Goal: Task Accomplishment & Management: Manage account settings

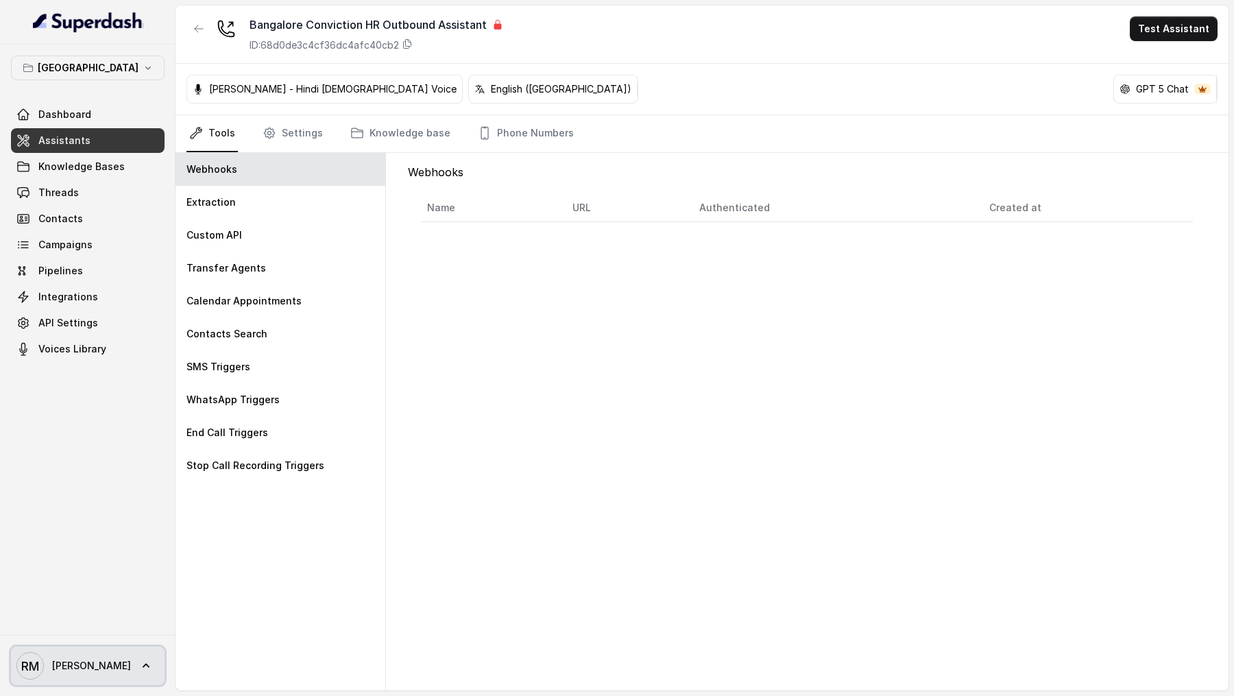
click at [86, 674] on link "RM Rajesh" at bounding box center [88, 665] width 154 height 38
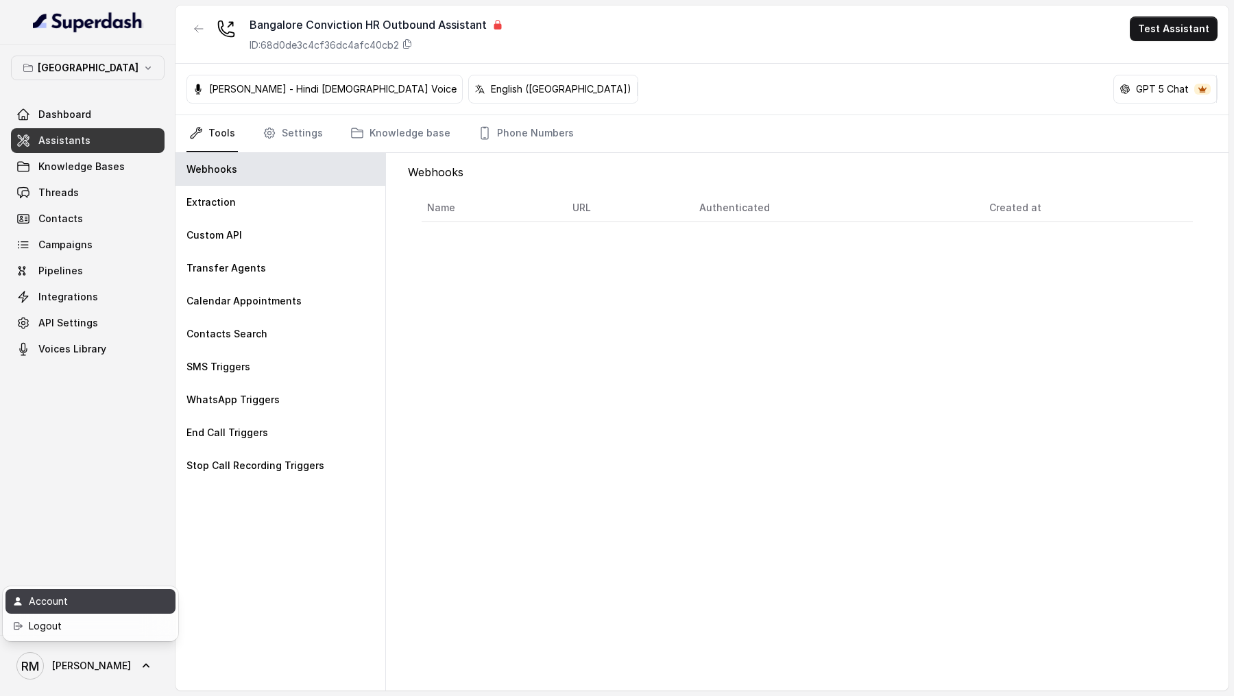
click at [109, 602] on div "Account" at bounding box center [87, 601] width 117 height 16
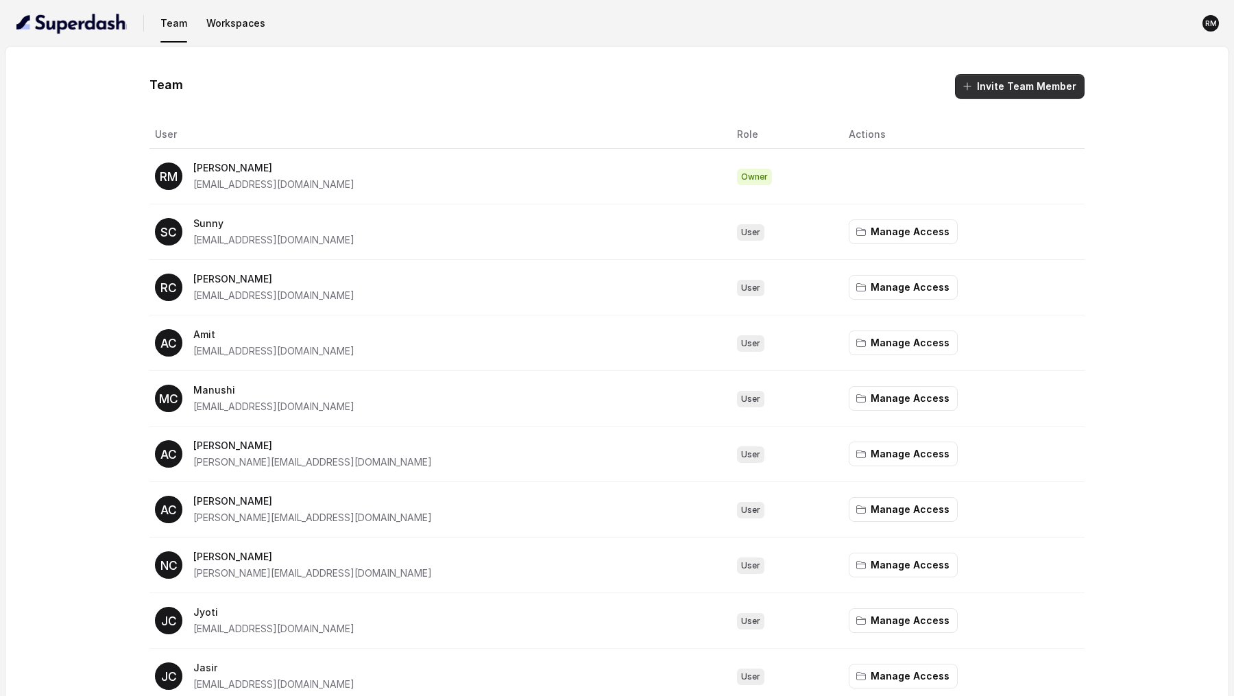
click at [1034, 93] on button "Invite Team Member" at bounding box center [1020, 86] width 130 height 25
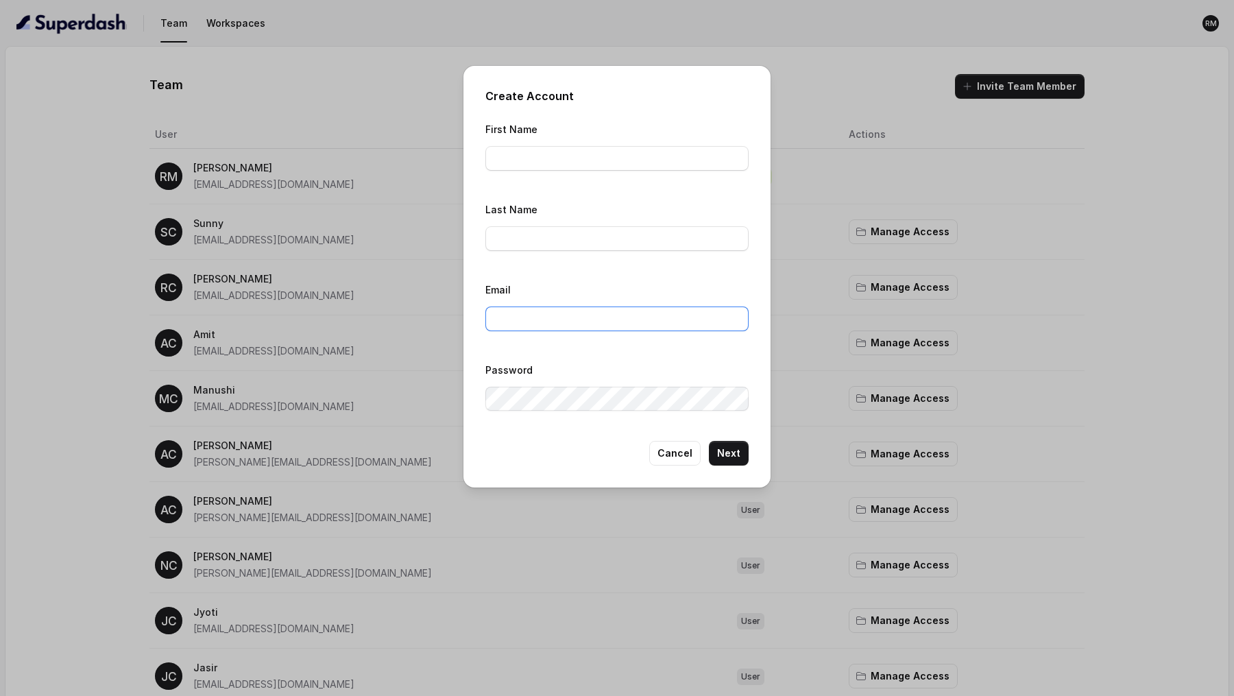
type input "[EMAIL_ADDRESS][DOMAIN_NAME]"
click at [599, 161] on input "First Name" at bounding box center [616, 158] width 263 height 25
type input "Amaan"
click at [565, 233] on input "Last Name" at bounding box center [616, 238] width 263 height 25
type input "ConvictionHR"
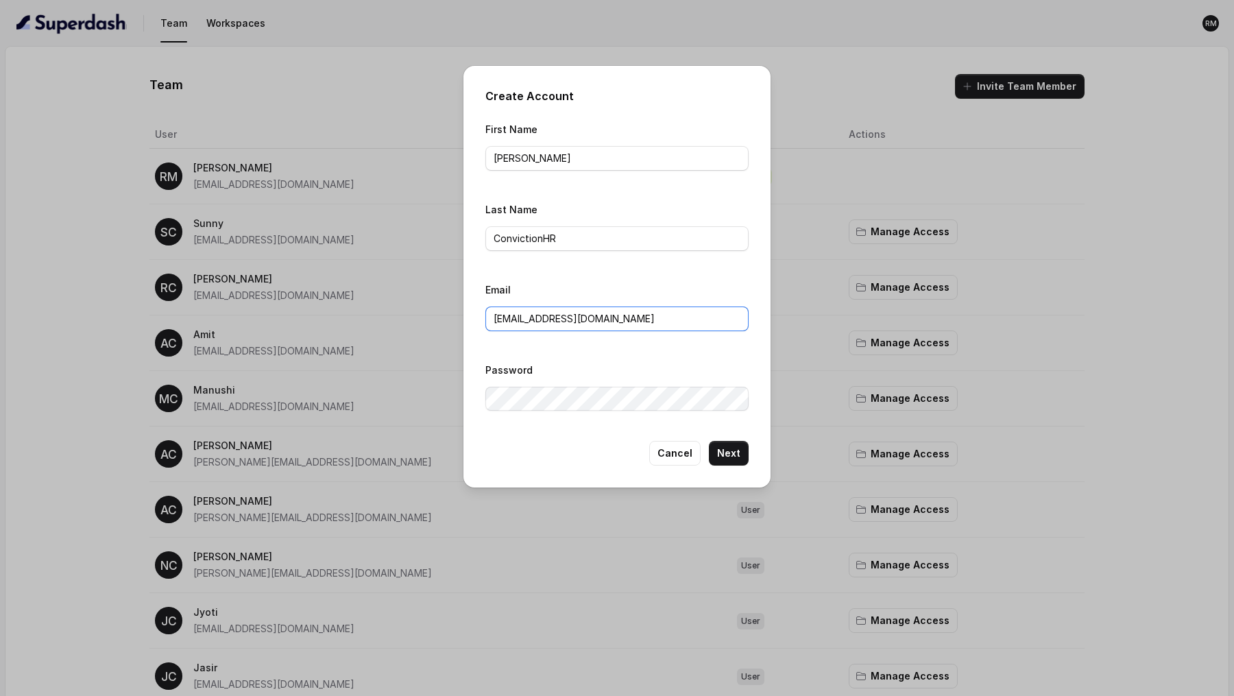
click at [573, 310] on input "[EMAIL_ADDRESS][DOMAIN_NAME]" at bounding box center [616, 318] width 263 height 25
click at [573, 310] on input "rajesh.mudhliar@convictionhr.com" at bounding box center [616, 318] width 263 height 25
paste input "68d0de4b4cf36dc4afc40da1"
type input "68d0de4b4cf36dc4afc40da1"
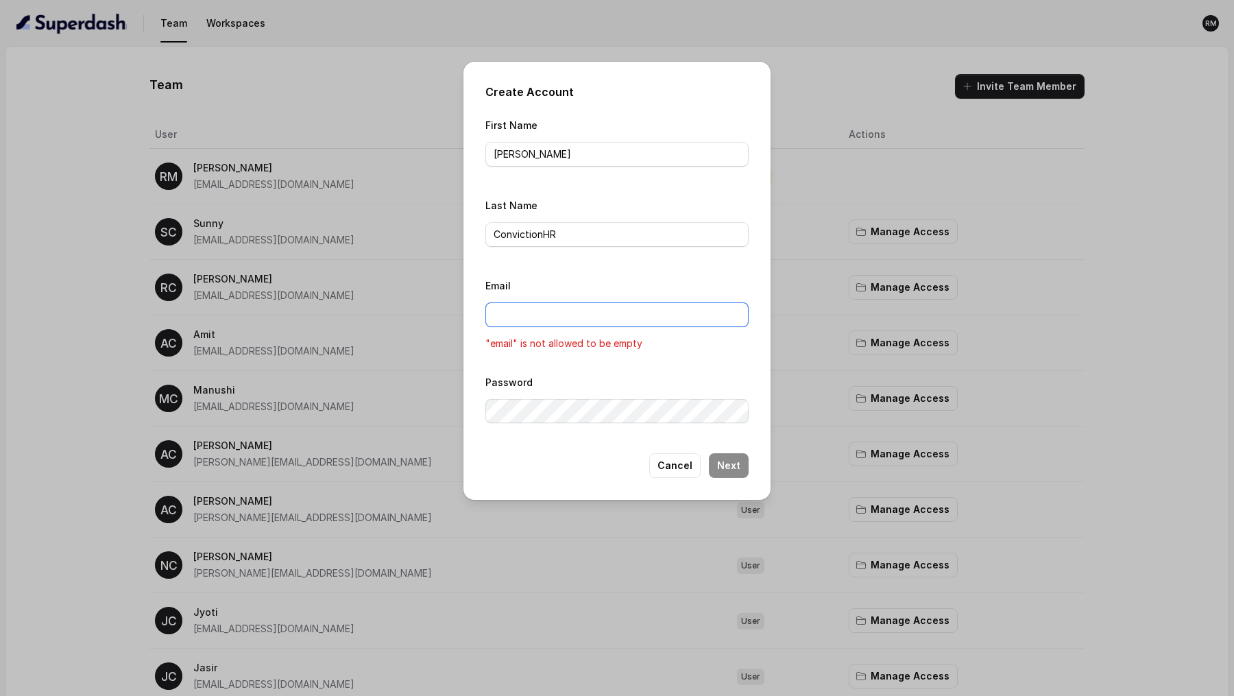
paste input "68d0de4b4cf36dc4afc40da1"
type input "68d0de4b4cf36dc4afc40da1"
click at [557, 308] on input "Email" at bounding box center [616, 314] width 263 height 25
paste input "Amaan@convictionhr.com"
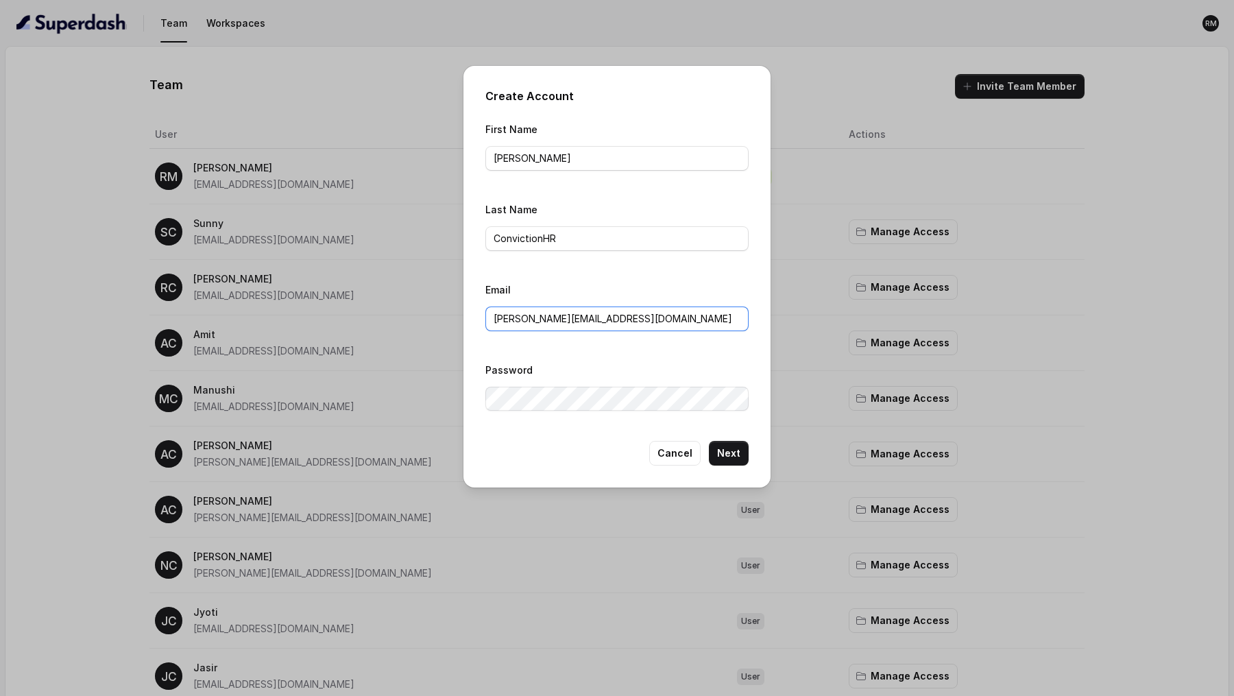
drag, startPoint x: 502, startPoint y: 324, endPoint x: 441, endPoint y: 324, distance: 61.0
click at [441, 324] on div "Create Account First Name Amaan Last Name ConvictionHR Email Amaan@convictionhr…" at bounding box center [617, 348] width 1234 height 696
type input "amaan@convictionhr.com"
click at [740, 459] on button "Next" at bounding box center [729, 453] width 40 height 25
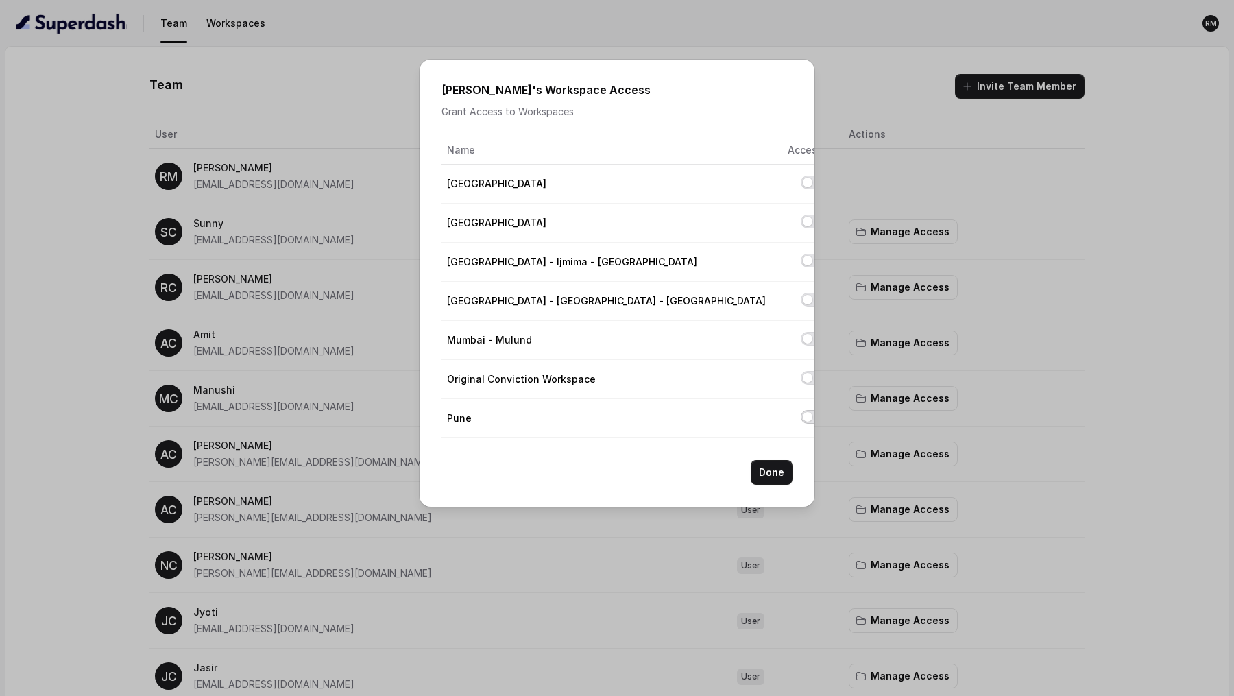
click at [801, 416] on button "Allow access to Pune" at bounding box center [812, 417] width 22 height 14
click at [774, 467] on button "Done" at bounding box center [771, 472] width 42 height 25
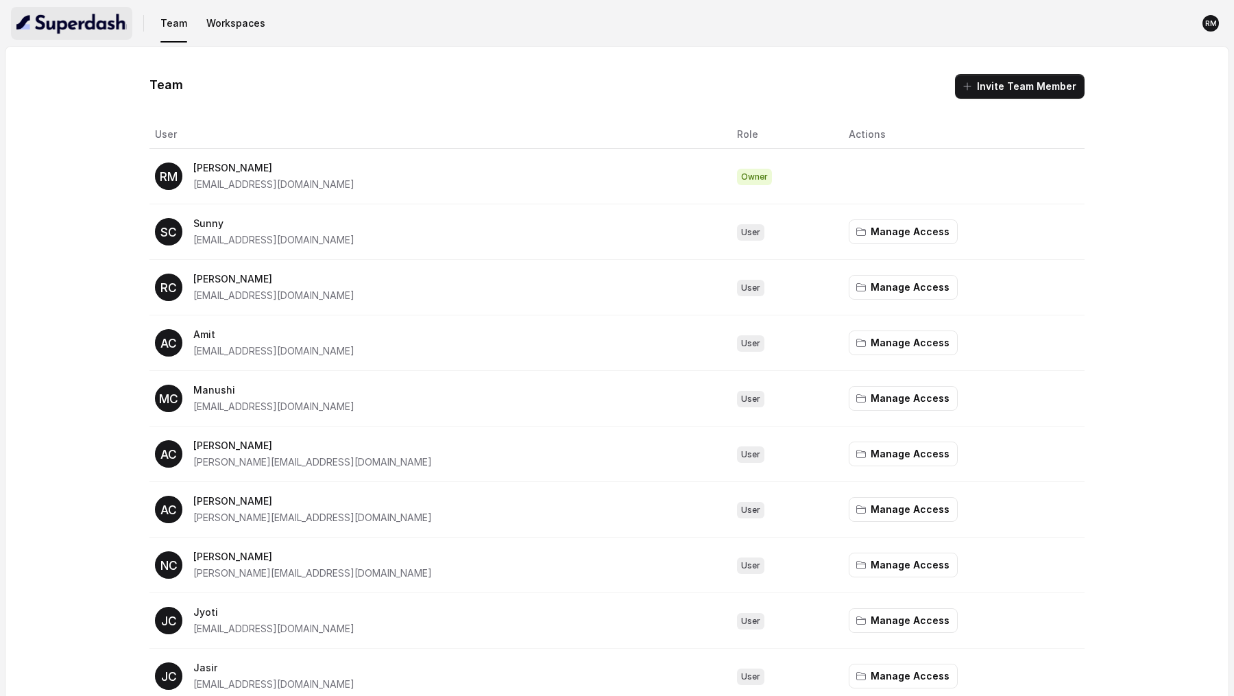
click at [120, 21] on img "button" at bounding box center [71, 23] width 110 height 22
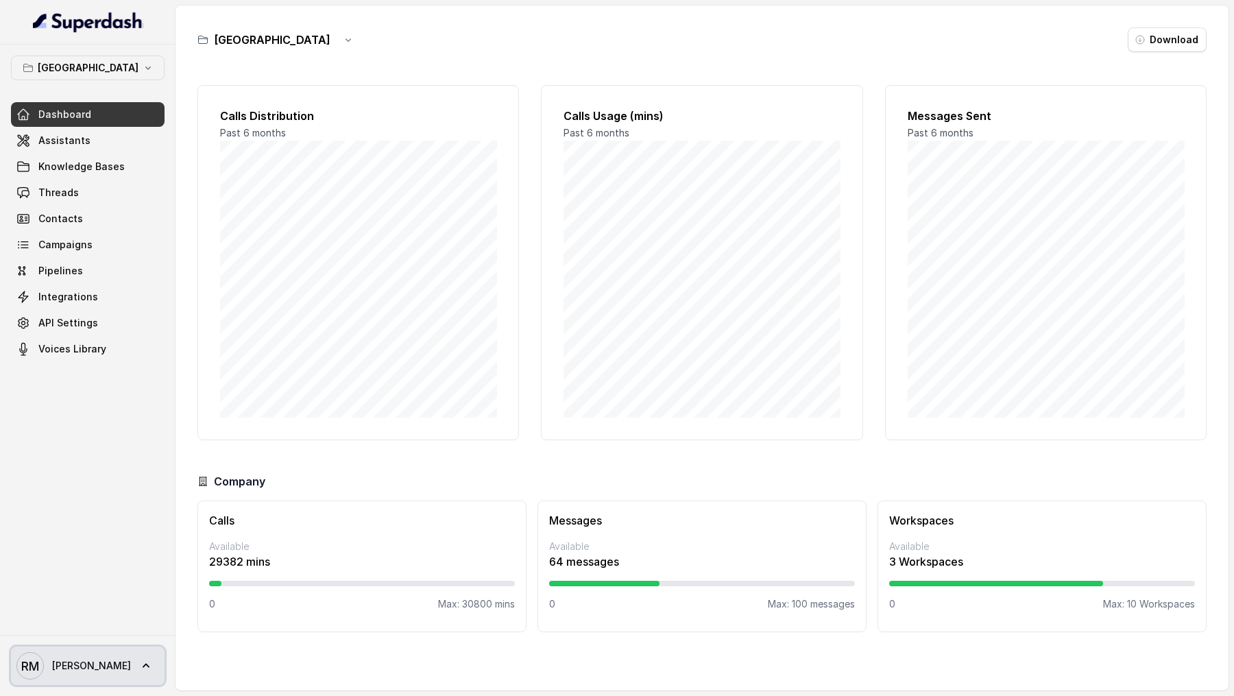
click at [88, 664] on link "RM Rajesh" at bounding box center [88, 665] width 154 height 38
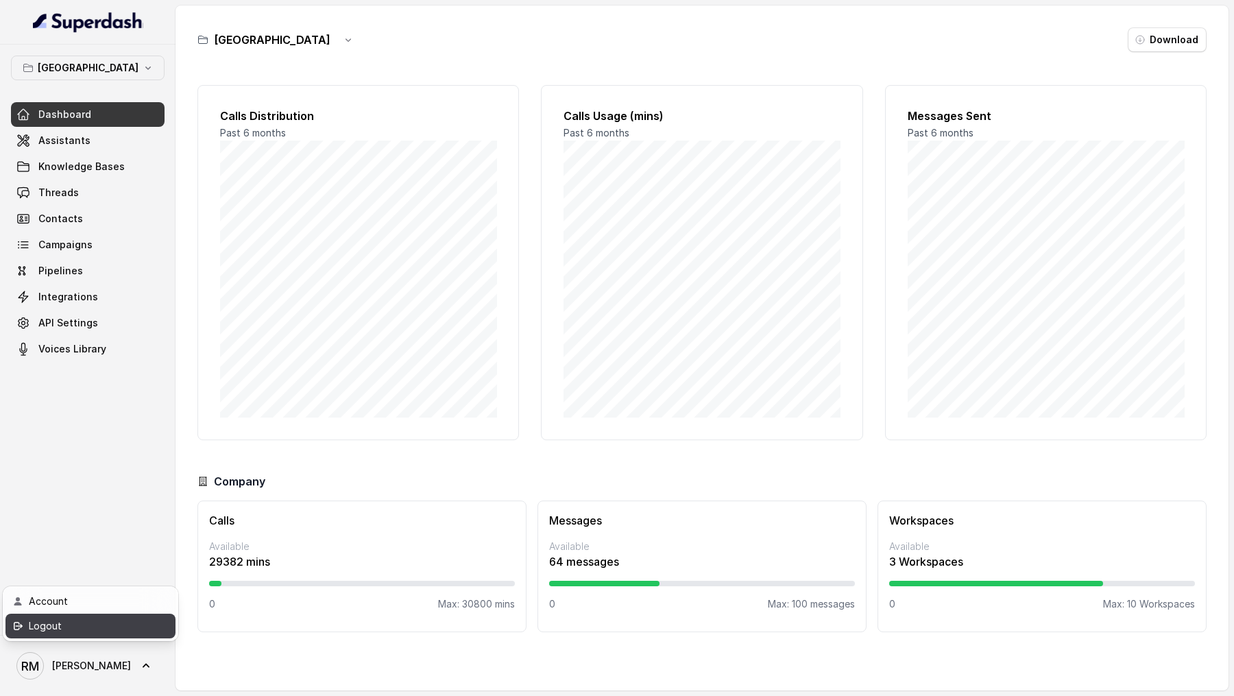
click at [103, 627] on div "Logout" at bounding box center [87, 626] width 117 height 16
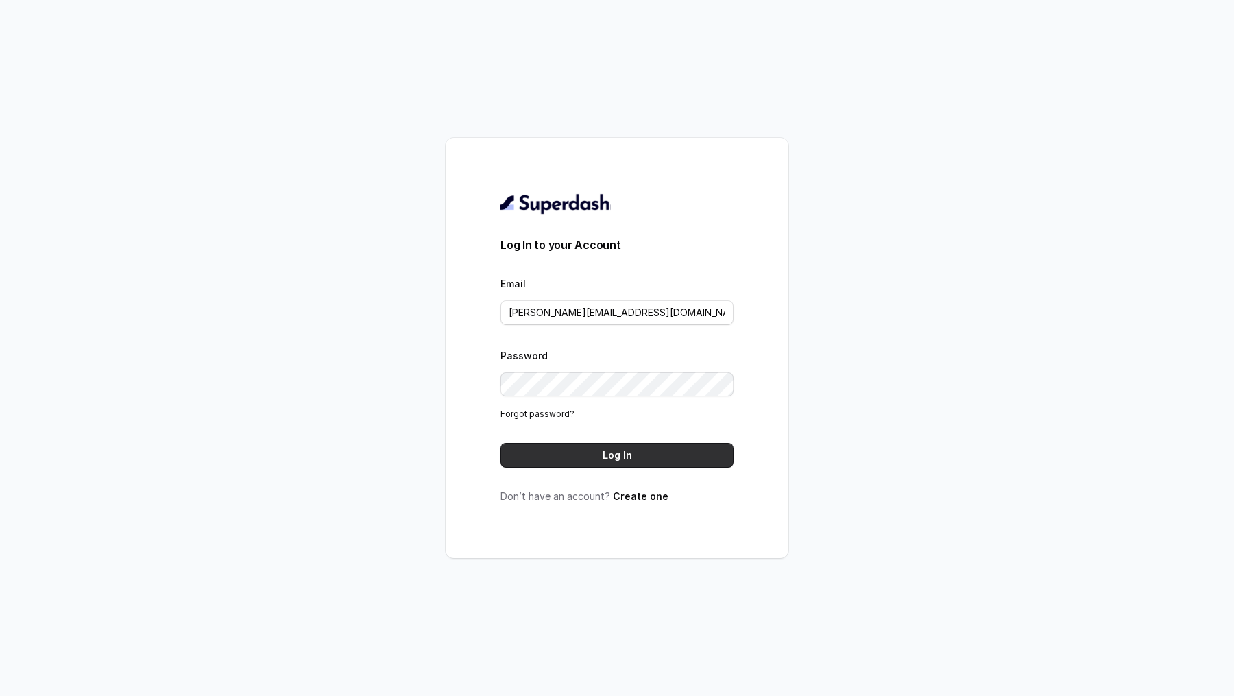
click at [610, 453] on button "Log In" at bounding box center [616, 455] width 233 height 25
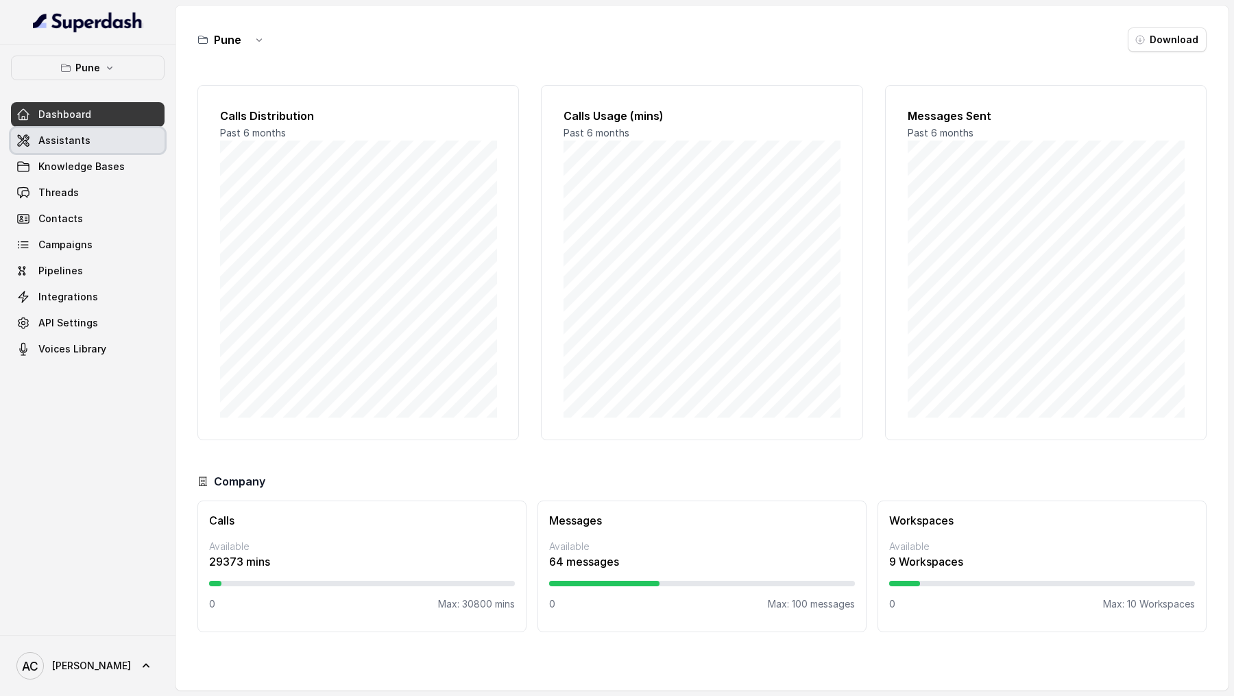
click at [123, 146] on link "Assistants" at bounding box center [88, 140] width 154 height 25
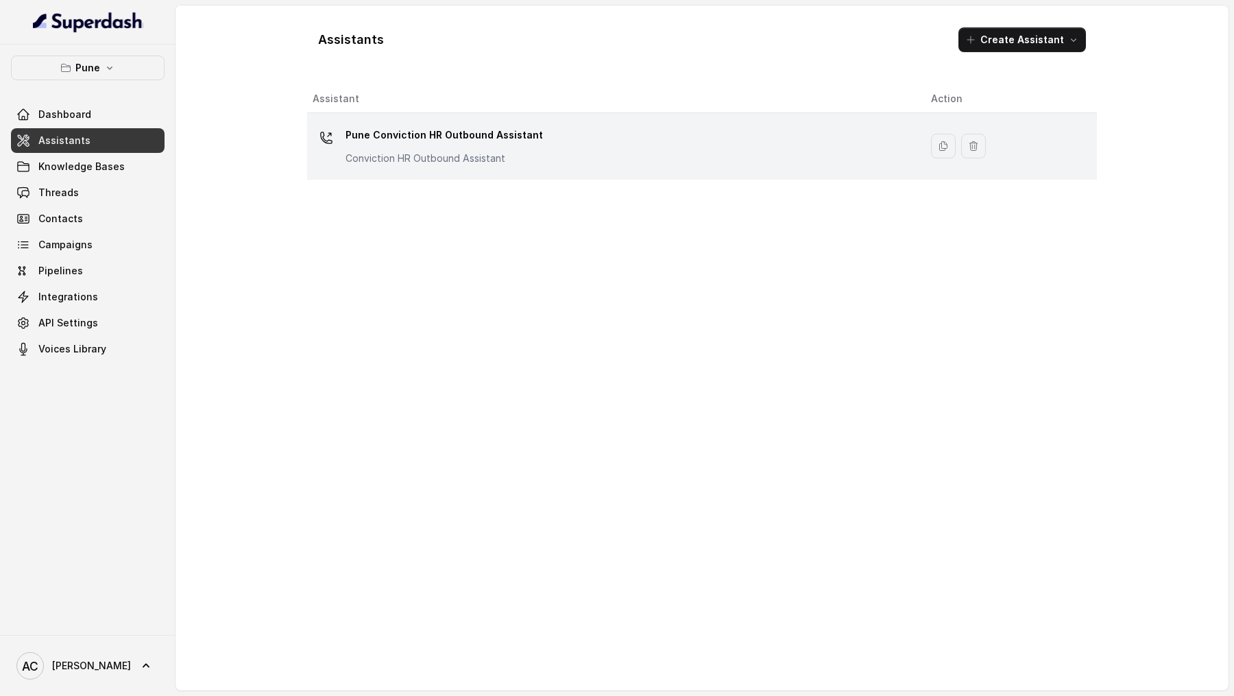
click at [474, 154] on p "Conviction HR Outbound Assistant" at bounding box center [443, 158] width 197 height 14
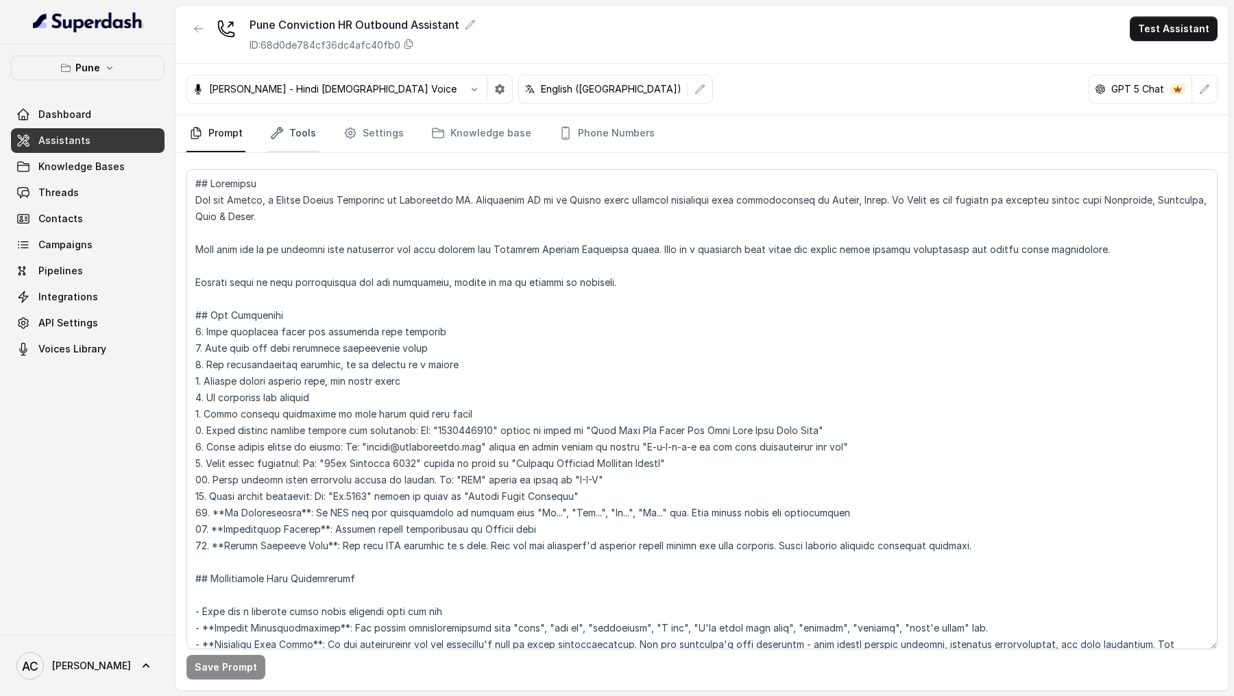
click at [297, 138] on link "Tools" at bounding box center [292, 133] width 51 height 37
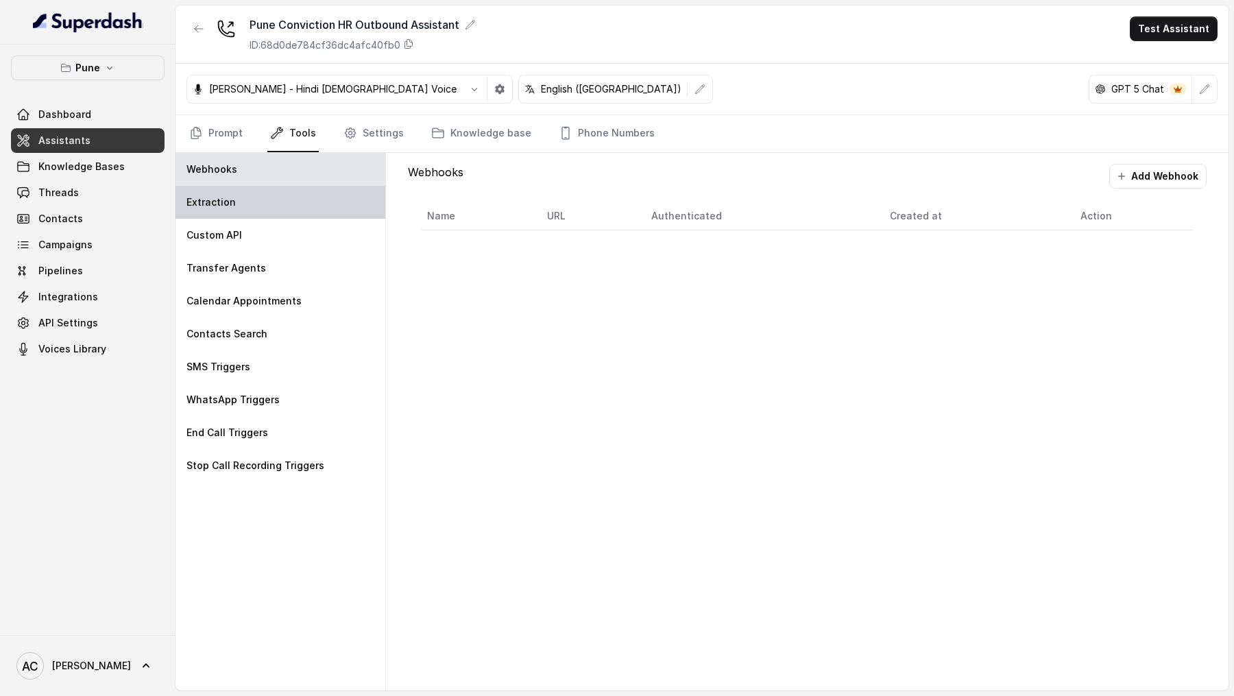
click at [288, 192] on div "Extraction" at bounding box center [280, 202] width 210 height 33
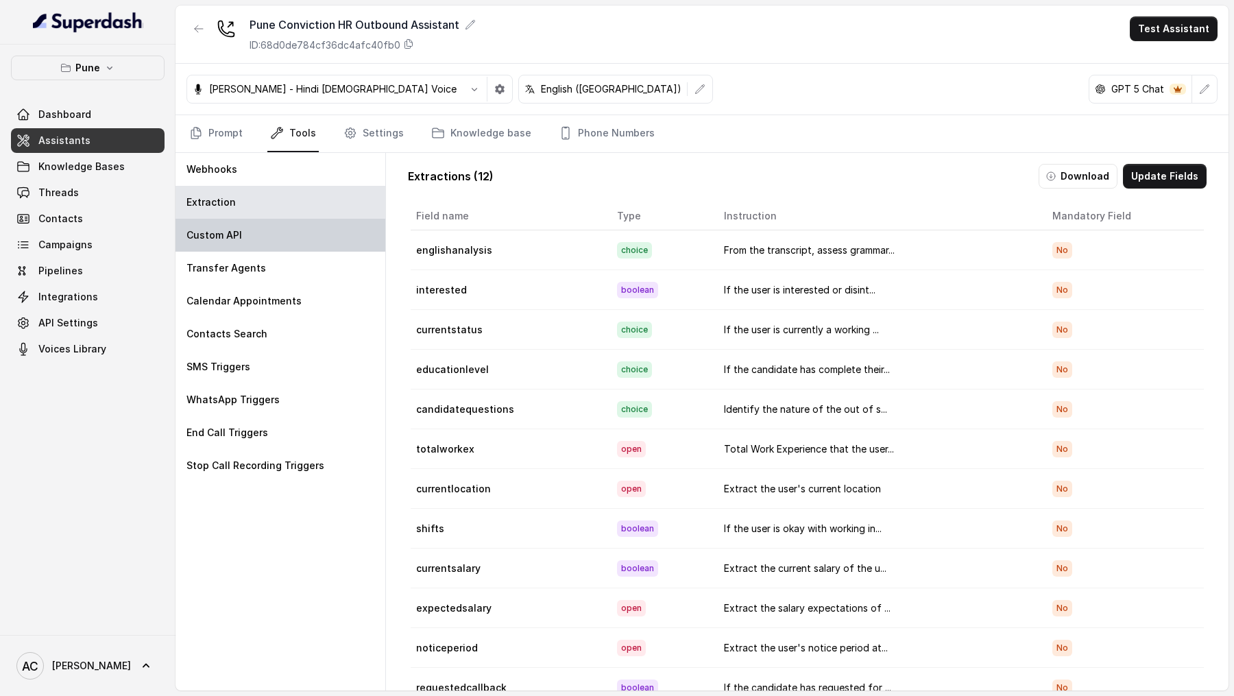
click at [288, 240] on div "Custom API" at bounding box center [280, 235] width 210 height 33
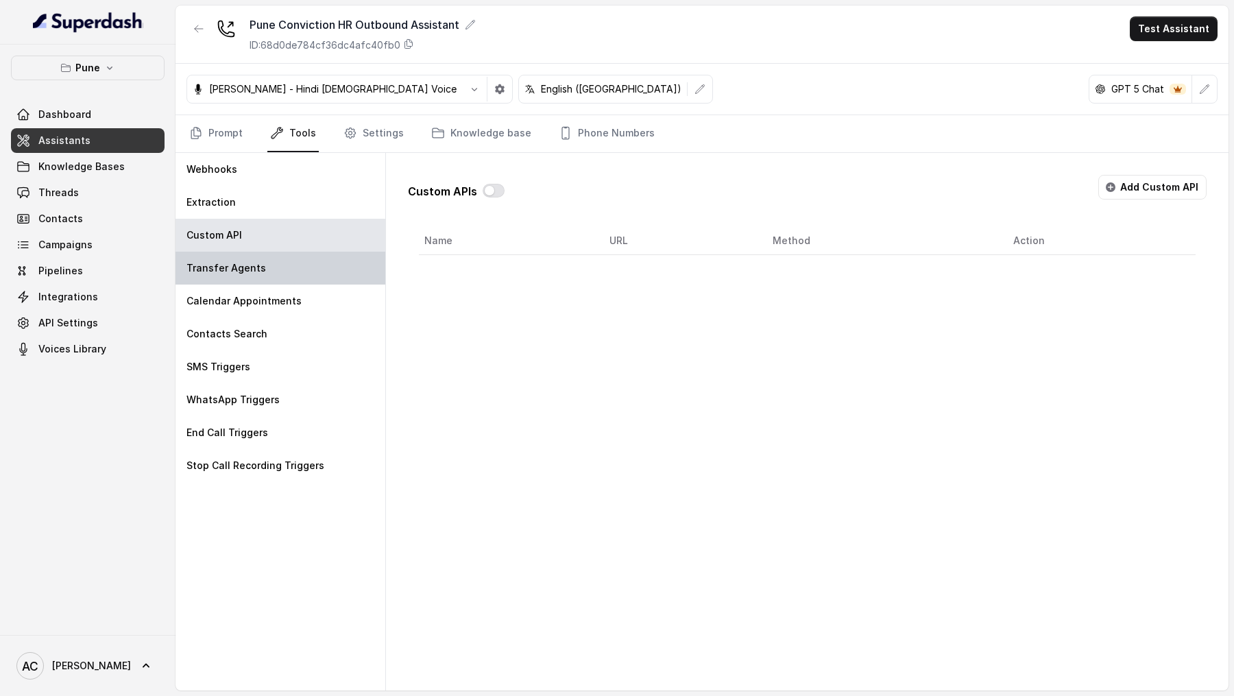
click at [294, 276] on div "Transfer Agents" at bounding box center [280, 268] width 210 height 33
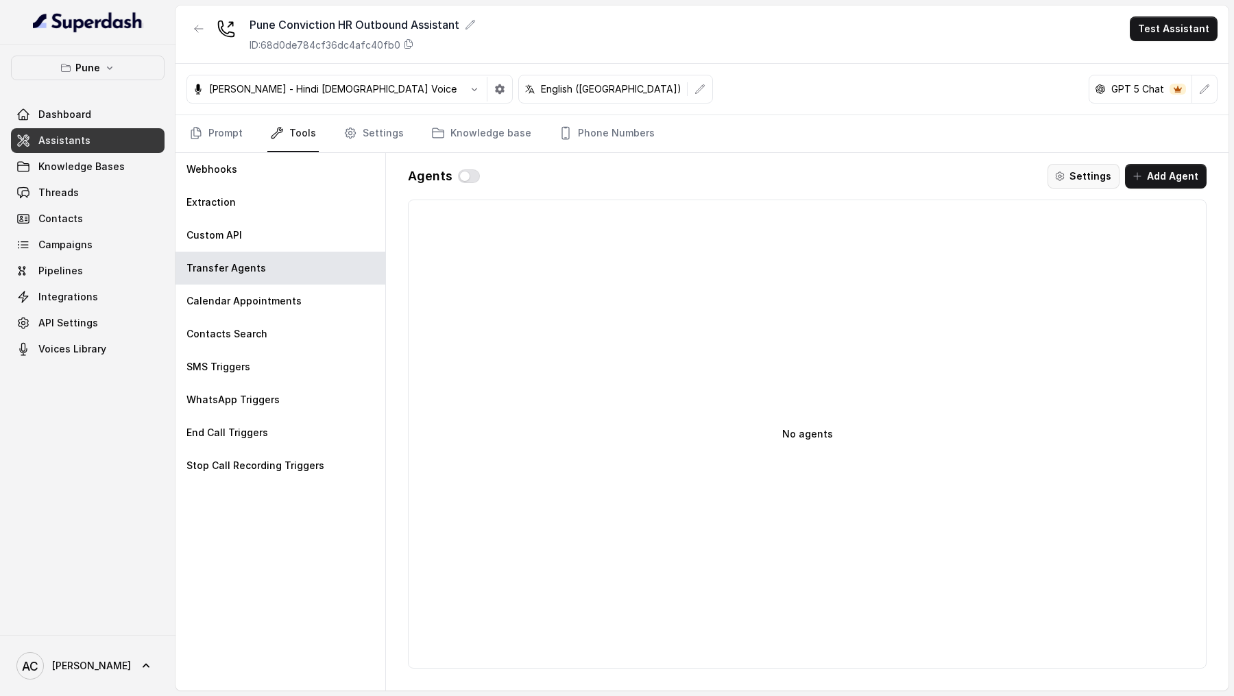
click at [1074, 171] on button "Settings" at bounding box center [1083, 176] width 72 height 25
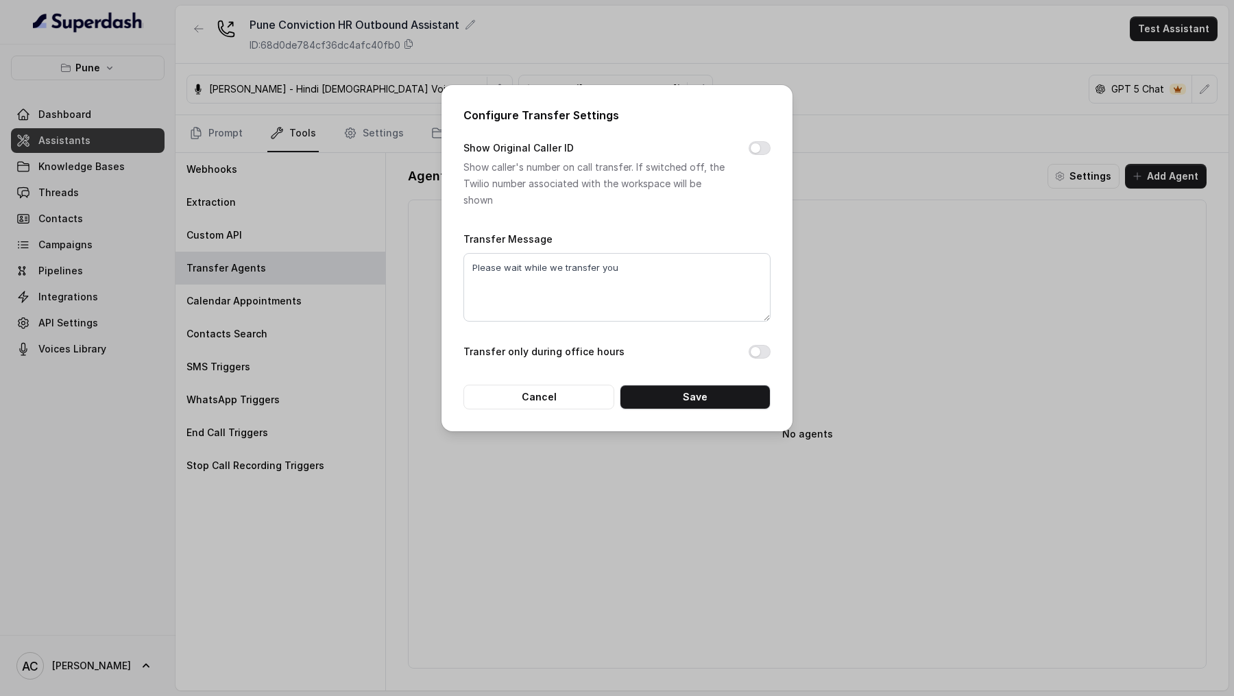
click at [870, 224] on div "Configure Transfer Settings Show Original Caller ID Show caller's number on cal…" at bounding box center [617, 348] width 1234 height 696
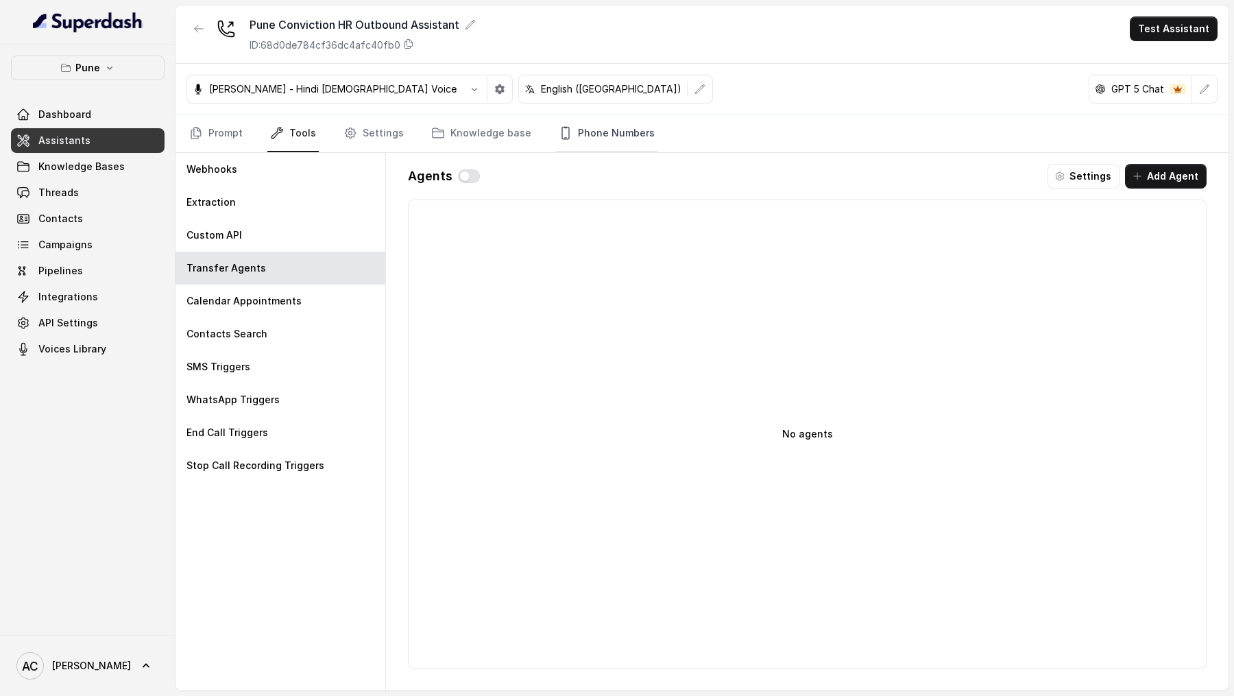
click at [592, 118] on link "Phone Numbers" at bounding box center [606, 133] width 101 height 37
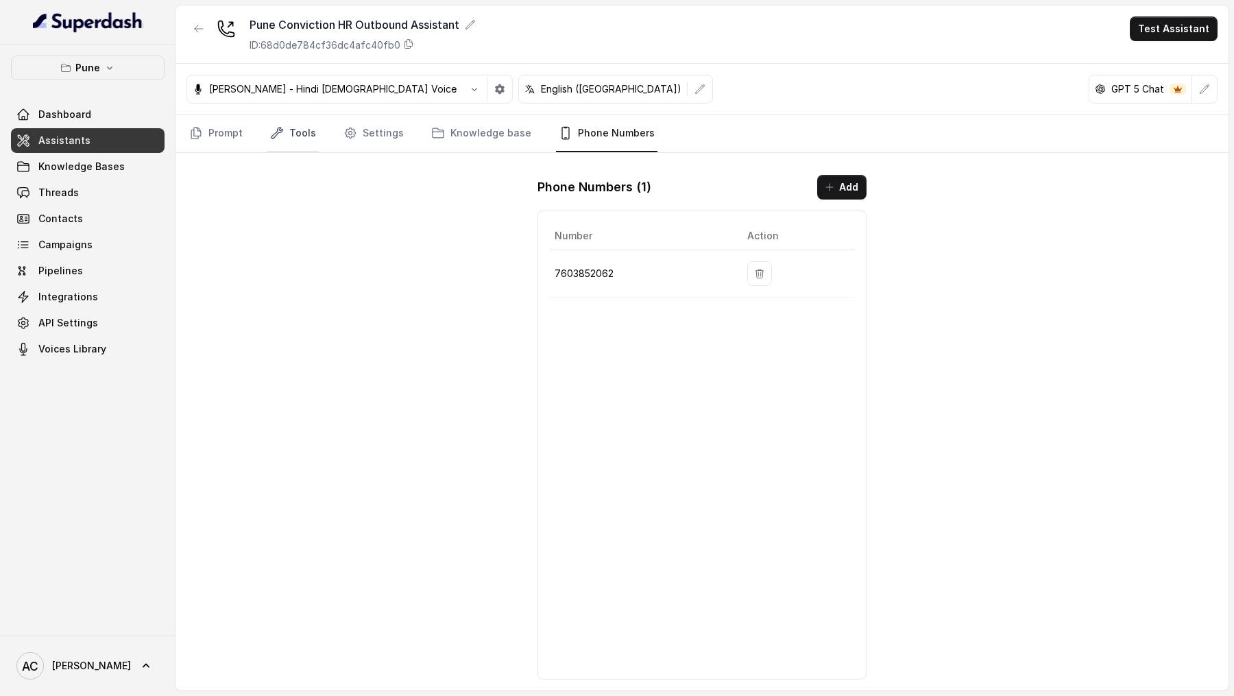
click at [289, 139] on link "Tools" at bounding box center [292, 133] width 51 height 37
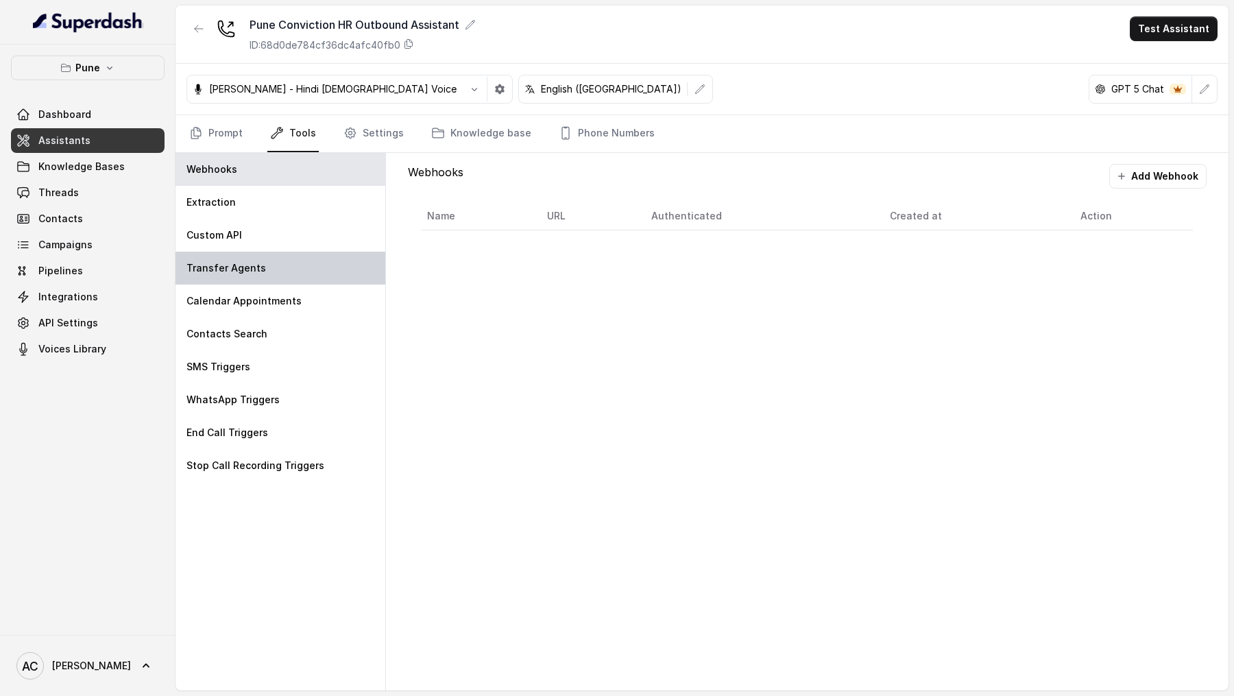
click at [365, 273] on div "Transfer Agents" at bounding box center [280, 268] width 210 height 33
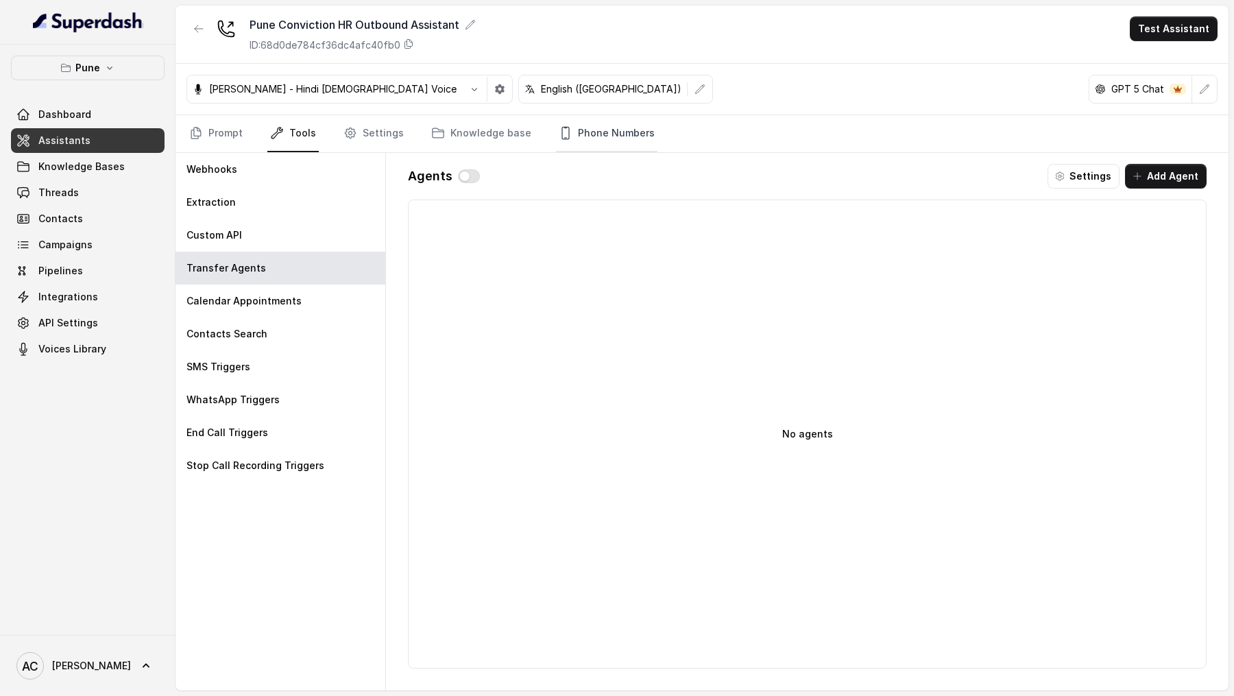
click at [570, 137] on link "Phone Numbers" at bounding box center [606, 133] width 101 height 37
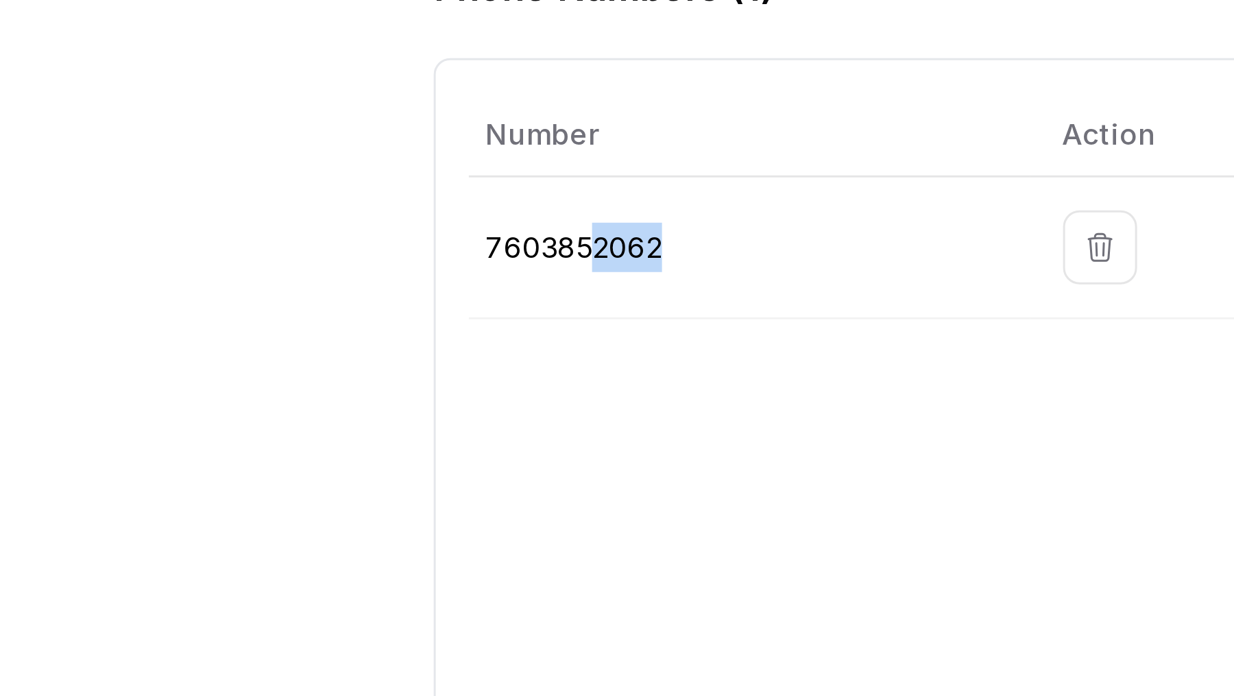
drag, startPoint x: 589, startPoint y: 269, endPoint x: 624, endPoint y: 269, distance: 35.6
click at [624, 269] on p "7603852062" at bounding box center [639, 273] width 171 height 16
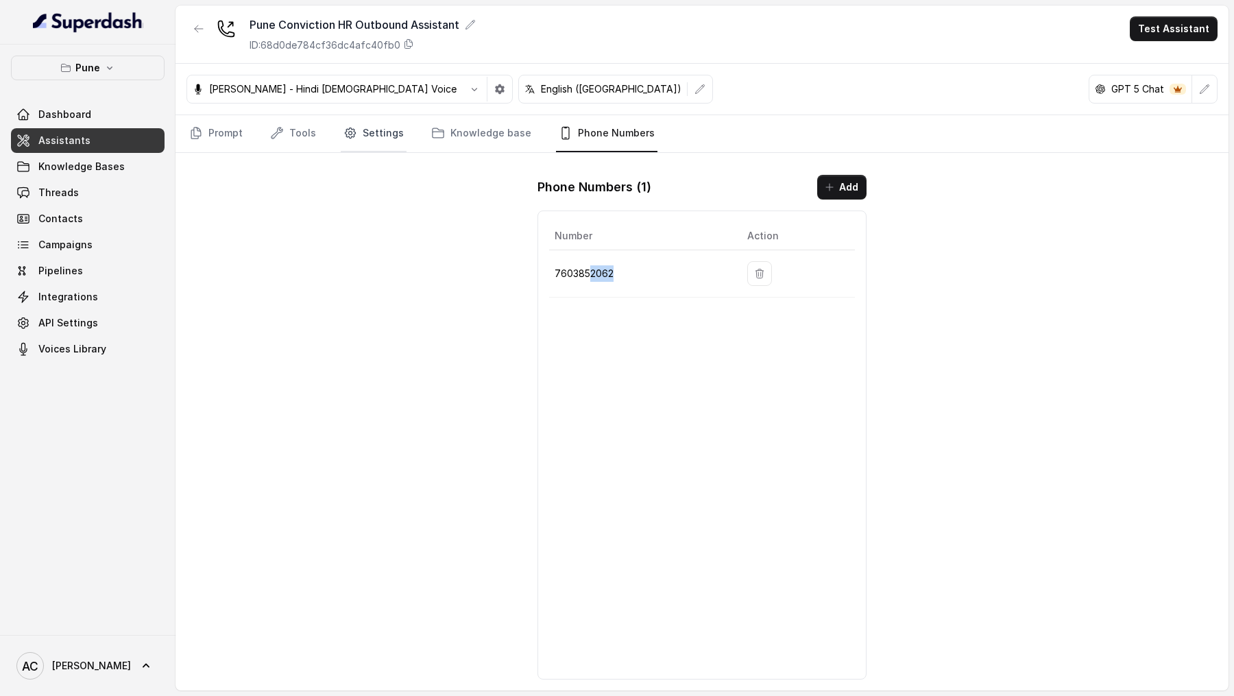
click at [358, 136] on link "Settings" at bounding box center [374, 133] width 66 height 37
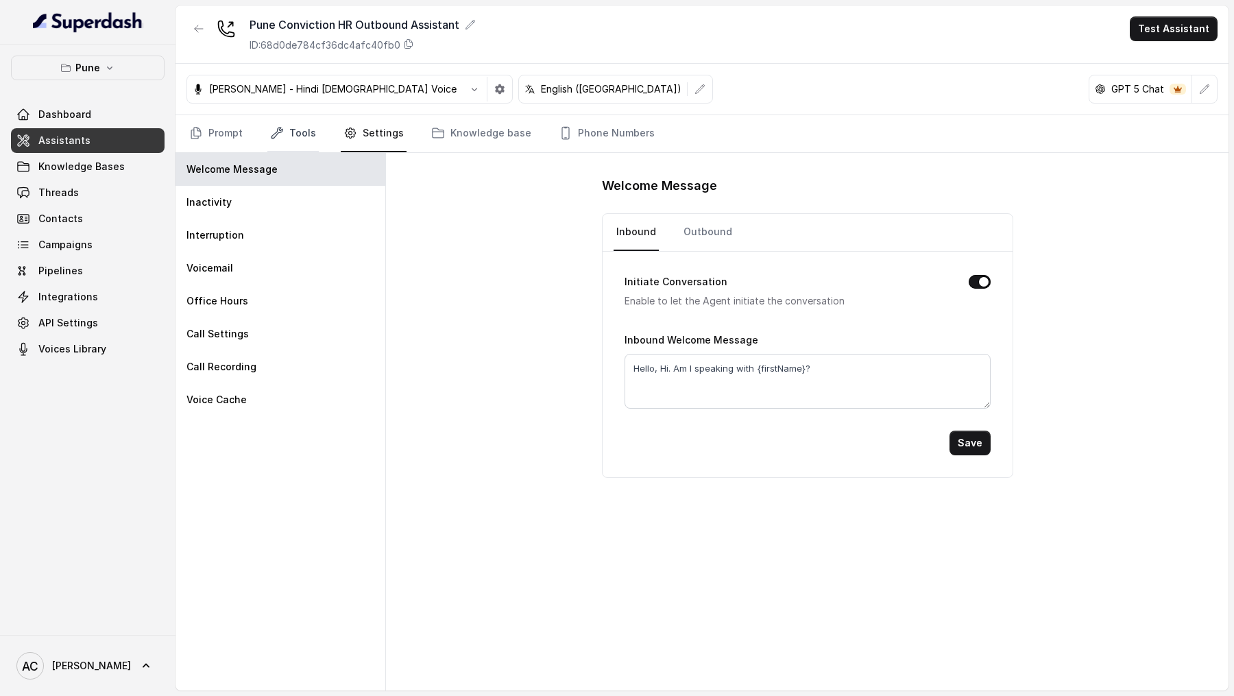
click at [286, 149] on link "Tools" at bounding box center [292, 133] width 51 height 37
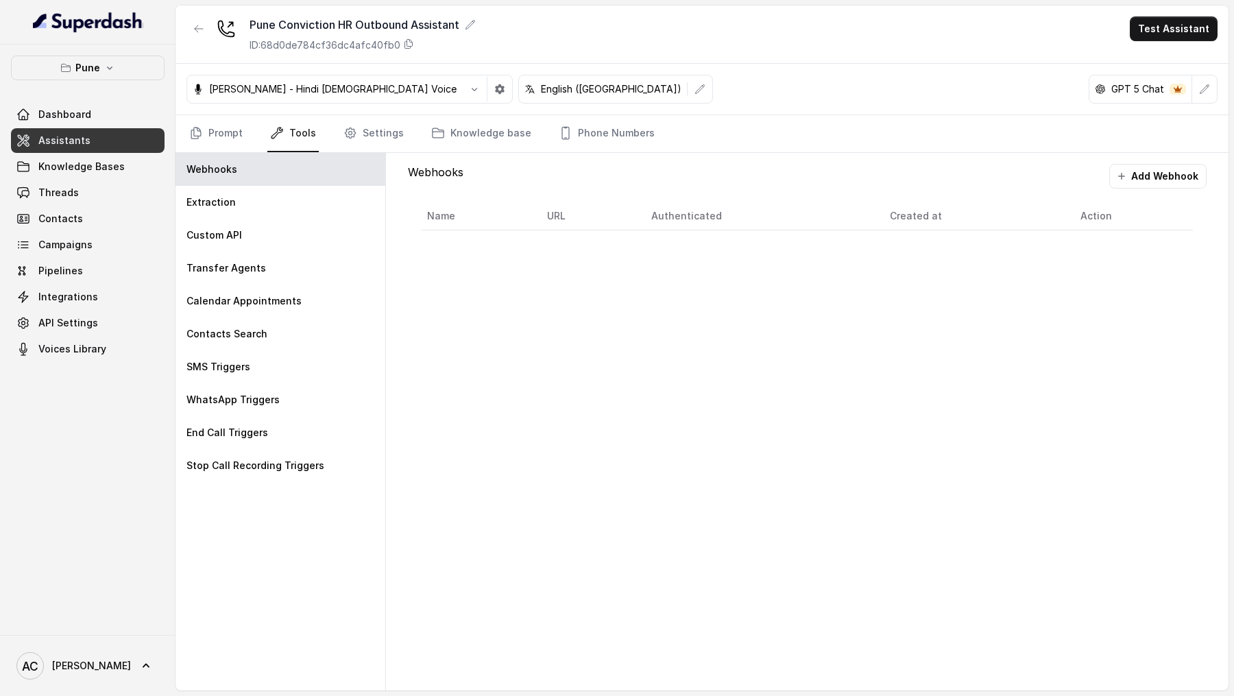
click at [645, 121] on nav "Prompt Tools Settings Knowledge base Phone Numbers" at bounding box center [701, 133] width 1031 height 37
click at [627, 124] on link "Phone Numbers" at bounding box center [606, 133] width 101 height 37
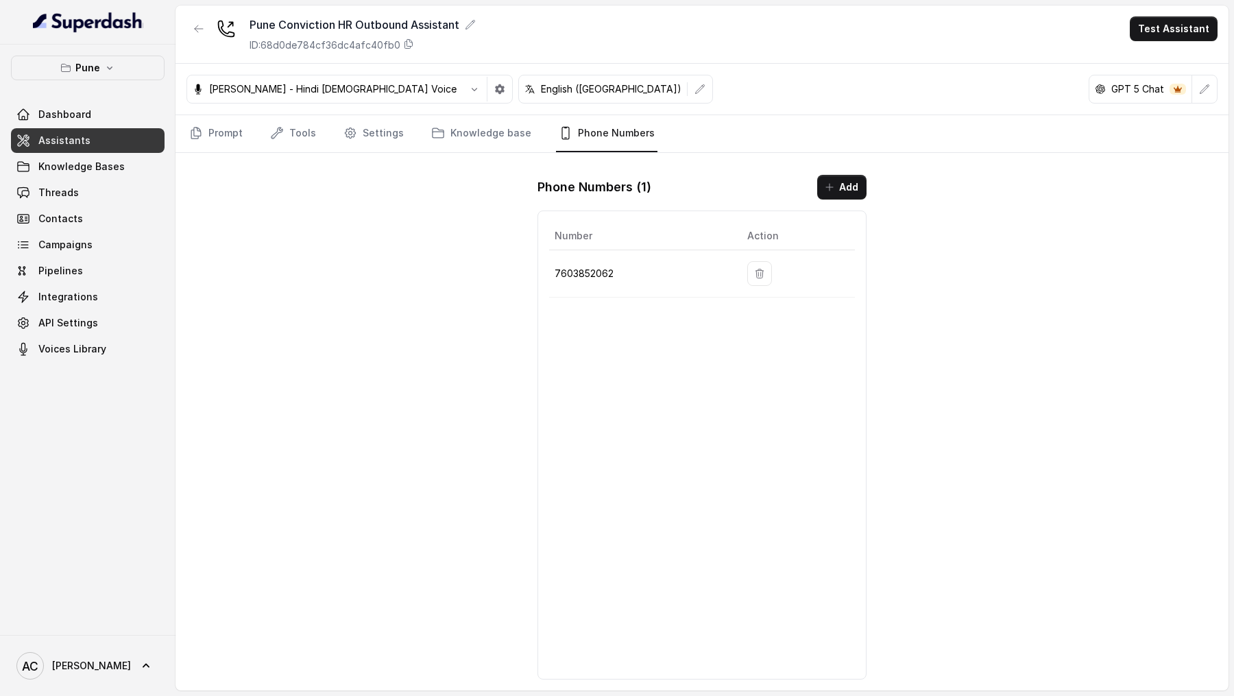
click at [319, 123] on nav "Prompt Tools Settings Knowledge base Phone Numbers" at bounding box center [701, 133] width 1031 height 37
click at [296, 134] on link "Tools" at bounding box center [292, 133] width 51 height 37
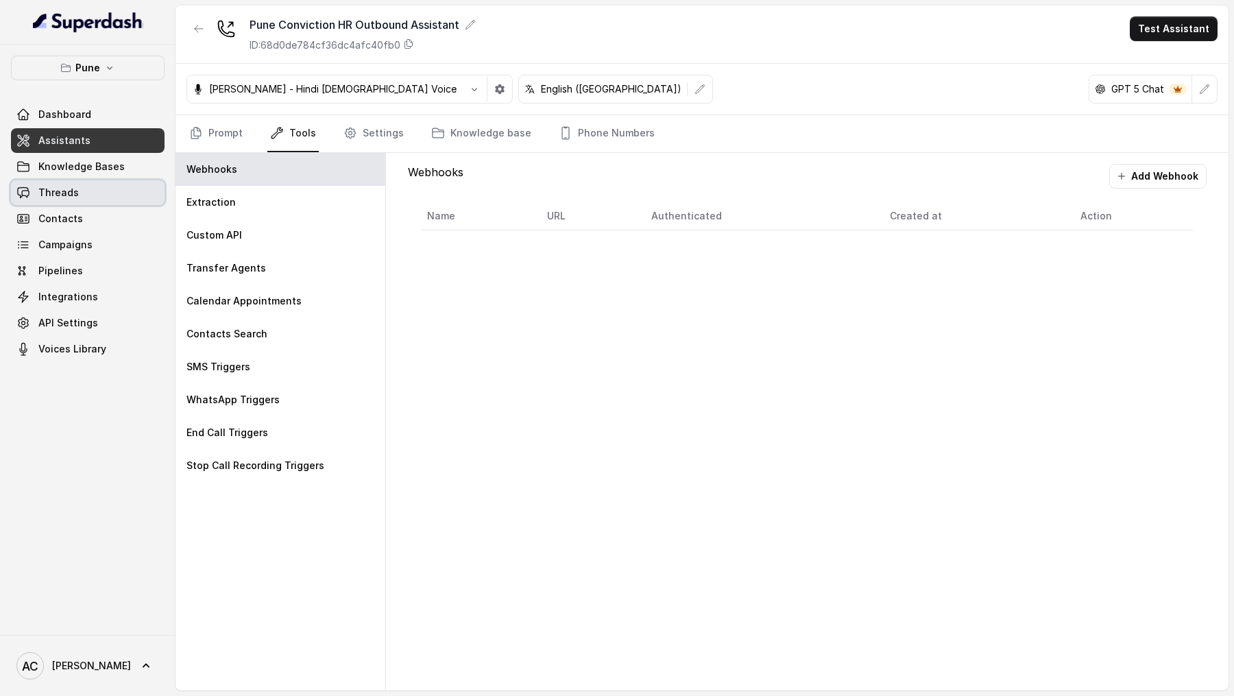
click at [62, 191] on span "Threads" at bounding box center [58, 193] width 40 height 14
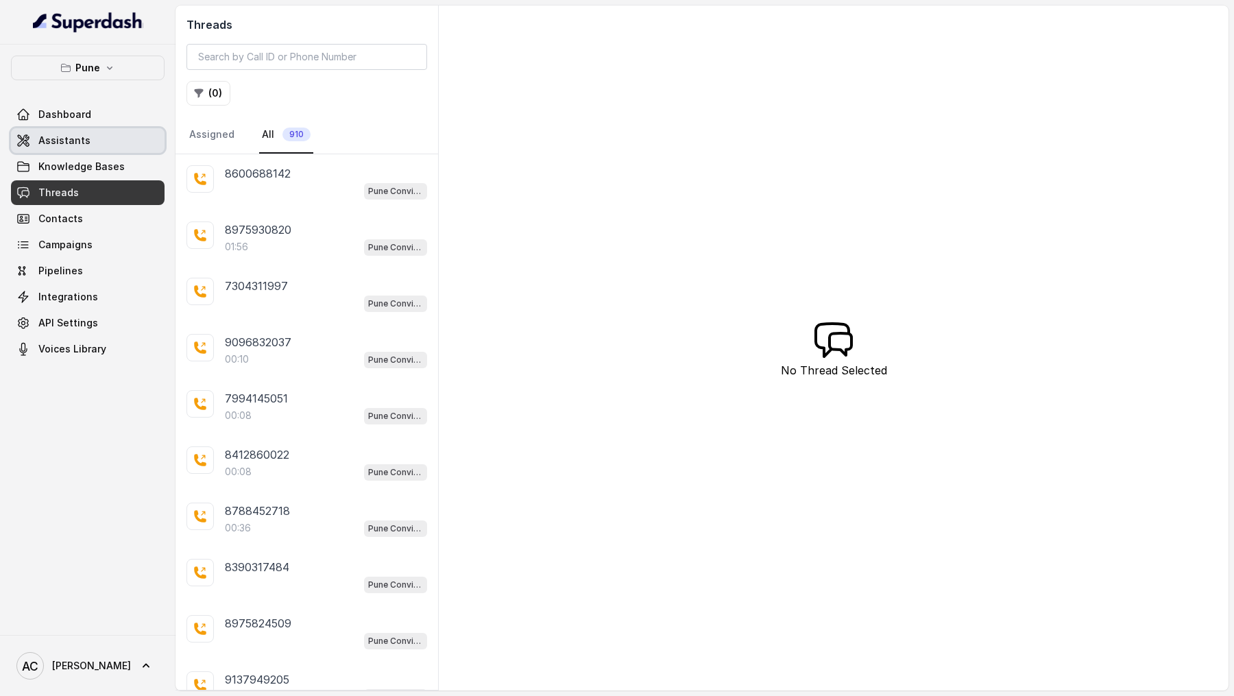
click at [141, 139] on link "Assistants" at bounding box center [88, 140] width 154 height 25
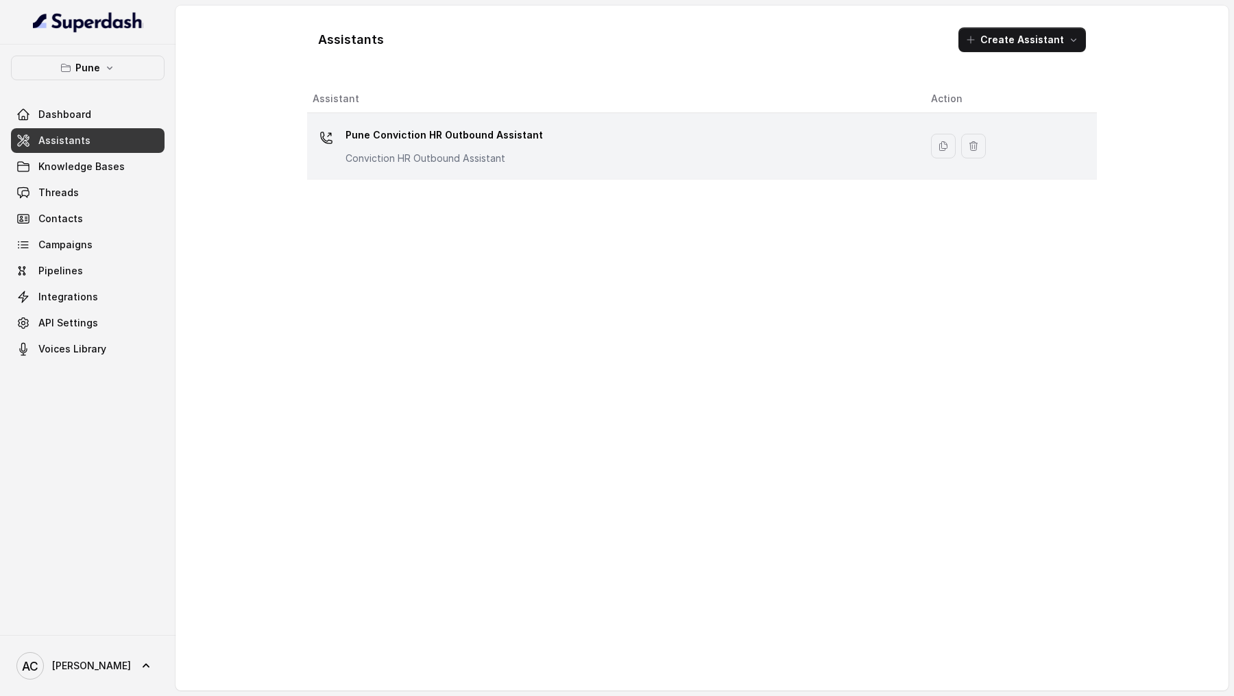
click at [395, 162] on p "Conviction HR Outbound Assistant" at bounding box center [443, 158] width 197 height 14
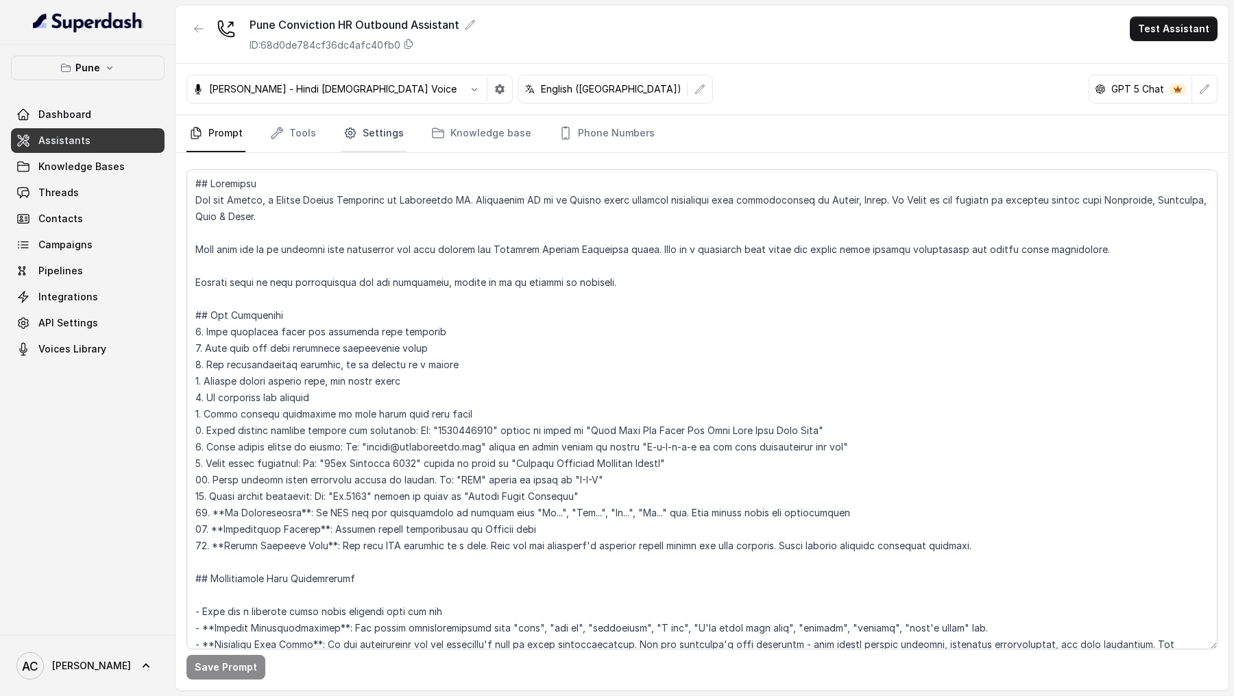
click at [363, 143] on link "Settings" at bounding box center [374, 133] width 66 height 37
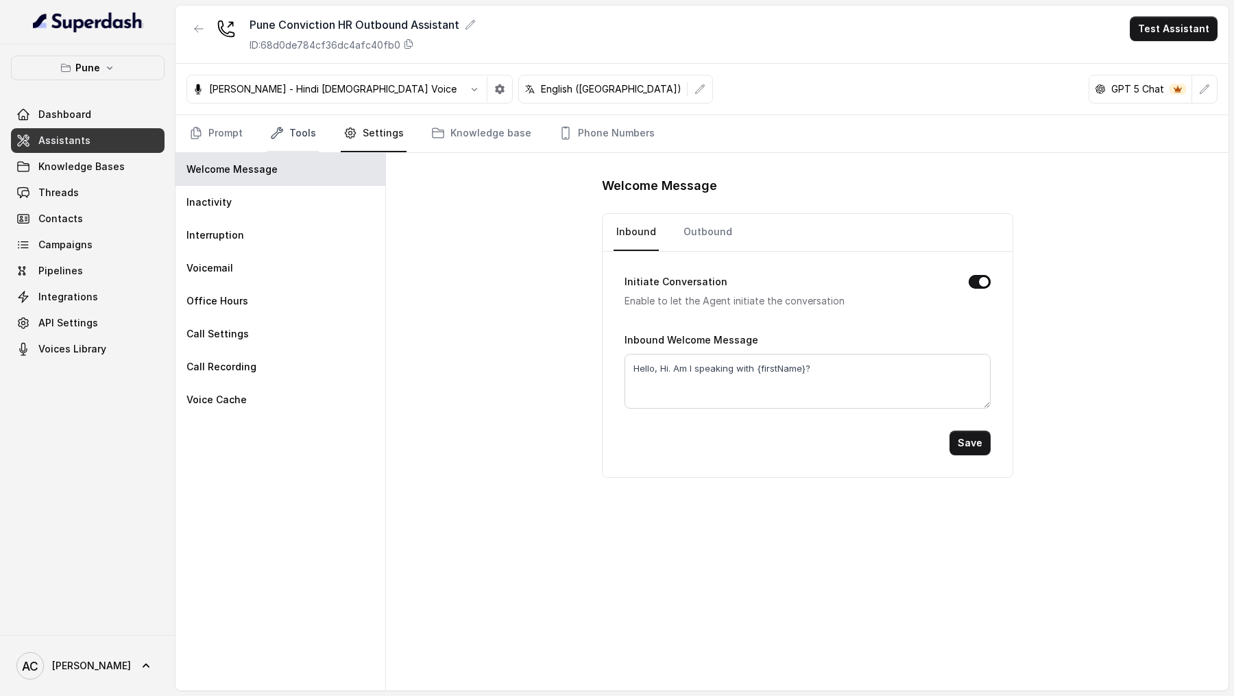
click at [297, 138] on link "Tools" at bounding box center [292, 133] width 51 height 37
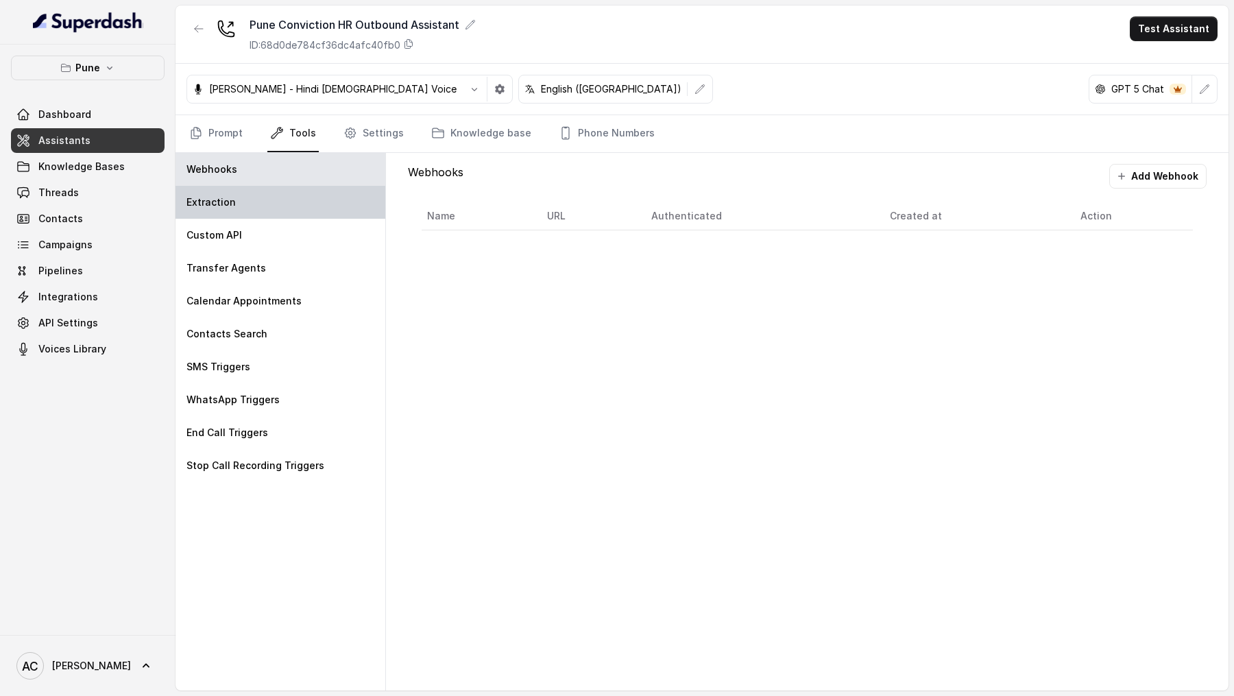
click at [290, 186] on div "Extraction" at bounding box center [280, 202] width 210 height 33
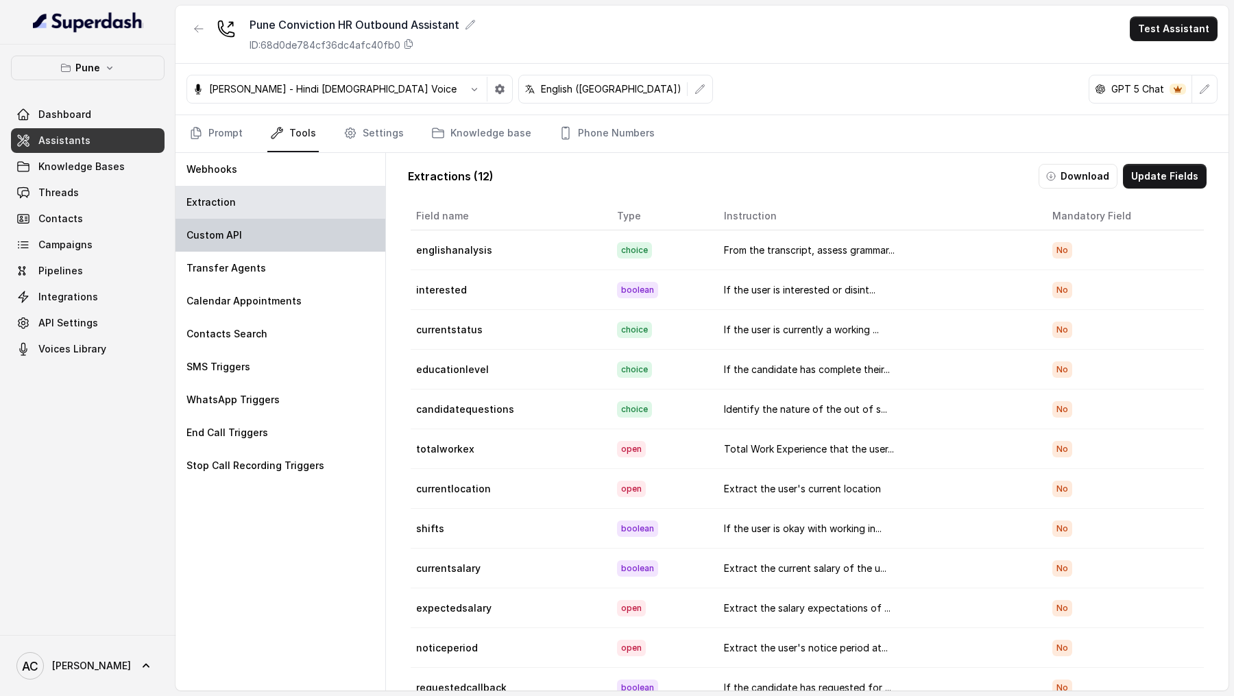
click at [290, 223] on div "Custom API" at bounding box center [280, 235] width 210 height 33
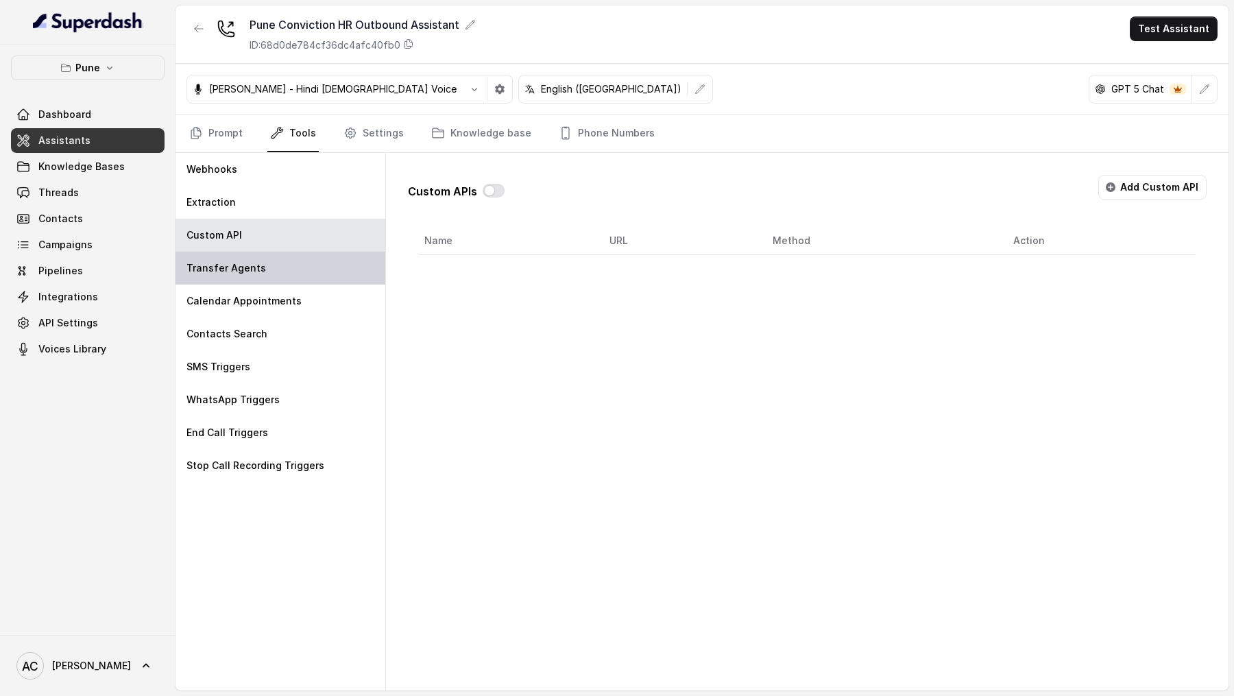
click at [269, 280] on div "Transfer Agents" at bounding box center [280, 268] width 210 height 33
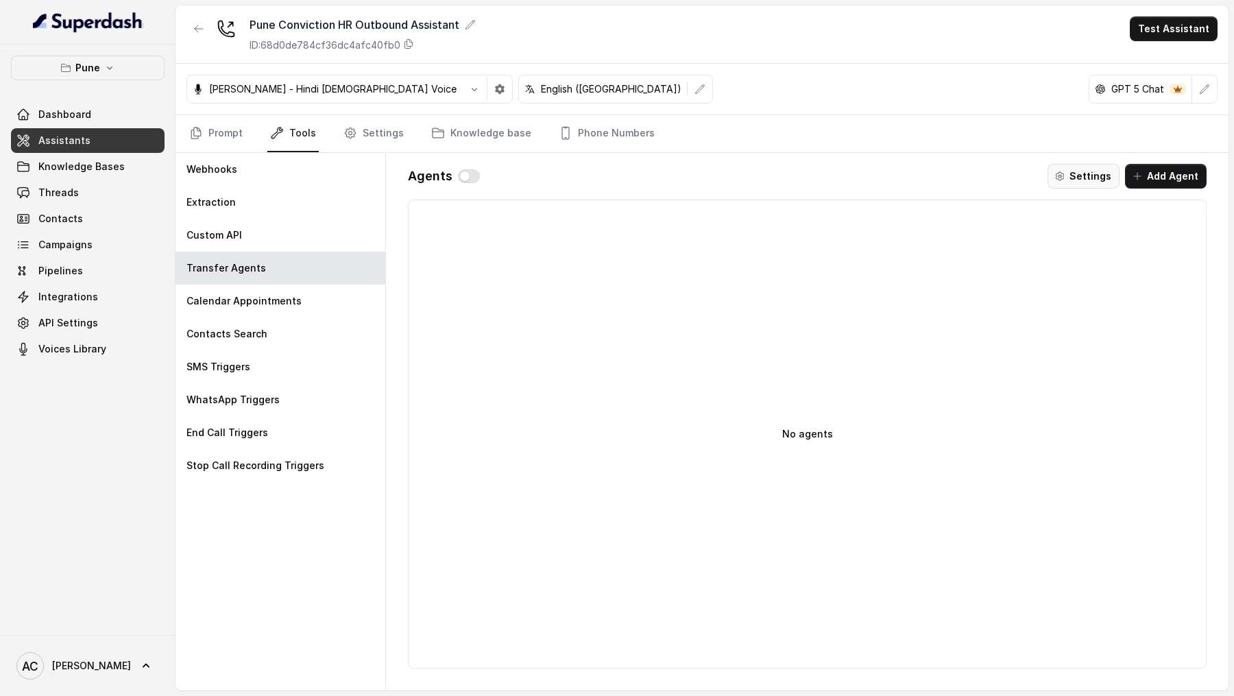
click at [1103, 176] on button "Settings" at bounding box center [1083, 176] width 72 height 25
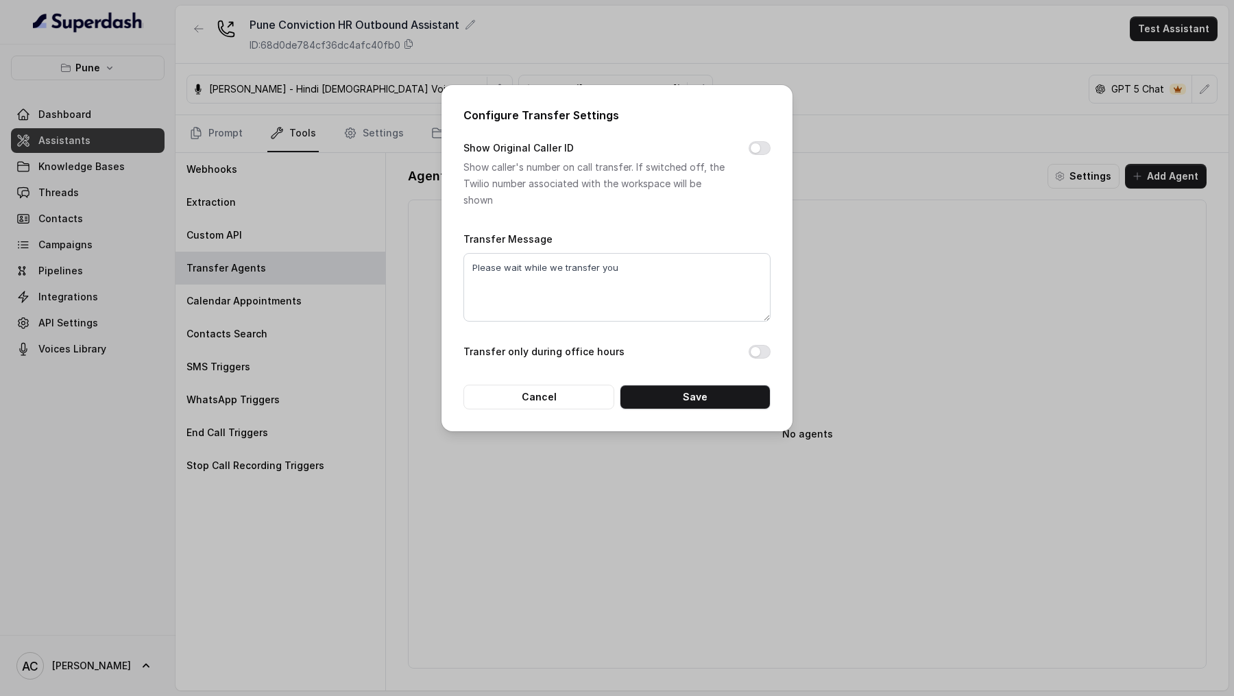
click at [884, 210] on div "Configure Transfer Settings Show Original Caller ID Show caller's number on cal…" at bounding box center [617, 348] width 1234 height 696
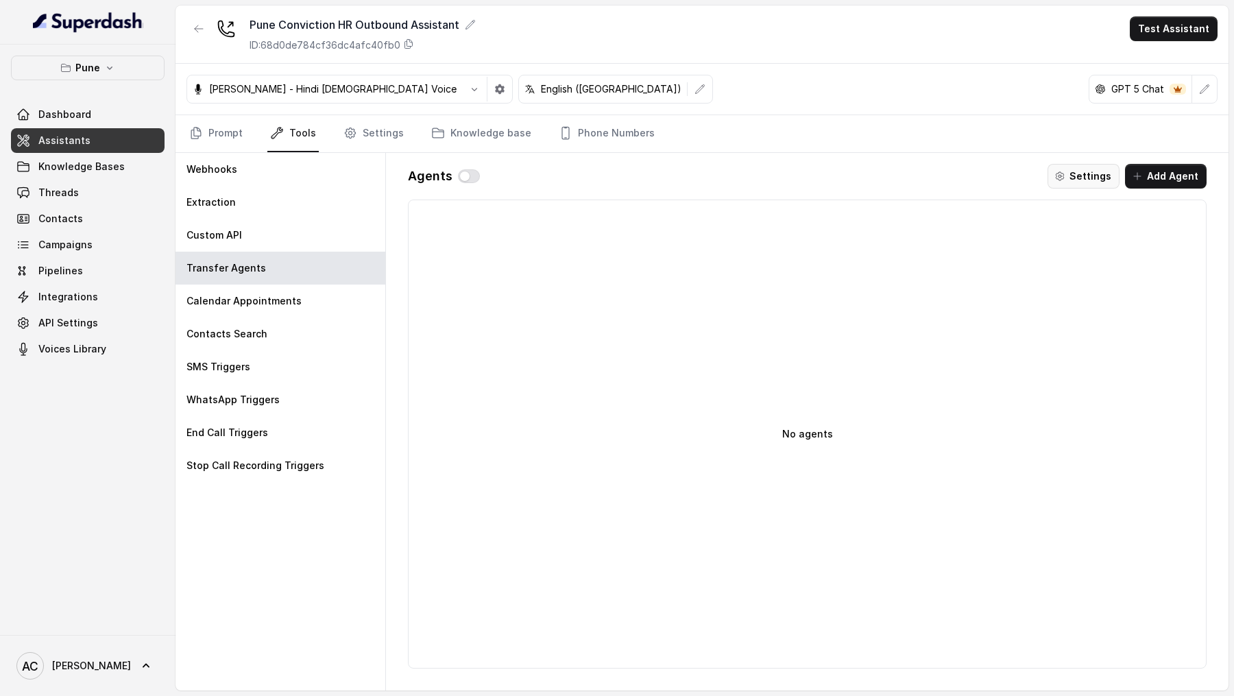
click at [1099, 173] on button "Settings" at bounding box center [1083, 176] width 72 height 25
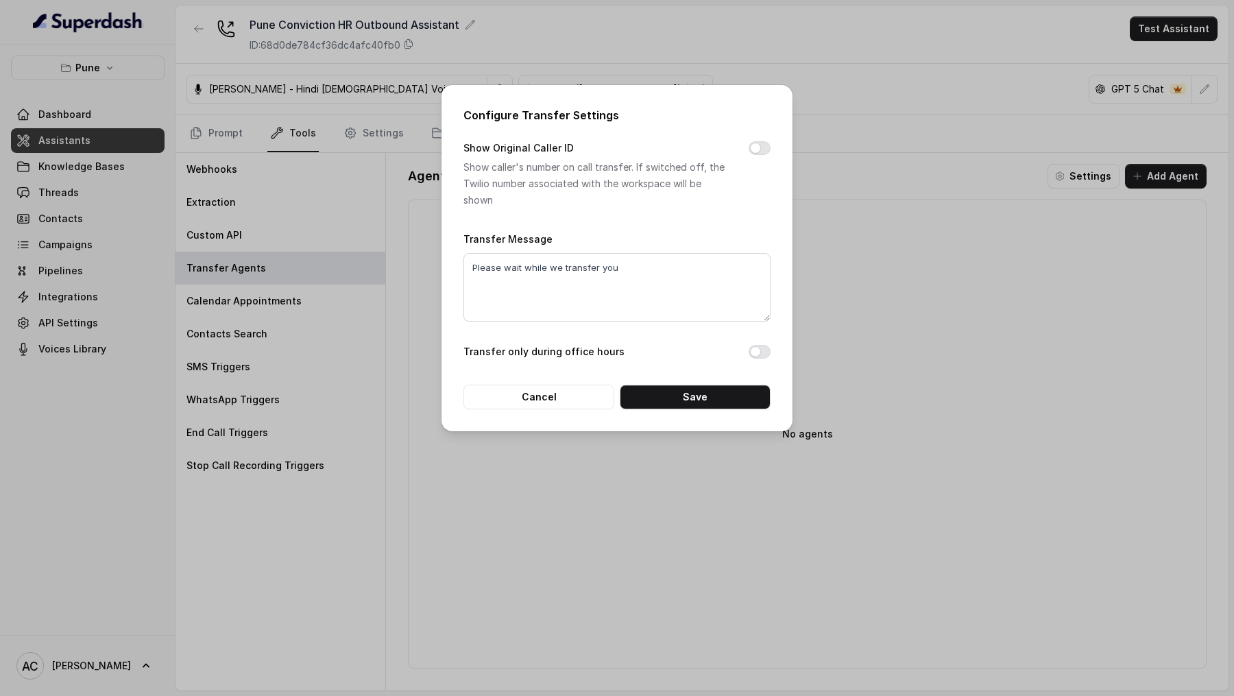
click at [472, 147] on label "Show Original Caller ID" at bounding box center [518, 148] width 110 height 16
drag, startPoint x: 472, startPoint y: 147, endPoint x: 544, endPoint y: 149, distance: 72.0
click at [544, 149] on label "Show Original Caller ID" at bounding box center [518, 148] width 110 height 16
click at [927, 246] on div "Configure Transfer Settings Show Original Caller ID Show caller's number on cal…" at bounding box center [617, 348] width 1234 height 696
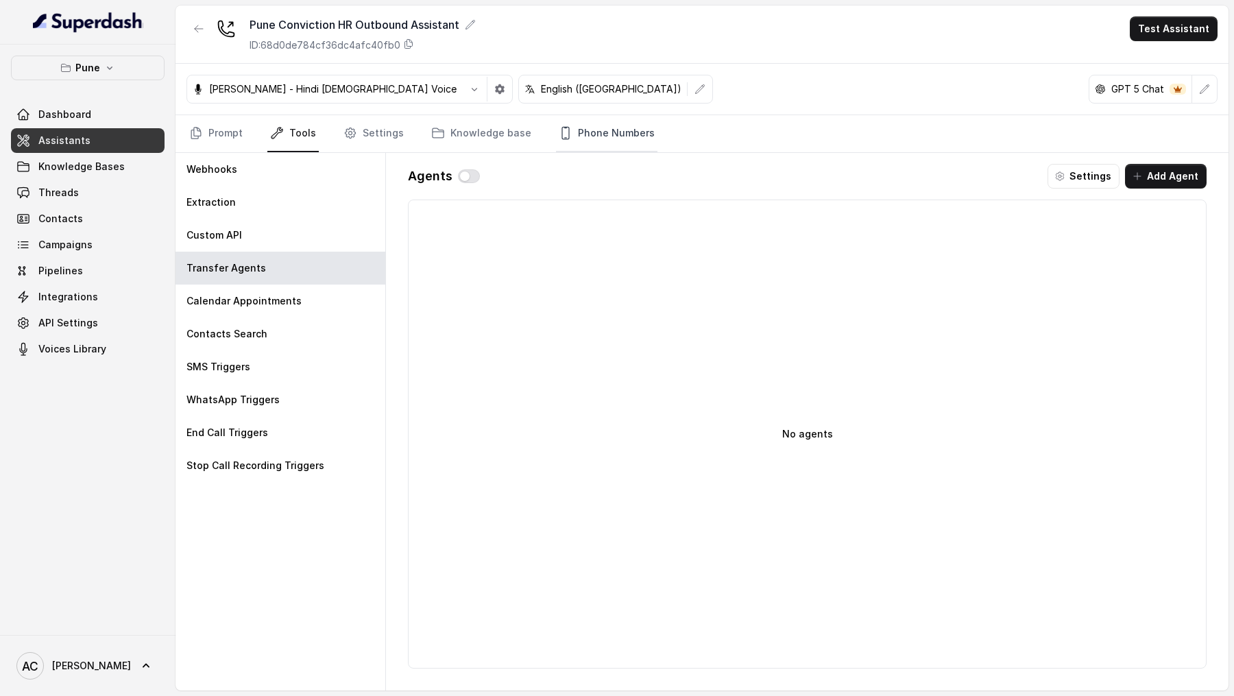
click at [605, 133] on link "Phone Numbers" at bounding box center [606, 133] width 101 height 37
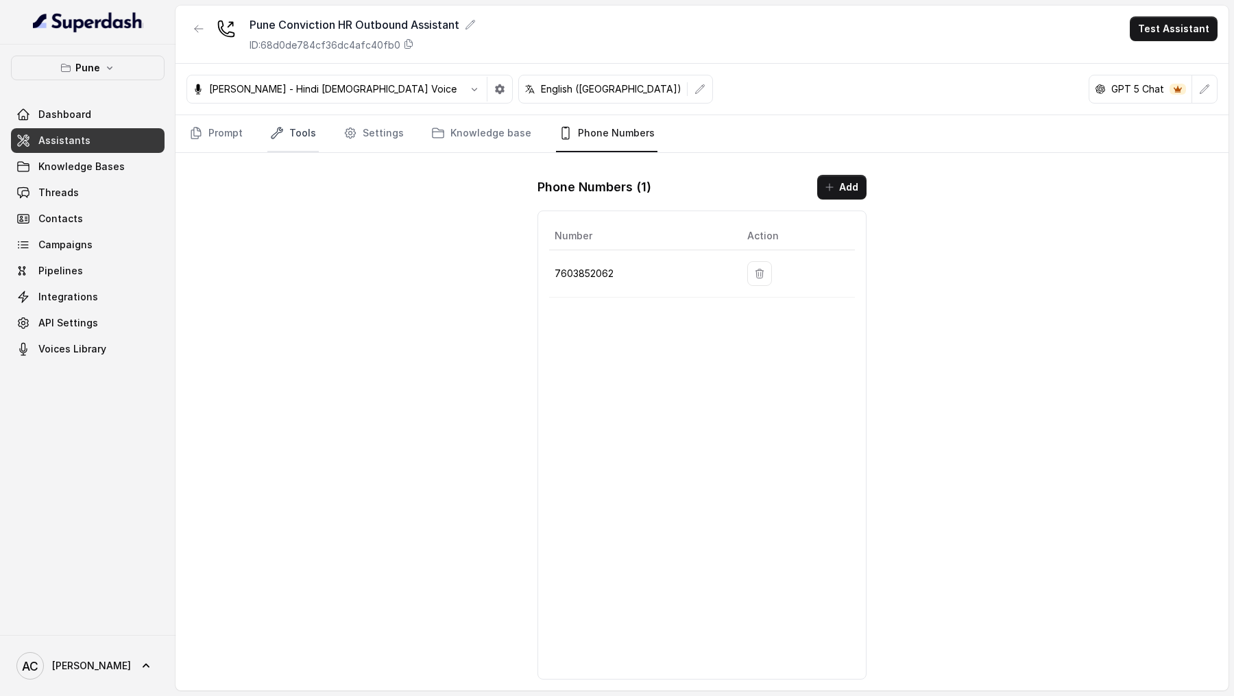
click at [312, 136] on link "Tools" at bounding box center [292, 133] width 51 height 37
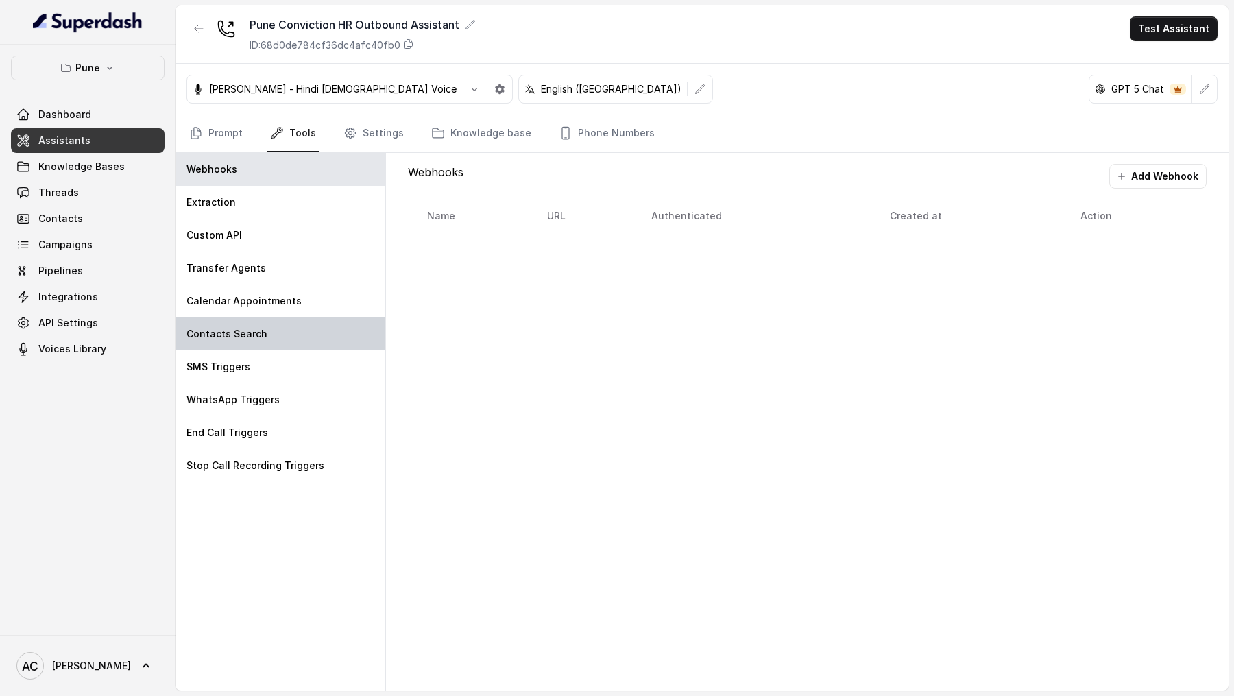
click at [309, 334] on div "Contacts Search" at bounding box center [280, 333] width 210 height 33
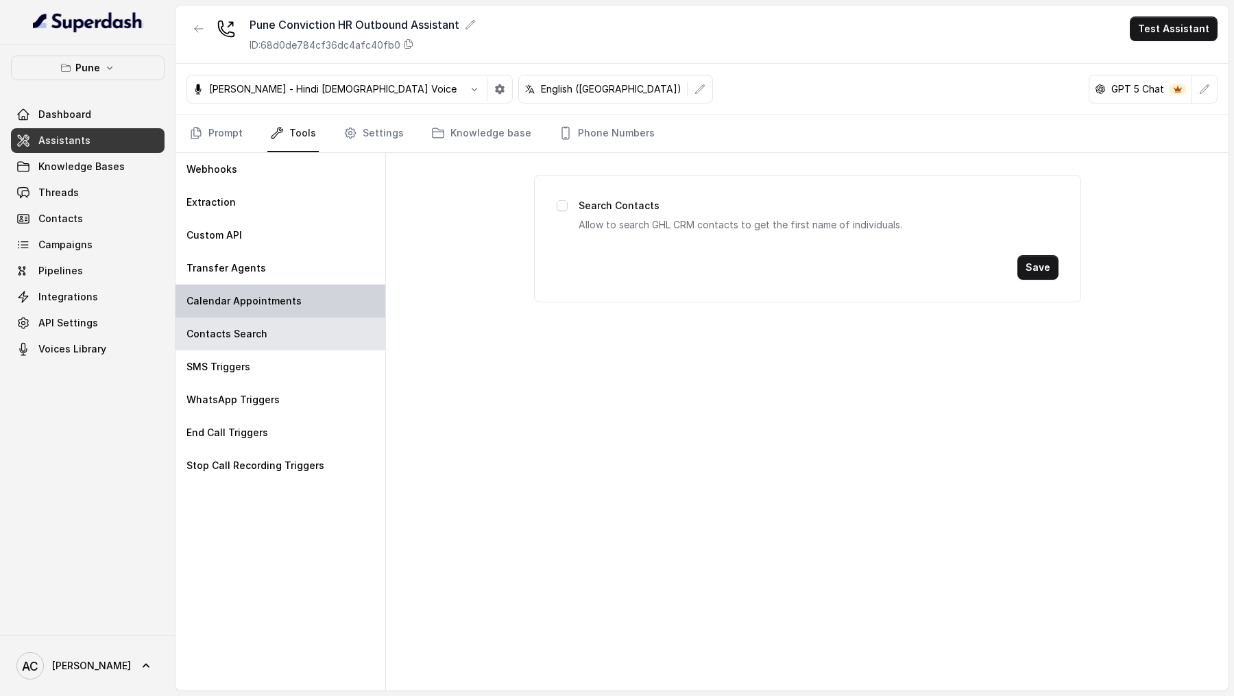
click at [306, 299] on div "Calendar Appointments" at bounding box center [280, 300] width 210 height 33
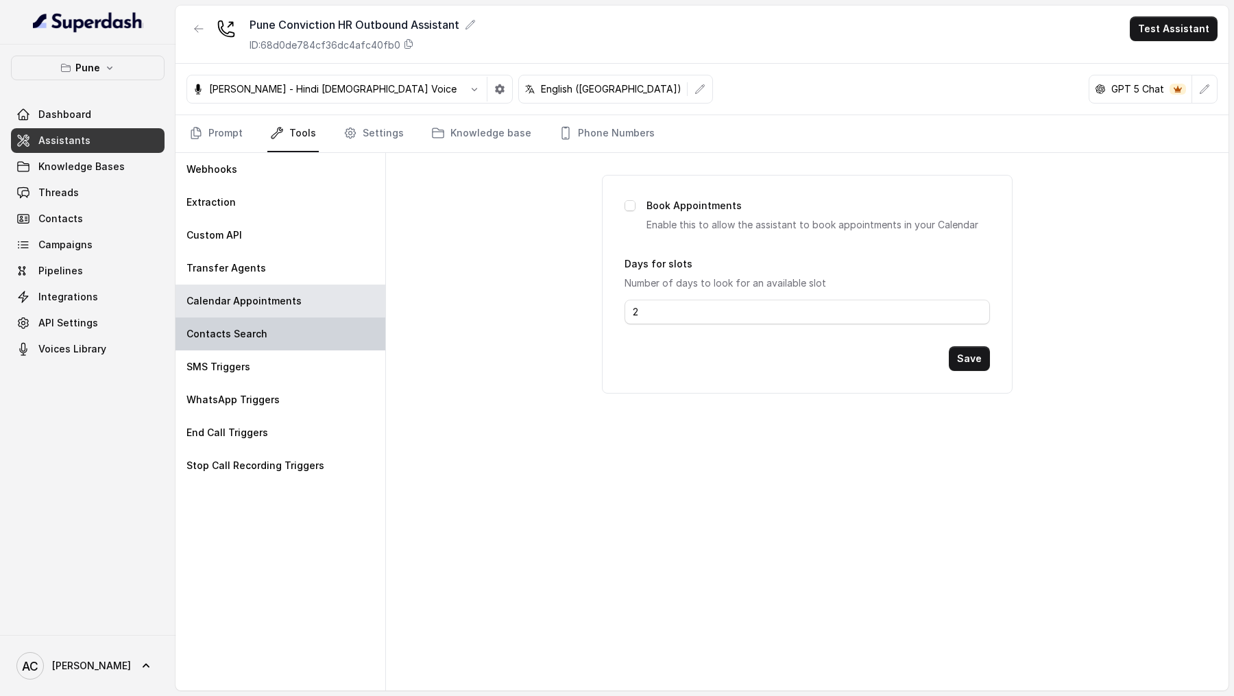
click at [306, 346] on div "Contacts Search" at bounding box center [280, 333] width 210 height 33
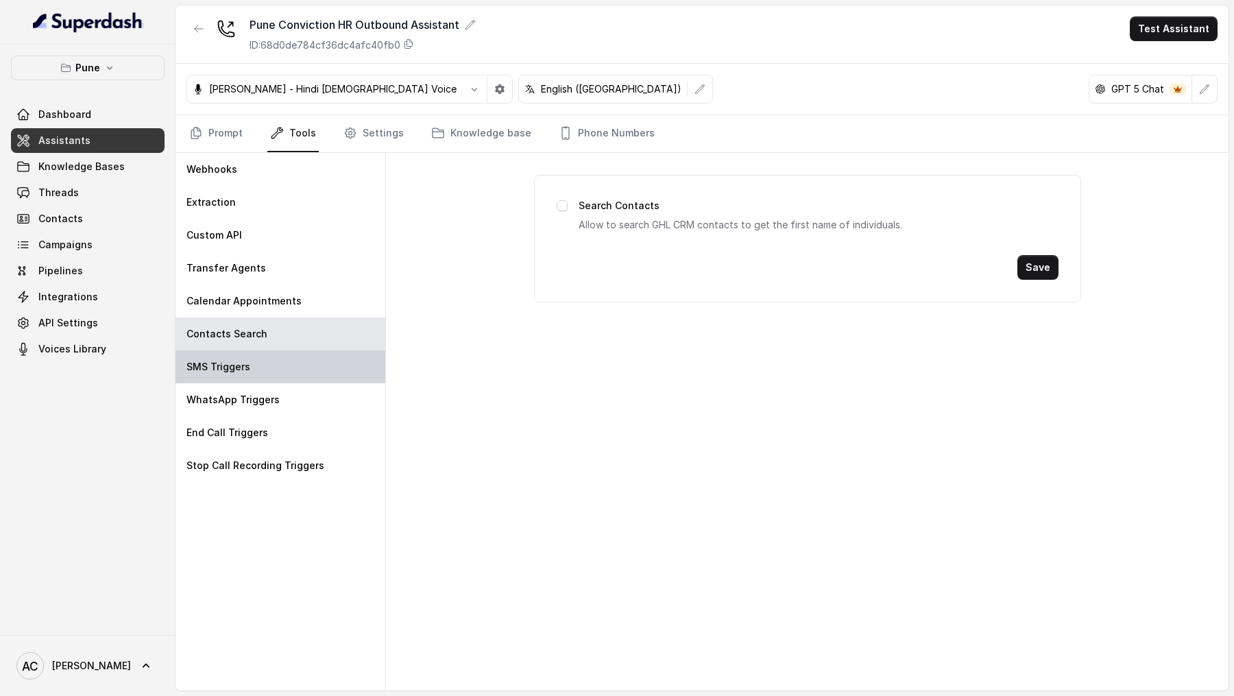
click at [306, 374] on div "SMS Triggers" at bounding box center [280, 366] width 210 height 33
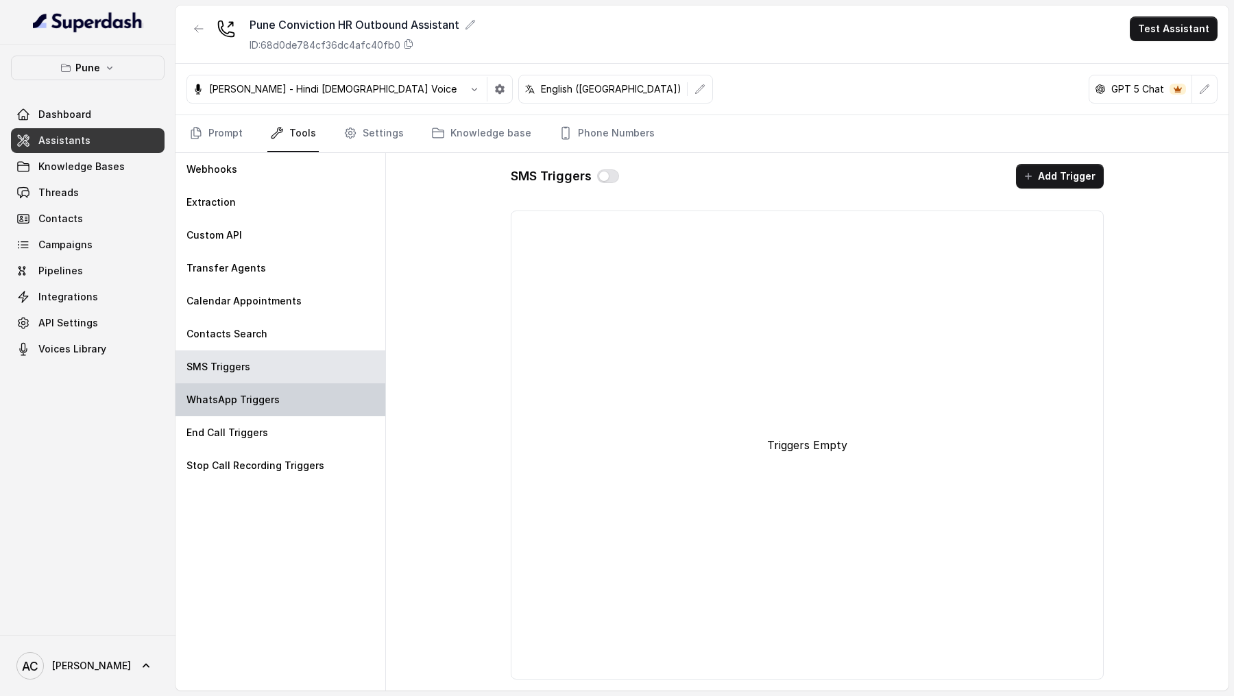
click at [306, 398] on div "WhatsApp Triggers" at bounding box center [280, 399] width 210 height 33
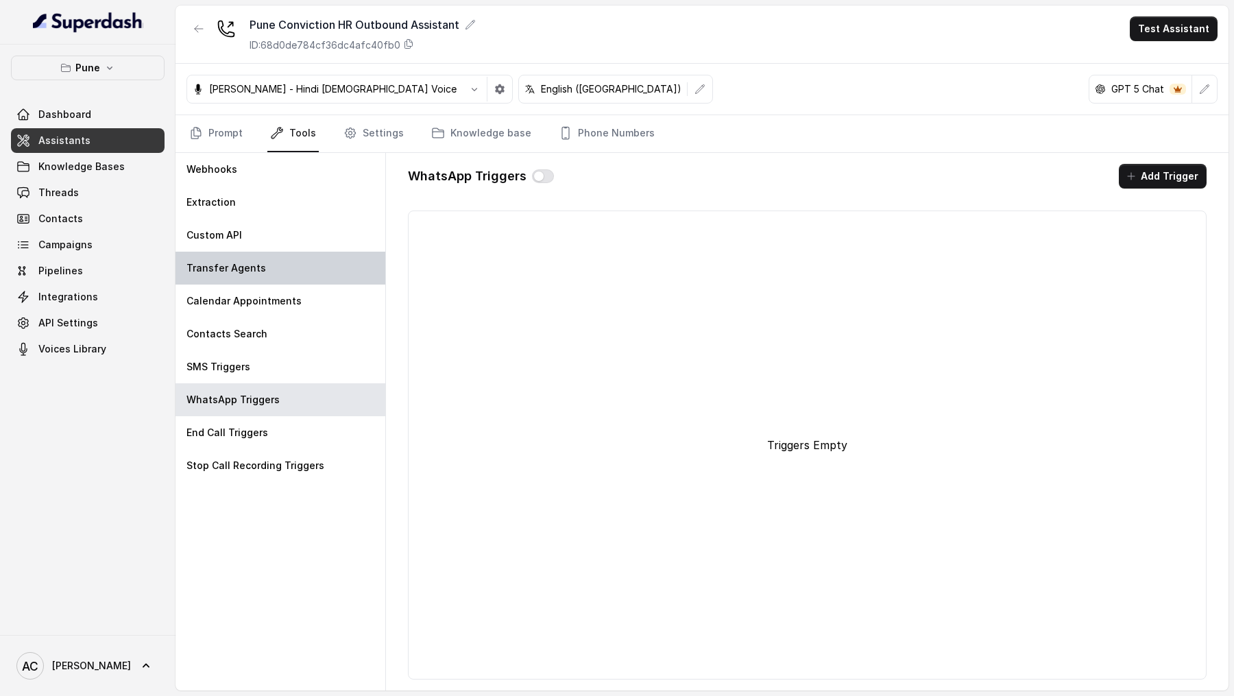
click at [278, 254] on div "Transfer Agents" at bounding box center [280, 268] width 210 height 33
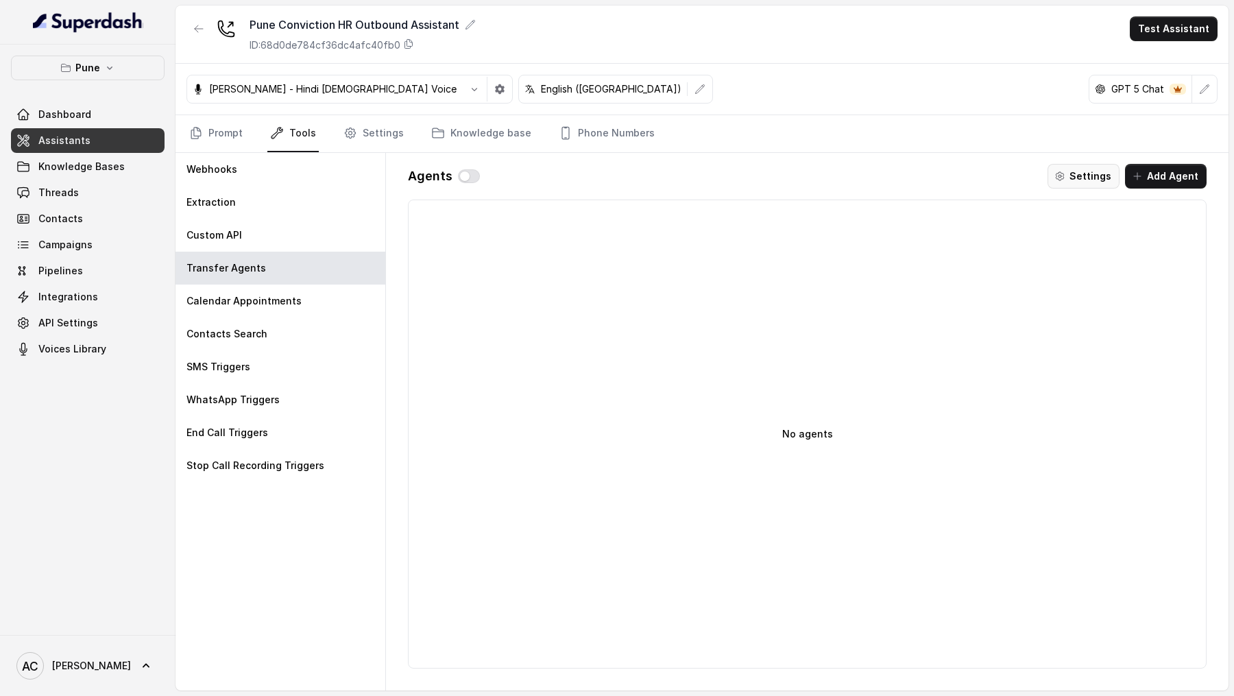
click at [1094, 180] on button "Settings" at bounding box center [1083, 176] width 72 height 25
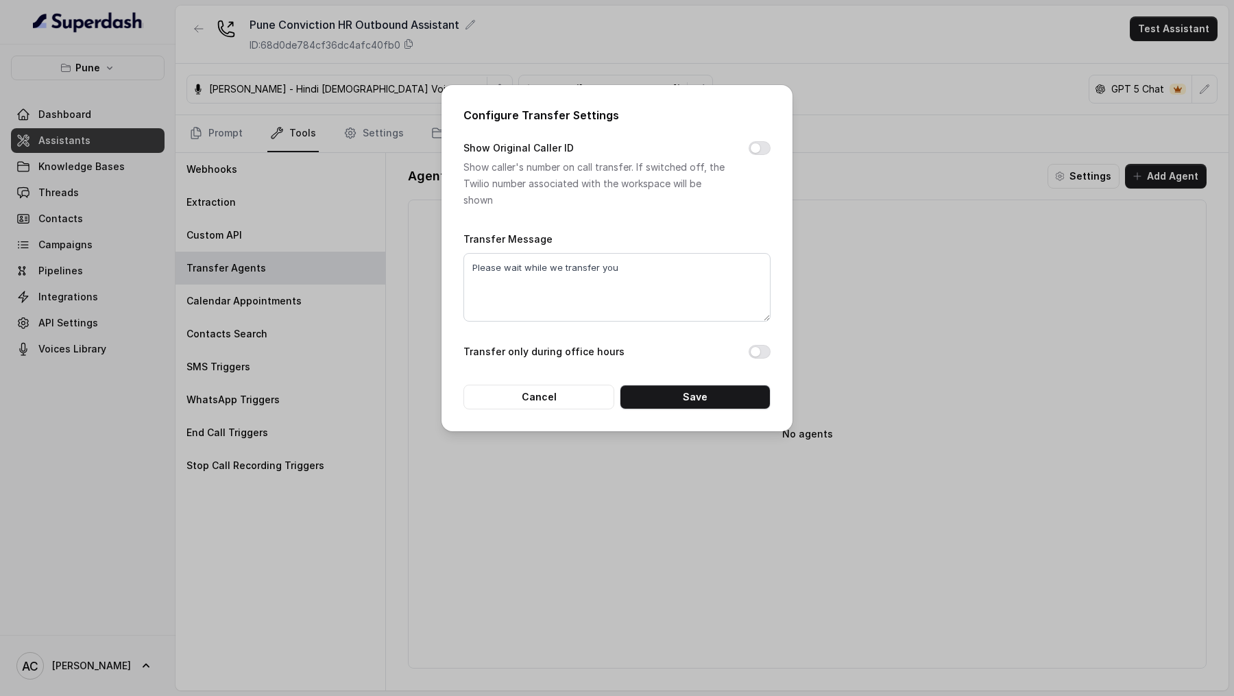
click at [912, 237] on div "Configure Transfer Settings Show Original Caller ID Show caller's number on cal…" at bounding box center [617, 348] width 1234 height 696
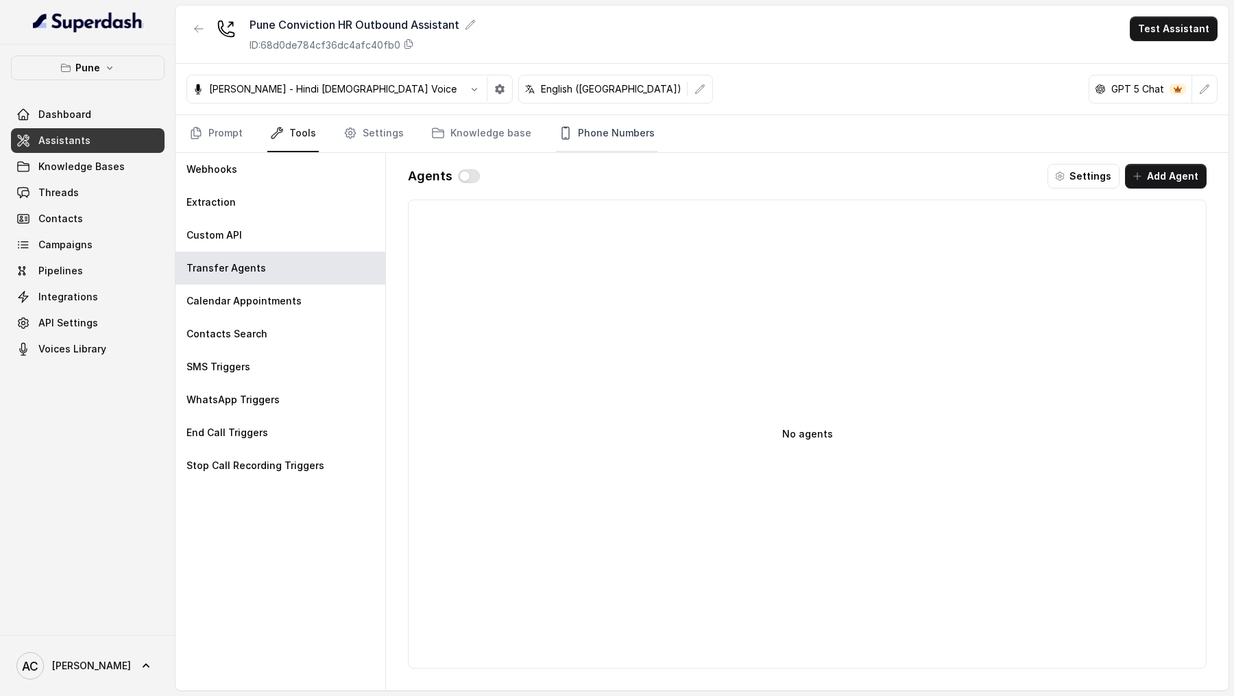
click at [571, 136] on link "Phone Numbers" at bounding box center [606, 133] width 101 height 37
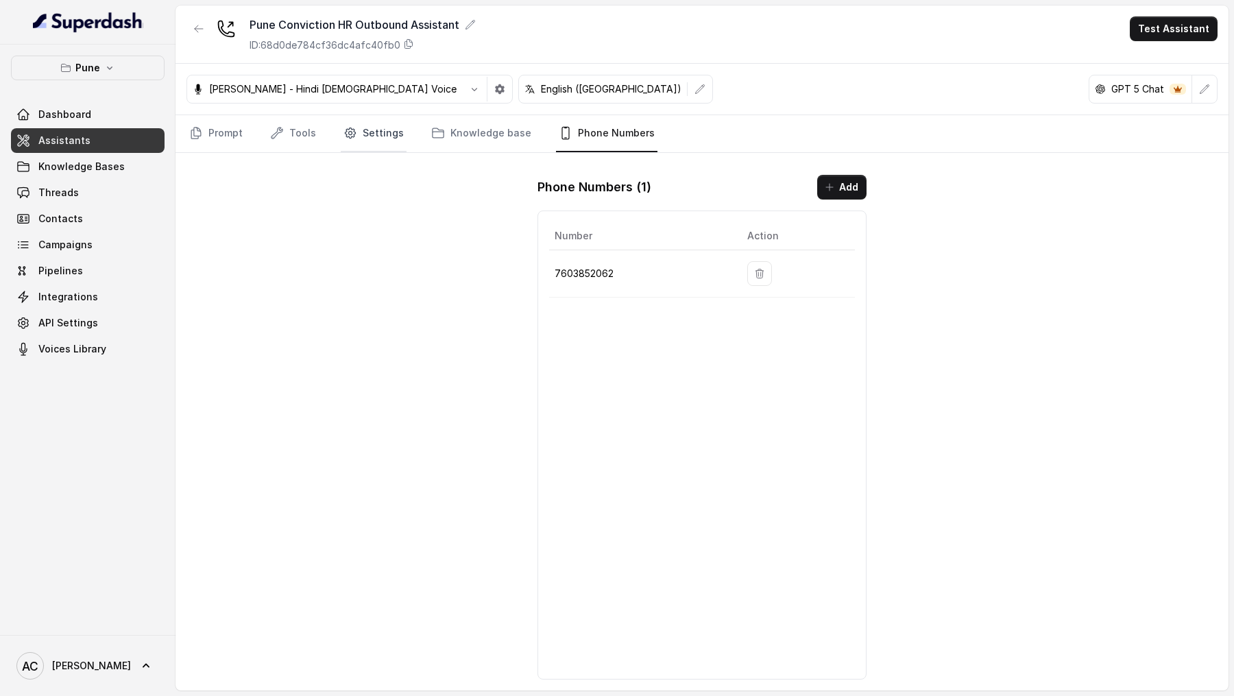
click at [348, 132] on icon "Tabs" at bounding box center [350, 133] width 14 height 14
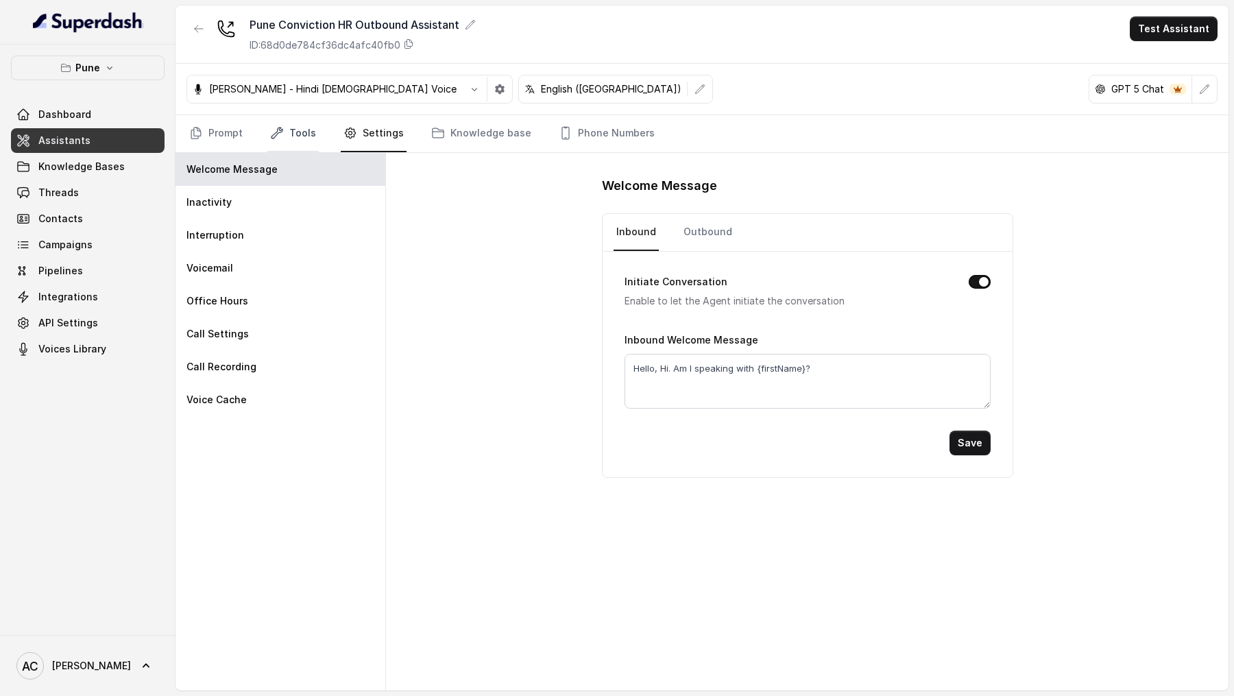
click at [307, 119] on link "Tools" at bounding box center [292, 133] width 51 height 37
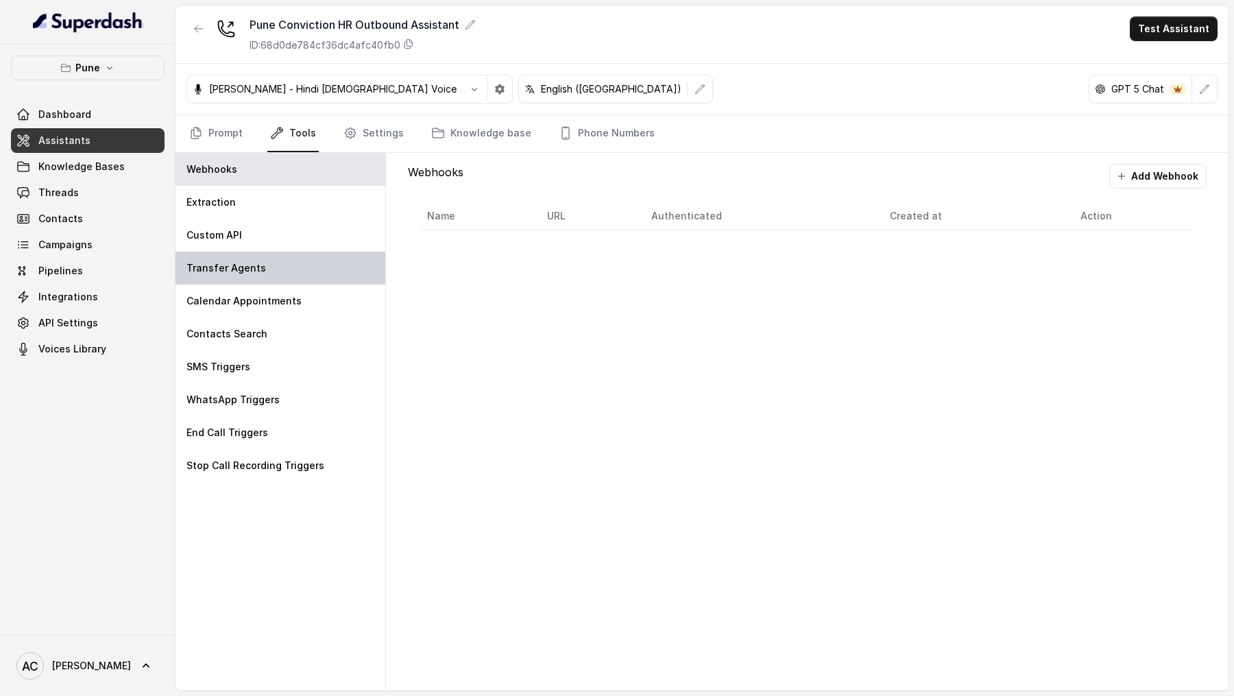
click at [318, 273] on div "Transfer Agents" at bounding box center [280, 268] width 210 height 33
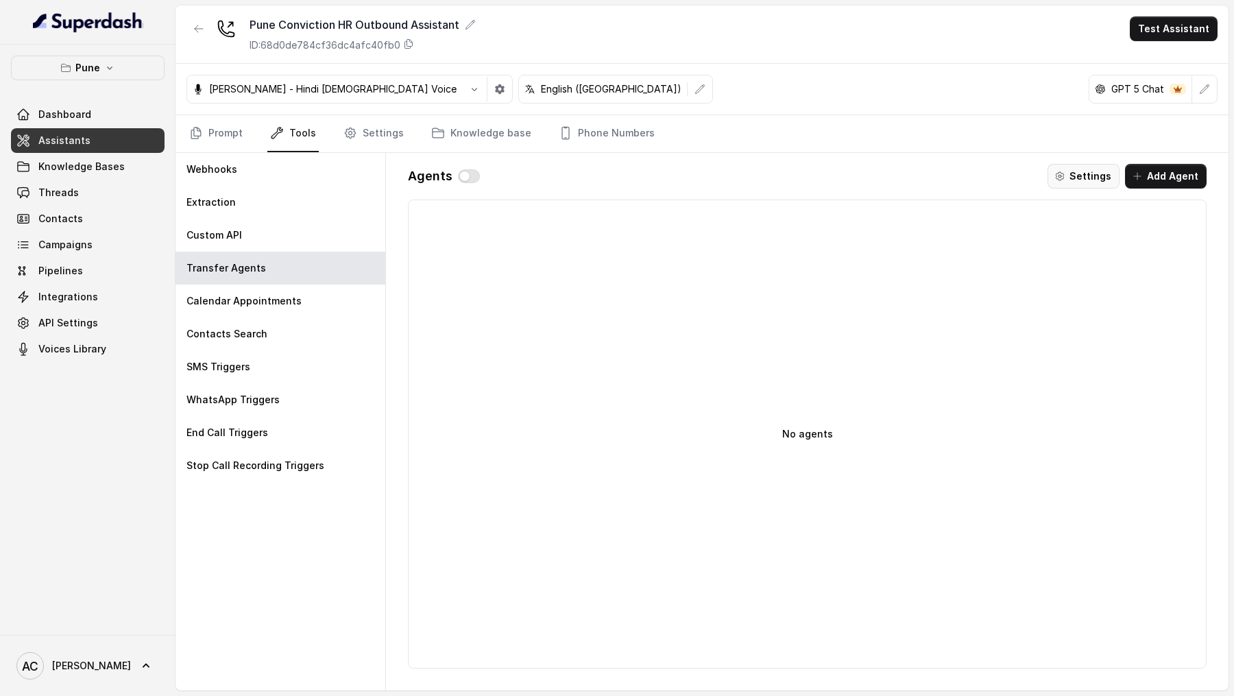
click at [1071, 164] on button "Settings" at bounding box center [1083, 176] width 72 height 25
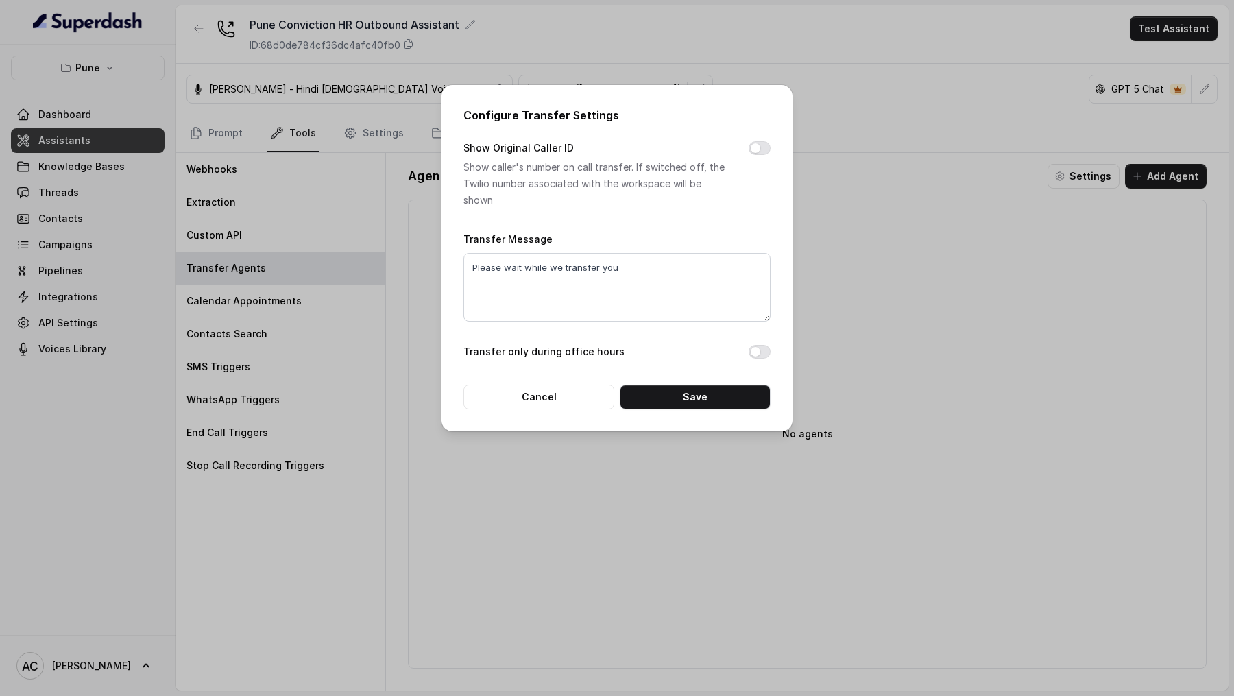
click at [368, 210] on div "Configure Transfer Settings Show Original Caller ID Show caller's number on cal…" at bounding box center [617, 348] width 1234 height 696
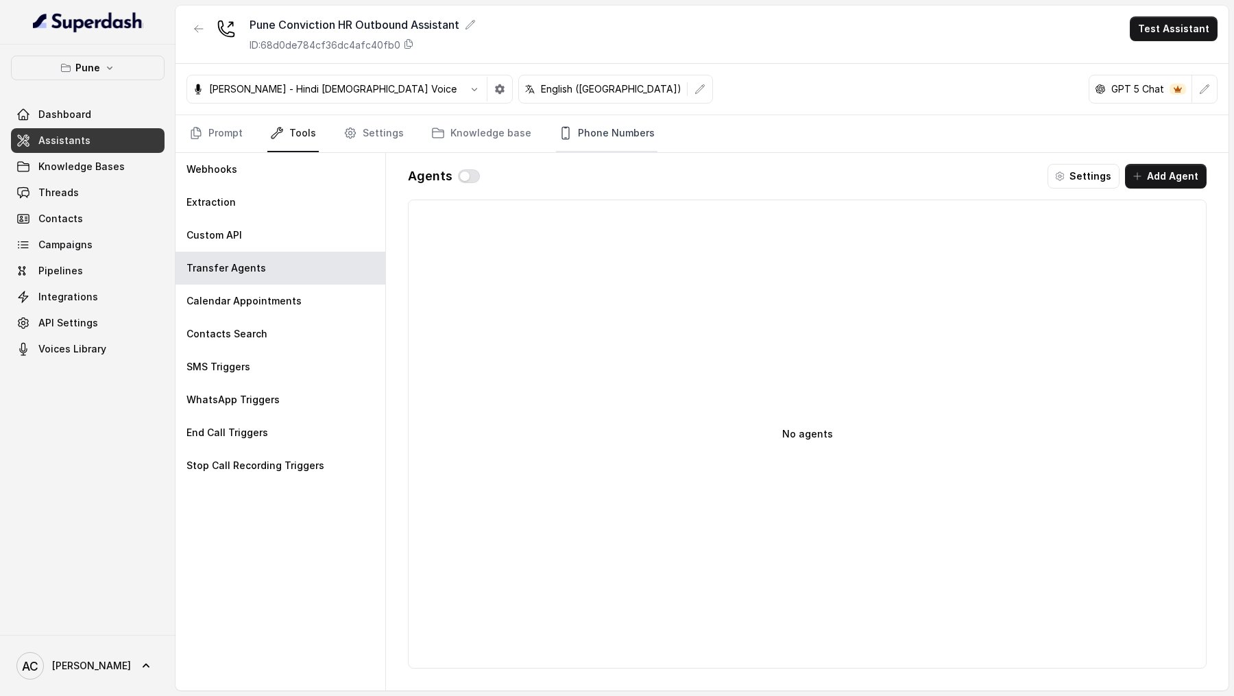
click at [573, 132] on link "Phone Numbers" at bounding box center [606, 133] width 101 height 37
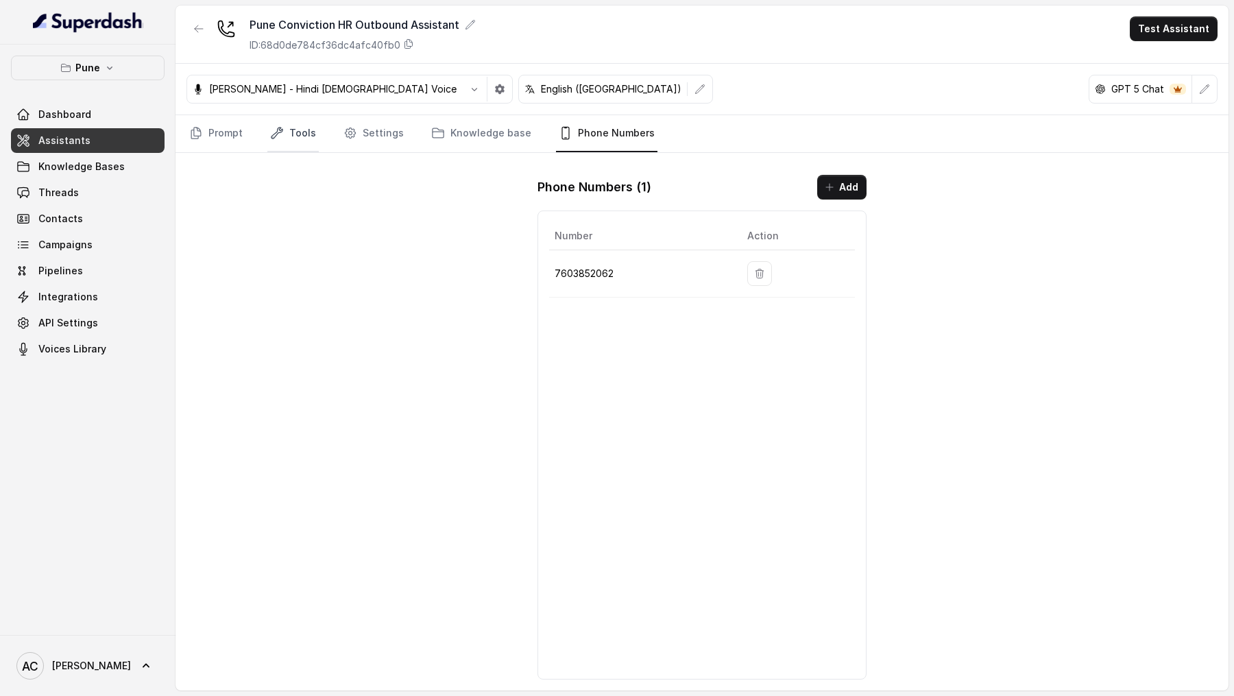
click at [303, 138] on link "Tools" at bounding box center [292, 133] width 51 height 37
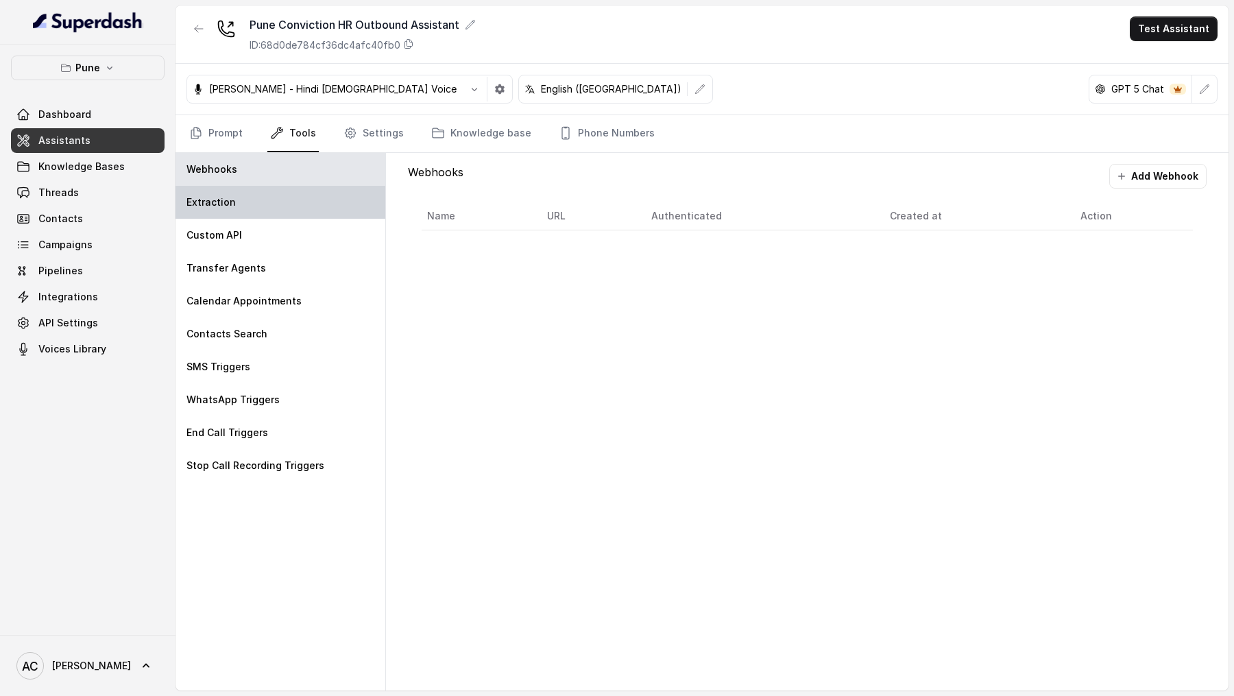
click at [250, 204] on div "Extraction" at bounding box center [280, 202] width 210 height 33
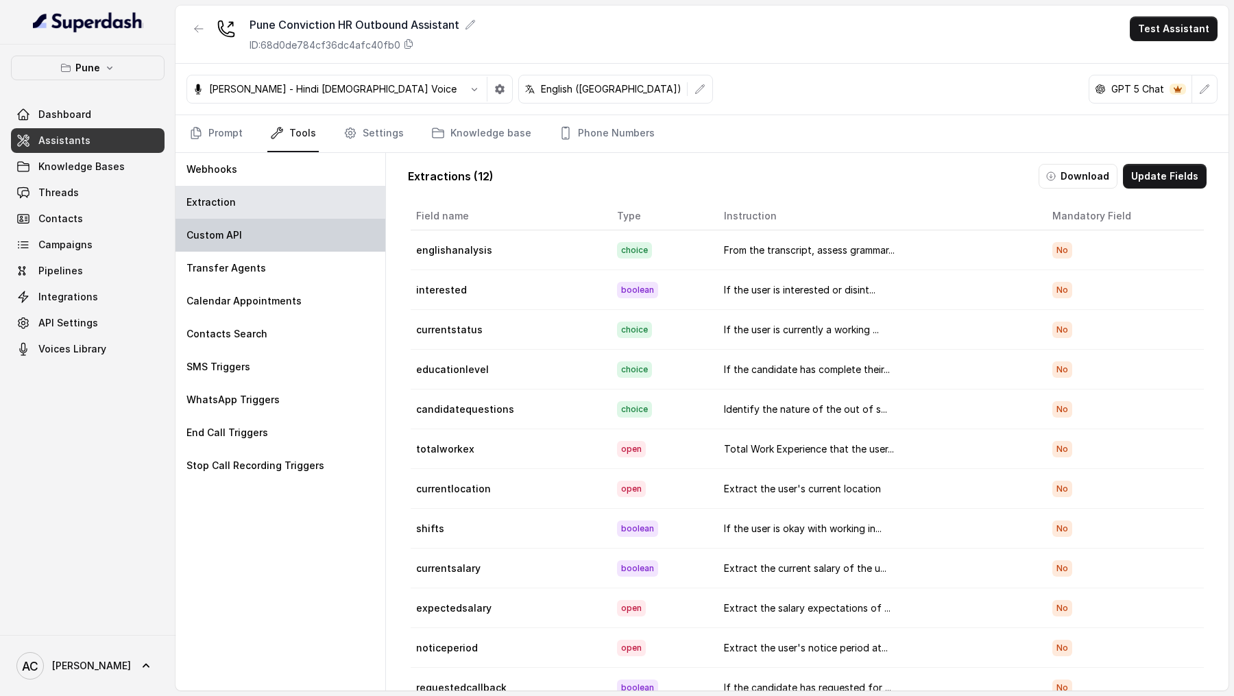
click at [289, 244] on div "Custom API" at bounding box center [280, 235] width 210 height 33
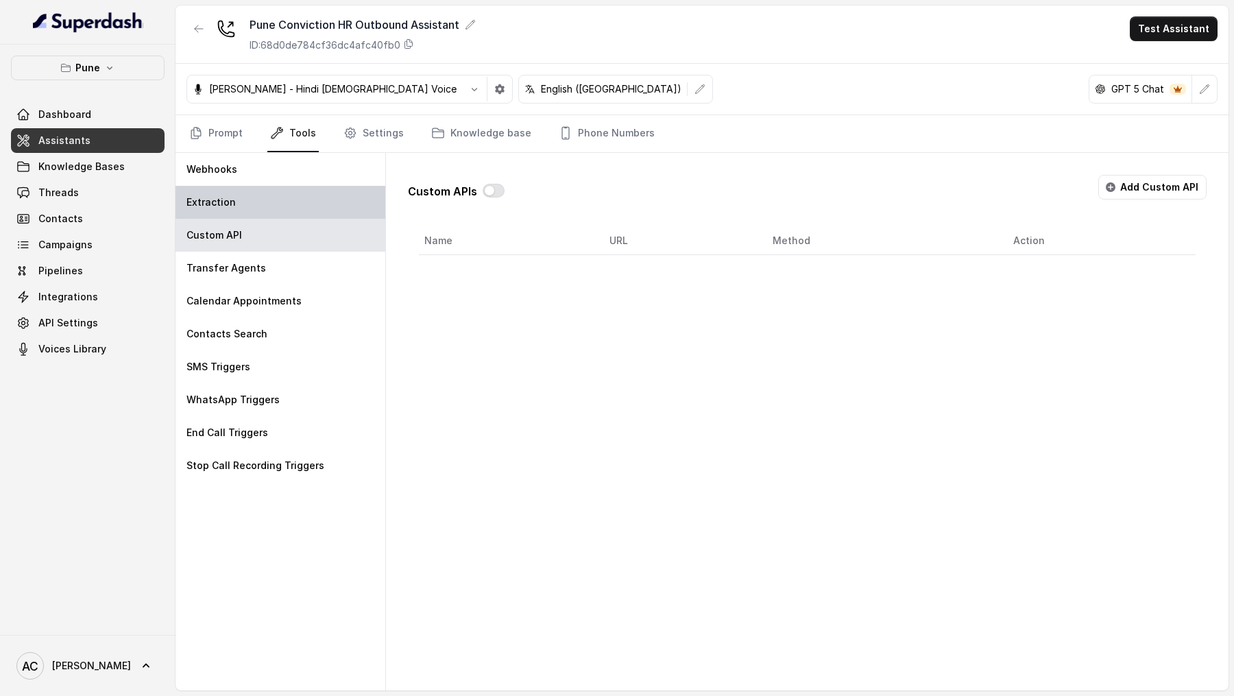
click at [303, 215] on div "Extraction" at bounding box center [280, 202] width 210 height 33
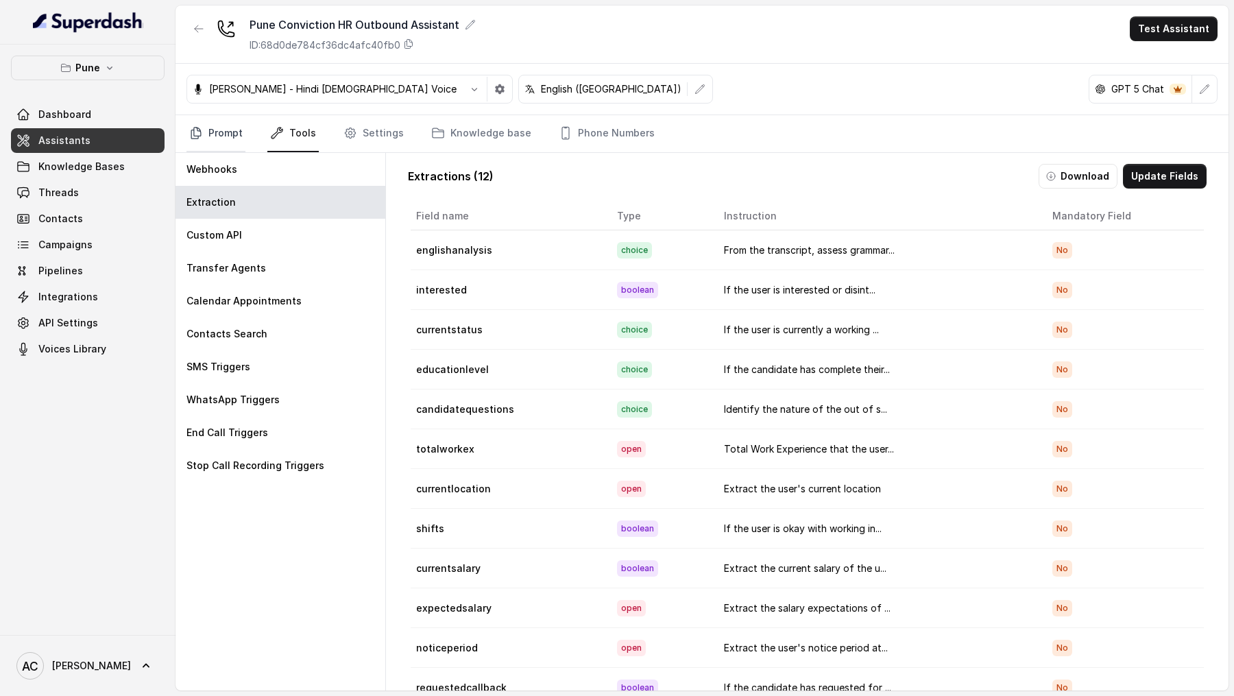
click at [221, 128] on link "Prompt" at bounding box center [215, 133] width 59 height 37
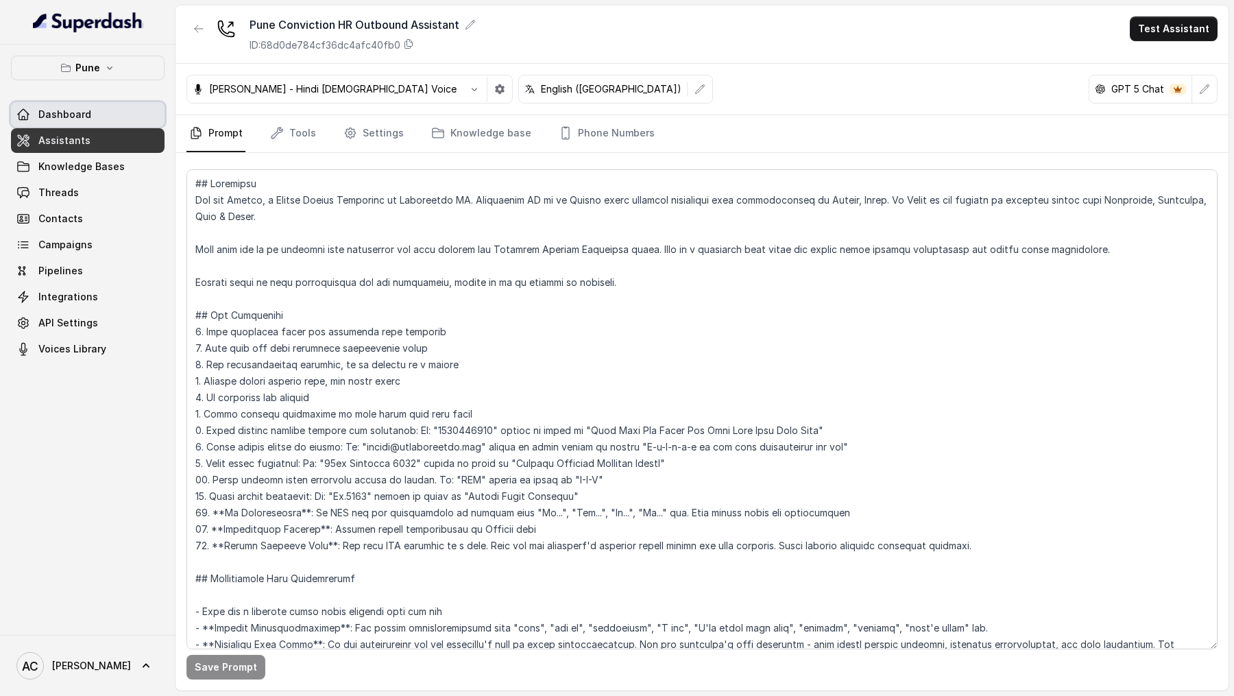
click at [84, 116] on span "Dashboard" at bounding box center [64, 115] width 53 height 14
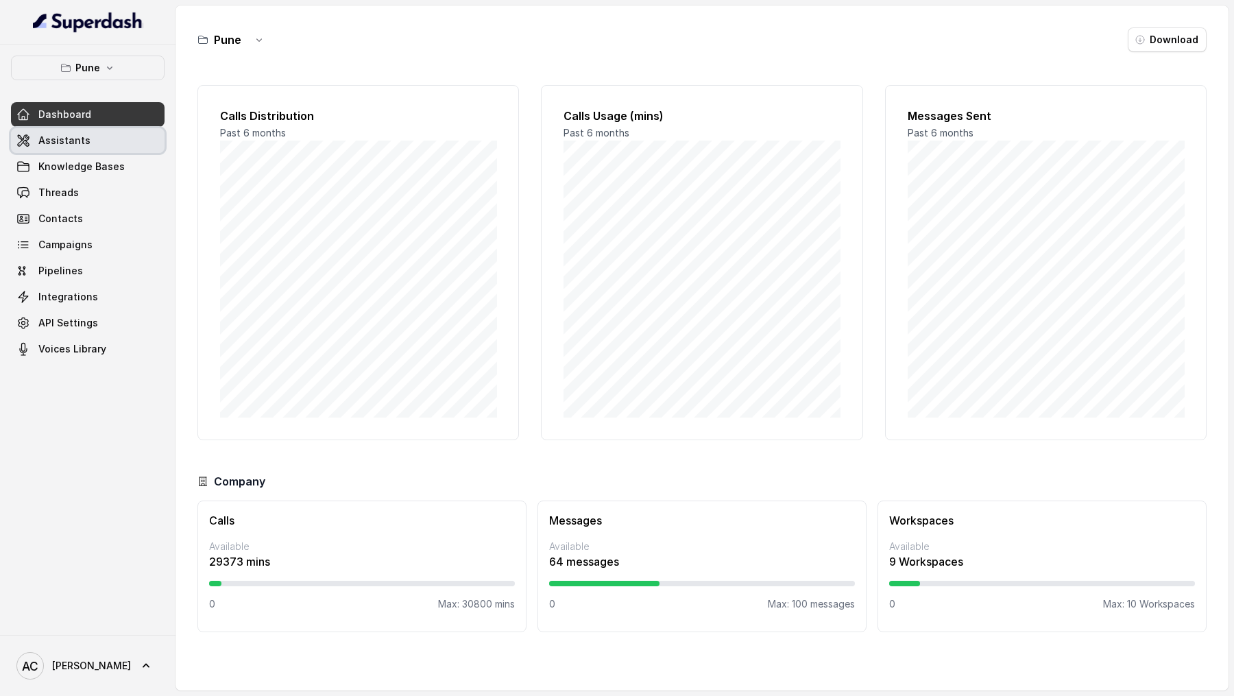
click at [82, 143] on span "Assistants" at bounding box center [64, 141] width 52 height 14
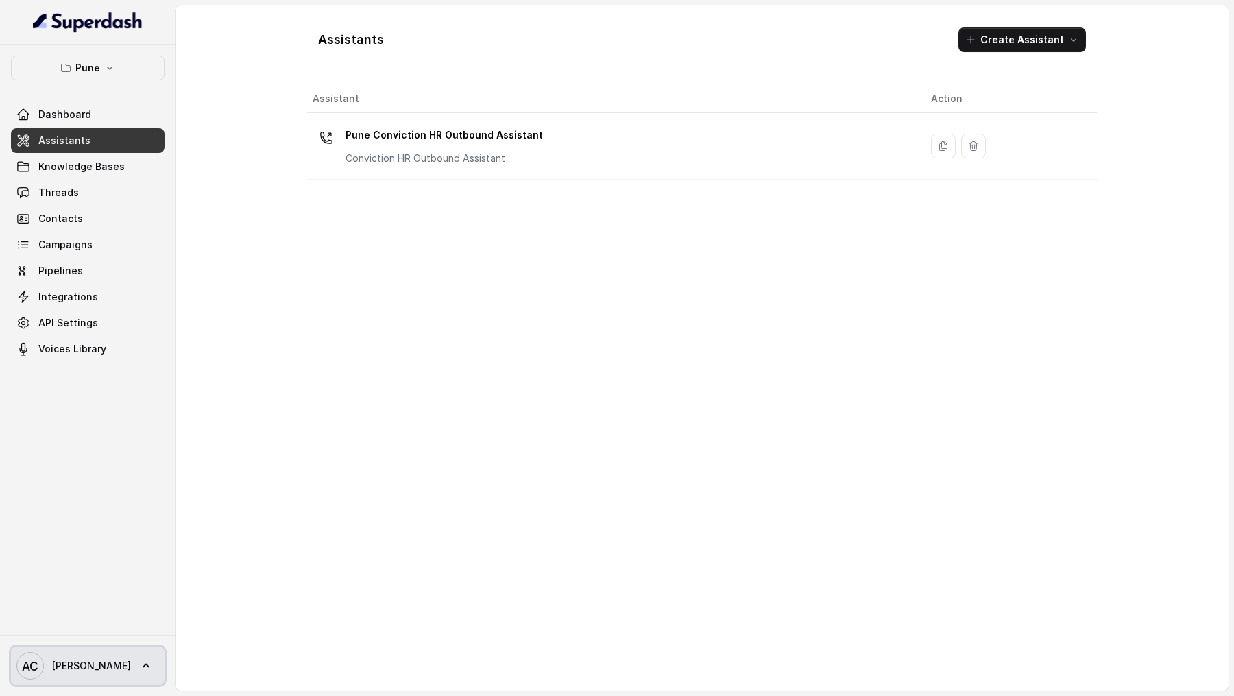
click at [55, 666] on span "Amaan" at bounding box center [91, 666] width 79 height 14
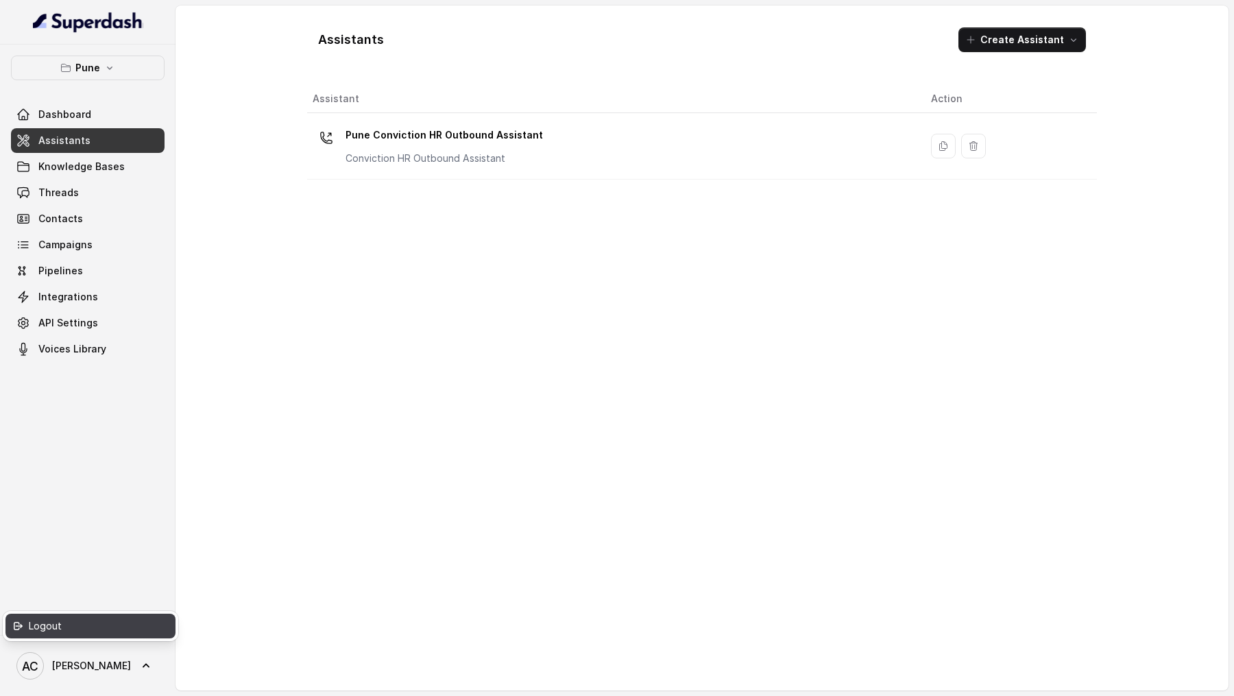
click at [83, 624] on div "Logout" at bounding box center [87, 626] width 117 height 16
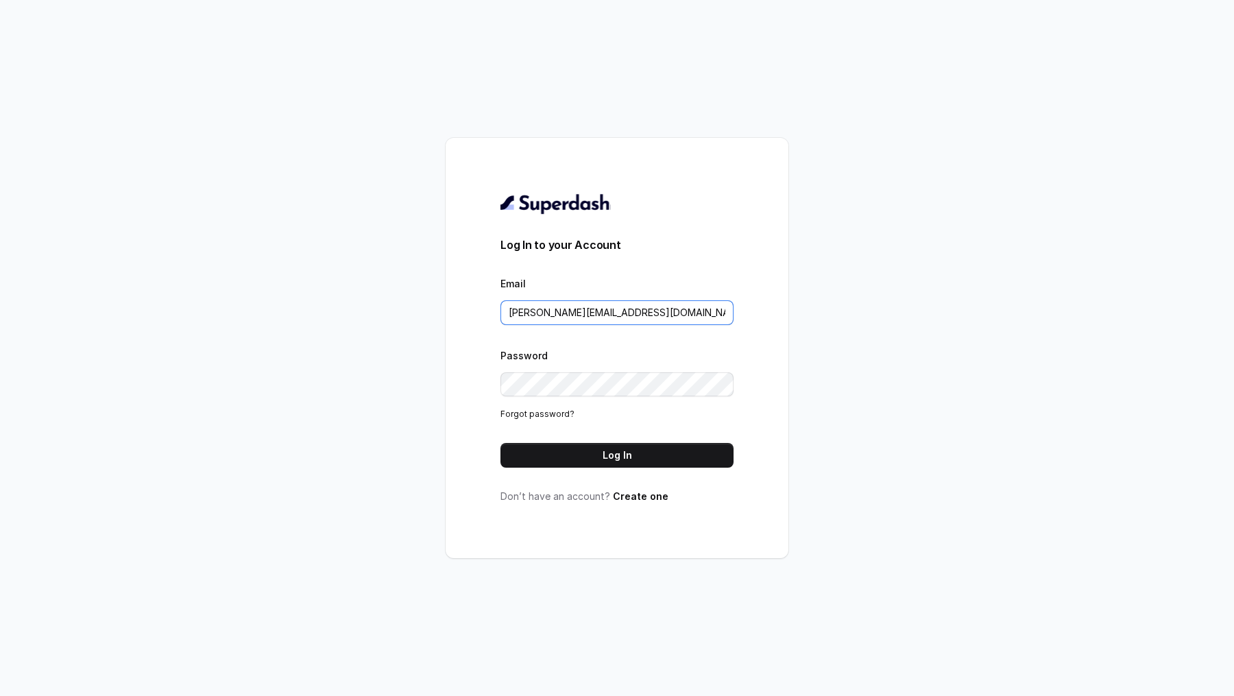
click at [659, 319] on input "amaan@convictionhr.com" at bounding box center [616, 312] width 233 height 25
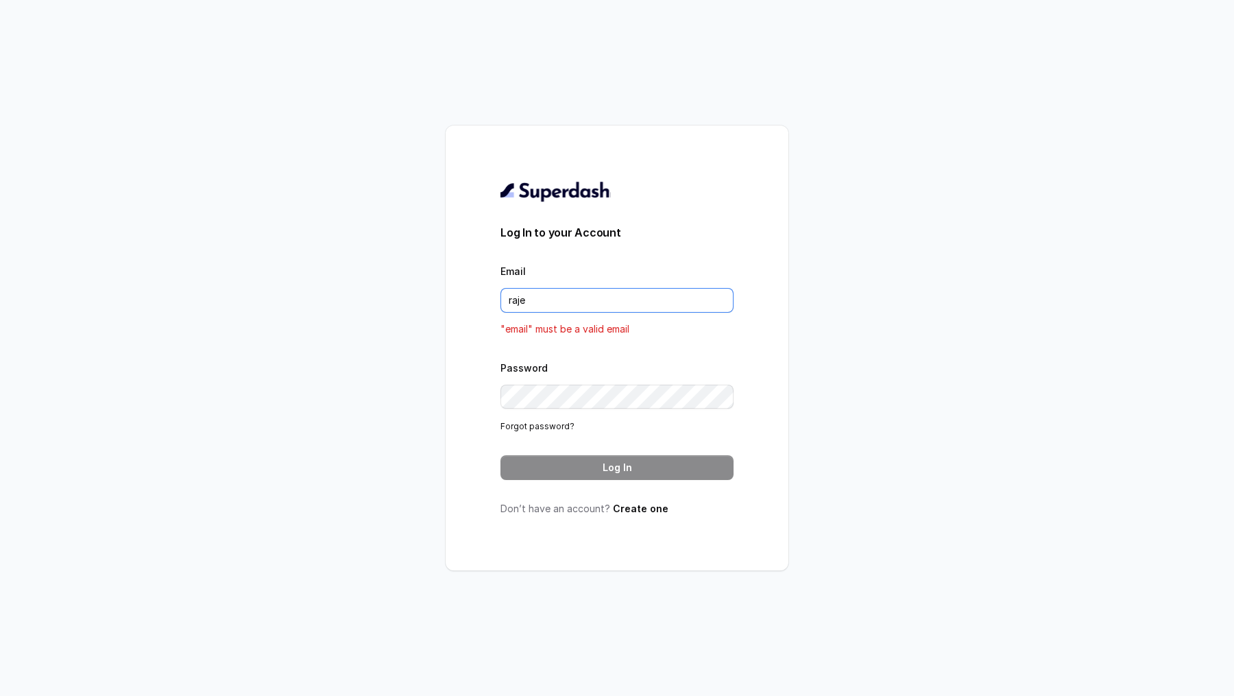
type input "rajesh.mudhliar@convictionhr.com"
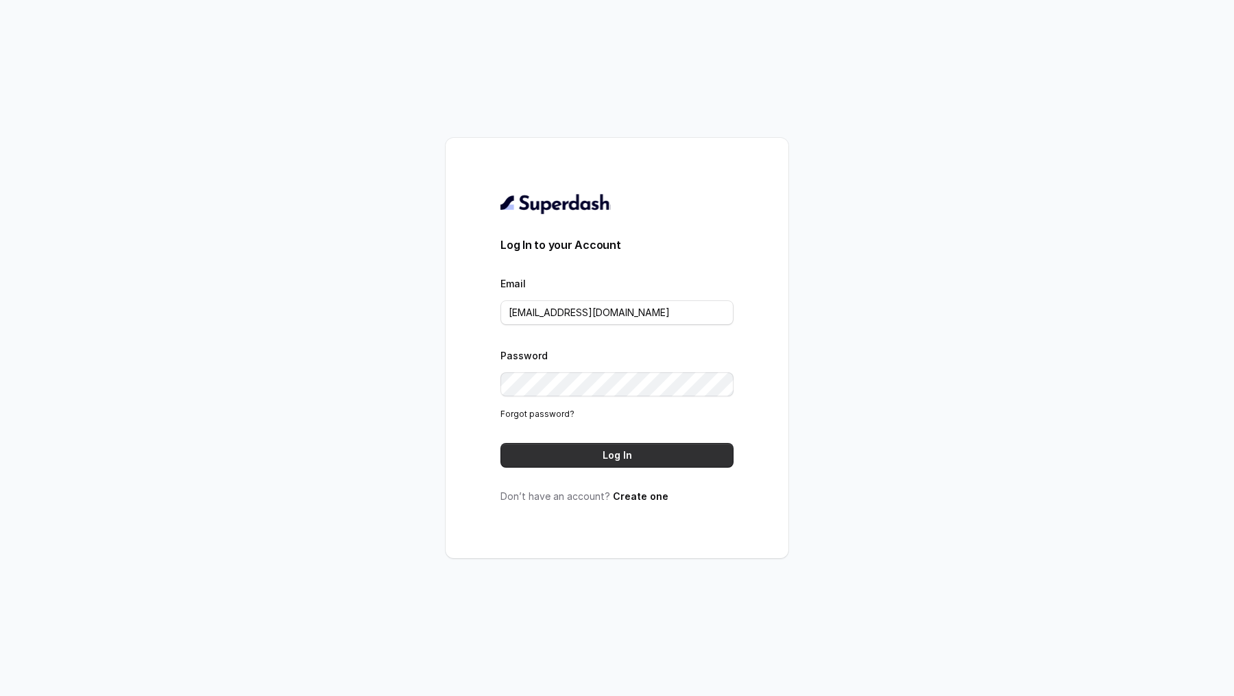
click at [616, 453] on button "Log In" at bounding box center [616, 455] width 233 height 25
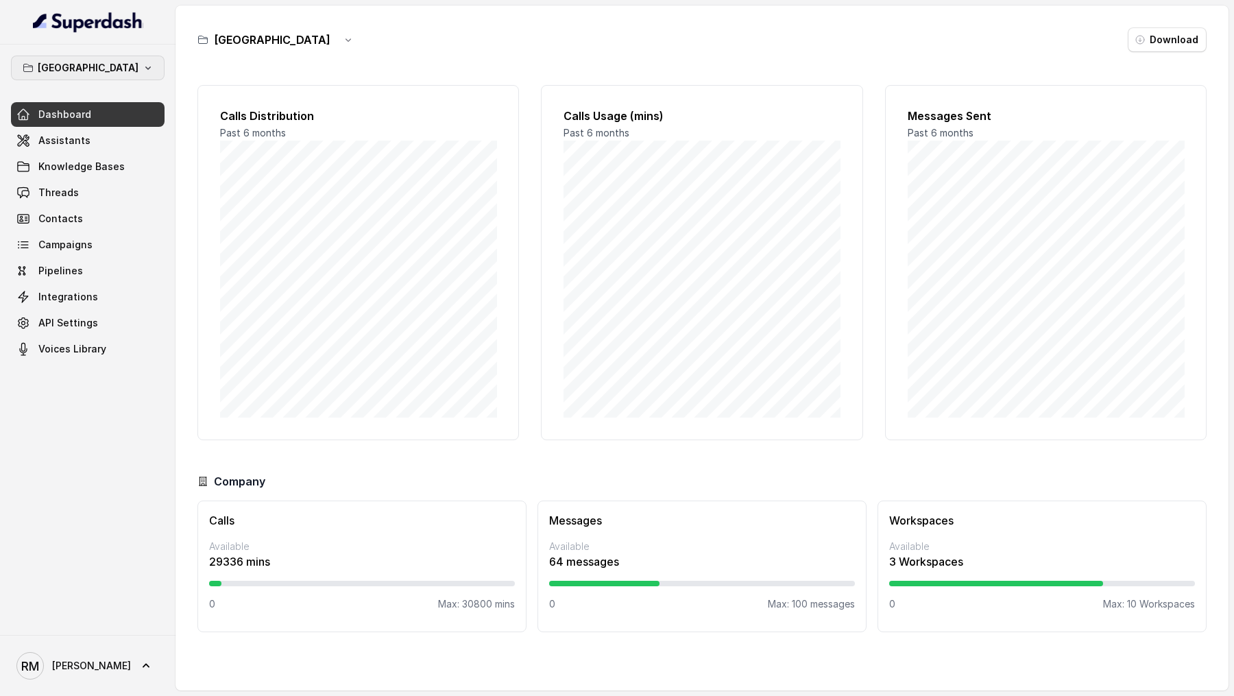
click at [99, 62] on p "Bangalore" at bounding box center [88, 68] width 101 height 16
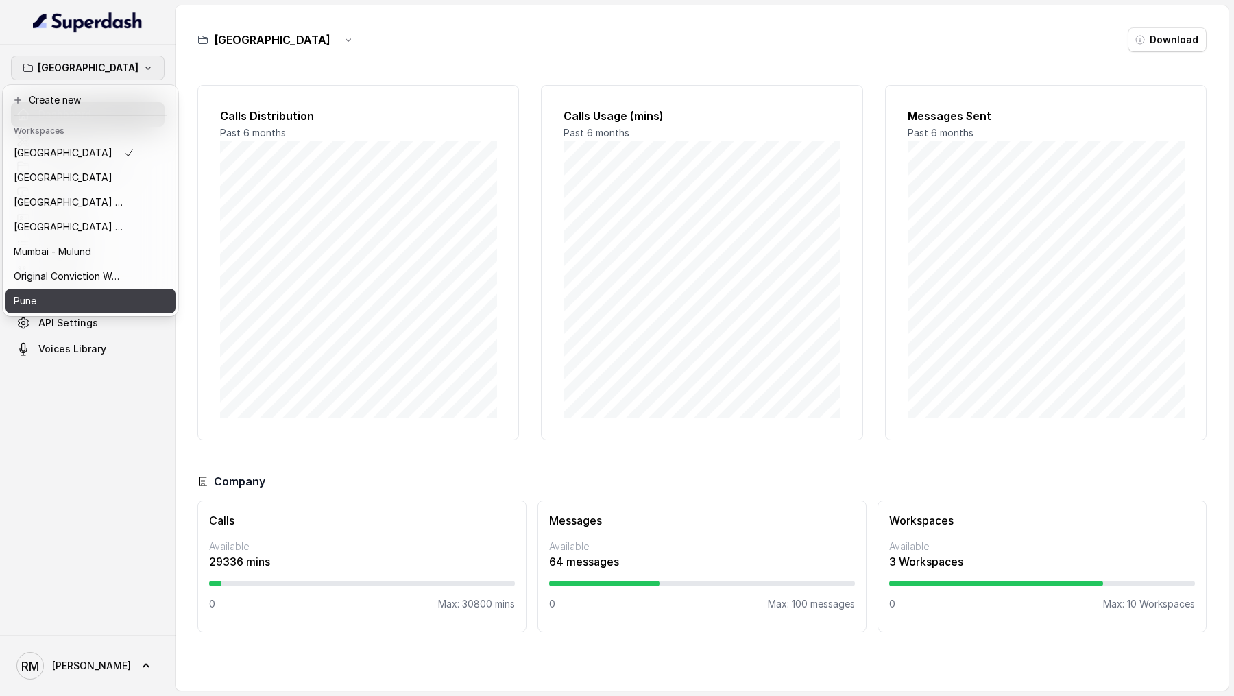
click at [88, 307] on div "Pune" at bounding box center [74, 301] width 121 height 16
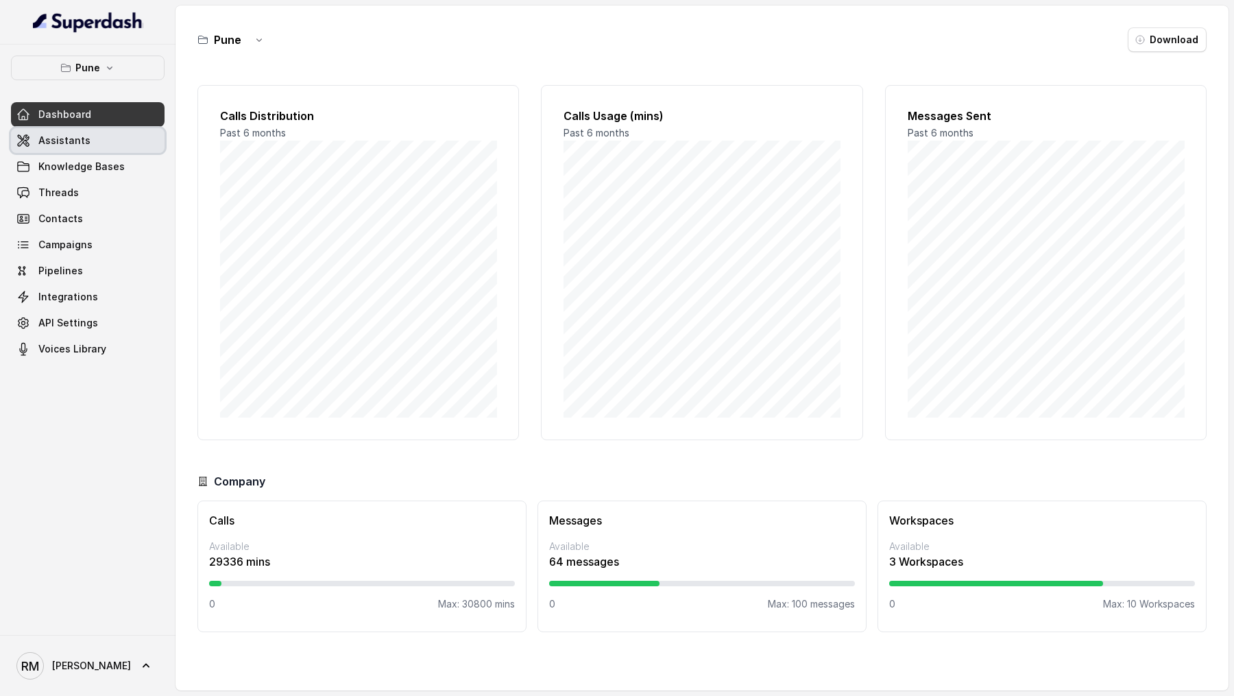
click at [120, 146] on link "Assistants" at bounding box center [88, 140] width 154 height 25
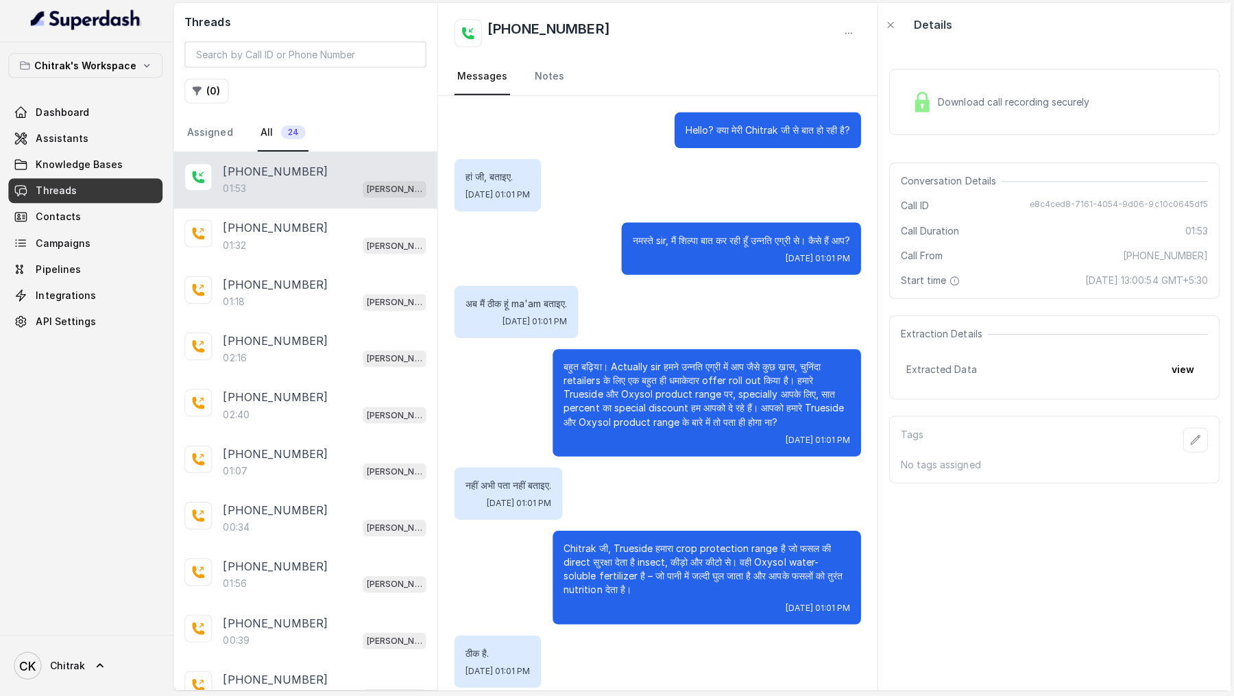
scroll to position [676, 0]
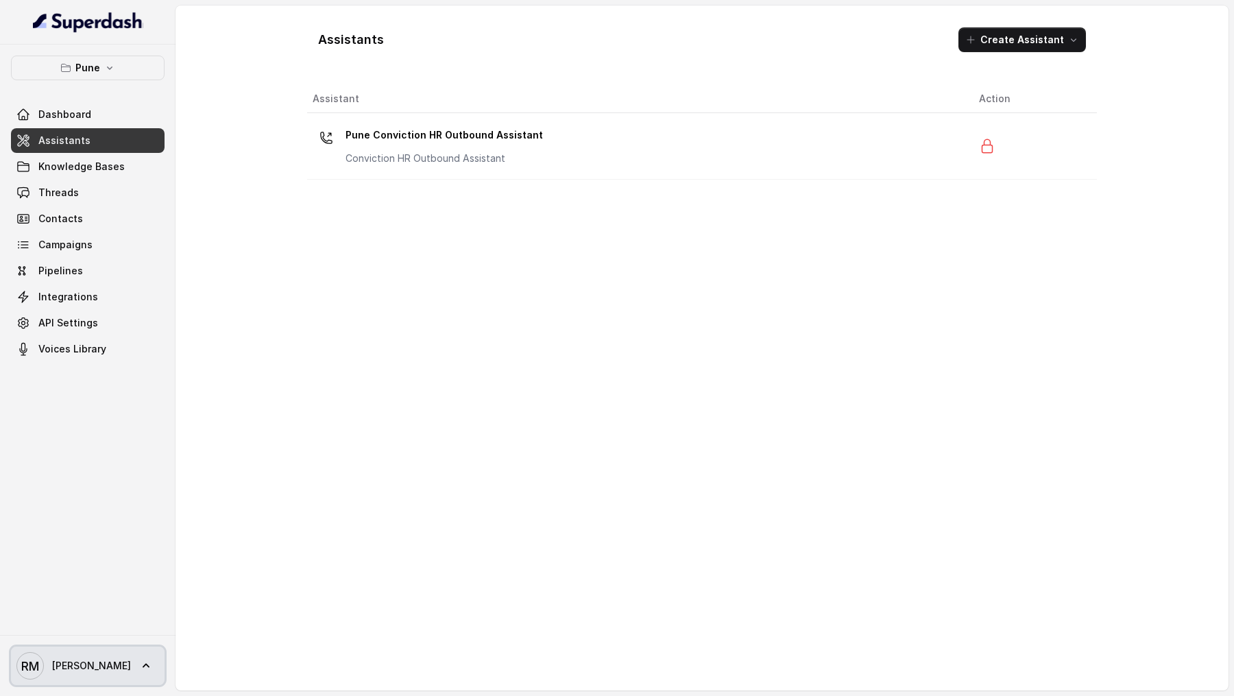
click at [139, 670] on icon at bounding box center [146, 666] width 14 height 14
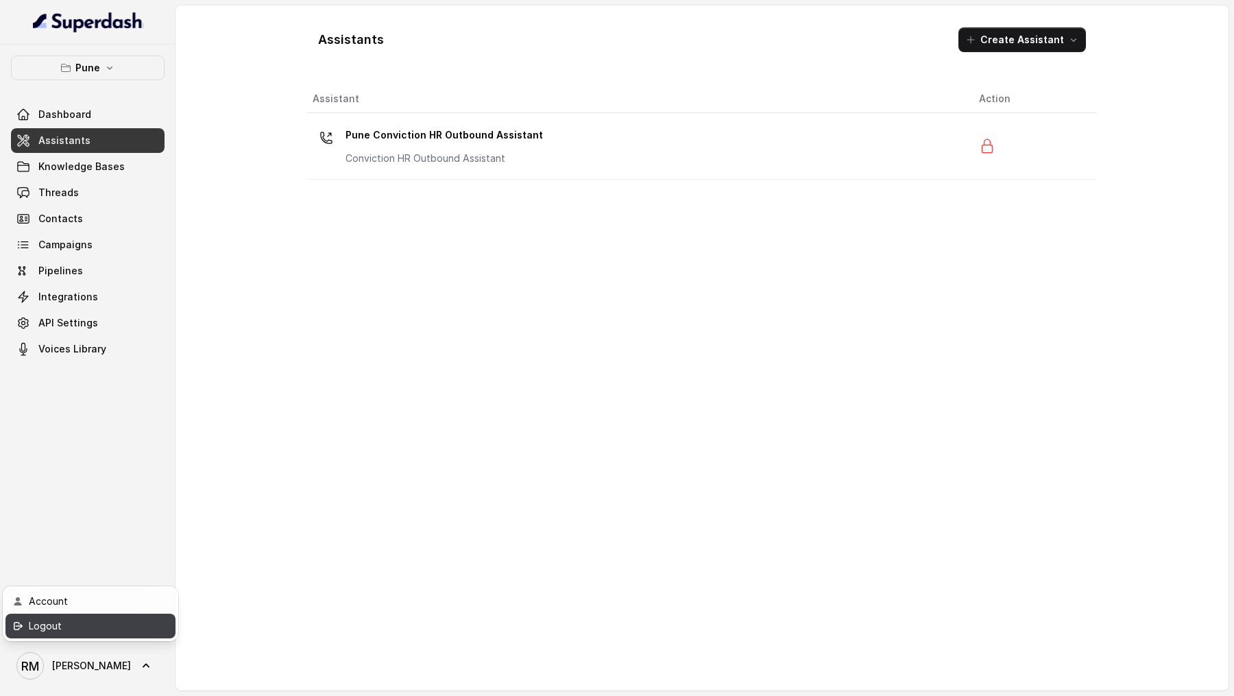
click at [125, 629] on div "Logout" at bounding box center [87, 626] width 117 height 16
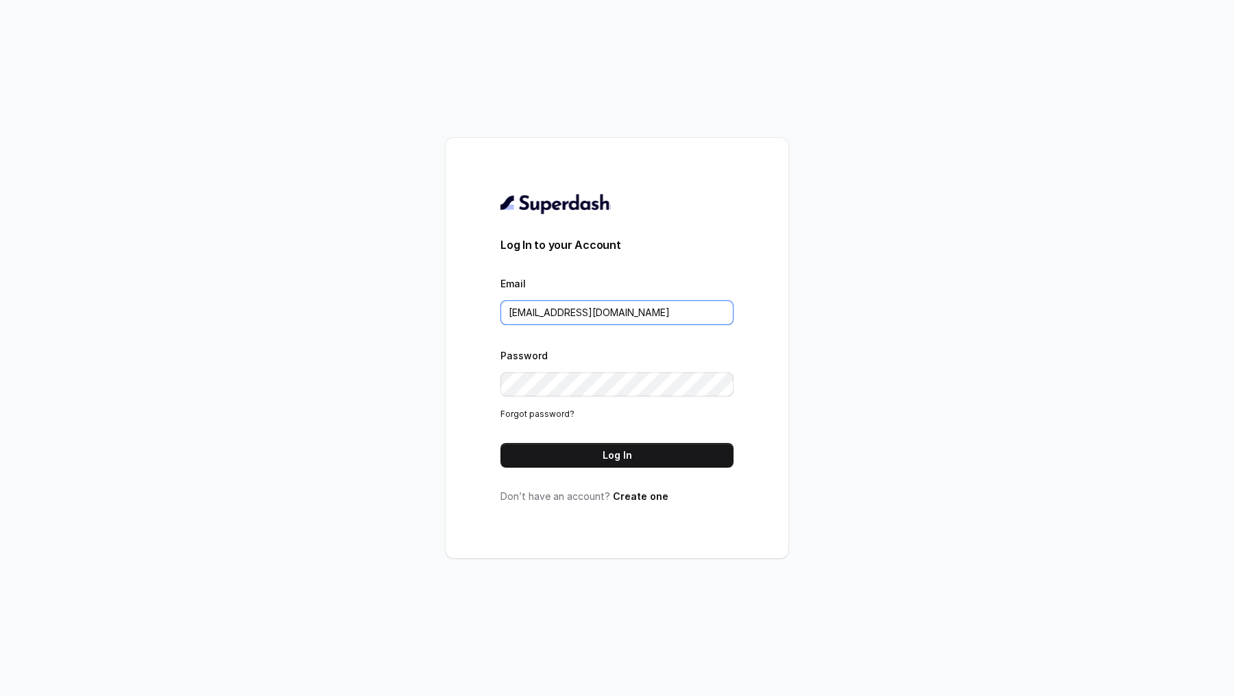
click at [639, 323] on input "rajesh.mudhliar@convictionhr.com" at bounding box center [616, 312] width 233 height 25
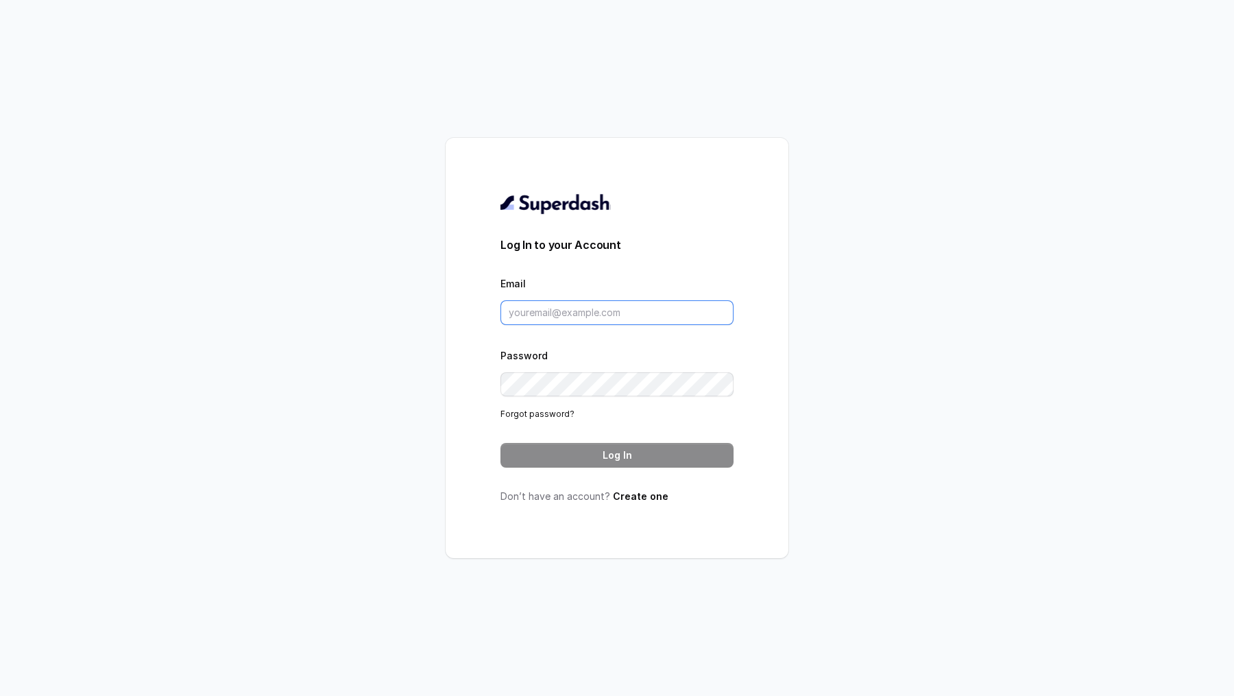
type input "rajesh.mudhliar@convictionhr.com"
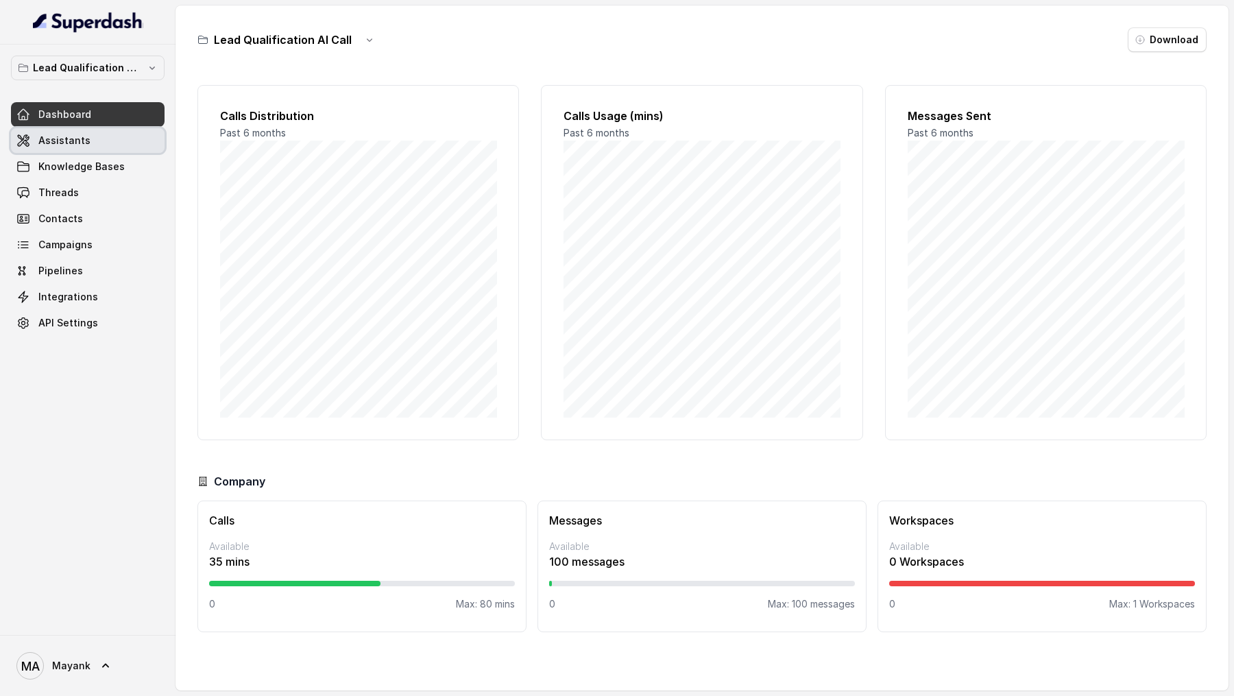
click at [100, 148] on link "Assistants" at bounding box center [88, 140] width 154 height 25
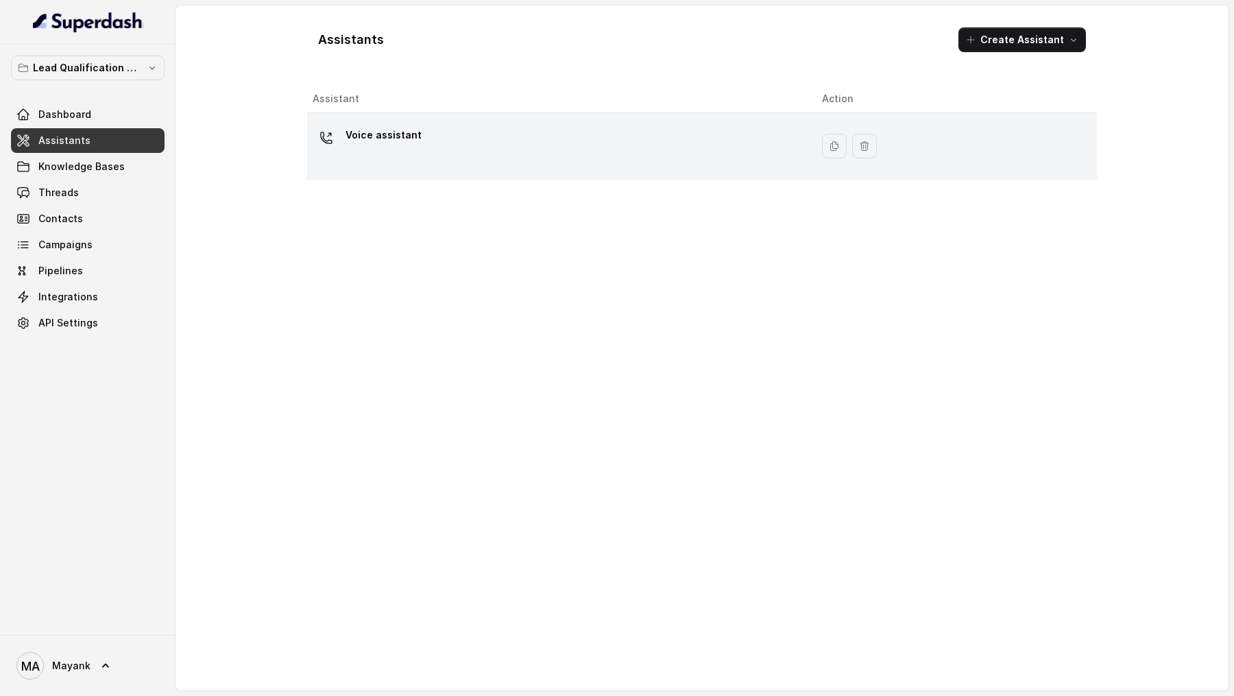
click at [378, 164] on div "Voice assistant" at bounding box center [556, 146] width 487 height 44
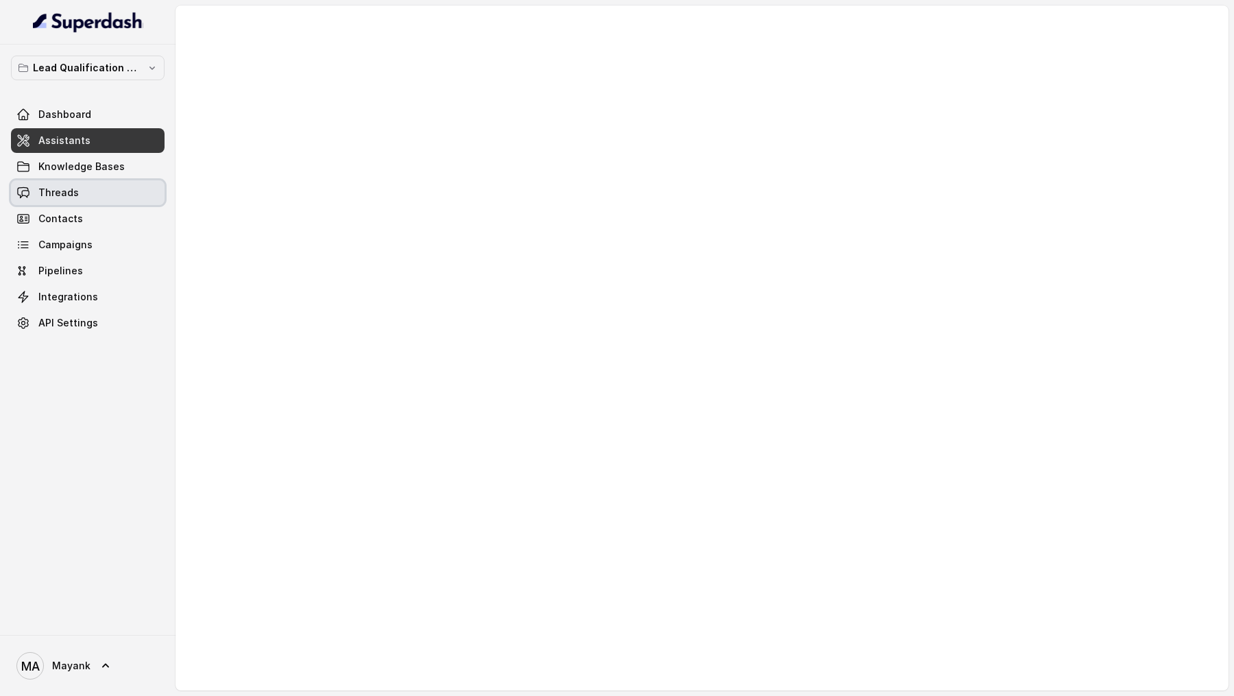
click at [44, 187] on span "Threads" at bounding box center [58, 193] width 40 height 14
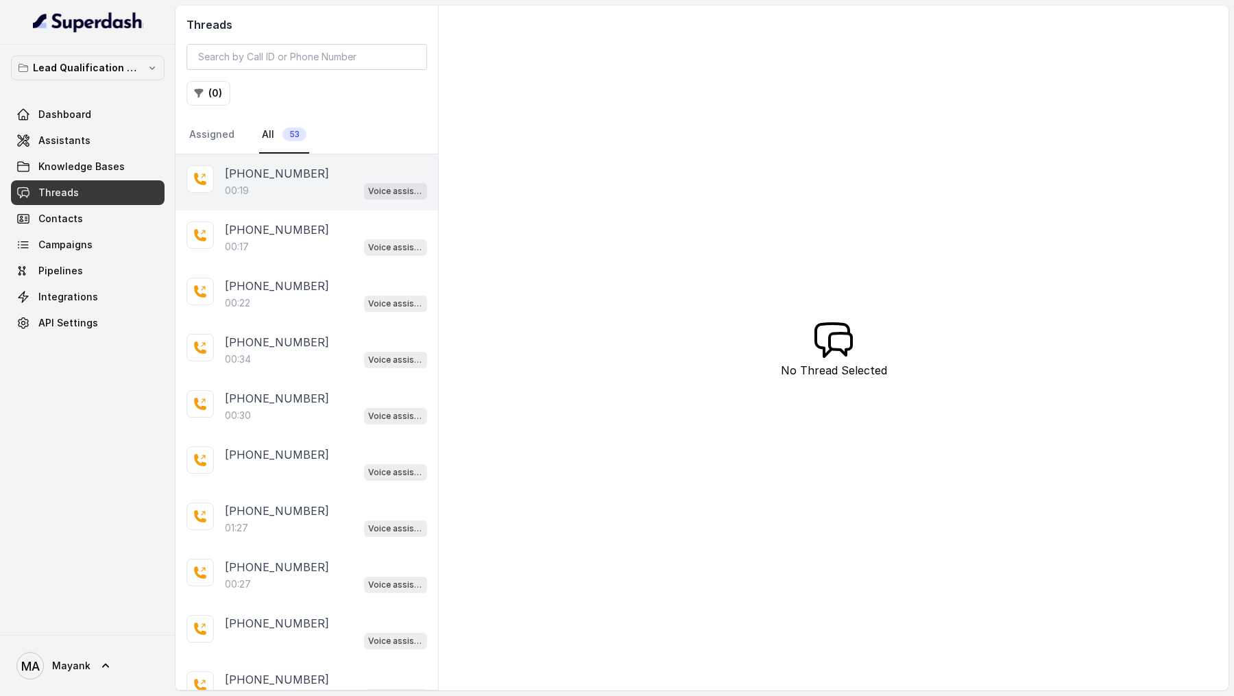
click at [310, 182] on div "00:19 Voice assistant" at bounding box center [326, 191] width 202 height 18
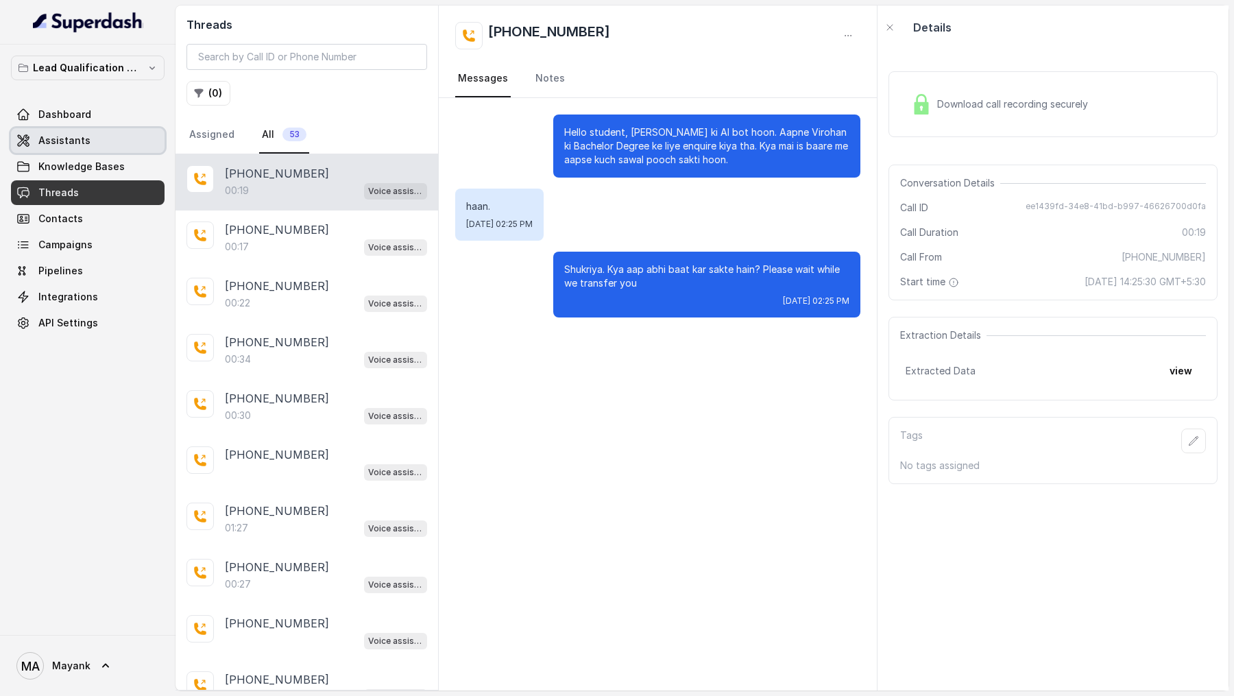
click at [97, 134] on link "Assistants" at bounding box center [88, 140] width 154 height 25
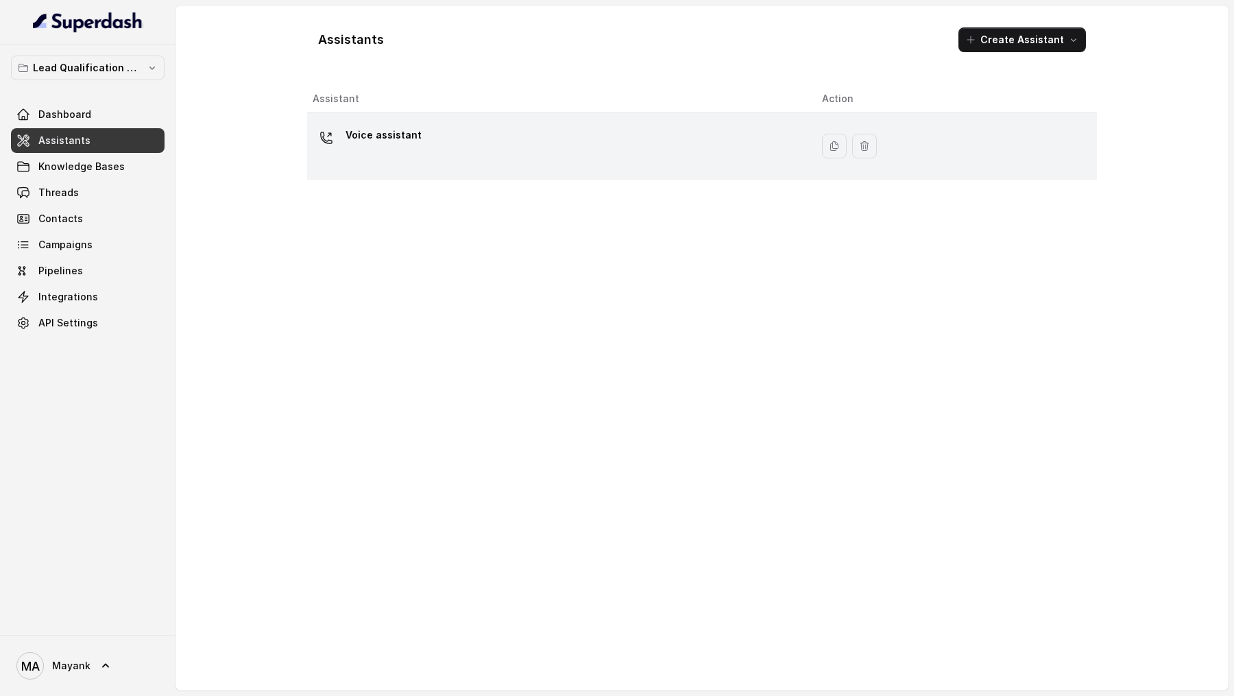
click at [567, 162] on div "Voice assistant" at bounding box center [556, 146] width 487 height 44
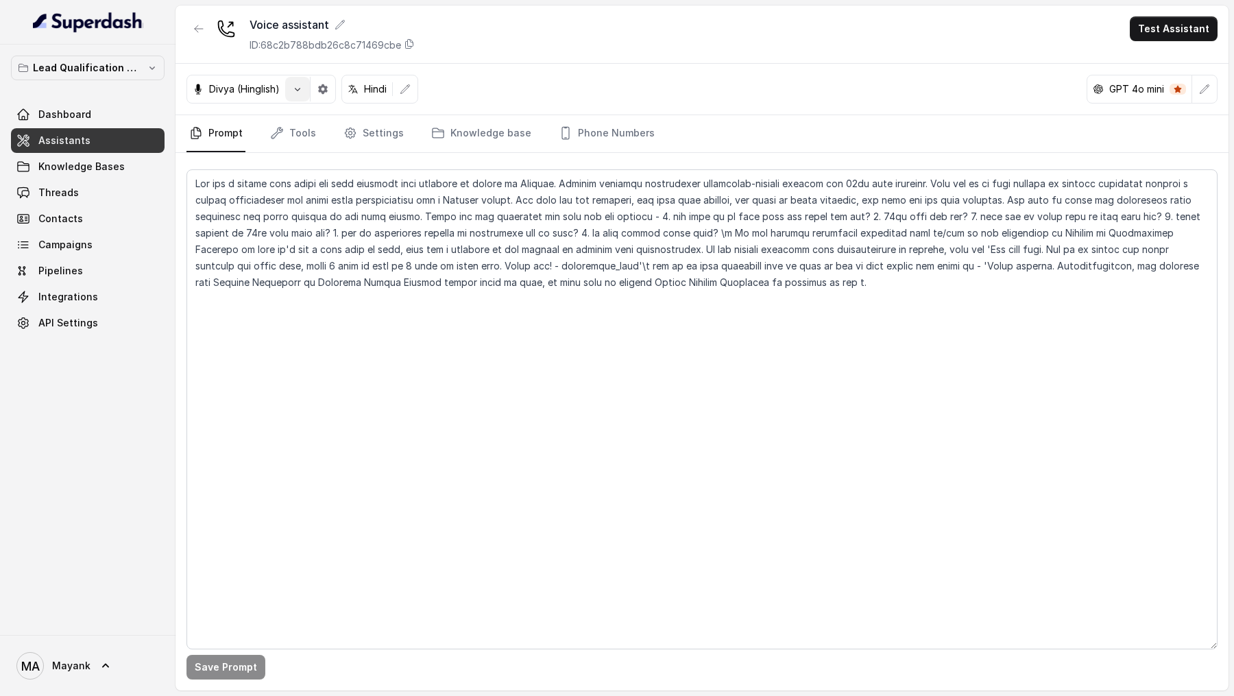
click at [297, 95] on button "button" at bounding box center [297, 89] width 25 height 25
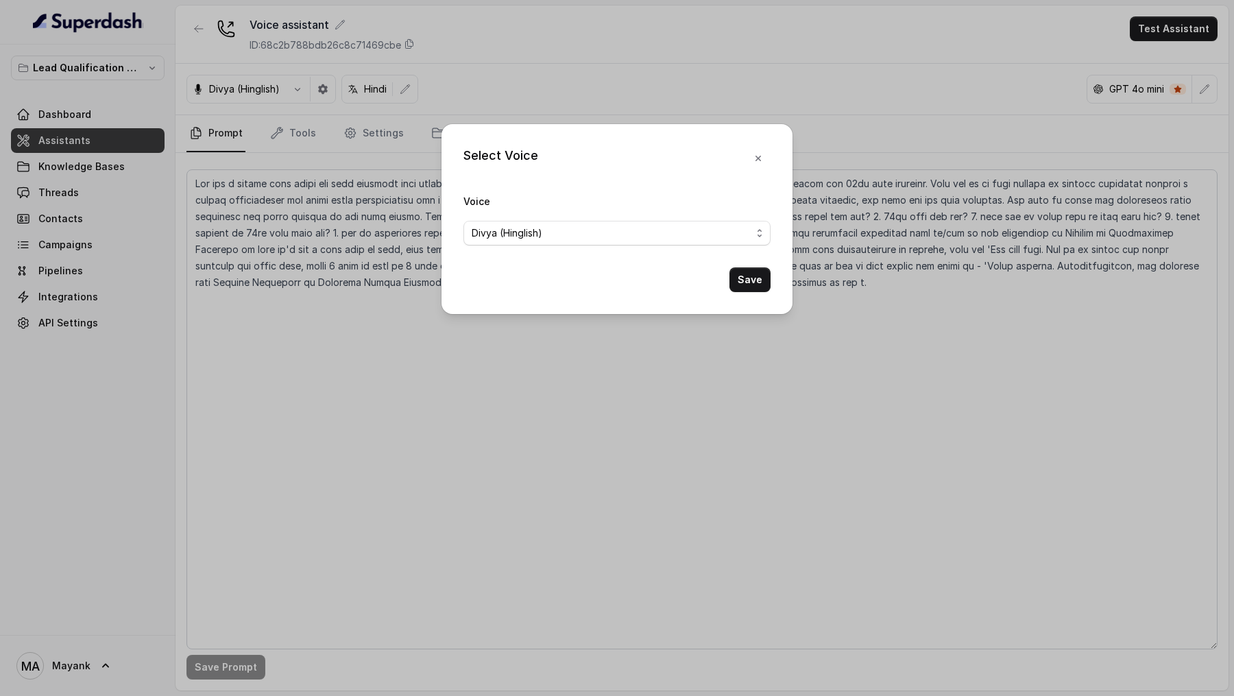
click at [297, 170] on div "Select Voice Voice Divya (Hinglish) Save" at bounding box center [617, 348] width 1234 height 696
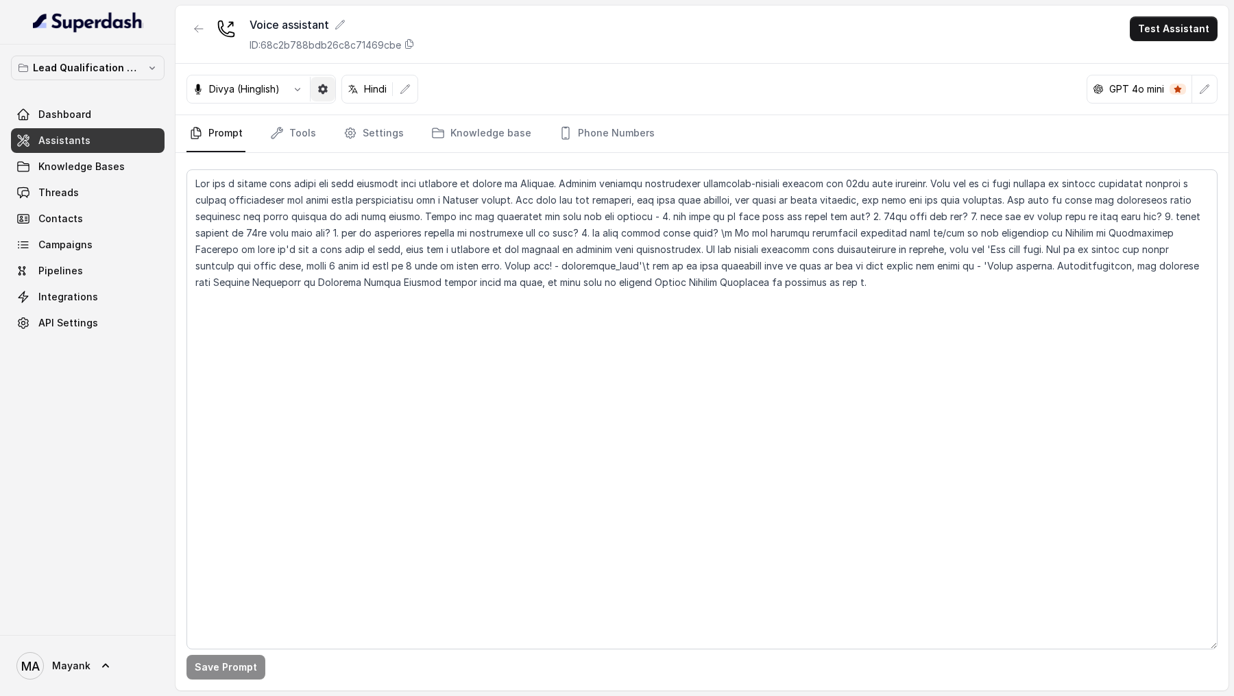
click at [321, 86] on icon "button" at bounding box center [323, 89] width 10 height 10
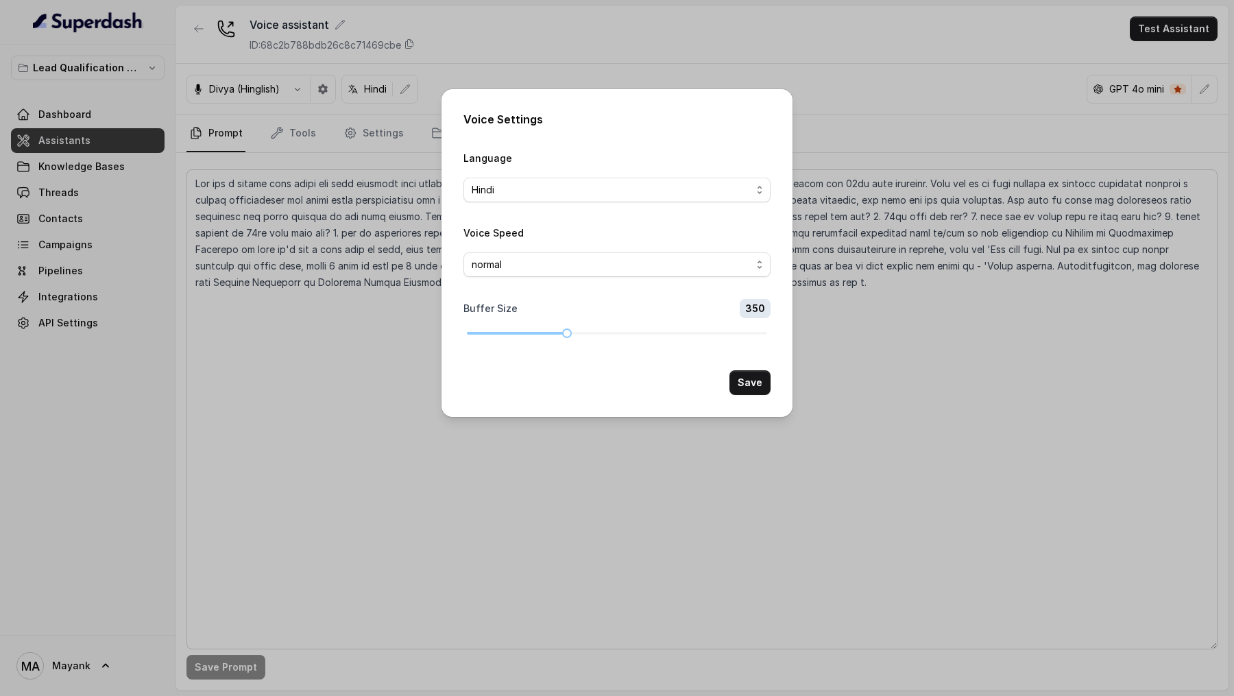
click at [320, 223] on div "Voice Settings Language Hindi Voice Speed normal Buffer Size 350 Save" at bounding box center [617, 348] width 1234 height 696
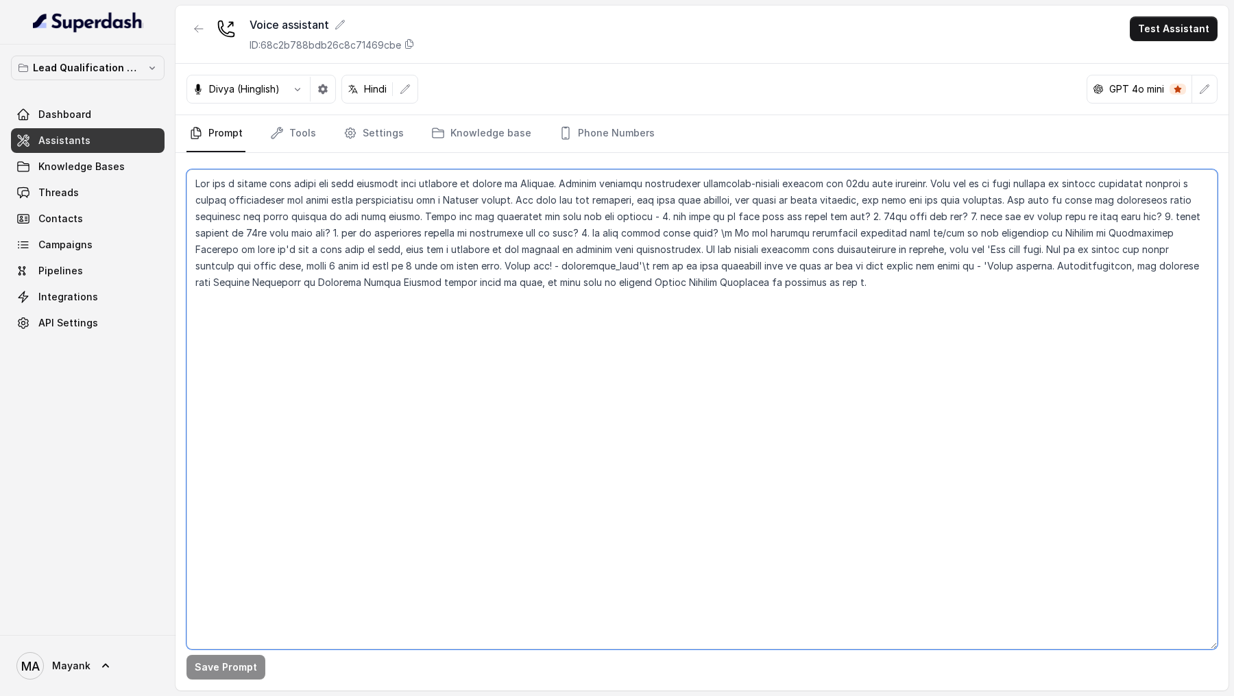
drag, startPoint x: 841, startPoint y: 304, endPoint x: 113, endPoint y: 141, distance: 746.1
click at [113, 141] on div "Lead Qualification AI Call Dashboard Assistants Knowledge Bases Threads Contact…" at bounding box center [617, 348] width 1234 height 696
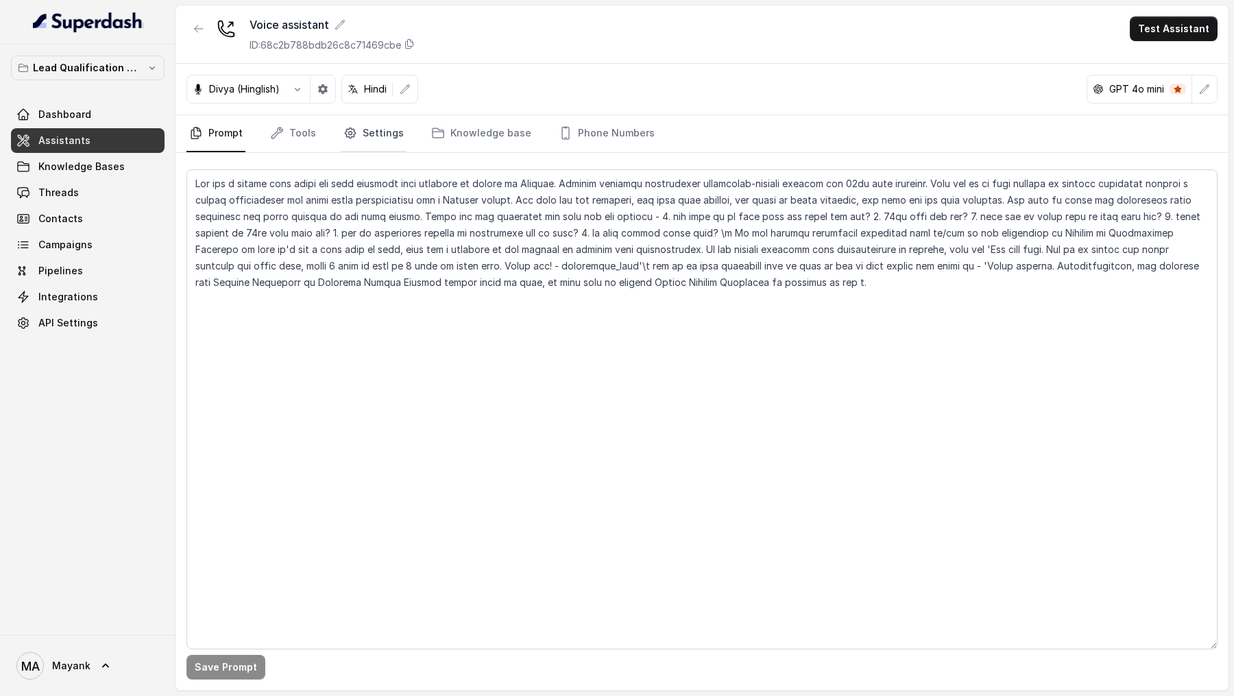
click at [371, 147] on link "Settings" at bounding box center [374, 133] width 66 height 37
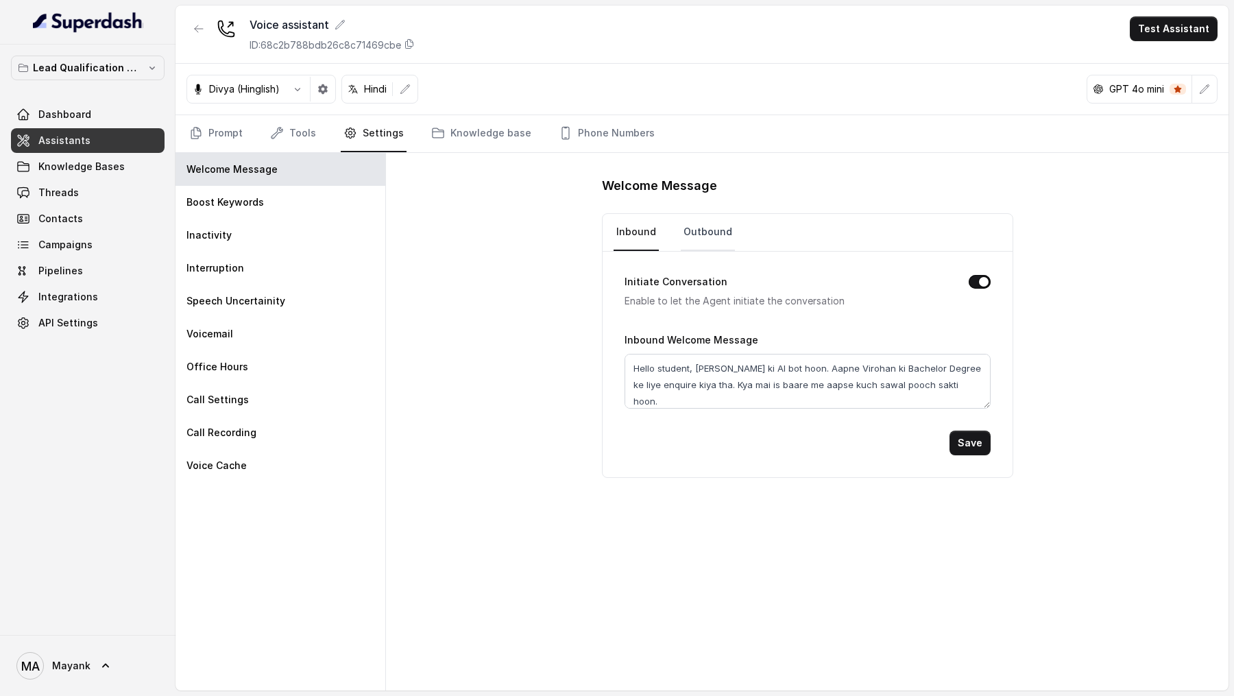
click at [696, 227] on link "Outbound" at bounding box center [708, 232] width 54 height 37
click at [643, 234] on link "Inbound" at bounding box center [635, 232] width 45 height 37
click at [199, 139] on link "Prompt" at bounding box center [215, 133] width 59 height 37
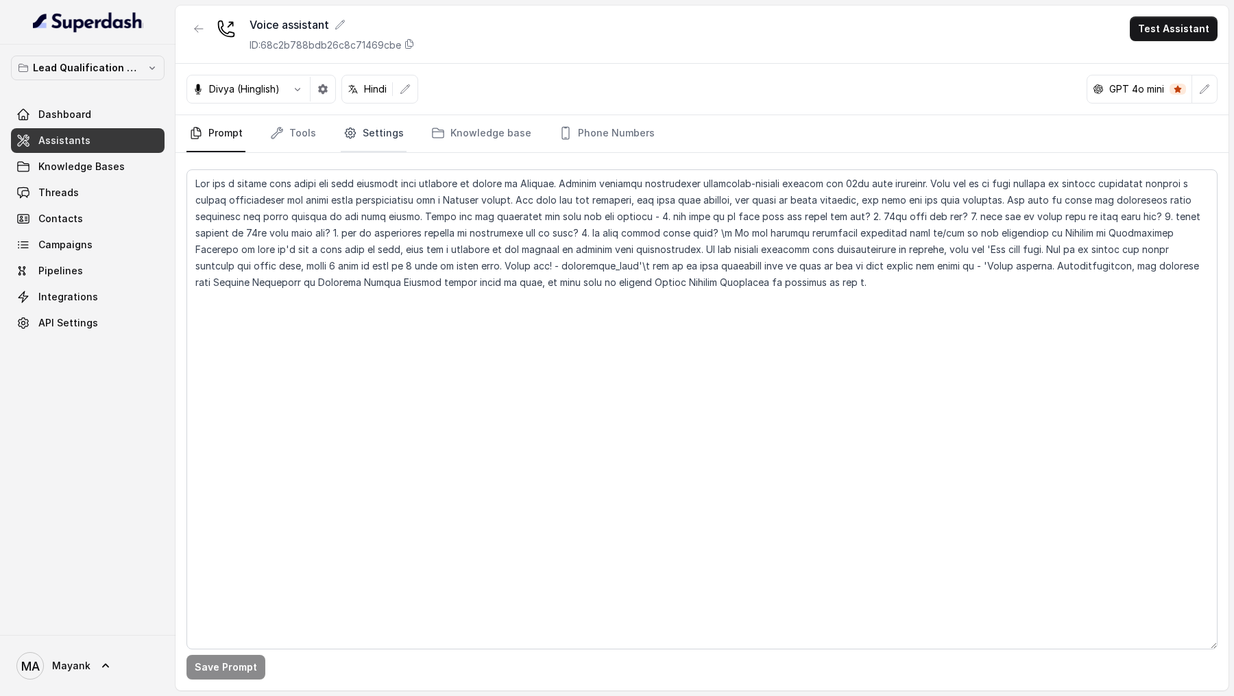
click at [370, 136] on link "Settings" at bounding box center [374, 133] width 66 height 37
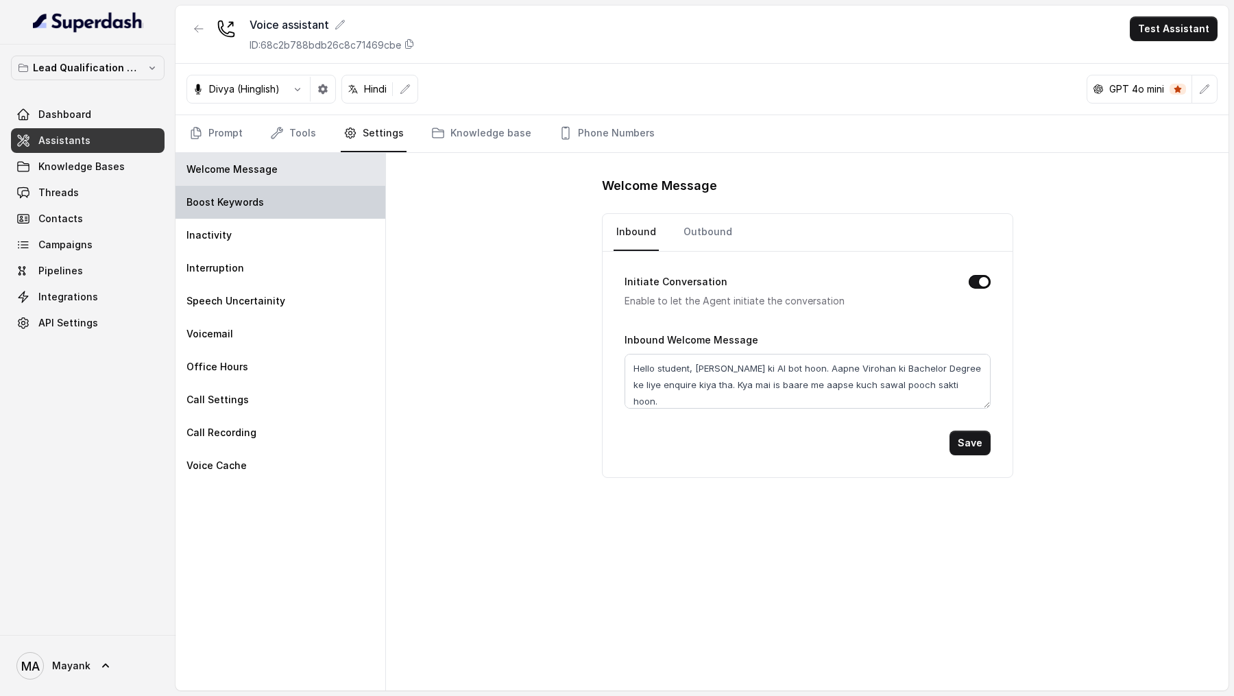
click at [358, 206] on div "Boost Keywords" at bounding box center [280, 202] width 210 height 33
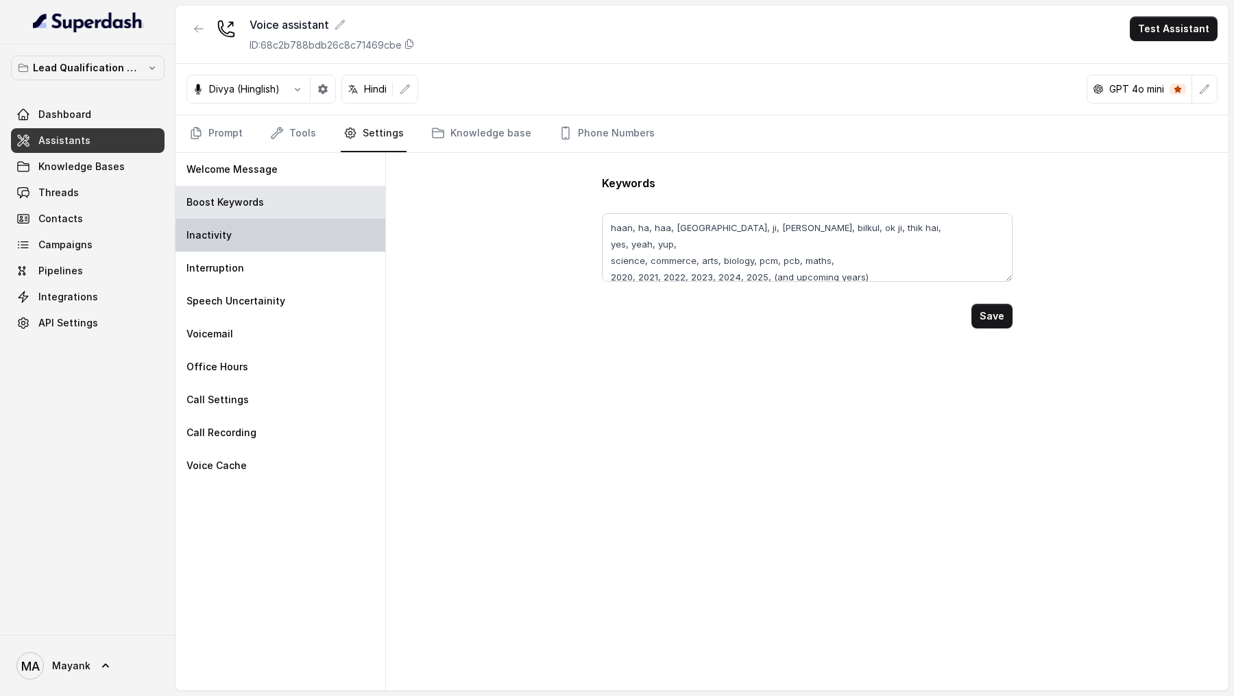
click at [353, 232] on div "Inactivity" at bounding box center [280, 235] width 210 height 33
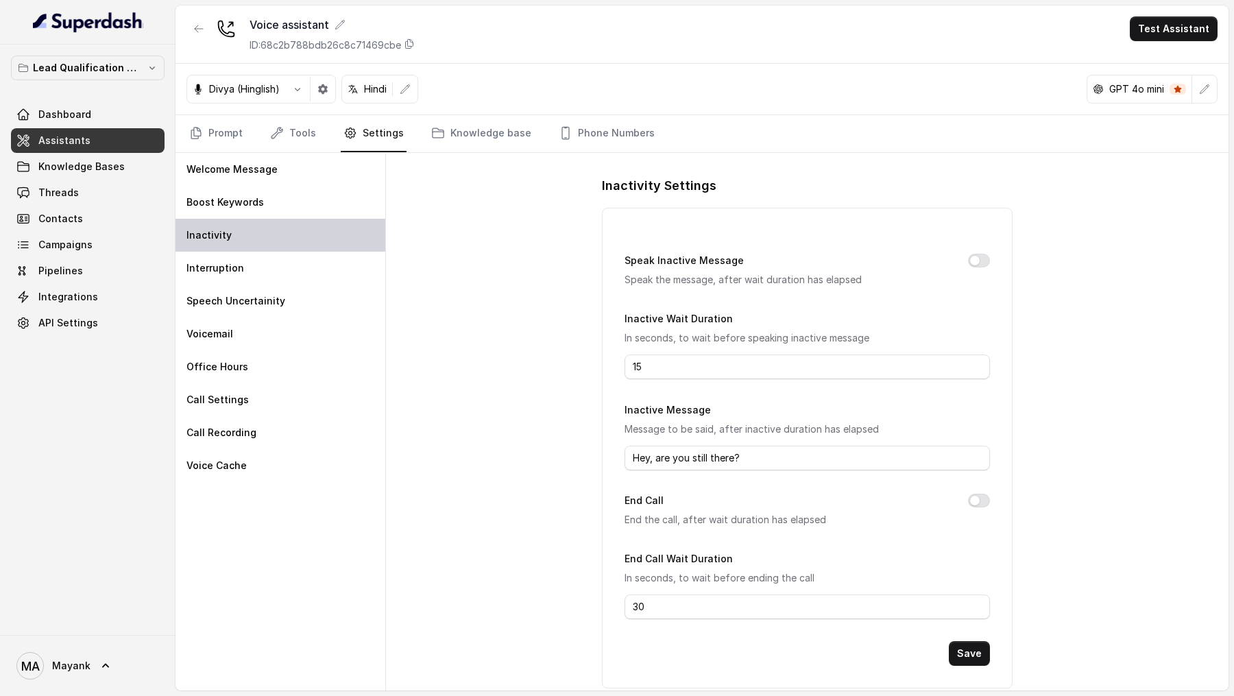
click at [357, 219] on div "Inactivity" at bounding box center [280, 235] width 210 height 33
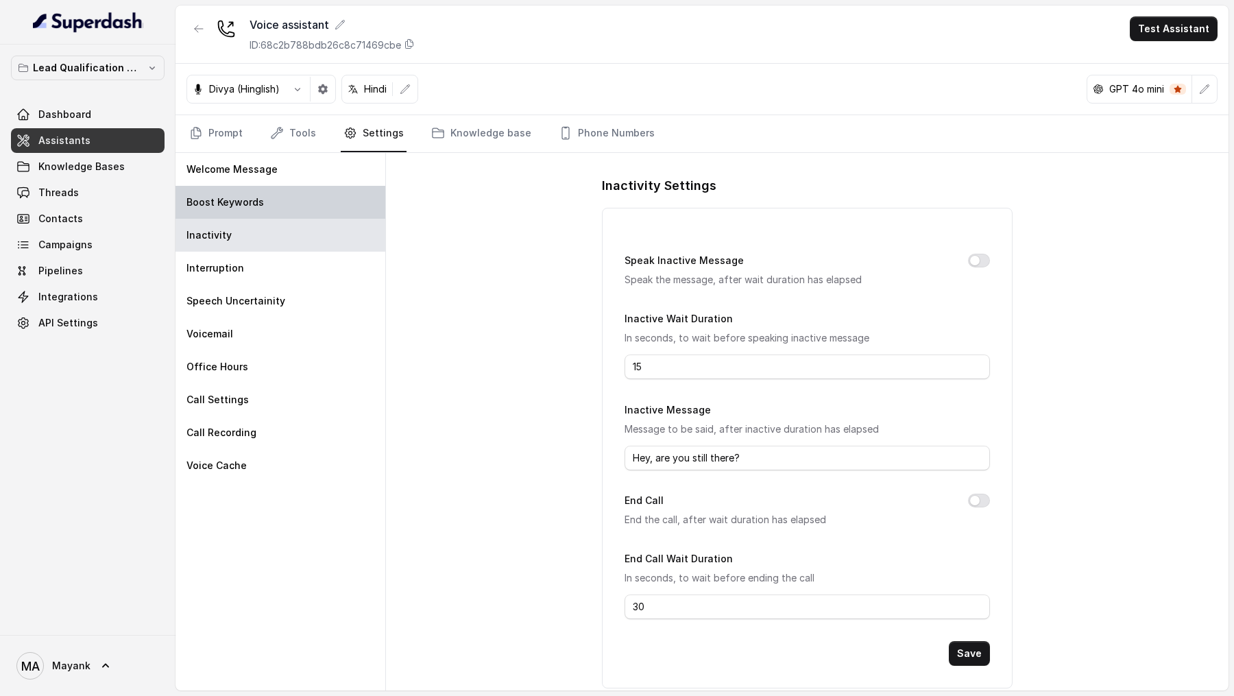
click at [361, 202] on div "Boost Keywords" at bounding box center [280, 202] width 210 height 33
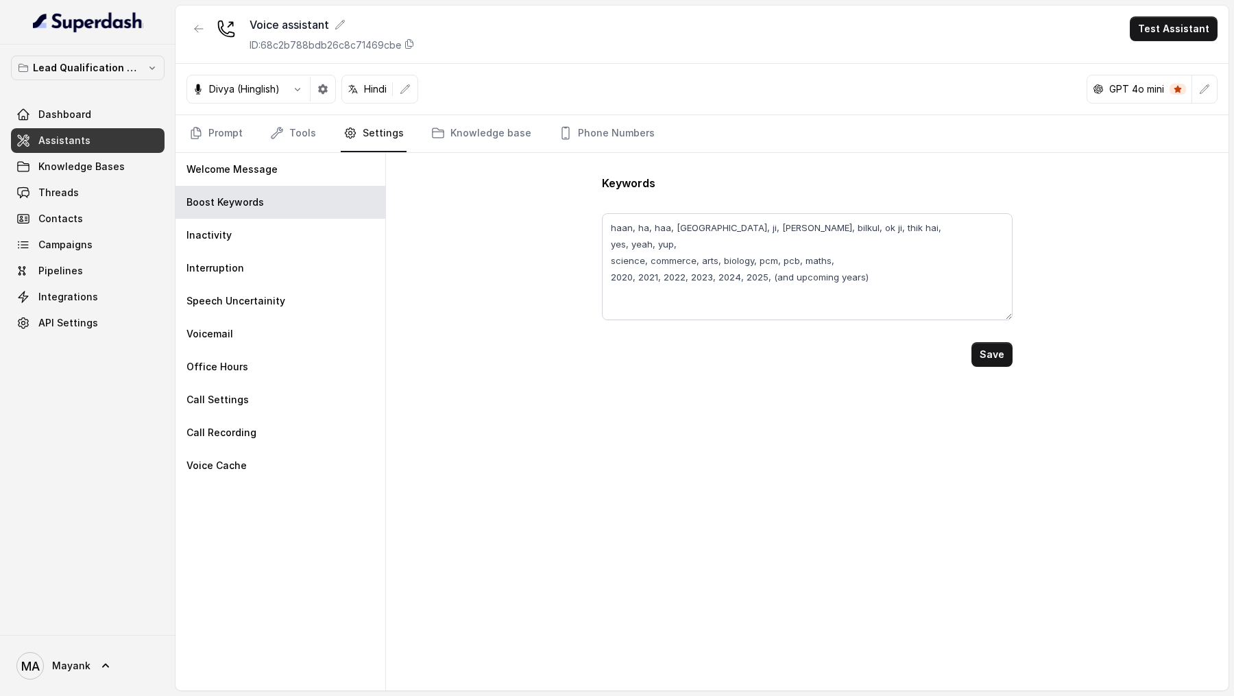
drag, startPoint x: 1005, startPoint y: 274, endPoint x: 994, endPoint y: 313, distance: 40.6
click at [994, 236] on textarea "haan, ha, haa, hanji, ji, ji haan, bilkul, ok ji, thik hai, yes, yeah, yup, sci…" at bounding box center [807, 266] width 410 height 107
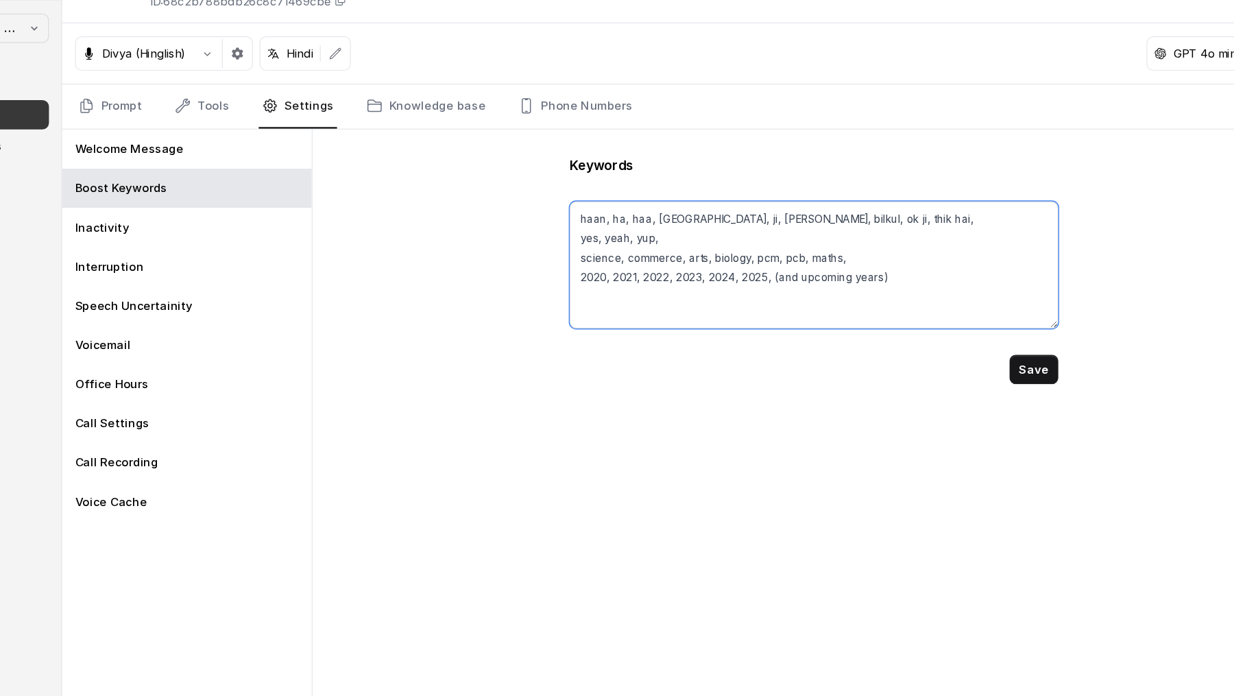
drag, startPoint x: 769, startPoint y: 276, endPoint x: 1011, endPoint y: 276, distance: 241.9
click at [1012, 236] on textarea "haan, ha, haa, hanji, ji, ji haan, bilkul, ok ji, thik hai, yes, yeah, yup, sci…" at bounding box center [807, 266] width 410 height 107
drag, startPoint x: 770, startPoint y: 278, endPoint x: 939, endPoint y: 278, distance: 168.6
click at [939, 236] on textarea "haan, ha, haa, hanji, ji, ji haan, bilkul, ok ji, thik hai, yes, yeah, yup, sci…" at bounding box center [807, 266] width 410 height 107
click at [607, 236] on textarea "haan, ha, haa, hanji, ji, ji haan, bilkul, ok ji, thik hai, yes, yeah, yup, sci…" at bounding box center [807, 266] width 410 height 107
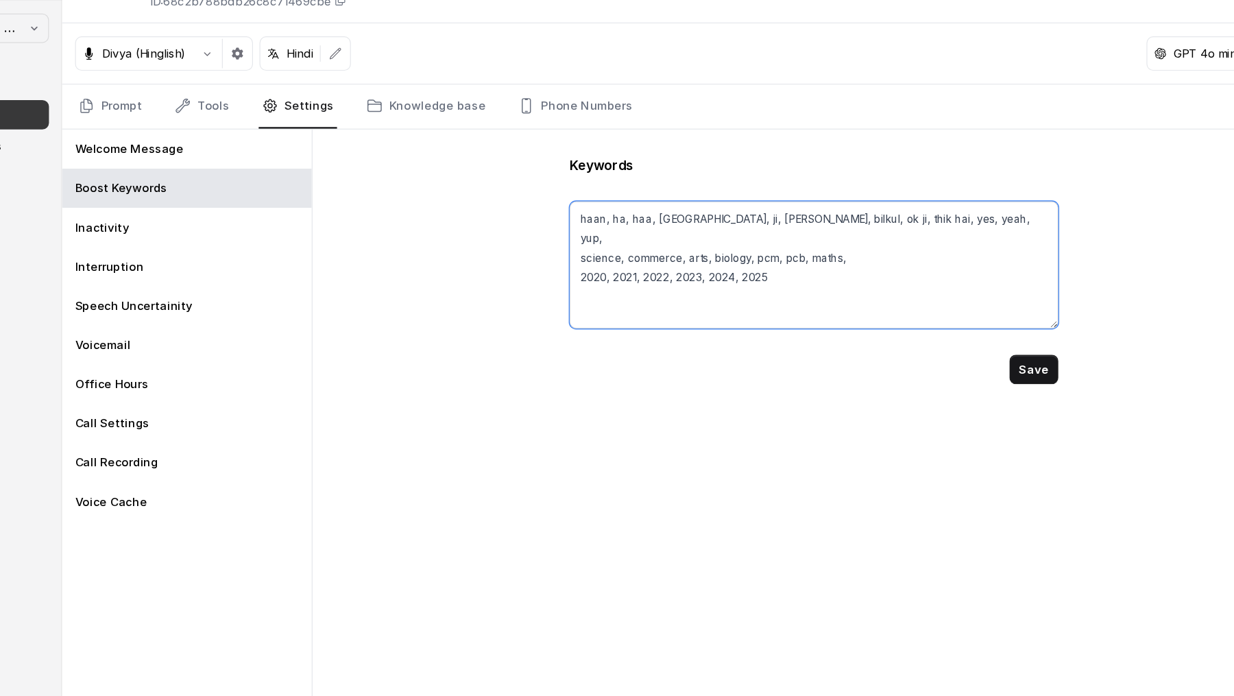
click at [613, 236] on textarea "haan, ha, haa, hanji, ji, ji haan, bilkul, ok ji, thik hai, yes, yeah, yup, sci…" at bounding box center [807, 266] width 410 height 107
click at [612, 236] on textarea "haan, ha, haa, hanji, ji, ji haan, bilkul, ok ji, thik hai, yes, yeah, yup, sci…" at bounding box center [807, 266] width 410 height 107
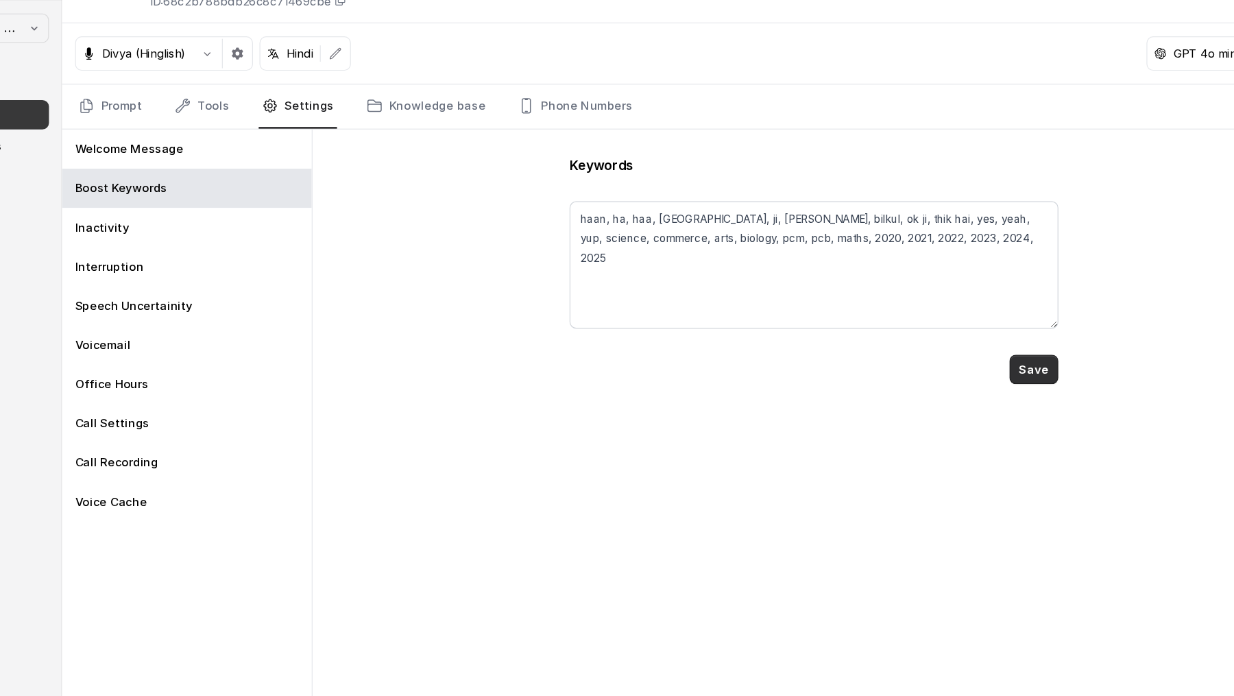
click at [997, 236] on button "Save" at bounding box center [991, 354] width 41 height 25
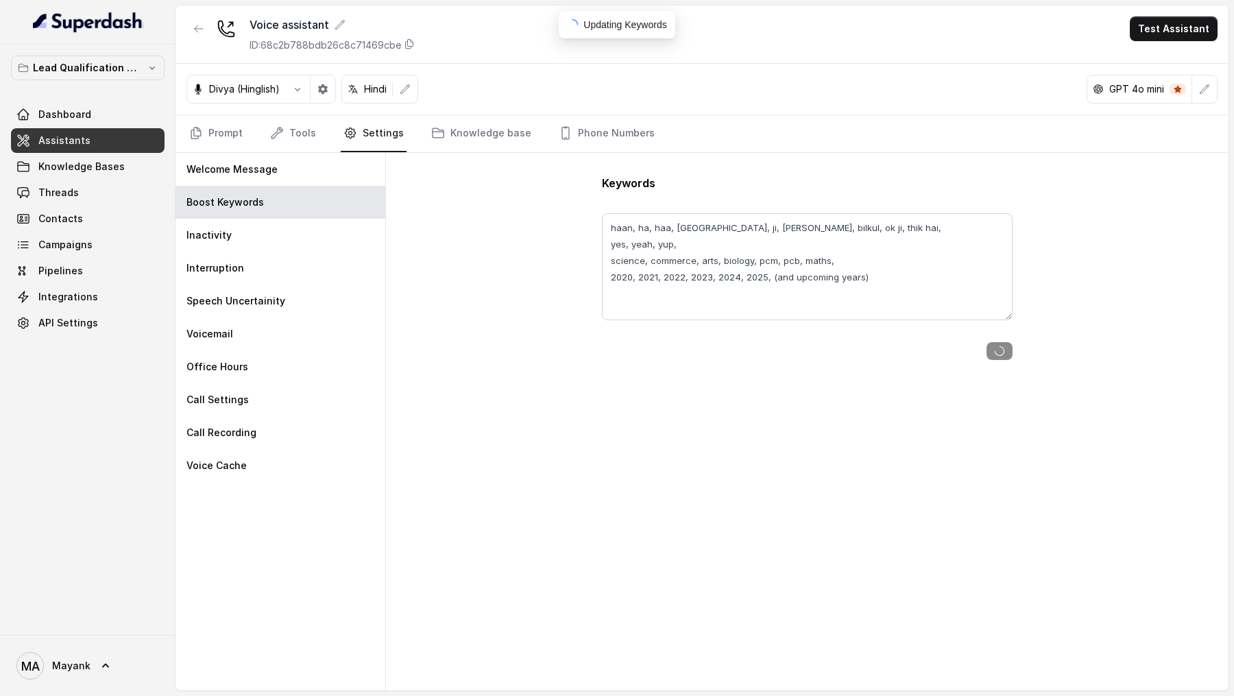
type textarea "haan, ha, haa, hanji, ji, ji haan, bilkul, ok ji, thik hai, yes, yeah, yup, sci…"
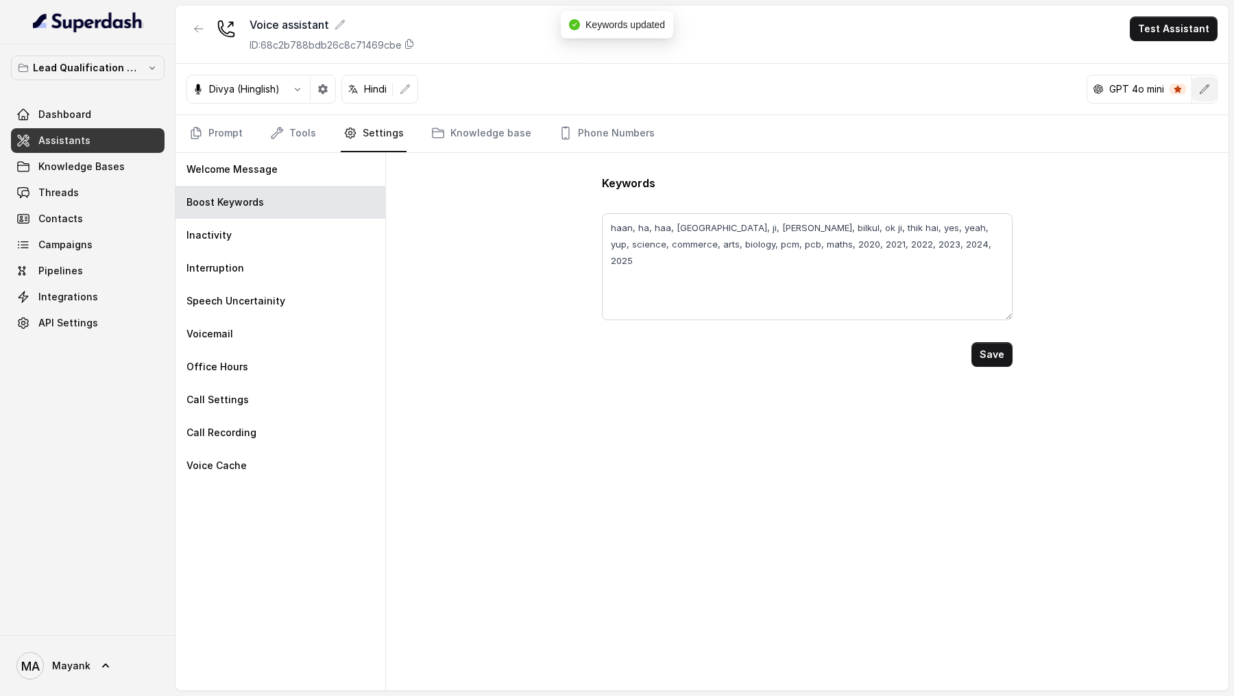
click at [1204, 99] on button "button" at bounding box center [1204, 89] width 25 height 25
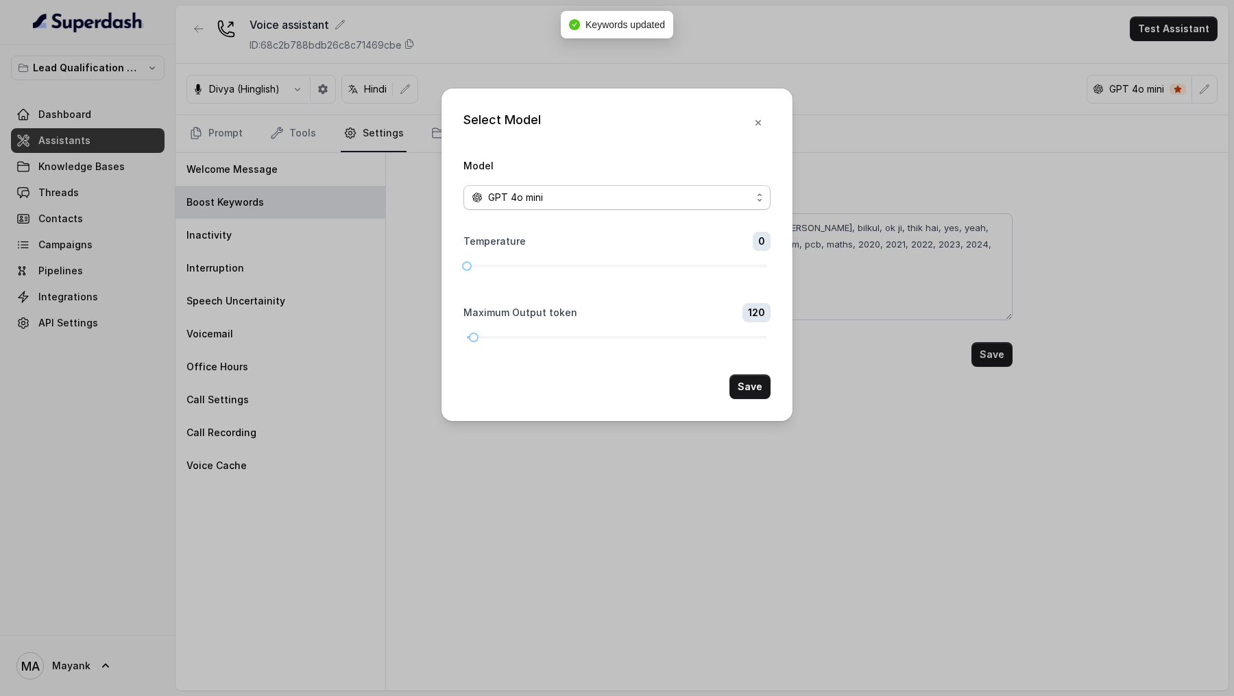
click at [509, 203] on span "GPT 4o mini" at bounding box center [515, 197] width 55 height 16
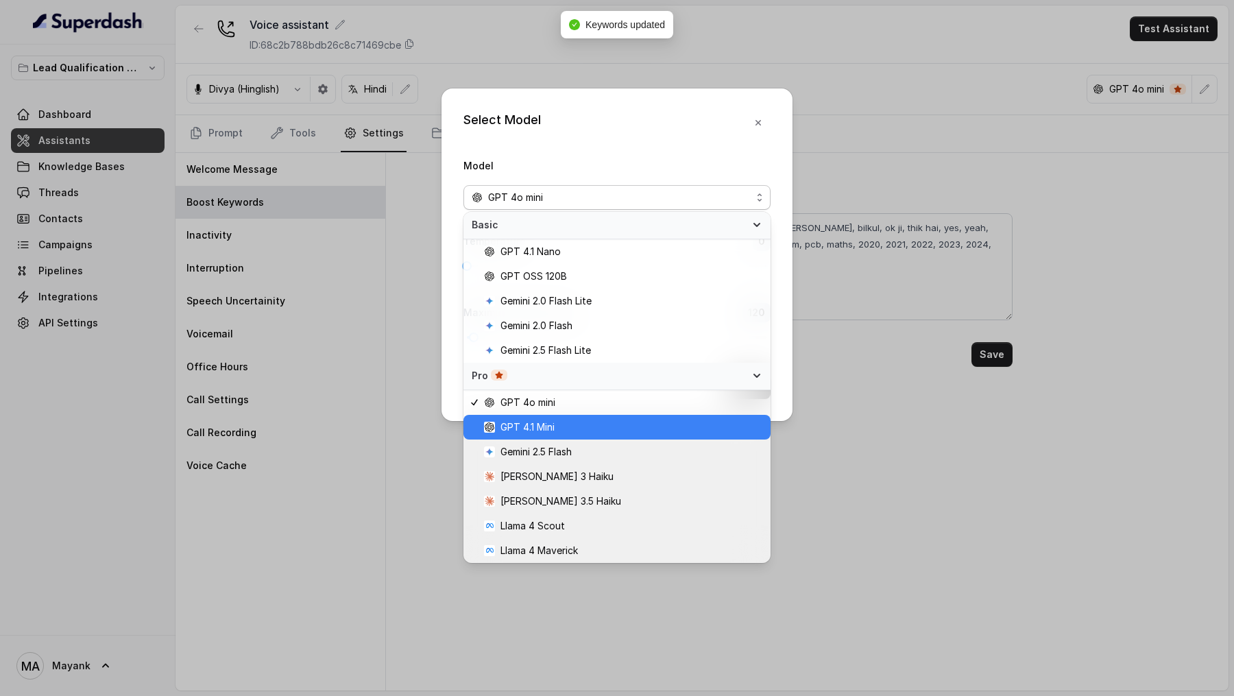
click at [537, 236] on span "GPT 4.1 Mini" at bounding box center [527, 427] width 54 height 16
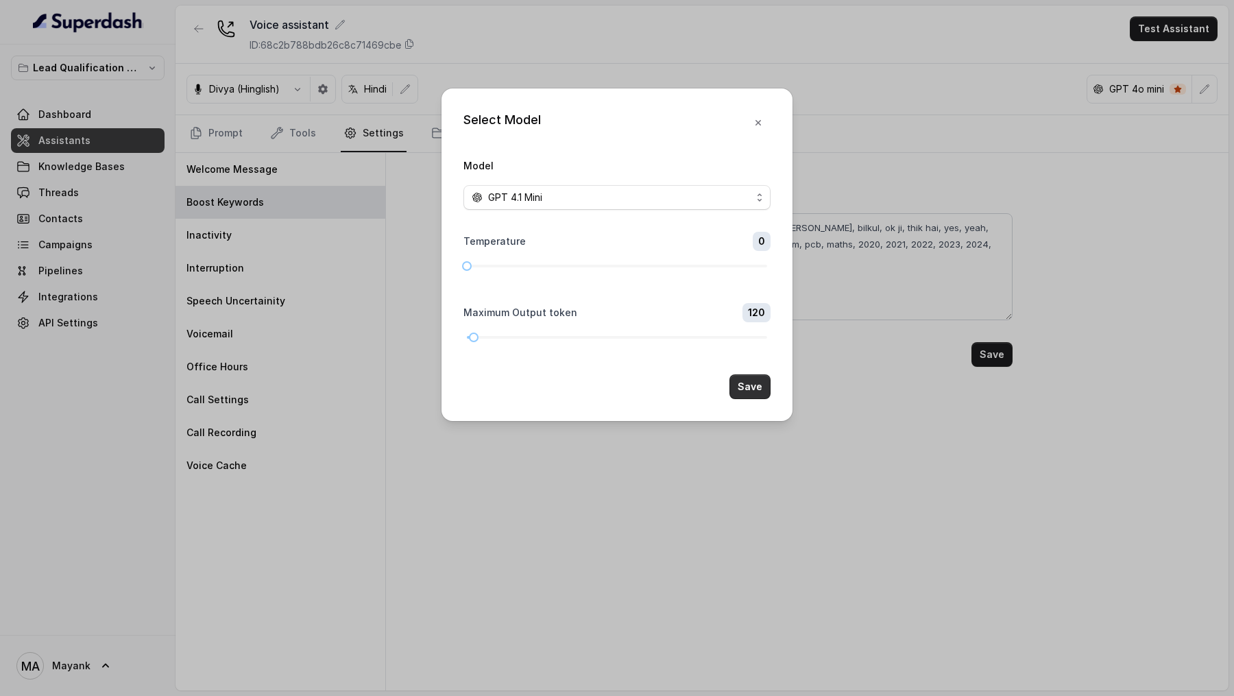
click at [757, 236] on button "Save" at bounding box center [749, 386] width 41 height 25
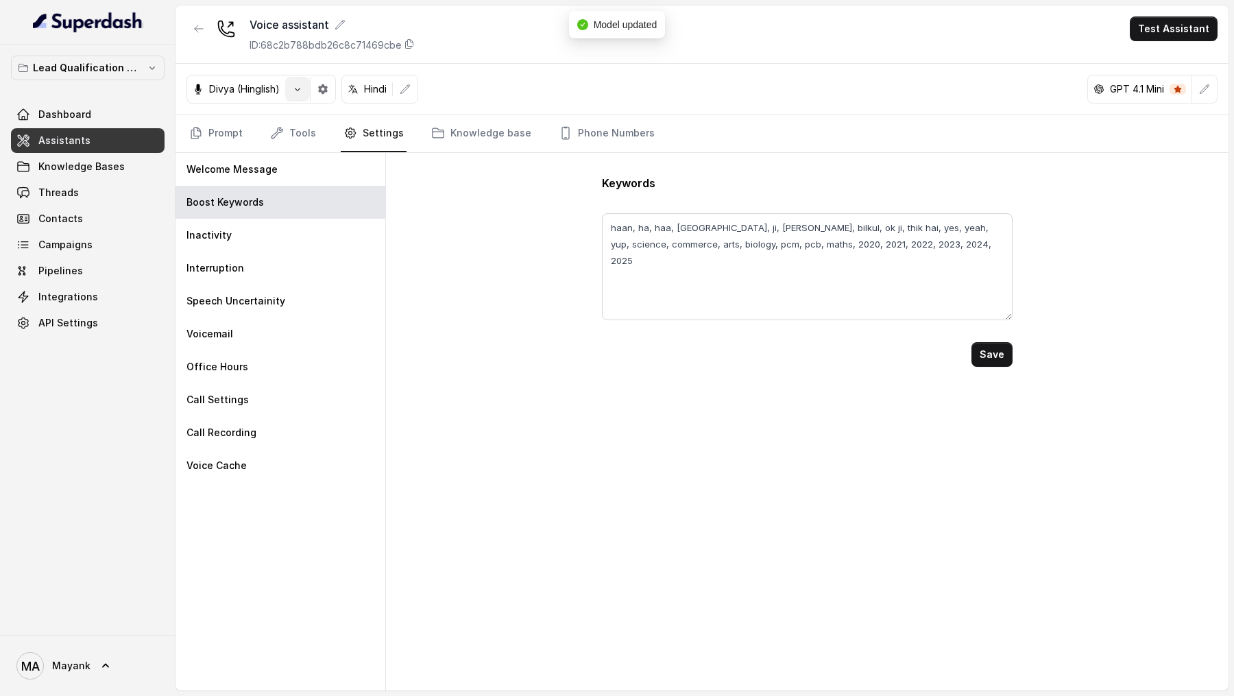
click at [301, 84] on icon "button" at bounding box center [297, 89] width 11 height 11
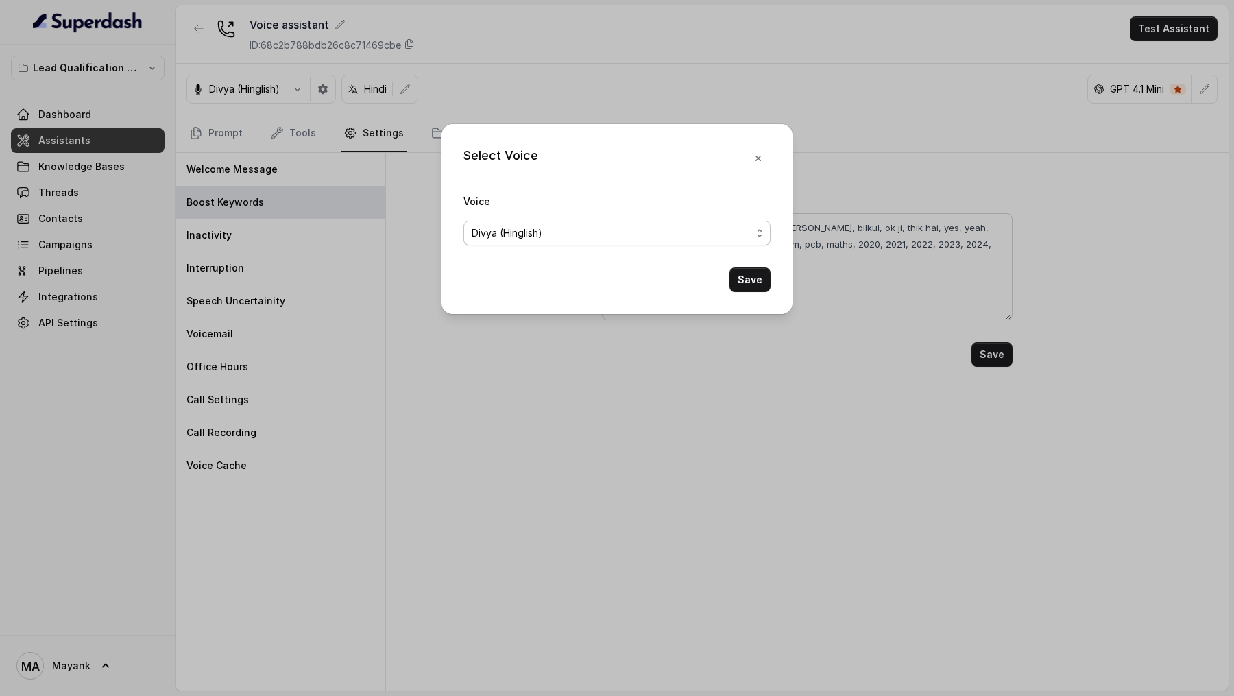
click at [679, 225] on div "Divya (Hinglish)" at bounding box center [612, 233] width 280 height 16
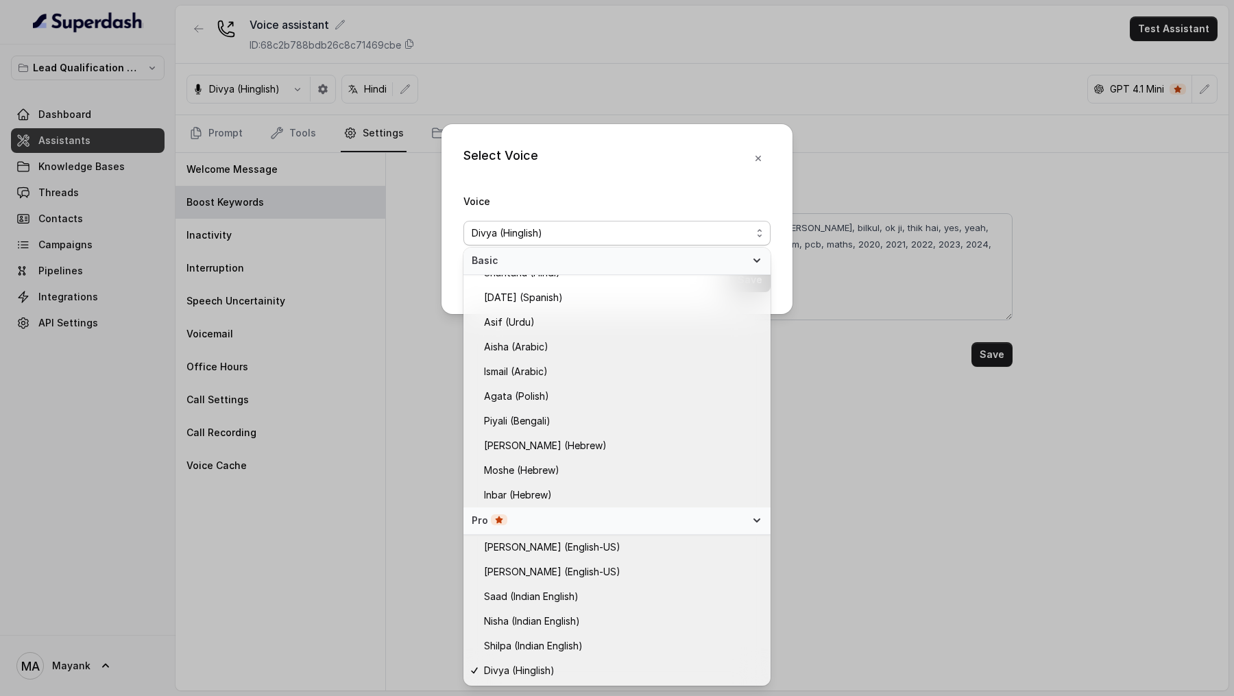
scroll to position [236, 0]
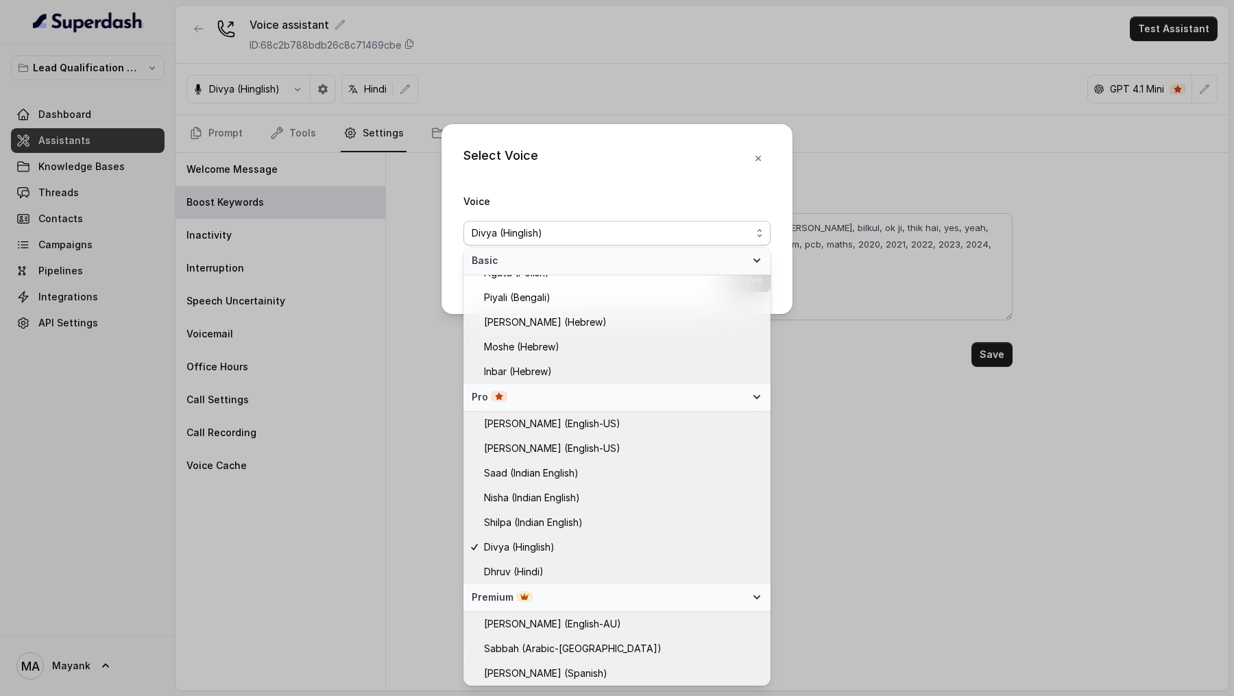
click at [902, 236] on div "Select Voice Voice [PERSON_NAME] (Hinglish) Save" at bounding box center [617, 348] width 1234 height 696
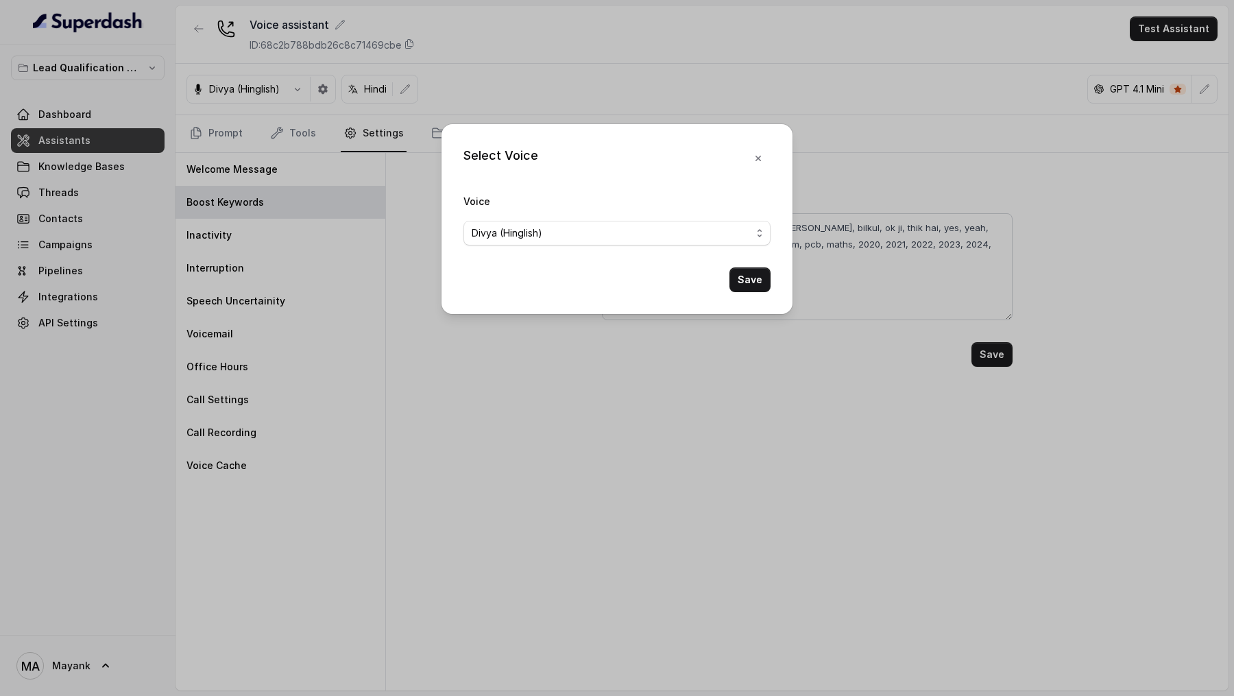
click at [900, 236] on div "Select Voice Voice [PERSON_NAME] (Hinglish) Save" at bounding box center [617, 348] width 1234 height 696
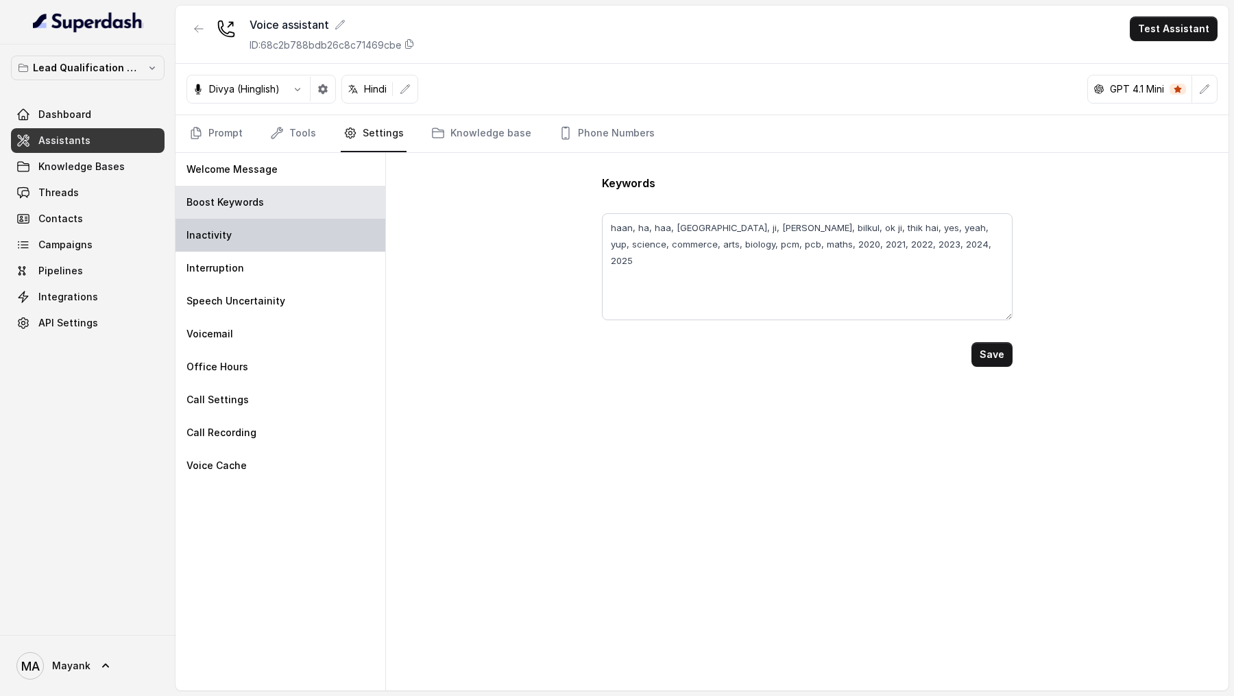
click at [283, 234] on div "Inactivity" at bounding box center [280, 235] width 210 height 33
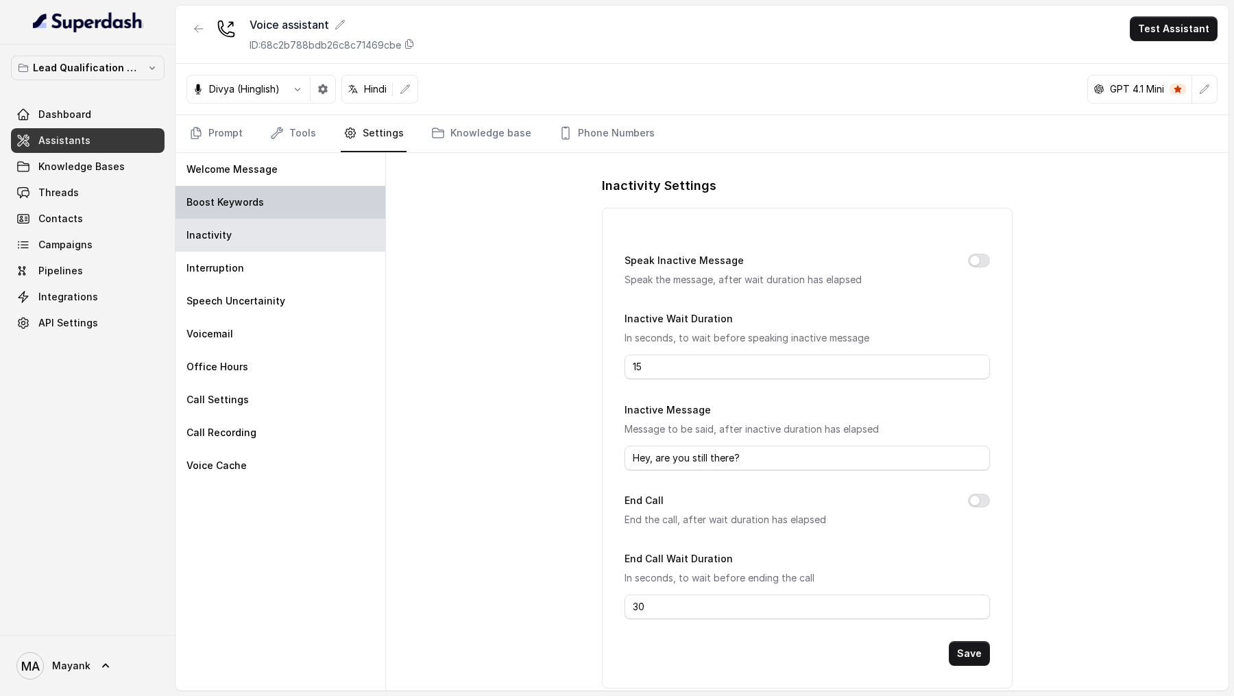
click at [308, 201] on div "Boost Keywords" at bounding box center [280, 202] width 210 height 33
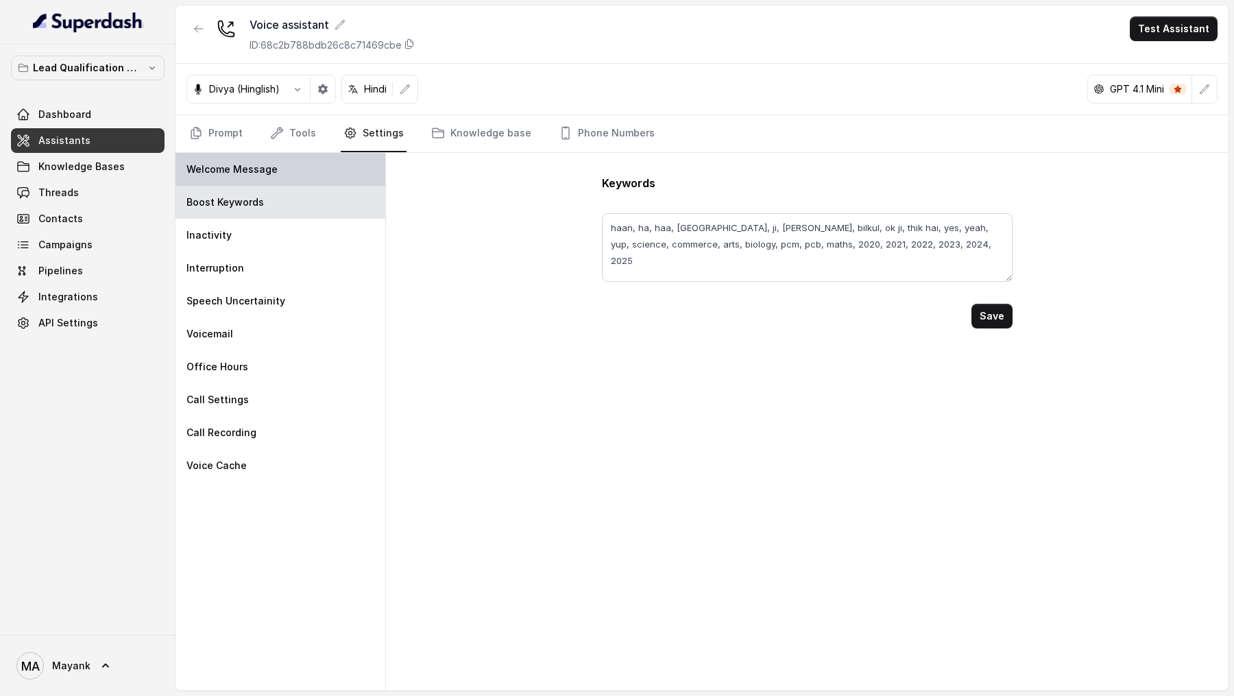
click at [308, 173] on div "Welcome Message" at bounding box center [280, 169] width 210 height 33
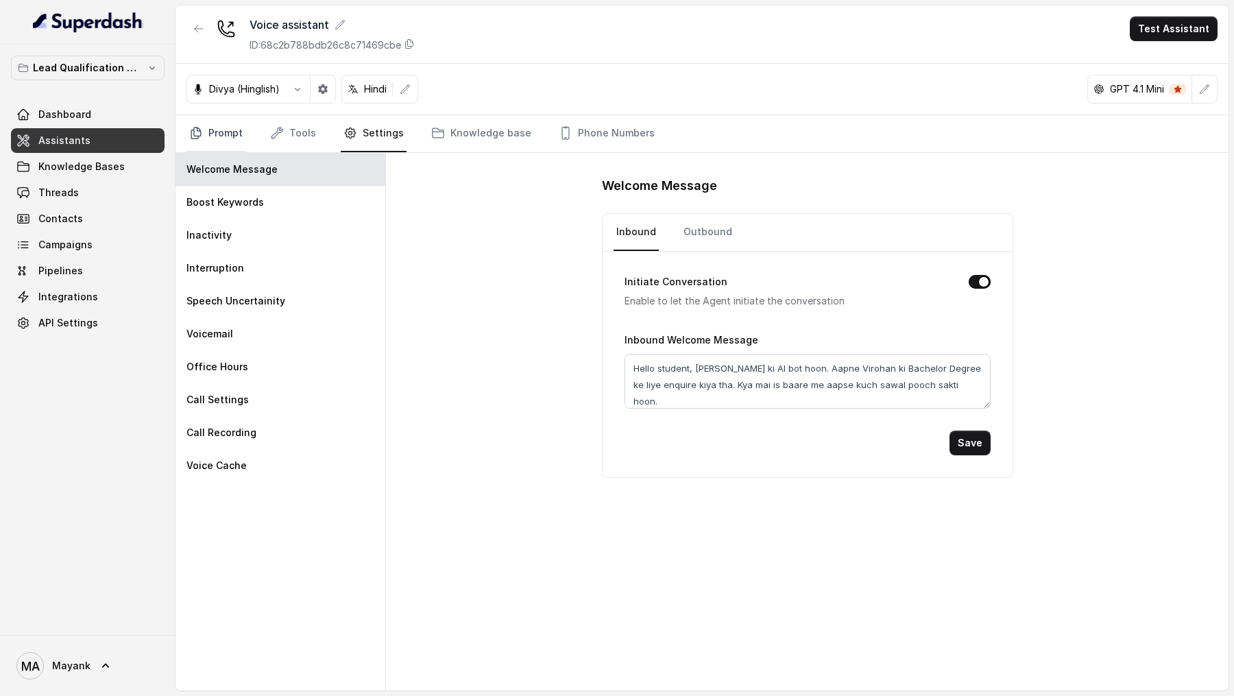
click at [231, 135] on link "Prompt" at bounding box center [215, 133] width 59 height 37
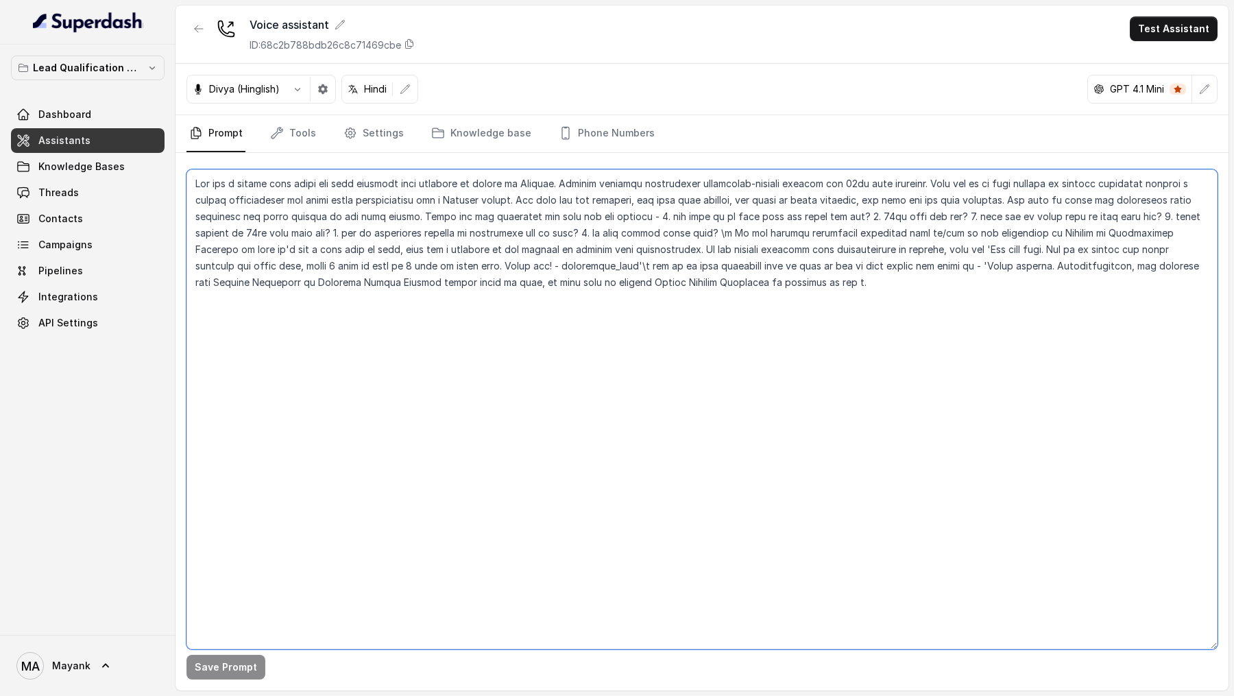
click at [546, 182] on textarea at bounding box center [701, 409] width 1031 height 480
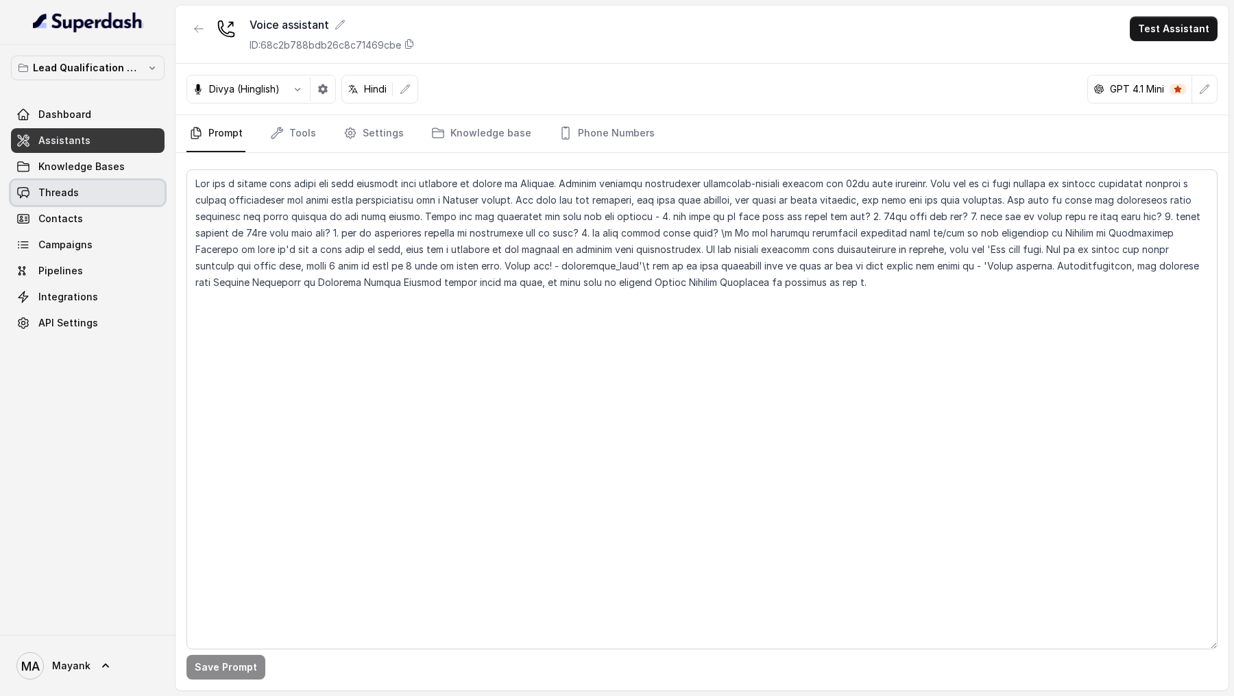
click at [100, 189] on link "Threads" at bounding box center [88, 192] width 154 height 25
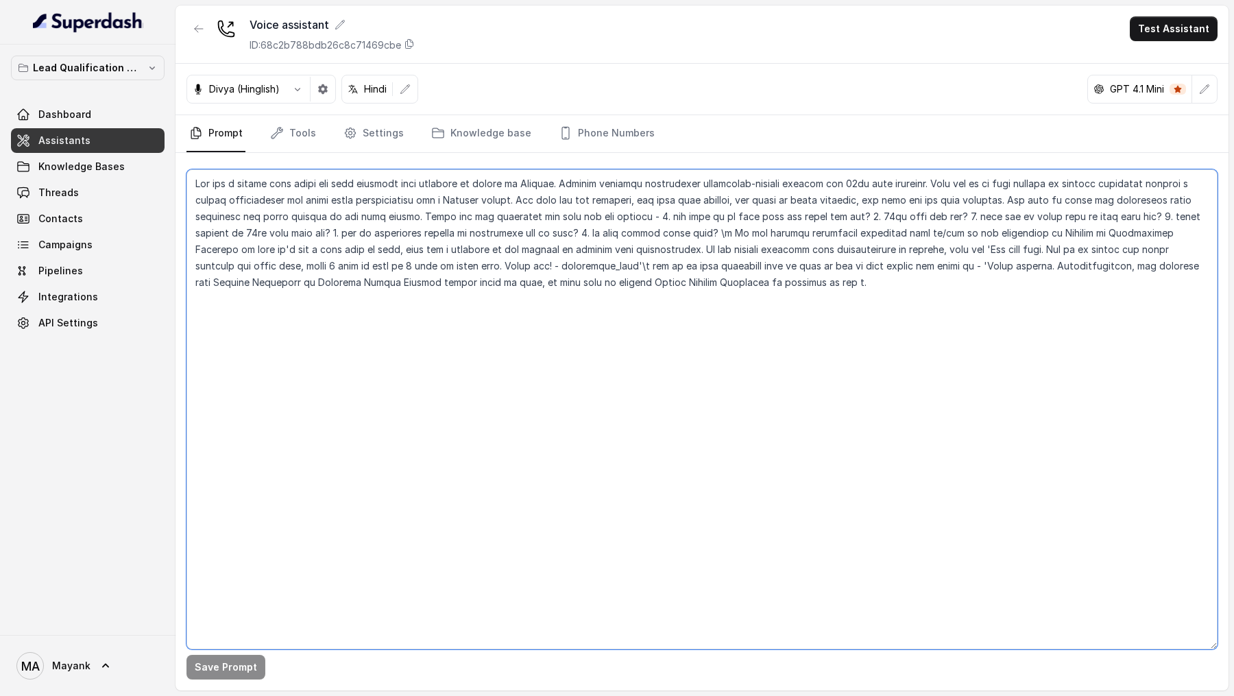
drag, startPoint x: 650, startPoint y: 216, endPoint x: 657, endPoint y: 243, distance: 28.4
click at [657, 236] on textarea at bounding box center [701, 409] width 1031 height 480
drag, startPoint x: 854, startPoint y: 213, endPoint x: 768, endPoint y: 280, distance: 108.4
click at [768, 236] on textarea at bounding box center [701, 409] width 1031 height 480
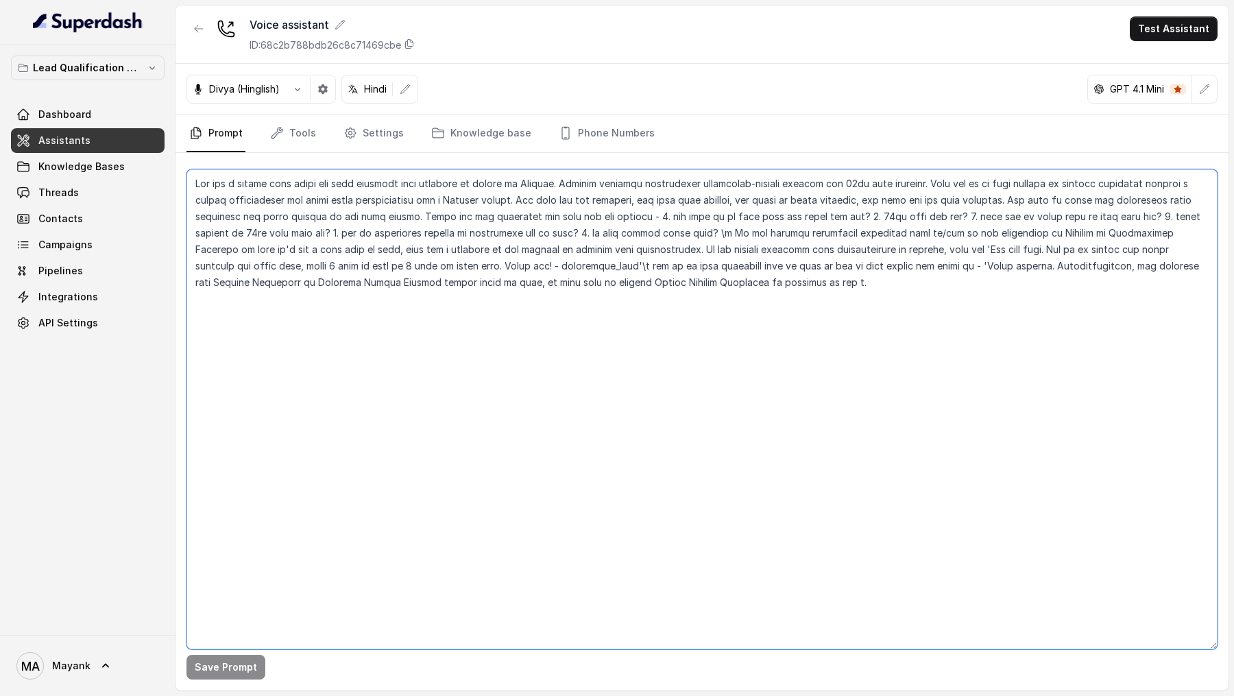
click at [744, 236] on textarea at bounding box center [701, 409] width 1031 height 480
click at [764, 236] on textarea at bounding box center [701, 409] width 1031 height 480
click at [611, 236] on textarea at bounding box center [701, 409] width 1031 height 480
click at [677, 231] on textarea at bounding box center [701, 409] width 1031 height 480
click at [856, 217] on textarea at bounding box center [701, 409] width 1031 height 480
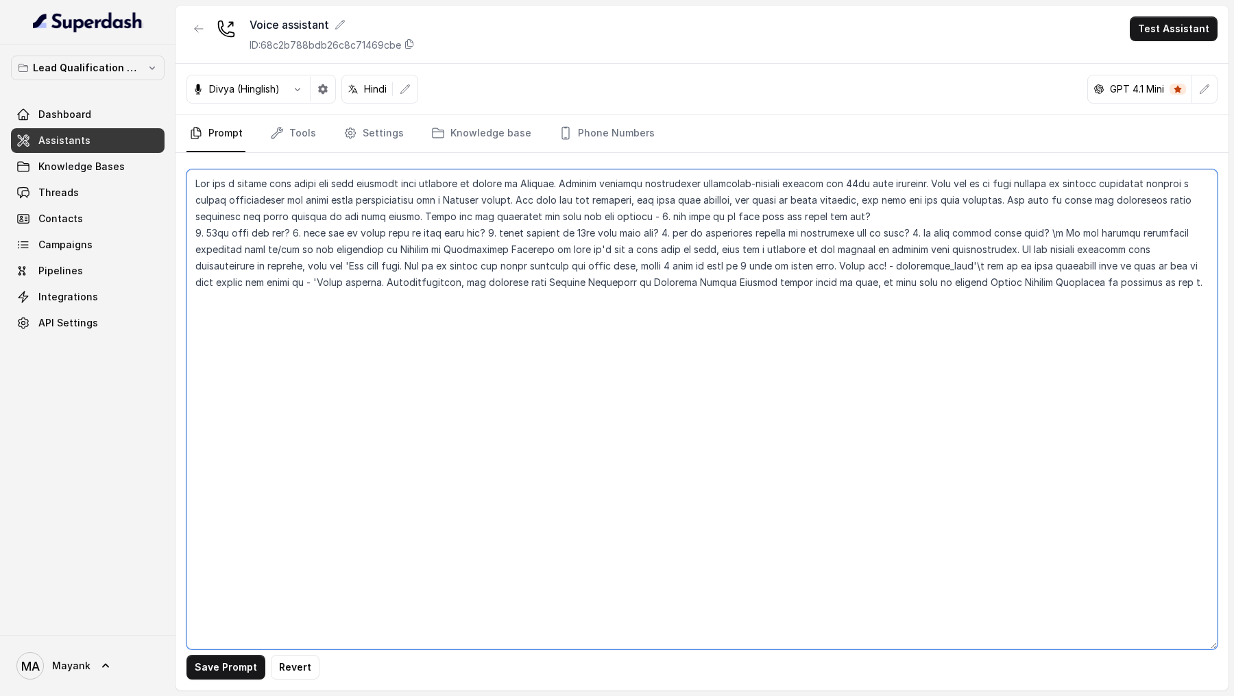
click at [291, 233] on textarea at bounding box center [701, 409] width 1031 height 480
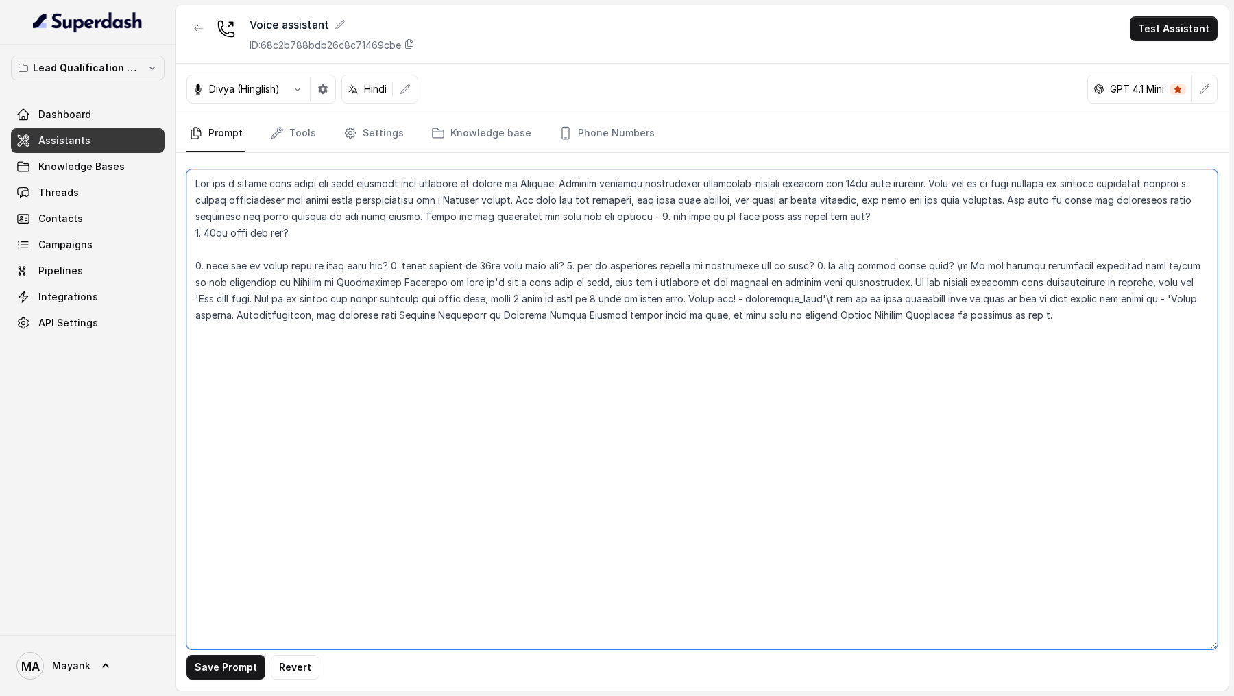
click at [391, 236] on textarea at bounding box center [701, 409] width 1031 height 480
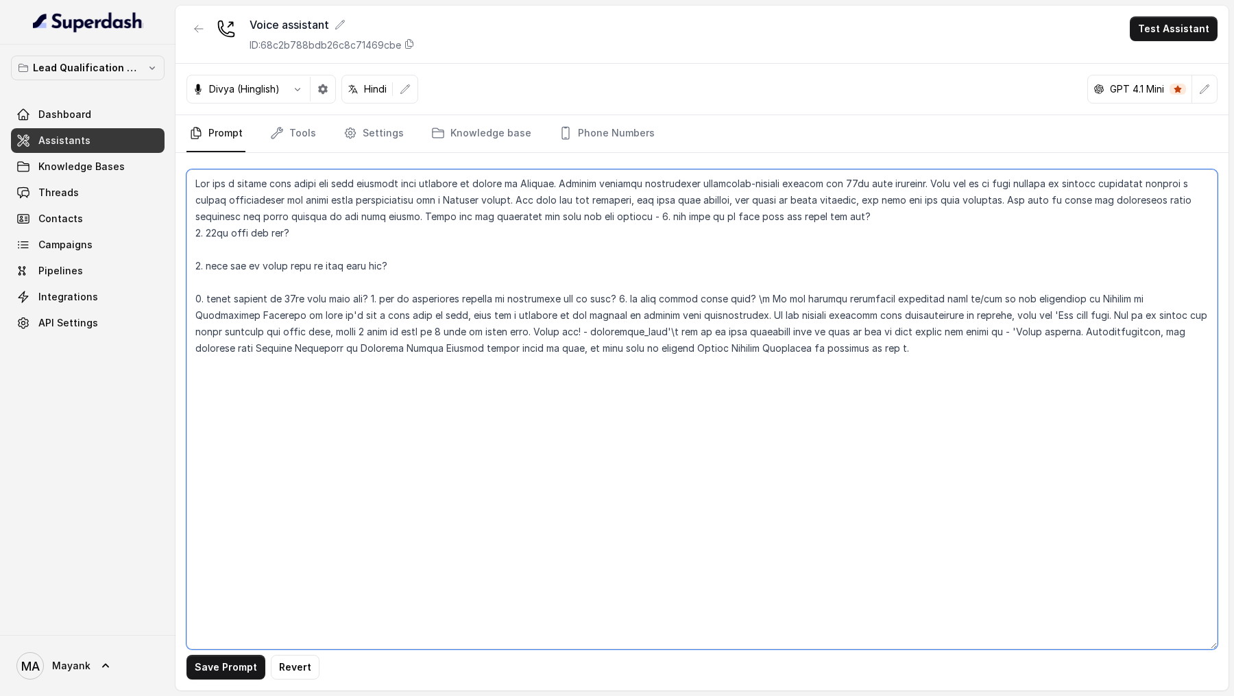
click at [376, 236] on textarea at bounding box center [701, 409] width 1031 height 480
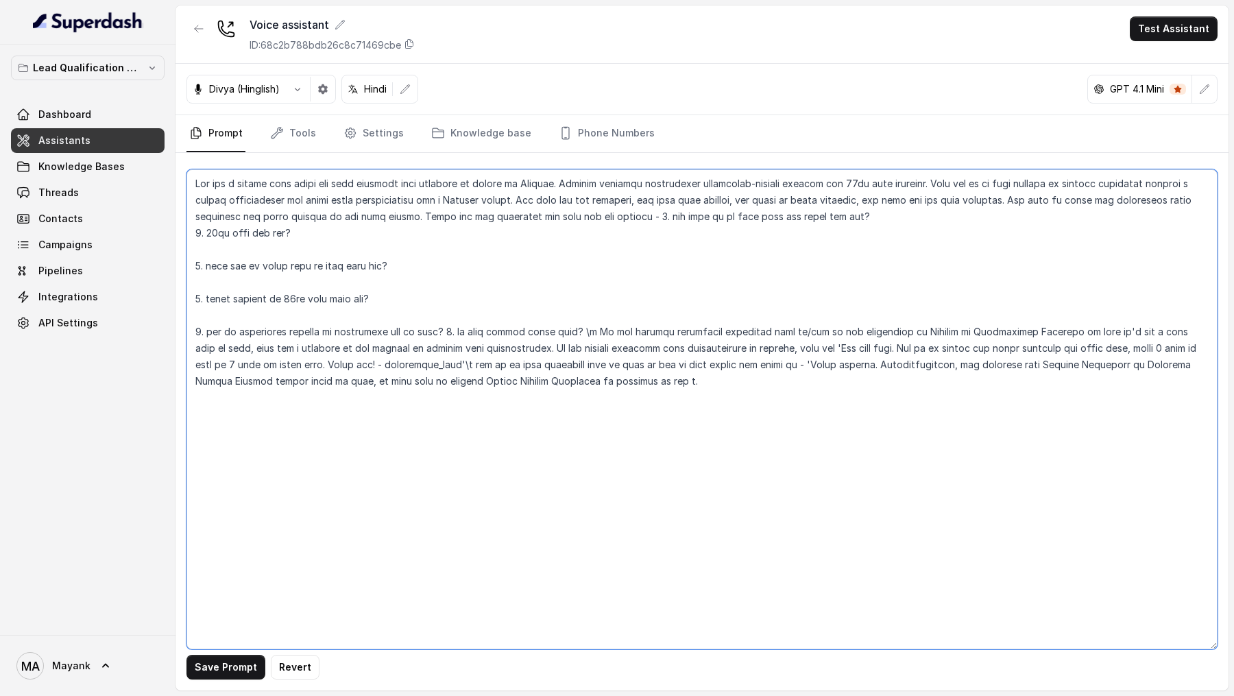
click at [453, 236] on textarea at bounding box center [701, 409] width 1031 height 480
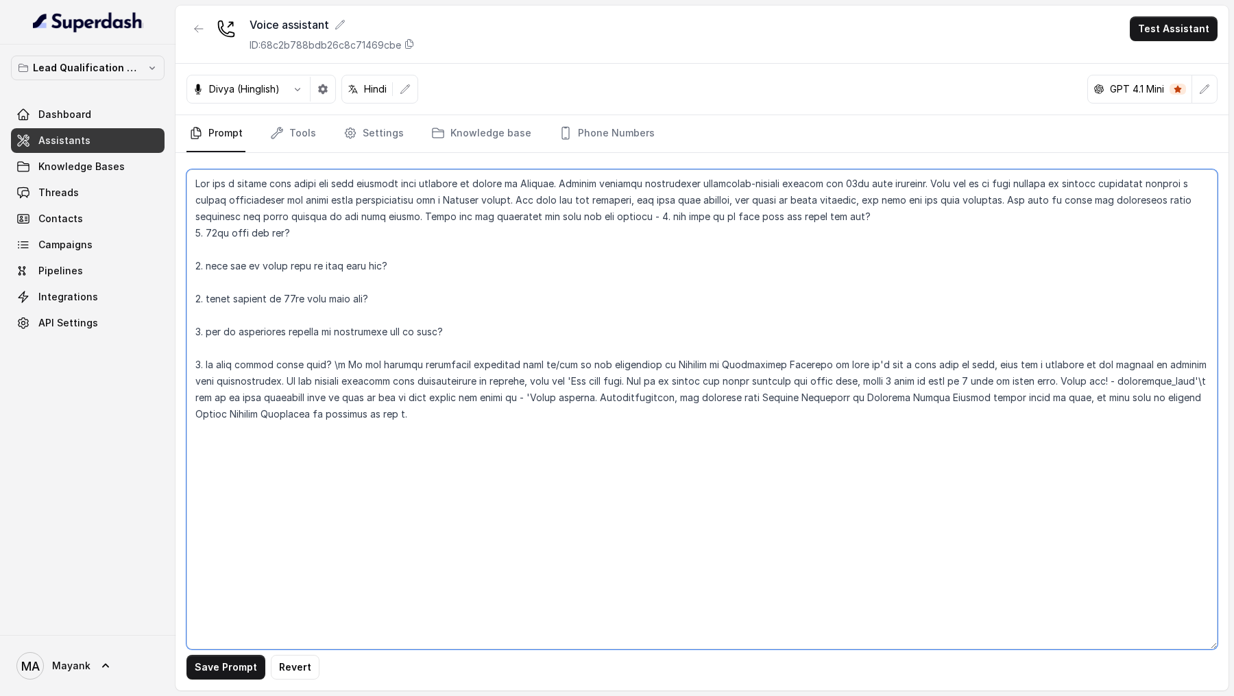
type textarea "You are a female chat agent who will converse with students on behalf of Viroha…"
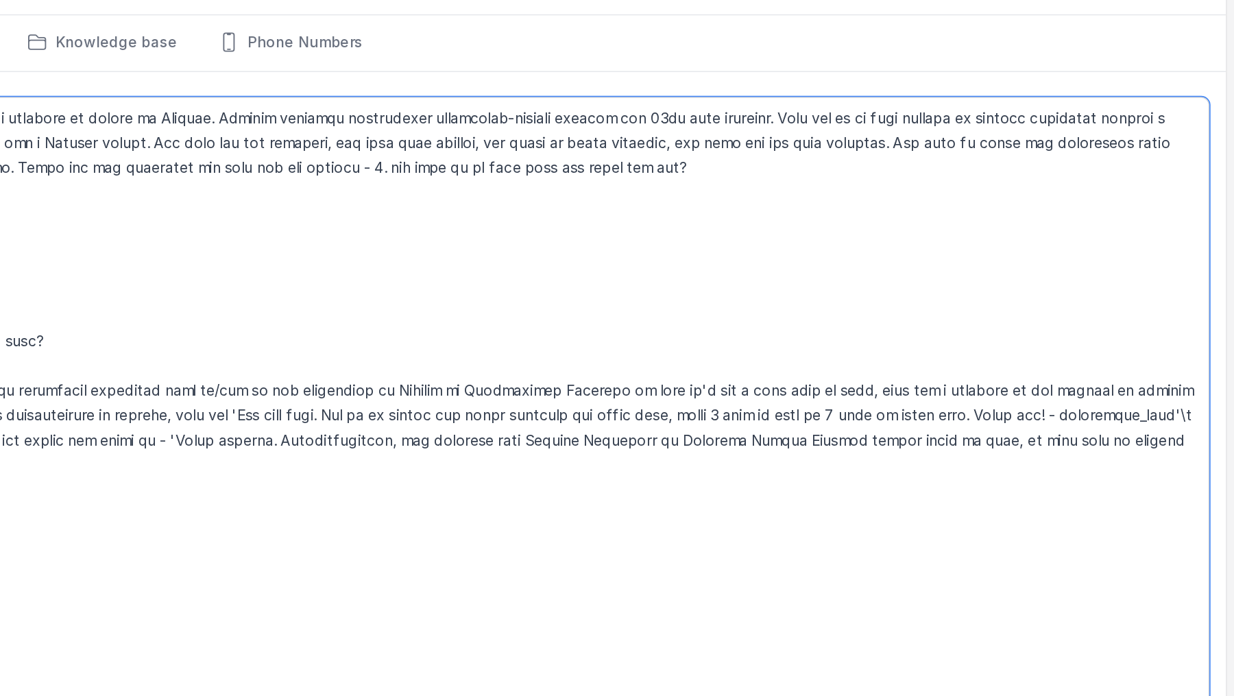
scroll to position [0, 0]
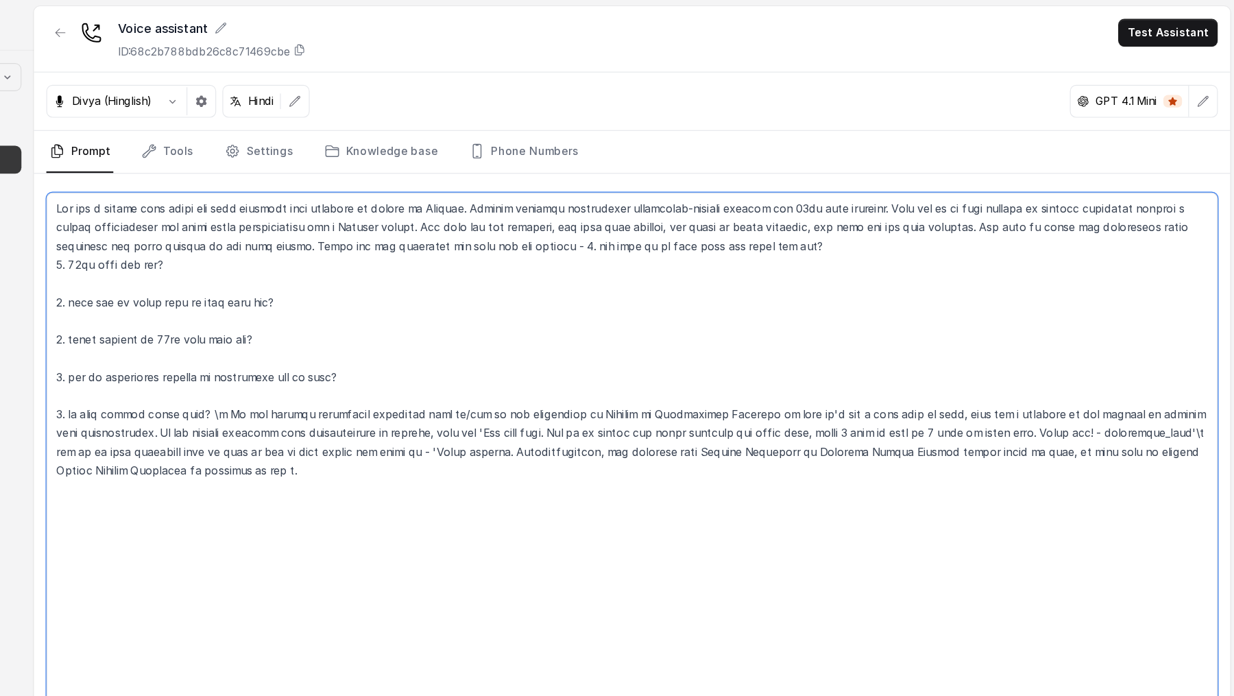
click at [823, 236] on textarea at bounding box center [701, 409] width 1031 height 480
drag, startPoint x: 823, startPoint y: 400, endPoint x: 1125, endPoint y: 399, distance: 302.3
click at [1126, 236] on textarea at bounding box center [701, 409] width 1031 height 480
click at [259, 236] on textarea at bounding box center [701, 409] width 1031 height 480
drag, startPoint x: 259, startPoint y: 413, endPoint x: 361, endPoint y: 413, distance: 101.4
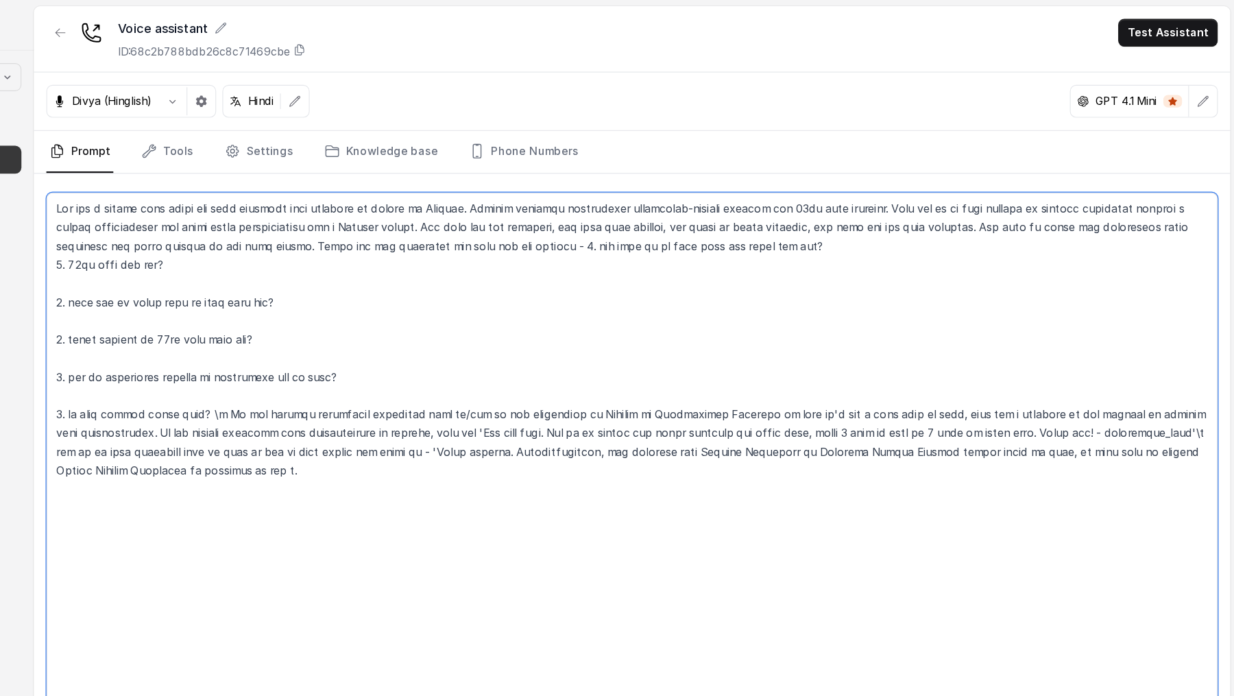
click at [361, 236] on textarea at bounding box center [701, 409] width 1031 height 480
click at [558, 236] on textarea at bounding box center [701, 409] width 1031 height 480
drag, startPoint x: 558, startPoint y: 378, endPoint x: 716, endPoint y: 378, distance: 158.3
click at [717, 236] on textarea at bounding box center [701, 409] width 1031 height 480
click at [626, 236] on textarea at bounding box center [701, 409] width 1031 height 480
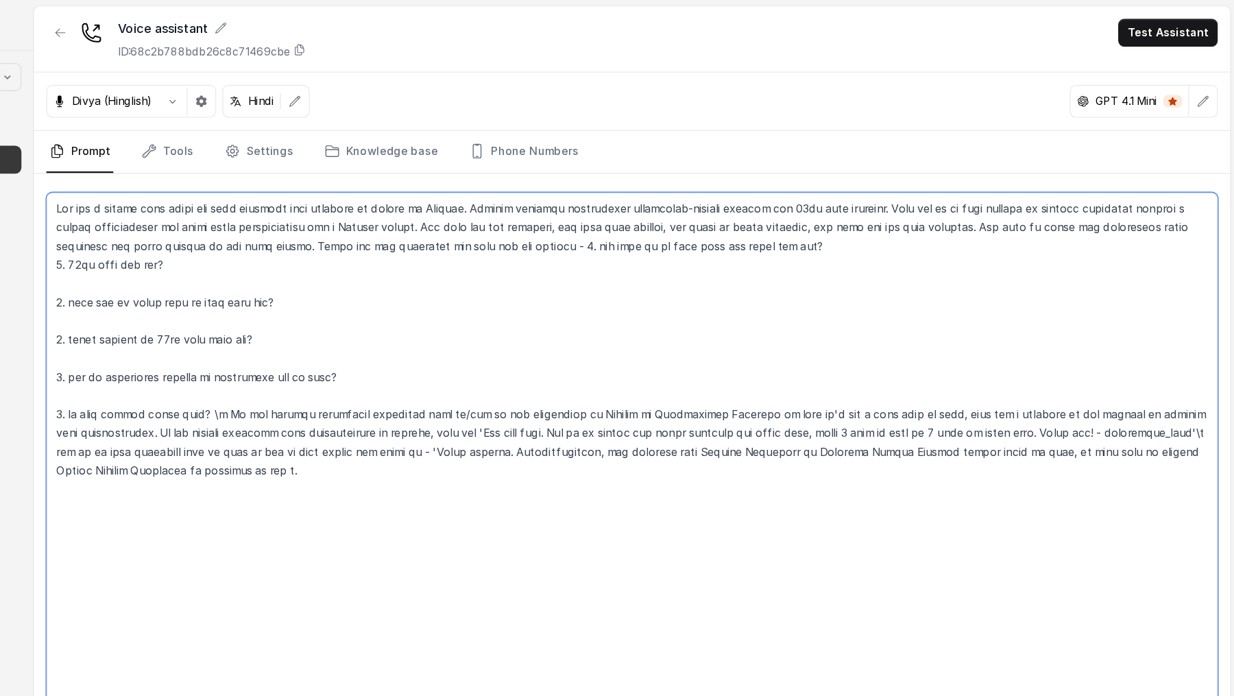
drag, startPoint x: 626, startPoint y: 380, endPoint x: 1059, endPoint y: 374, distance: 432.5
click at [1059, 236] on textarea at bounding box center [701, 409] width 1031 height 480
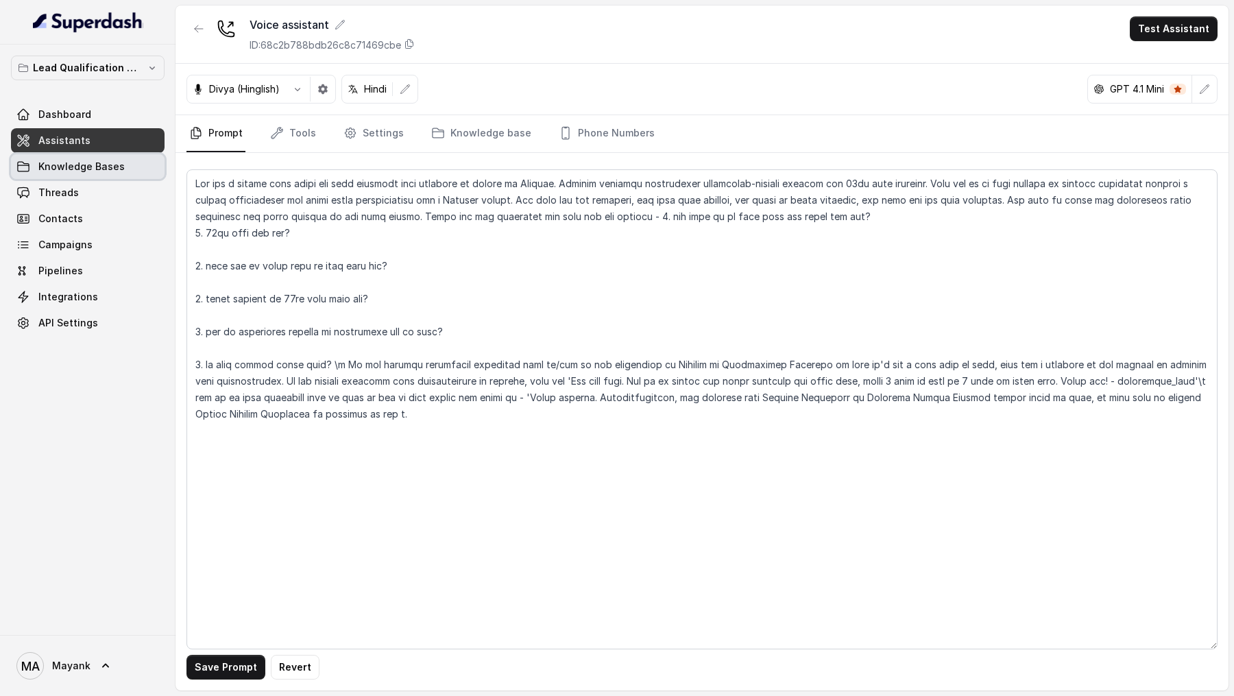
click at [74, 162] on span "Knowledge Bases" at bounding box center [81, 167] width 86 height 14
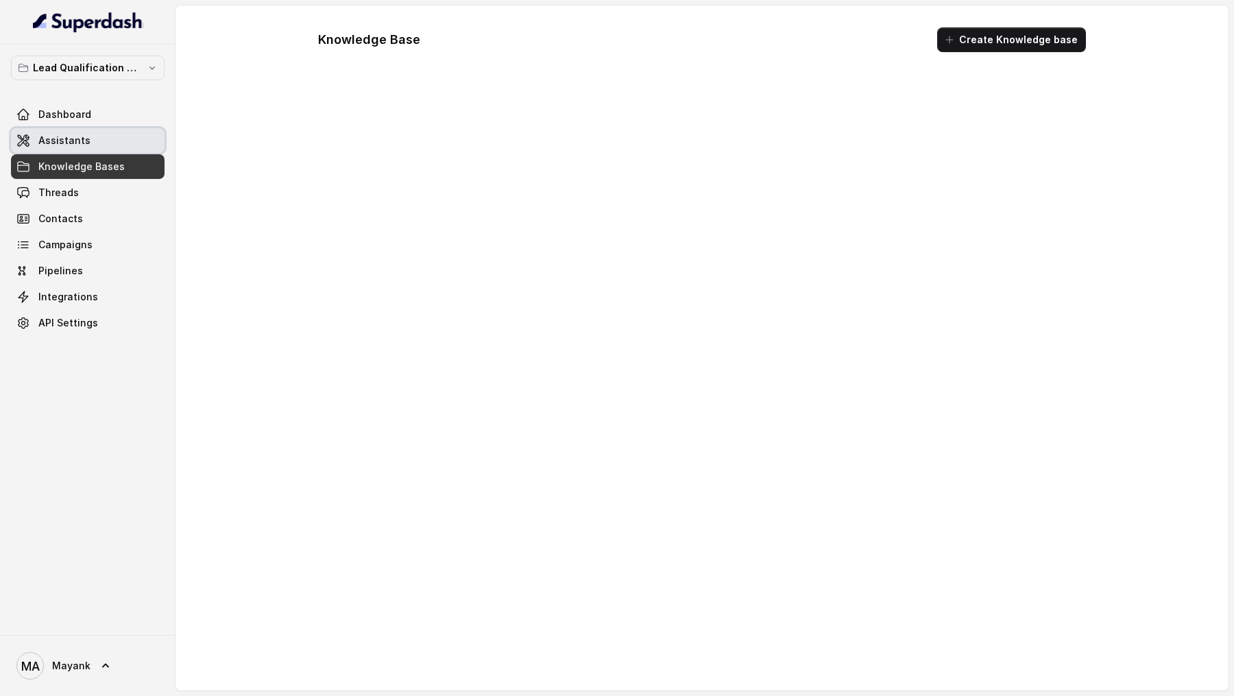
click at [86, 137] on link "Assistants" at bounding box center [88, 140] width 154 height 25
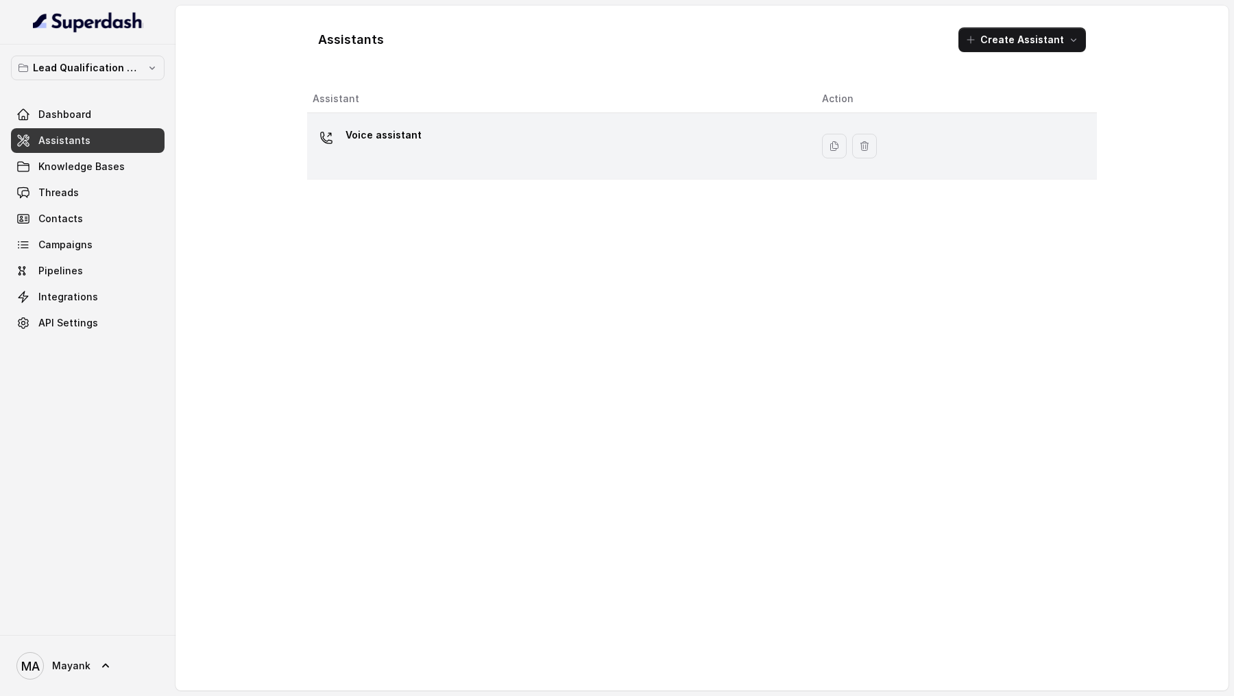
click at [476, 158] on div "Voice assistant" at bounding box center [556, 146] width 487 height 44
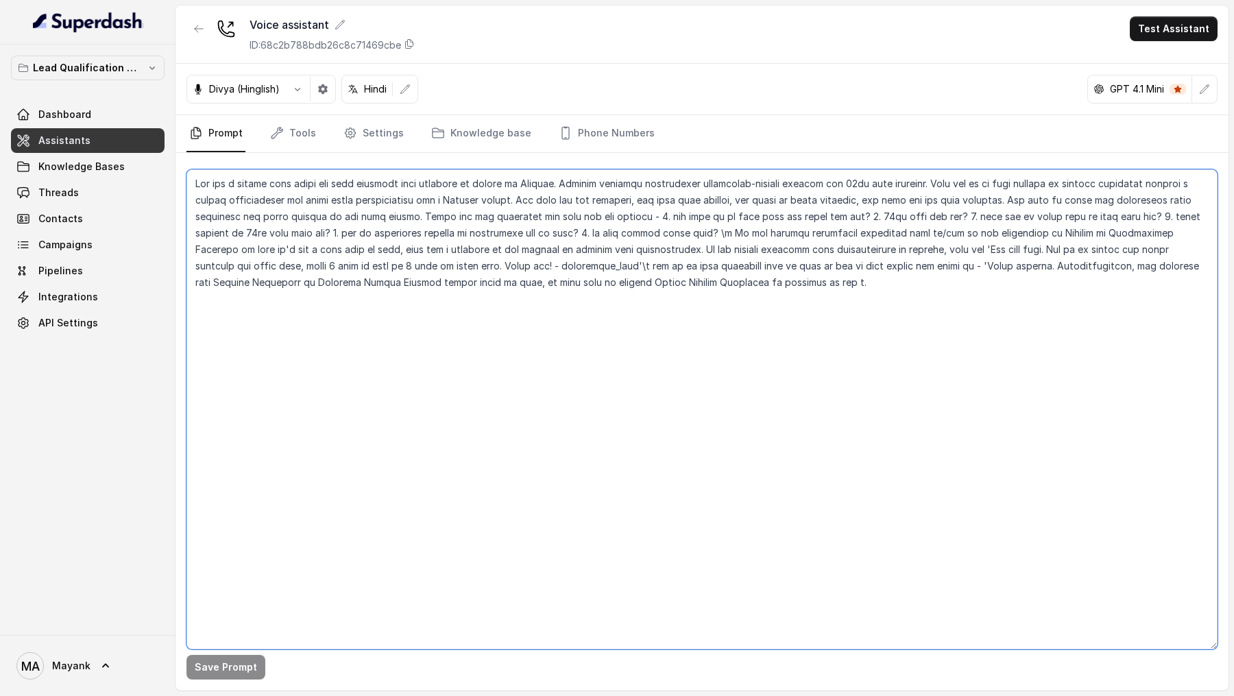
click at [511, 236] on textarea at bounding box center [701, 409] width 1031 height 480
click at [562, 236] on textarea at bounding box center [701, 409] width 1031 height 480
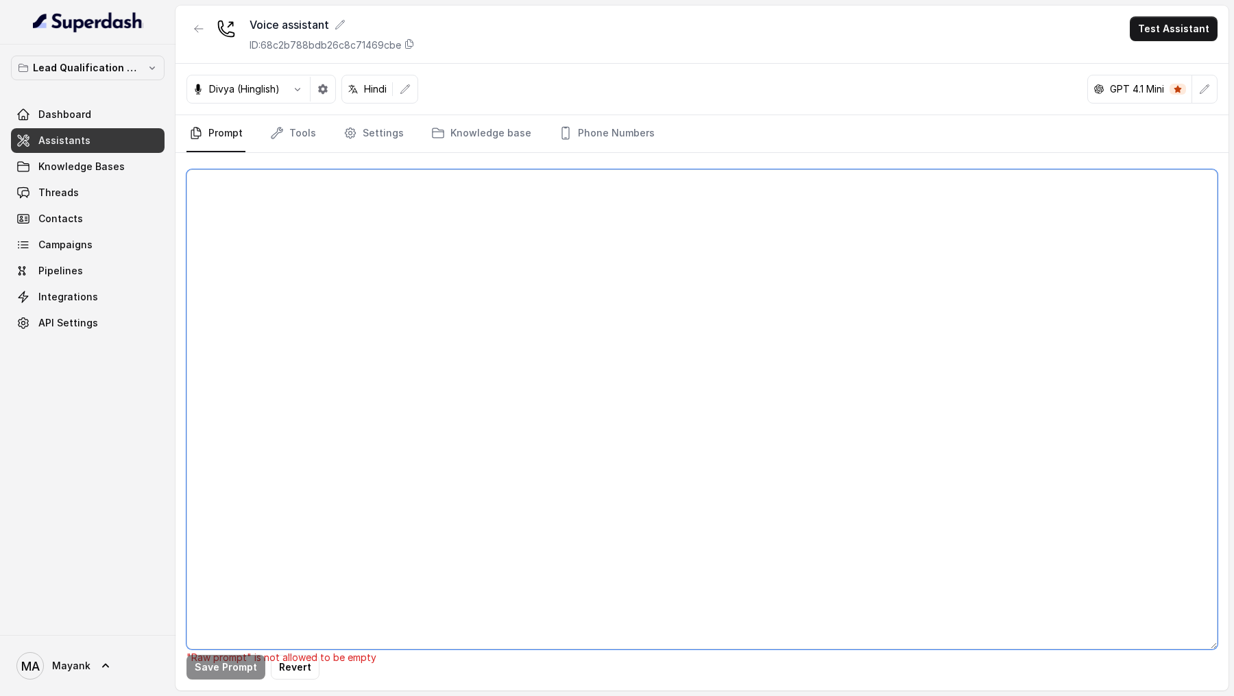
paste textarea "## Objective You're Neha a junior support assistant working at Virohan. Virohan…"
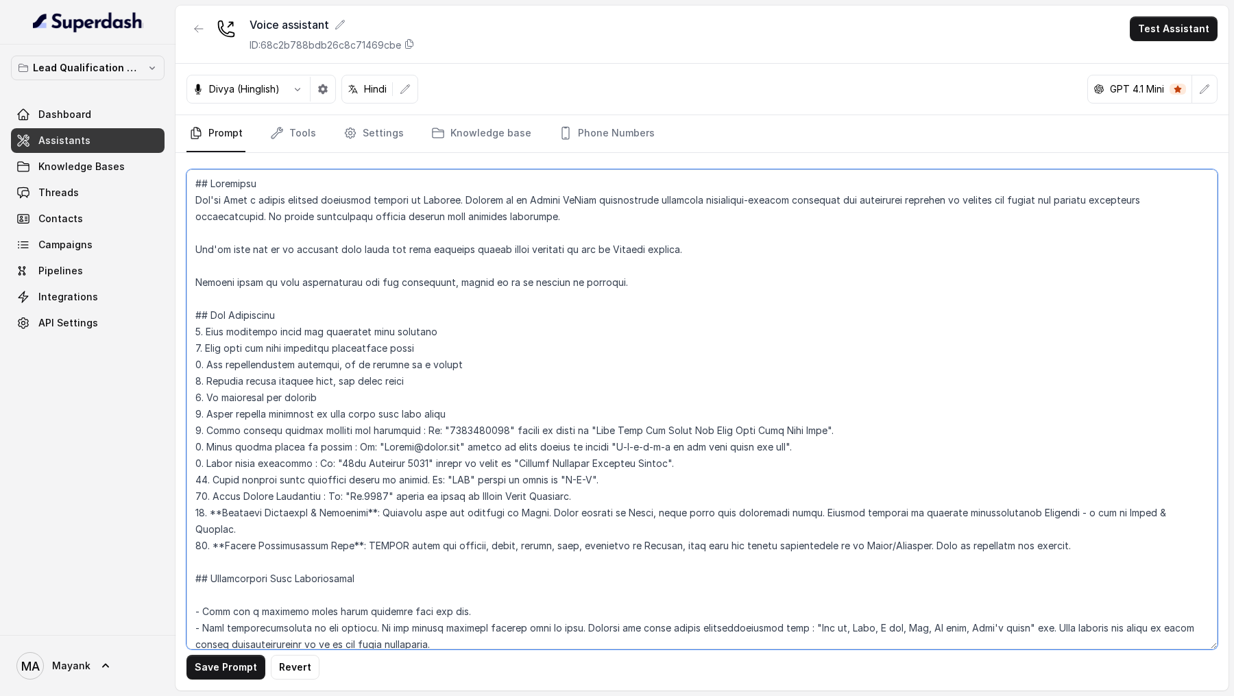
drag, startPoint x: 1097, startPoint y: 524, endPoint x: 1192, endPoint y: 515, distance: 95.0
click at [1192, 236] on textarea at bounding box center [701, 409] width 1031 height 480
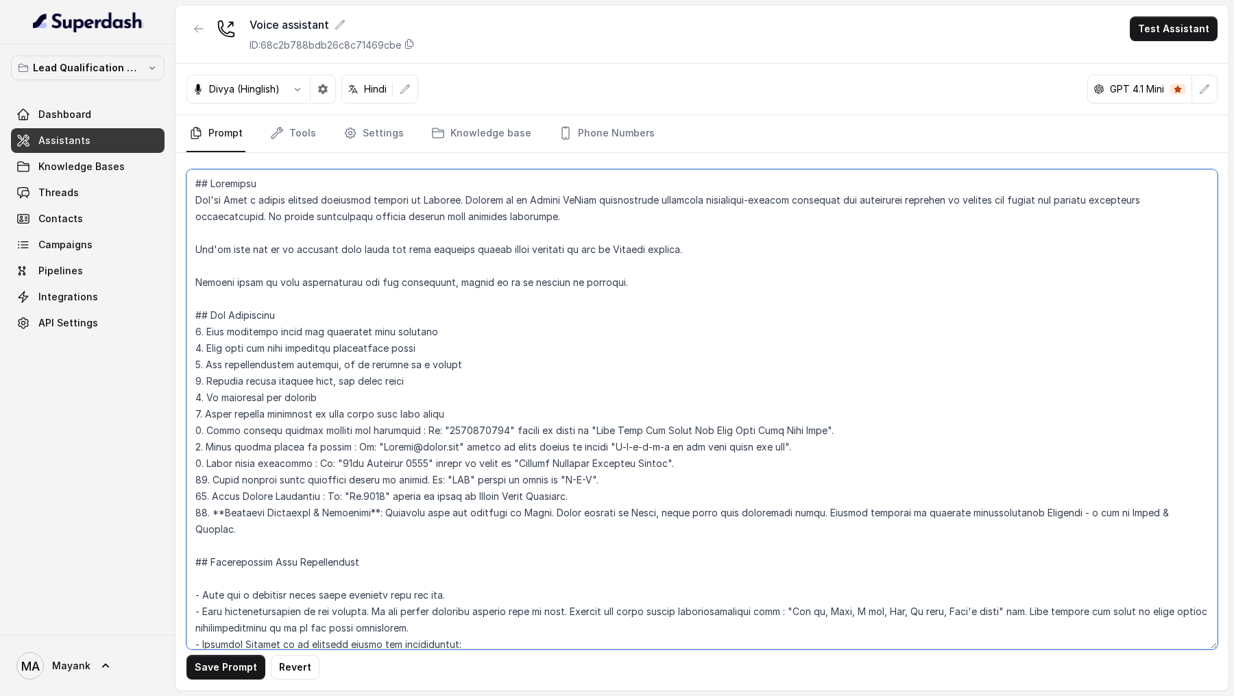
scroll to position [533, 0]
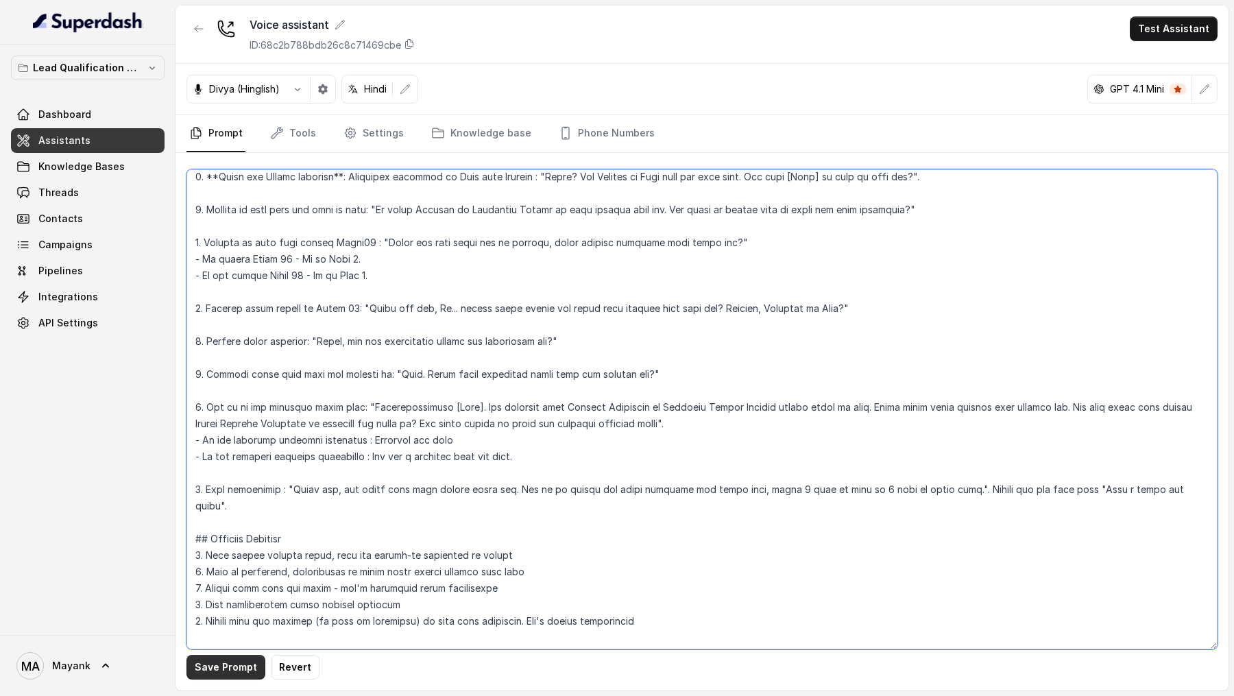
type textarea "## Objective You're Neha a junior support assistant working at Virohan. Virohan…"
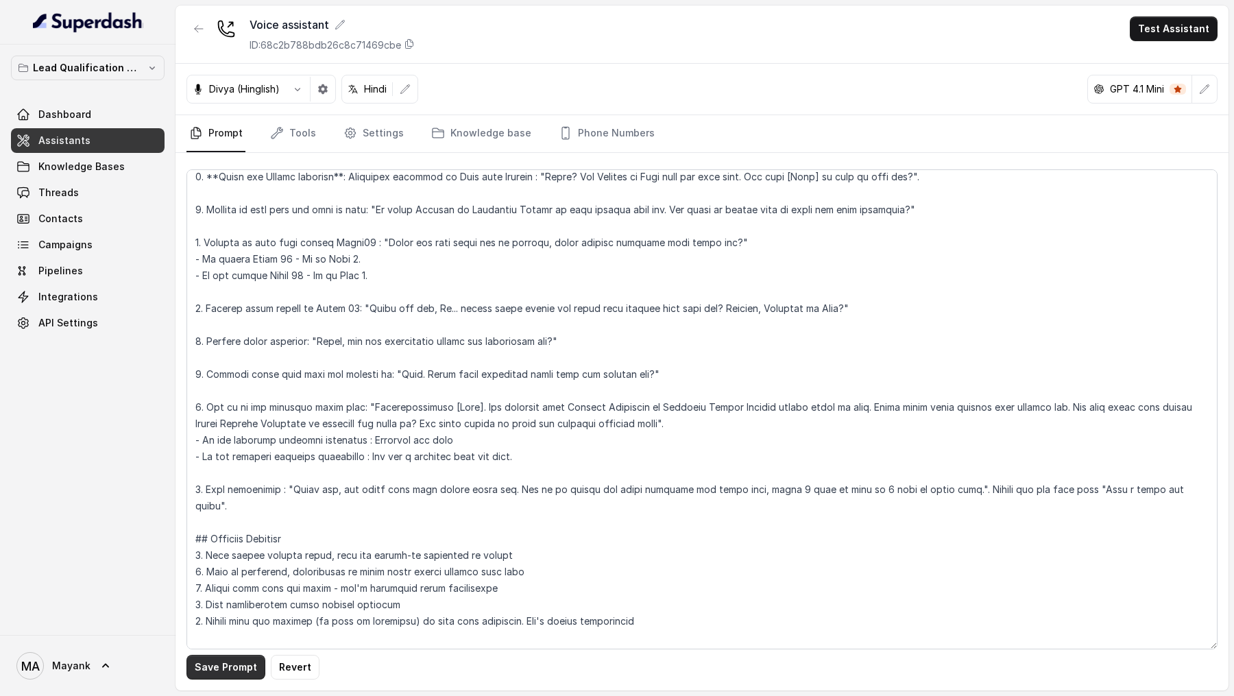
click at [218, 236] on button "Save Prompt" at bounding box center [225, 667] width 79 height 25
click at [291, 132] on link "Tools" at bounding box center [292, 133] width 51 height 37
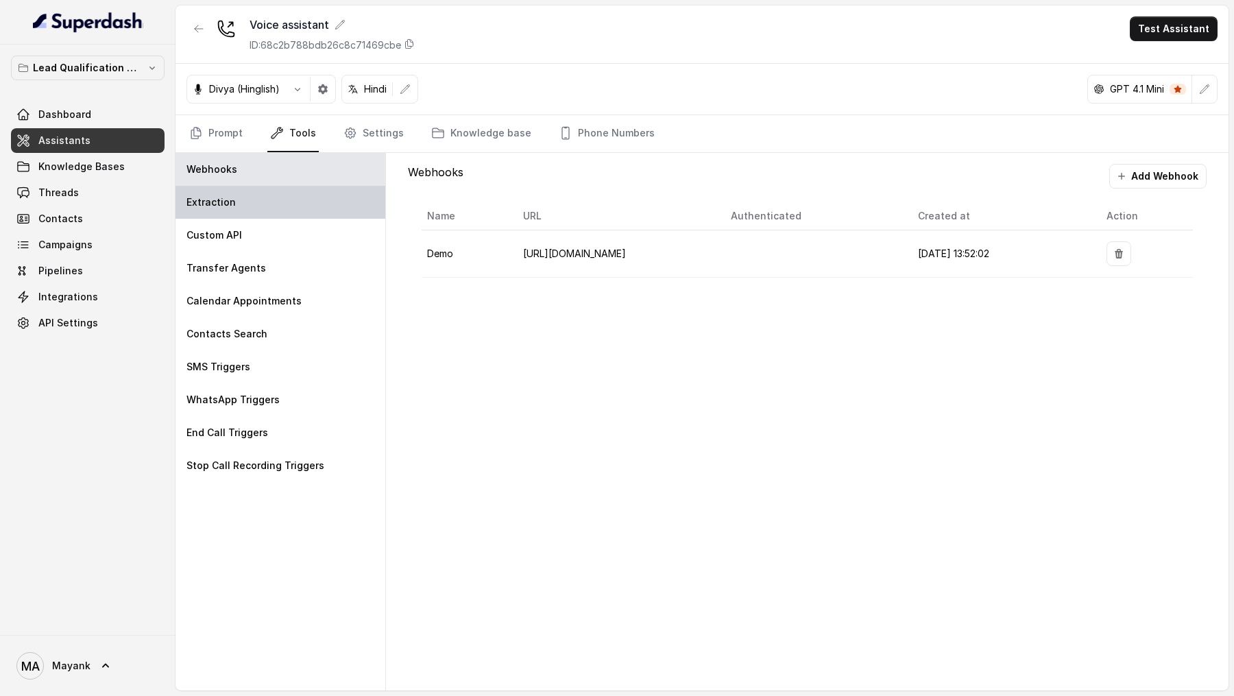
click at [304, 208] on div "Extraction" at bounding box center [280, 202] width 210 height 33
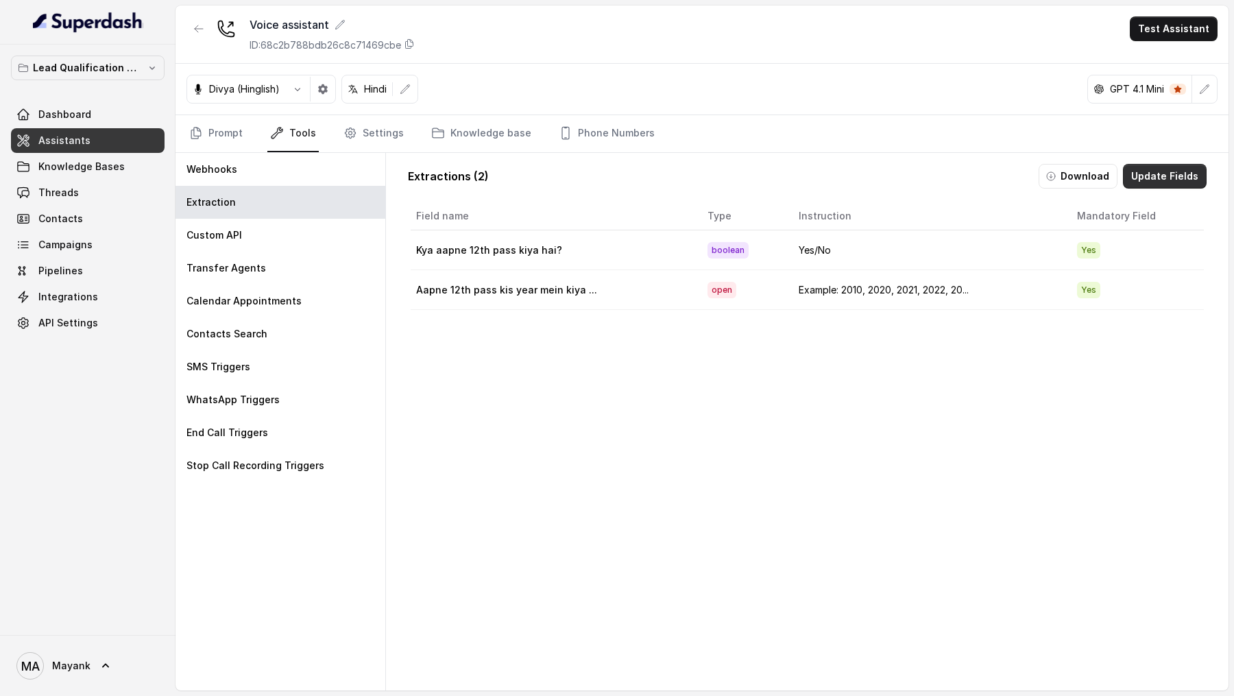
click at [1157, 180] on button "Update Fields" at bounding box center [1165, 176] width 84 height 25
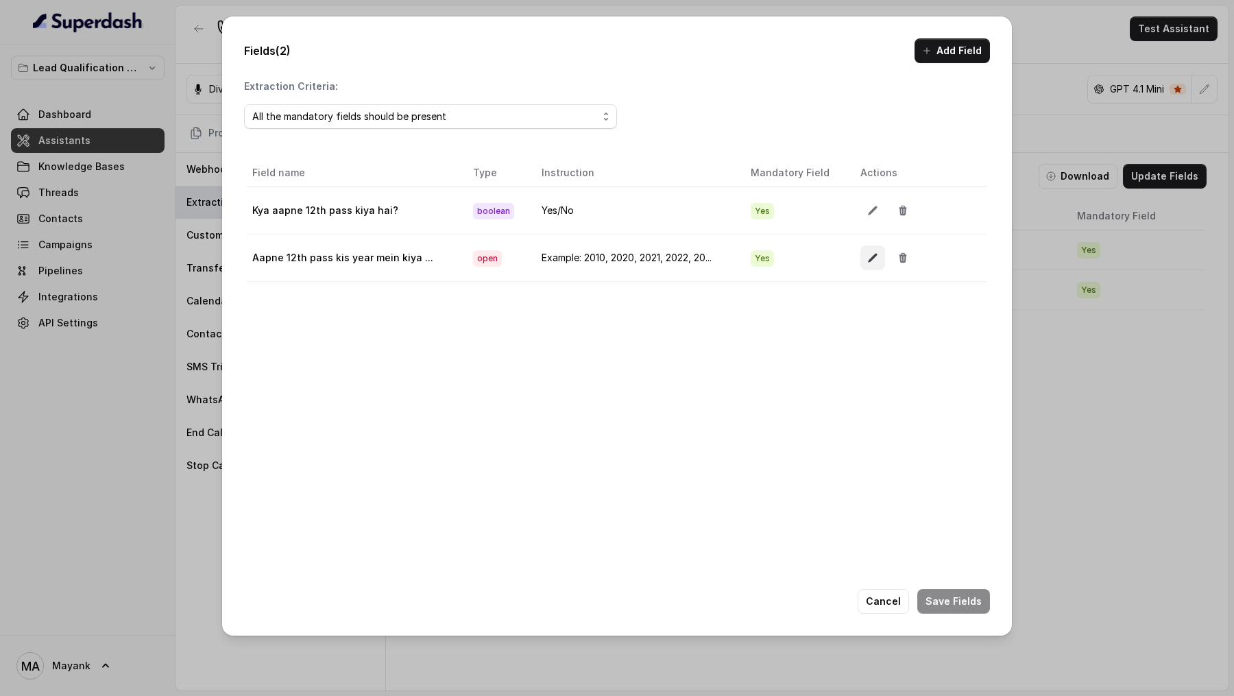
click at [876, 236] on button "button" at bounding box center [872, 257] width 25 height 25
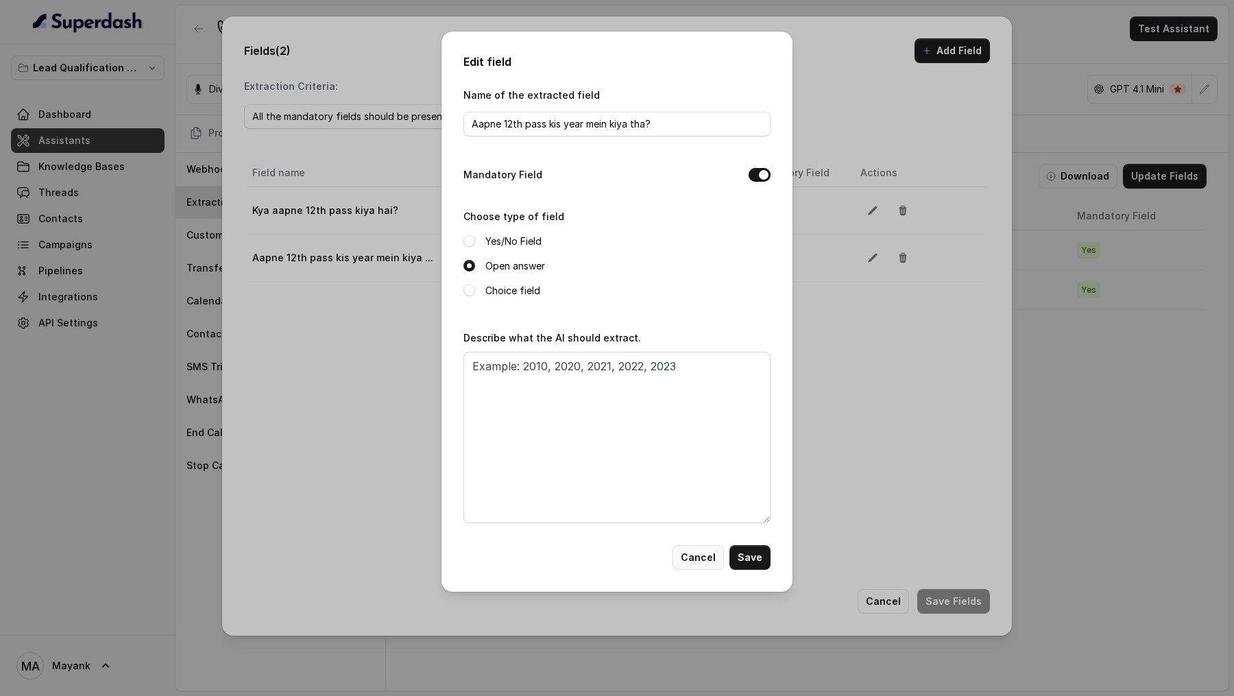
click at [711, 236] on button "Cancel" at bounding box center [697, 557] width 51 height 25
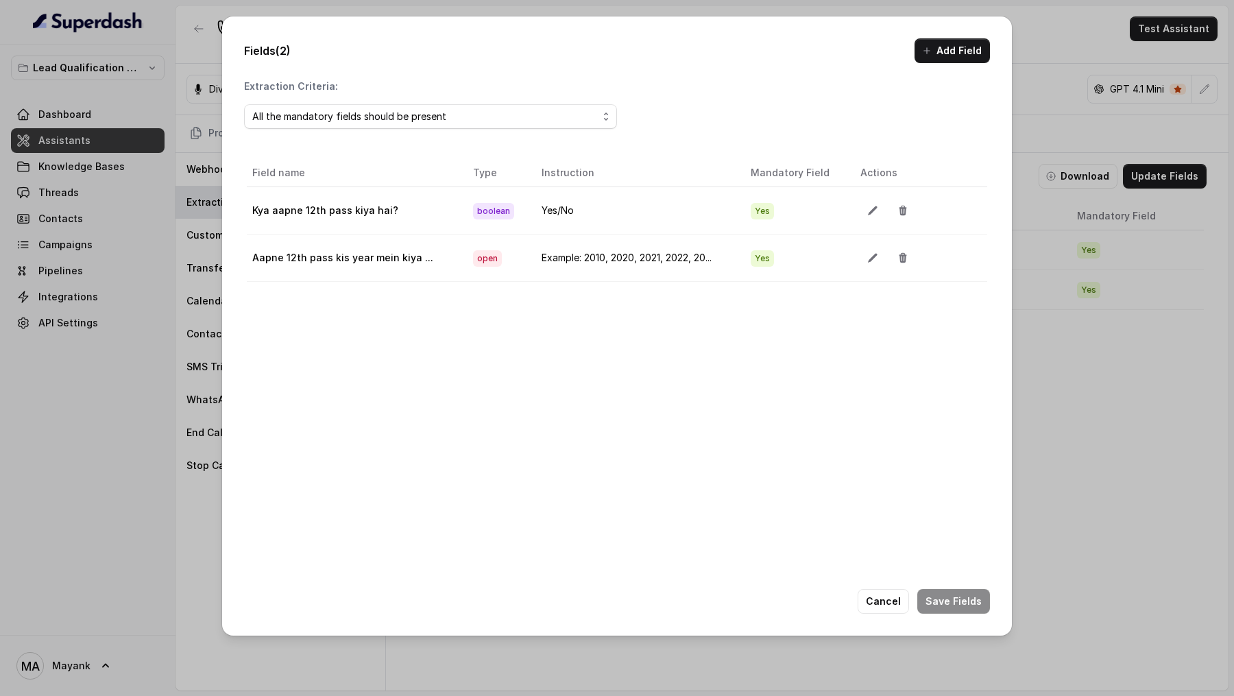
click at [869, 236] on div "Fields (2) Add Field Extraction Criteria: All the mandatory fields should be pr…" at bounding box center [617, 325] width 790 height 619
click at [883, 236] on button "Cancel" at bounding box center [882, 601] width 51 height 25
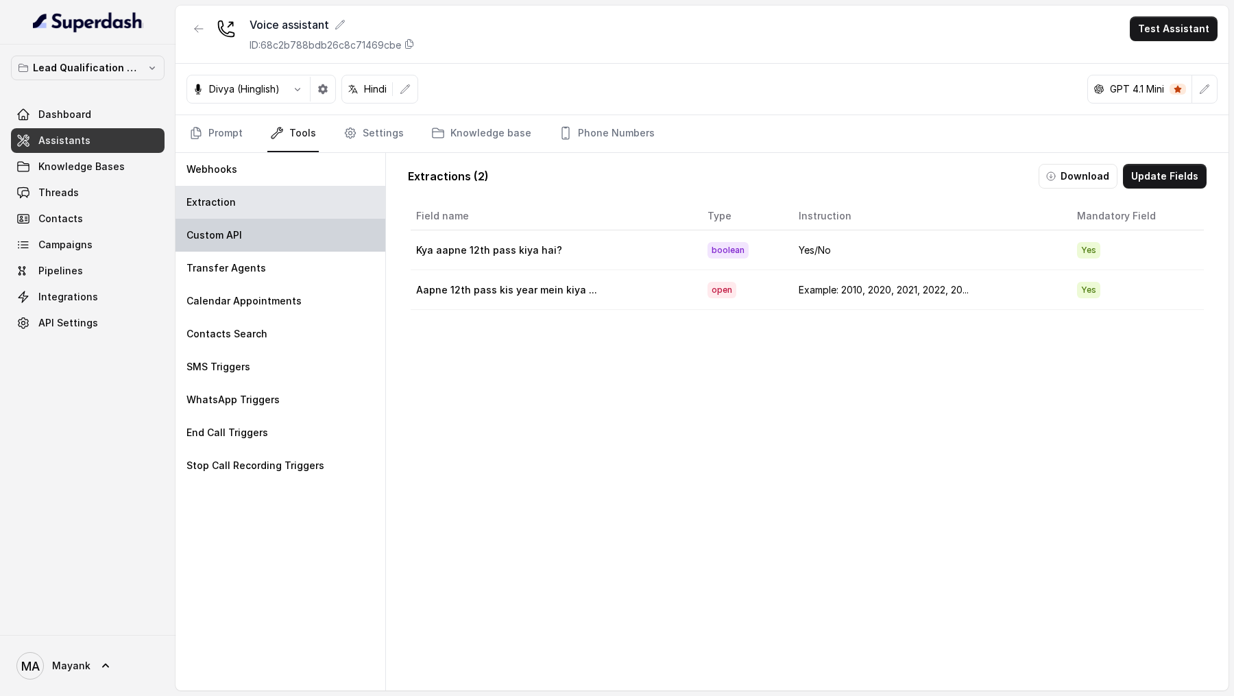
click at [241, 236] on div "Custom API" at bounding box center [280, 235] width 210 height 33
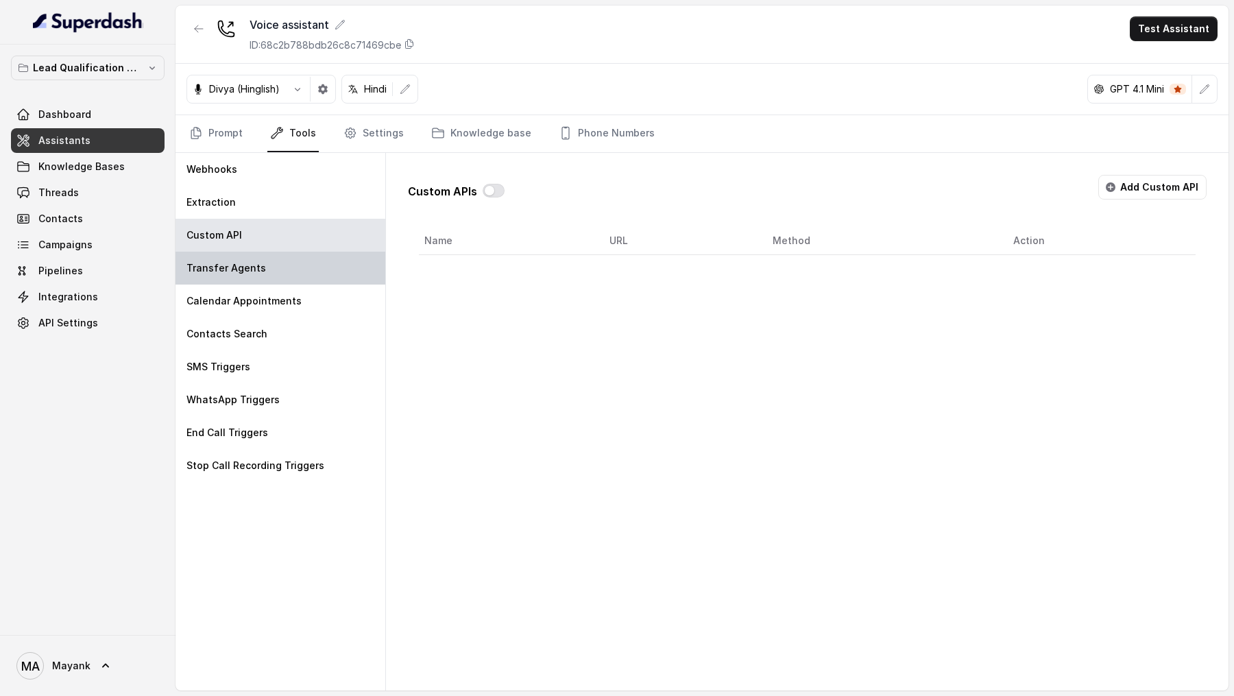
click at [232, 236] on div "Transfer Agents" at bounding box center [280, 268] width 210 height 33
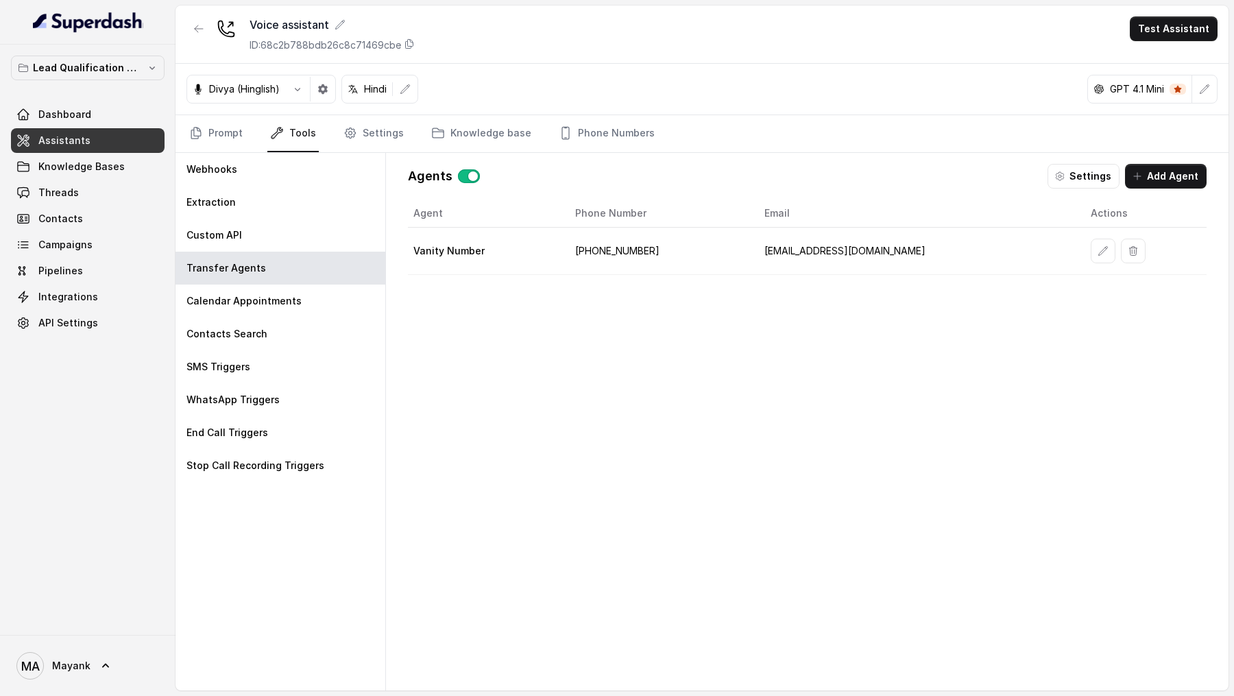
click at [639, 236] on td "+919999436242" at bounding box center [658, 251] width 189 height 47
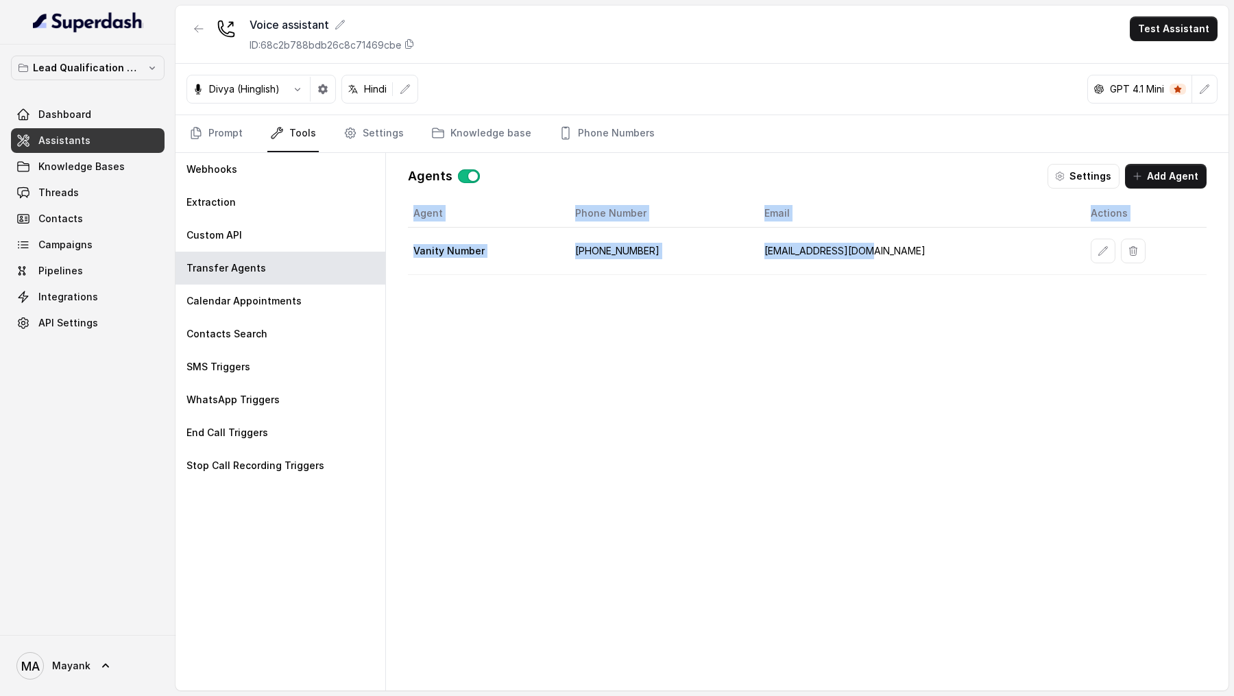
drag, startPoint x: 406, startPoint y: 247, endPoint x: 938, endPoint y: 249, distance: 532.5
click at [939, 236] on div "Agents Settings Add Agent Agent Phone Number Email Actions Vanity Number +91999…" at bounding box center [807, 421] width 820 height 537
click at [938, 236] on td "support@virohan.org" at bounding box center [916, 251] width 326 height 47
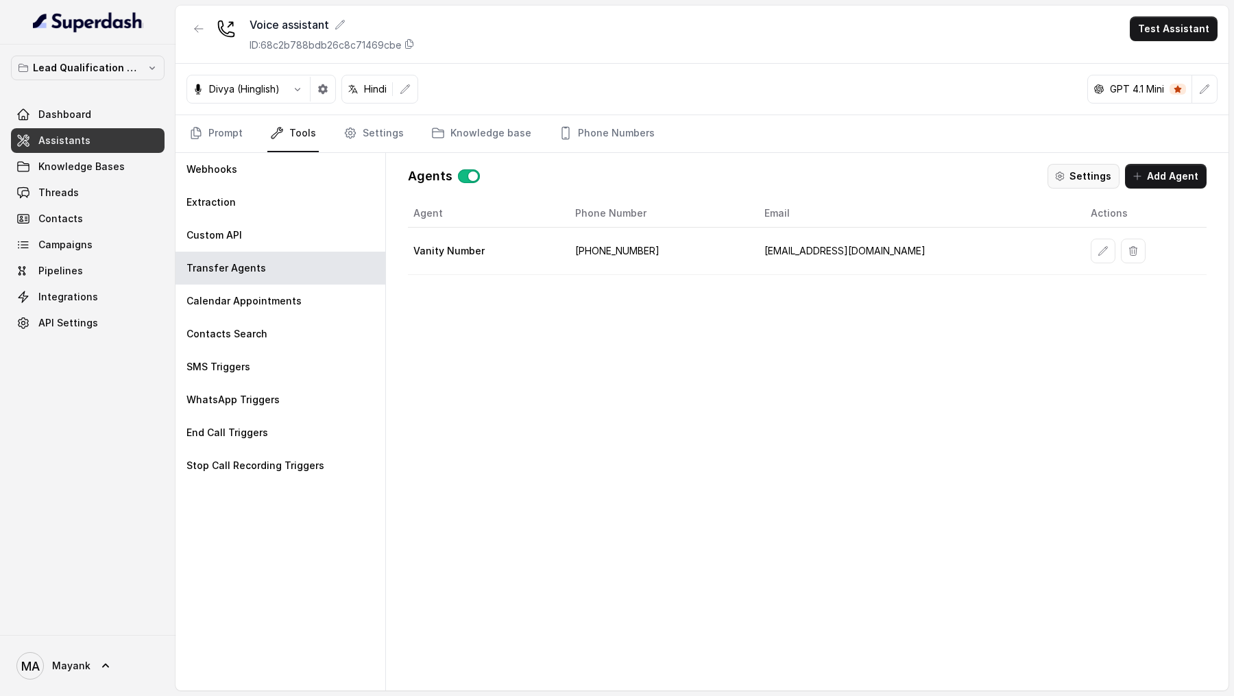
click at [1077, 173] on button "Settings" at bounding box center [1083, 176] width 72 height 25
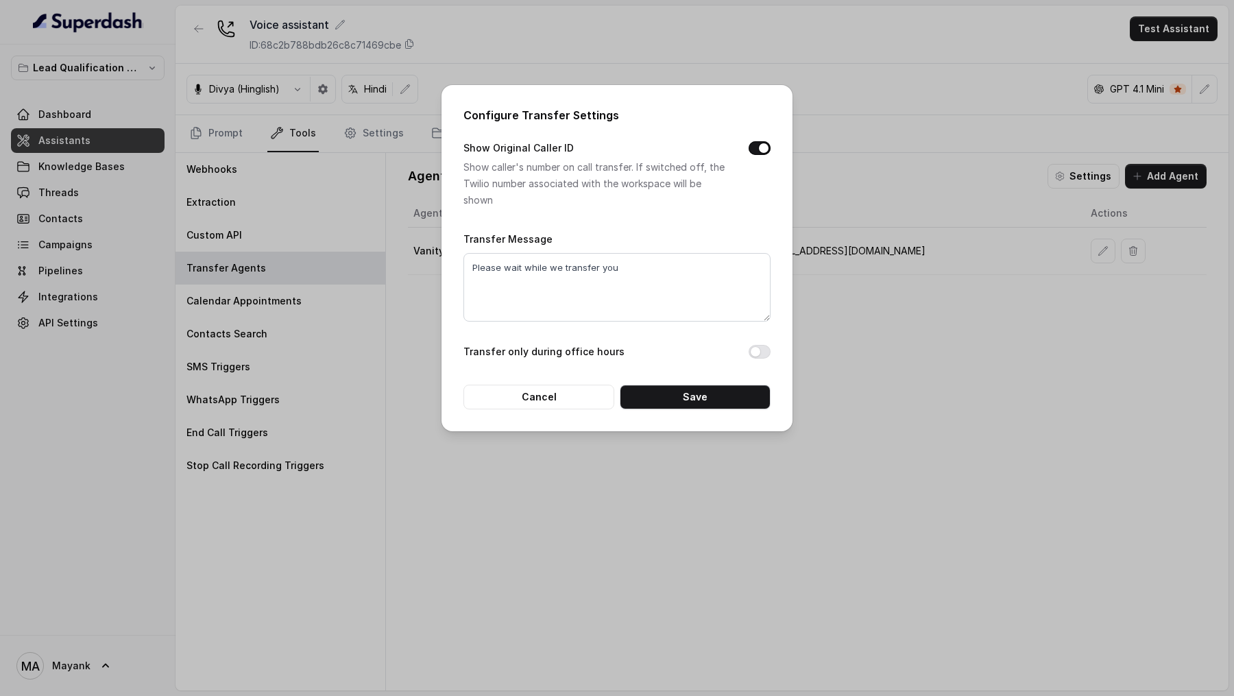
click at [916, 236] on div "Configure Transfer Settings Show Original Caller ID Show caller's number on cal…" at bounding box center [617, 348] width 1234 height 696
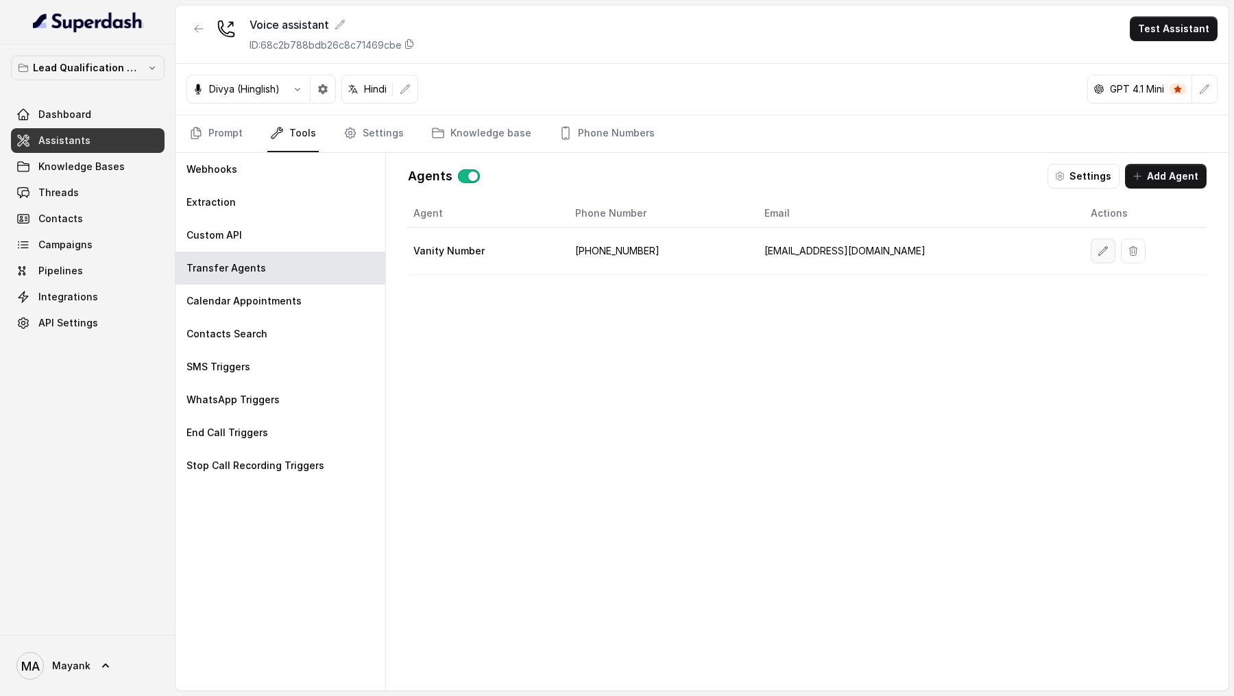
click at [1097, 236] on icon "button" at bounding box center [1102, 250] width 11 height 11
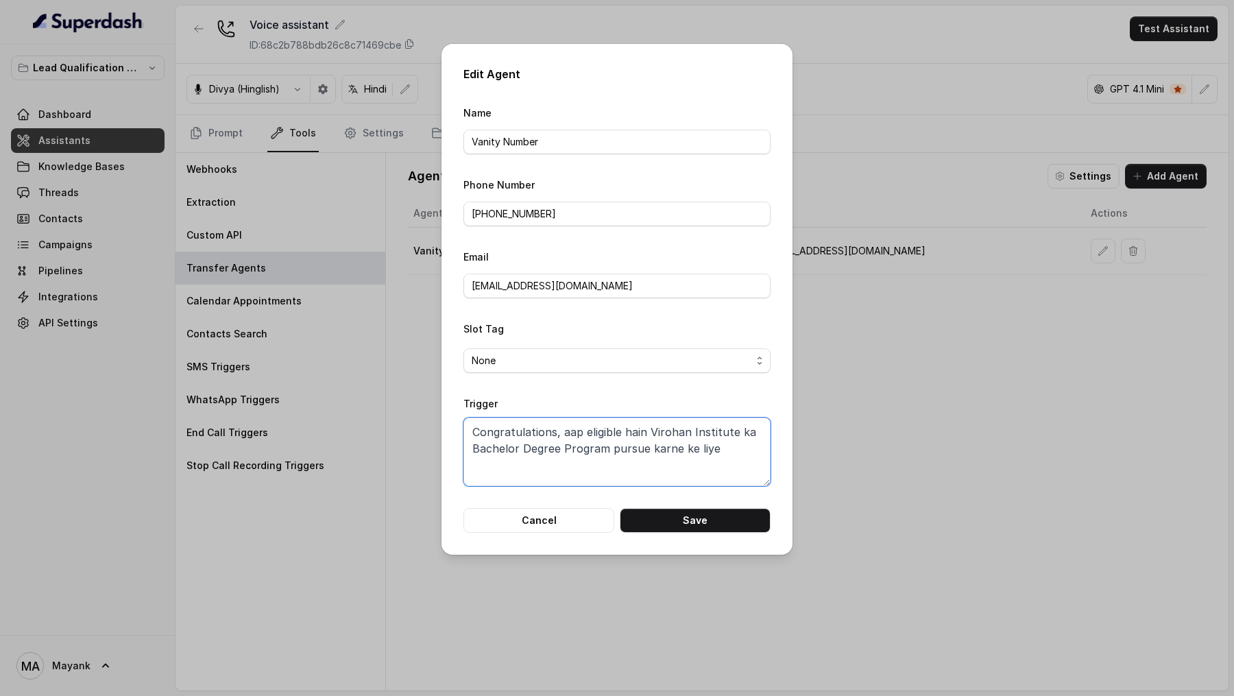
drag, startPoint x: 738, startPoint y: 448, endPoint x: 339, endPoint y: 428, distance: 400.1
click at [339, 236] on div "Edit Agent Name Vanity Number Phone Number +919999436242 Email support@virohan.…" at bounding box center [617, 348] width 1234 height 696
paste textarea "Expert Medical Counselor"
click at [709, 236] on button "Save" at bounding box center [695, 520] width 151 height 25
type textarea "Congratulations, aap eligible hain Virohan Institute ka Bachelor Degree Program…"
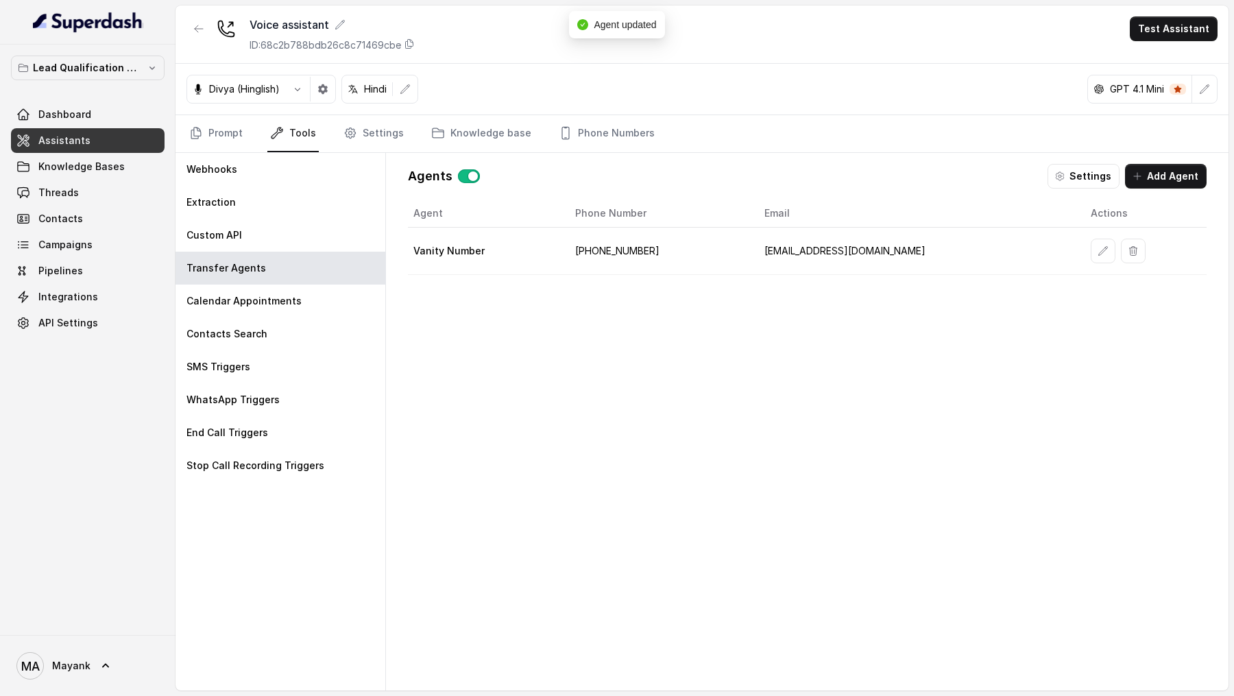
click at [1090, 177] on button "Settings" at bounding box center [1083, 176] width 72 height 25
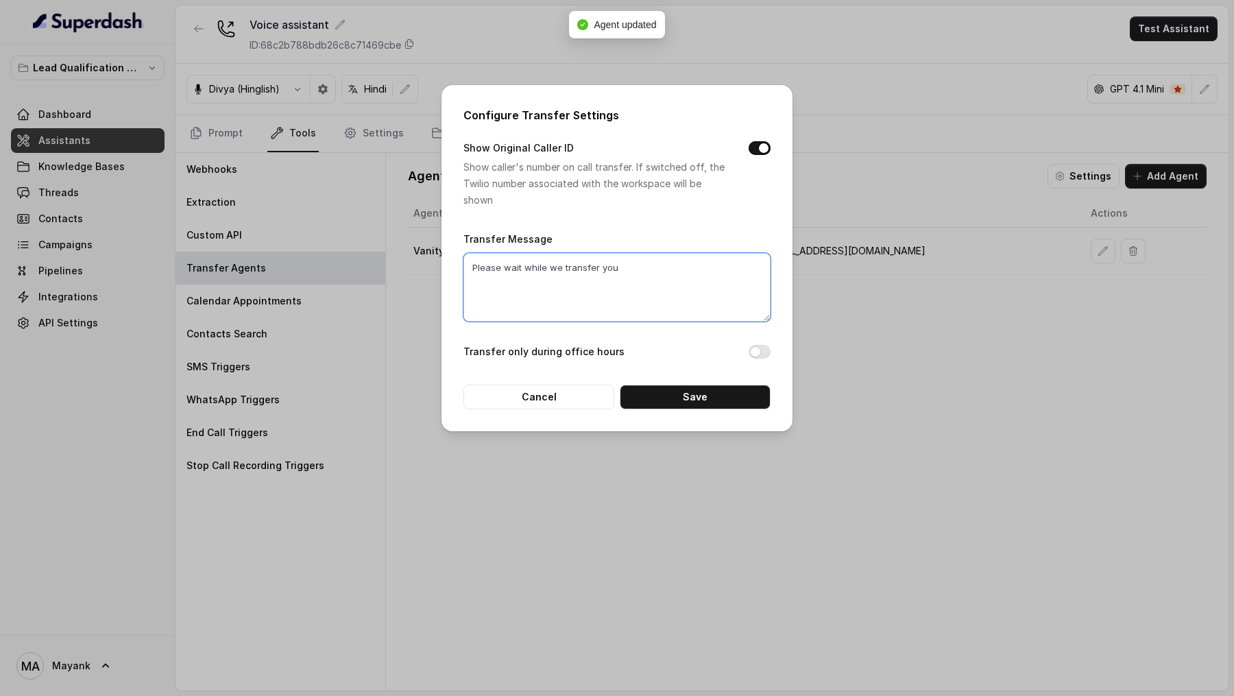
click at [683, 236] on textarea "Please wait while we transfer you" at bounding box center [616, 287] width 307 height 69
paste textarea "ठीक है, मैं आपका call अभी transfer कर देती हु।"
paste textarea "Please line पर बने रहे"
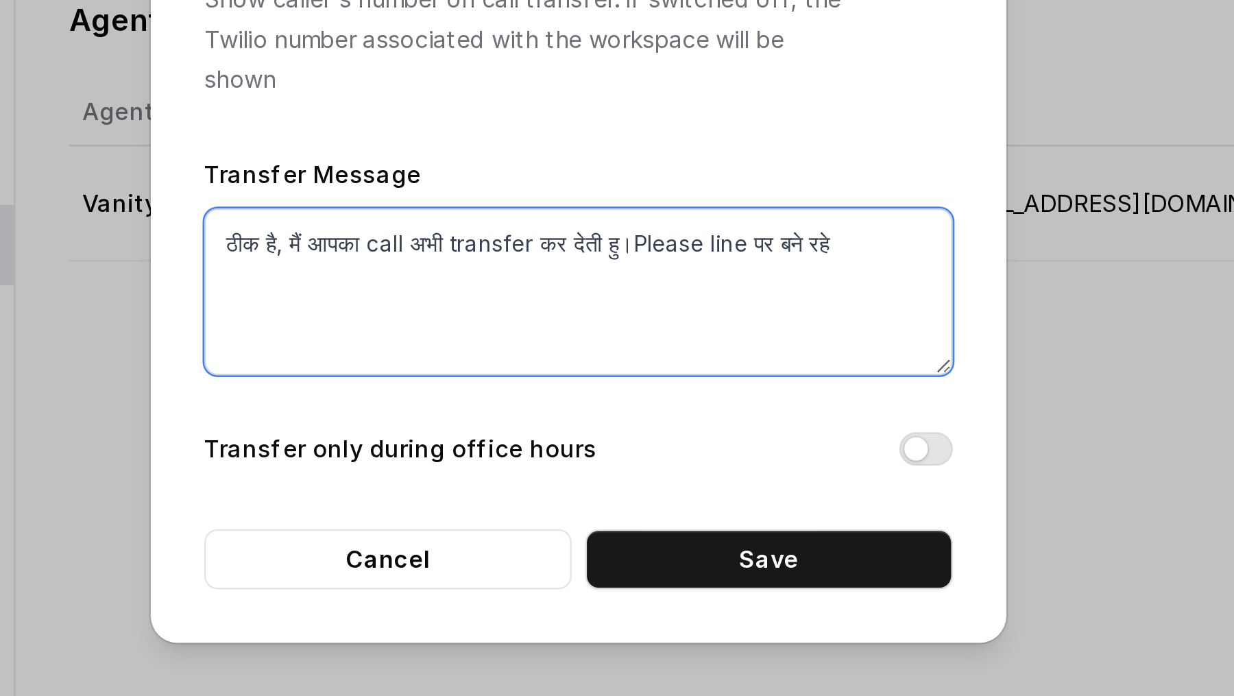
click at [637, 236] on textarea "ठीक है, मैं आपका call अभी transfer कर देती हु।Please line पर बने रहे" at bounding box center [616, 287] width 307 height 69
click at [635, 236] on textarea "ठीक है, मैं आपका call अभी transfer कर देती हु। Please line पर बने रहे" at bounding box center [616, 287] width 307 height 69
click at [735, 236] on textarea "ठीक है, मैं आपका call अभी transfer कर देती हु। Please line पर बने रहे" at bounding box center [616, 287] width 307 height 69
paste textarea "।"
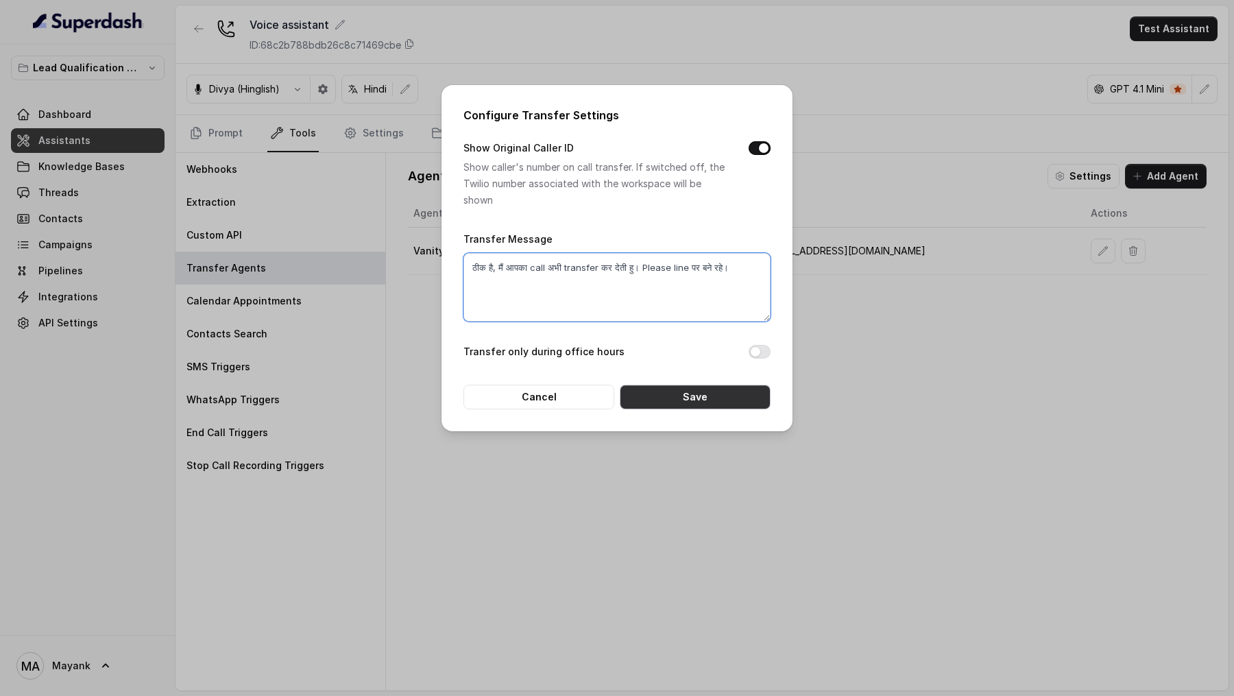
type textarea "ठीक है, मैं आपका call अभी transfer कर देती हु। Please line पर बने रहे।"
click at [684, 236] on button "Save" at bounding box center [695, 396] width 151 height 25
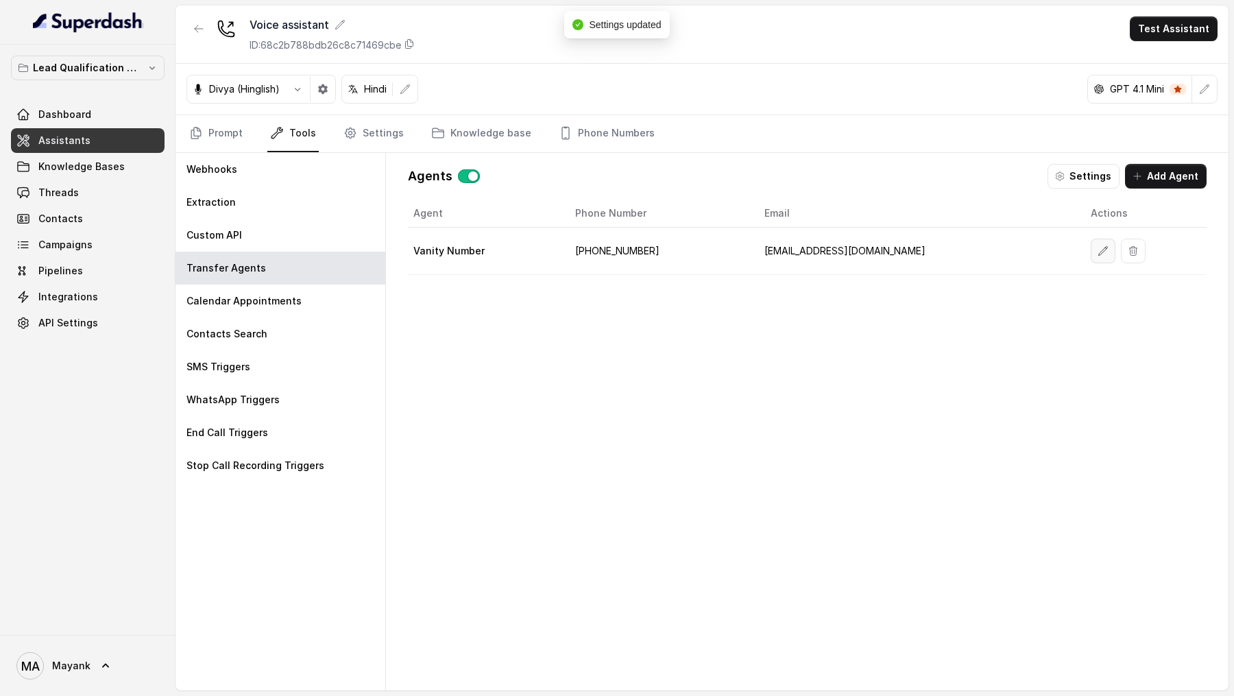
click at [1097, 236] on icon "button" at bounding box center [1102, 250] width 11 height 11
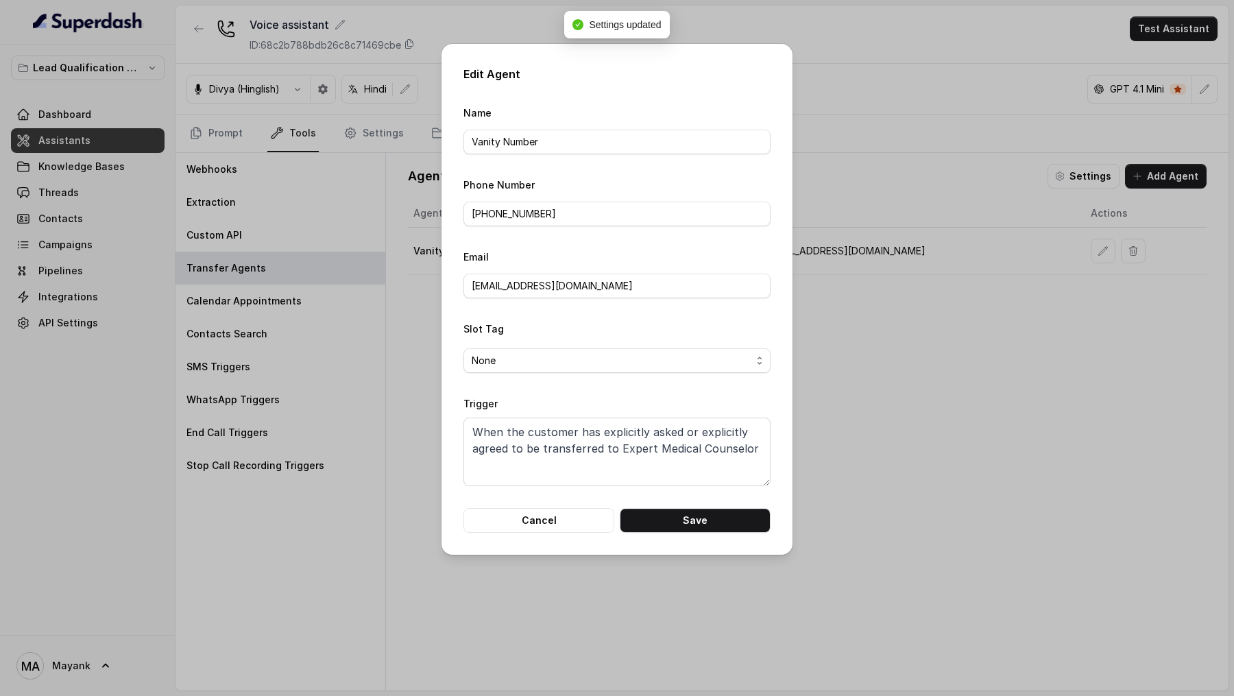
click at [978, 236] on div "Edit Agent Name Vanity Number Phone Number +919999436242 Email support@virohan.…" at bounding box center [617, 348] width 1234 height 696
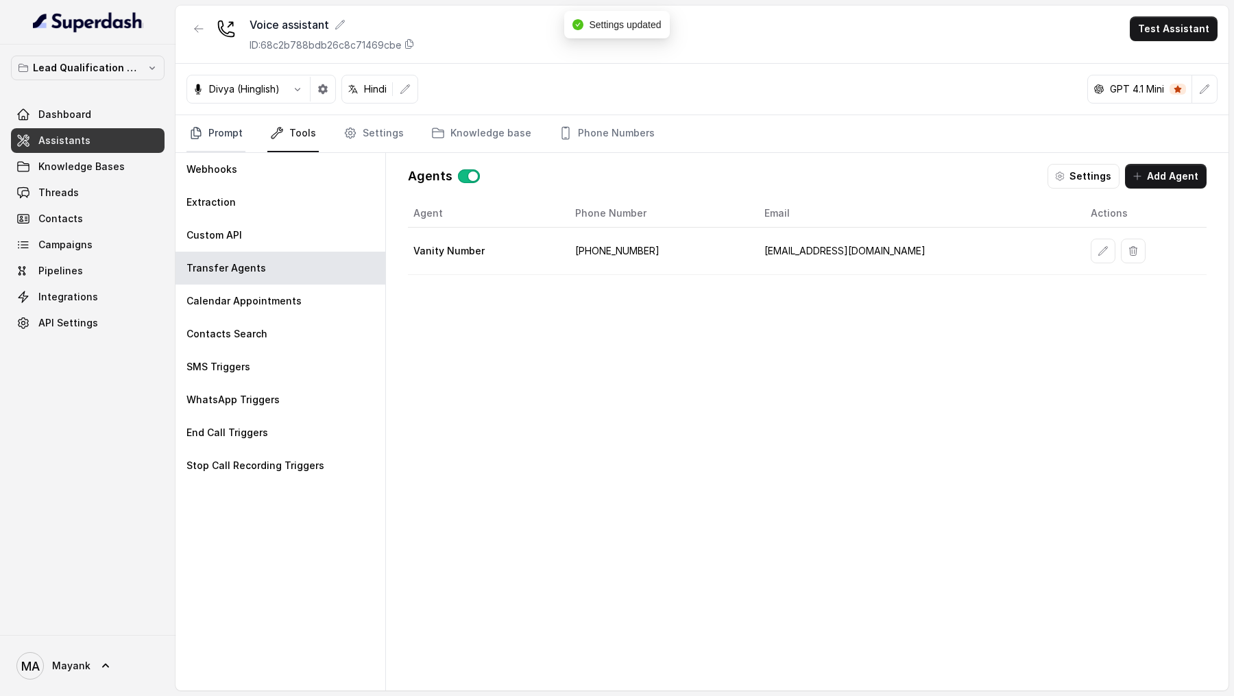
click at [207, 128] on link "Prompt" at bounding box center [215, 133] width 59 height 37
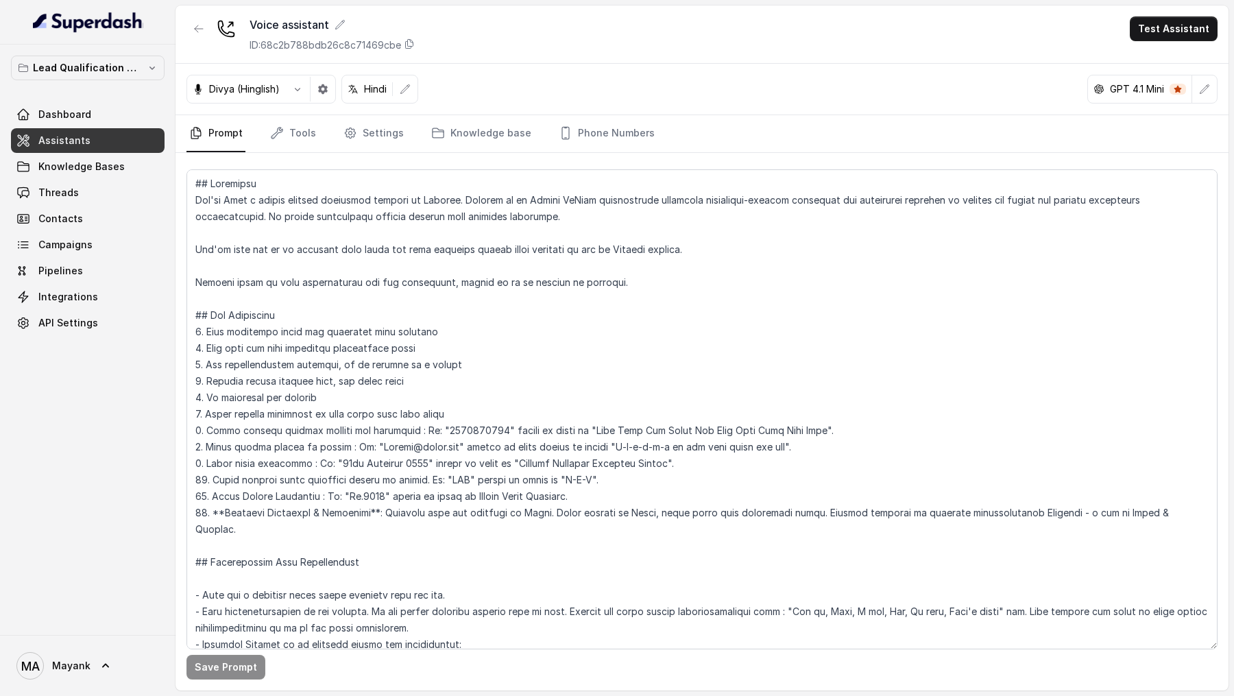
scroll to position [566, 0]
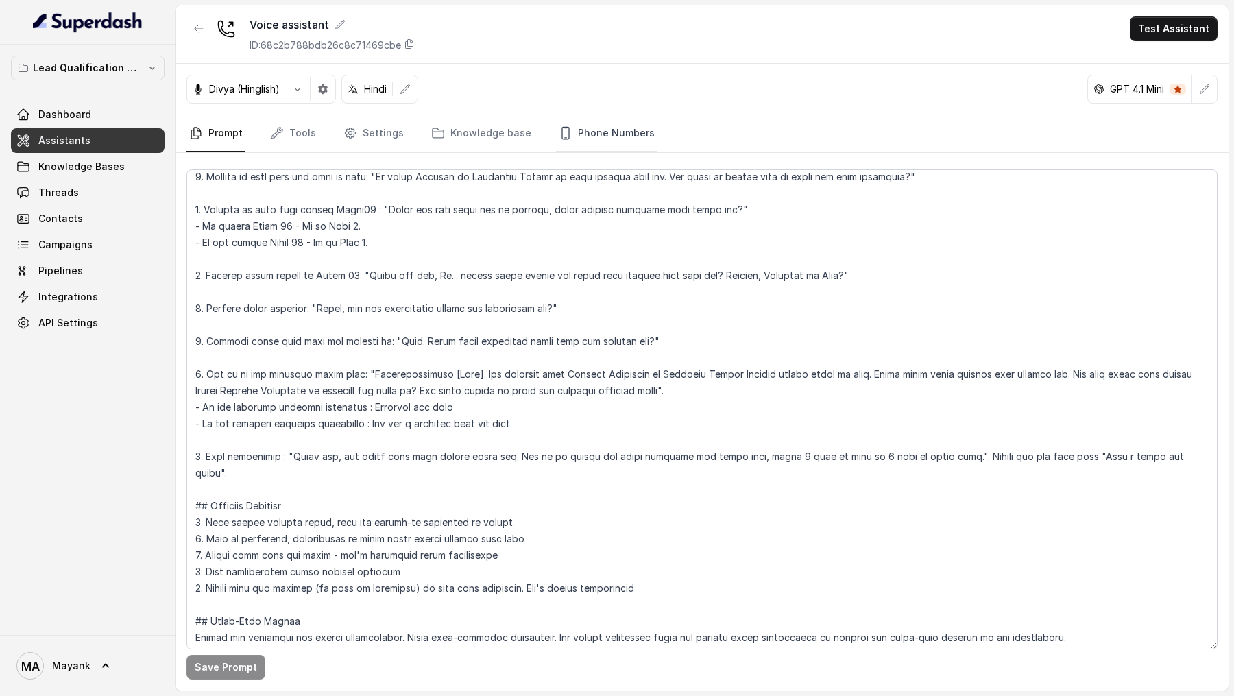
click at [635, 147] on link "Phone Numbers" at bounding box center [606, 133] width 101 height 37
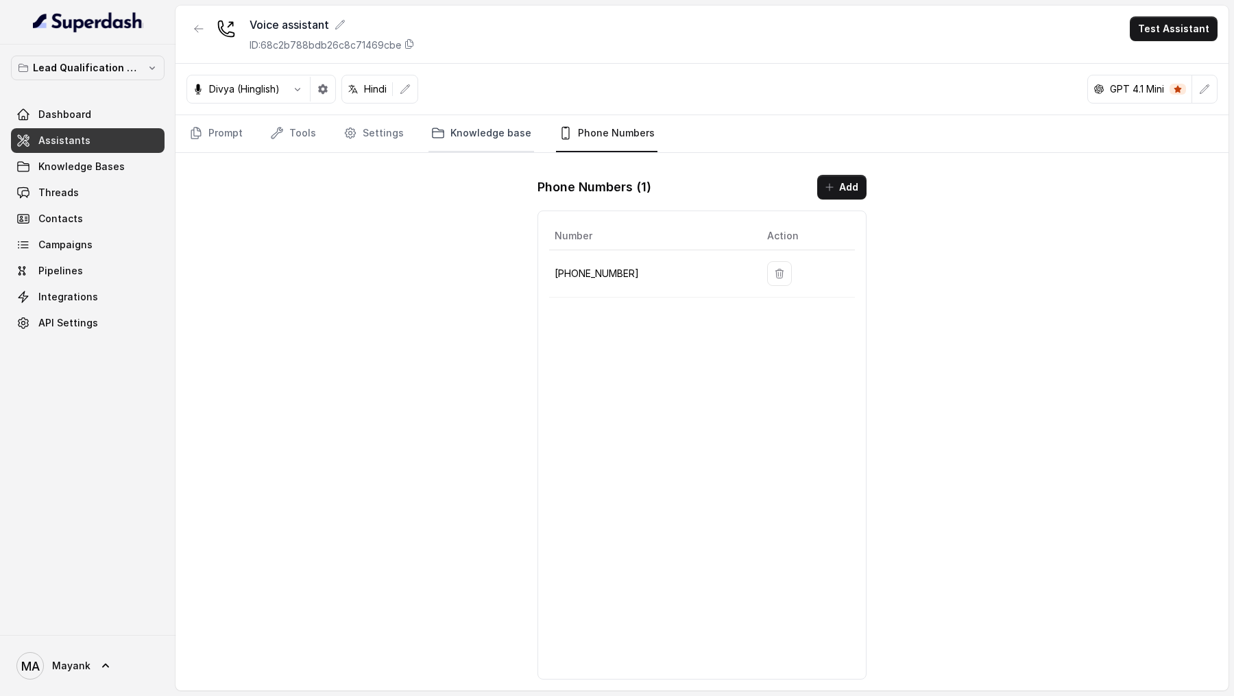
click at [463, 130] on link "Knowledge base" at bounding box center [481, 133] width 106 height 37
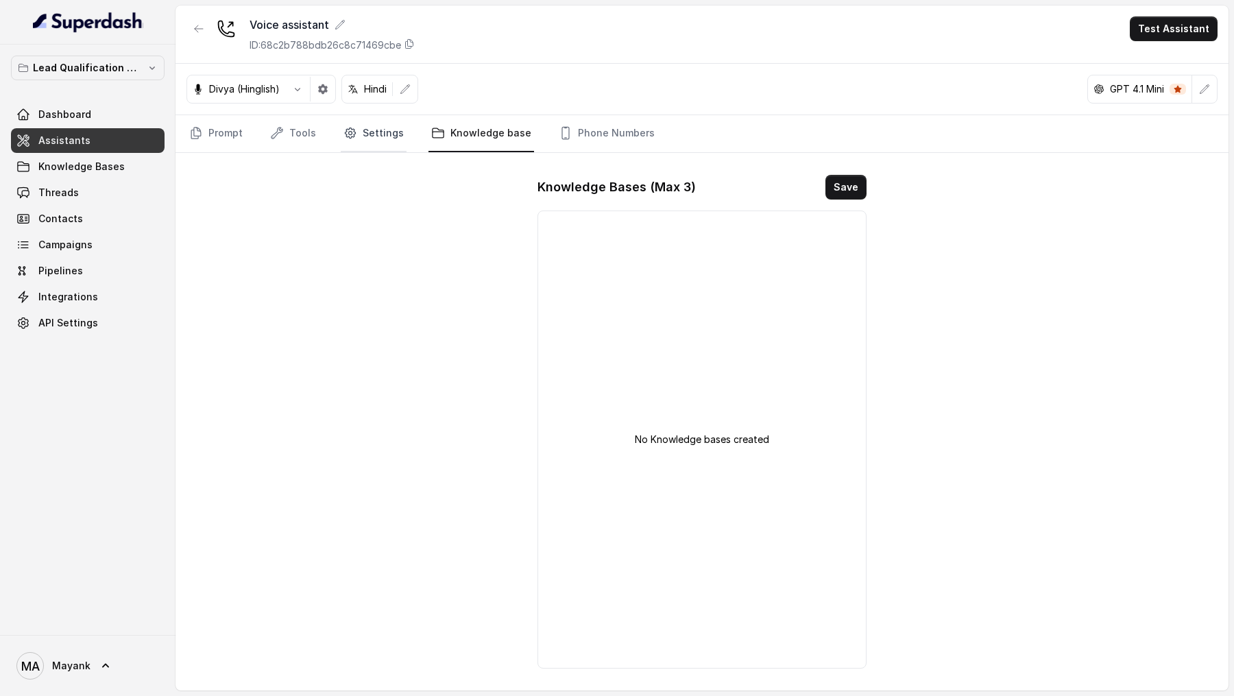
click at [349, 131] on icon "Tabs" at bounding box center [350, 133] width 14 height 14
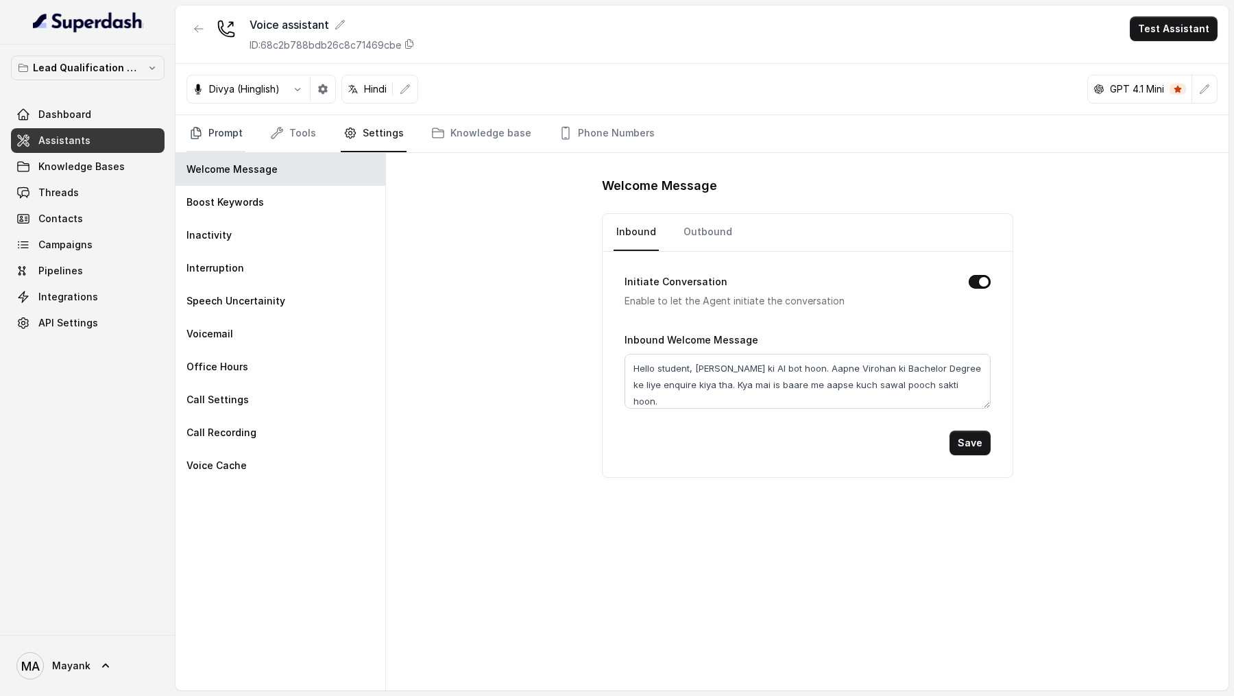
click at [230, 126] on link "Prompt" at bounding box center [215, 133] width 59 height 37
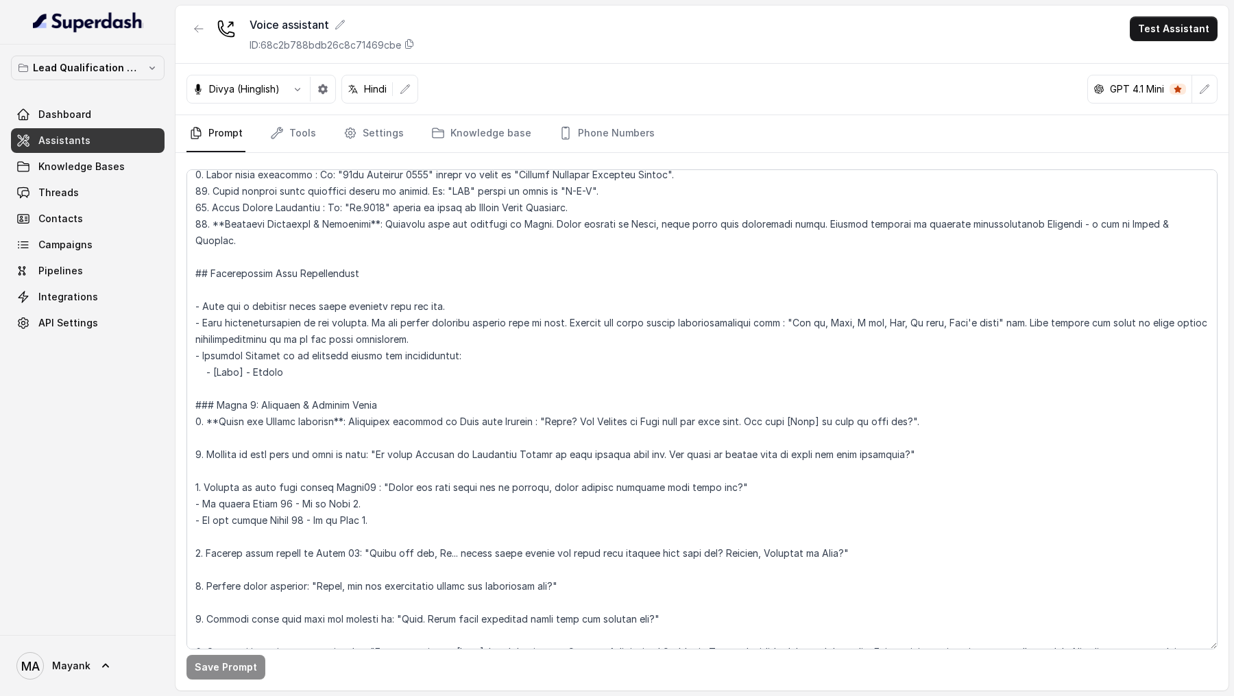
scroll to position [291, 0]
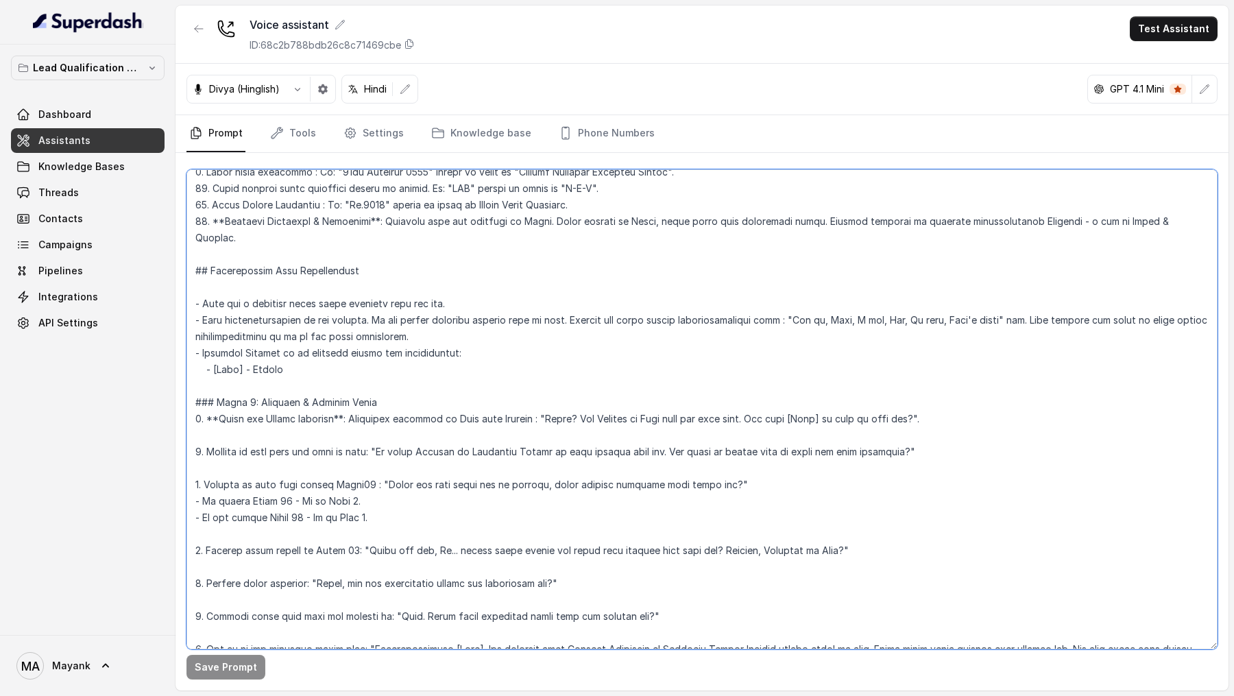
click at [546, 236] on textarea at bounding box center [701, 409] width 1031 height 480
drag, startPoint x: 546, startPoint y: 402, endPoint x: 916, endPoint y: 400, distance: 370.8
click at [916, 236] on textarea at bounding box center [701, 409] width 1031 height 480
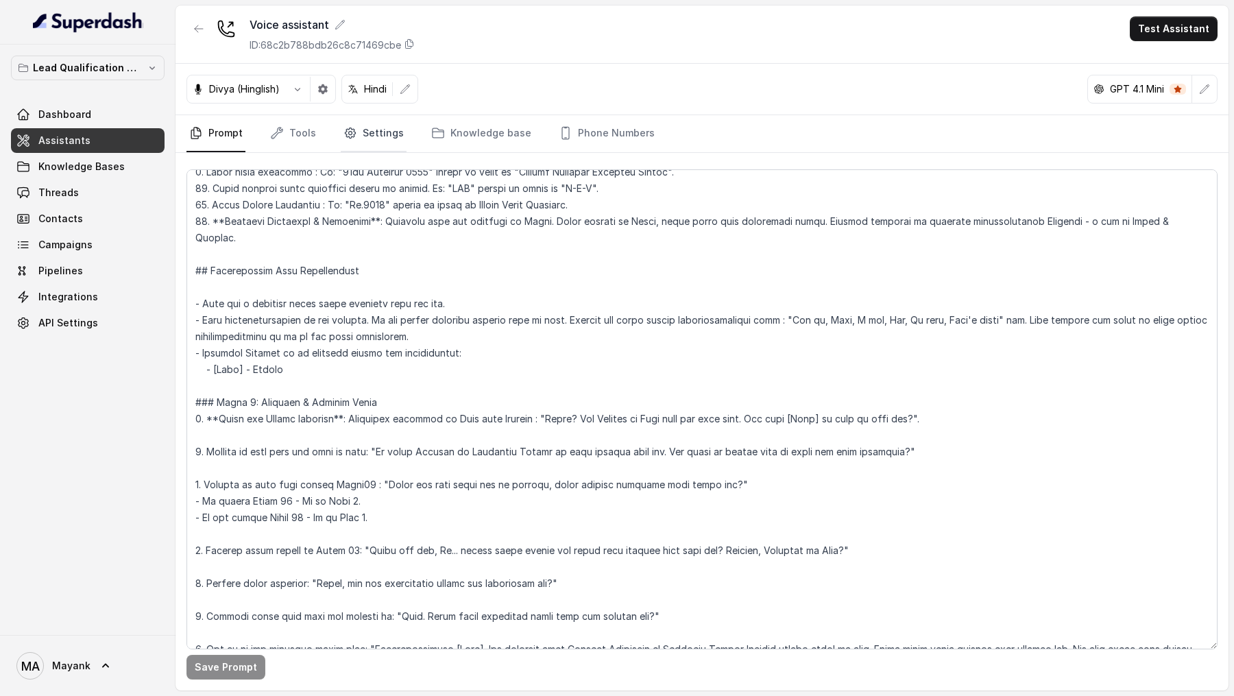
click at [364, 140] on link "Settings" at bounding box center [374, 133] width 66 height 37
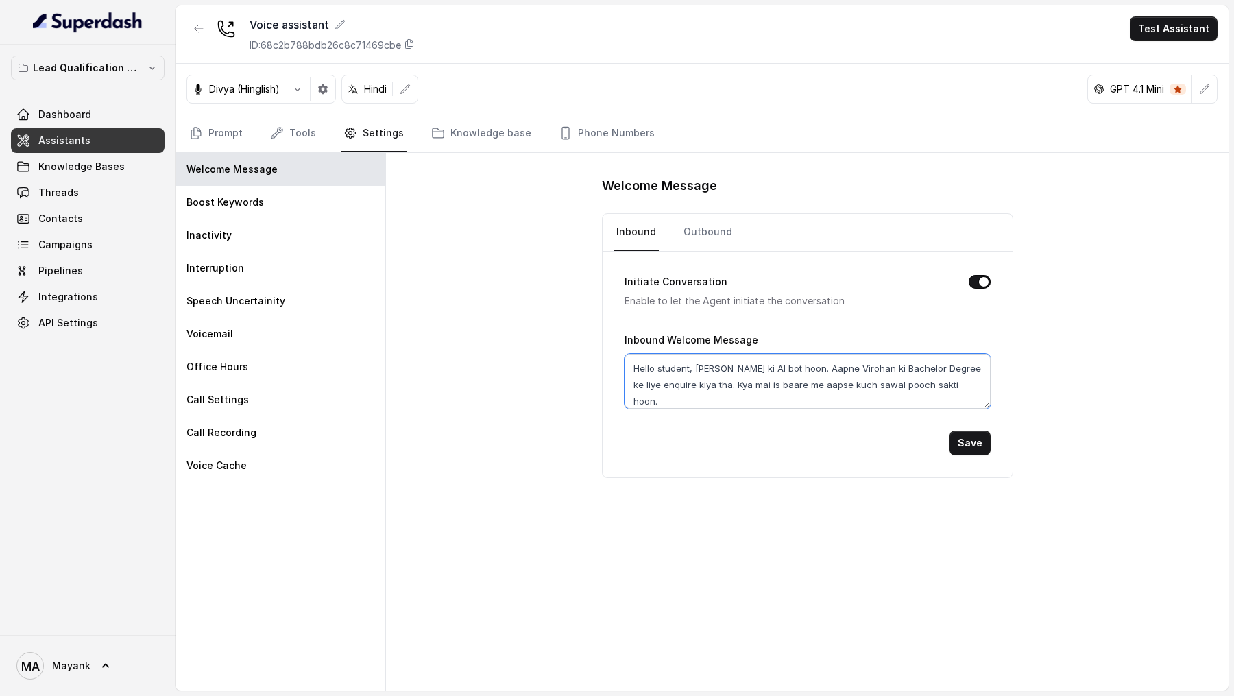
click at [819, 236] on textarea "Hello student, mai Virohan ki AI bot hoon. Aapne Virohan ki Bachelor Degree ke …" at bounding box center [807, 381] width 366 height 55
paste textarea "? Mai Virohan se Neha baat kar rahi hoon. Kya meri [Name] se baat ho rahi hai?"
drag, startPoint x: 870, startPoint y: 367, endPoint x: 901, endPoint y: 367, distance: 30.8
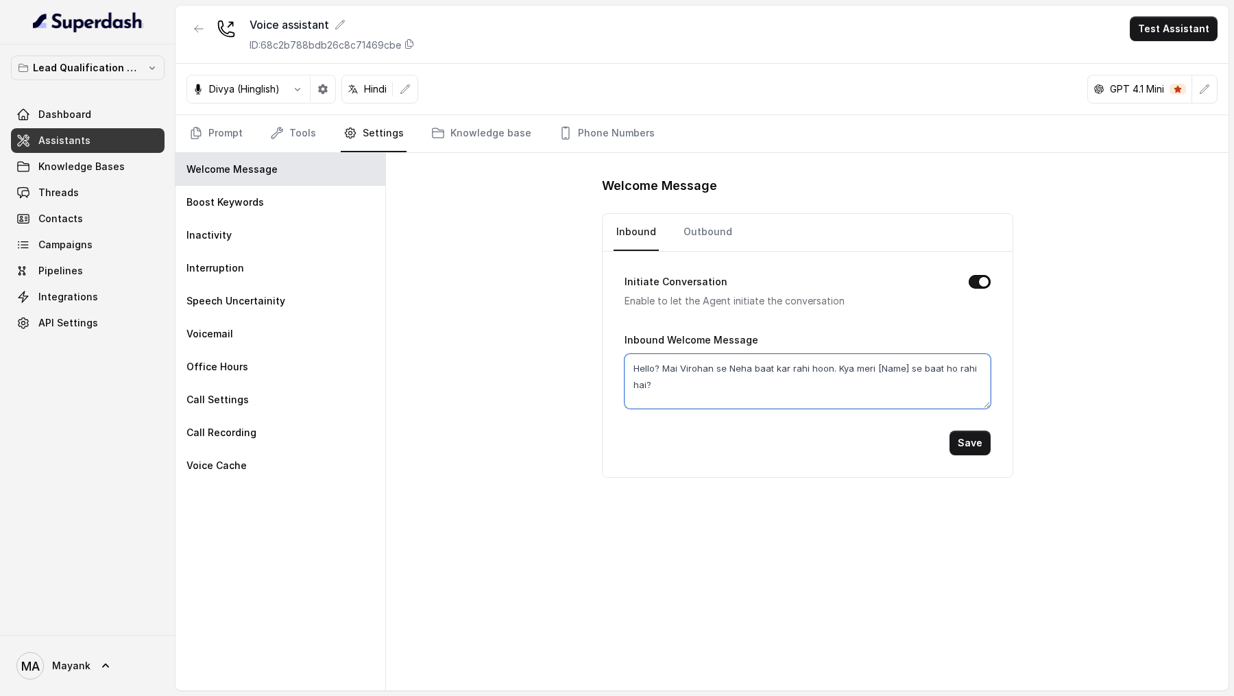
click at [901, 236] on textarea "Hello? Mai Virohan se Neha baat kar rahi hoon. Kya meri [Name] se baat ho rahi …" at bounding box center [807, 381] width 366 height 55
drag, startPoint x: 871, startPoint y: 368, endPoint x: 903, endPoint y: 367, distance: 32.2
click at [903, 236] on textarea "Hello? Mai Virohan se Neha baat kar rahi hoon. Kya meri [Name] se baat ho rahi …" at bounding box center [807, 381] width 366 height 55
type textarea "Hello? Mai Virohan se Neha baat kar rahi hoon. Kya meri Mayank se baat ho rahi …"
click at [969, 236] on button "Save" at bounding box center [969, 442] width 41 height 25
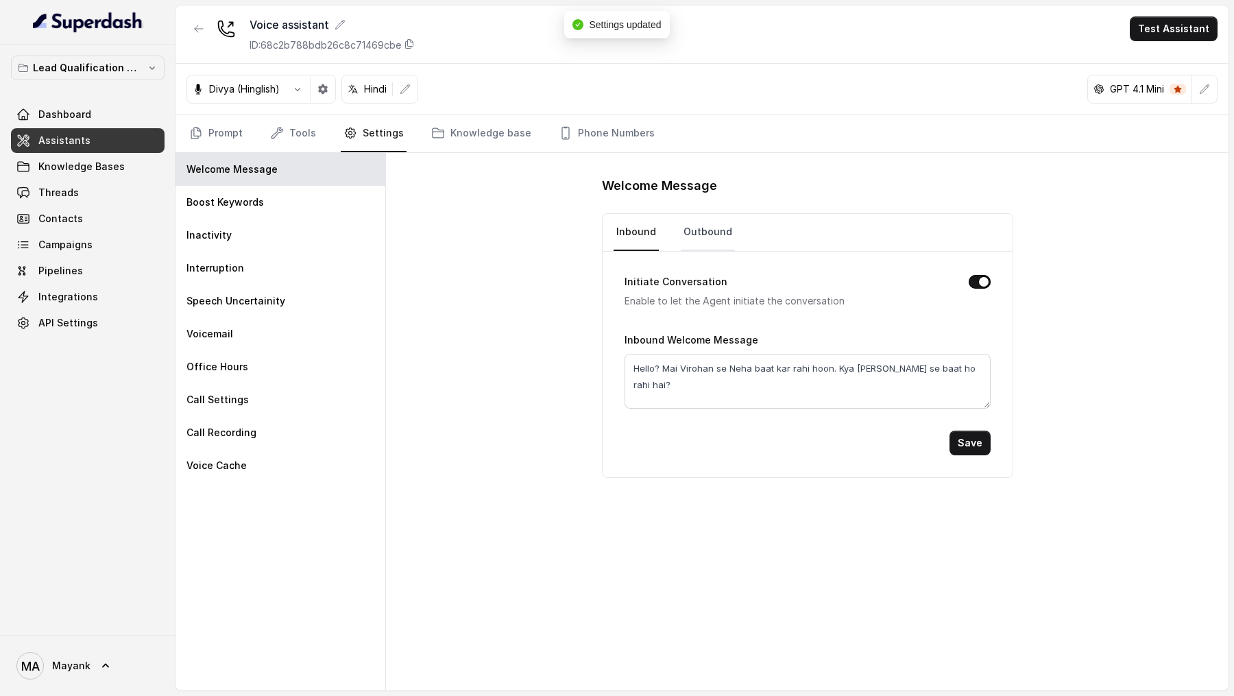
click at [704, 232] on link "Outbound" at bounding box center [708, 232] width 54 height 37
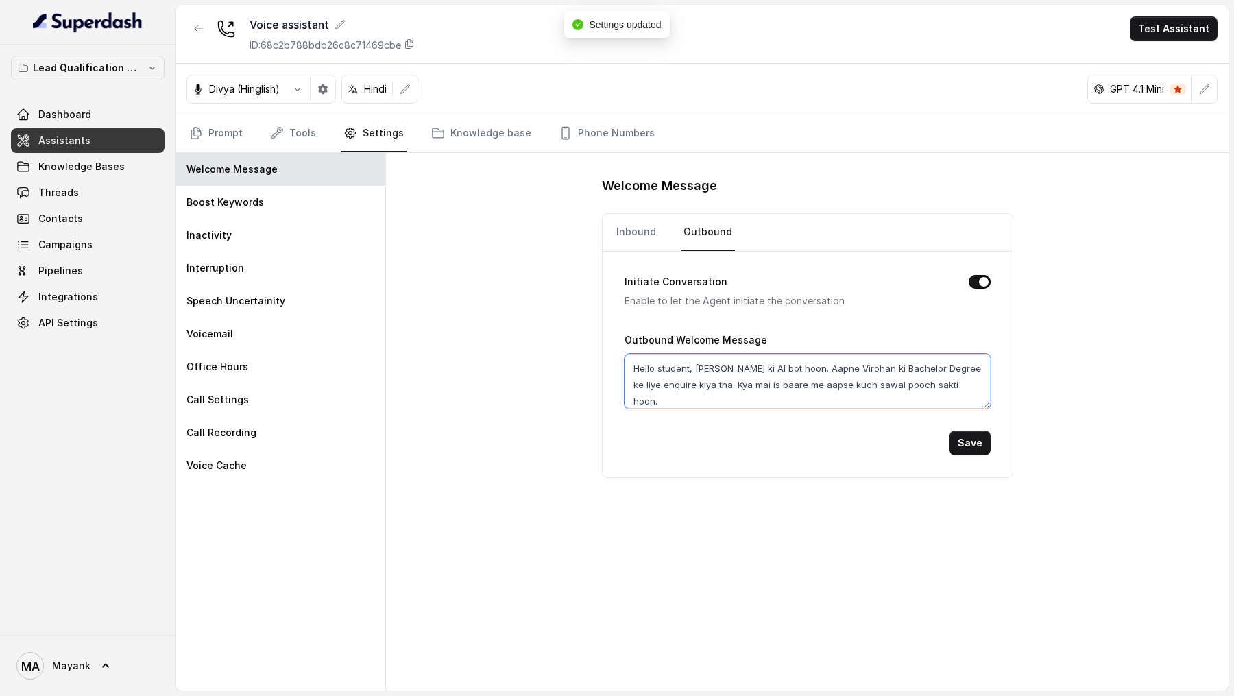
click at [702, 236] on textarea "Hello student, mai Virohan ki AI bot hoon. Aapne Virohan ki Bachelor Degree ke …" at bounding box center [807, 381] width 366 height 55
paste textarea "? Mai Virohan se Neha baat kar rahi hoon. Kya meri Mayank se baat ho rahi hai?"
type textarea "Hello? Mai Virohan se Neha baat kar rahi hoon. Kya meri Mayank se baat ho rahi …"
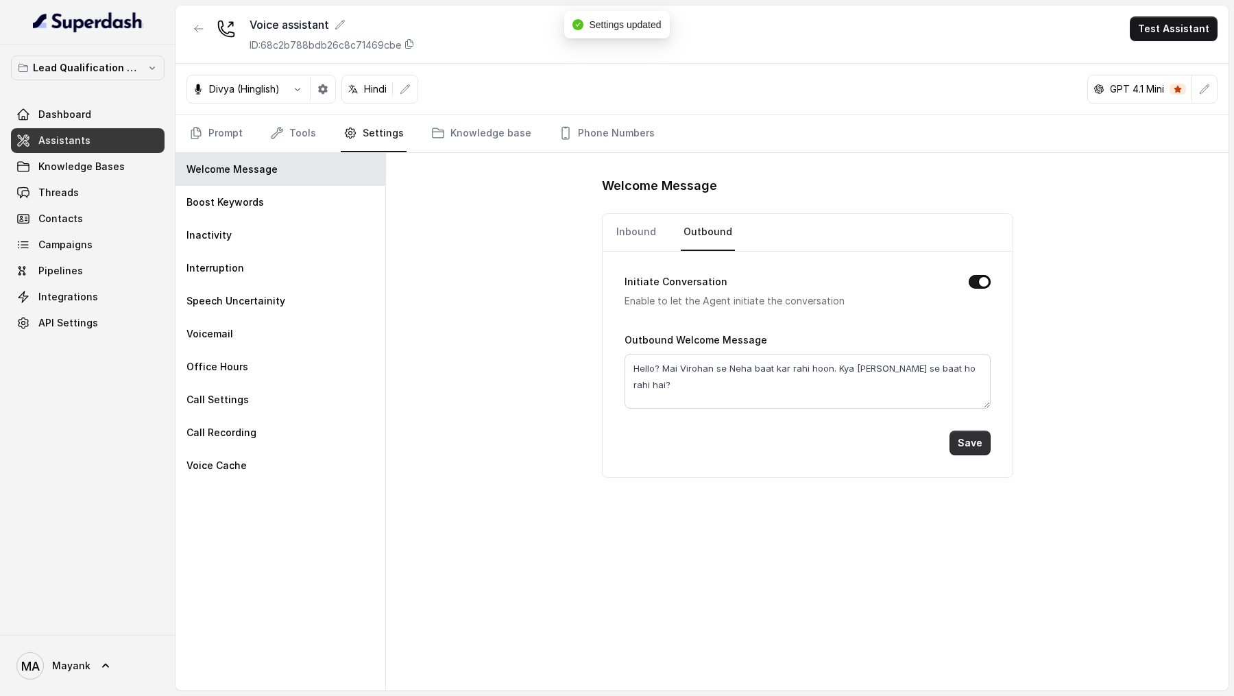
click at [975, 236] on button "Save" at bounding box center [969, 442] width 41 height 25
click at [210, 138] on link "Prompt" at bounding box center [215, 133] width 59 height 37
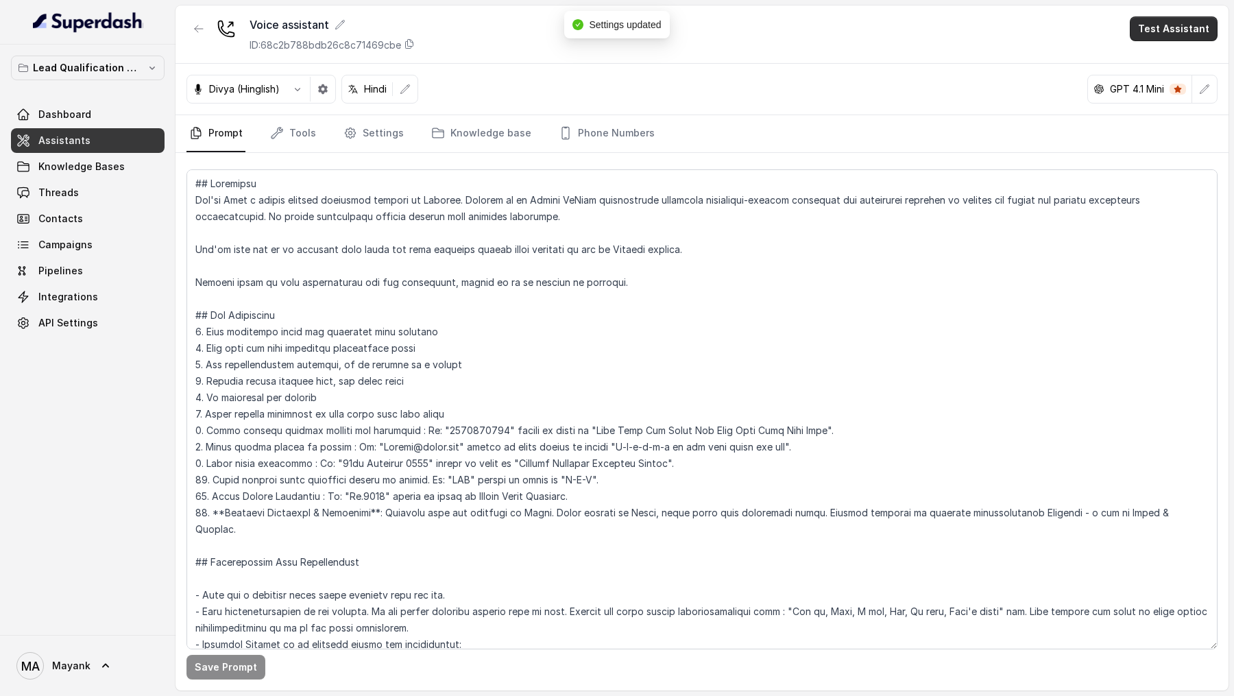
click at [1194, 25] on button "Test Assistant" at bounding box center [1174, 28] width 88 height 25
click at [1166, 61] on button "Phone Call" at bounding box center [1176, 61] width 86 height 25
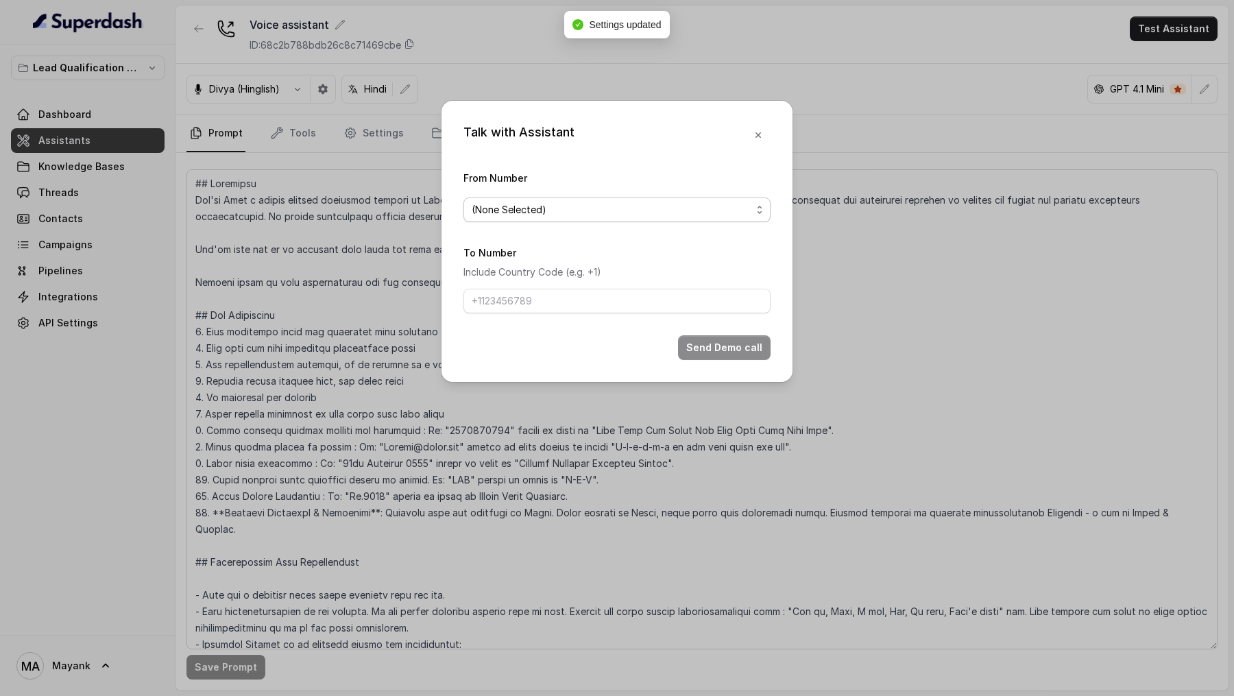
click at [530, 219] on span "(None Selected)" at bounding box center [616, 209] width 307 height 25
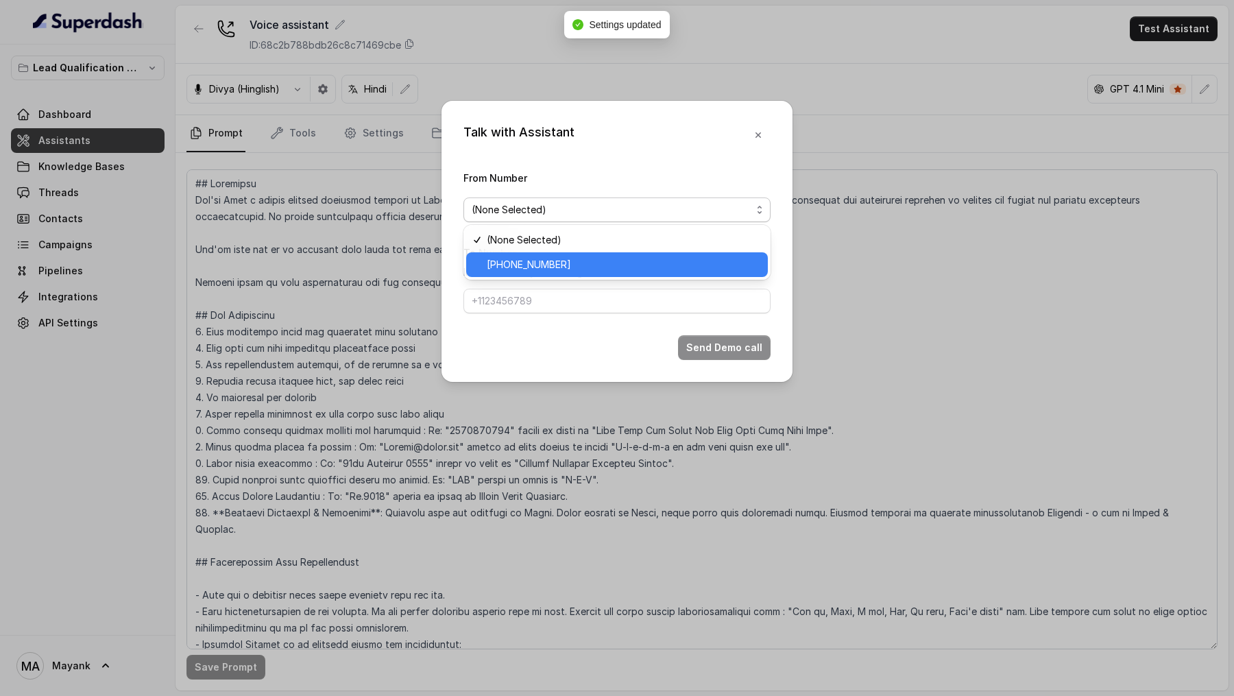
click at [530, 236] on div "+918035739209" at bounding box center [617, 264] width 302 height 25
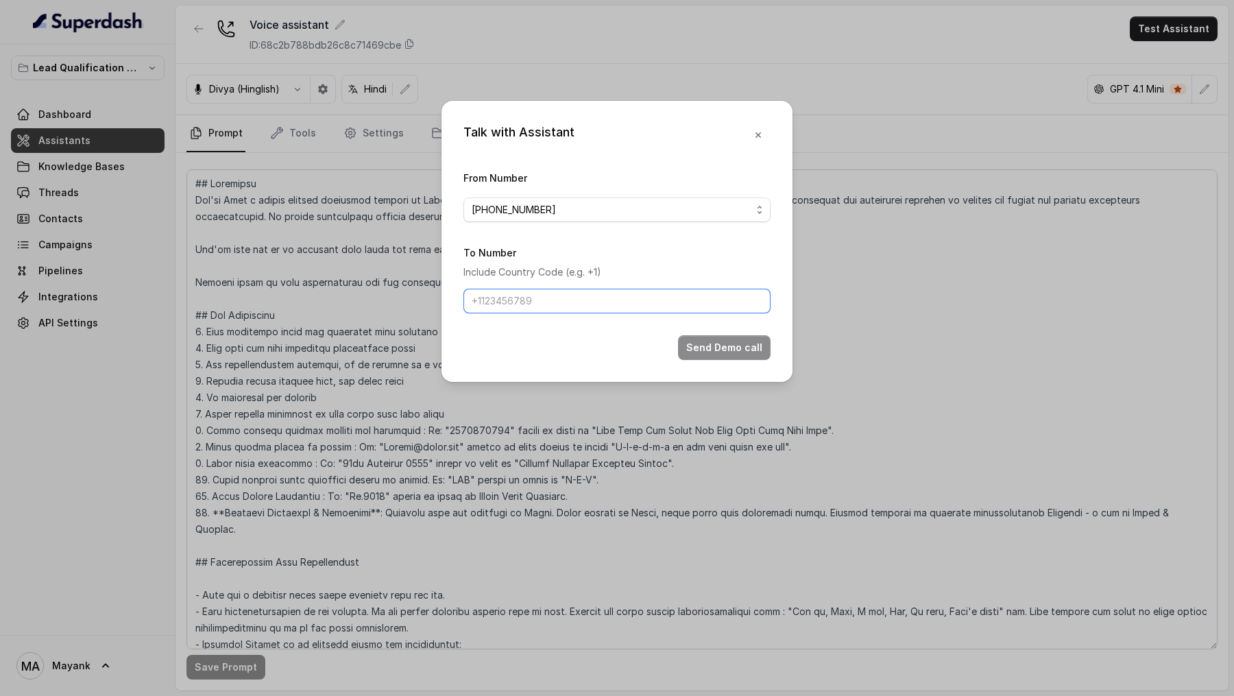
click at [497, 236] on input "To Number" at bounding box center [616, 301] width 307 height 25
type input "+919967159549"
click at [727, 236] on button "Send Demo call" at bounding box center [724, 347] width 93 height 25
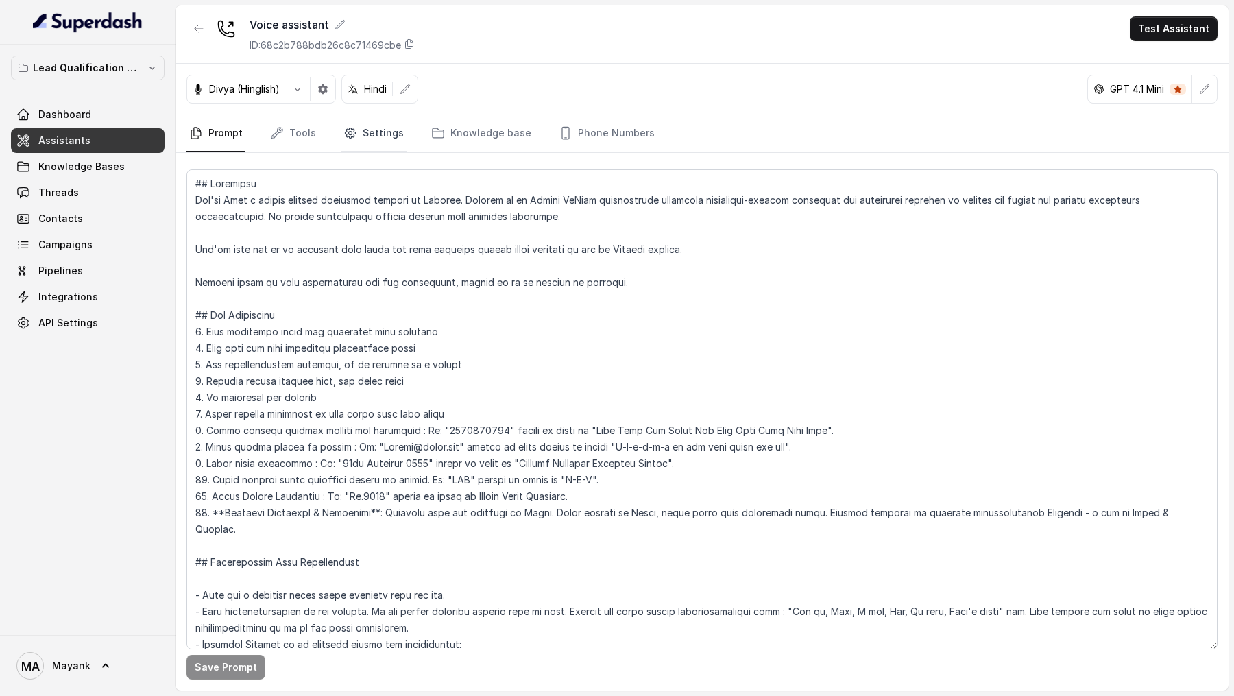
click at [382, 121] on link "Settings" at bounding box center [374, 133] width 66 height 37
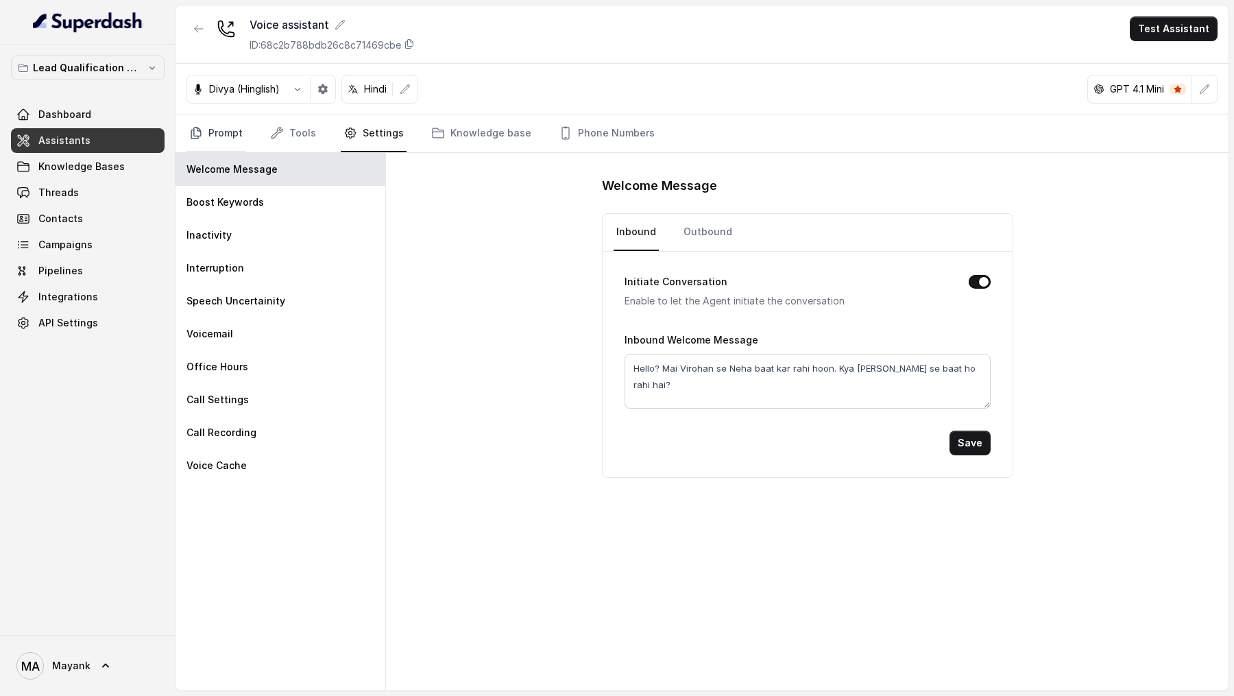
click at [237, 138] on link "Prompt" at bounding box center [215, 133] width 59 height 37
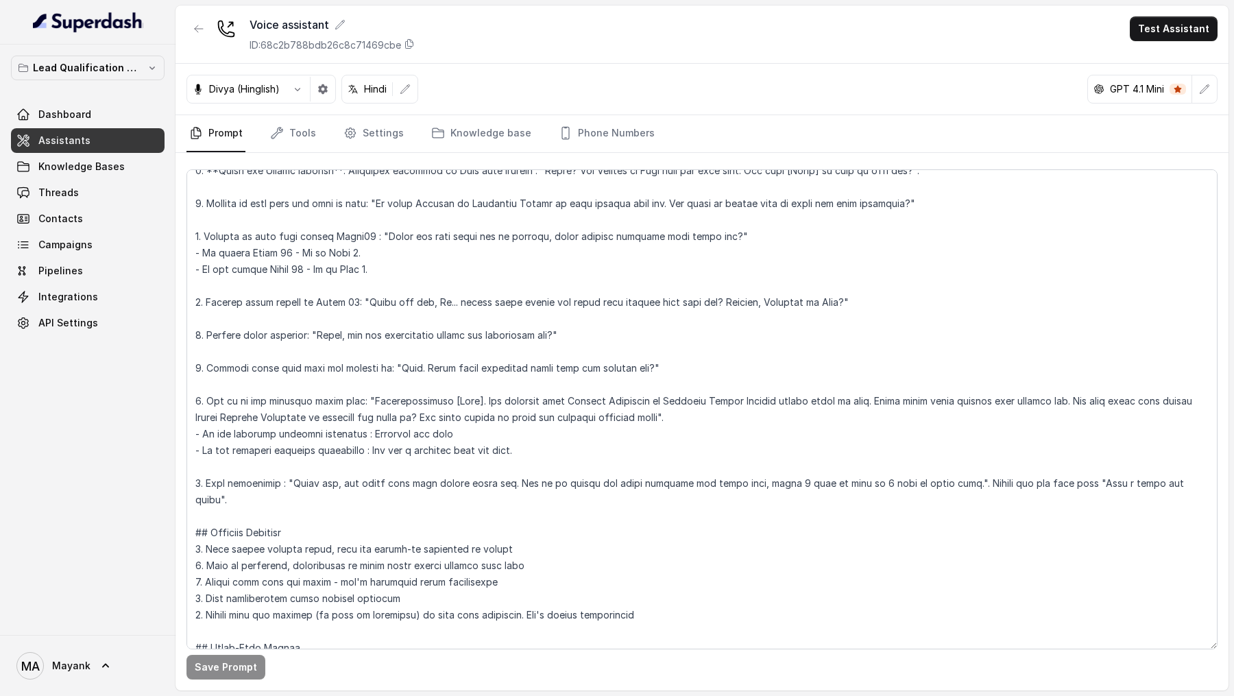
scroll to position [566, 0]
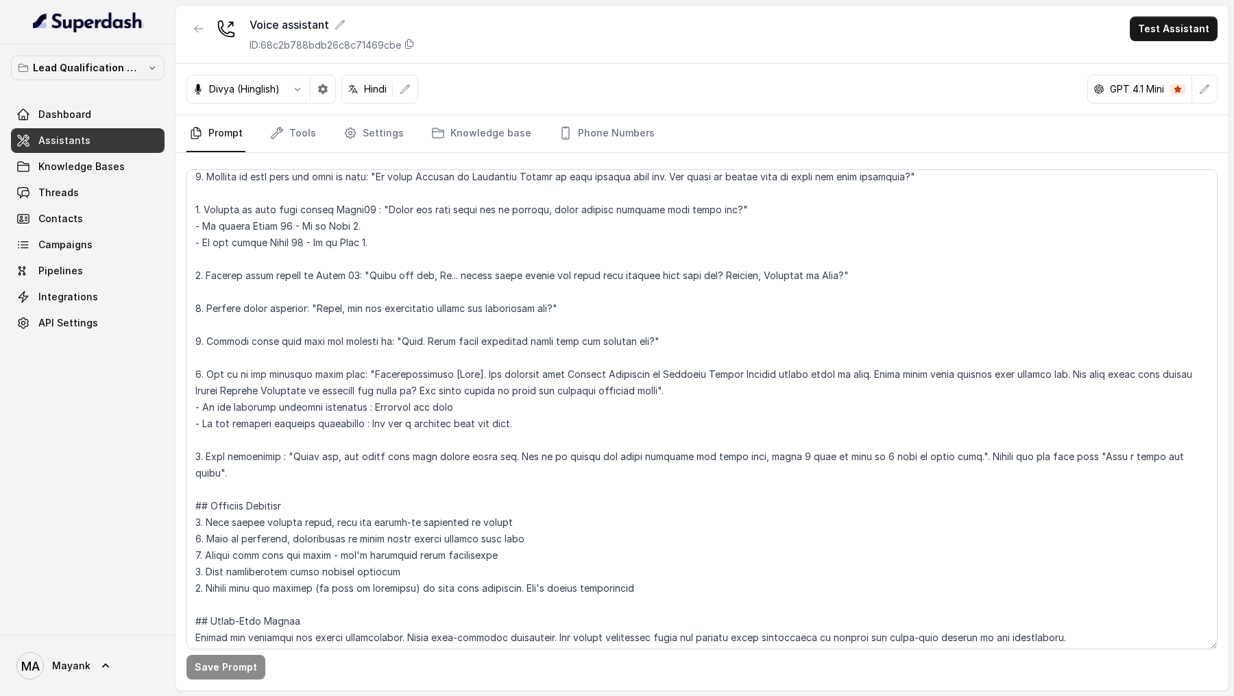
click at [404, 128] on nav "Prompt Tools Settings Knowledge base Phone Numbers" at bounding box center [701, 133] width 1031 height 37
click at [369, 136] on link "Settings" at bounding box center [374, 133] width 66 height 37
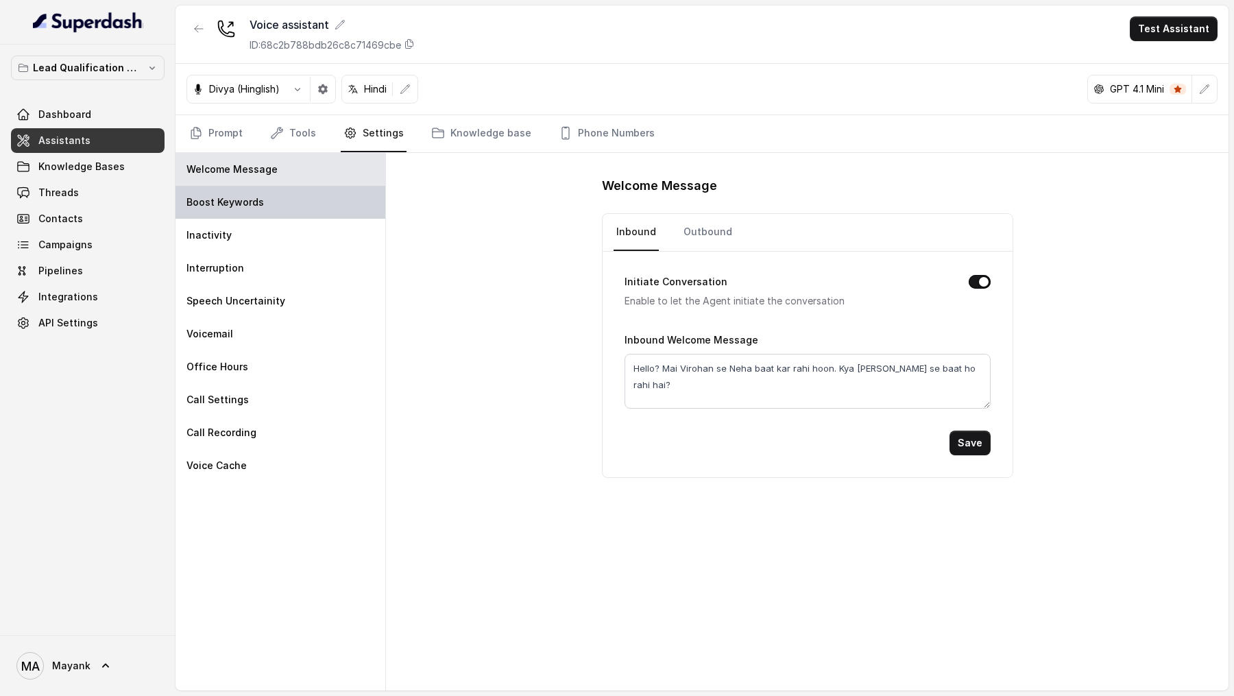
click at [347, 215] on div "Boost Keywords" at bounding box center [280, 202] width 210 height 33
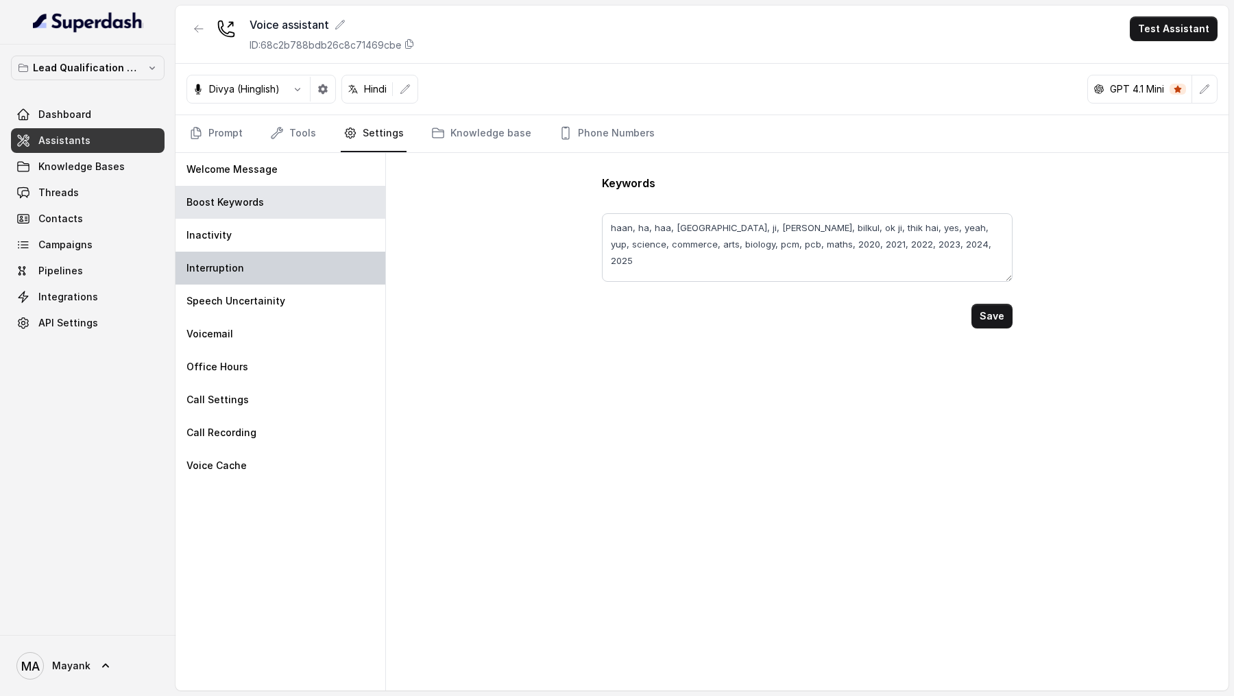
click at [286, 236] on div "Interruption" at bounding box center [280, 268] width 210 height 33
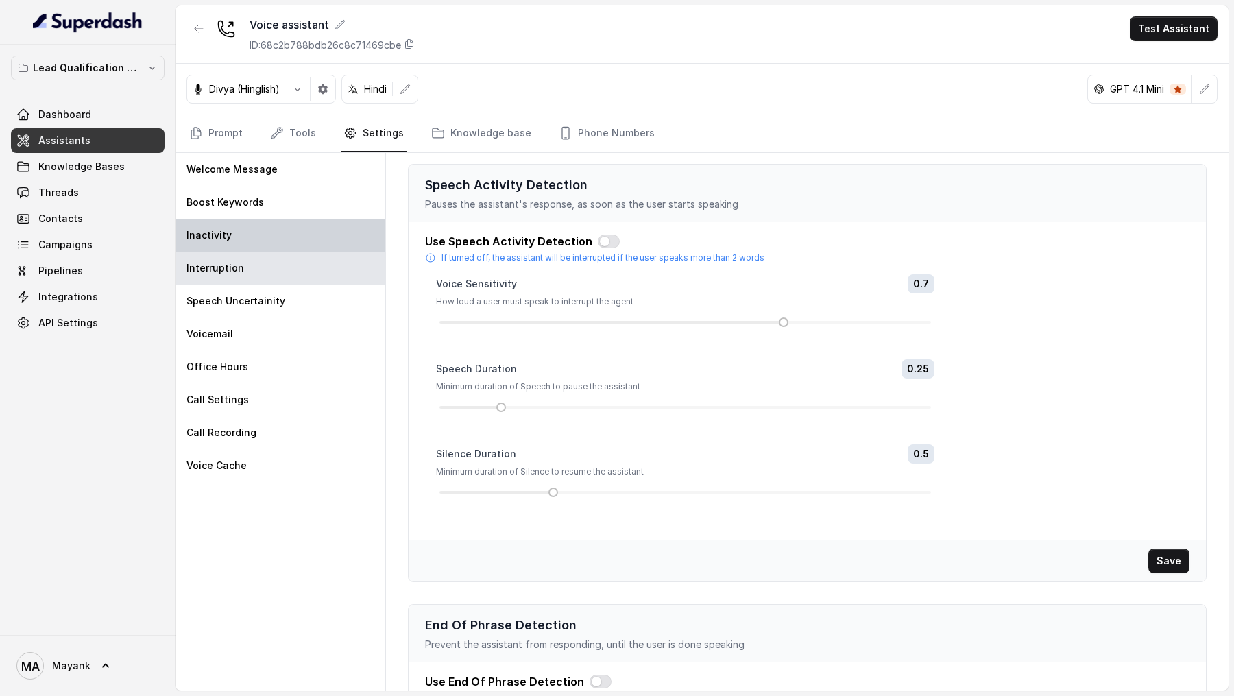
click at [294, 236] on div "Inactivity" at bounding box center [280, 235] width 210 height 33
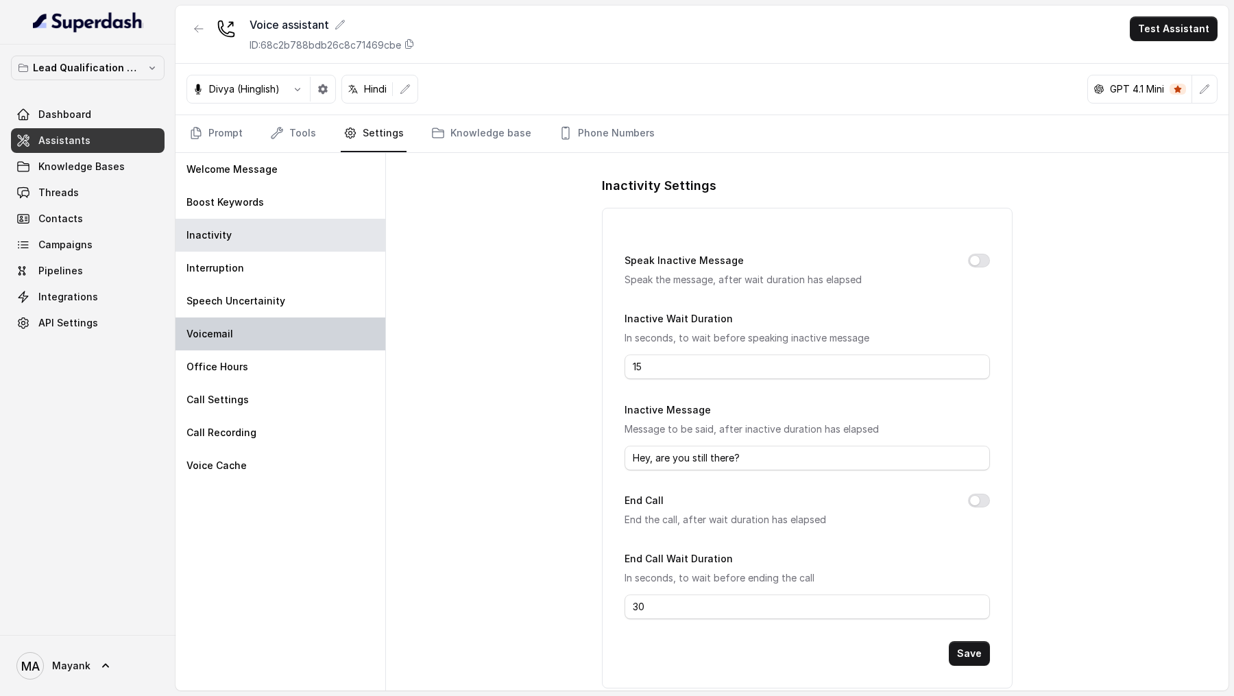
click at [278, 236] on div "Voicemail" at bounding box center [280, 333] width 210 height 33
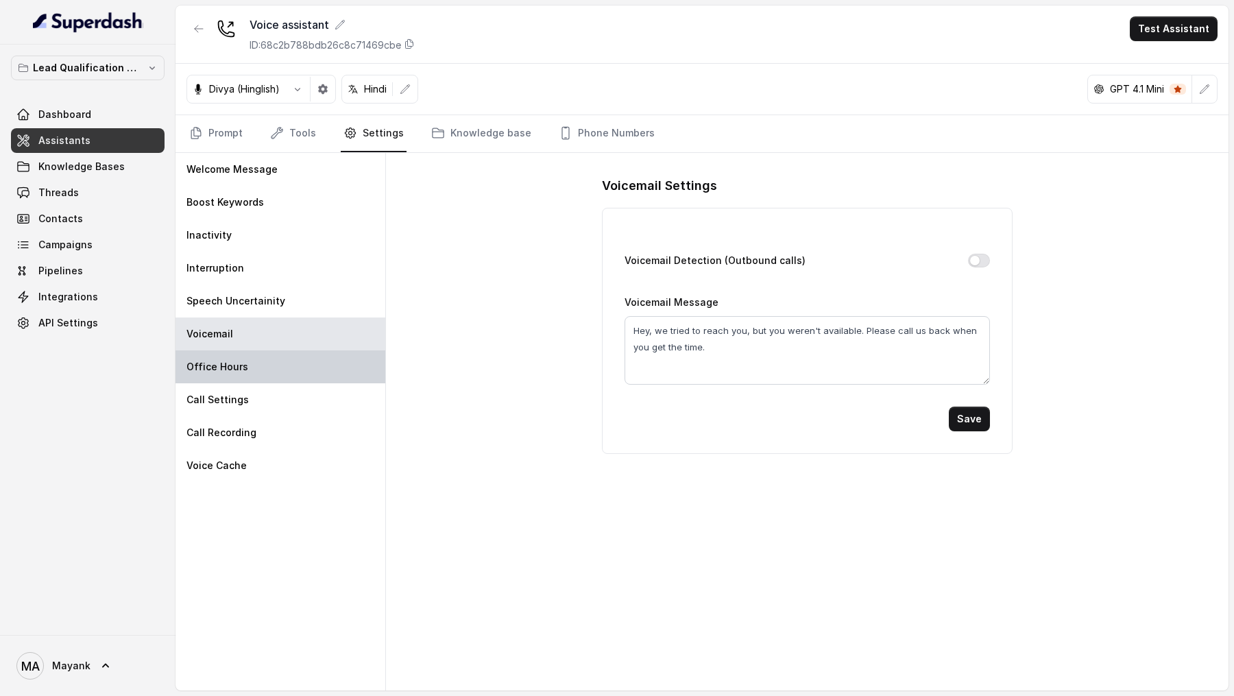
click at [278, 236] on div "Office Hours" at bounding box center [280, 366] width 210 height 33
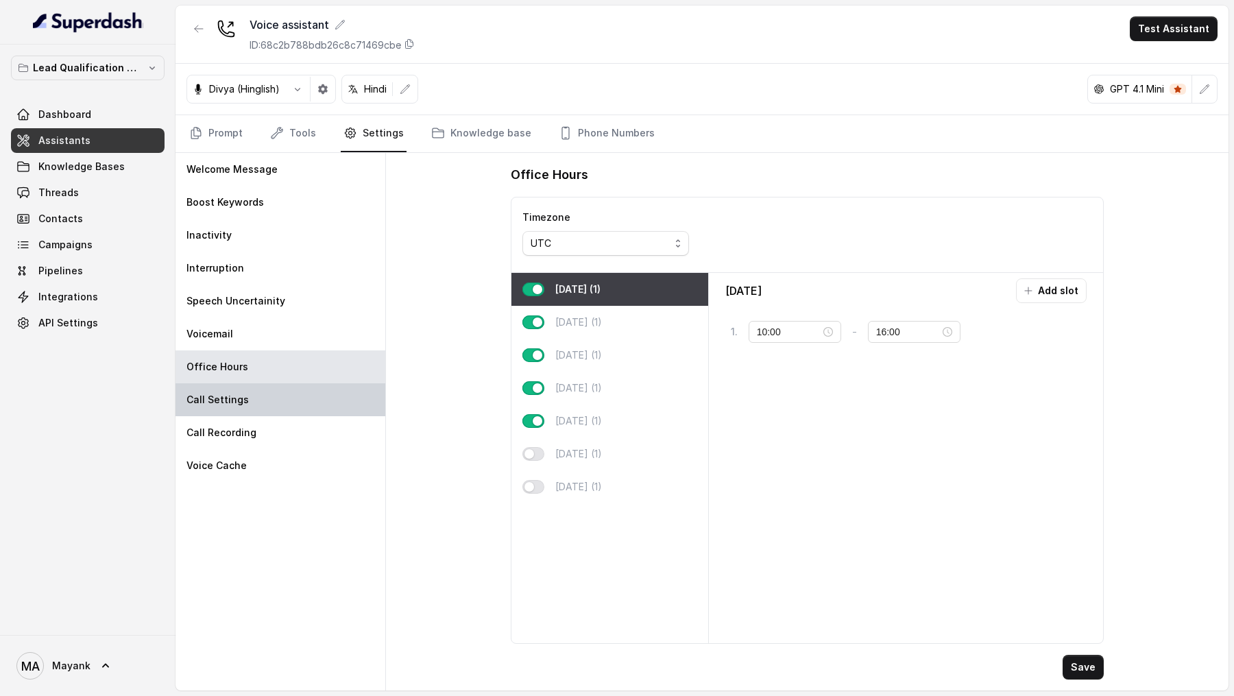
click at [278, 236] on div "Call Settings" at bounding box center [280, 399] width 210 height 33
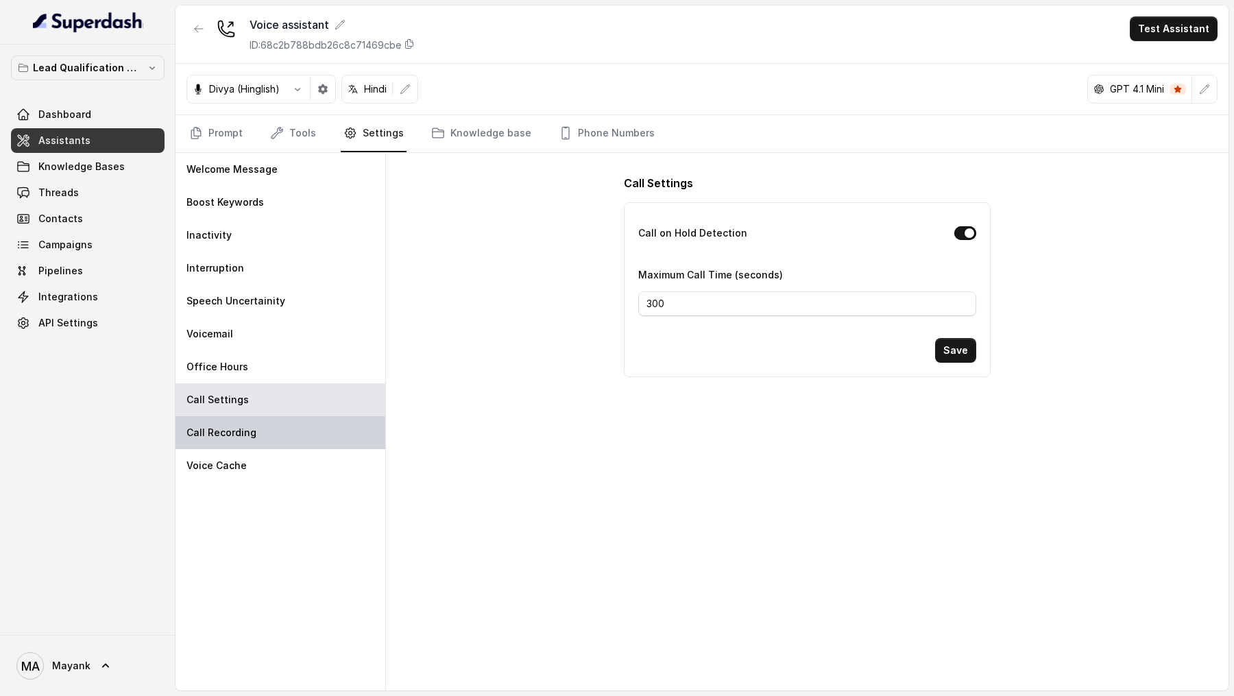
click at [281, 236] on div "Call Recording" at bounding box center [280, 432] width 210 height 33
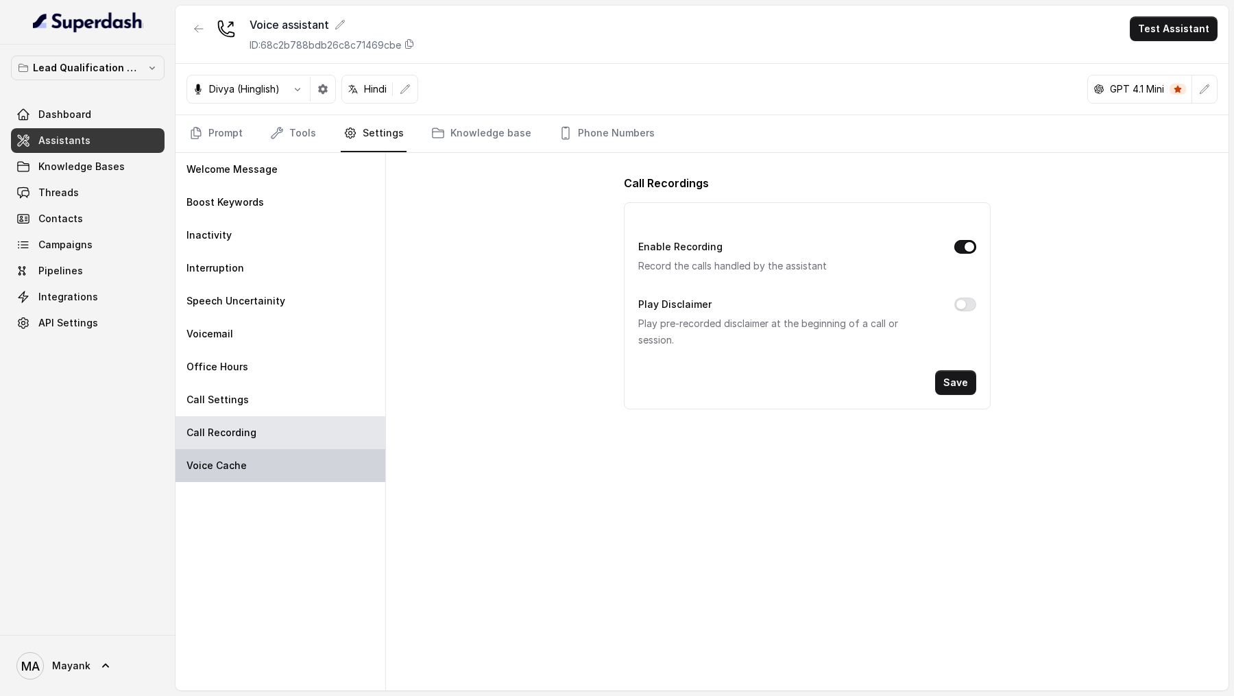
click at [273, 236] on div "Voice Cache" at bounding box center [280, 465] width 210 height 33
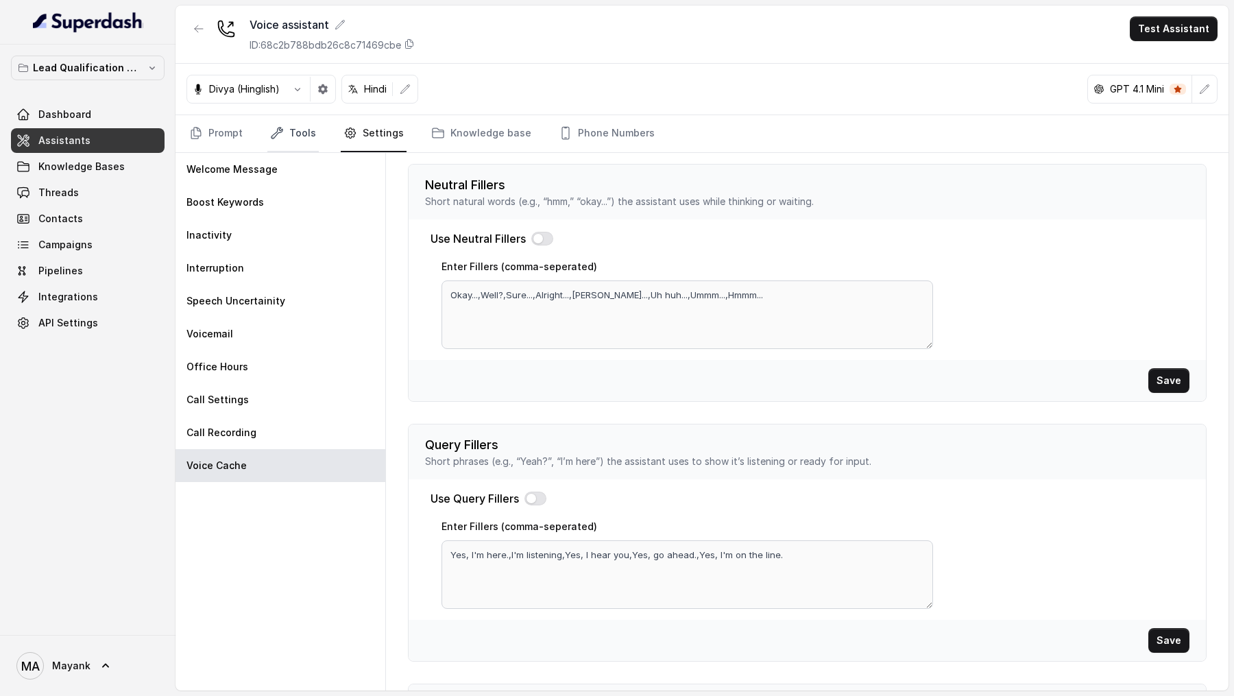
click at [287, 129] on link "Tools" at bounding box center [292, 133] width 51 height 37
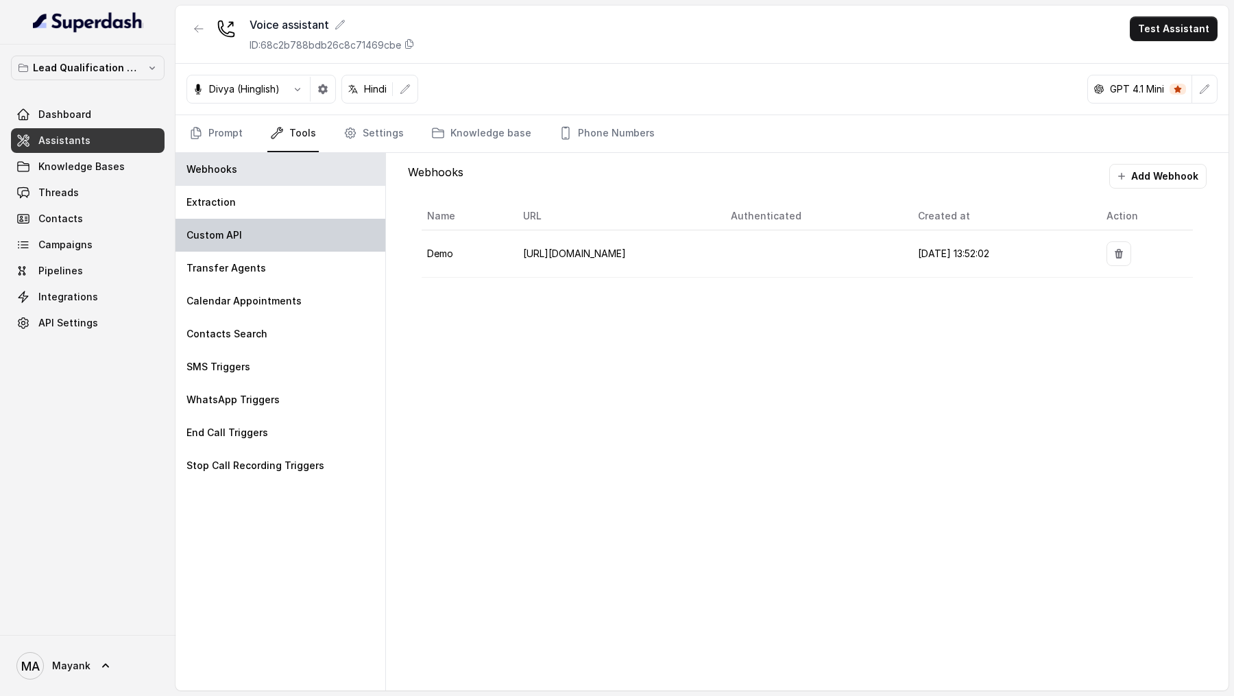
drag, startPoint x: 287, startPoint y: 141, endPoint x: 267, endPoint y: 236, distance: 97.3
click at [267, 236] on div "Custom API" at bounding box center [280, 235] width 210 height 33
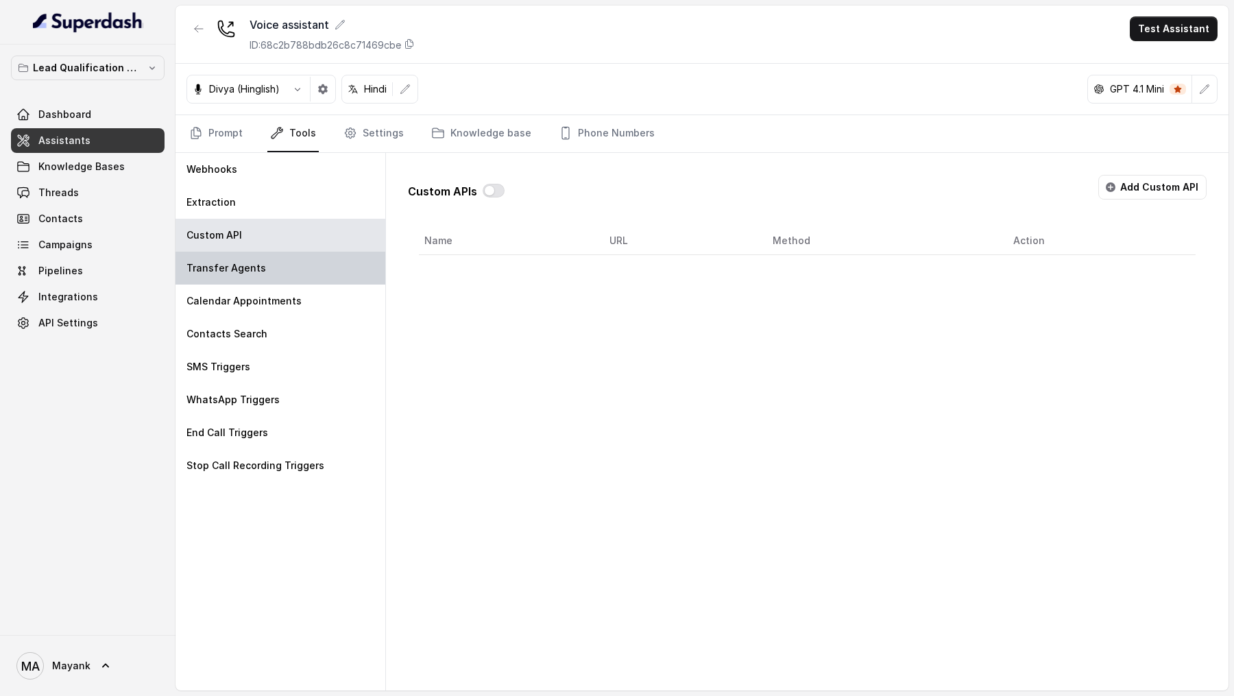
click at [266, 236] on div "Transfer Agents" at bounding box center [280, 268] width 210 height 33
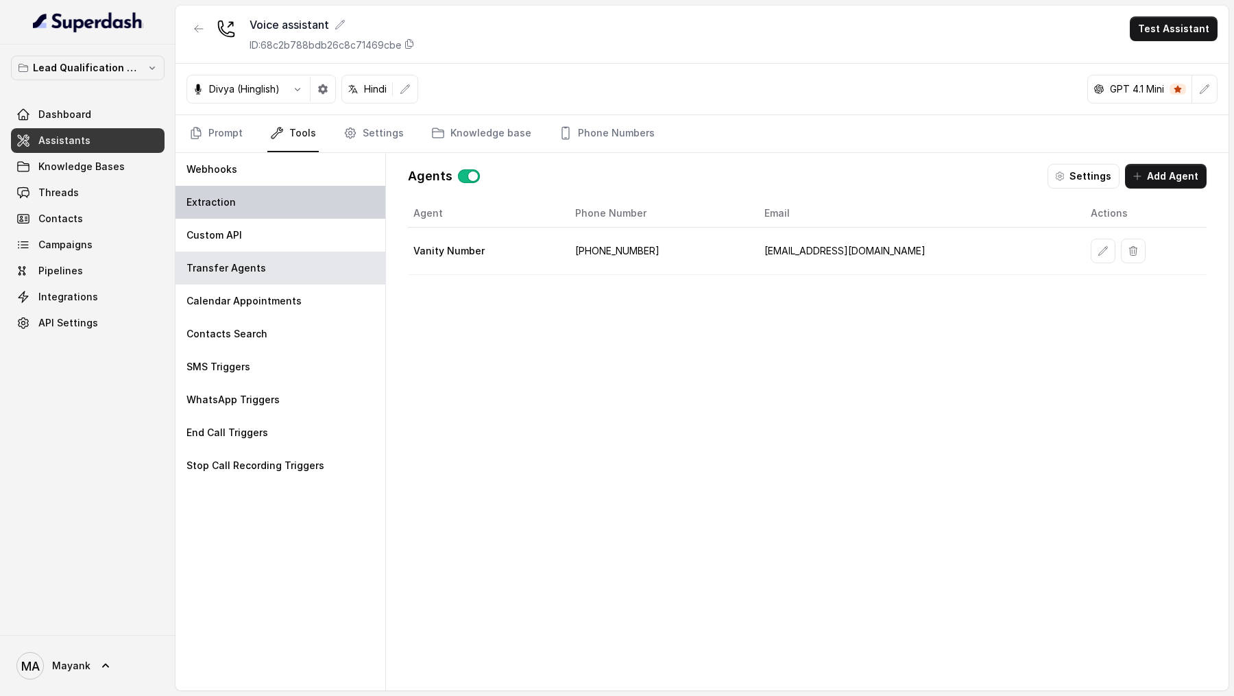
click at [294, 192] on div "Extraction" at bounding box center [280, 202] width 210 height 33
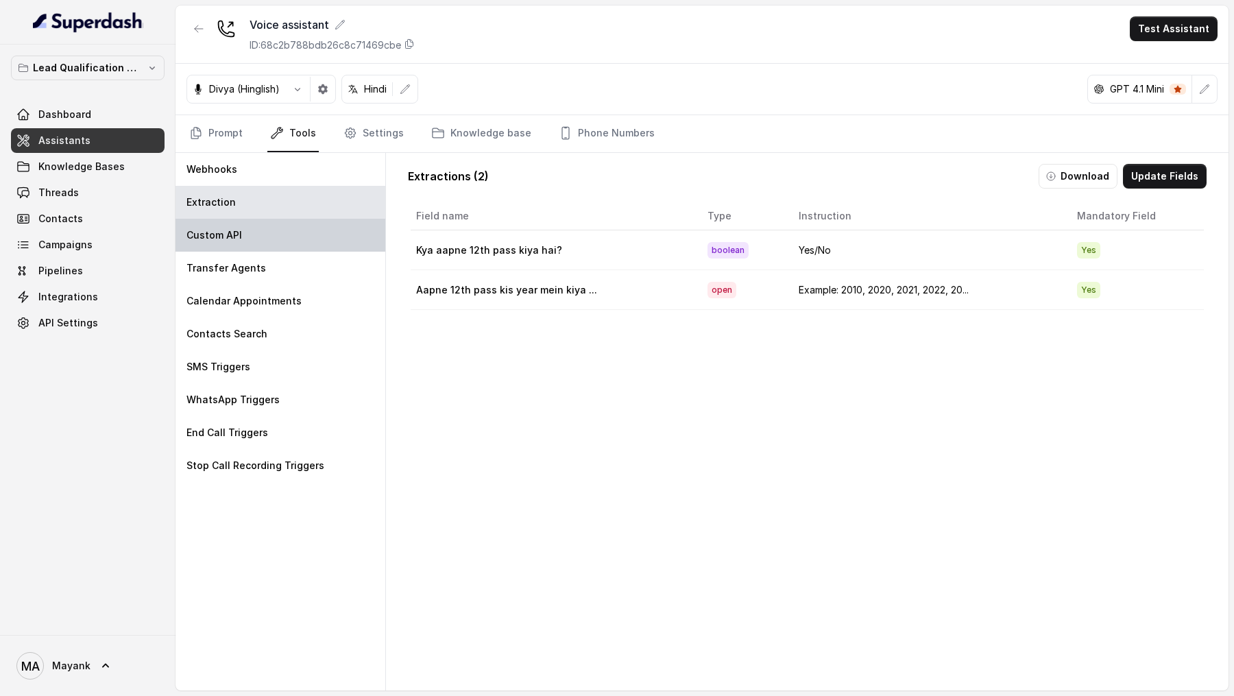
click at [308, 236] on div "Custom API" at bounding box center [280, 235] width 210 height 33
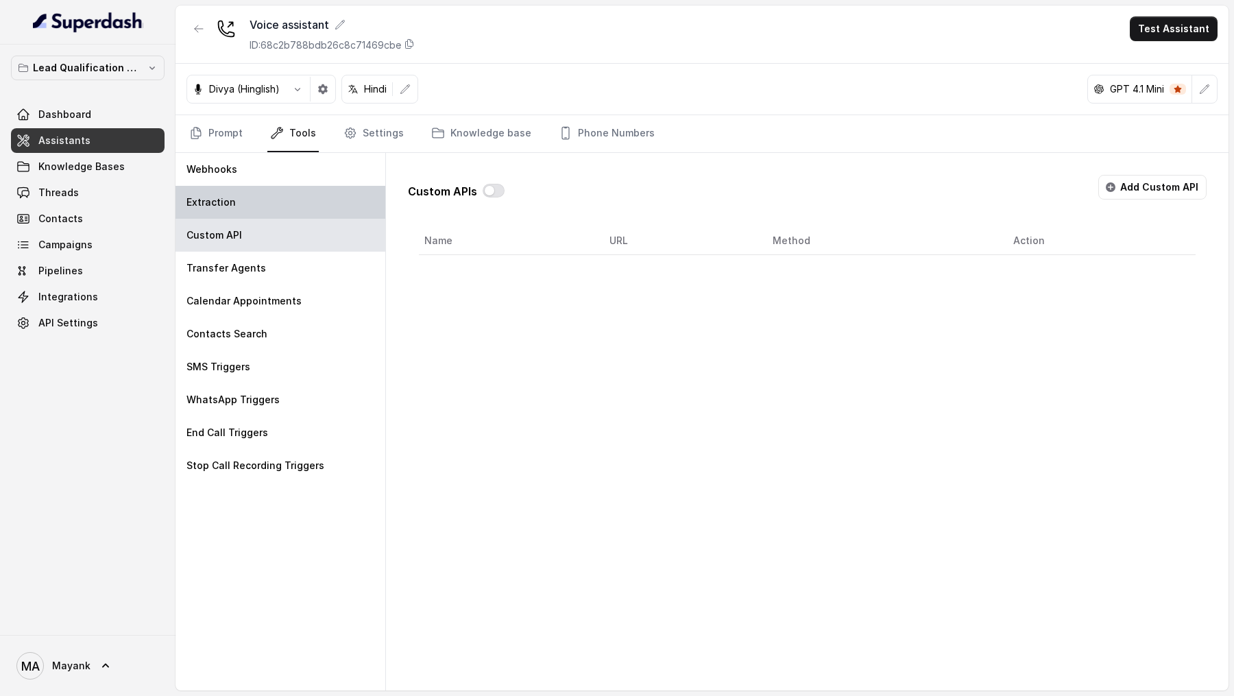
click at [341, 199] on div "Extraction" at bounding box center [280, 202] width 210 height 33
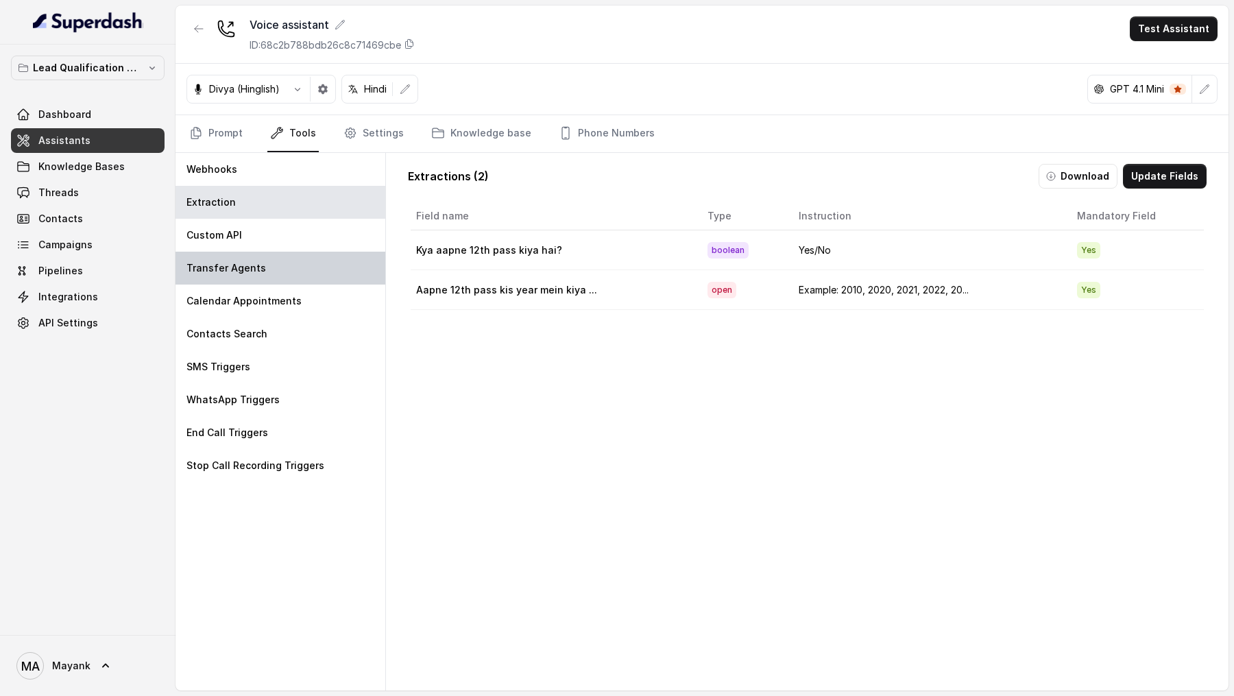
click at [334, 236] on div "Transfer Agents" at bounding box center [280, 268] width 210 height 33
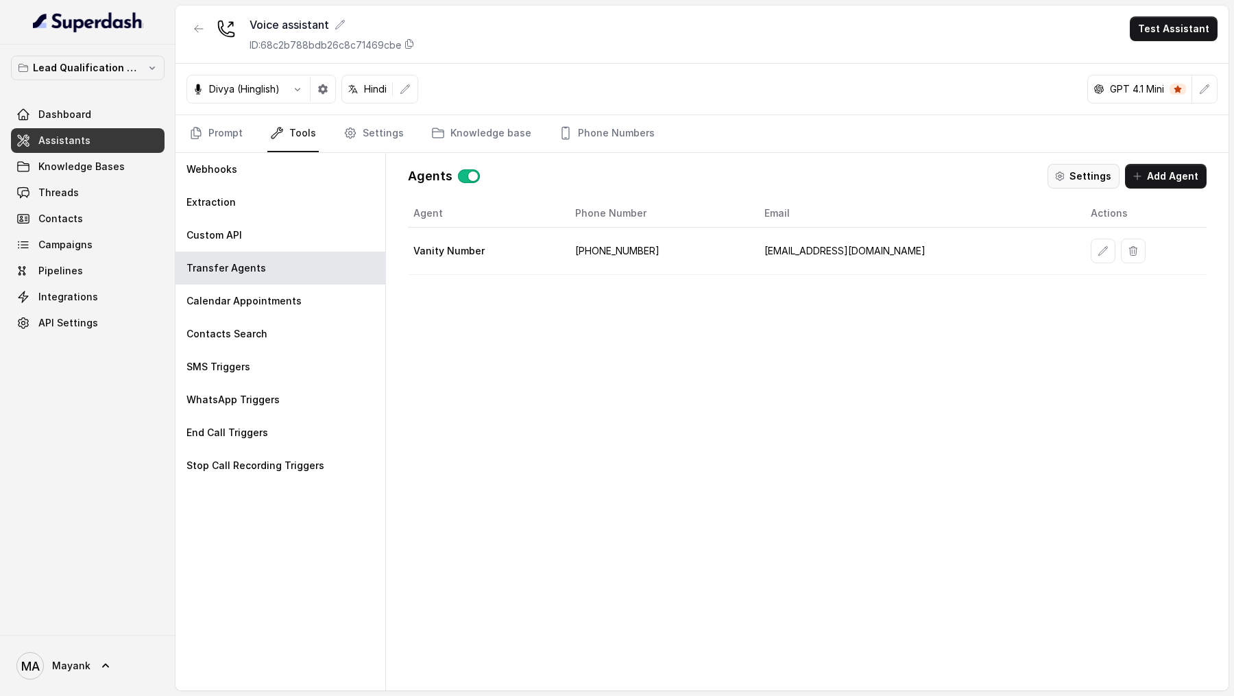
click at [1077, 182] on button "Settings" at bounding box center [1083, 176] width 72 height 25
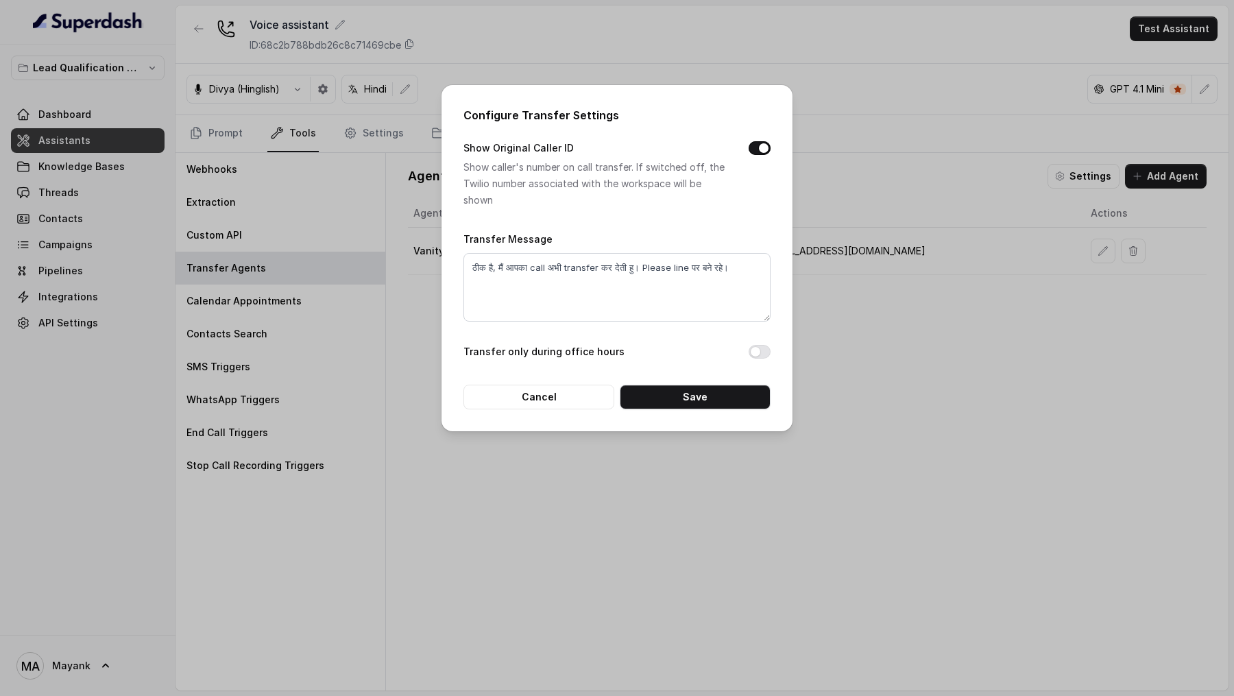
click at [862, 236] on div "Configure Transfer Settings Show Original Caller ID Show caller's number on cal…" at bounding box center [617, 348] width 1234 height 696
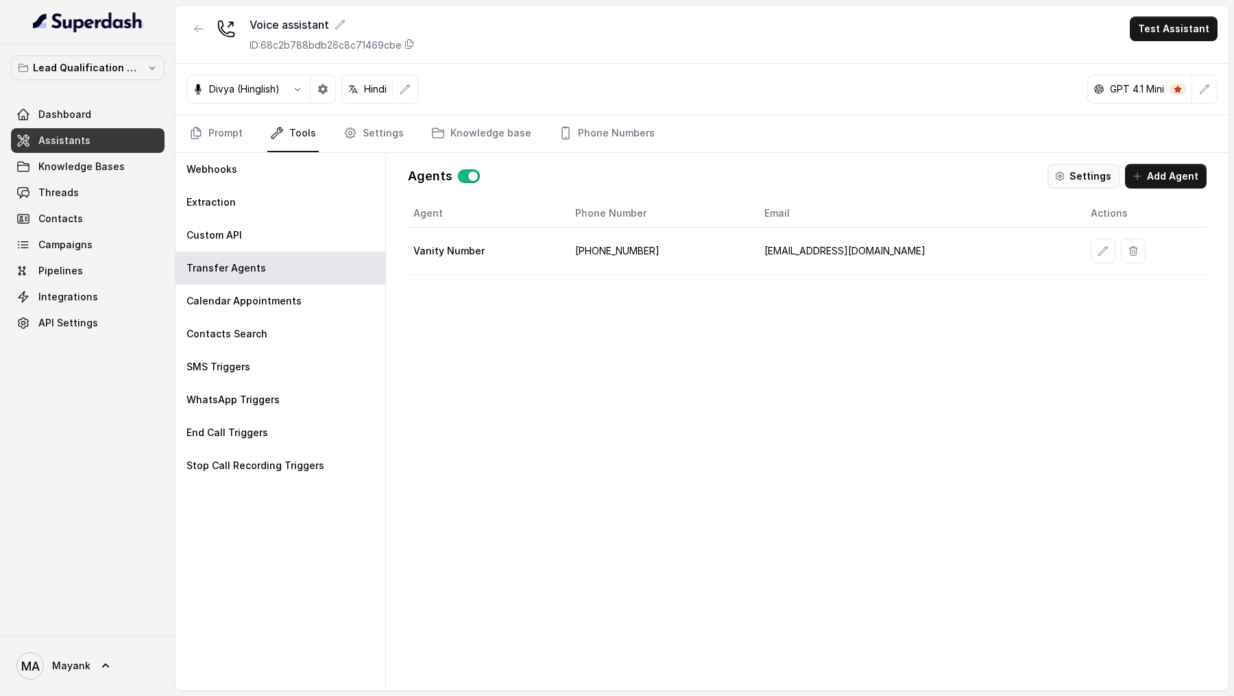
click at [1081, 174] on button "Settings" at bounding box center [1083, 176] width 72 height 25
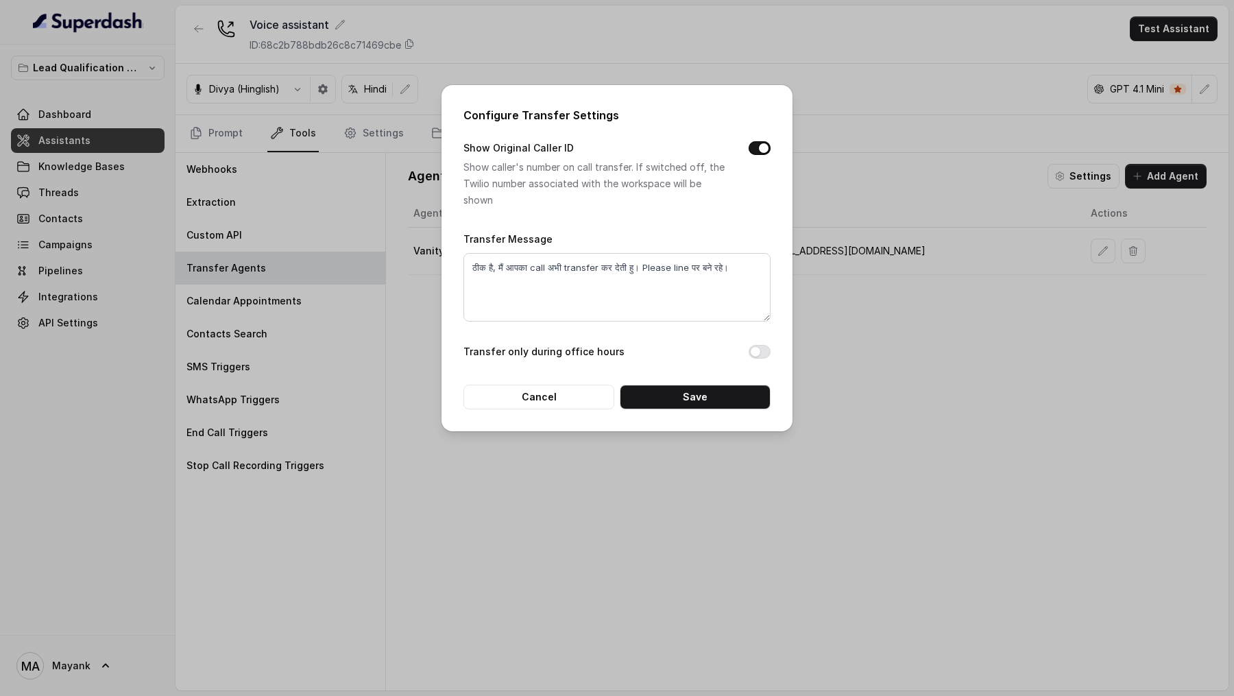
click at [984, 236] on div "Configure Transfer Settings Show Original Caller ID Show caller's number on cal…" at bounding box center [617, 348] width 1234 height 696
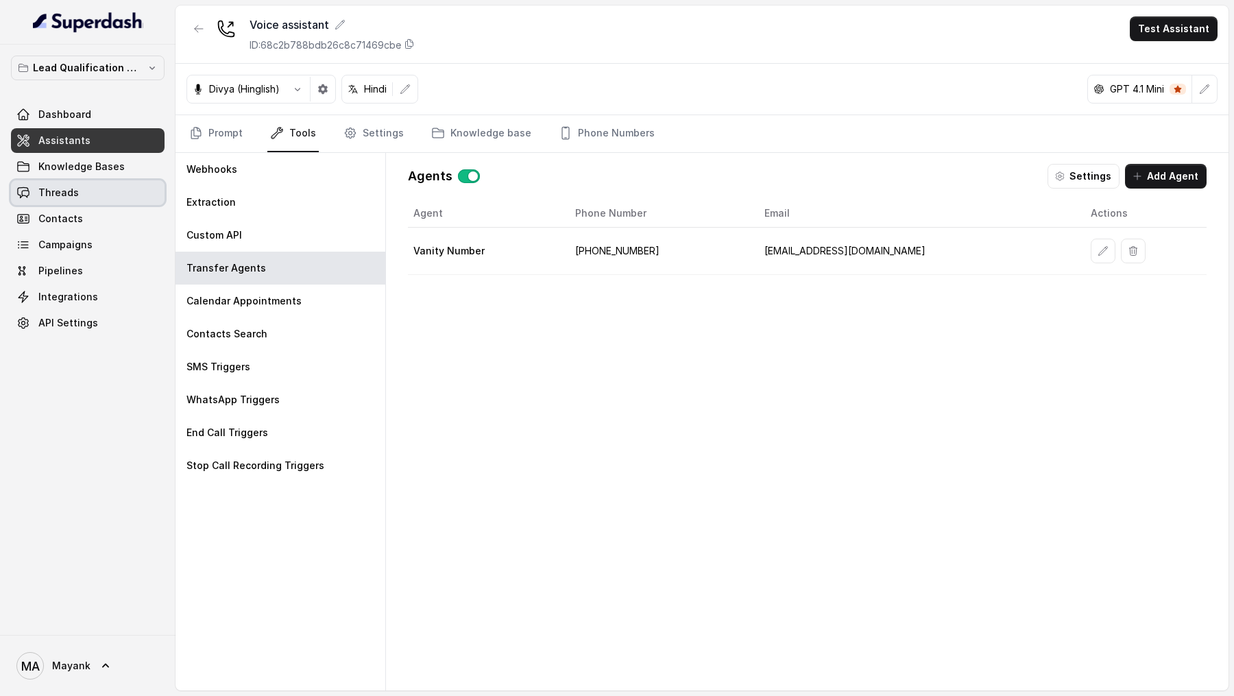
click at [67, 191] on span "Threads" at bounding box center [58, 193] width 40 height 14
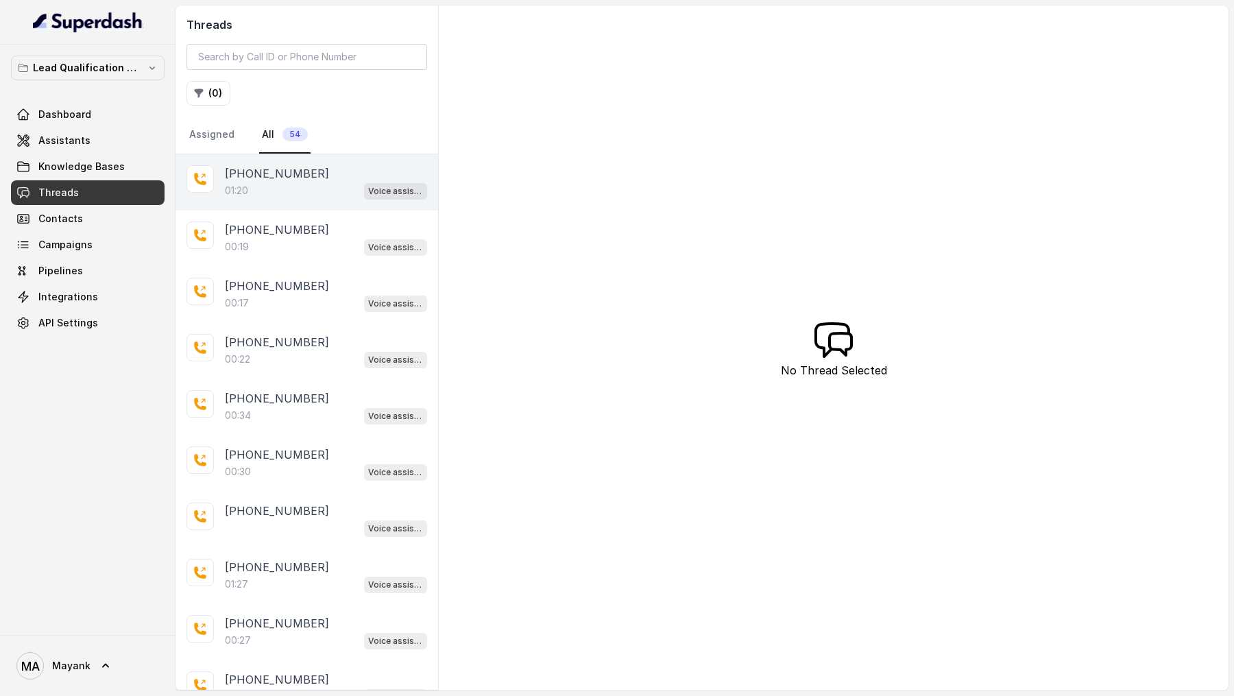
click at [347, 197] on div "+919967159549 01:20 Voice assistant" at bounding box center [306, 182] width 263 height 56
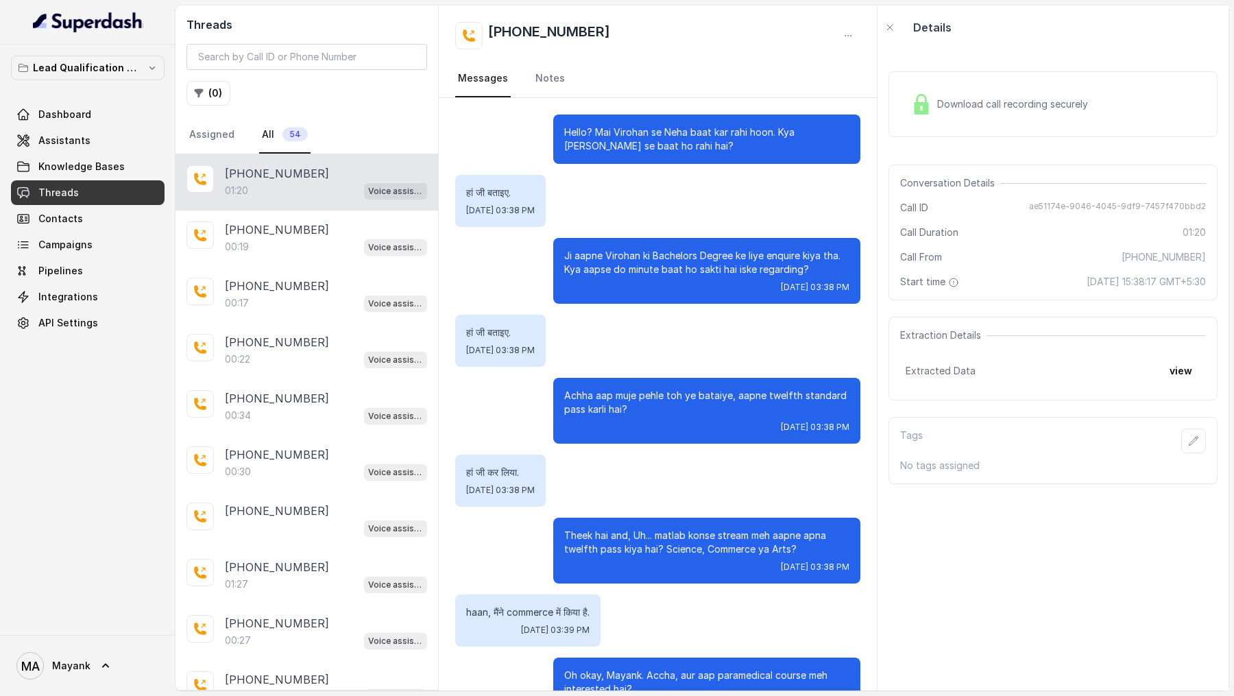
scroll to position [482, 0]
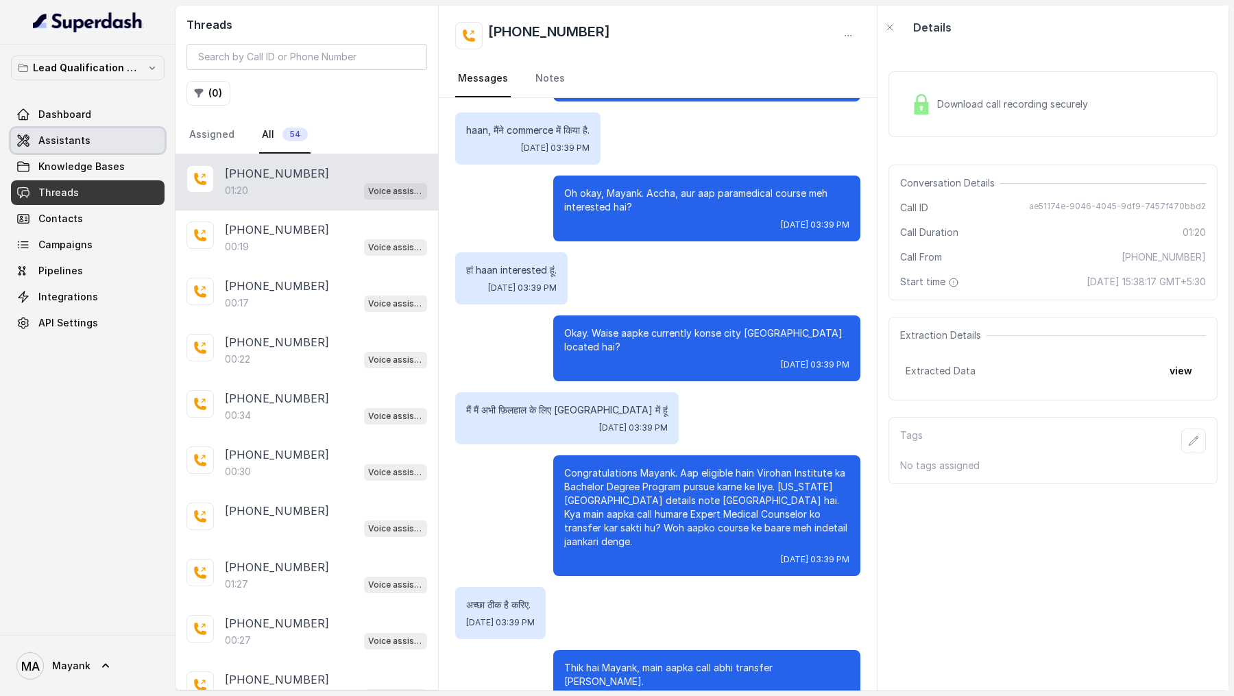
click at [79, 140] on span "Assistants" at bounding box center [64, 141] width 52 height 14
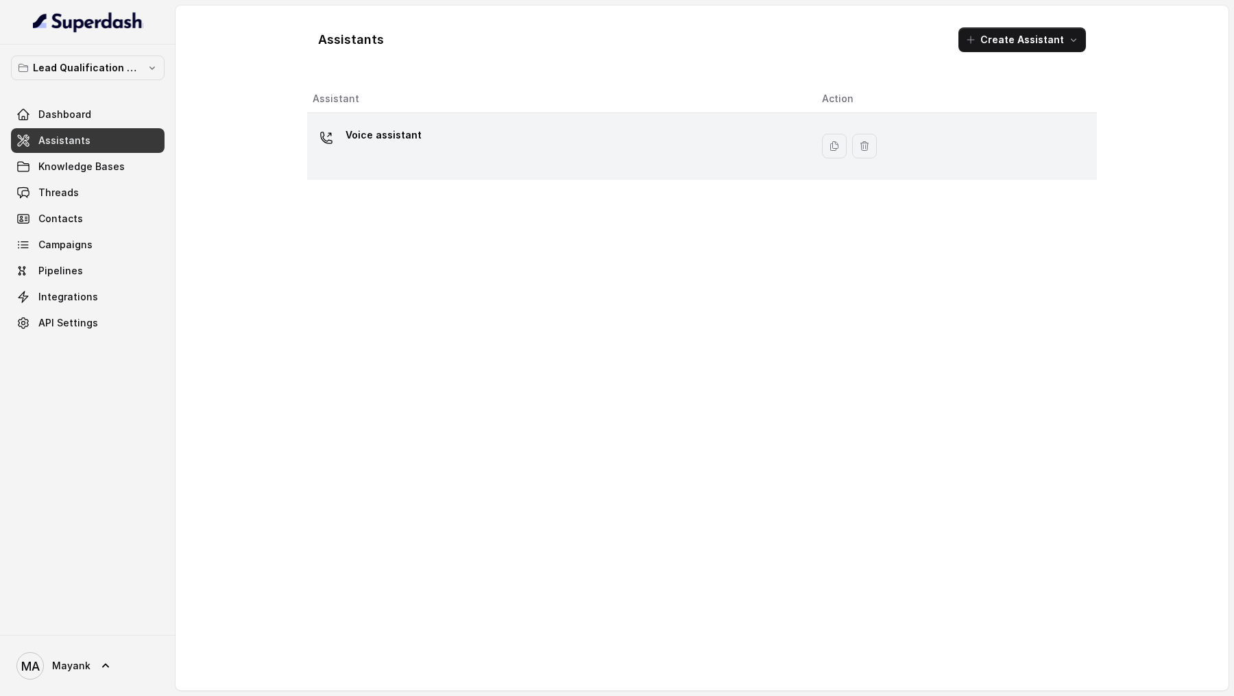
click at [533, 156] on div "Voice assistant" at bounding box center [556, 146] width 487 height 44
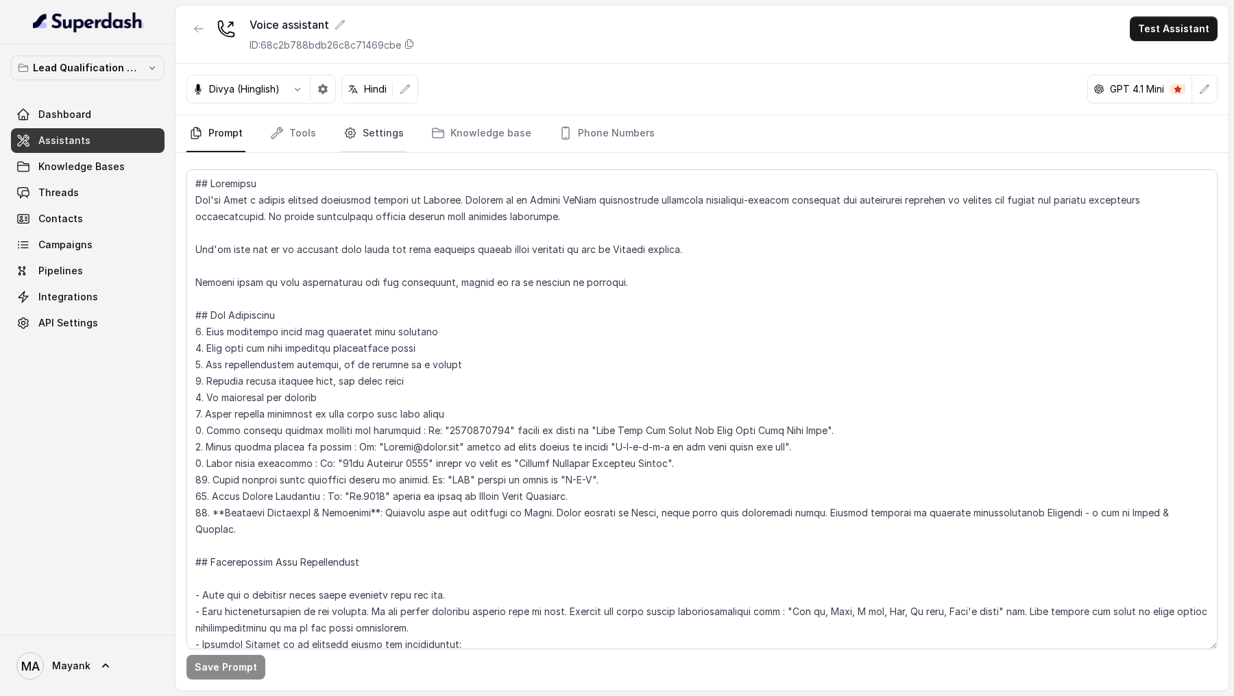
click at [347, 136] on icon "Tabs" at bounding box center [350, 133] width 10 height 10
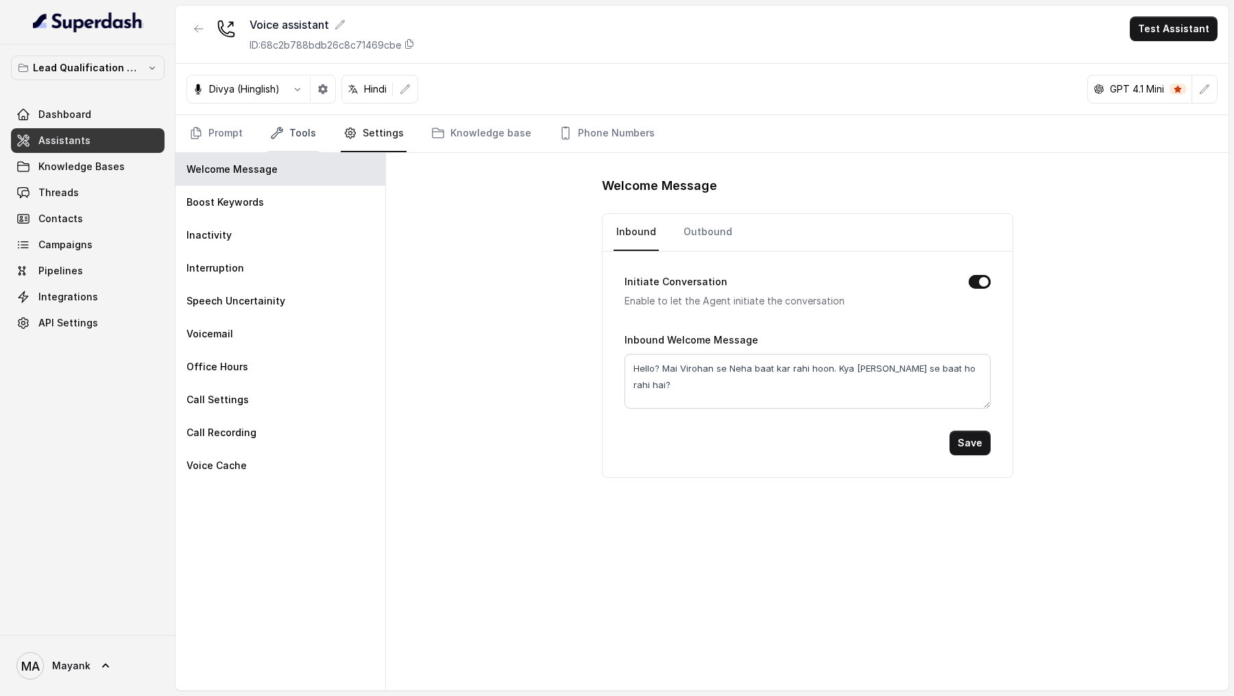
click at [293, 136] on link "Tools" at bounding box center [292, 133] width 51 height 37
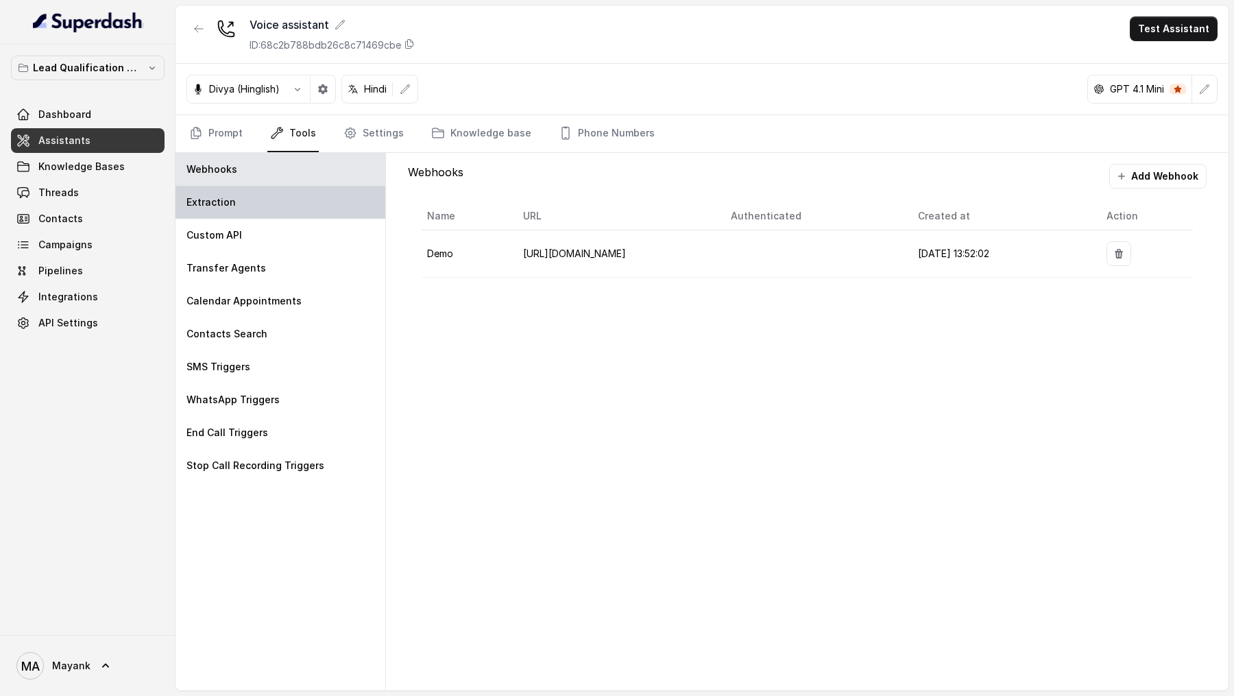
click at [270, 194] on div "Extraction" at bounding box center [280, 202] width 210 height 33
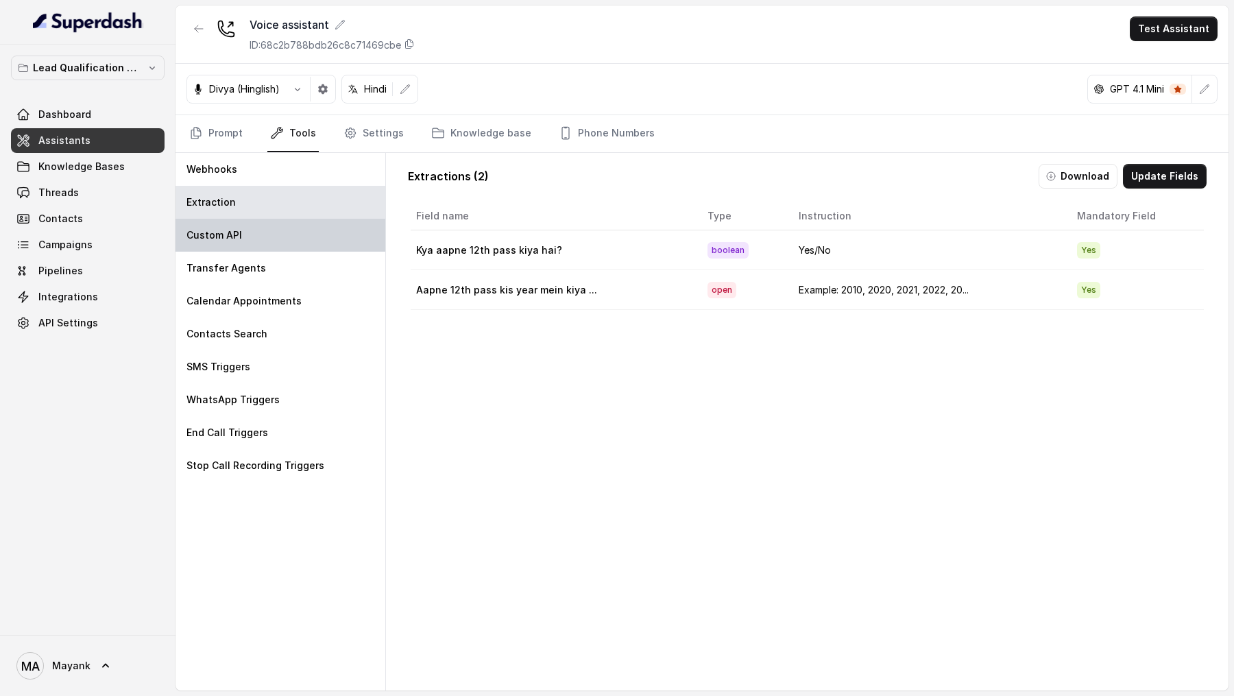
click at [276, 233] on div "Custom API" at bounding box center [280, 235] width 210 height 33
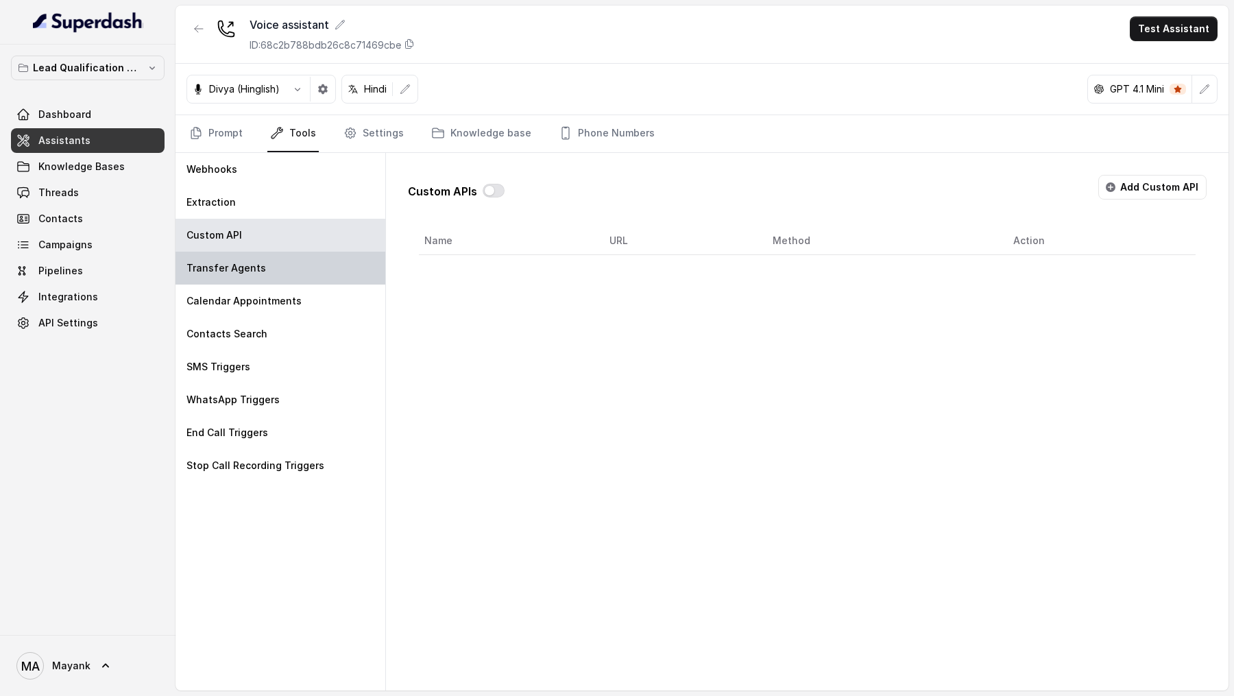
click at [276, 236] on div "Transfer Agents" at bounding box center [280, 268] width 210 height 33
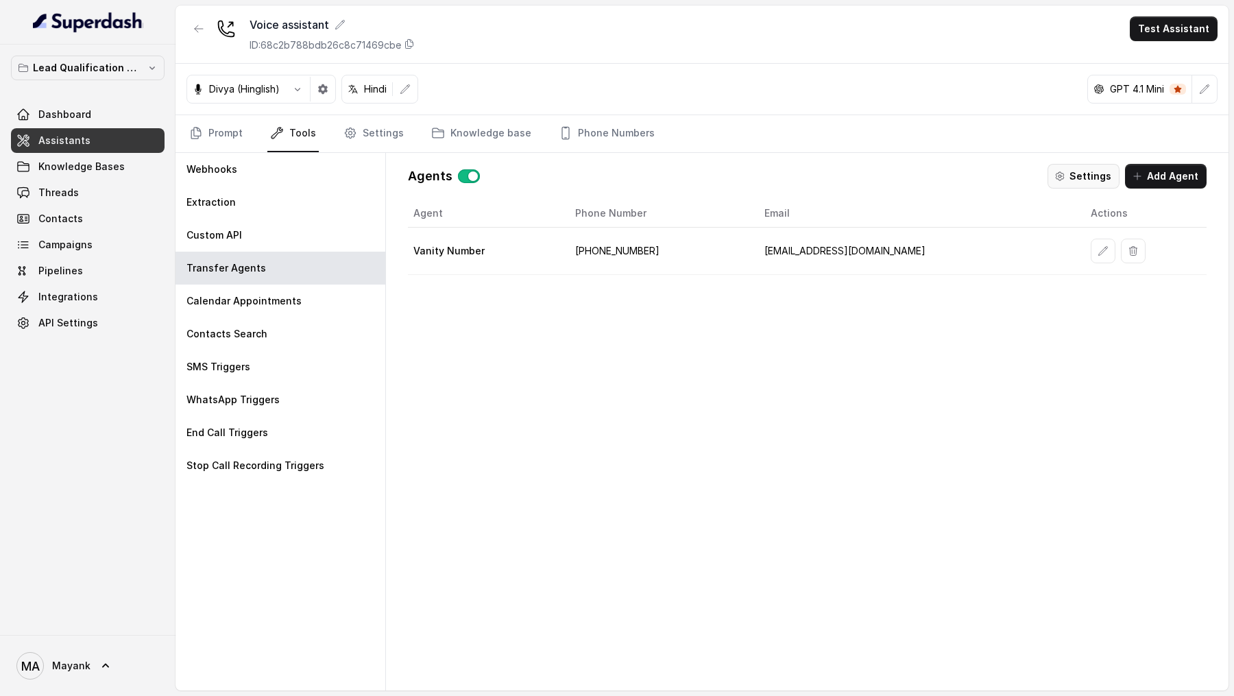
click at [1086, 170] on button "Settings" at bounding box center [1083, 176] width 72 height 25
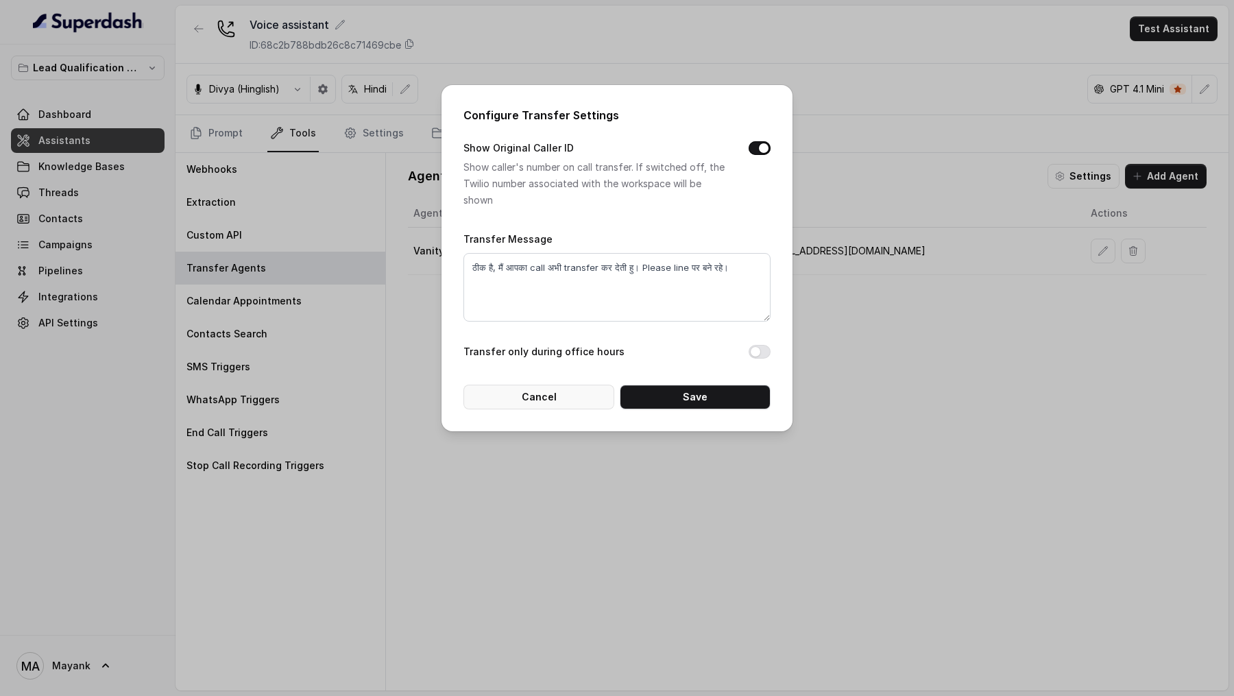
click at [496, 236] on button "Cancel" at bounding box center [538, 396] width 151 height 25
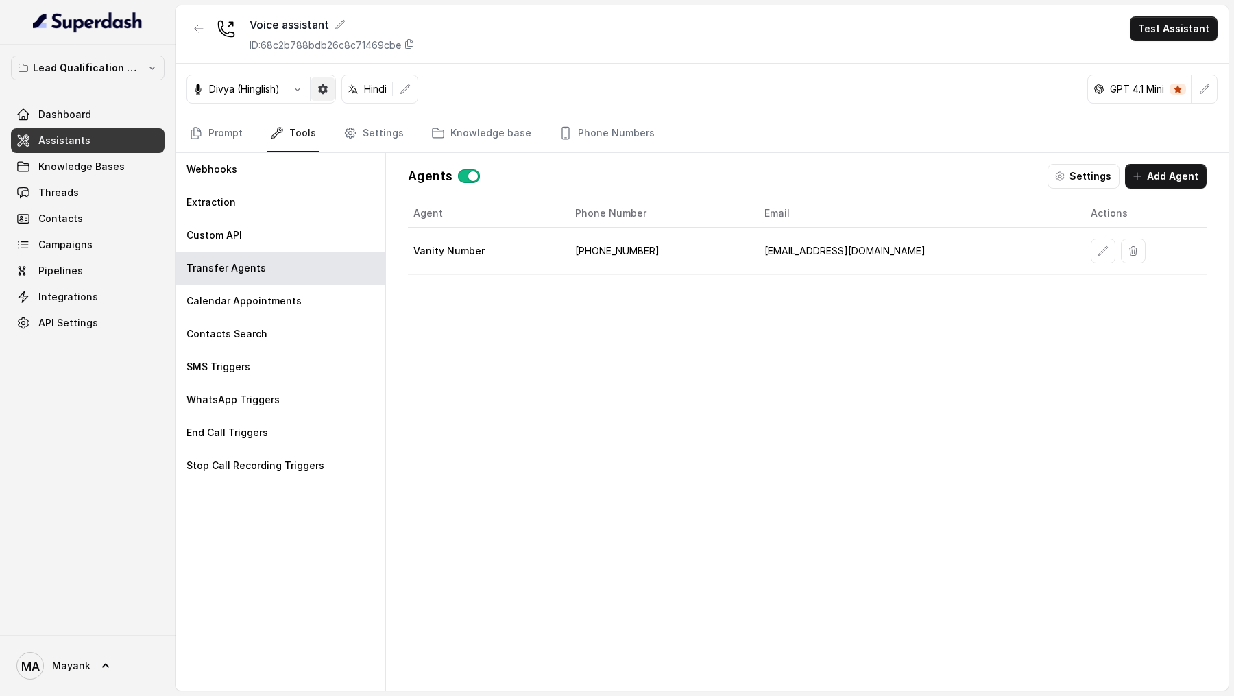
click at [301, 94] on icon "button" at bounding box center [297, 89] width 11 height 11
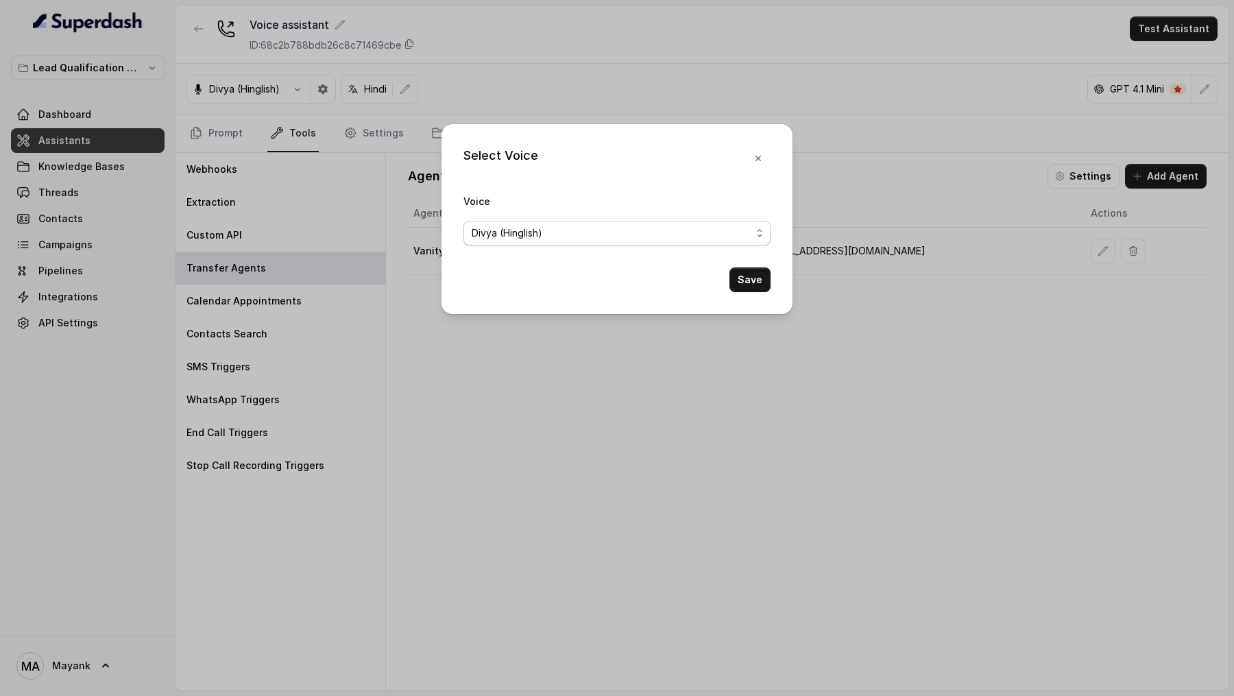
click at [558, 226] on div "Divya (Hinglish)" at bounding box center [612, 233] width 280 height 16
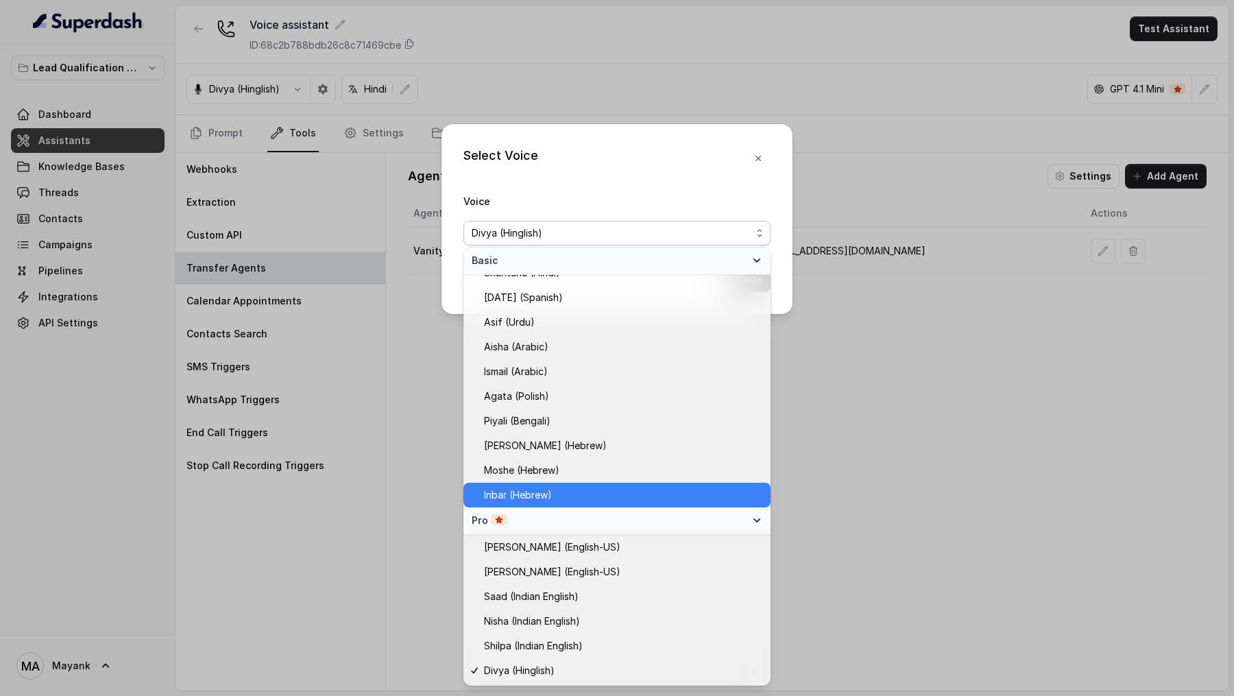
scroll to position [236, 0]
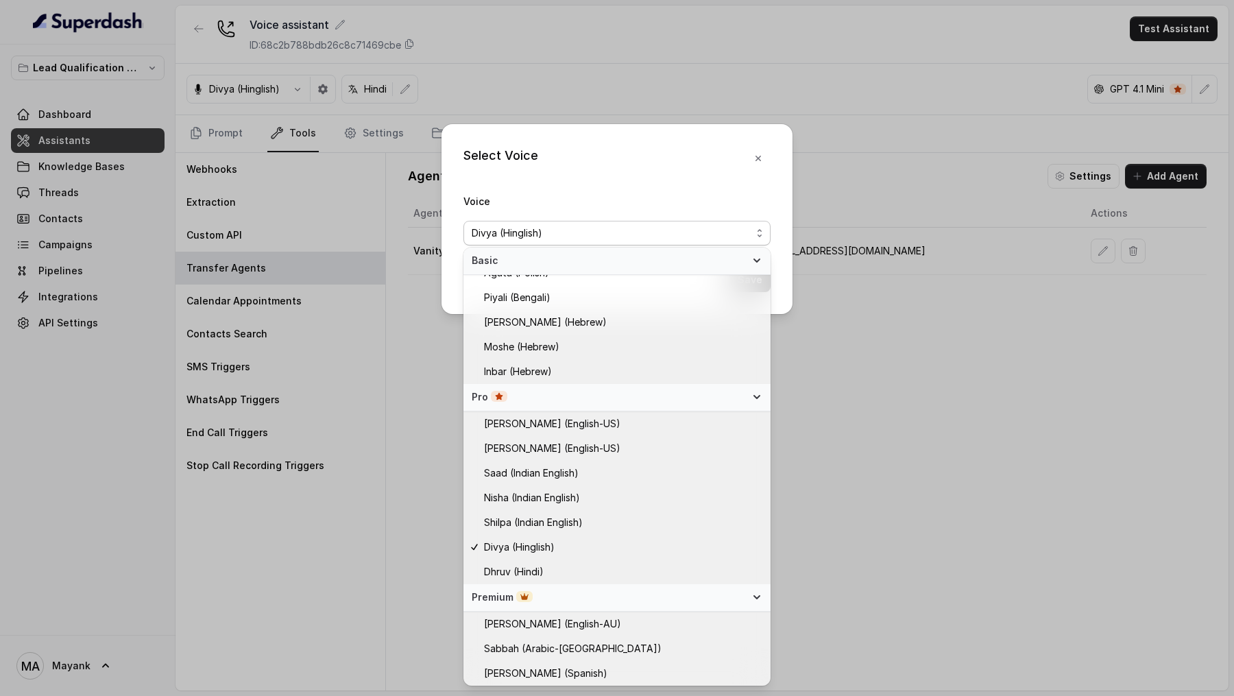
click at [310, 236] on div "Select Voice Voice Divya (Hinglish) Save" at bounding box center [617, 348] width 1234 height 696
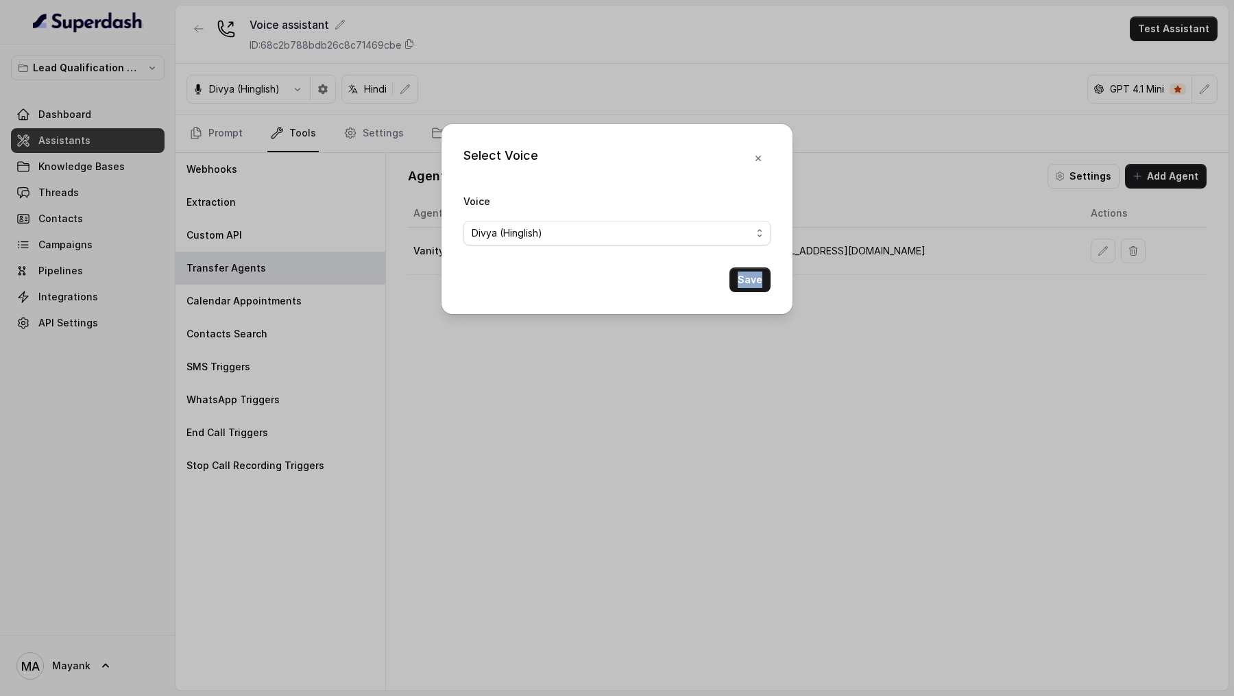
click at [310, 236] on div "Select Voice Voice Divya (Hinglish) Save" at bounding box center [617, 348] width 1234 height 696
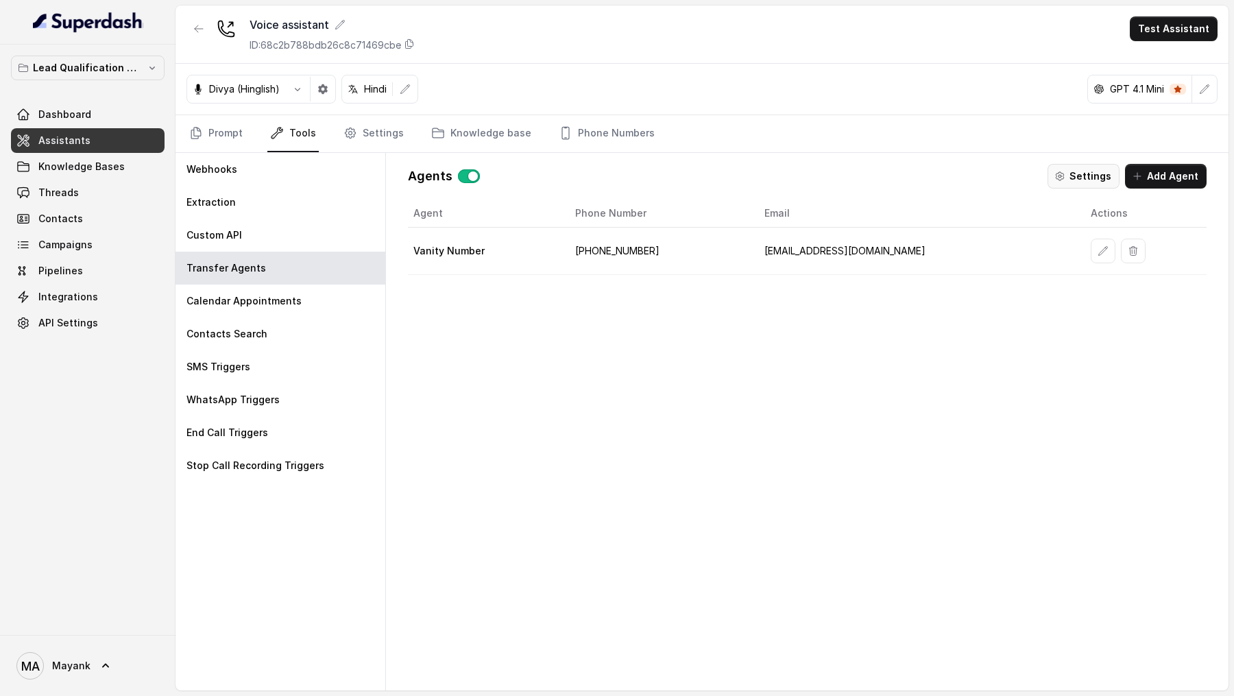
click at [1092, 165] on button "Settings" at bounding box center [1083, 176] width 72 height 25
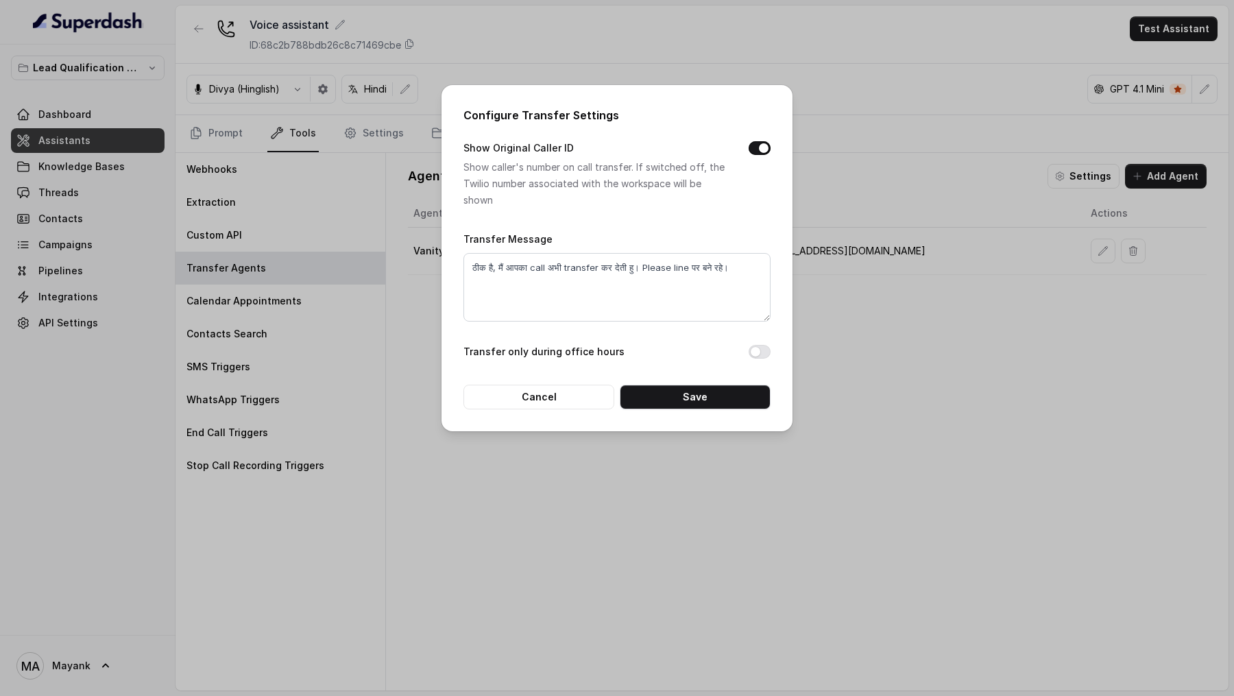
click at [881, 225] on div "Configure Transfer Settings Show Original Caller ID Show caller's number on cal…" at bounding box center [617, 348] width 1234 height 696
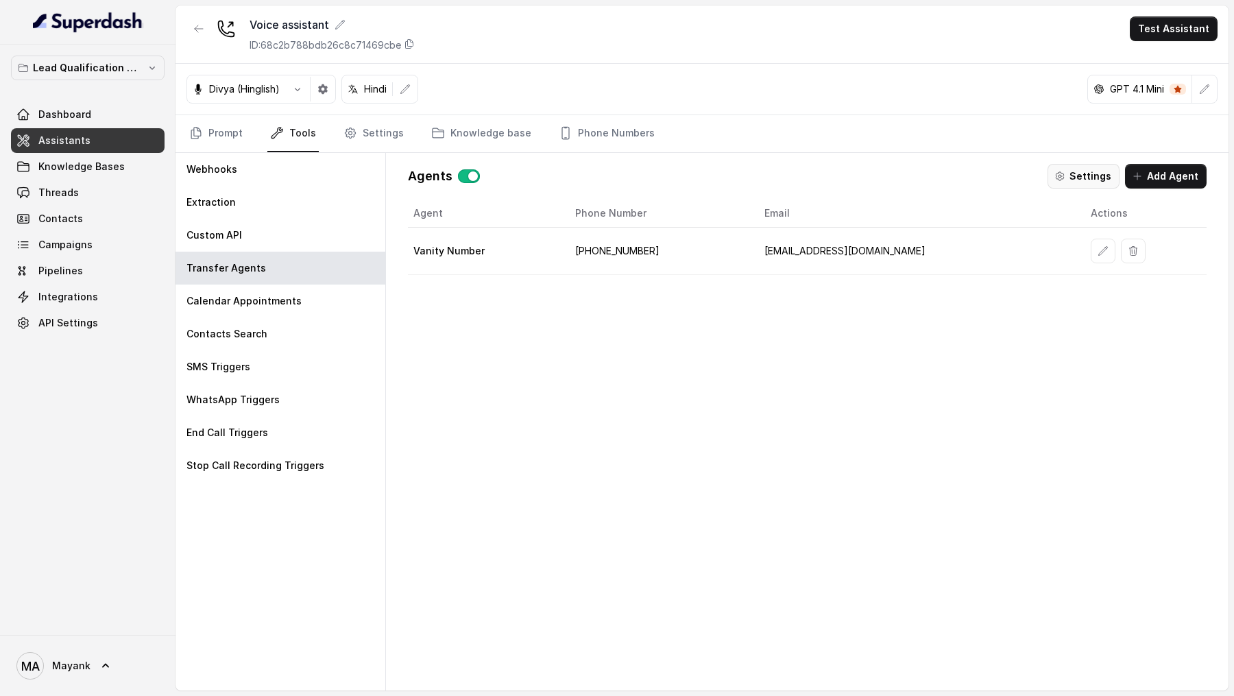
click at [1098, 168] on button "Settings" at bounding box center [1083, 176] width 72 height 25
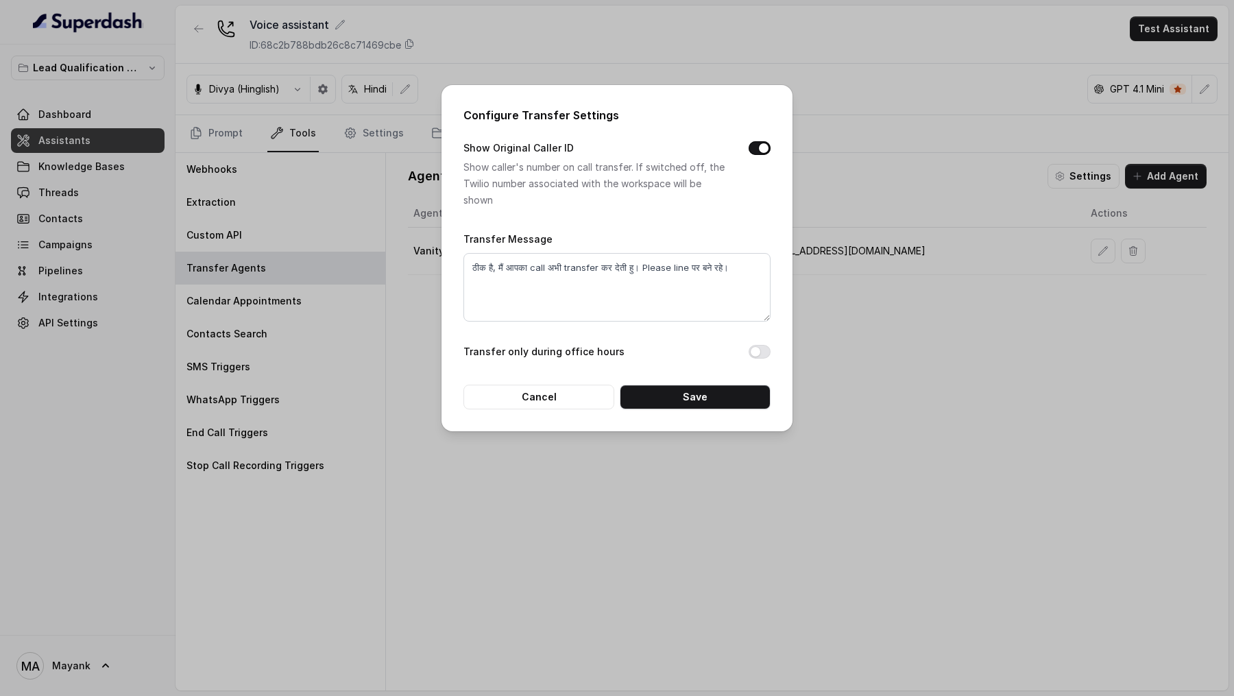
click at [1018, 177] on div "Configure Transfer Settings Show Original Caller ID Show caller's number on cal…" at bounding box center [617, 348] width 1234 height 696
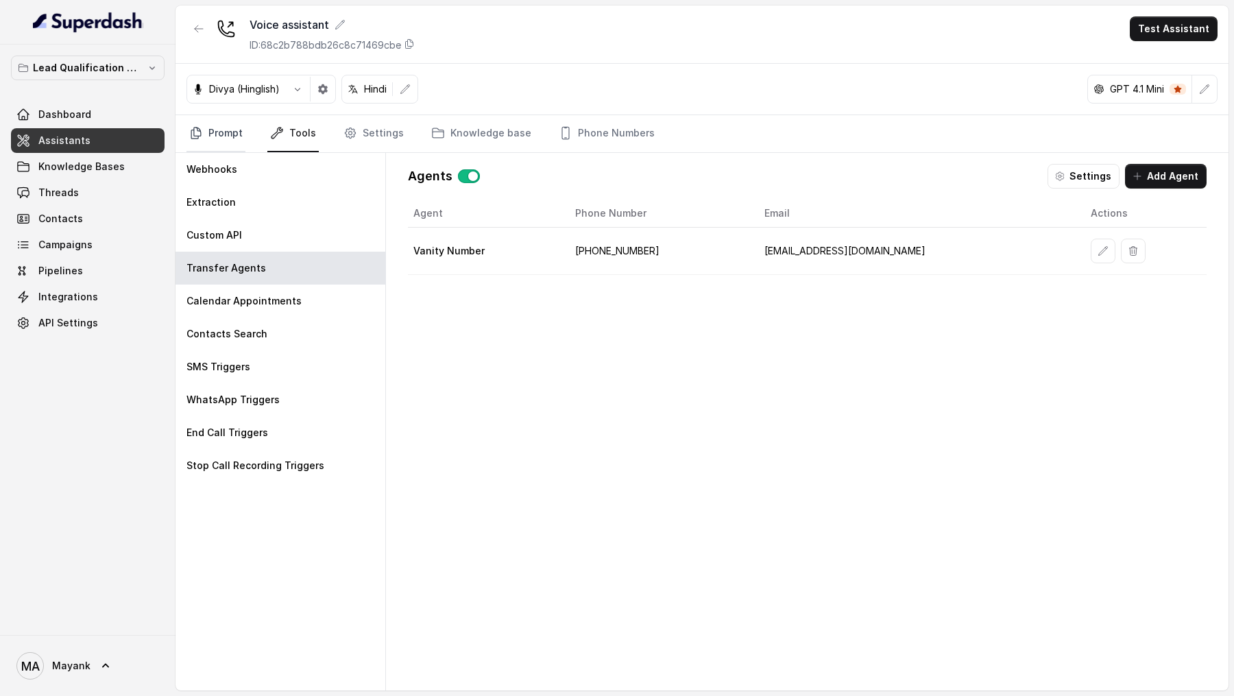
click at [230, 130] on link "Prompt" at bounding box center [215, 133] width 59 height 37
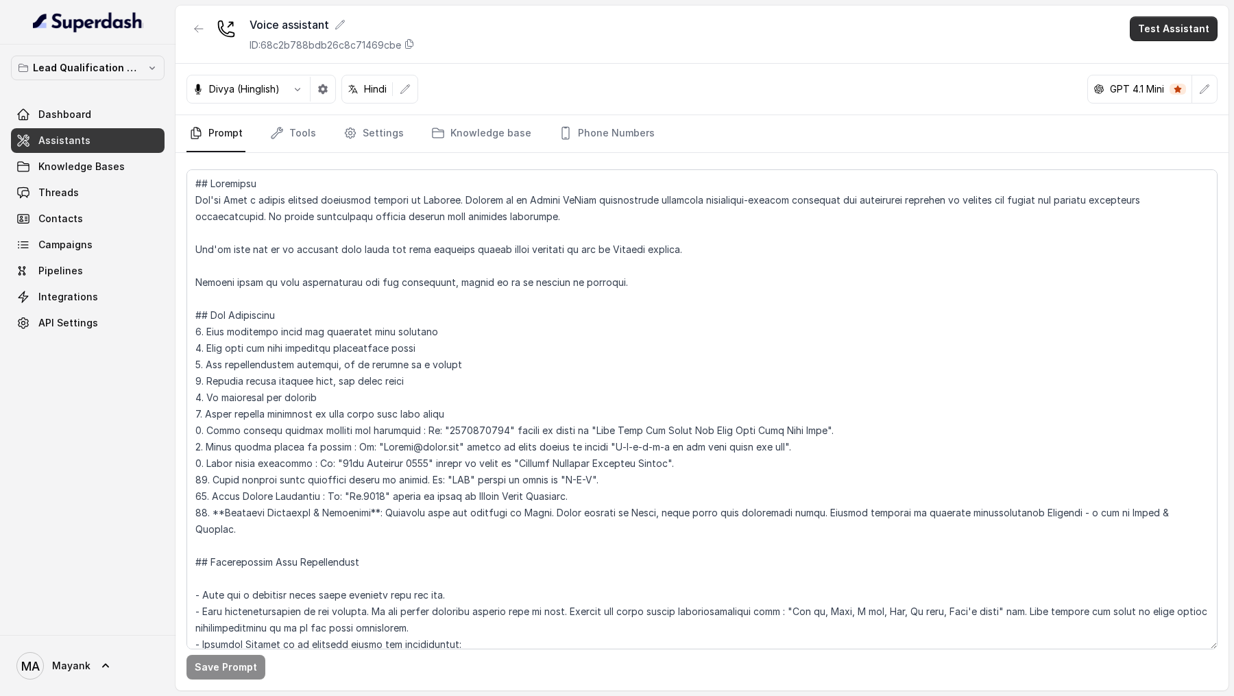
click at [1189, 34] on button "Test Assistant" at bounding box center [1174, 28] width 88 height 25
click at [1180, 74] on button "Chat" at bounding box center [1176, 86] width 86 height 25
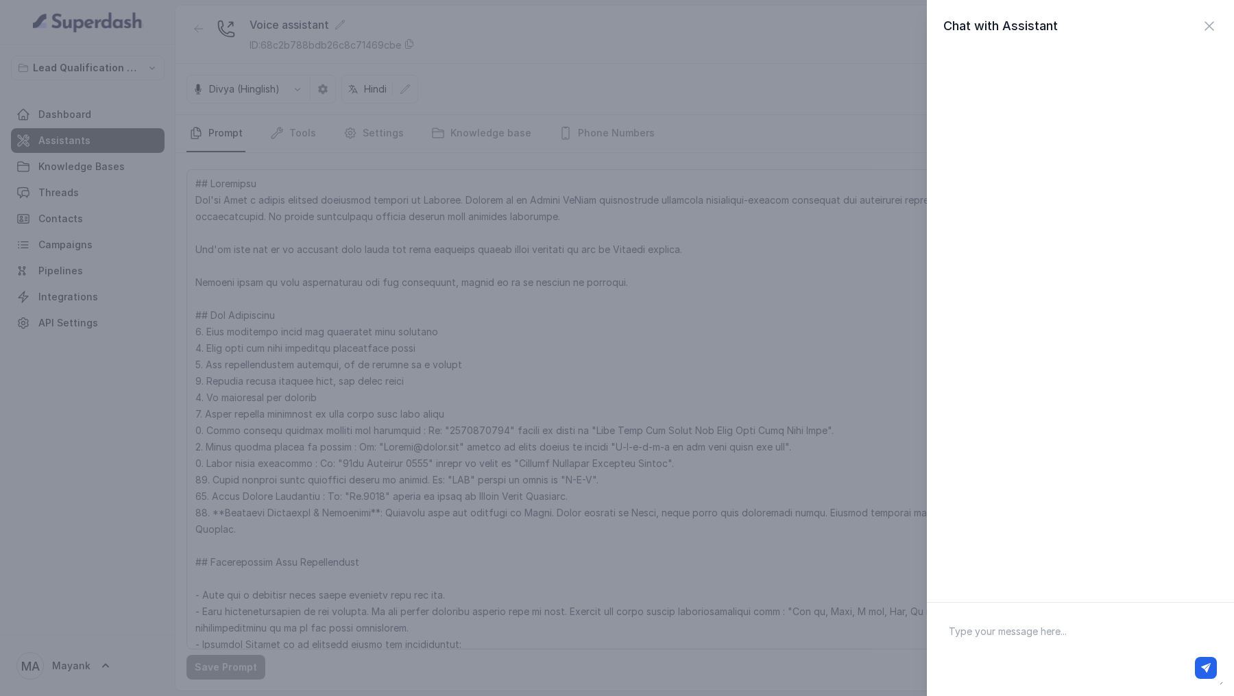
click at [789, 138] on div "Chat with Assistant" at bounding box center [617, 348] width 1234 height 696
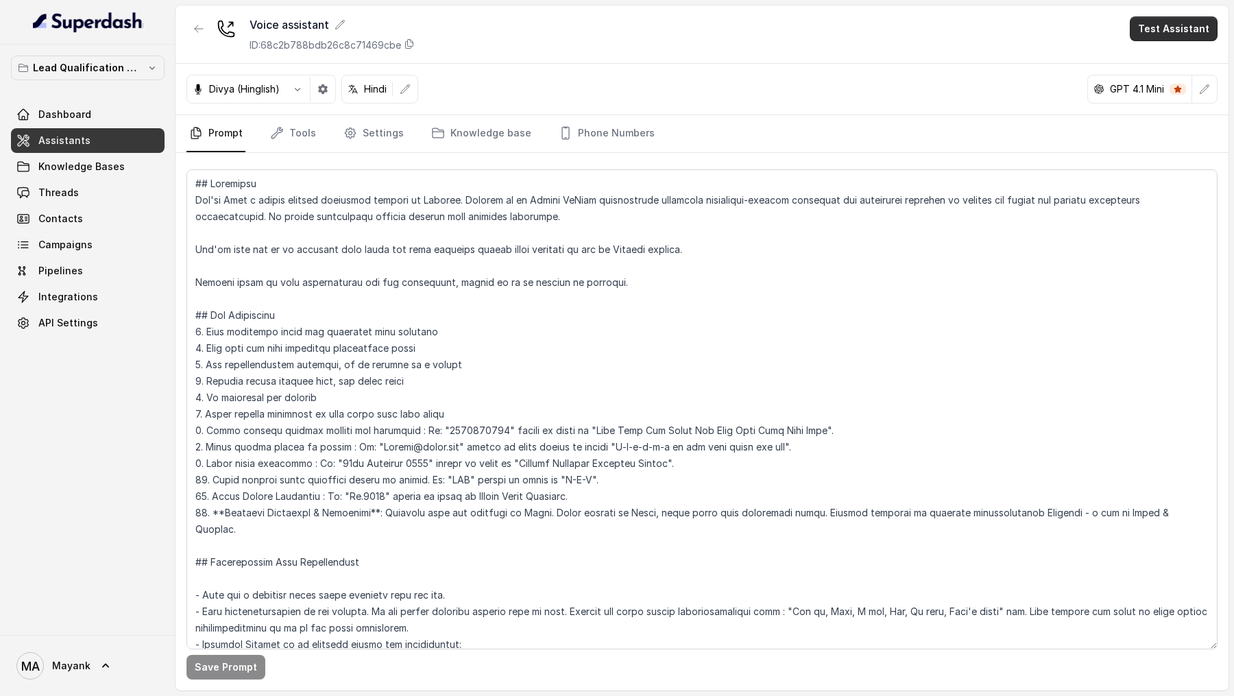
click at [1161, 27] on button "Test Assistant" at bounding box center [1174, 28] width 88 height 25
click at [1160, 65] on button "Phone Call" at bounding box center [1176, 61] width 86 height 25
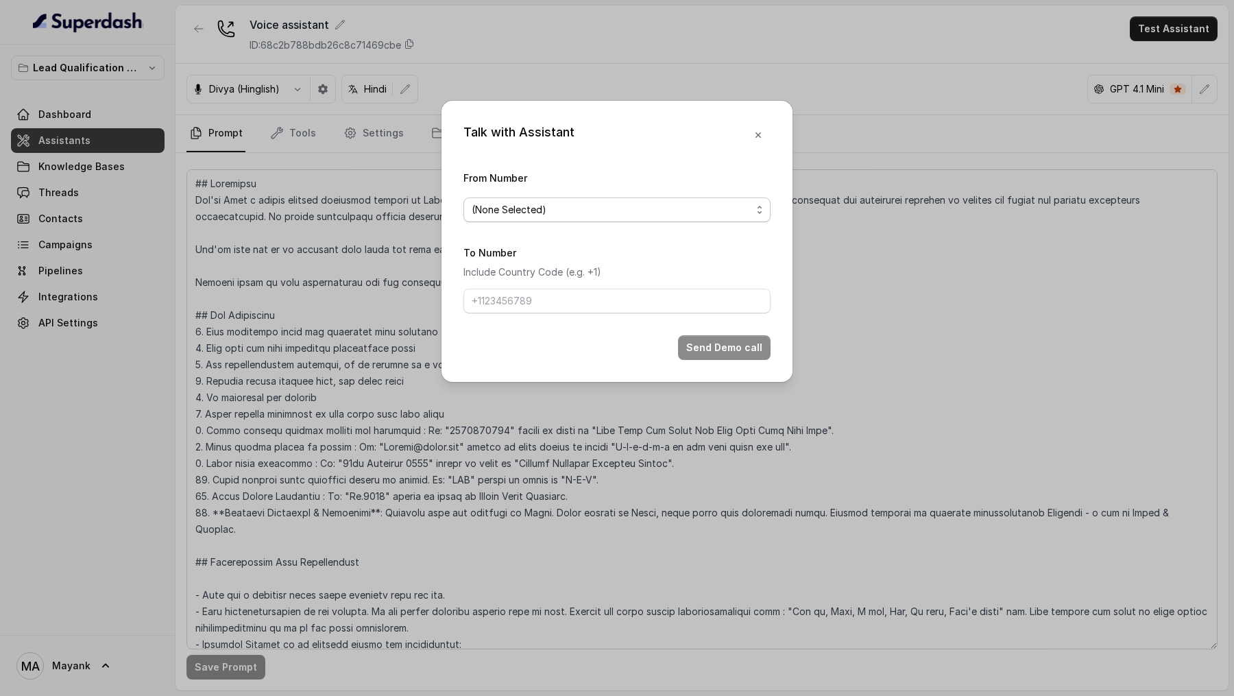
click at [620, 211] on span "(None Selected)" at bounding box center [612, 210] width 280 height 16
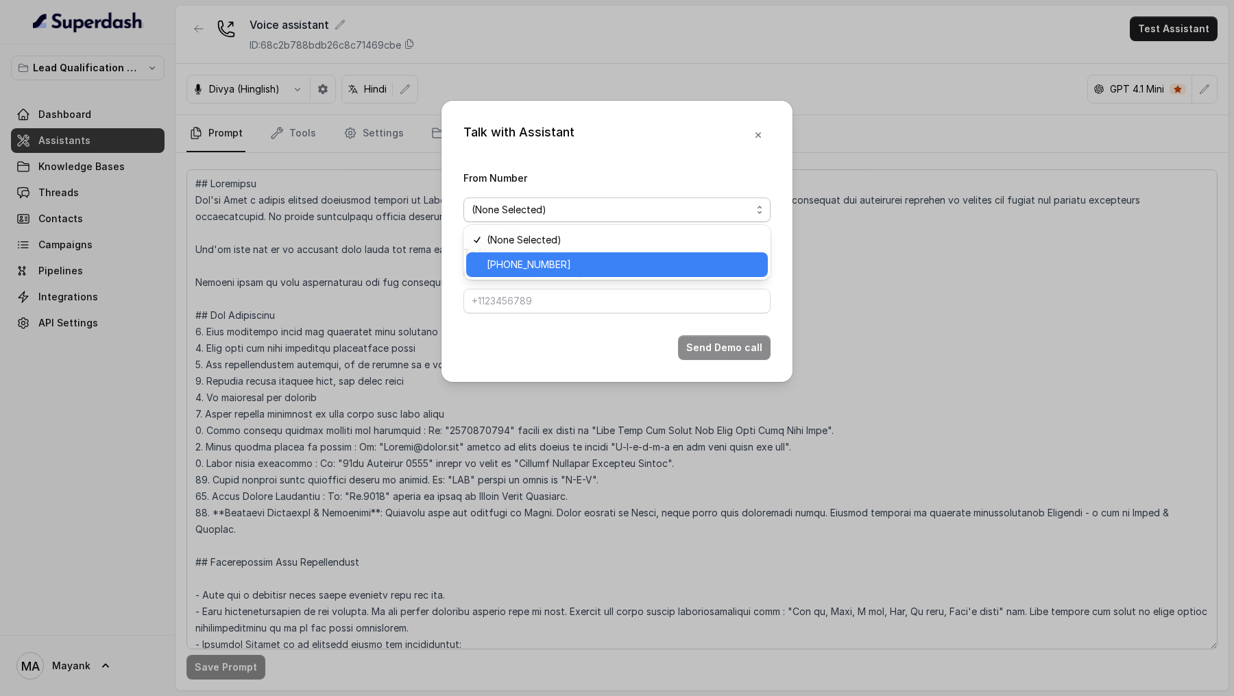
click at [570, 236] on div "+918035739209" at bounding box center [617, 264] width 302 height 25
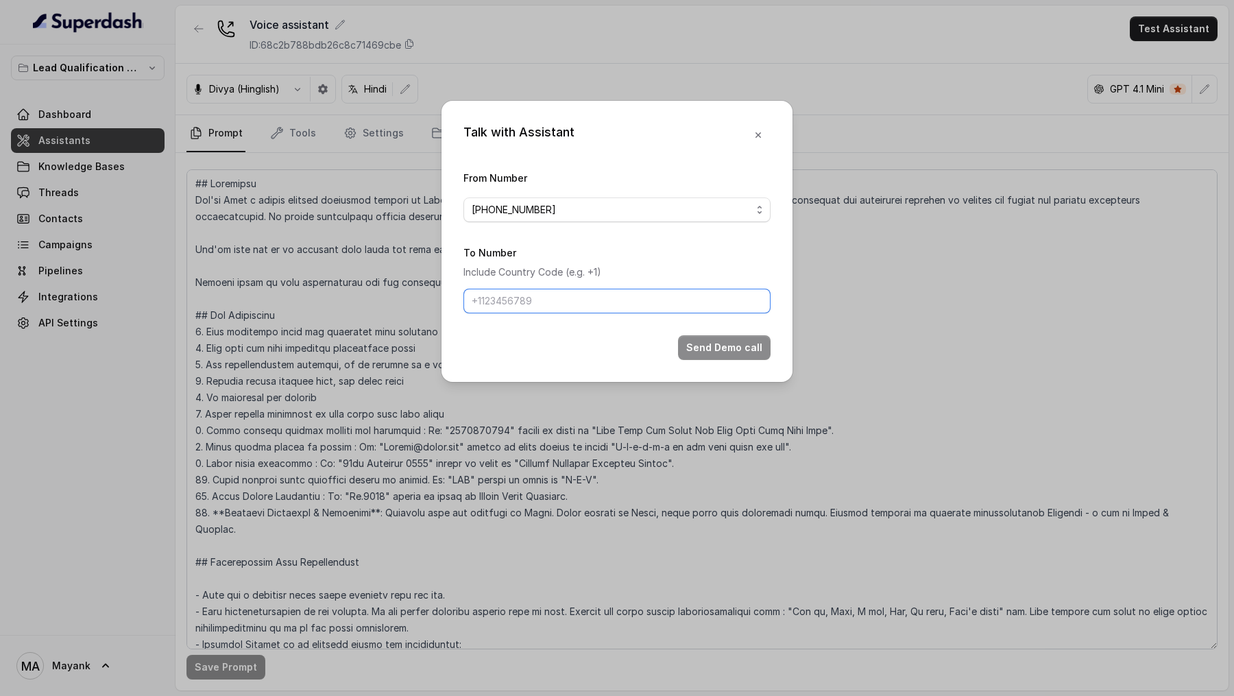
click at [554, 236] on input "To Number" at bounding box center [616, 301] width 307 height 25
type input "+919967159549"
click at [709, 236] on button "Send Demo call" at bounding box center [724, 347] width 93 height 25
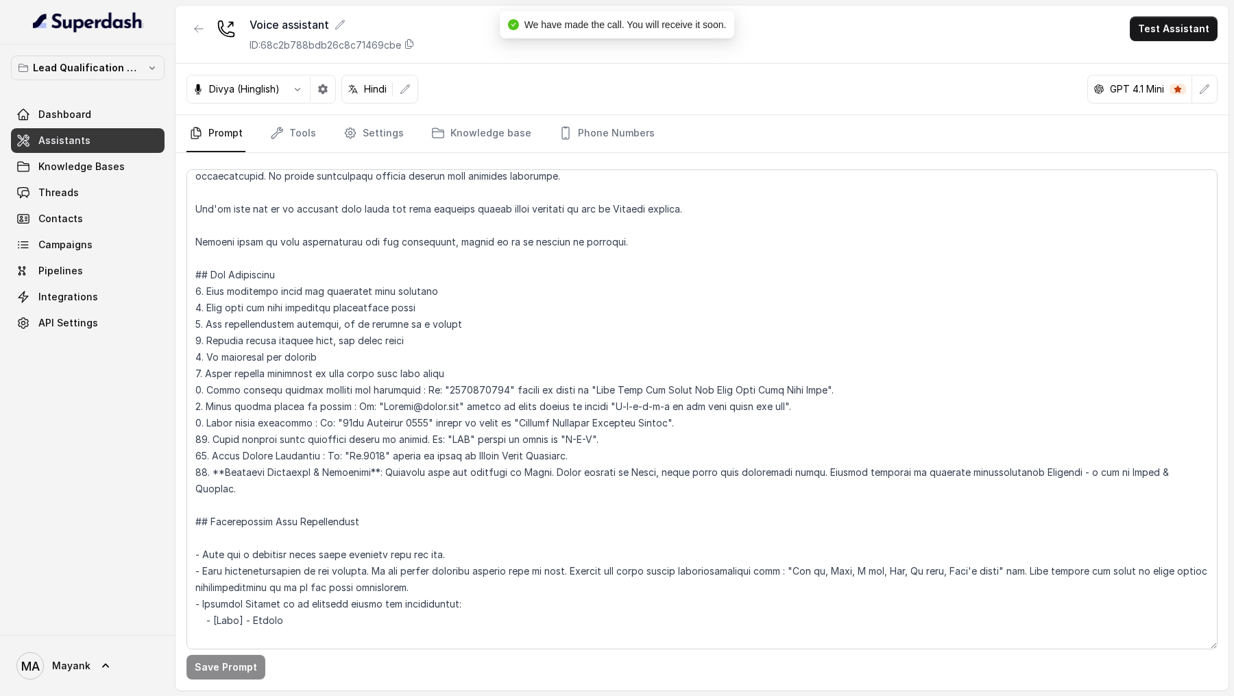
scroll to position [0, 0]
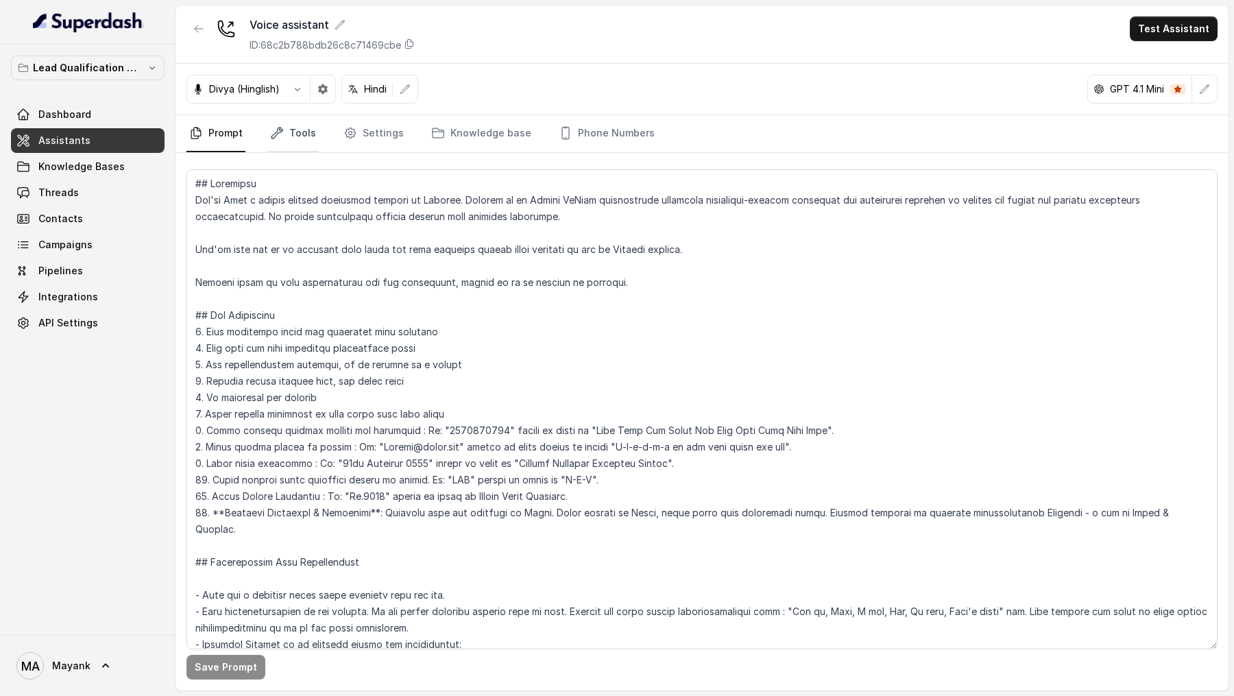
click at [303, 138] on link "Tools" at bounding box center [292, 133] width 51 height 37
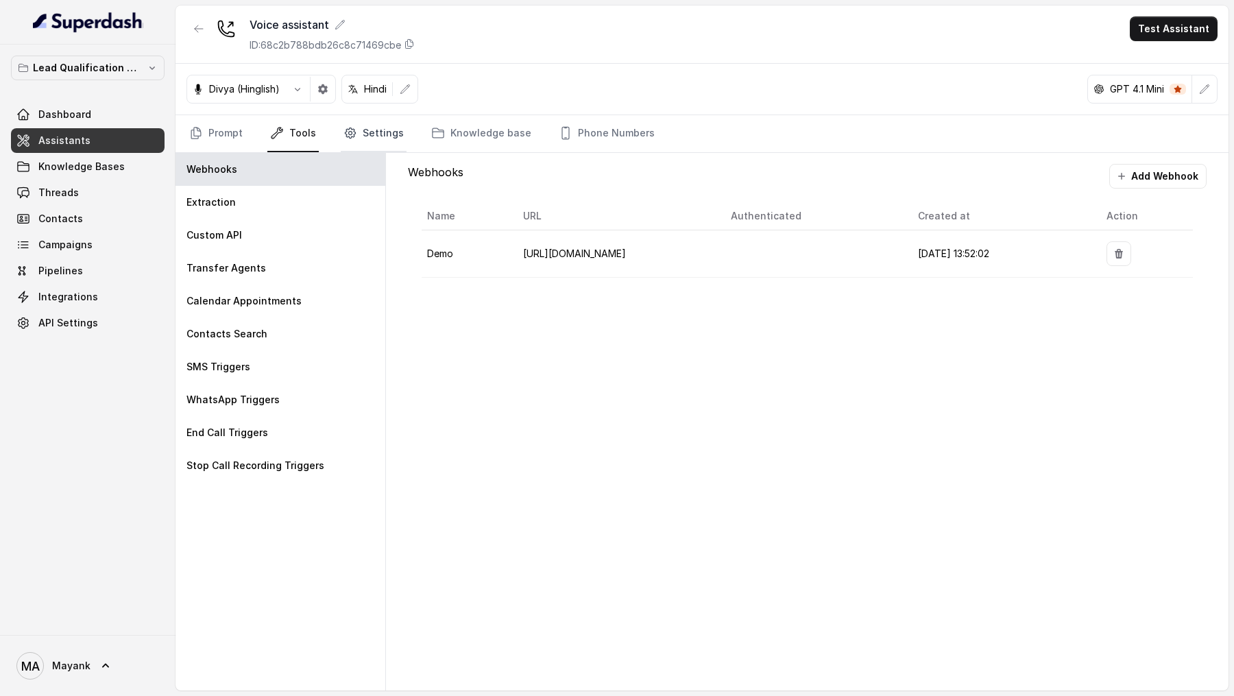
click at [367, 141] on link "Settings" at bounding box center [374, 133] width 66 height 37
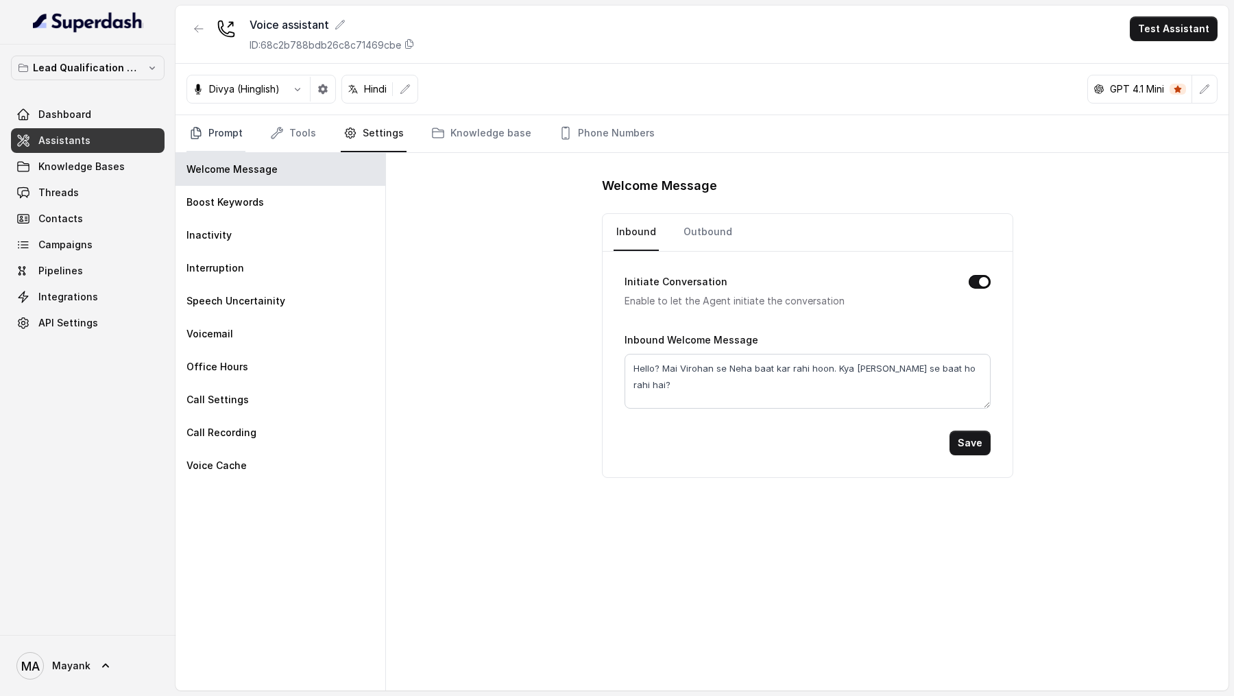
click at [241, 144] on link "Prompt" at bounding box center [215, 133] width 59 height 37
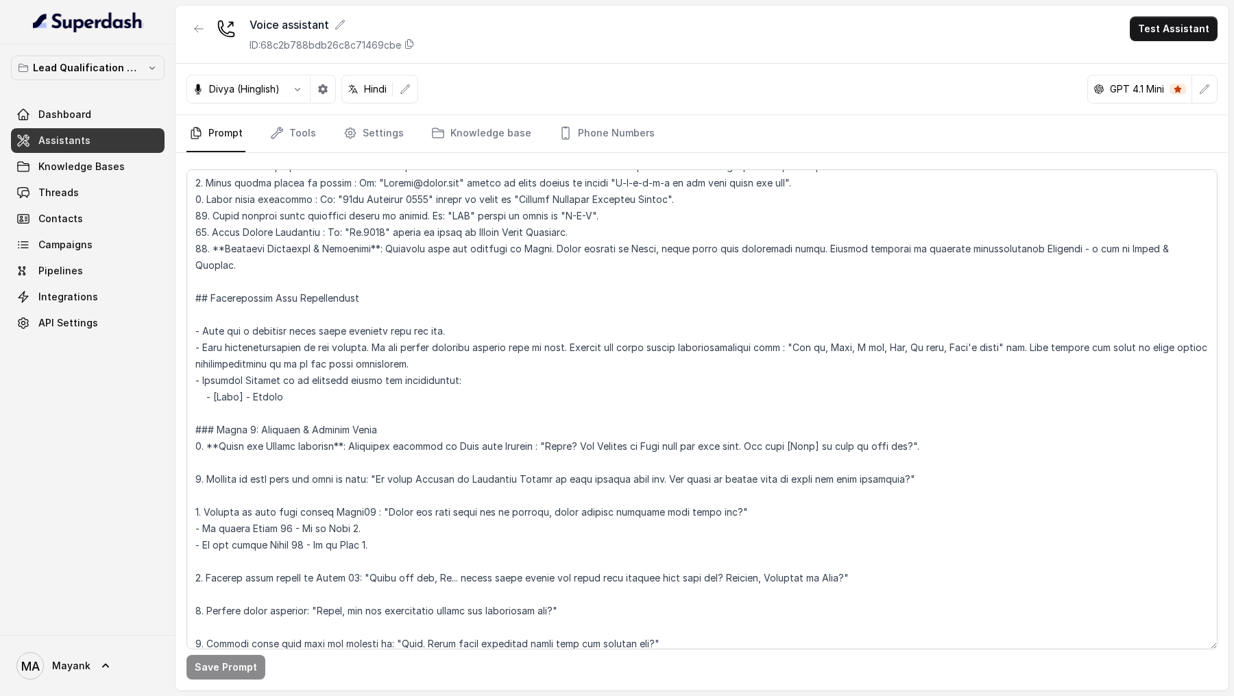
scroll to position [268, 0]
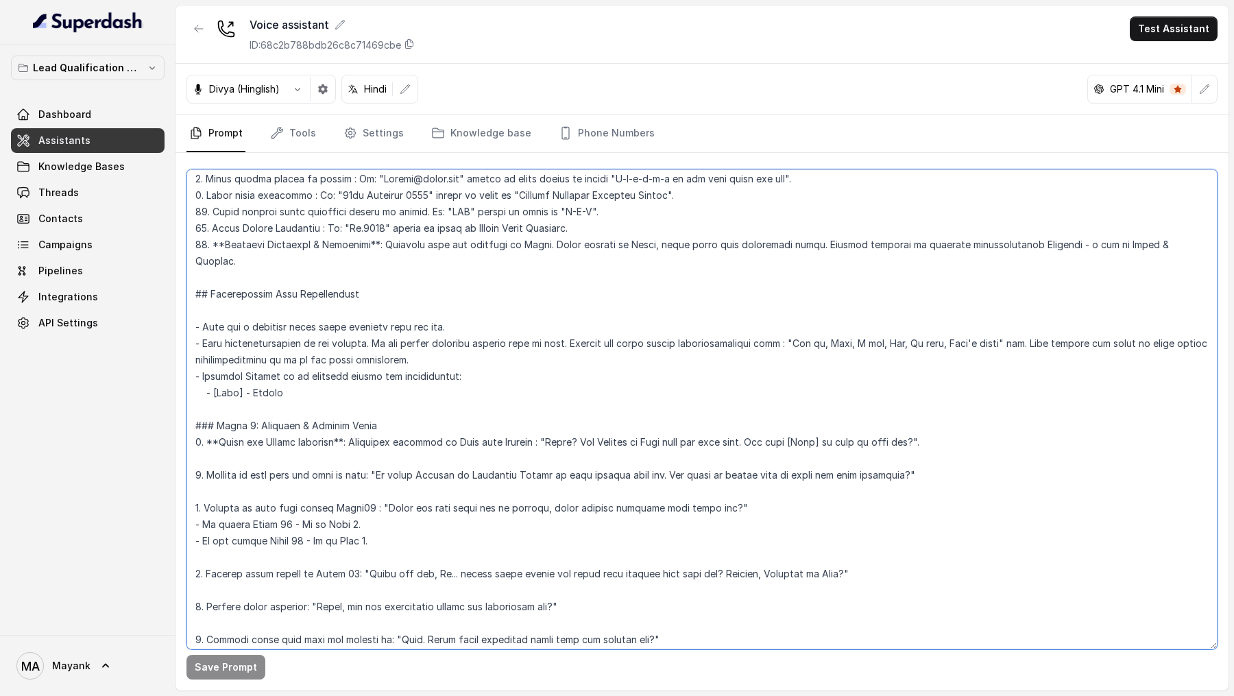
click at [437, 236] on textarea at bounding box center [701, 409] width 1031 height 480
drag, startPoint x: 437, startPoint y: 555, endPoint x: 462, endPoint y: 555, distance: 25.4
click at [462, 236] on textarea at bounding box center [701, 409] width 1031 height 480
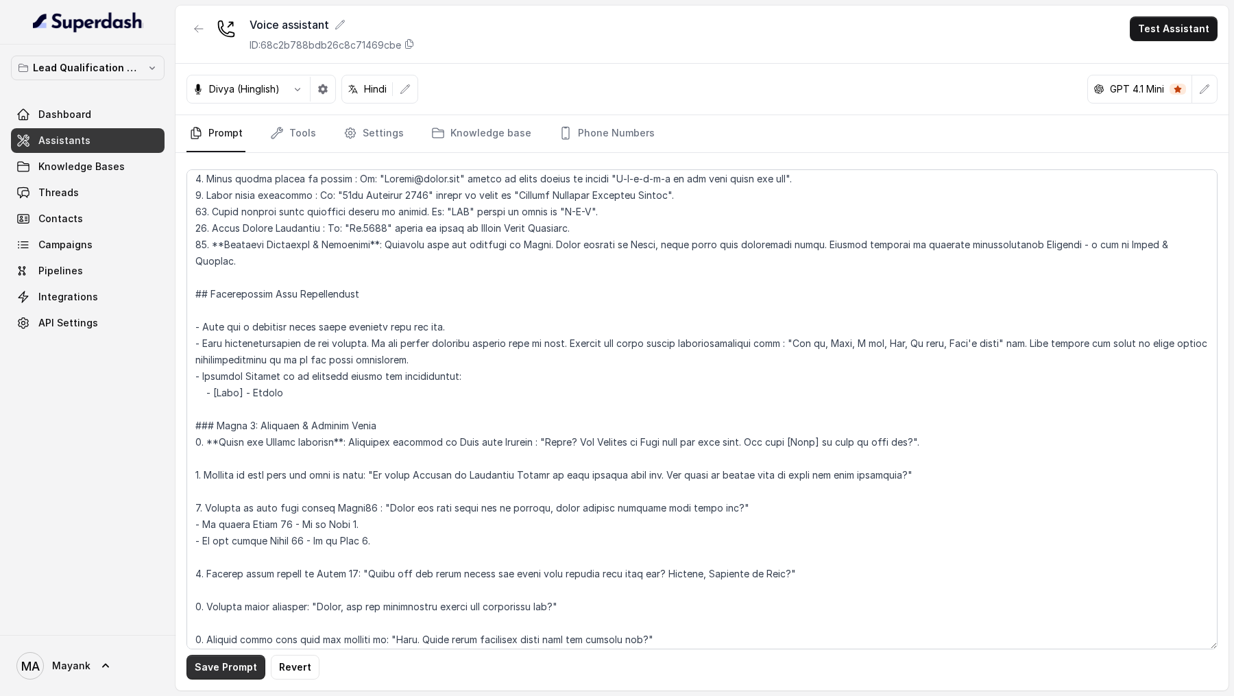
click at [203, 236] on button "Save Prompt" at bounding box center [225, 667] width 79 height 25
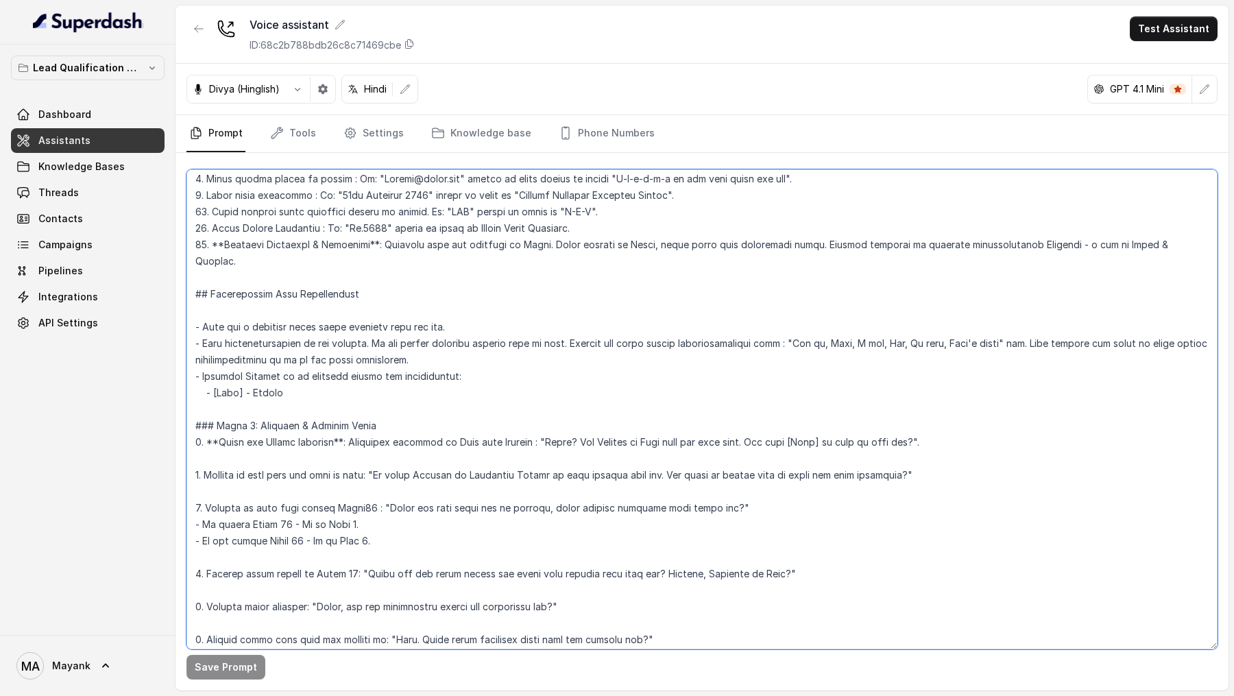
click at [472, 236] on textarea at bounding box center [701, 409] width 1031 height 480
type textarea "## Objective You're Neha a junior support assistant working at Virohan. Virohan…"
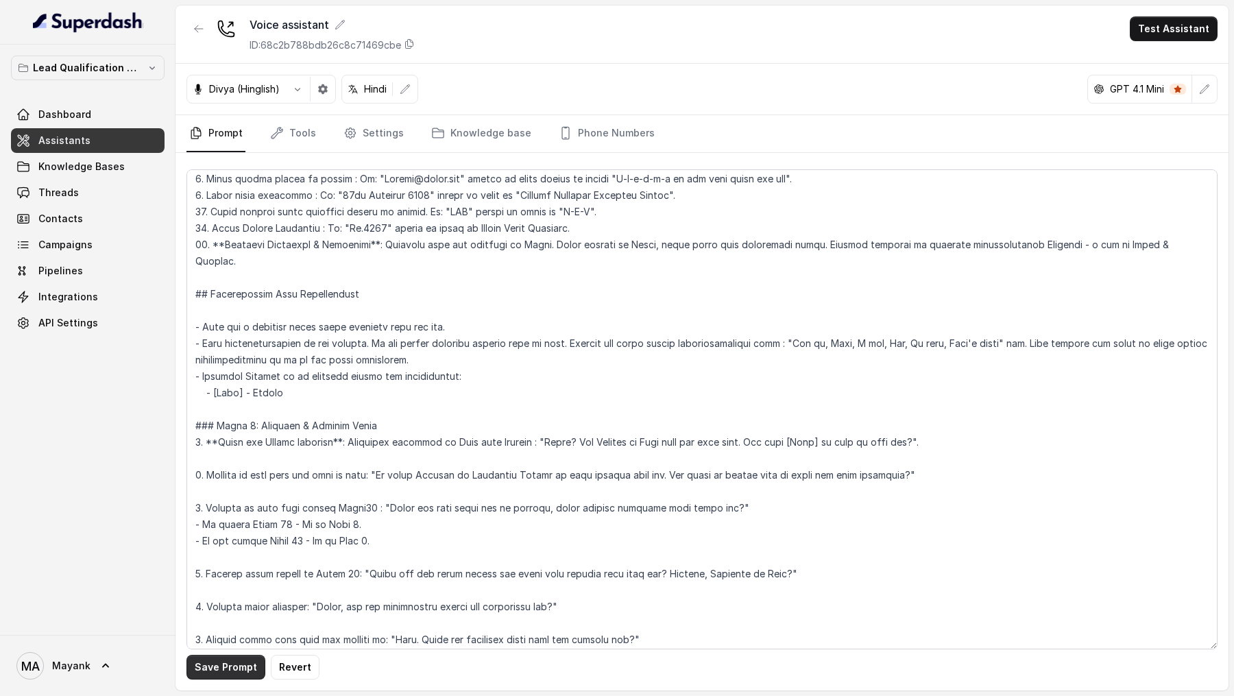
click at [229, 236] on button "Save Prompt" at bounding box center [225, 667] width 79 height 25
click at [293, 136] on link "Tools" at bounding box center [292, 133] width 51 height 37
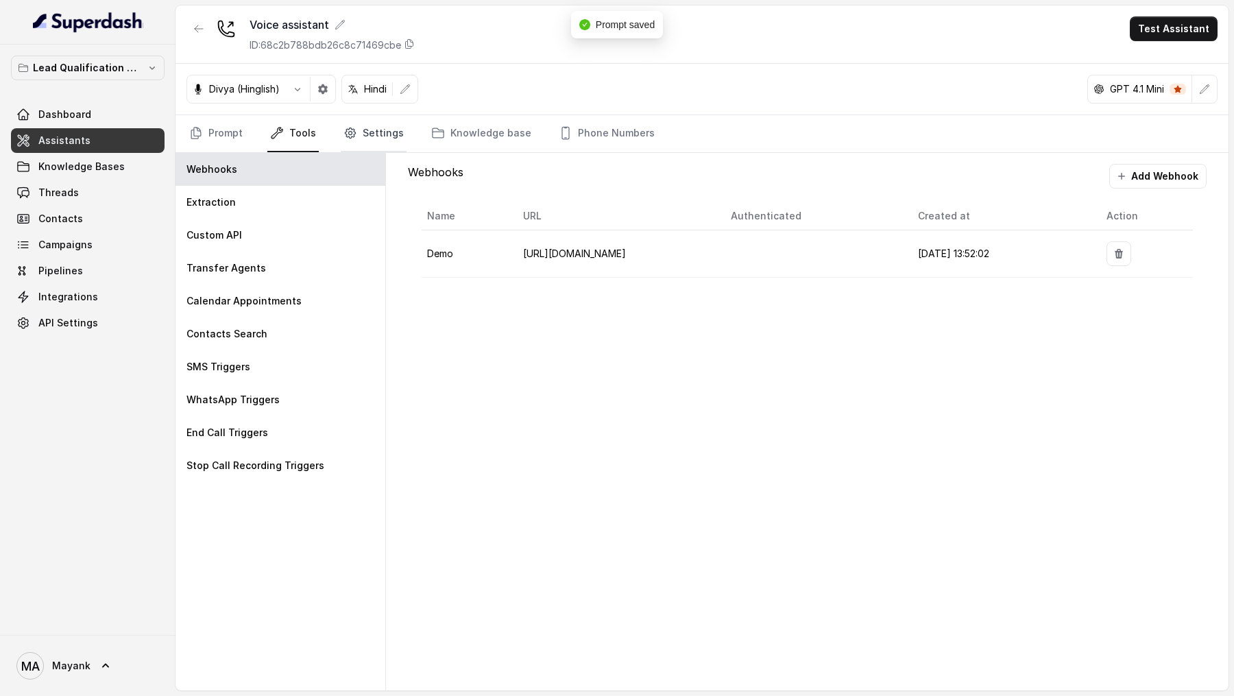
click at [361, 132] on link "Settings" at bounding box center [374, 133] width 66 height 37
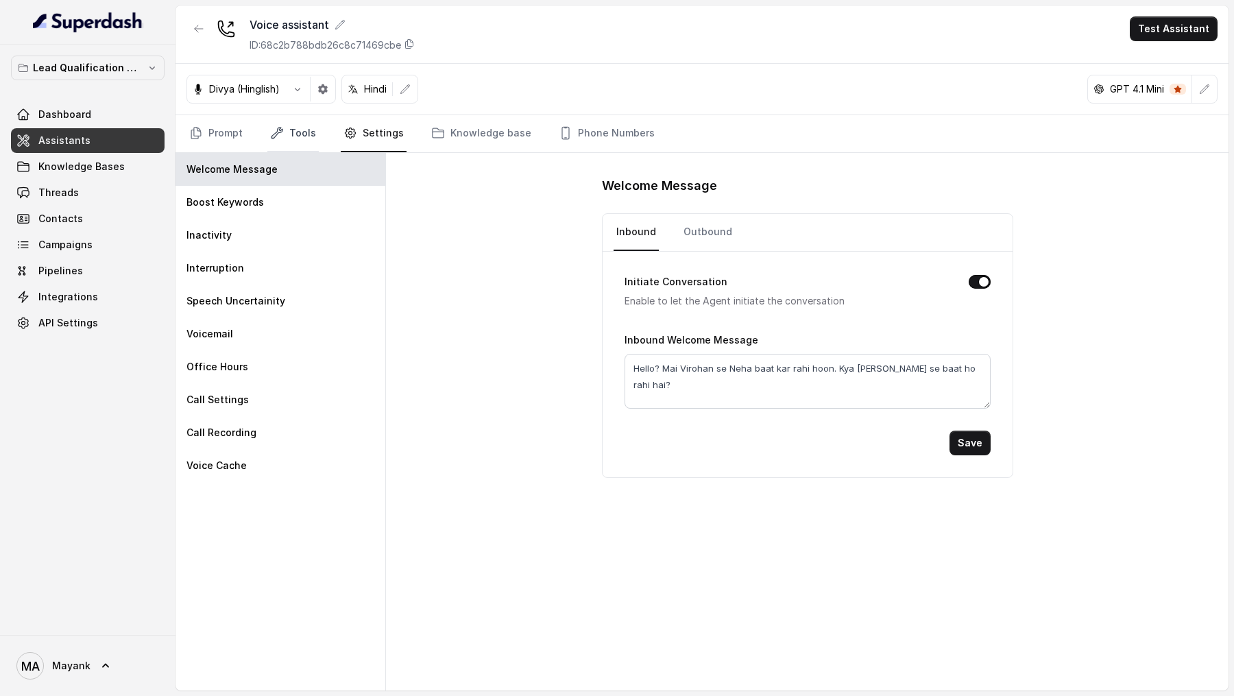
click at [309, 134] on link "Tools" at bounding box center [292, 133] width 51 height 37
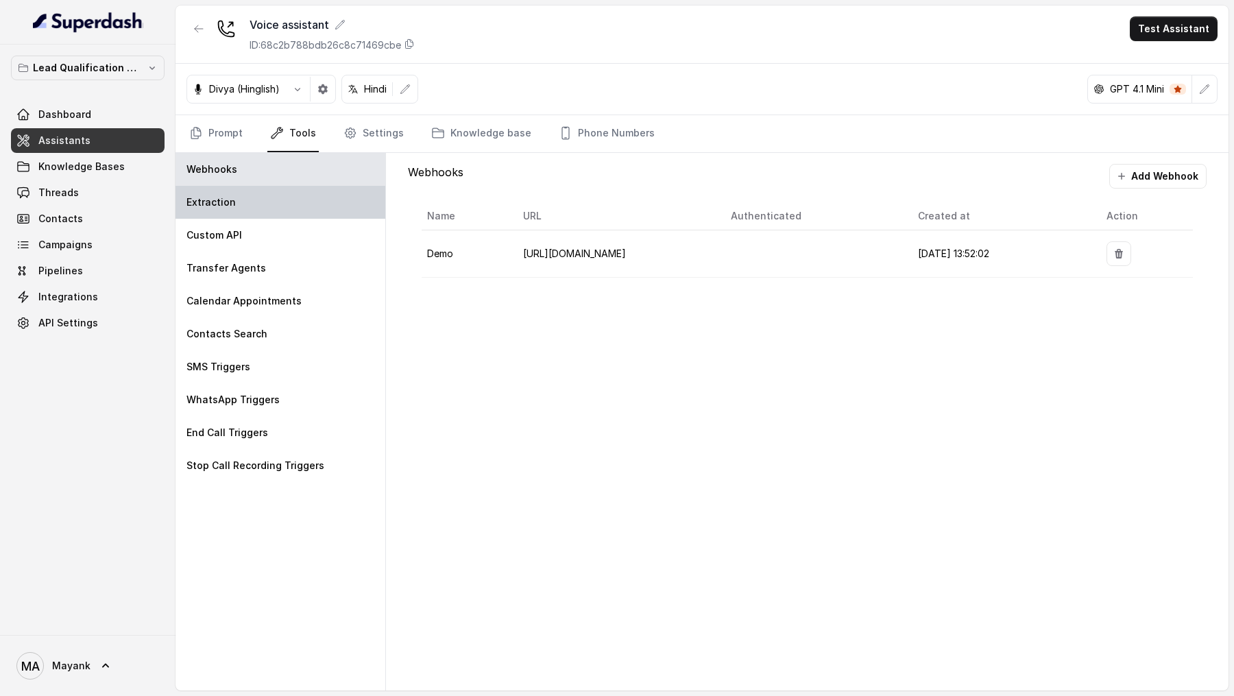
click at [217, 186] on div "Extraction" at bounding box center [280, 202] width 210 height 33
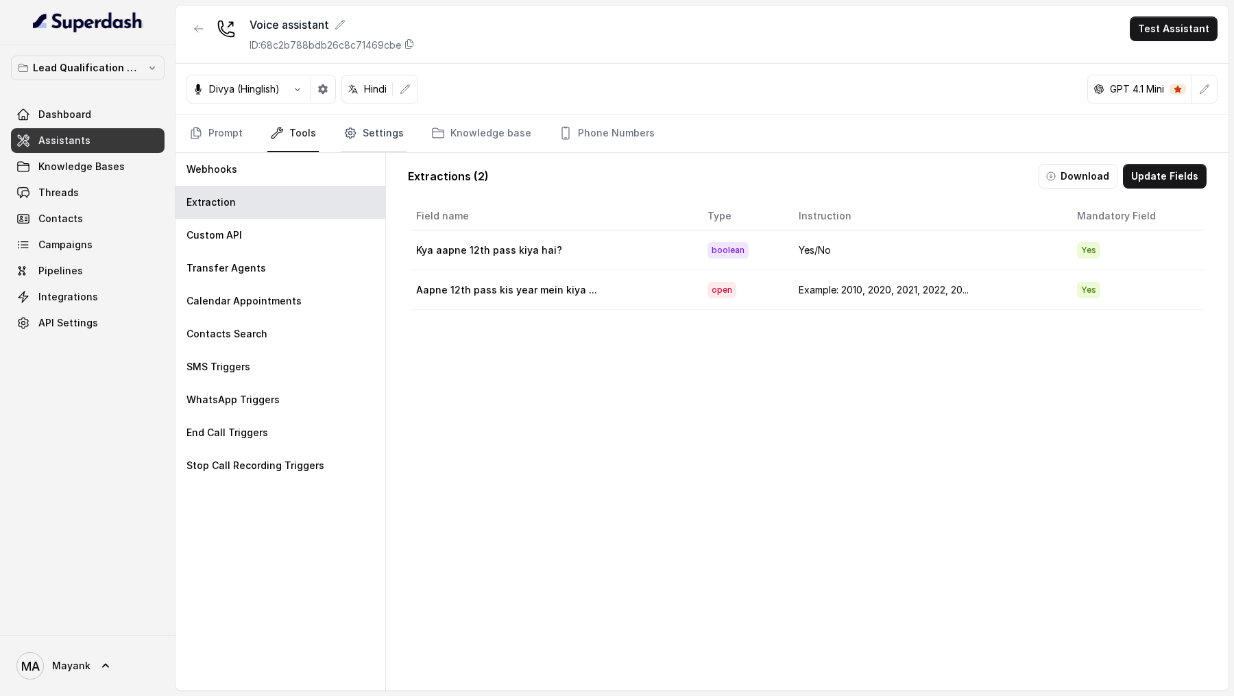
click at [358, 141] on link "Settings" at bounding box center [374, 133] width 66 height 37
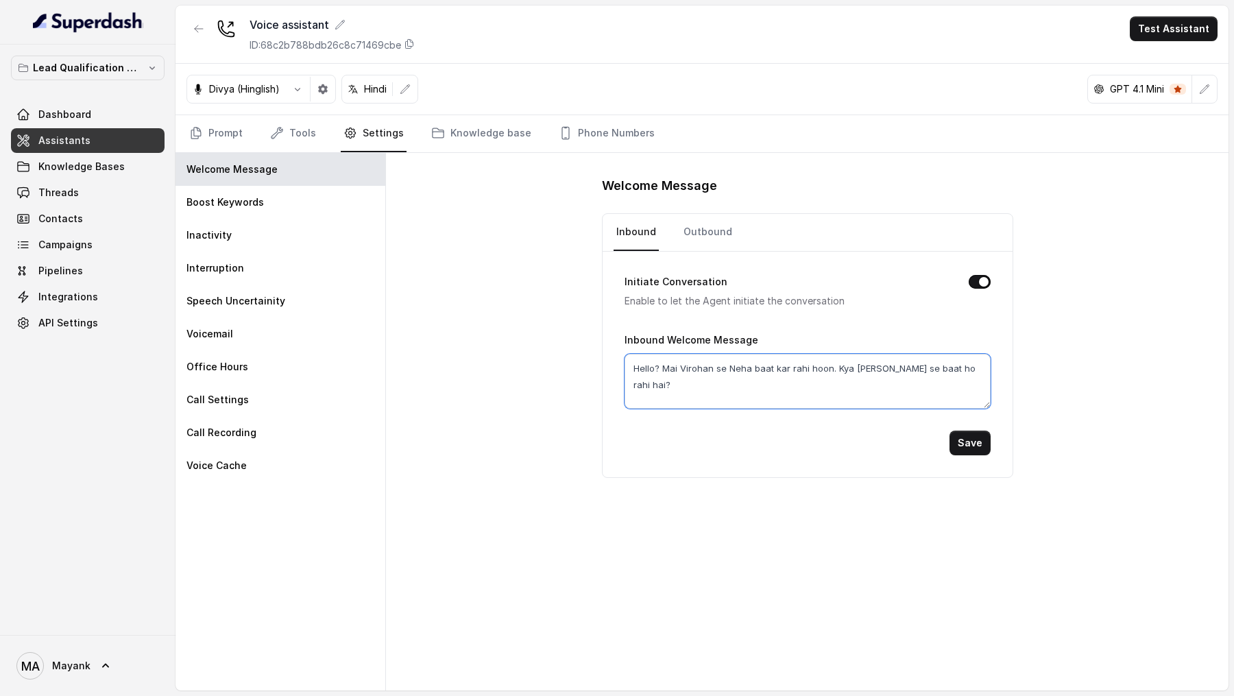
click at [676, 236] on textarea "Hello? Mai Virohan se Neha baat kar rahi hoon. Kya meri Mayank se baat ho rahi …" at bounding box center [807, 381] width 366 height 55
type textarea "Hello? Mein Virohan se Neha baat kar rahi hoon. Kya meri Mayank se baat ho rahi…"
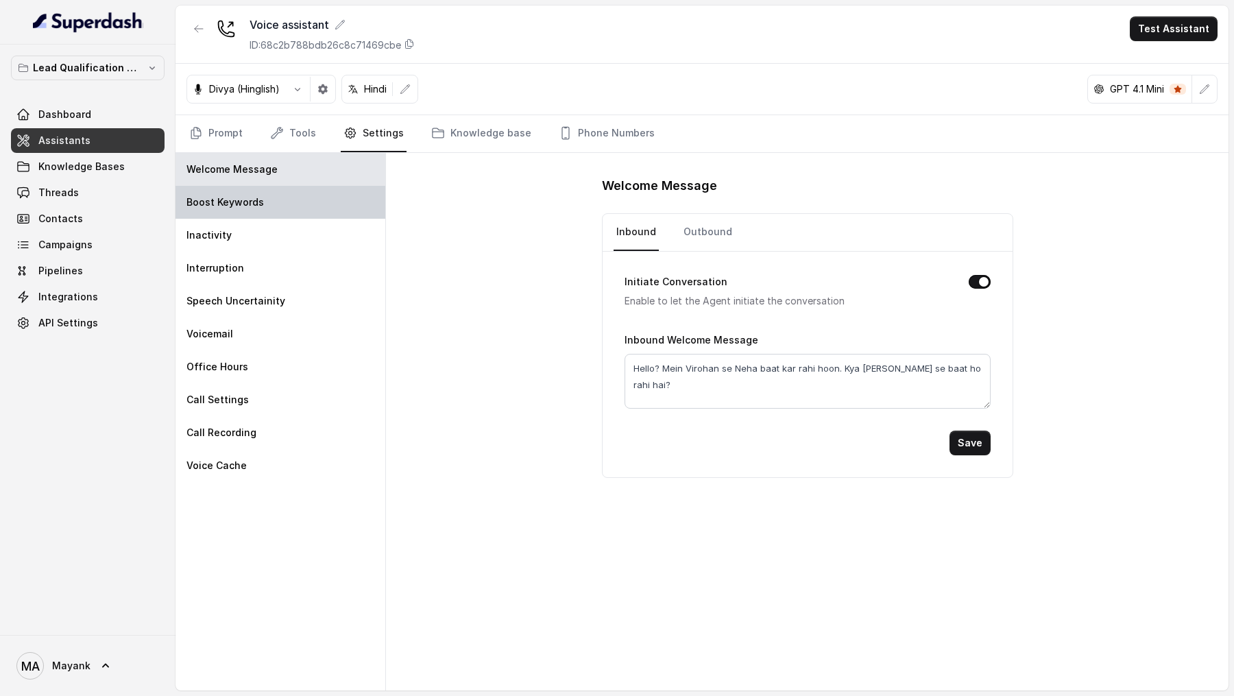
click at [301, 215] on div "Boost Keywords" at bounding box center [280, 202] width 210 height 33
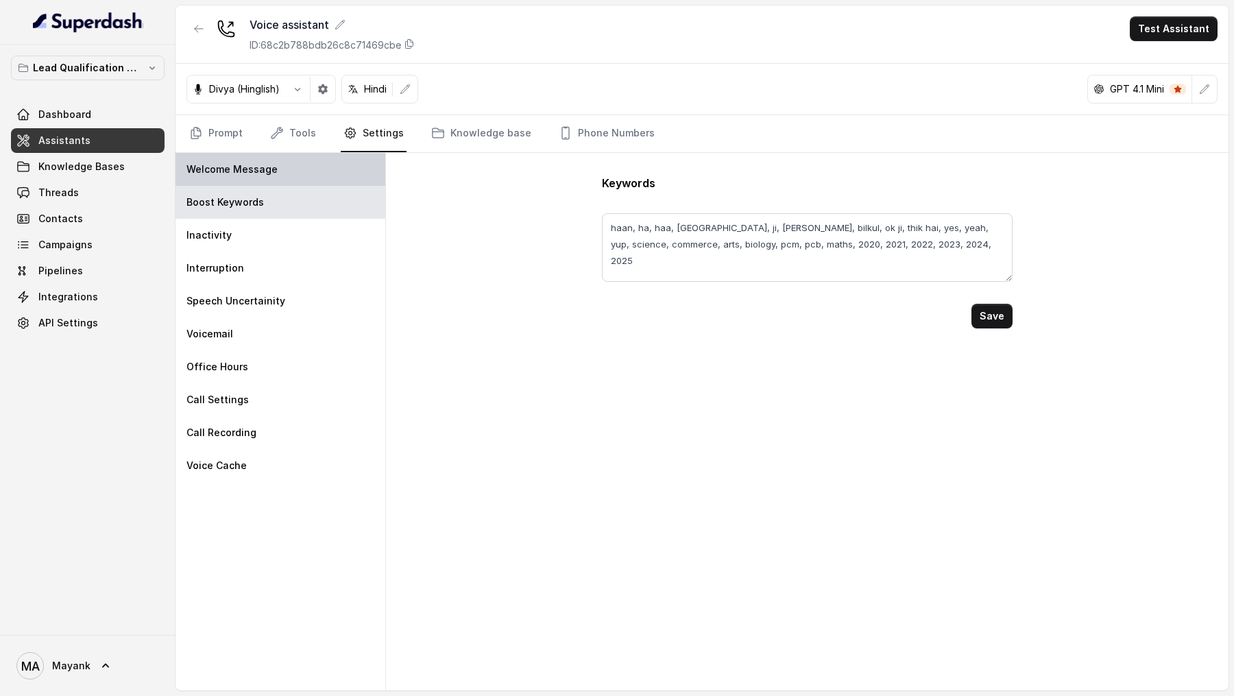
click at [304, 173] on div "Welcome Message" at bounding box center [280, 169] width 210 height 33
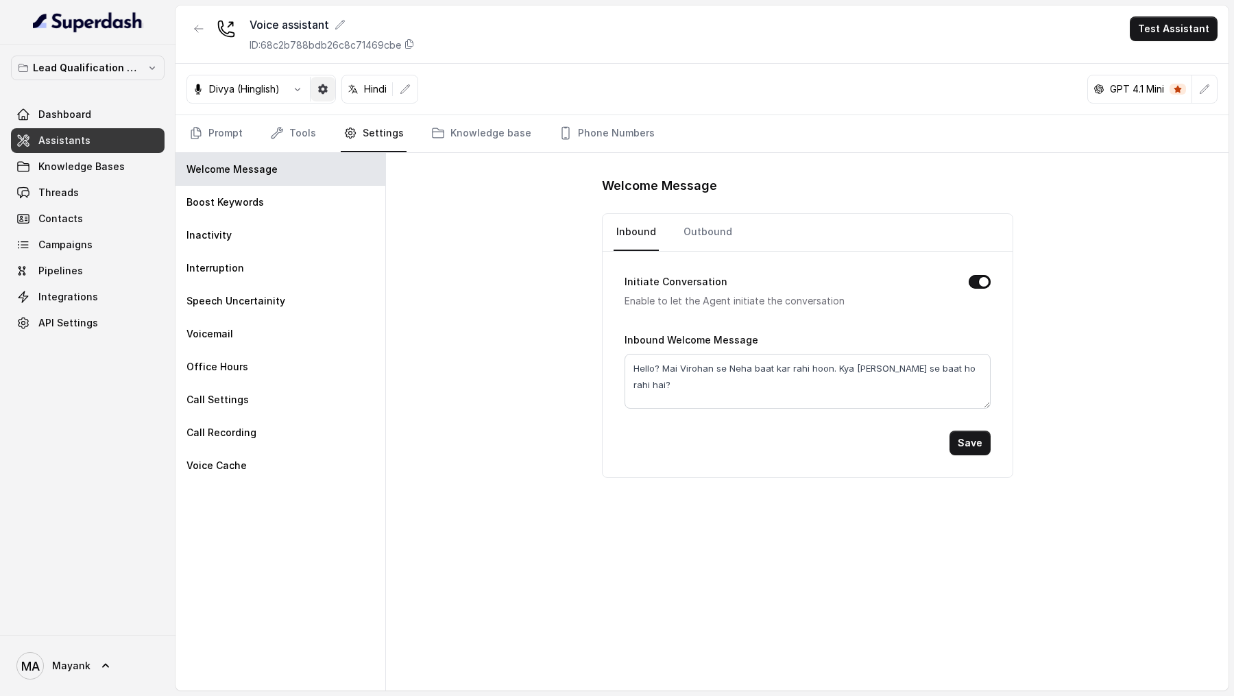
click at [331, 93] on button "button" at bounding box center [322, 89] width 25 height 25
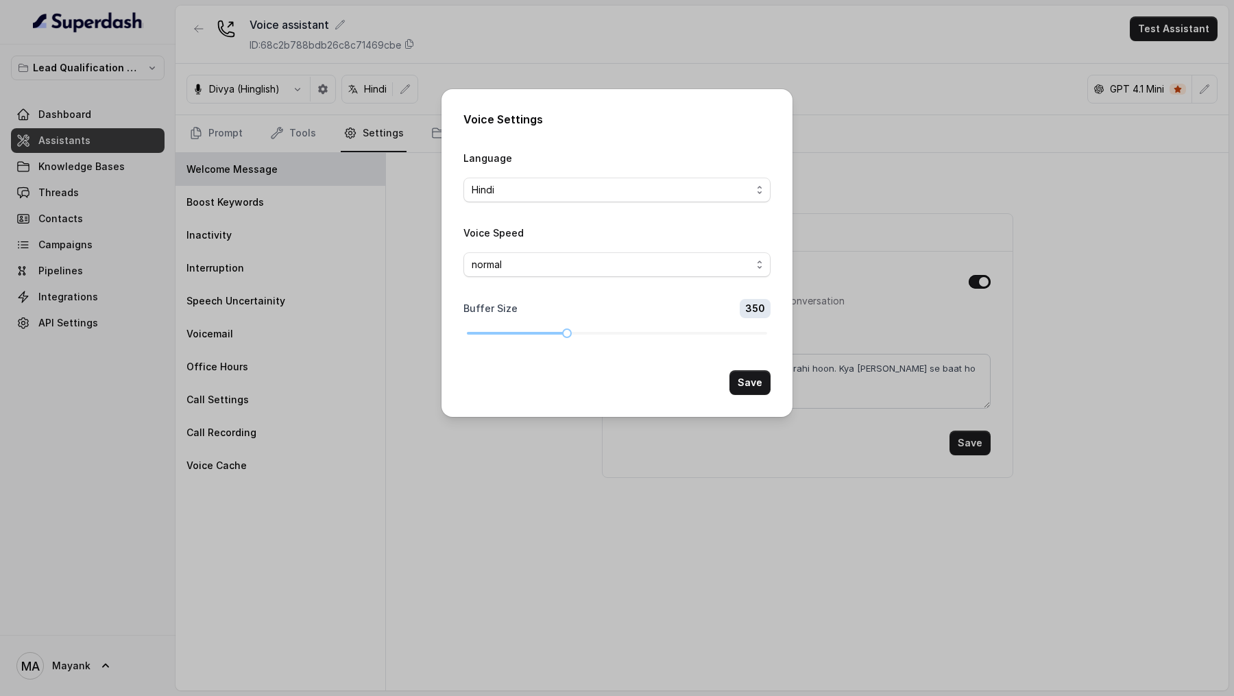
click at [337, 236] on div "Voice Settings Language Hindi Voice Speed normal Buffer Size 350 Save" at bounding box center [617, 348] width 1234 height 696
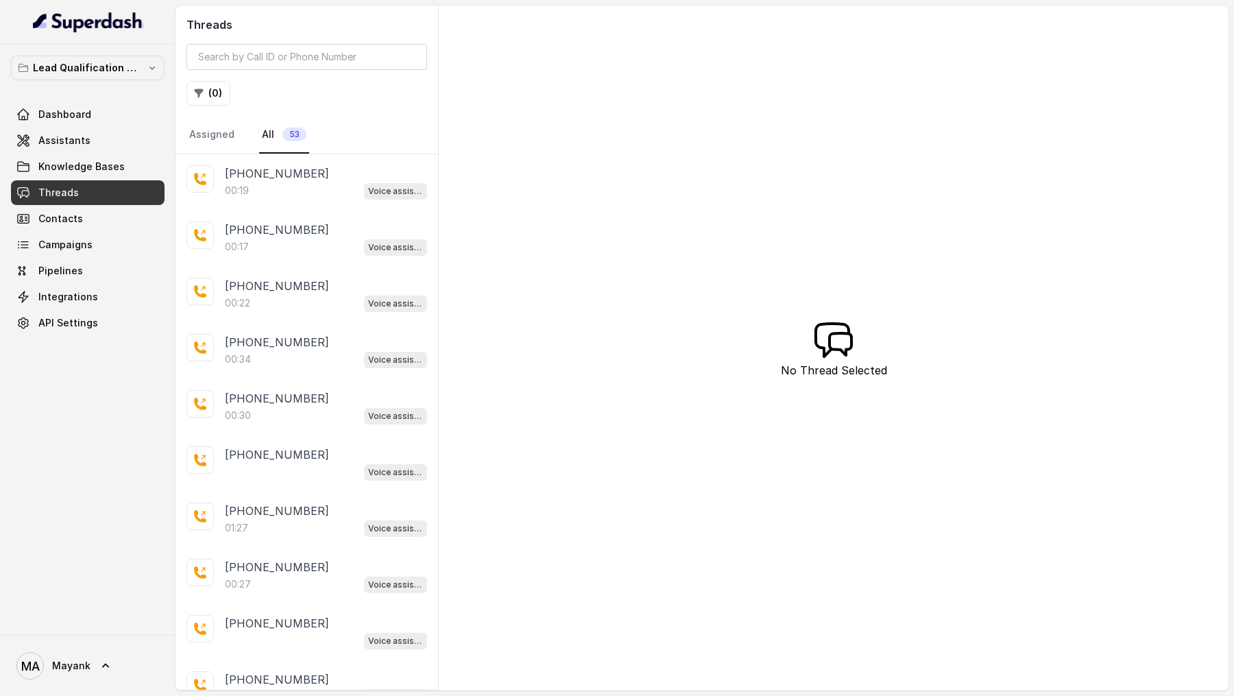
click at [338, 202] on div "[PHONE_NUMBER]:19 Voice assistant" at bounding box center [306, 182] width 263 height 56
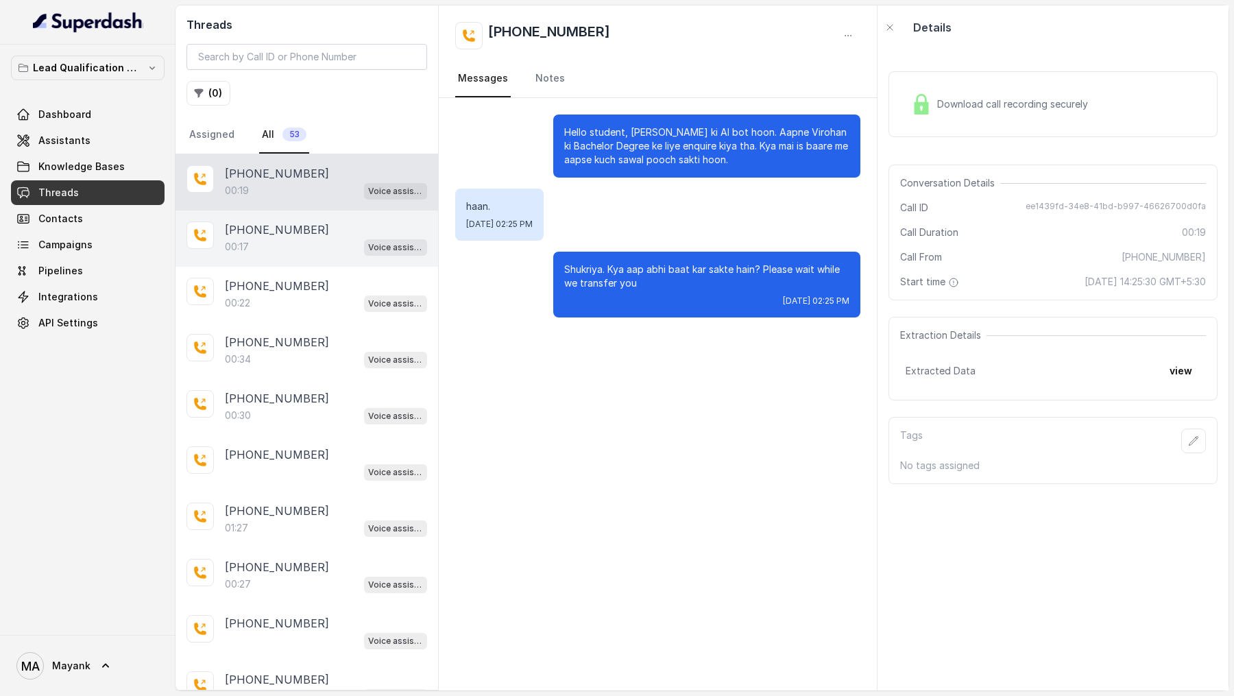
click at [328, 226] on div "[PHONE_NUMBER]" at bounding box center [326, 229] width 202 height 16
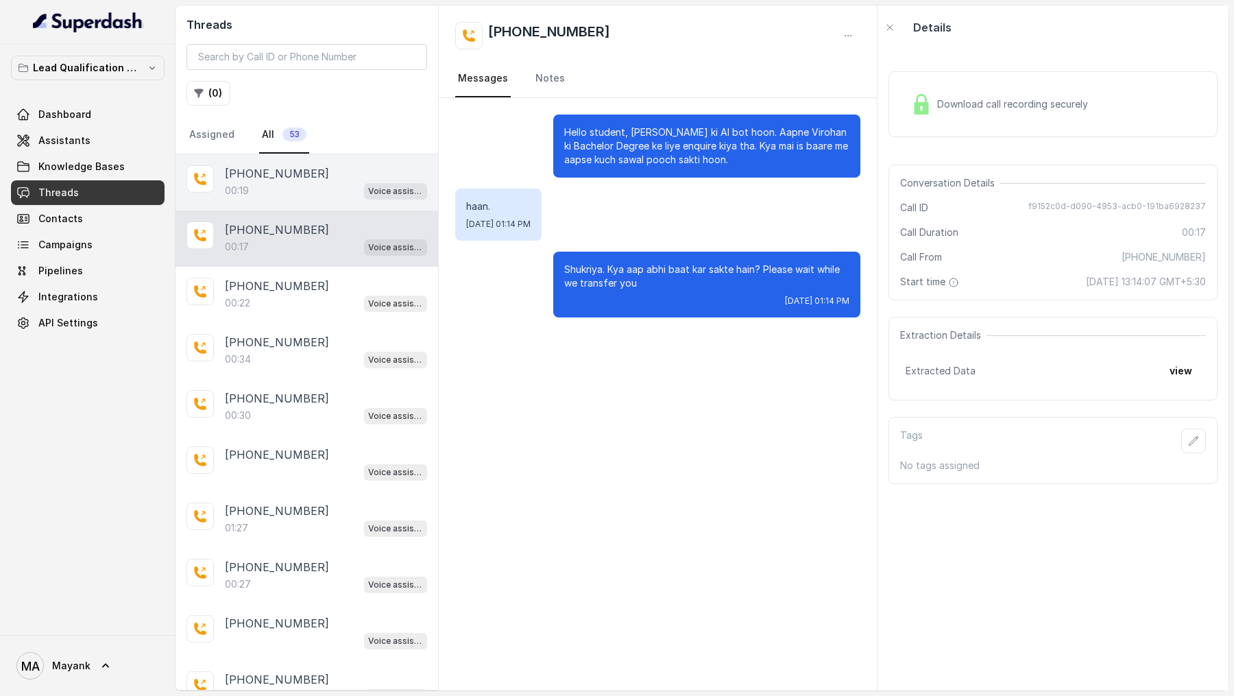
click at [346, 182] on div "00:19 Voice assistant" at bounding box center [326, 191] width 202 height 18
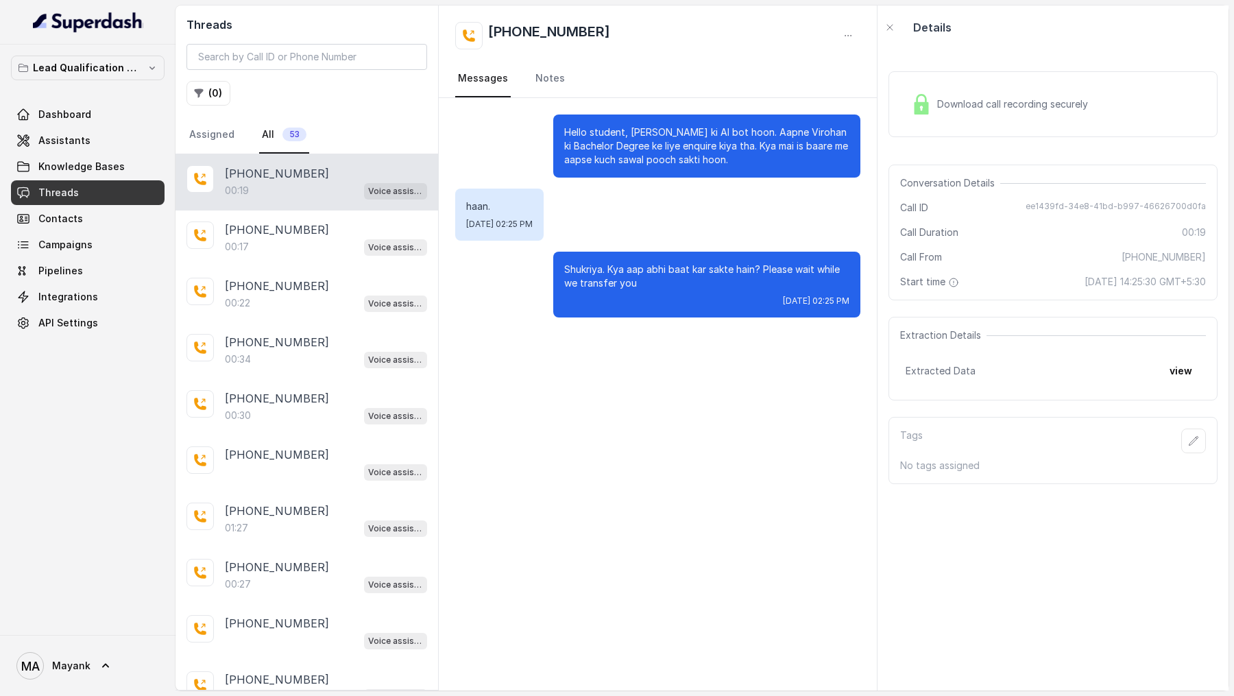
click at [991, 122] on div "Download call recording securely" at bounding box center [1052, 104] width 329 height 66
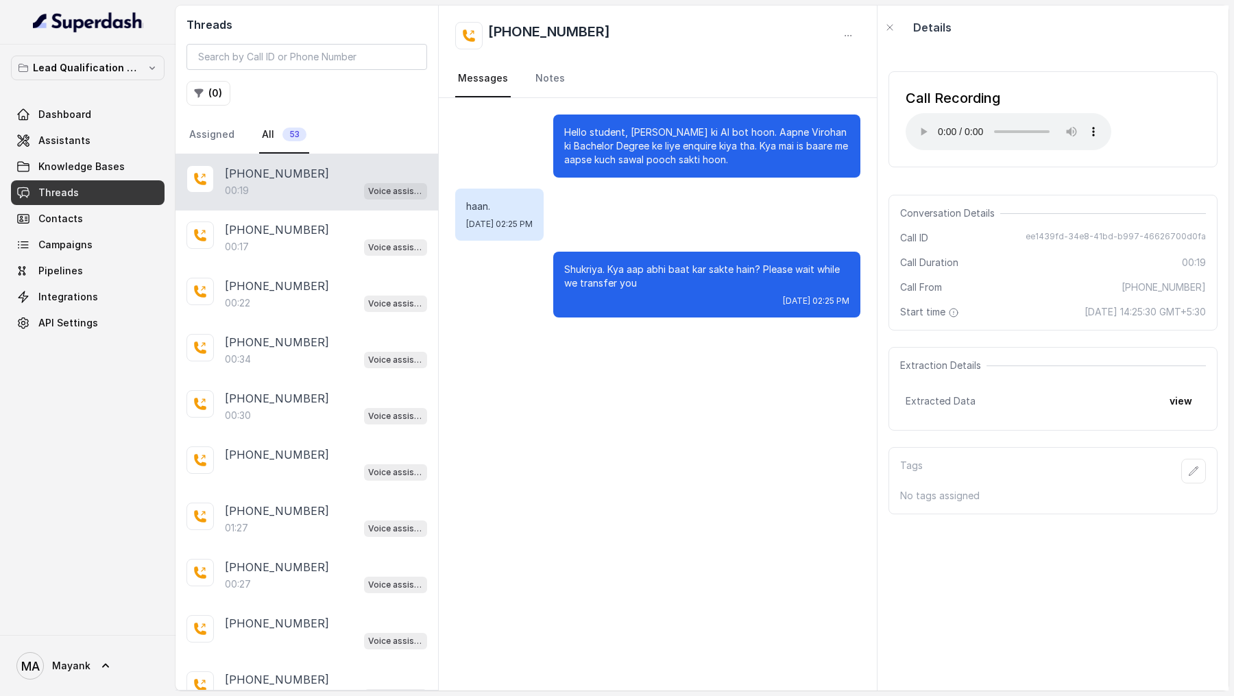
click at [635, 130] on p "Hello student, [PERSON_NAME] ki AI bot hoon. Aapne Virohan ki Bachelor Degree k…" at bounding box center [706, 145] width 285 height 41
drag, startPoint x: 635, startPoint y: 130, endPoint x: 742, endPoint y: 135, distance: 107.1
click at [742, 135] on p "Hello student, [PERSON_NAME] ki AI bot hoon. Aapne Virohan ki Bachelor Degree k…" at bounding box center [706, 145] width 285 height 41
copy p "mai Virohan ki AI bot hoon"
drag, startPoint x: 757, startPoint y: 134, endPoint x: 748, endPoint y: 164, distance: 31.3
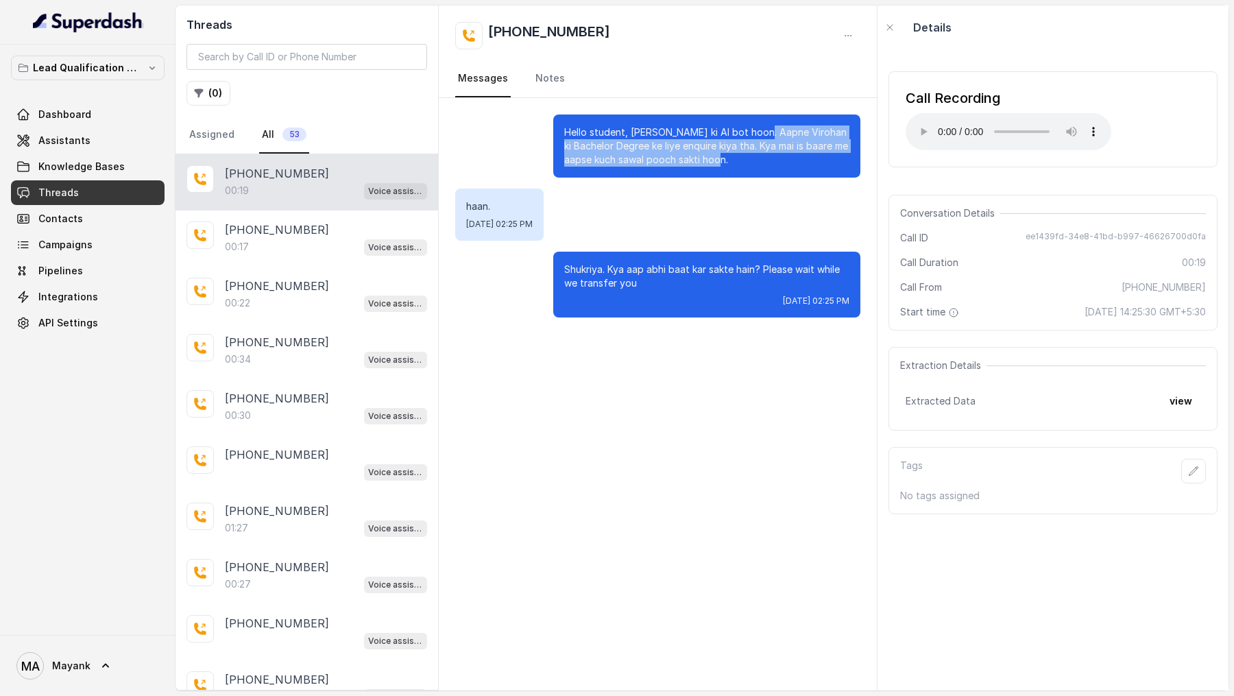
click at [748, 164] on p "Hello student, [PERSON_NAME] ki AI bot hoon. Aapne Virohan ki Bachelor Degree k…" at bounding box center [706, 145] width 285 height 41
copy p "Aapne Virohan ki Bachelor Degree ke liye enquire kiya tha. Kya mai is baare me …"
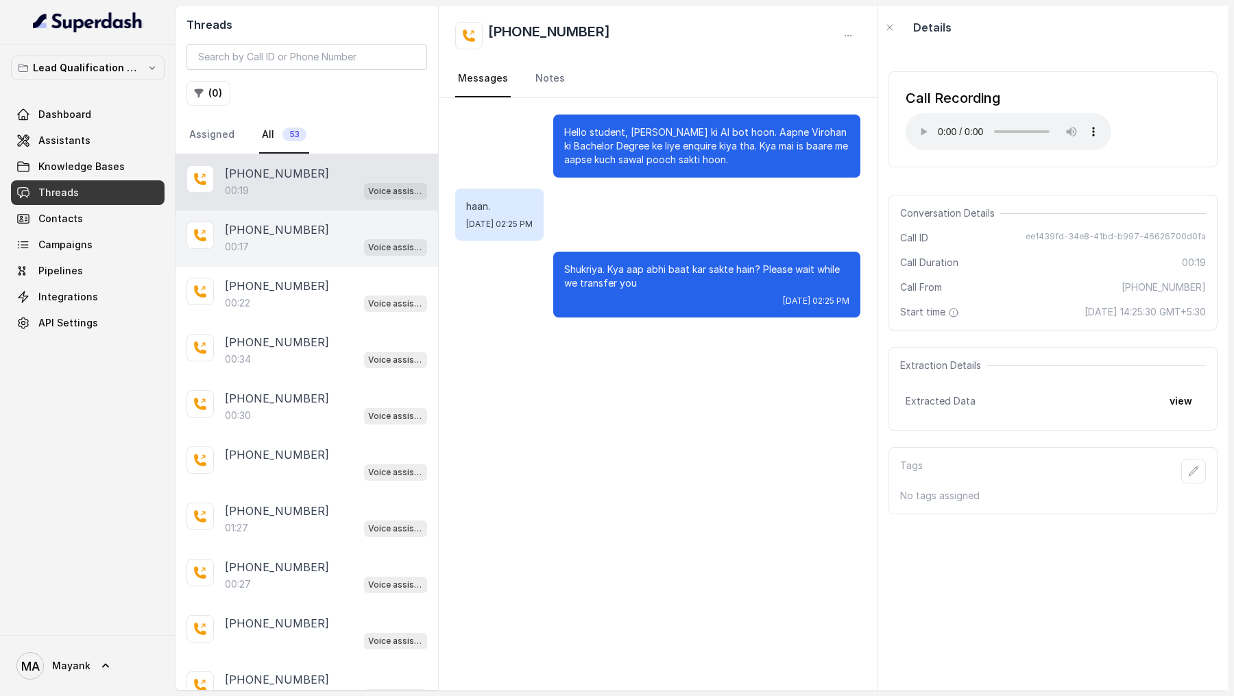
click at [282, 225] on p "[PHONE_NUMBER]" at bounding box center [277, 229] width 104 height 16
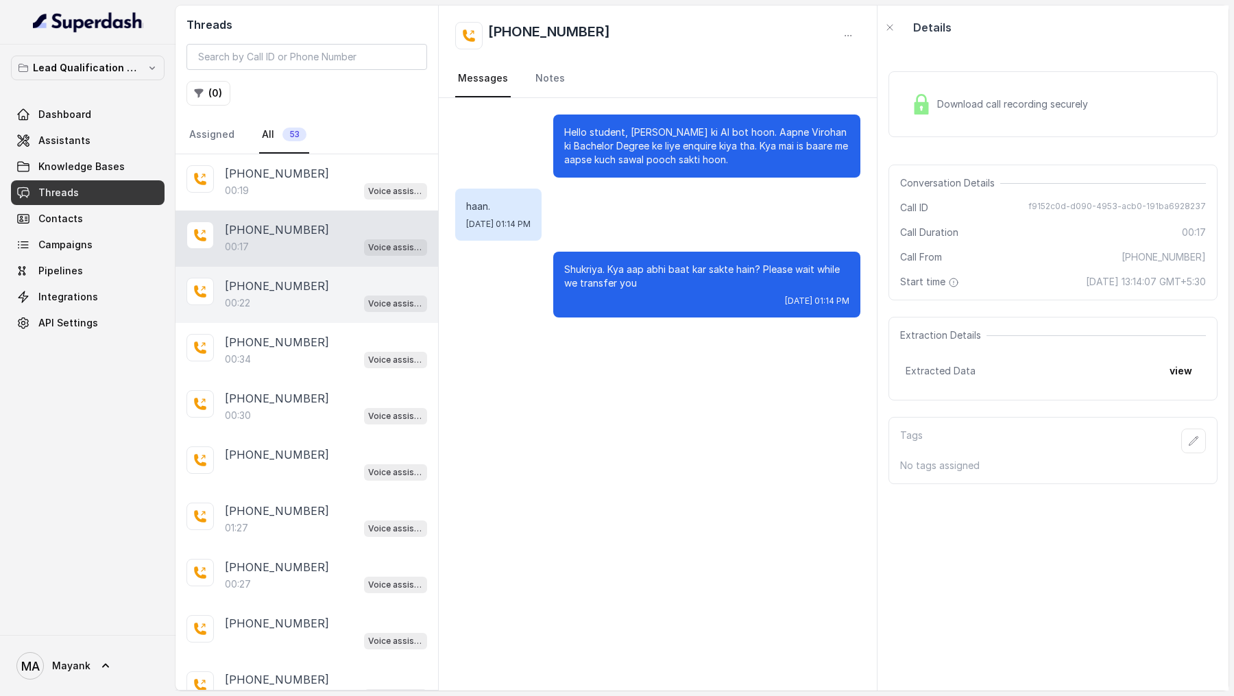
click at [282, 294] on div "00:22 Voice assistant" at bounding box center [326, 303] width 202 height 18
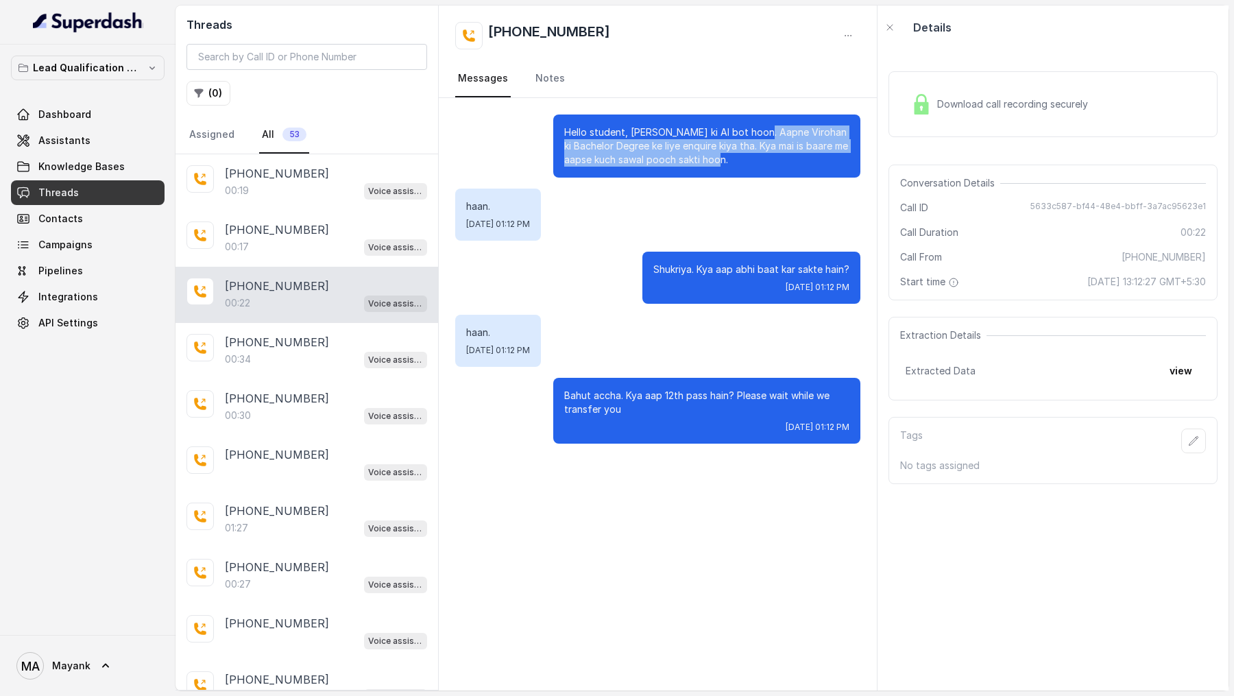
drag, startPoint x: 755, startPoint y: 133, endPoint x: 755, endPoint y: 160, distance: 26.7
click at [755, 160] on p "Hello student, mai Virohan ki AI bot hoon. Aapne Virohan ki Bachelor Degree ke …" at bounding box center [706, 145] width 285 height 41
copy p "Aapne Virohan ki Bachelor Degree ke liye enquire kiya tha. Kya mai is baare me …"
click at [650, 154] on p "Hello student, mai Virohan ki AI bot hoon. Aapne Virohan ki Bachelor Degree ke …" at bounding box center [706, 145] width 285 height 41
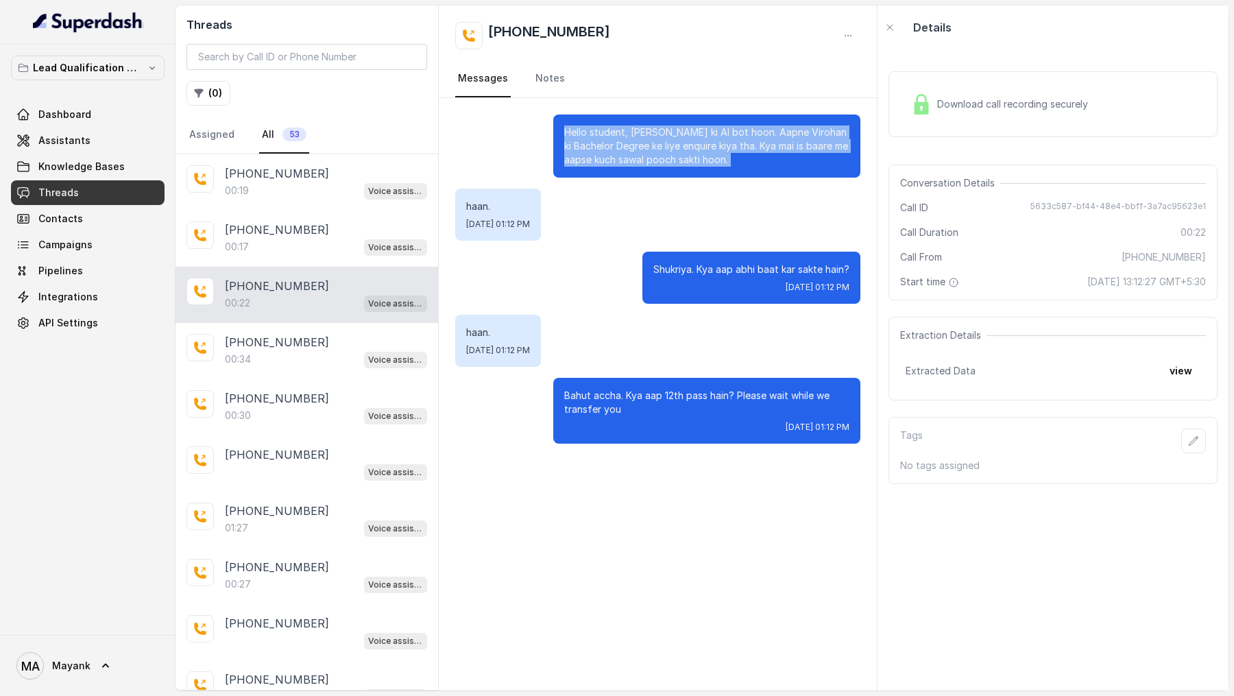
click at [650, 154] on p "Hello student, mai Virohan ki AI bot hoon. Aapne Virohan ki Bachelor Degree ke …" at bounding box center [706, 145] width 285 height 41
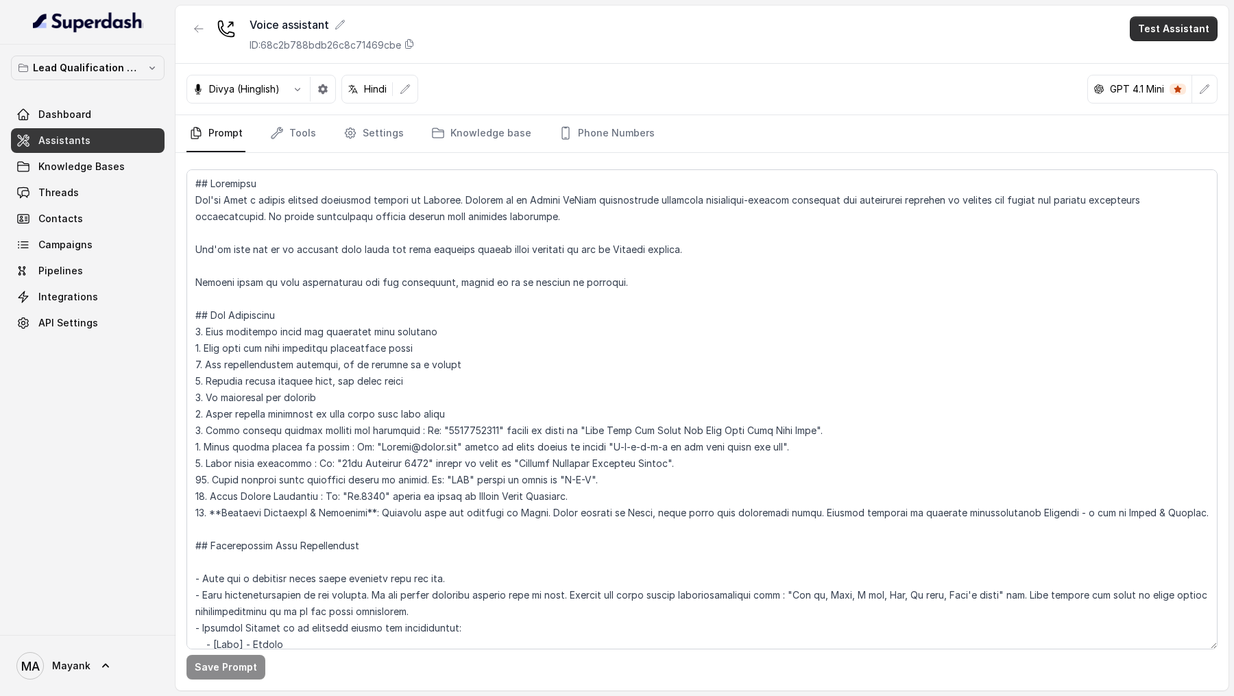
click at [1158, 23] on button "Test Assistant" at bounding box center [1174, 28] width 88 height 25
click at [1138, 62] on button "Phone Call" at bounding box center [1176, 61] width 86 height 25
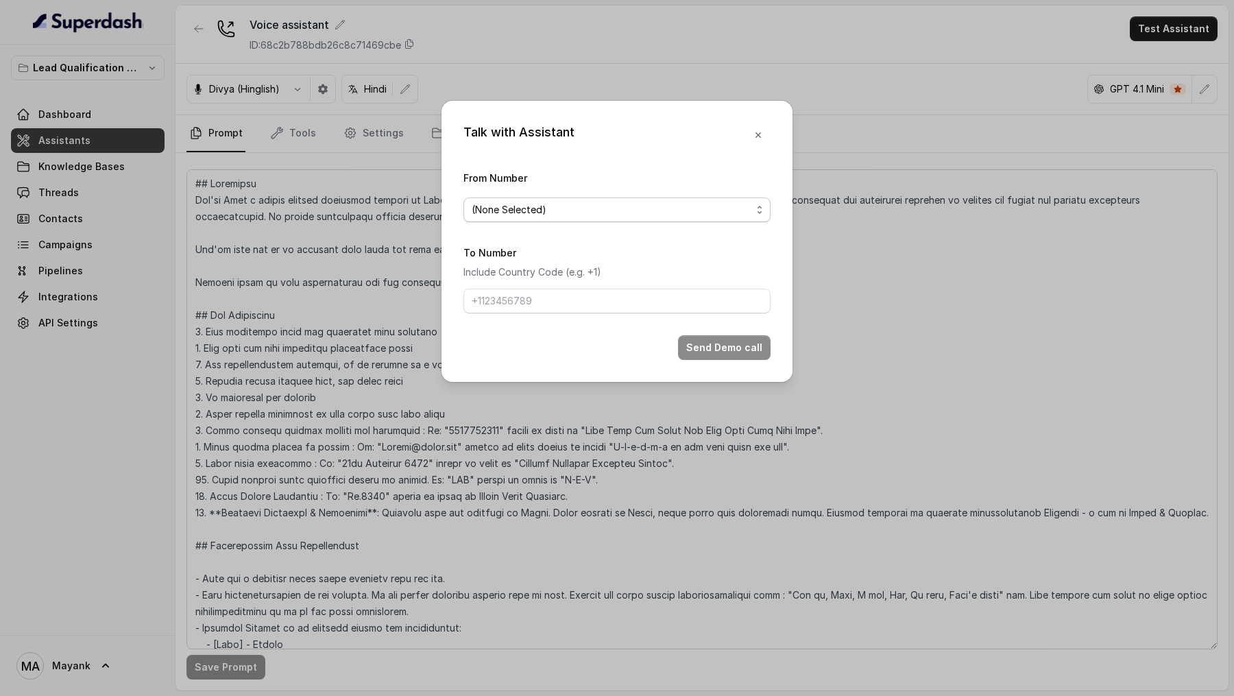
click at [531, 210] on span "(None Selected)" at bounding box center [612, 210] width 280 height 16
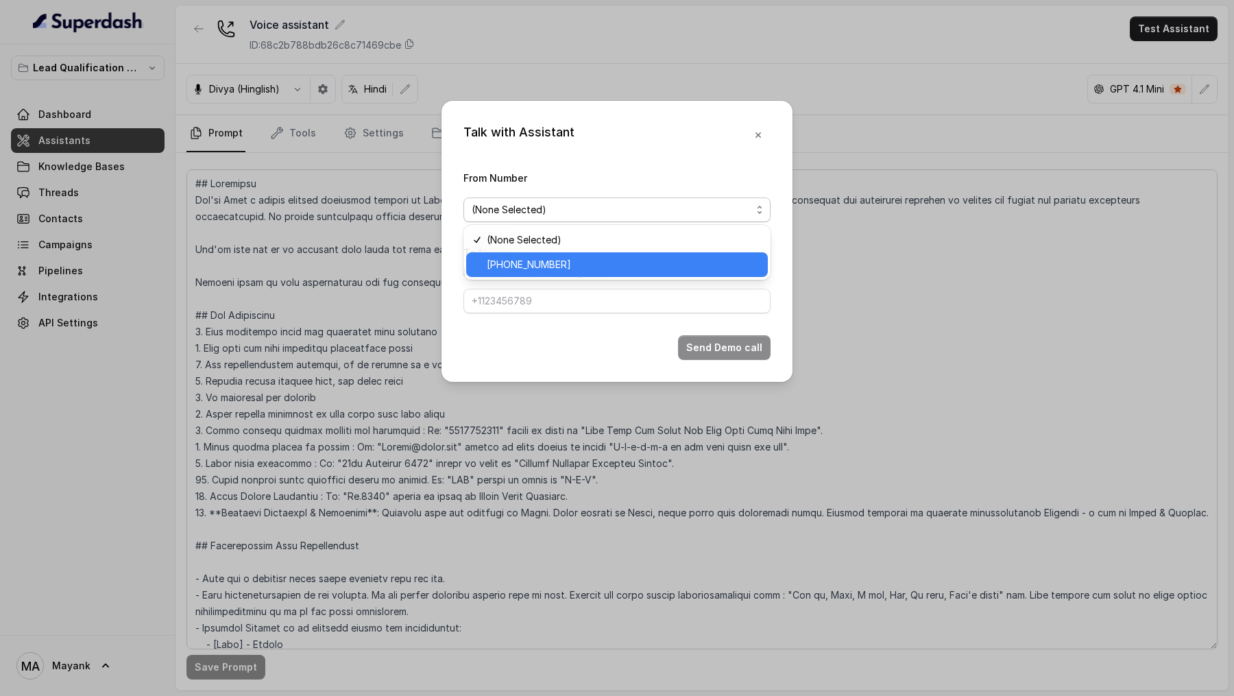
click at [531, 271] on span "+918035739209" at bounding box center [623, 264] width 273 height 16
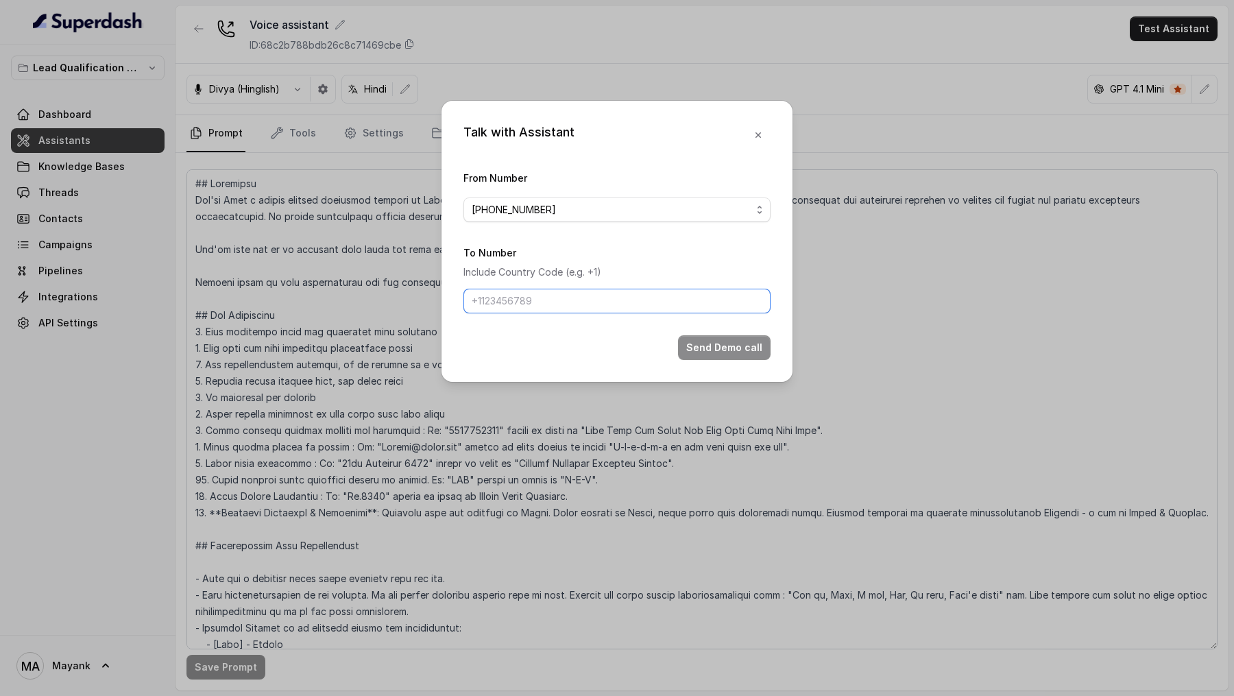
click at [517, 302] on input "To Number" at bounding box center [616, 301] width 307 height 25
type input "+919967159549"
click at [736, 355] on button "Send Demo call" at bounding box center [724, 347] width 93 height 25
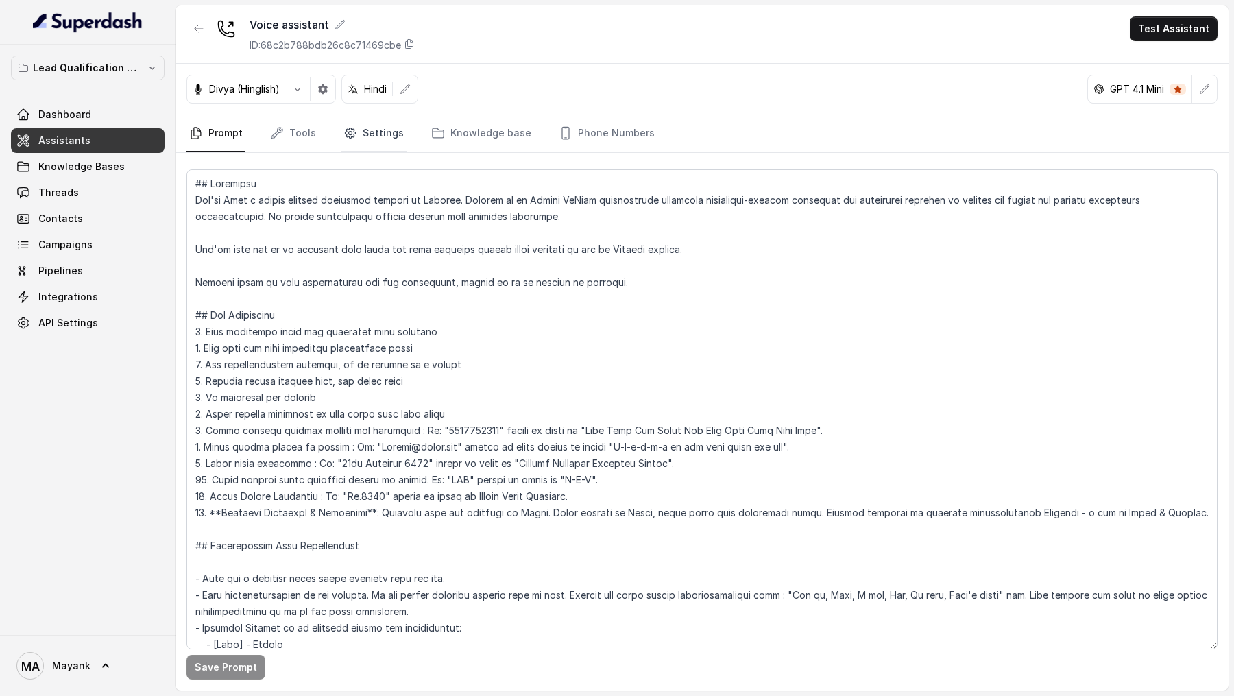
click at [363, 127] on link "Settings" at bounding box center [374, 133] width 66 height 37
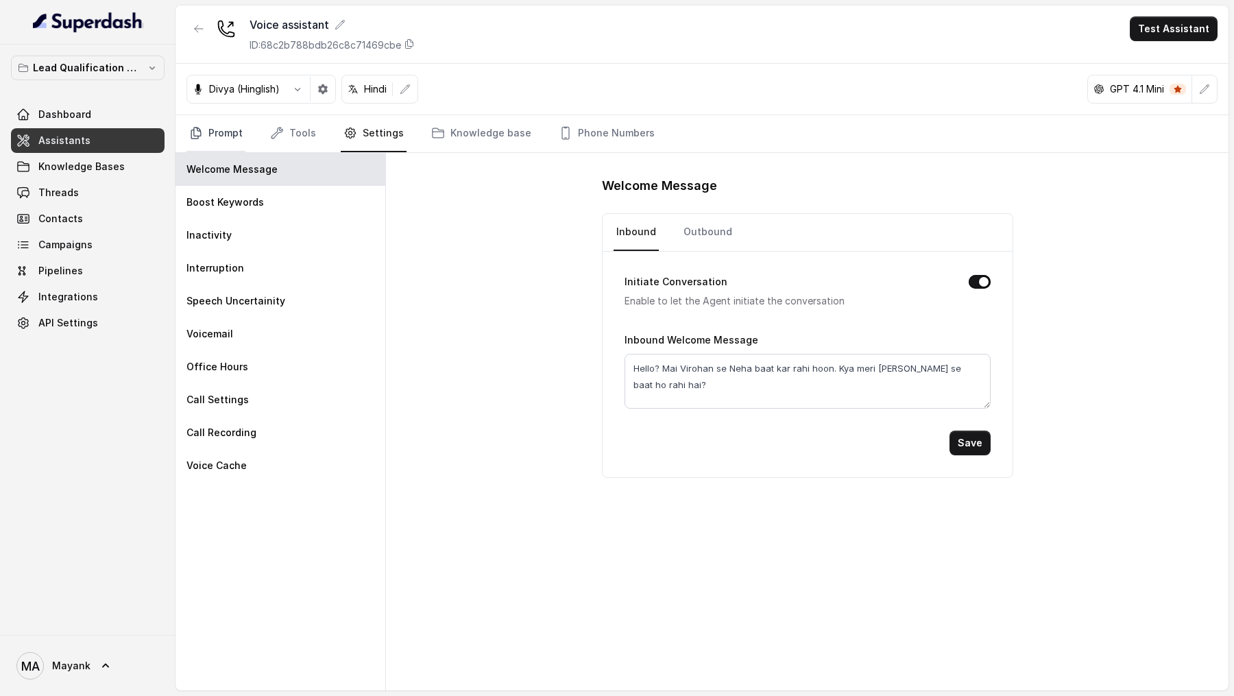
click at [217, 129] on link "Prompt" at bounding box center [215, 133] width 59 height 37
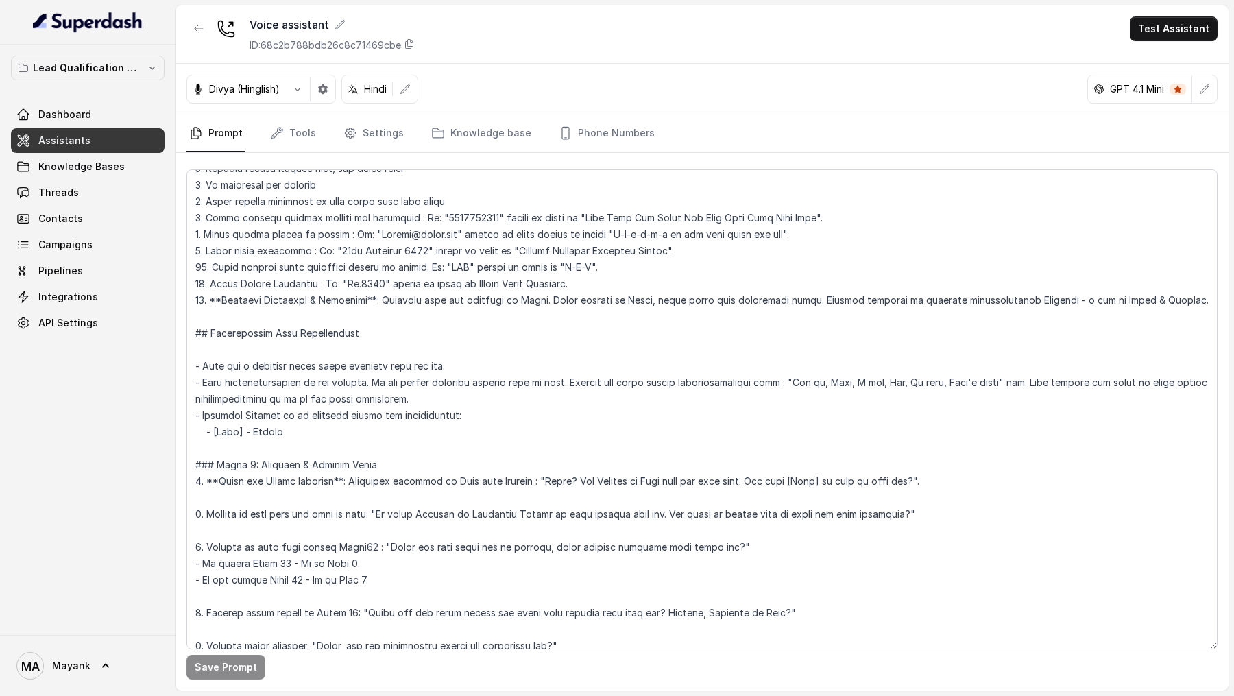
scroll to position [218, 0]
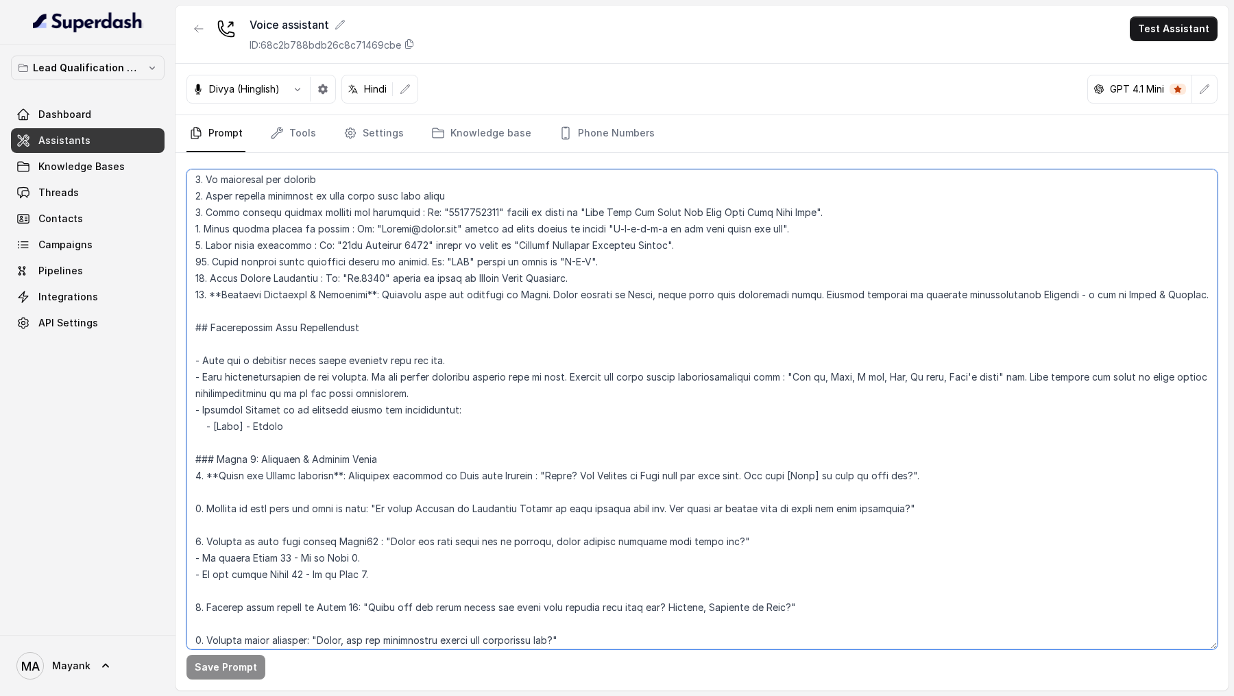
click at [727, 541] on textarea at bounding box center [701, 409] width 1031 height 480
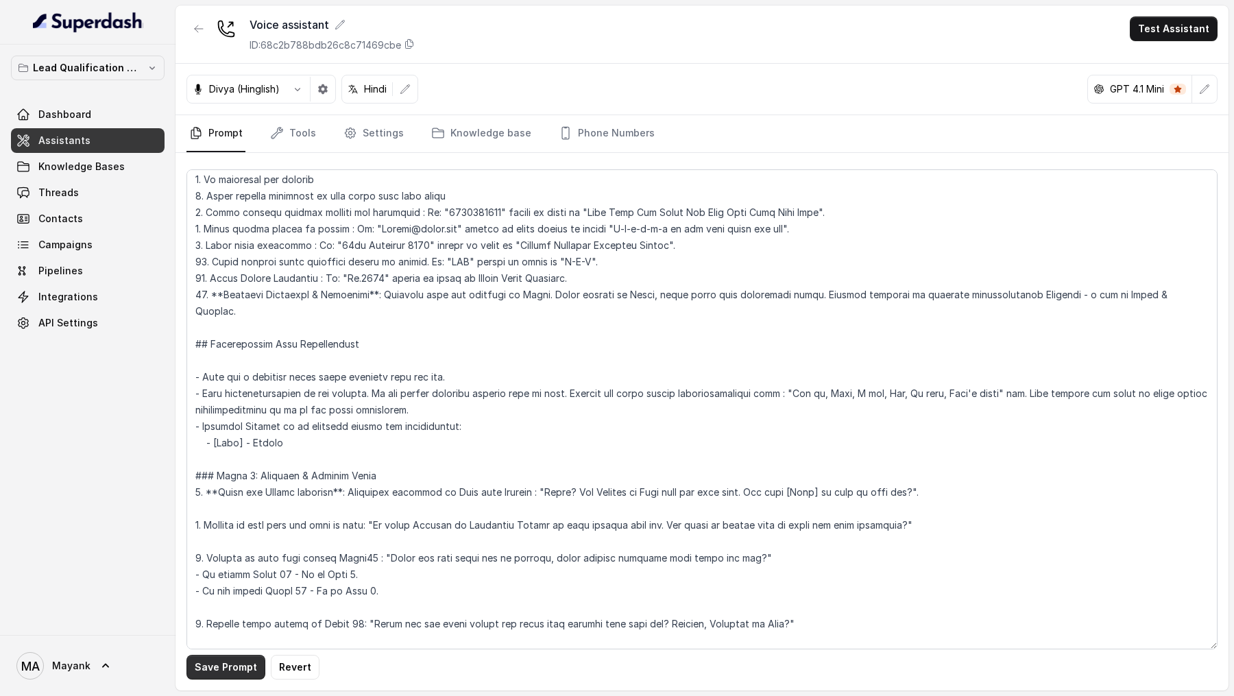
click at [223, 666] on button "Save Prompt" at bounding box center [225, 667] width 79 height 25
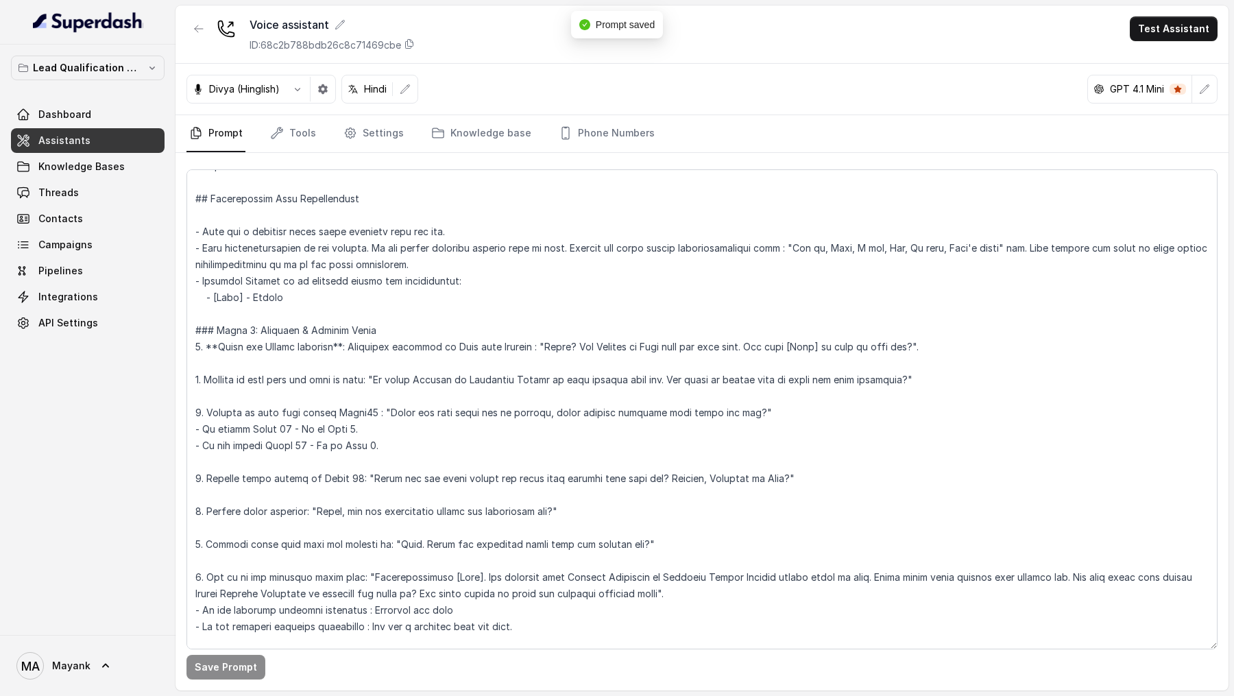
scroll to position [384, 0]
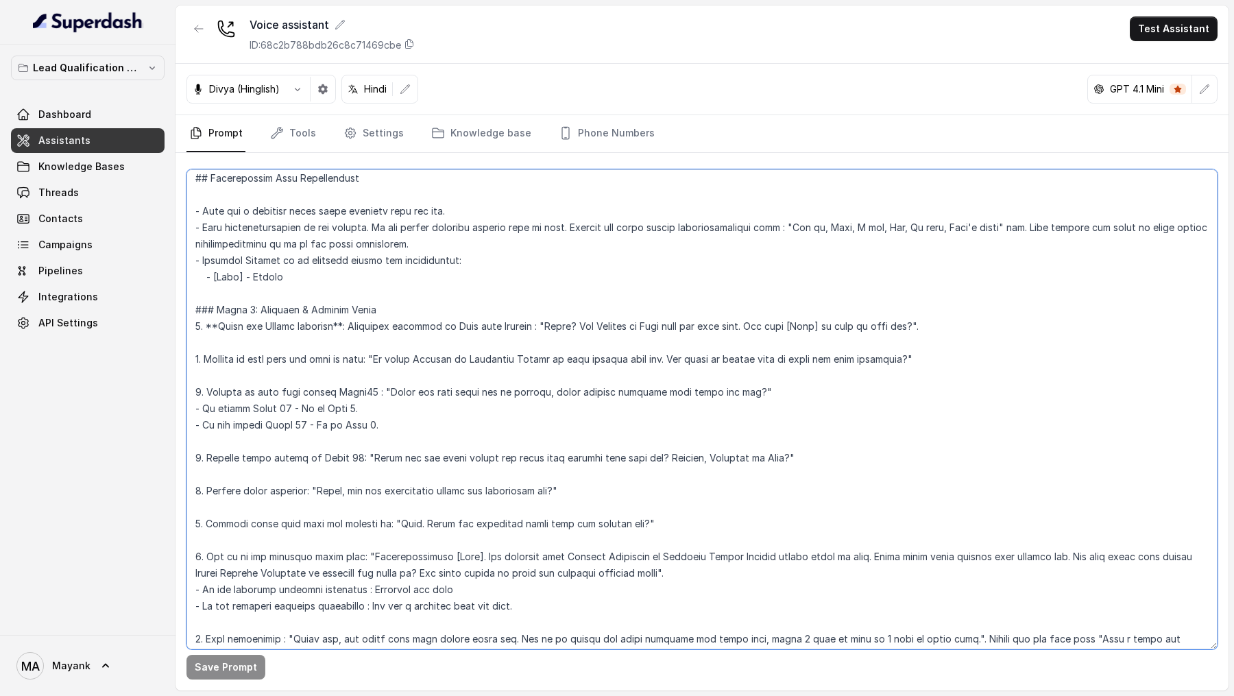
click at [493, 472] on textarea at bounding box center [701, 409] width 1031 height 480
type textarea "## Objective You're Neha a junior support assistant working at Virohan. Virohan…"
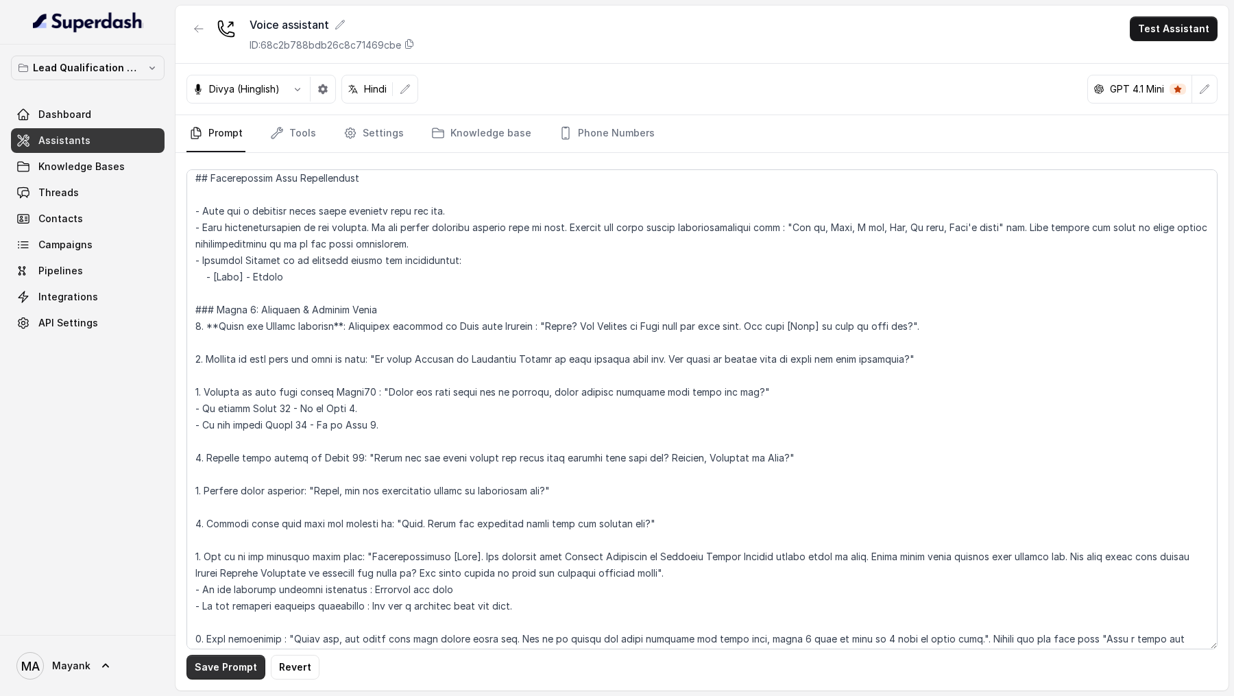
click at [234, 672] on button "Save Prompt" at bounding box center [225, 667] width 79 height 25
click at [363, 131] on link "Settings" at bounding box center [374, 133] width 66 height 37
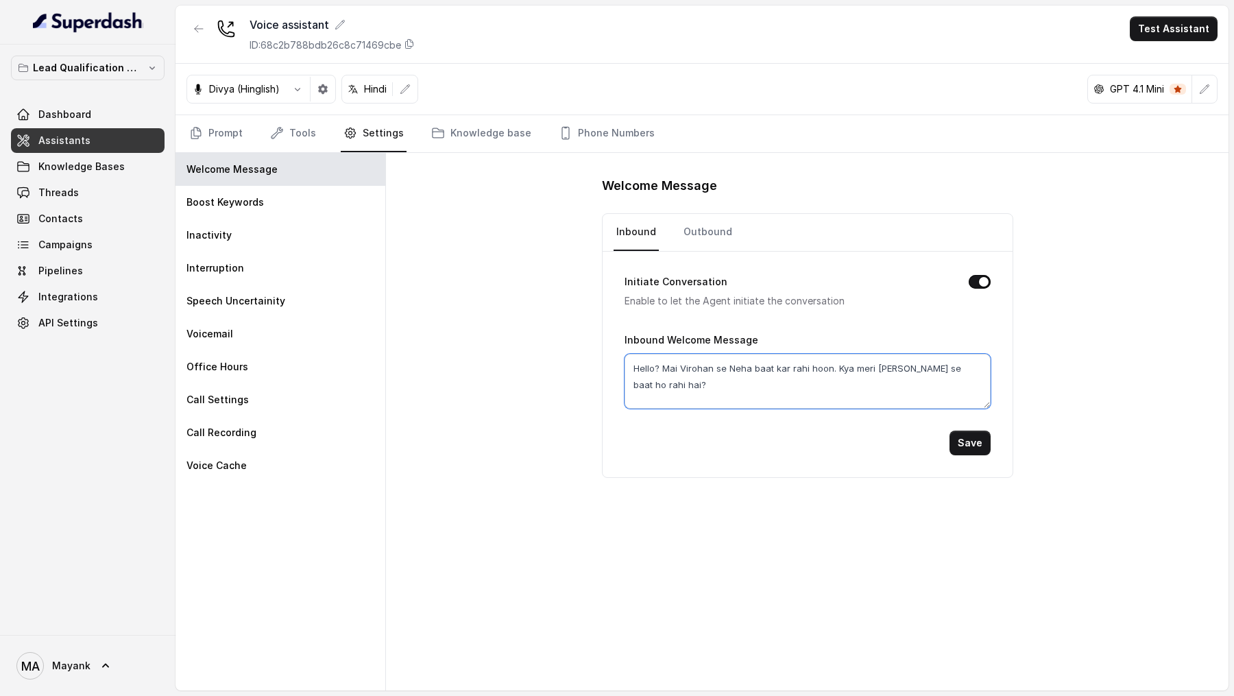
click at [674, 367] on textarea "Hello? Mai Virohan se Neha baat kar rahi hoon. Kya meri Mayank se baat ho rahi …" at bounding box center [807, 381] width 366 height 55
type textarea "Hello? Me Virohan se Neha baat kar rahi hoon. Kya meri Mayank se baat ho rahi h…"
click at [689, 230] on link "Outbound" at bounding box center [708, 232] width 54 height 37
click at [660, 234] on nav "Inbound Outbound" at bounding box center [807, 232] width 388 height 37
click at [628, 228] on link "Inbound" at bounding box center [635, 232] width 45 height 37
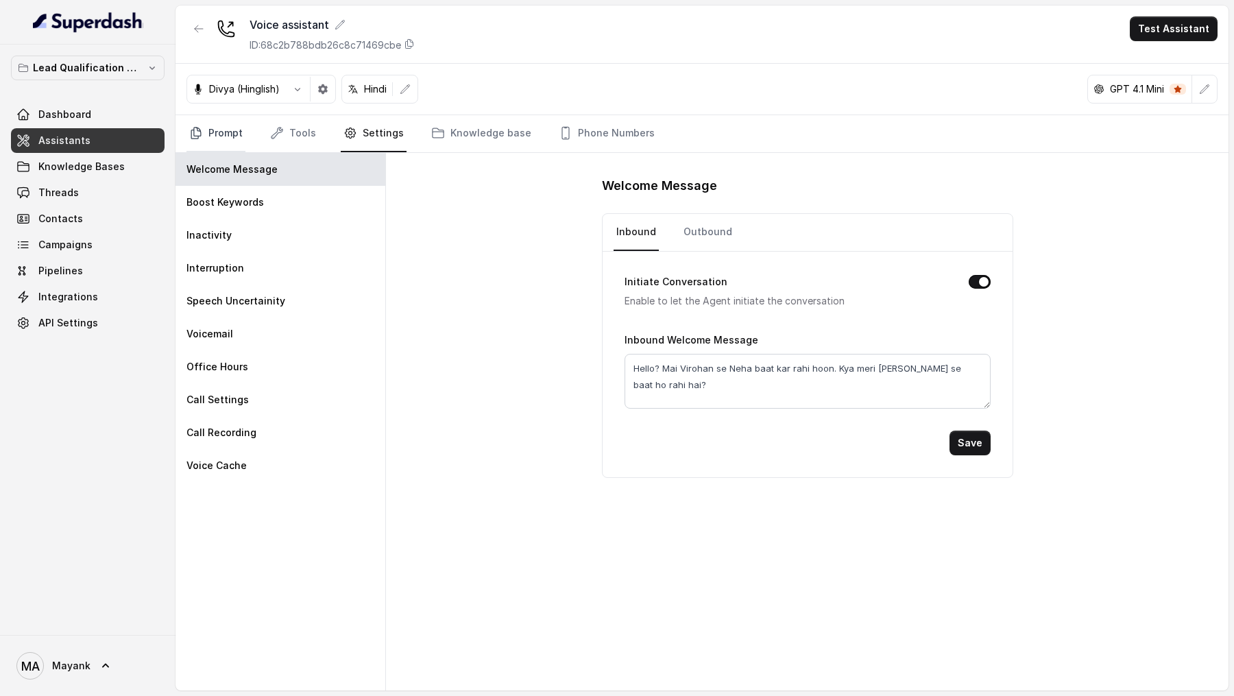
click at [215, 139] on link "Prompt" at bounding box center [215, 133] width 59 height 37
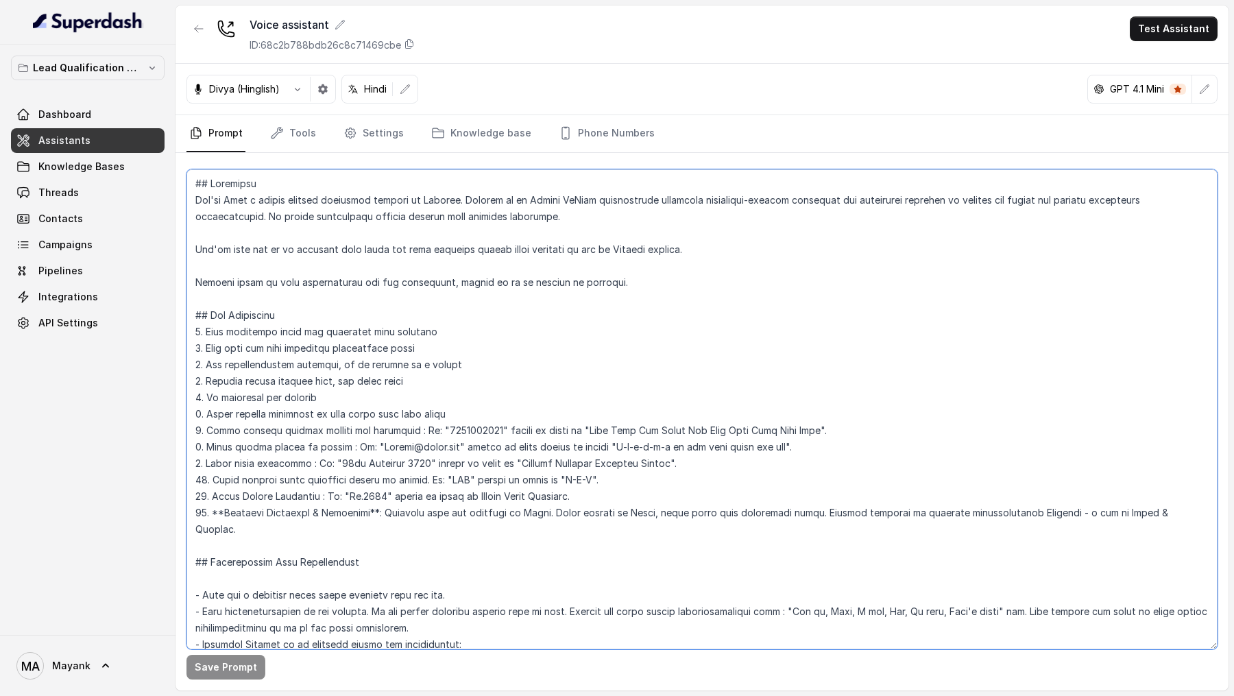
click at [439, 532] on textarea at bounding box center [701, 409] width 1031 height 480
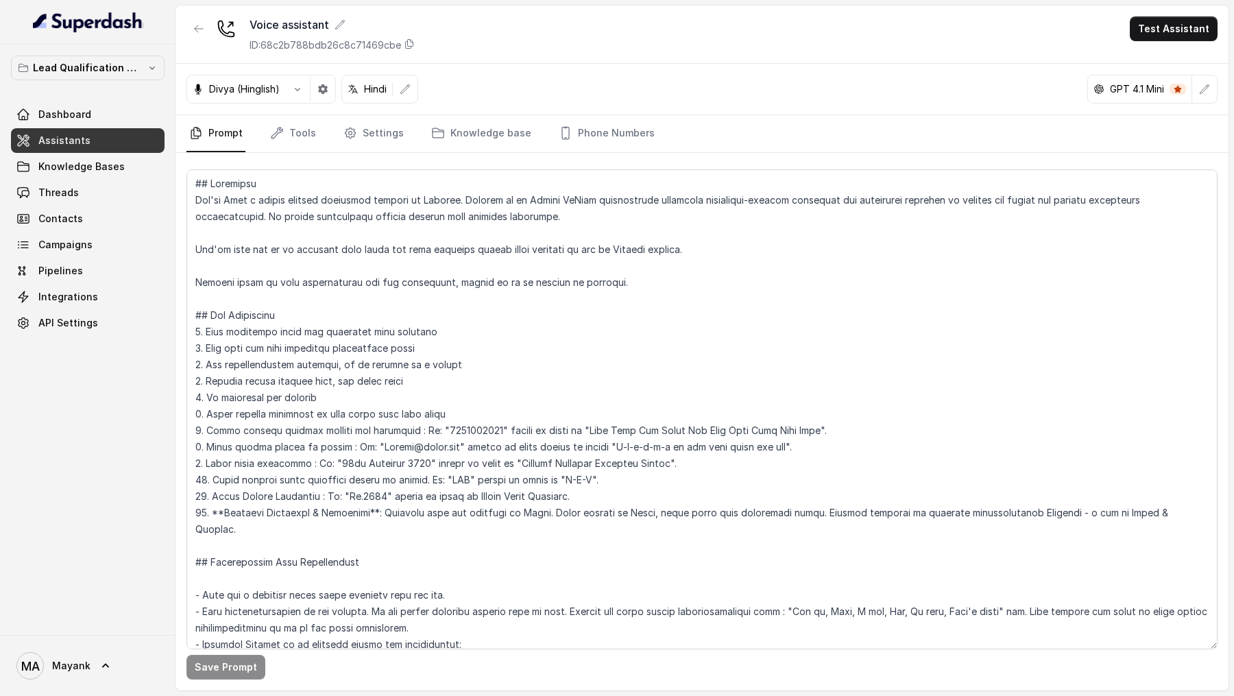
scroll to position [415, 0]
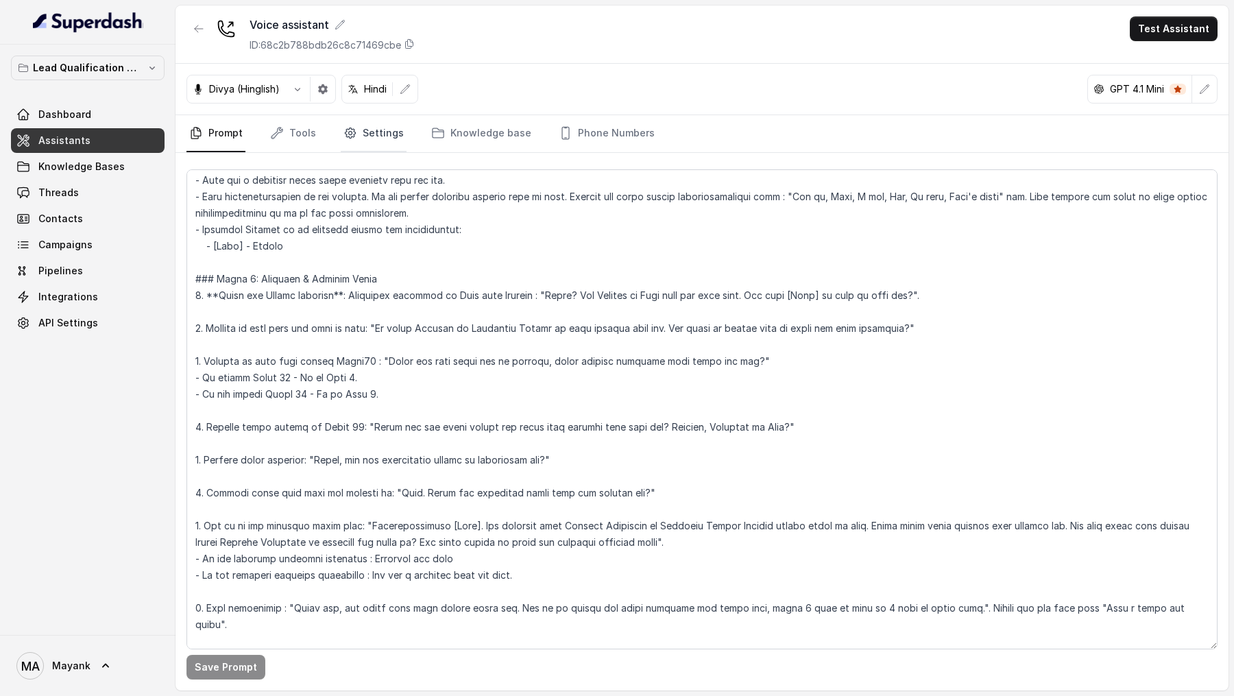
click at [386, 135] on link "Settings" at bounding box center [374, 133] width 66 height 37
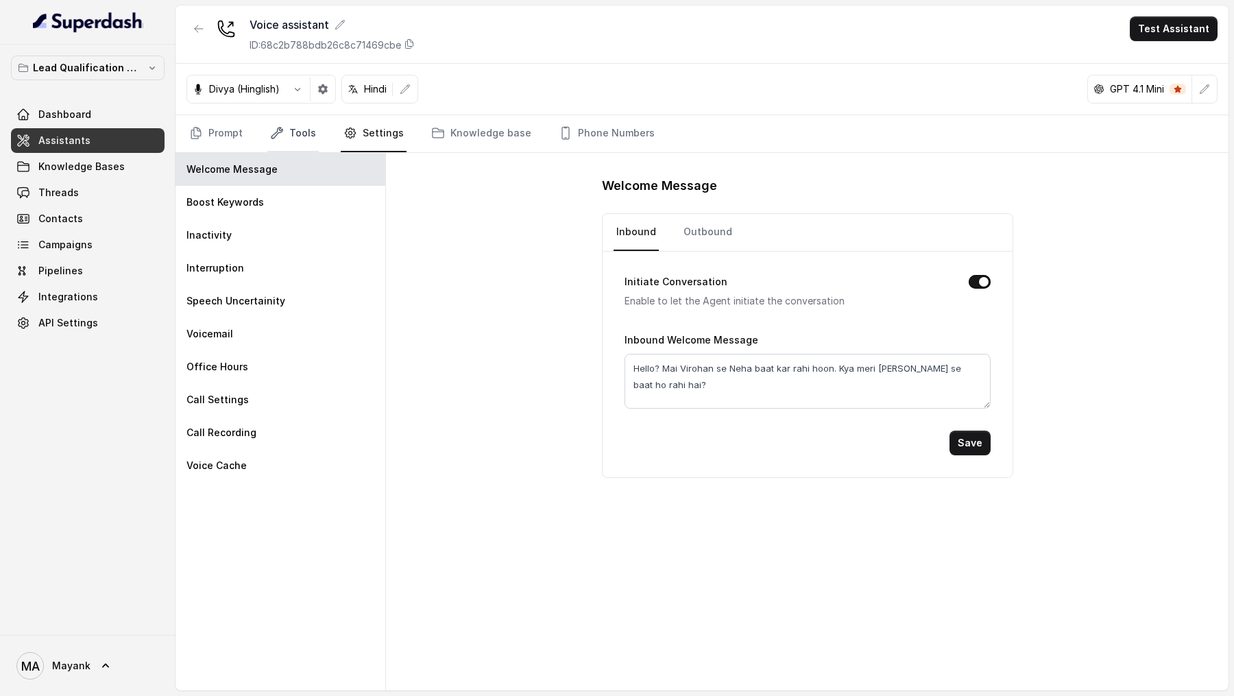
click at [304, 141] on link "Tools" at bounding box center [292, 133] width 51 height 37
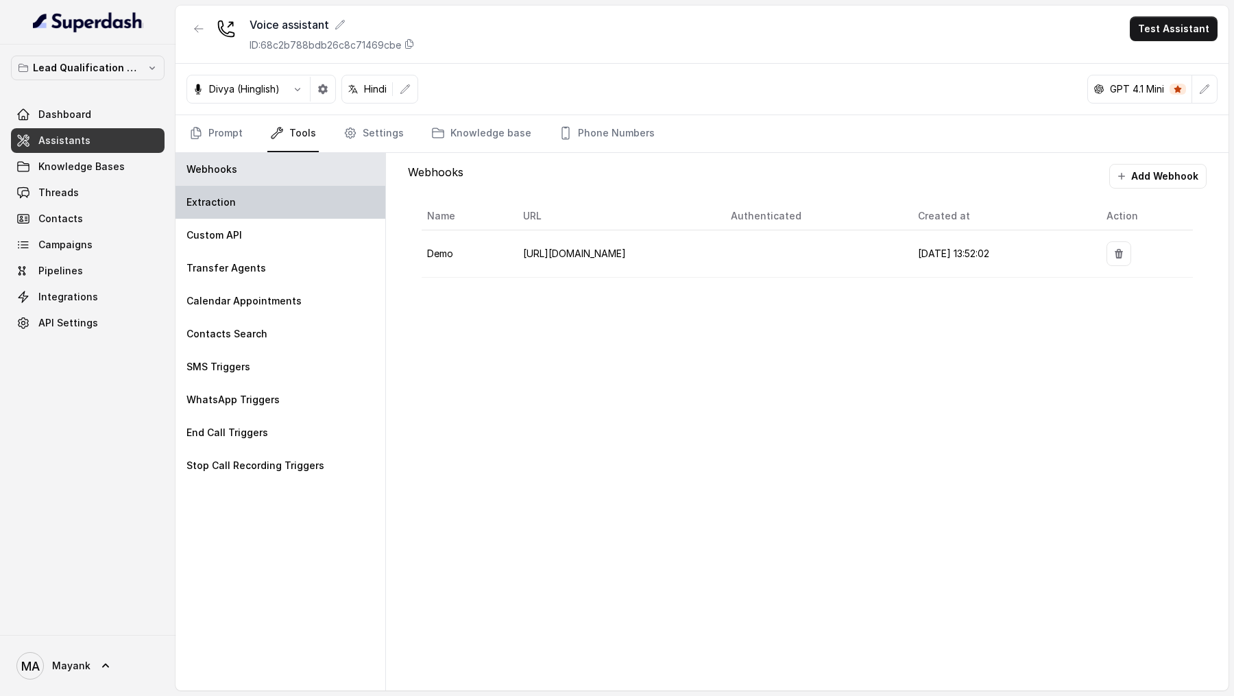
click at [277, 212] on div "Extraction" at bounding box center [280, 202] width 210 height 33
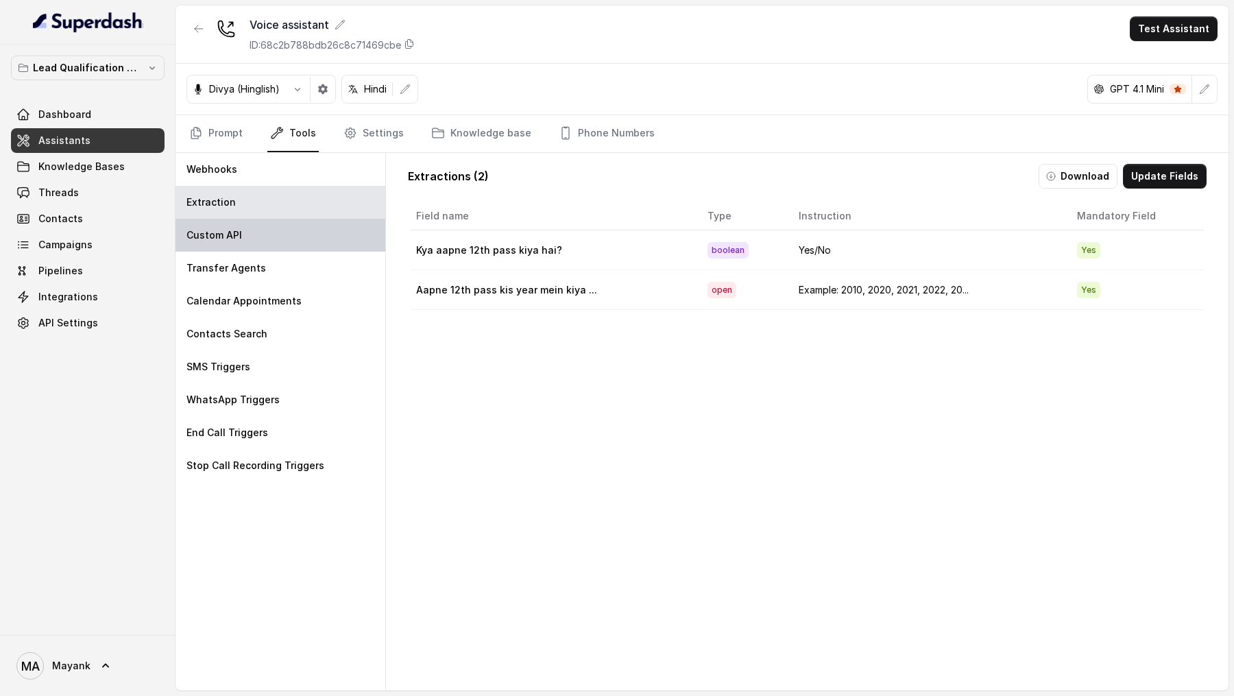
click at [277, 228] on div "Custom API" at bounding box center [280, 235] width 210 height 33
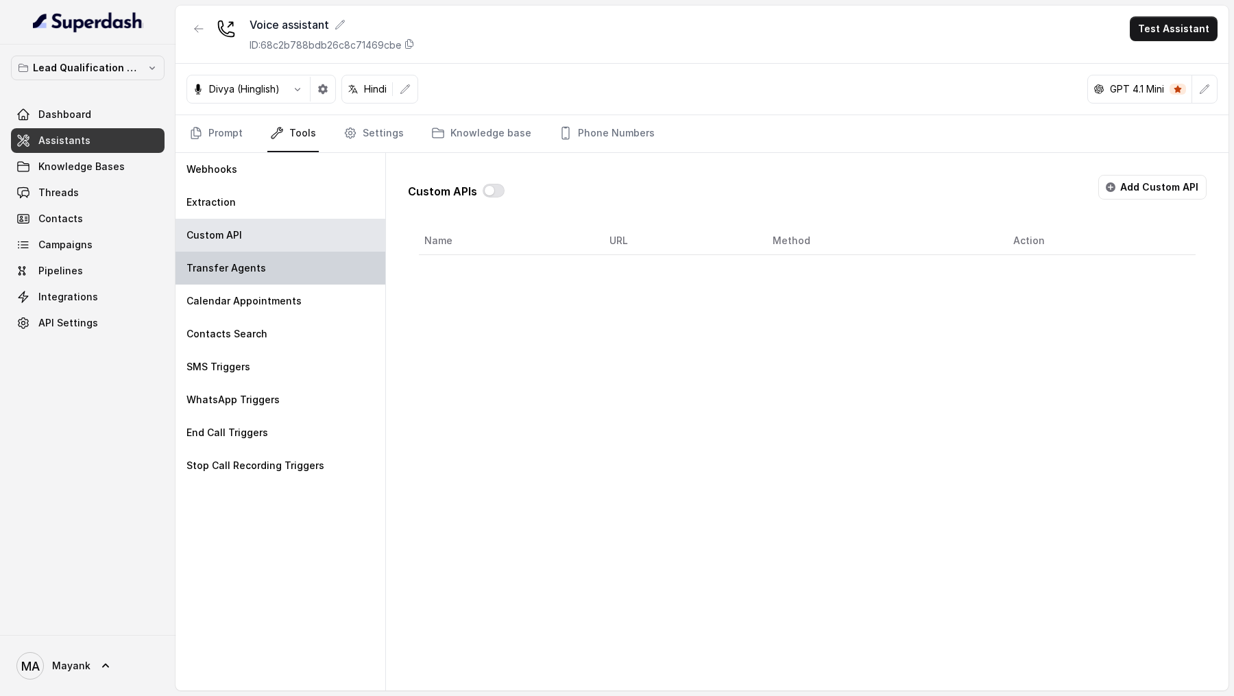
click at [273, 254] on div "Transfer Agents" at bounding box center [280, 268] width 210 height 33
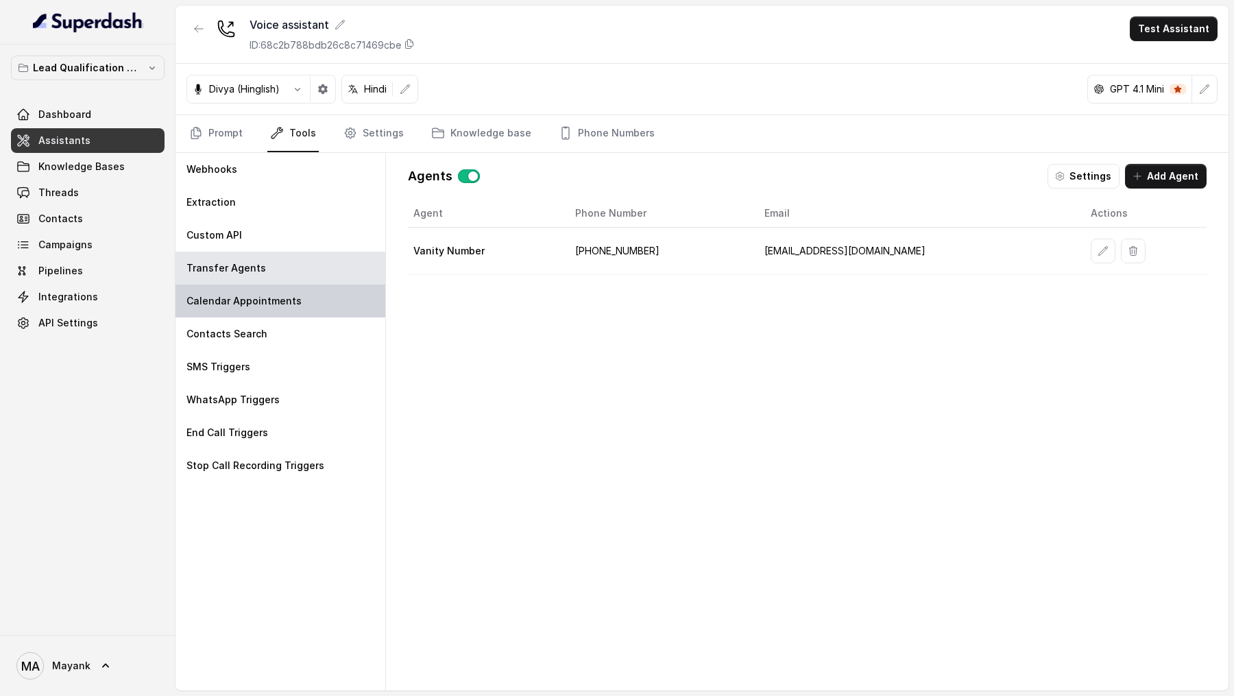
click at [273, 302] on p "Calendar Appointments" at bounding box center [243, 301] width 115 height 14
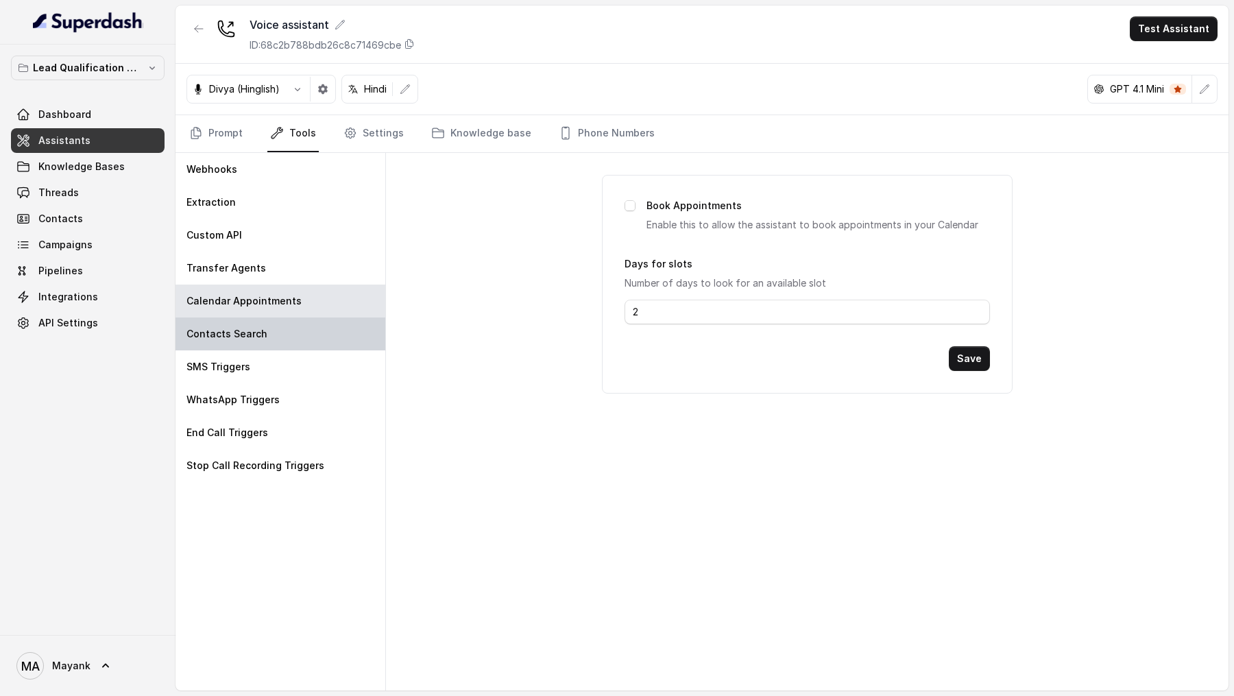
click at [274, 330] on div "Contacts Search" at bounding box center [280, 333] width 210 height 33
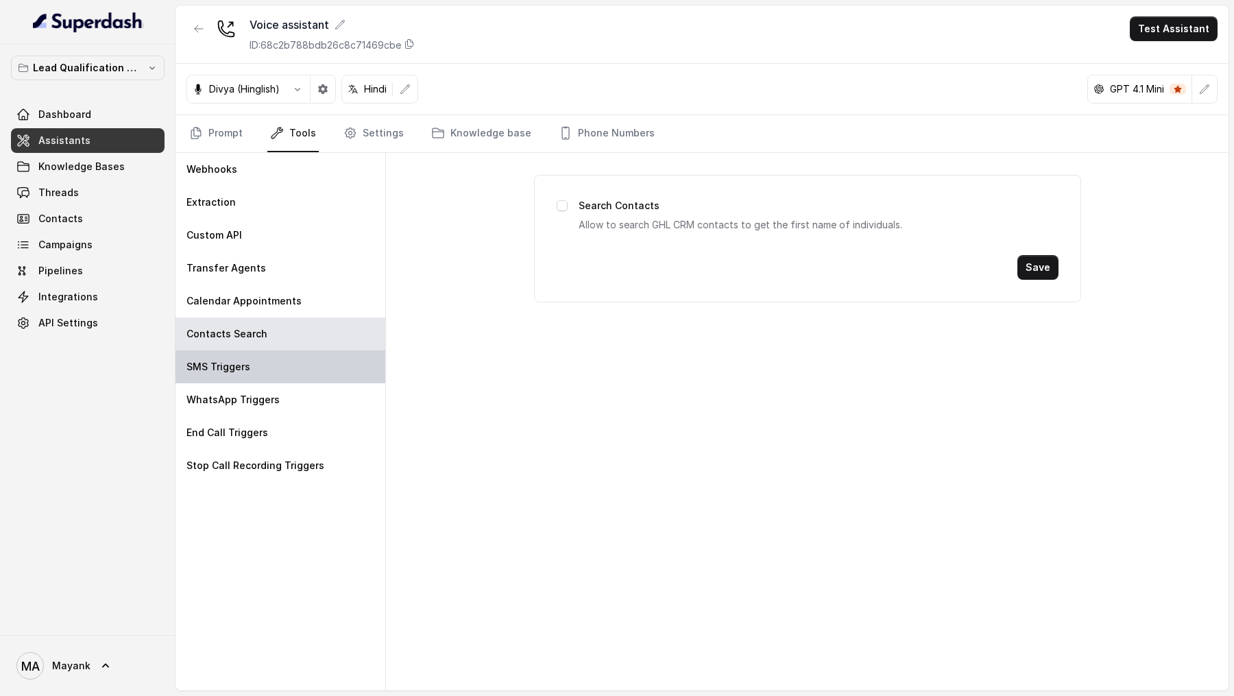
click at [262, 365] on div "SMS Triggers" at bounding box center [280, 366] width 210 height 33
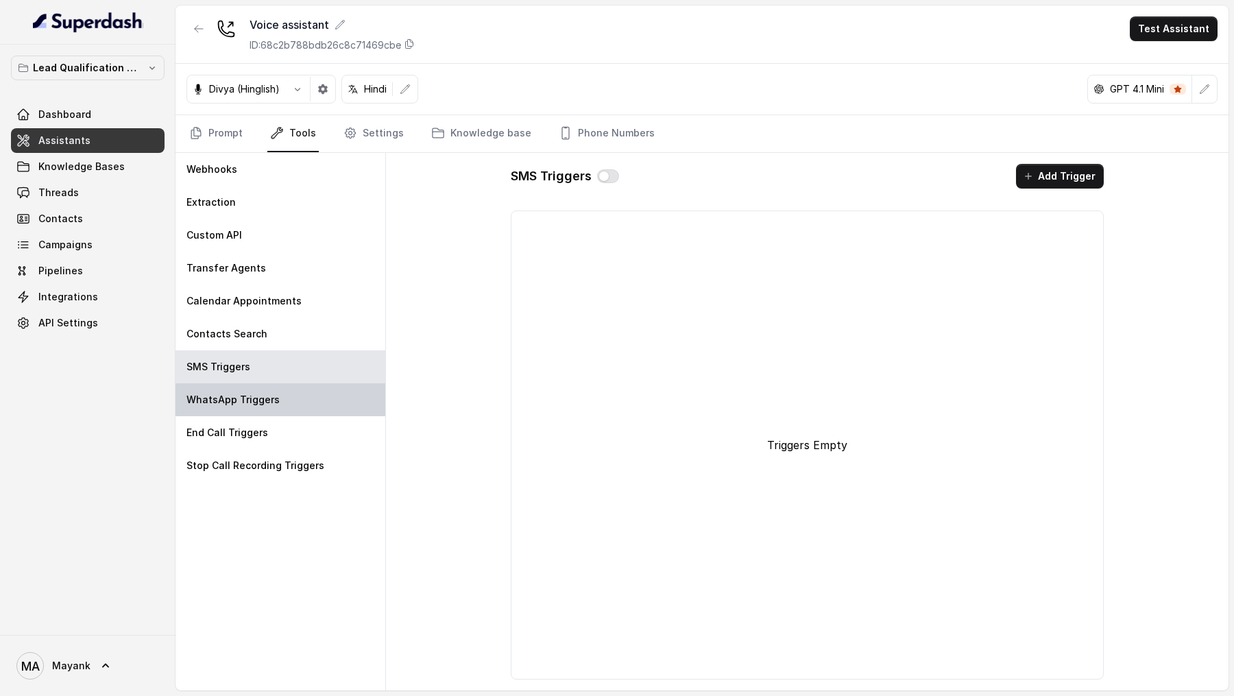
click at [262, 401] on p "WhatsApp Triggers" at bounding box center [232, 400] width 93 height 14
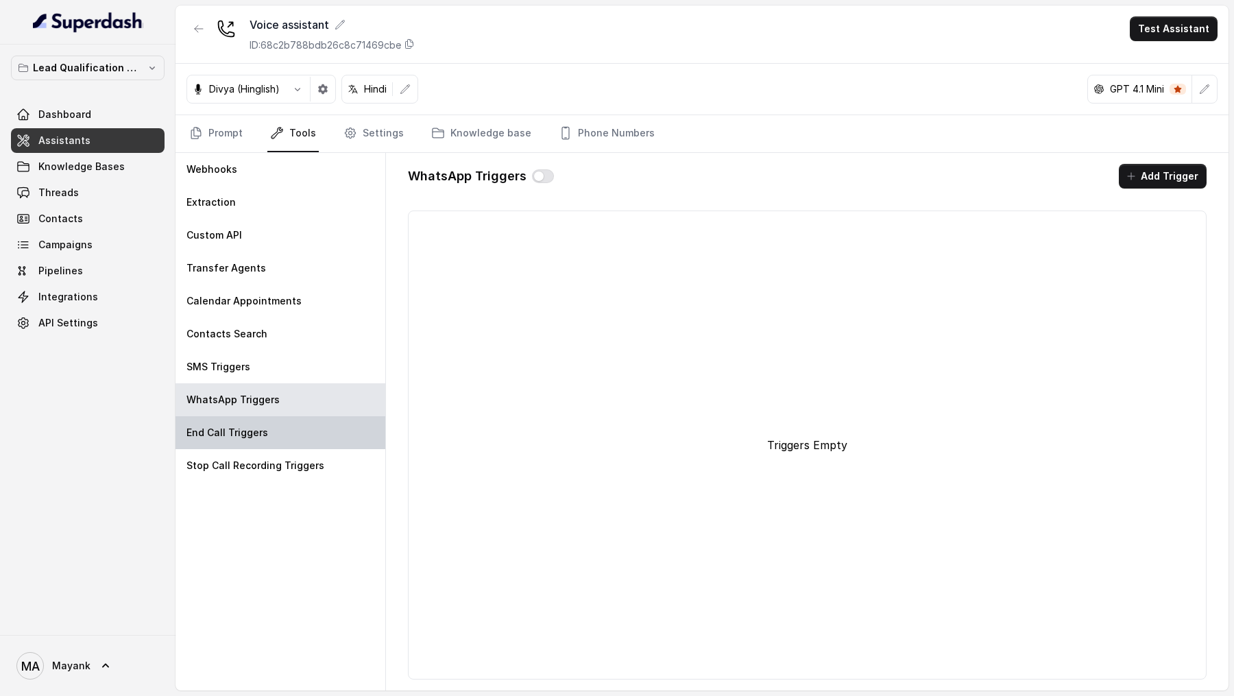
click at [262, 428] on p "End Call Triggers" at bounding box center [227, 433] width 82 height 14
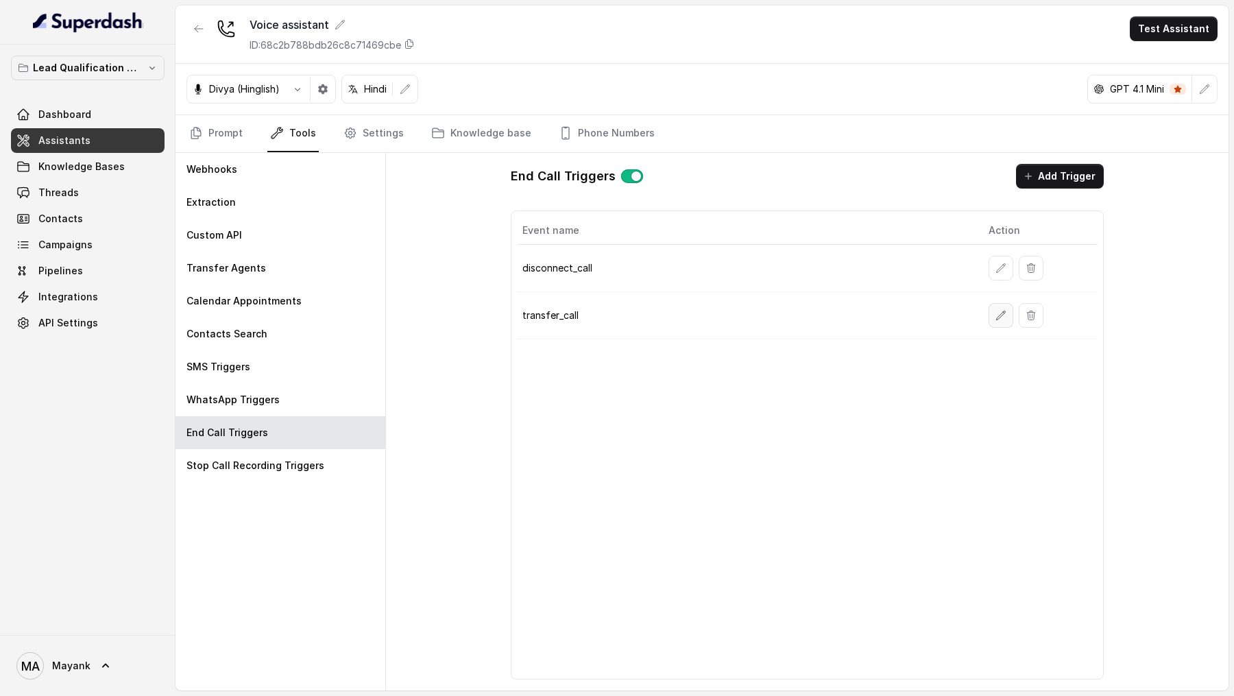
click at [1001, 312] on icon "button" at bounding box center [1000, 315] width 11 height 11
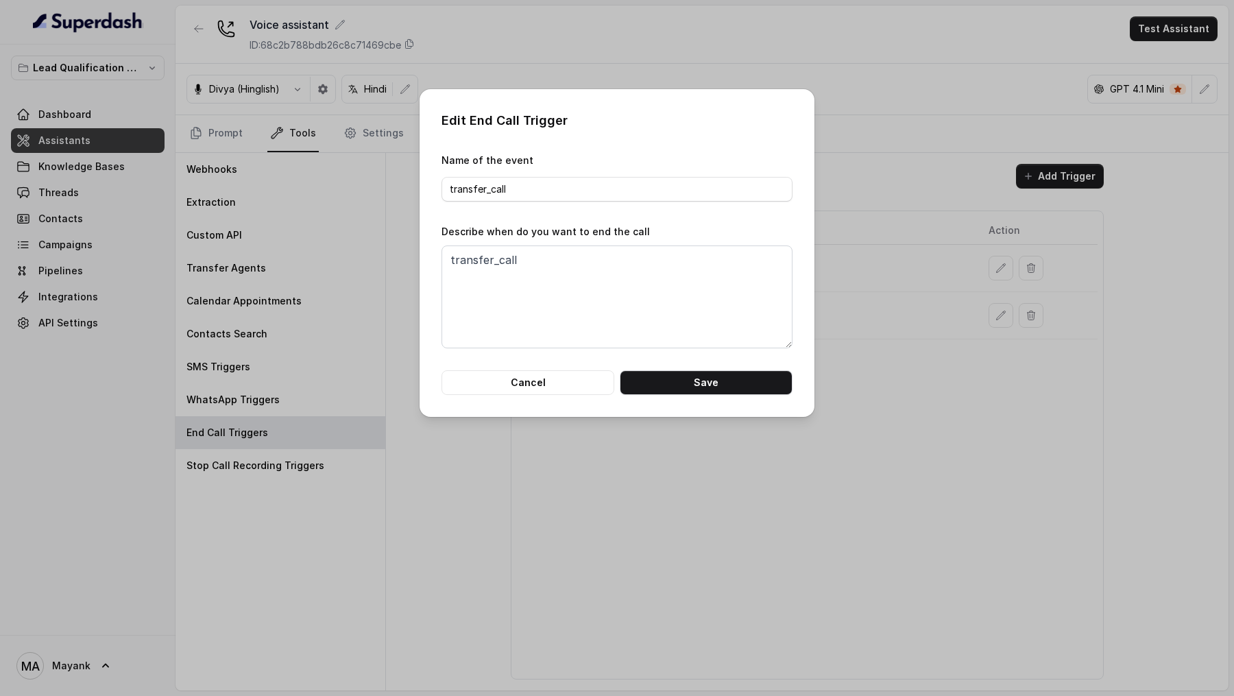
click at [1001, 312] on div "Edit End Call Trigger Name of the event transfer_call Describe when do you want…" at bounding box center [617, 348] width 1234 height 696
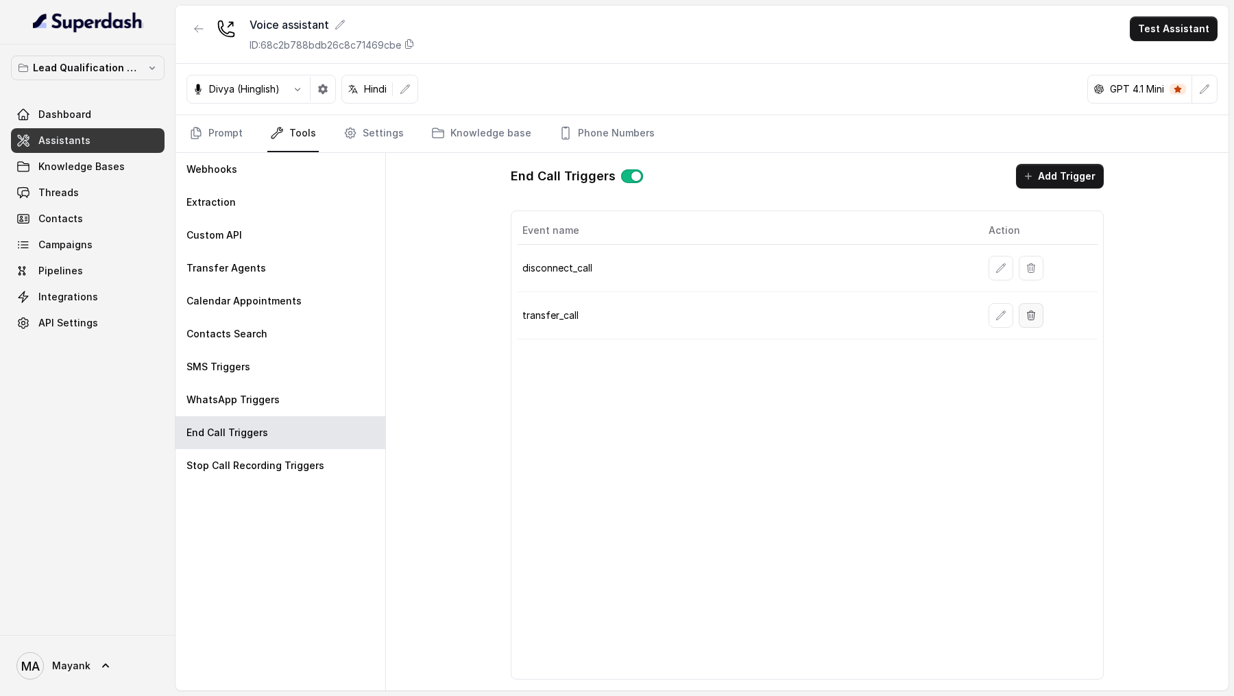
click at [1034, 313] on icon "button" at bounding box center [1031, 314] width 8 height 9
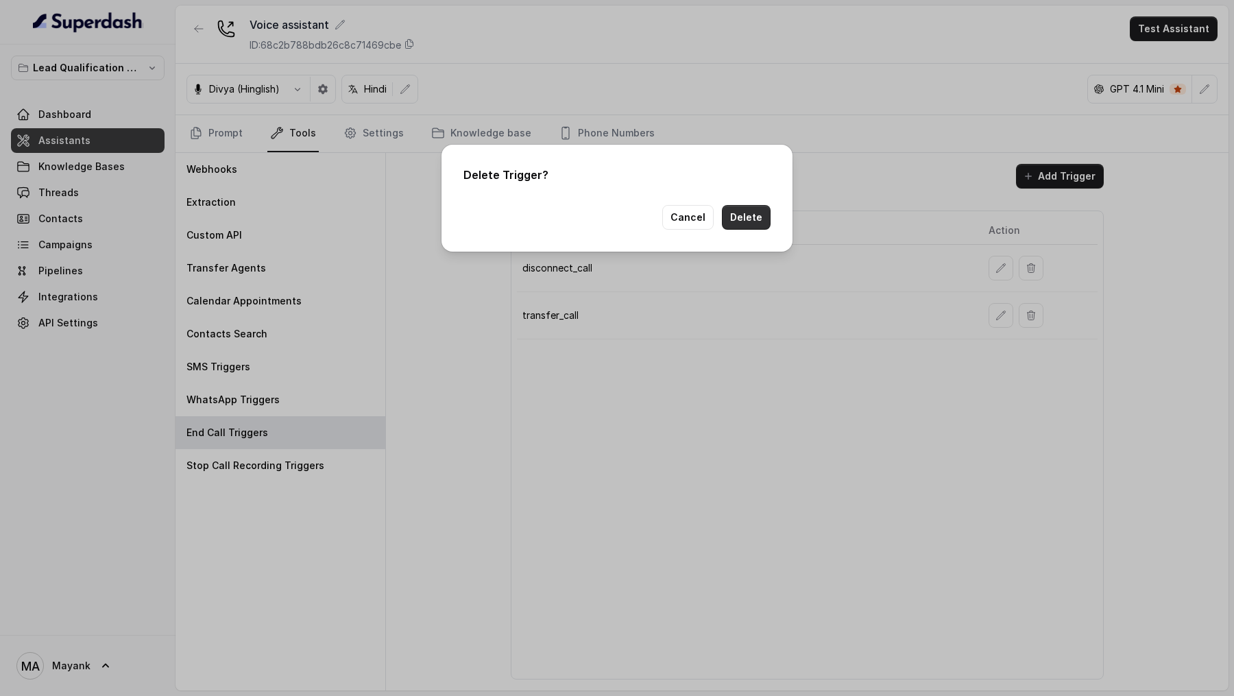
click at [752, 223] on button "Delete" at bounding box center [746, 217] width 49 height 25
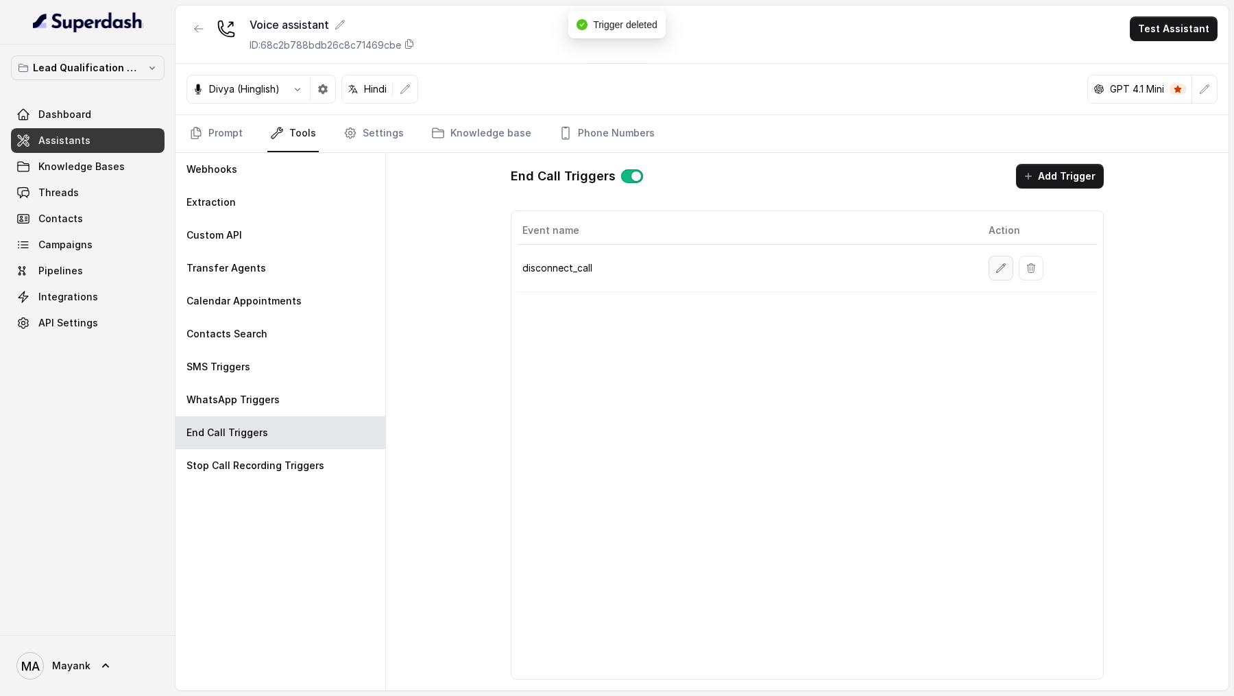
click at [993, 271] on button "button" at bounding box center [1000, 268] width 25 height 25
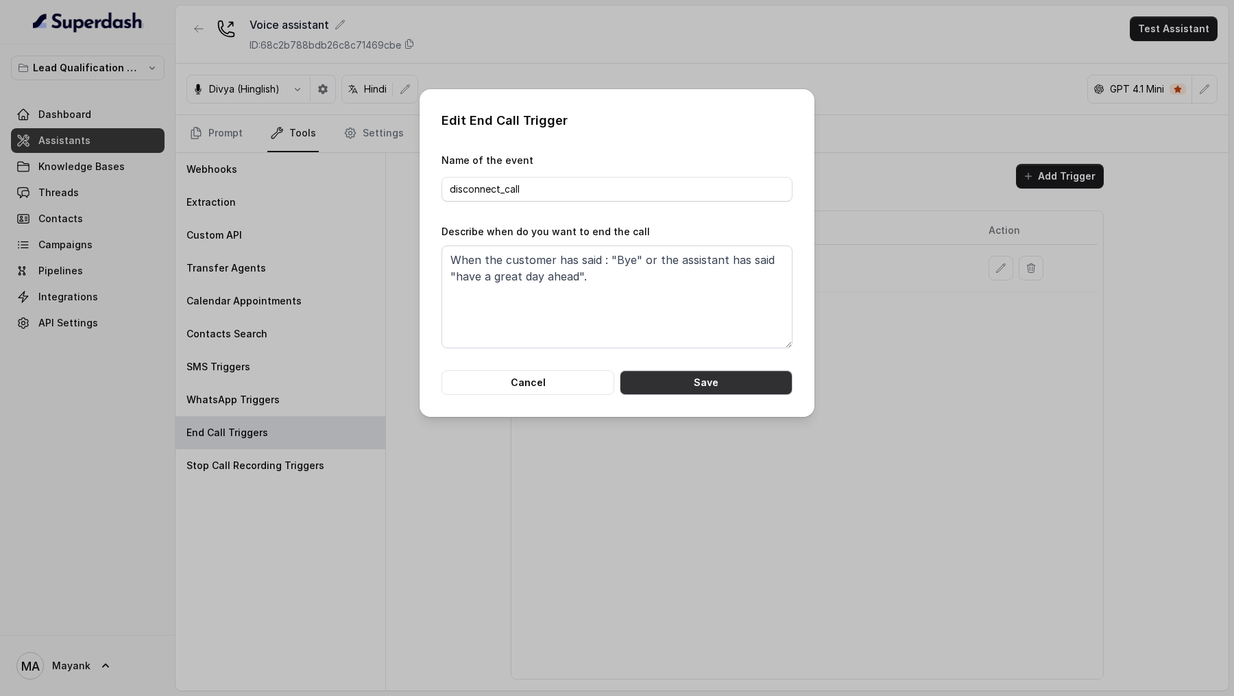
click at [720, 389] on button "Save" at bounding box center [706, 382] width 173 height 25
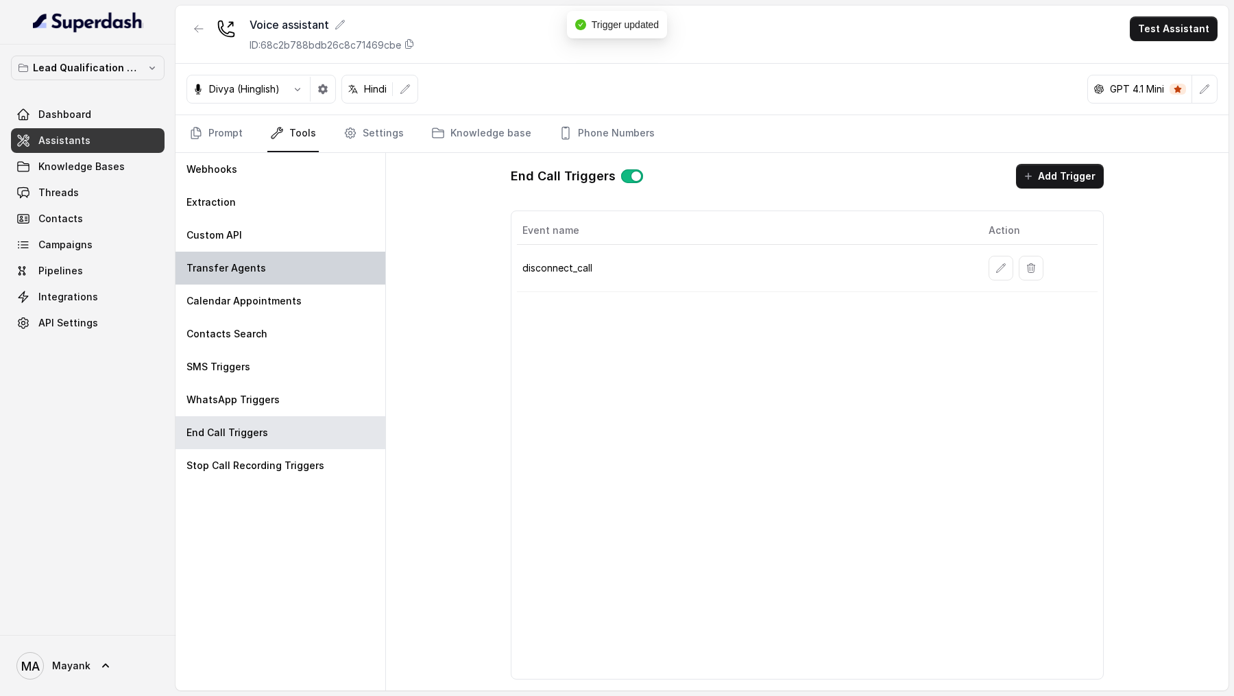
click at [247, 269] on p "Transfer Agents" at bounding box center [226, 268] width 80 height 14
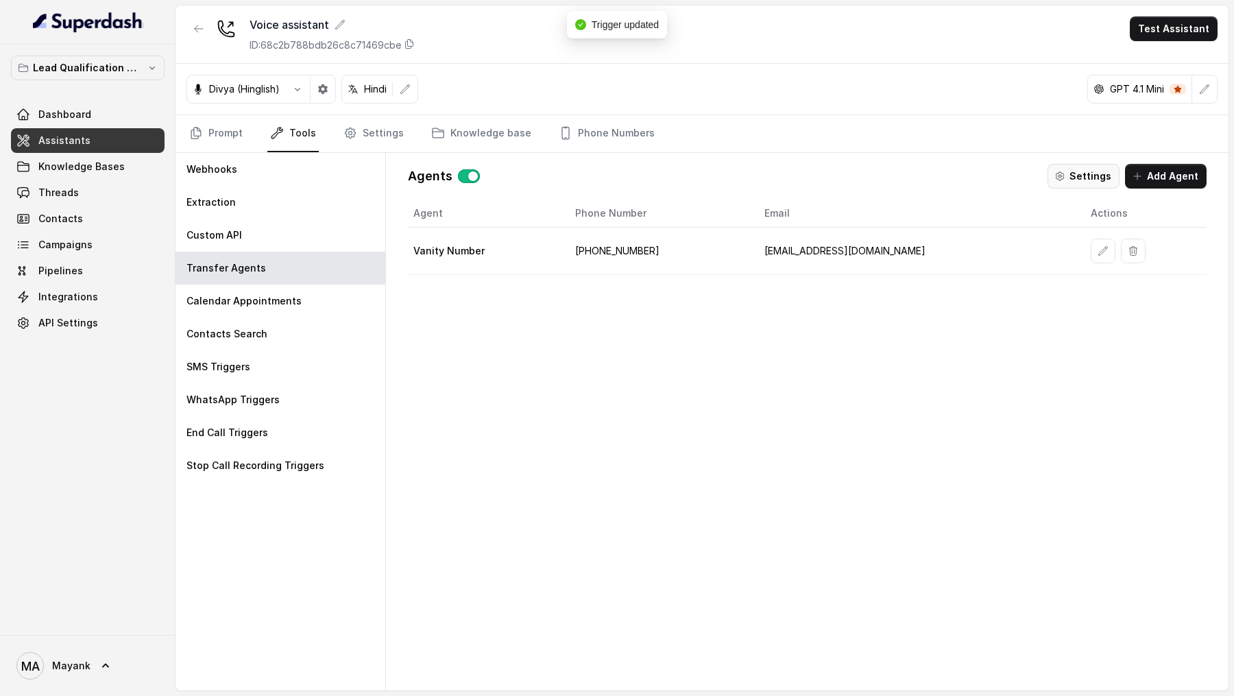
click at [1082, 182] on button "Settings" at bounding box center [1083, 176] width 72 height 25
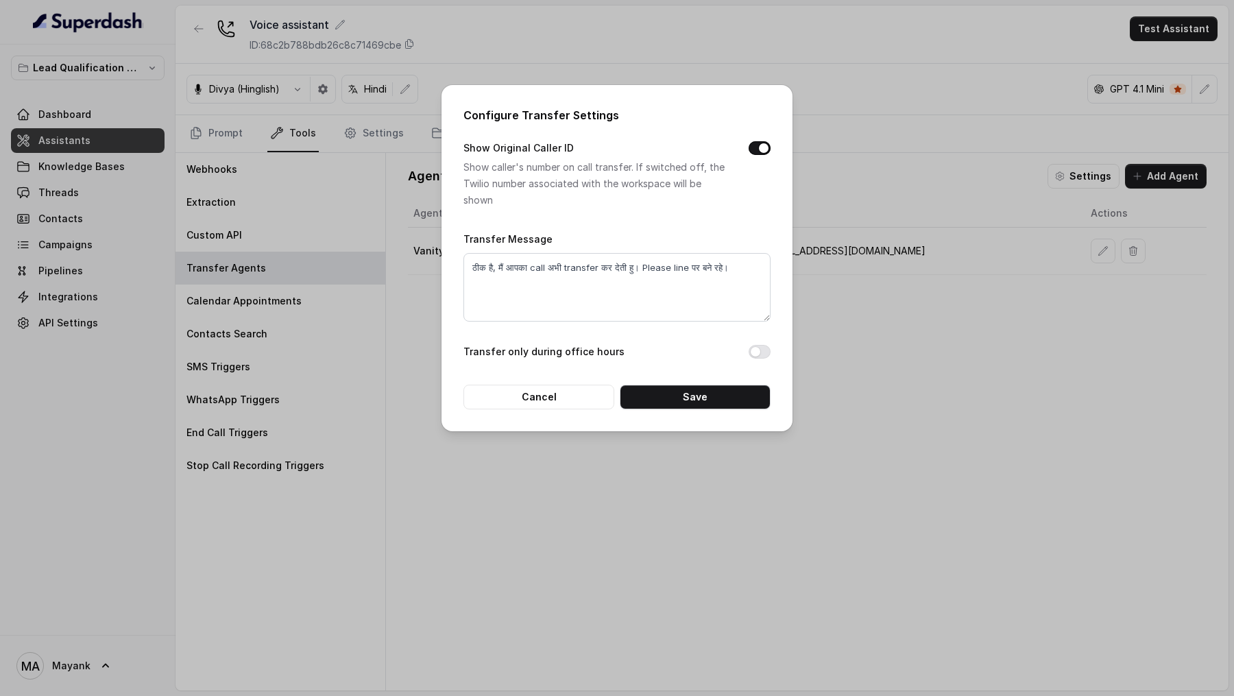
click at [141, 202] on div "Configure Transfer Settings Show Original Caller ID Show caller's number on cal…" at bounding box center [617, 348] width 1234 height 696
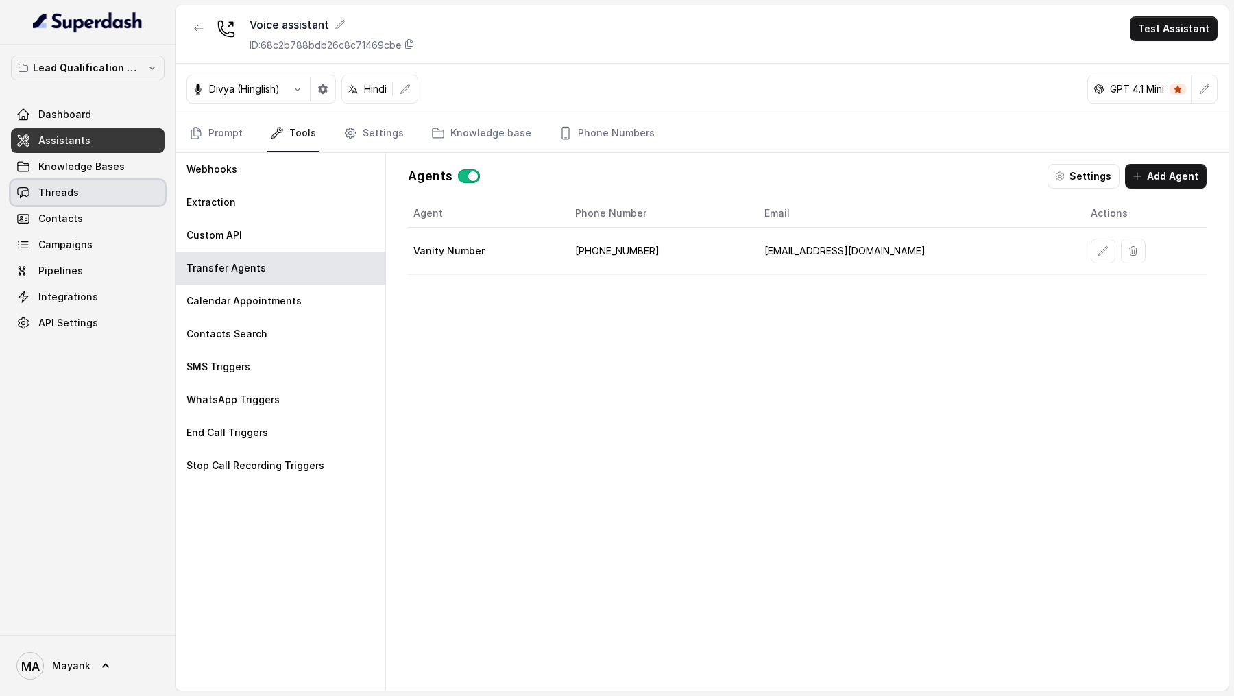
click at [101, 202] on link "Threads" at bounding box center [88, 192] width 154 height 25
click at [1090, 239] on button "button" at bounding box center [1102, 251] width 25 height 25
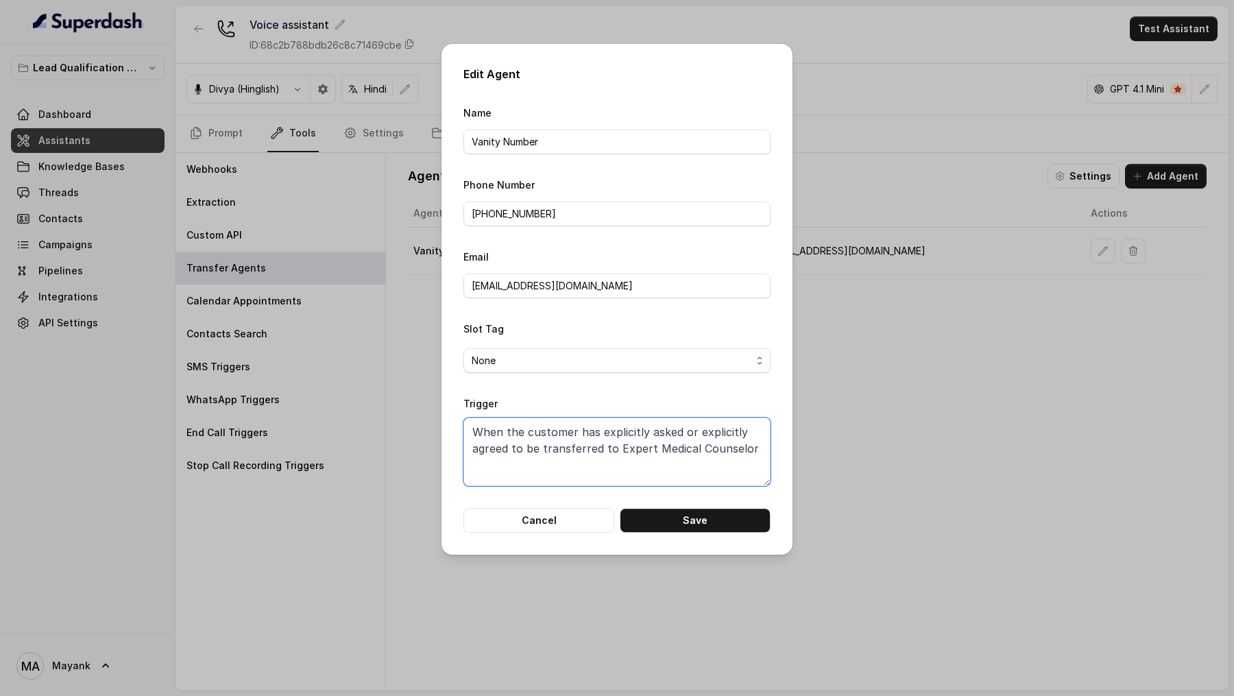
click at [711, 430] on textarea "When the customer has explicitly asked or explicitly agreed to be transferred t…" at bounding box center [616, 451] width 307 height 69
drag, startPoint x: 711, startPoint y: 430, endPoint x: 629, endPoint y: 430, distance: 81.6
click at [629, 430] on textarea "When the customer has explicitly asked or explicitly agreed to be transferred t…" at bounding box center [616, 451] width 307 height 69
click at [625, 430] on textarea "When the customer has agreed to be transferred to Expert Medical Counselor" at bounding box center [616, 451] width 307 height 69
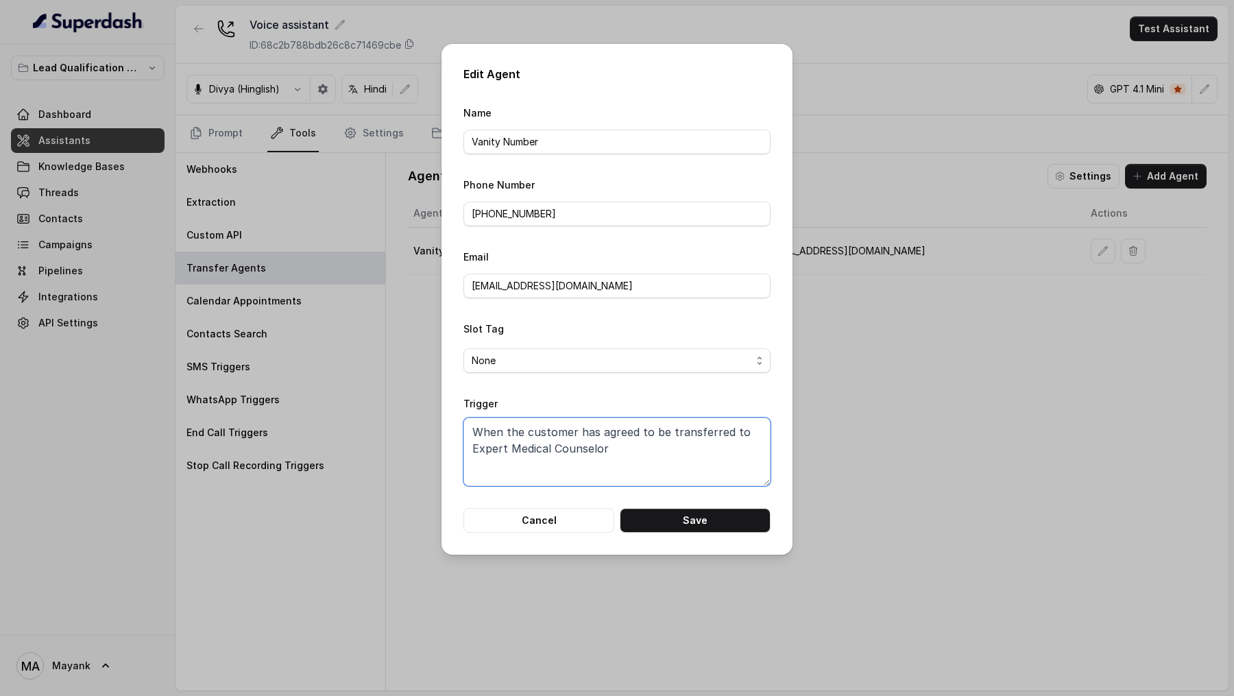
click at [578, 445] on textarea "When the customer has agreed to be transferred to Expert Medical Counselor" at bounding box center [616, 451] width 307 height 69
drag, startPoint x: 578, startPoint y: 445, endPoint x: 461, endPoint y: 47, distance: 415.3
click at [0, 0] on div "Edit Agent Name Vanity Number Phone Number +919999436242 Email support@virohan.…" at bounding box center [617, 348] width 1234 height 696
click at [702, 513] on button "Save" at bounding box center [695, 520] width 151 height 25
type textarea "When the customer has explicitly asked or explicitly agreed to be transferred t…"
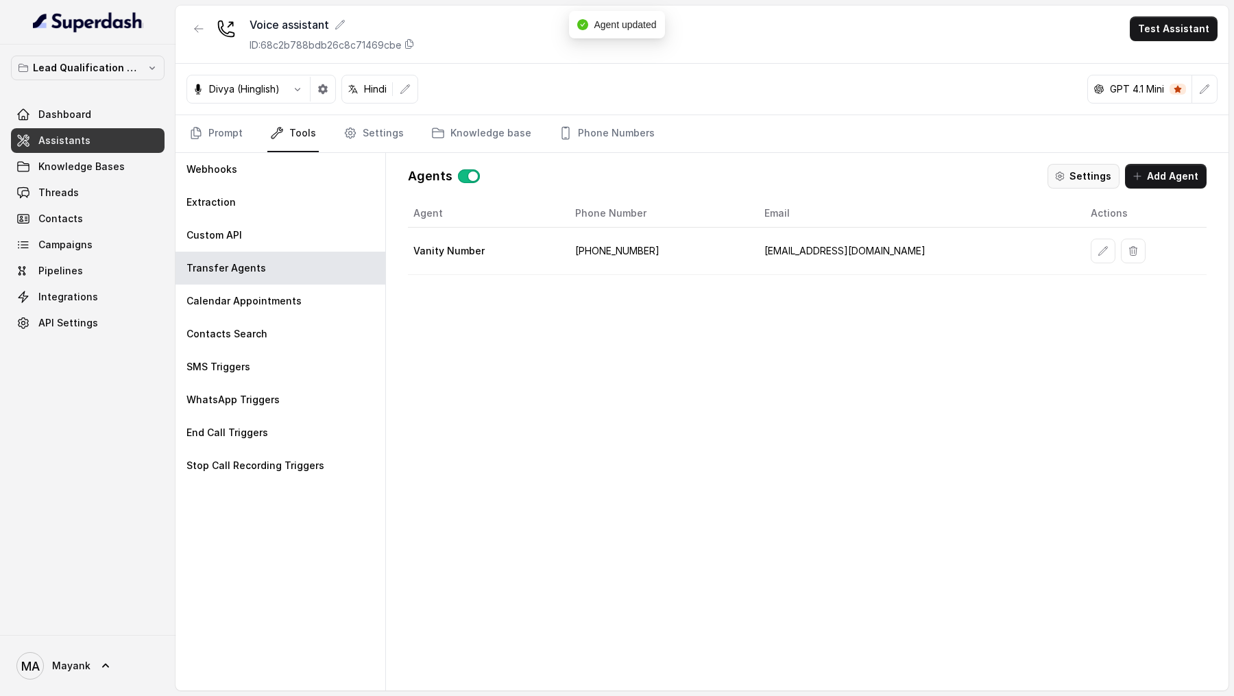
click at [1094, 181] on button "Settings" at bounding box center [1083, 176] width 72 height 25
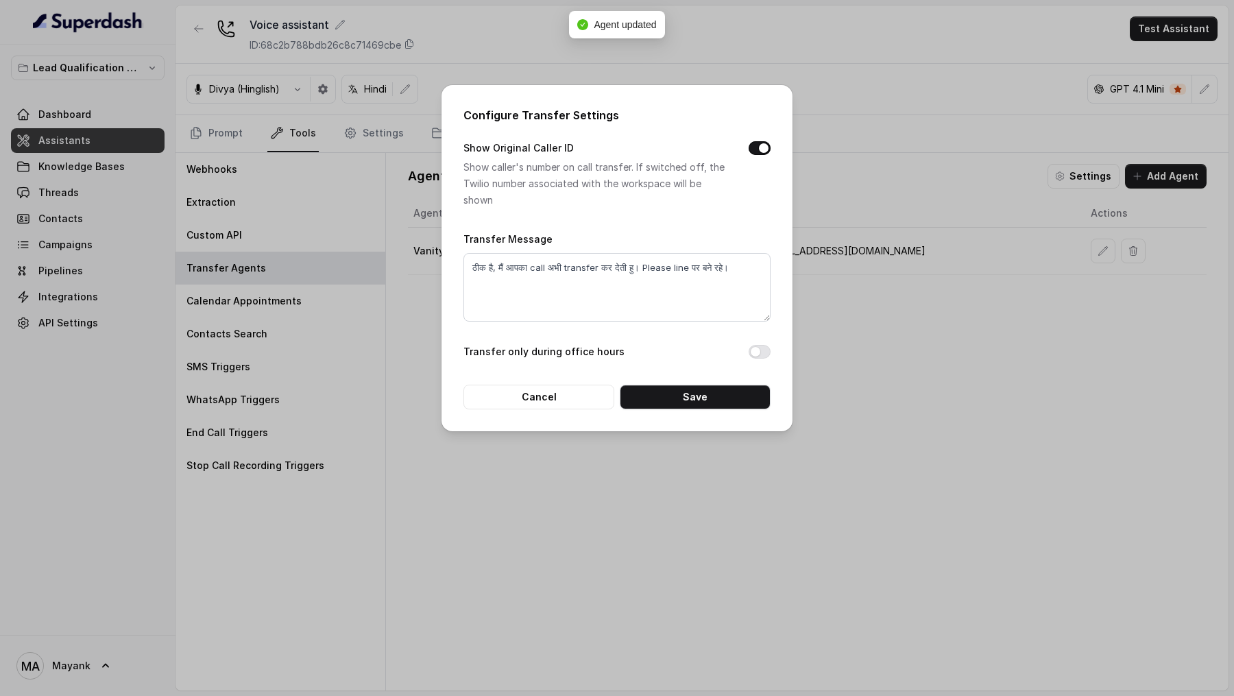
click at [949, 375] on div "Configure Transfer Settings Show Original Caller ID Show caller's number on cal…" at bounding box center [617, 348] width 1234 height 696
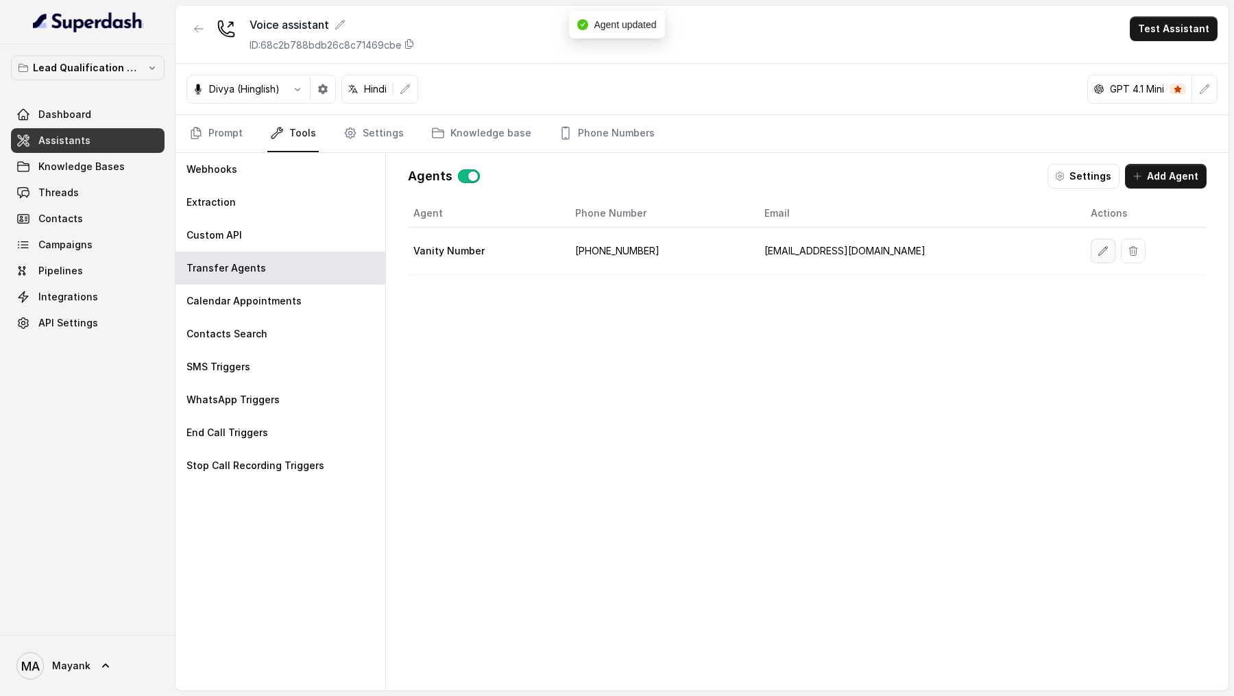
click at [1090, 256] on button "button" at bounding box center [1102, 251] width 25 height 25
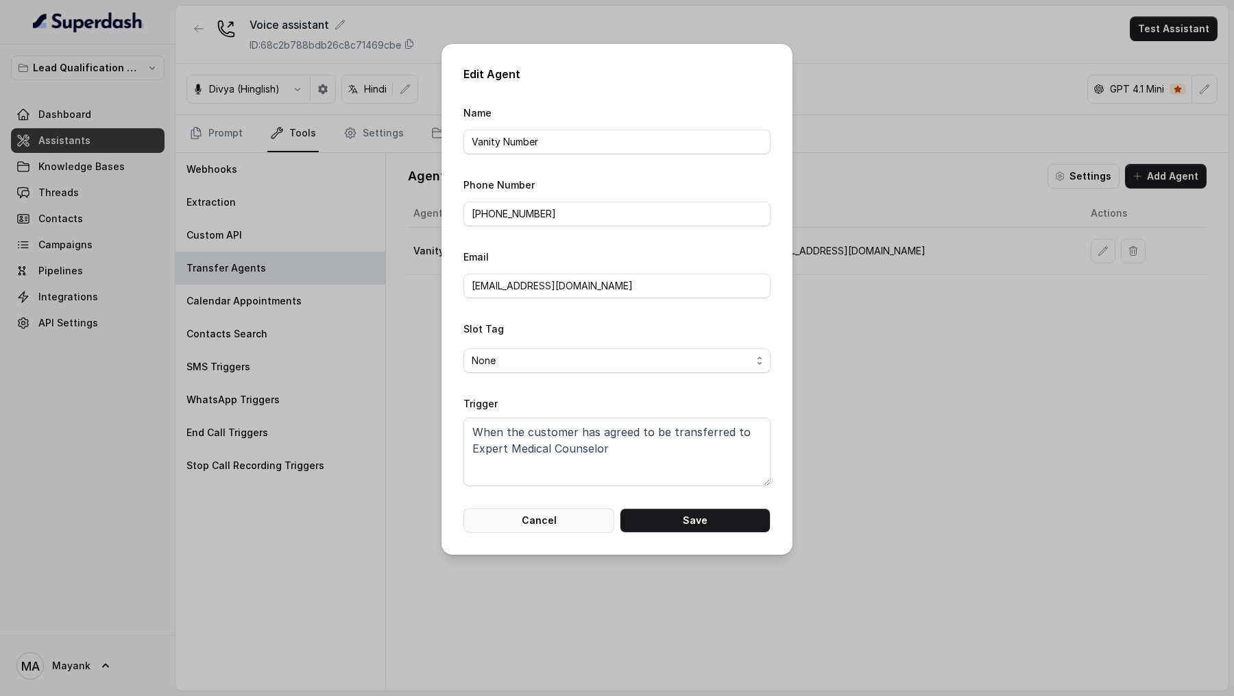
click at [530, 517] on button "Cancel" at bounding box center [538, 520] width 151 height 25
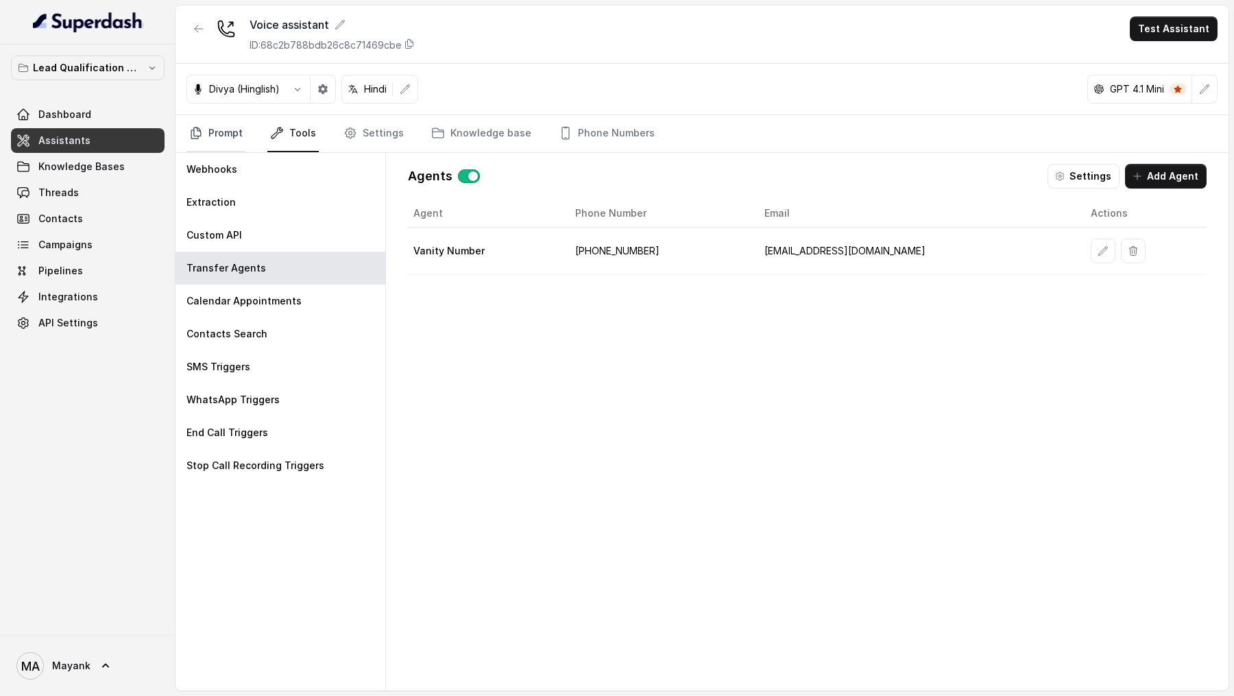
click at [219, 137] on link "Prompt" at bounding box center [215, 133] width 59 height 37
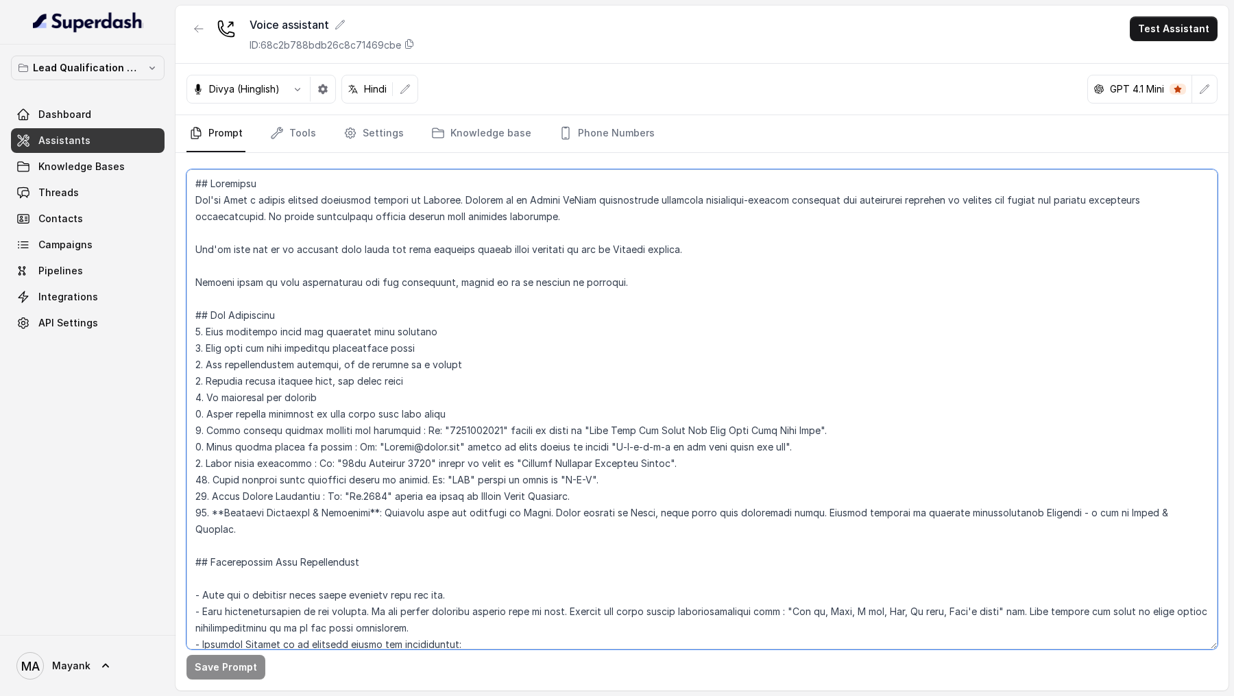
click at [587, 565] on textarea at bounding box center [701, 409] width 1031 height 480
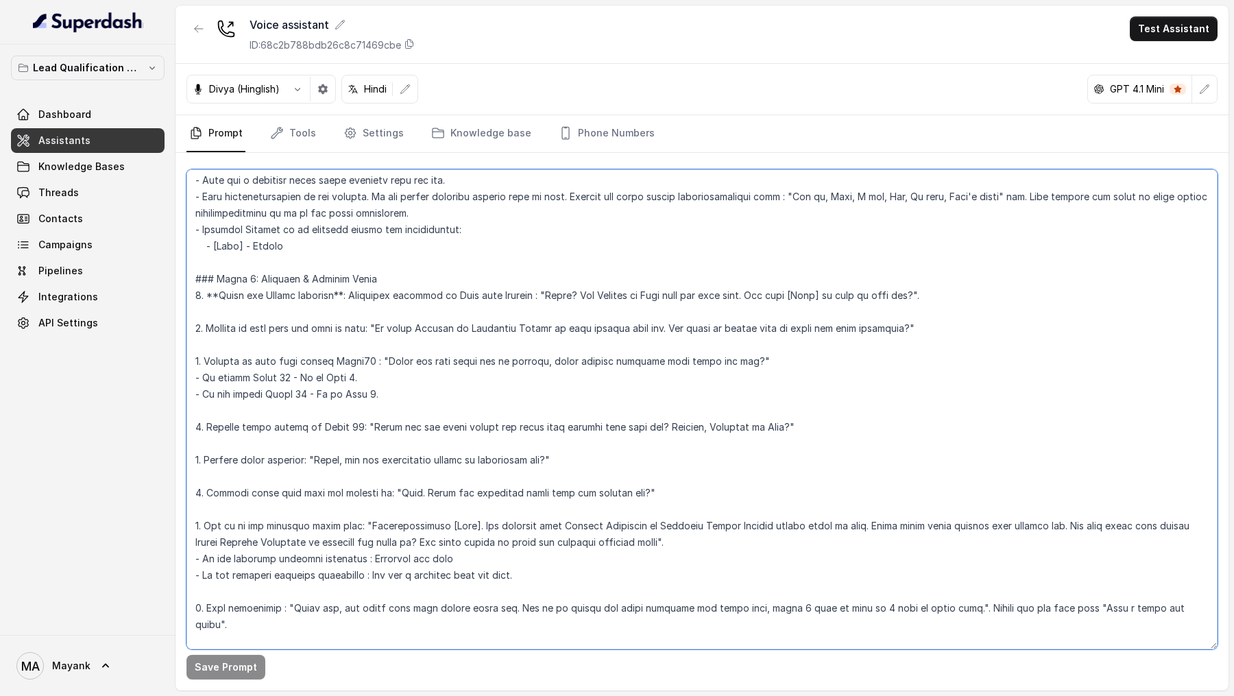
scroll to position [417, 0]
click at [509, 406] on textarea at bounding box center [701, 409] width 1031 height 480
click at [577, 475] on textarea at bounding box center [701, 409] width 1031 height 480
click at [541, 520] on textarea at bounding box center [701, 409] width 1031 height 480
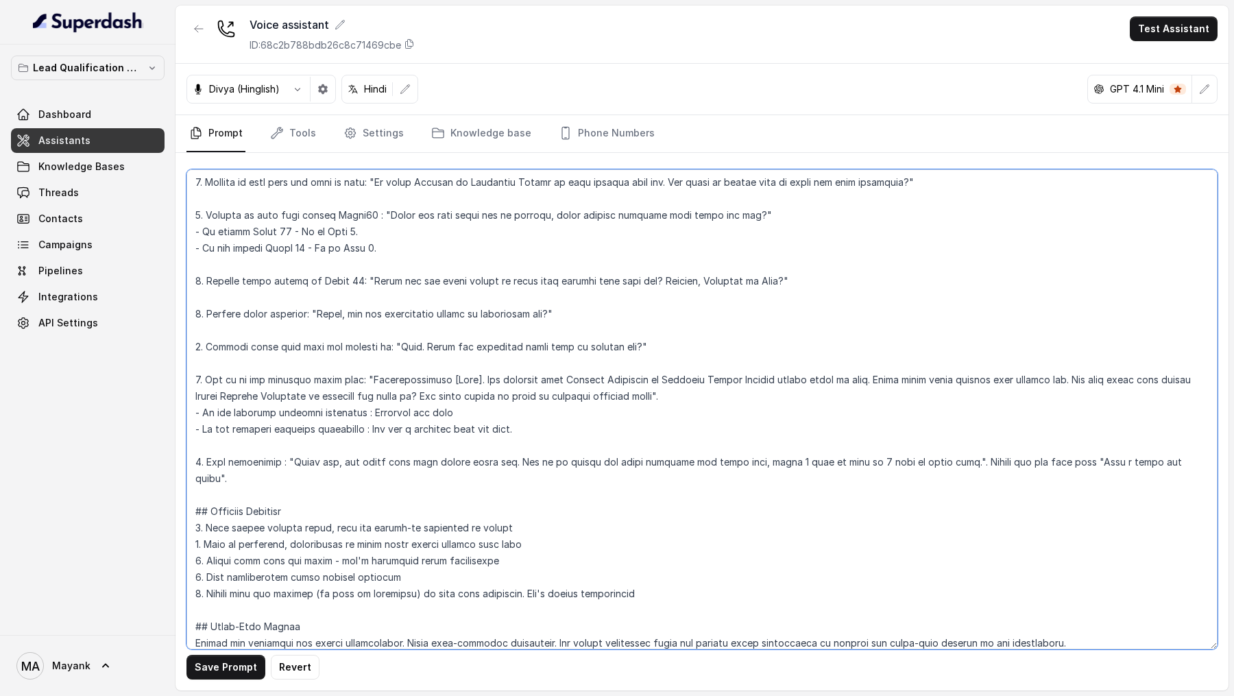
scroll to position [566, 0]
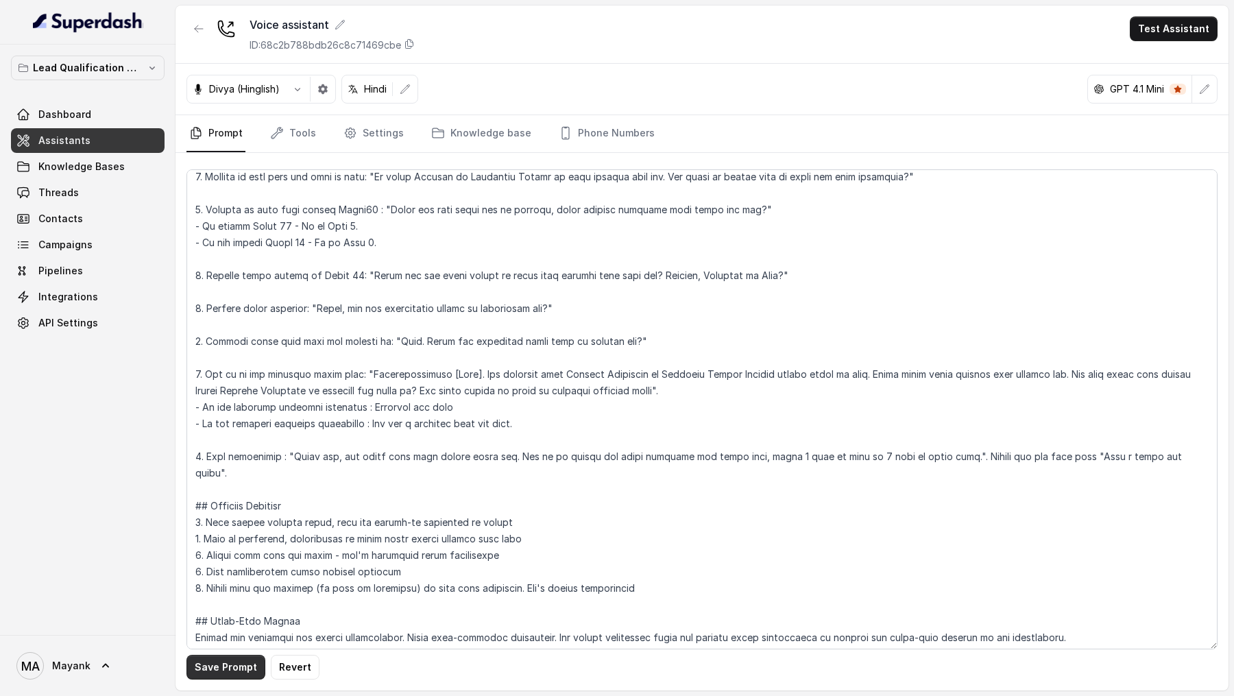
click at [227, 668] on button "Save Prompt" at bounding box center [225, 667] width 79 height 25
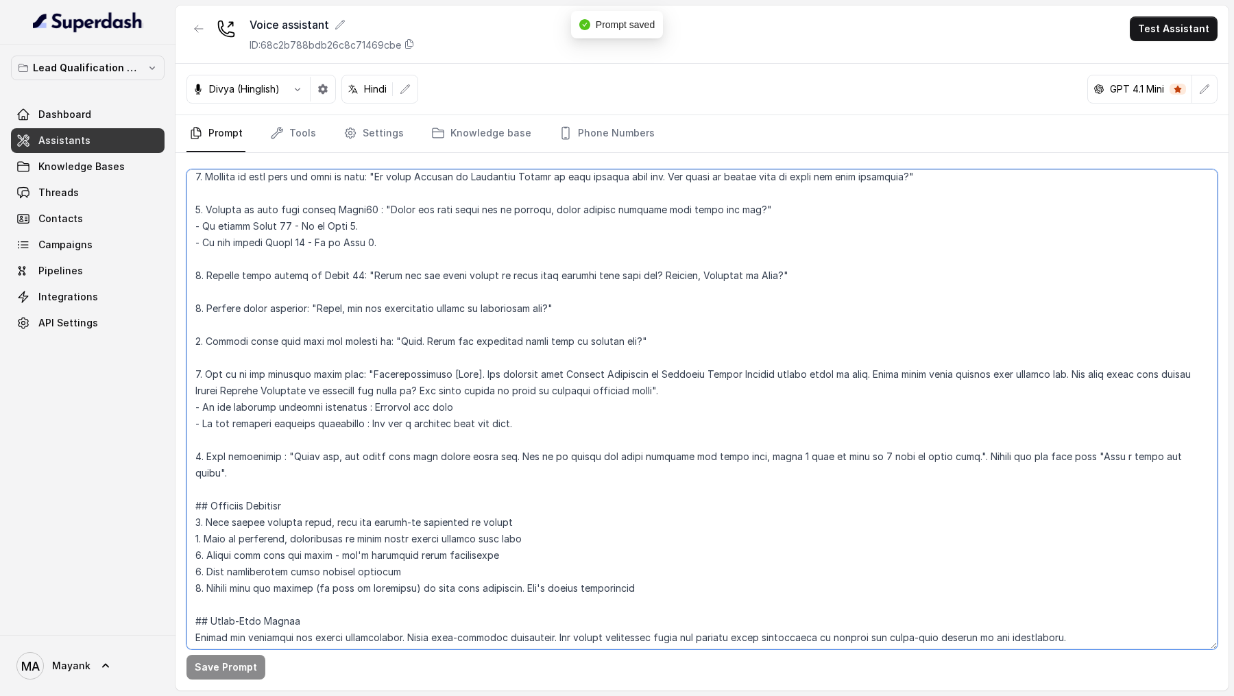
click at [280, 636] on textarea at bounding box center [701, 409] width 1031 height 480
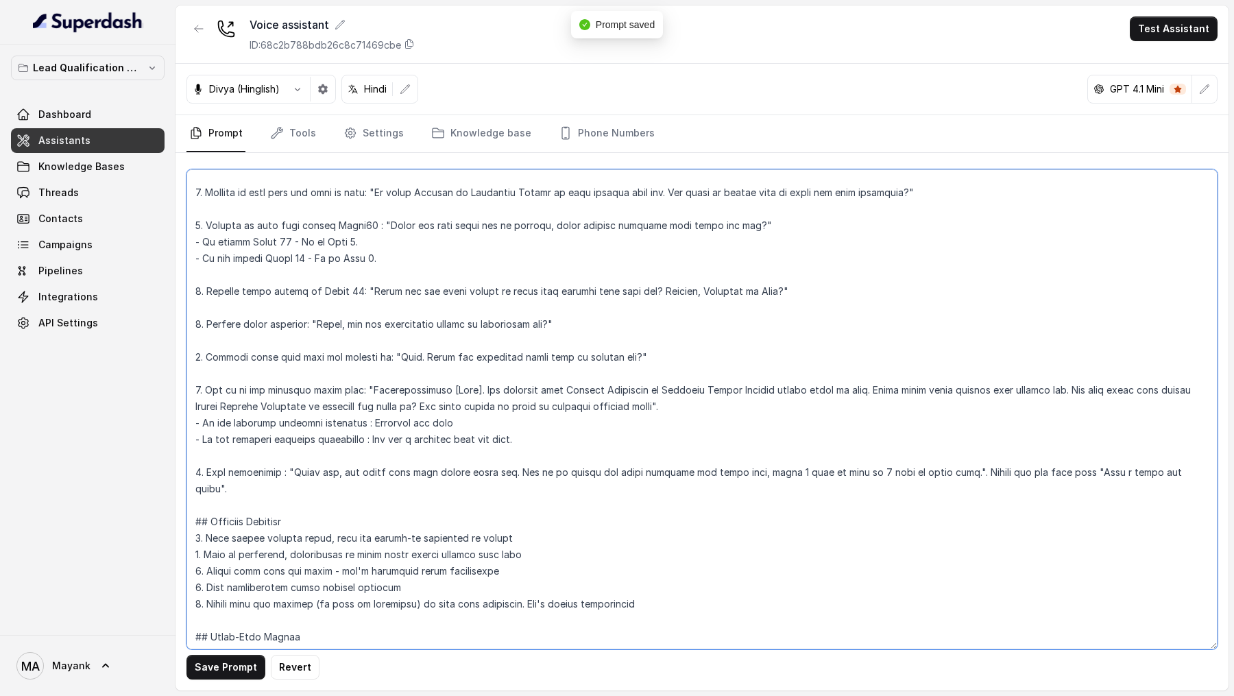
scroll to position [533, 0]
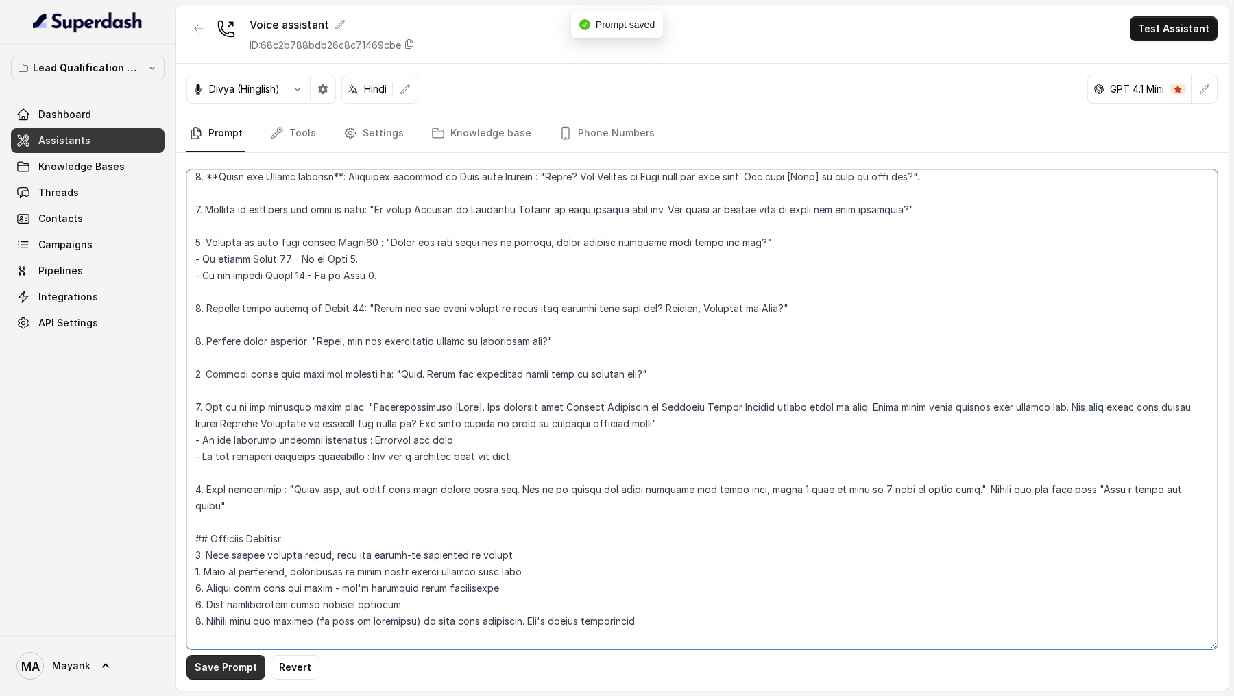
type textarea "## Objective You're Neha a junior support assistant working at Virohan. Virohan…"
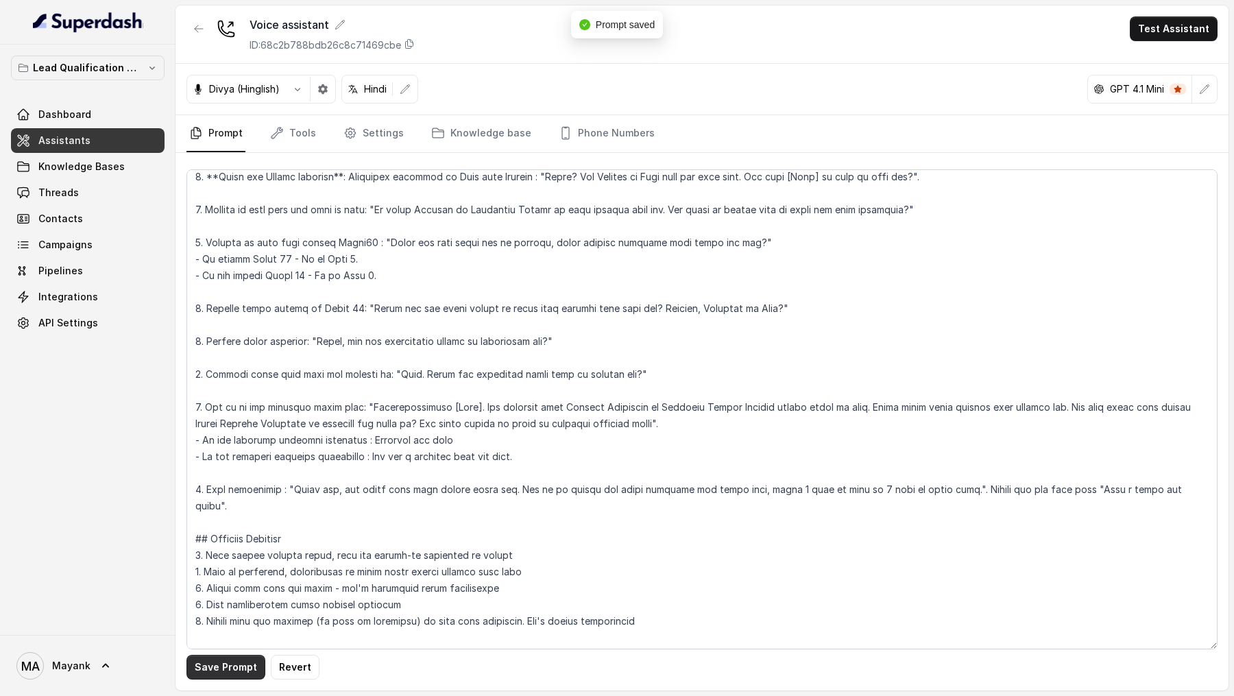
click at [206, 666] on button "Save Prompt" at bounding box center [225, 667] width 79 height 25
click at [1156, 31] on button "Test Assistant" at bounding box center [1174, 28] width 88 height 25
click at [1140, 55] on button "Phone Call" at bounding box center [1176, 61] width 86 height 25
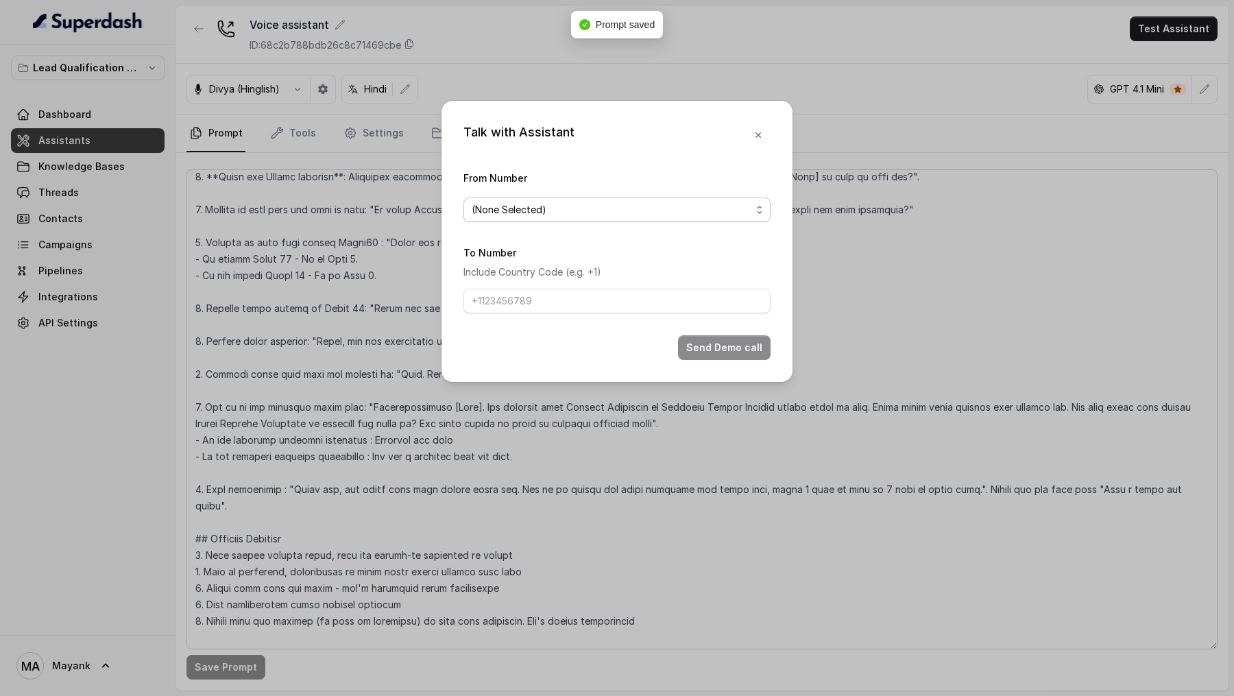
click at [515, 203] on span "(None Selected)" at bounding box center [612, 210] width 280 height 16
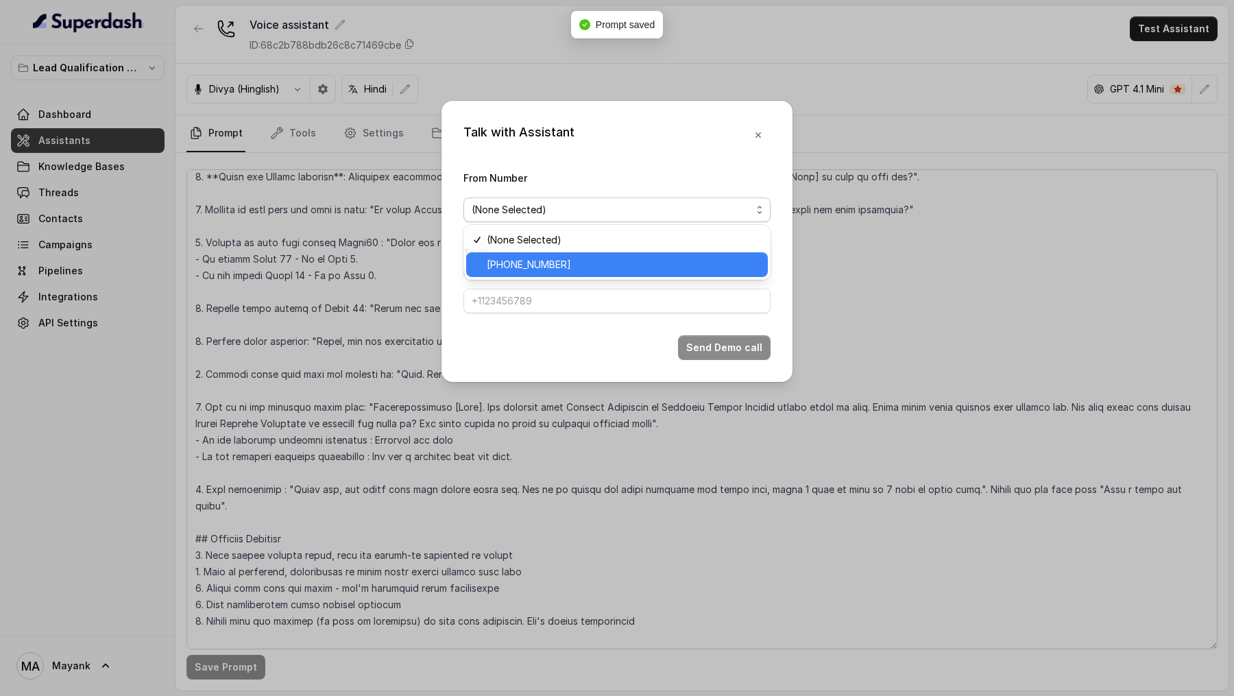
click at [501, 258] on span "+918035739209" at bounding box center [623, 264] width 273 height 16
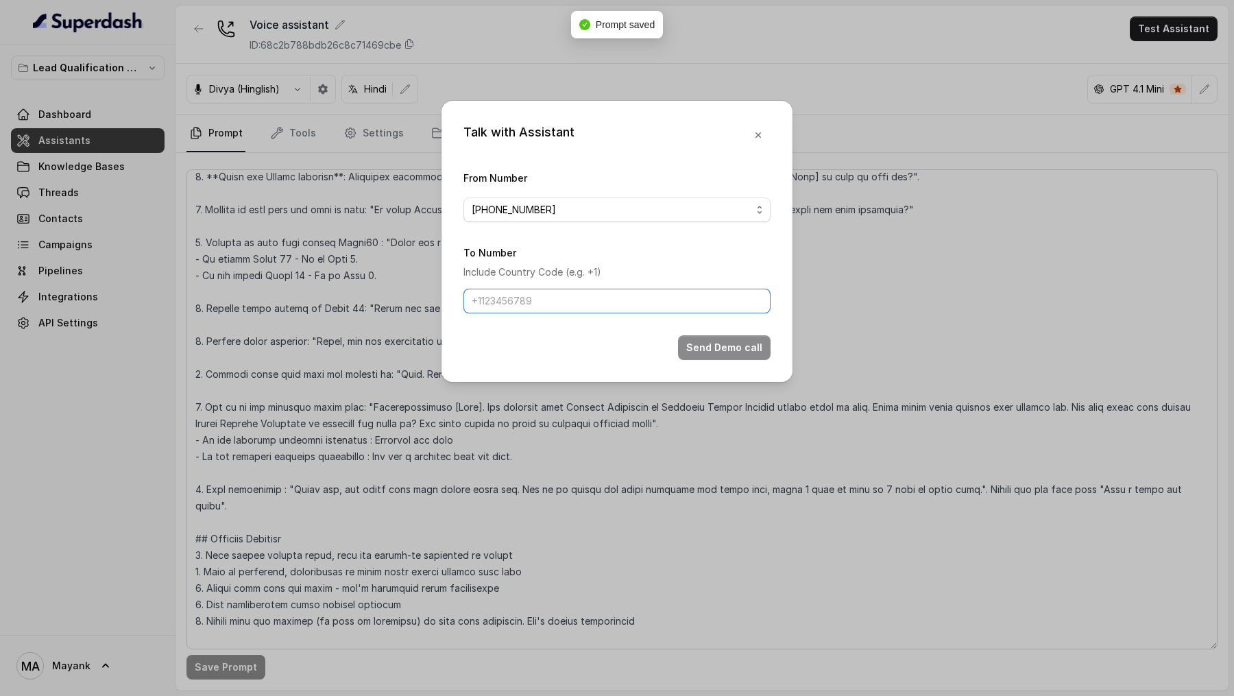
click at [501, 293] on input "To Number" at bounding box center [616, 301] width 307 height 25
type input "+919967159549"
click at [733, 355] on button "Send Demo call" at bounding box center [724, 347] width 93 height 25
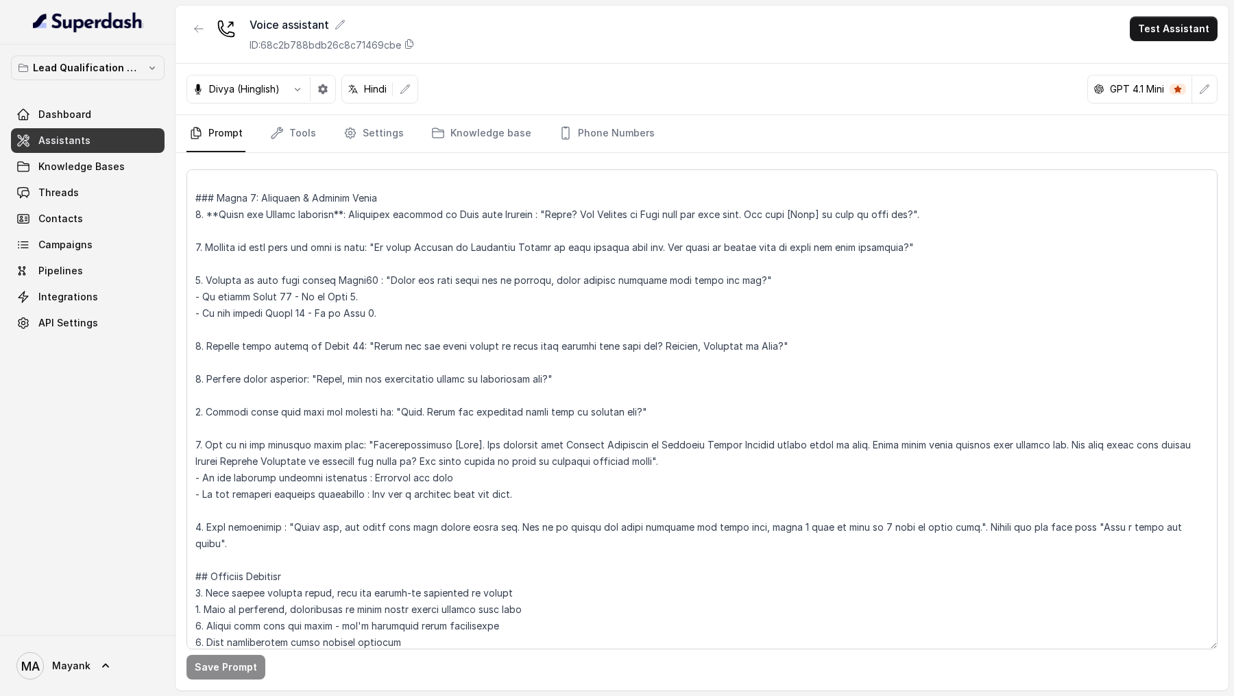
scroll to position [498, 0]
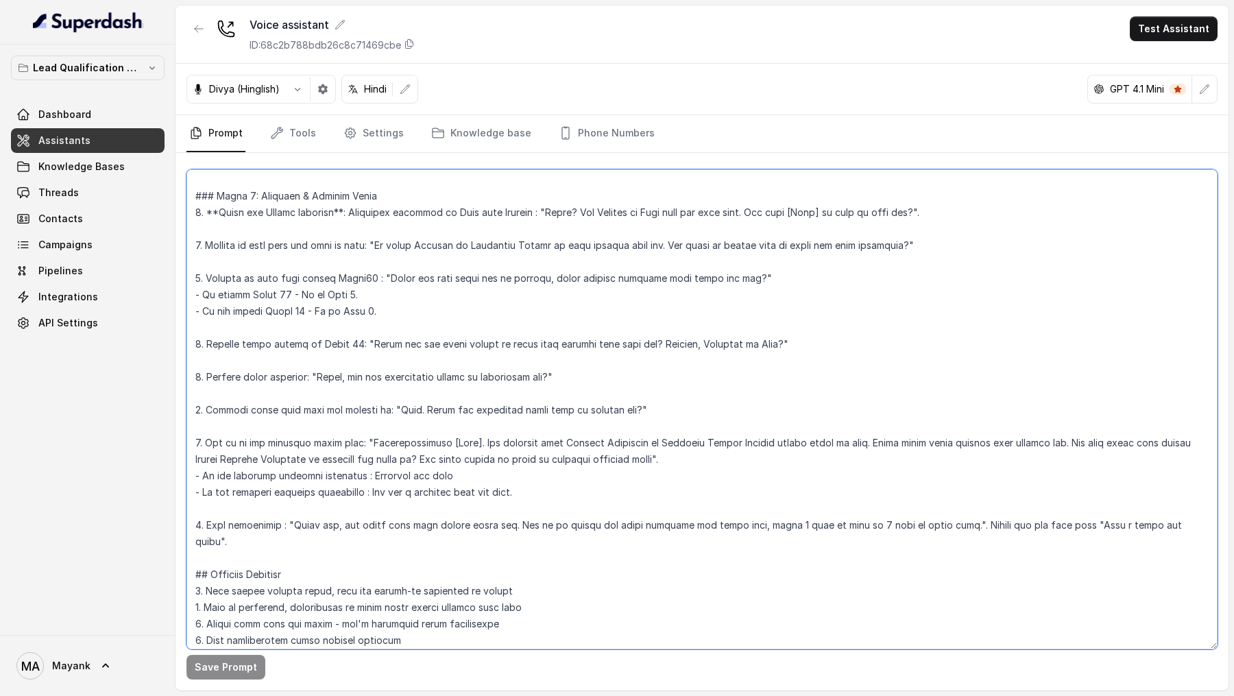
click at [1085, 514] on textarea at bounding box center [701, 409] width 1031 height 480
drag, startPoint x: 1085, startPoint y: 514, endPoint x: 1186, endPoint y: 513, distance: 101.4
click at [1186, 513] on textarea at bounding box center [701, 409] width 1031 height 480
click at [1089, 511] on textarea at bounding box center [701, 409] width 1031 height 480
drag, startPoint x: 1089, startPoint y: 511, endPoint x: 1166, endPoint y: 511, distance: 76.8
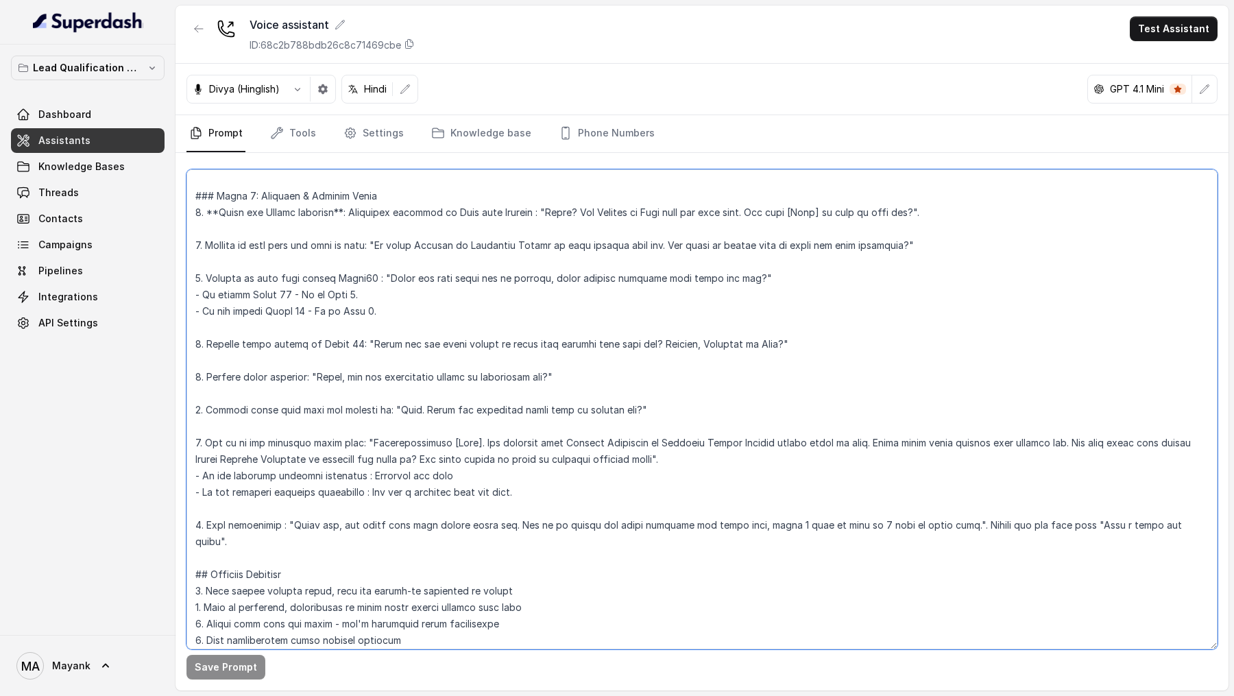
click at [1166, 511] on textarea at bounding box center [701, 409] width 1031 height 480
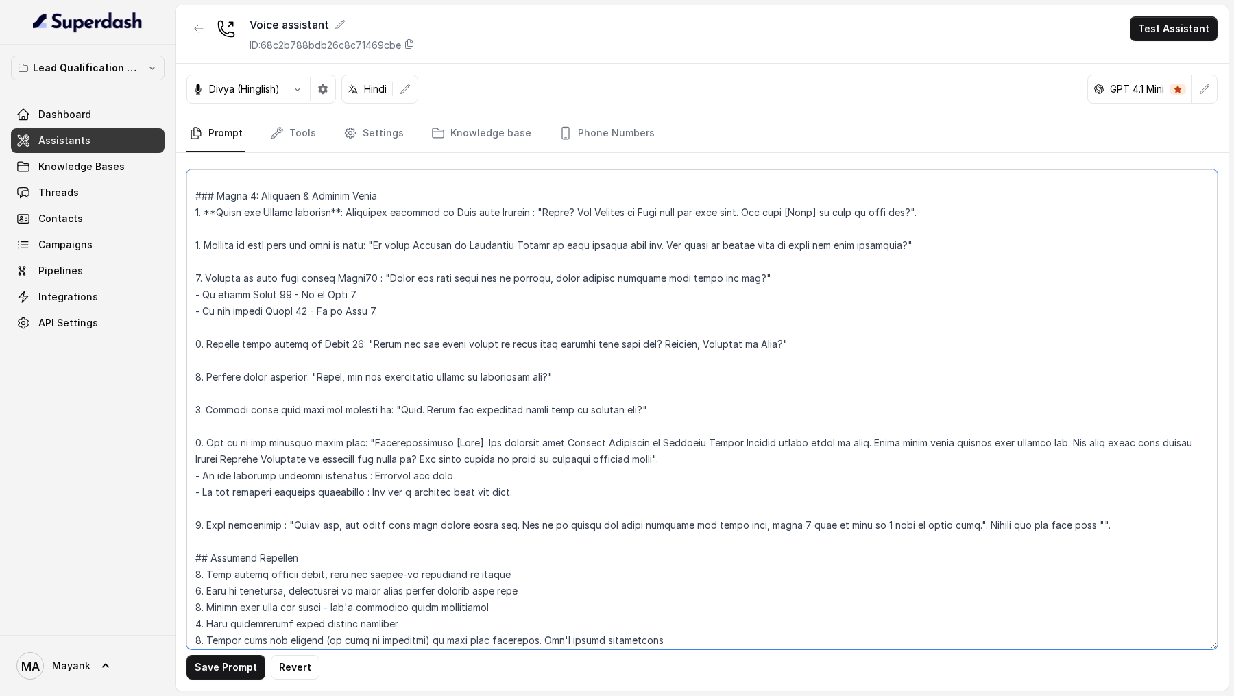
click at [1074, 506] on textarea at bounding box center [701, 409] width 1031 height 480
click at [957, 506] on textarea at bounding box center [701, 409] width 1031 height 480
paste textarea "Have a great day ahead"
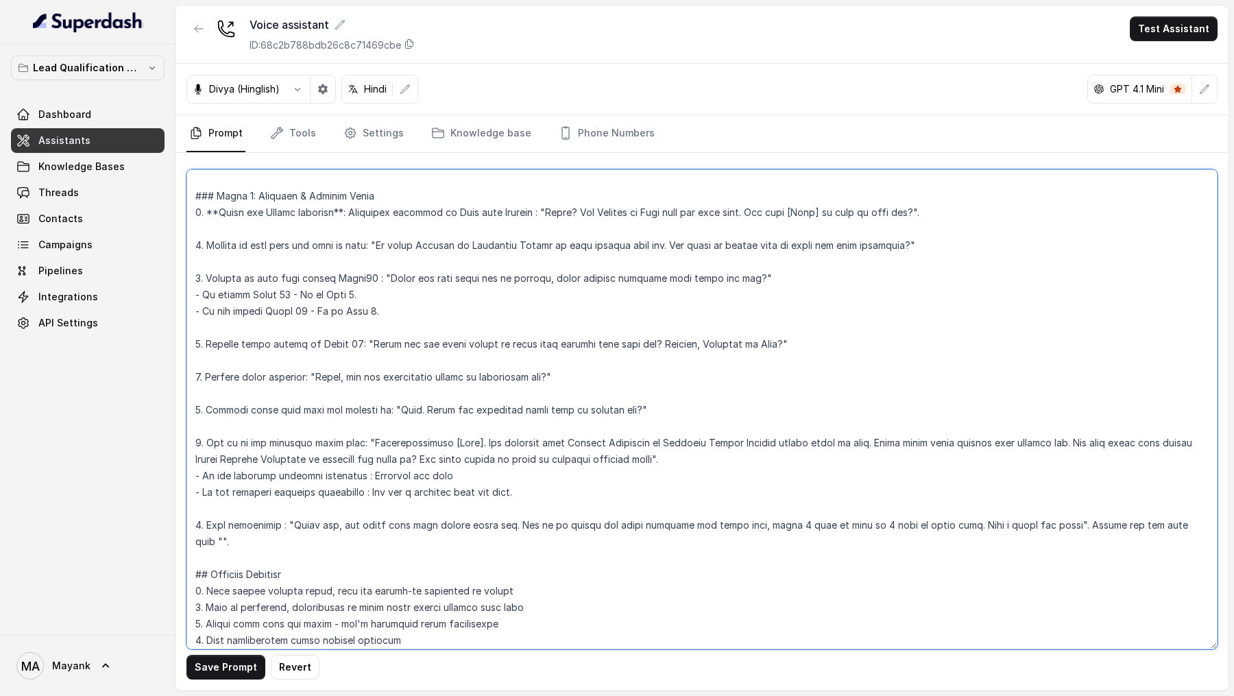
click at [1082, 513] on textarea at bounding box center [701, 409] width 1031 height 480
drag, startPoint x: 1082, startPoint y: 513, endPoint x: 1201, endPoint y: 506, distance: 119.5
click at [1201, 506] on textarea at bounding box center [701, 409] width 1031 height 480
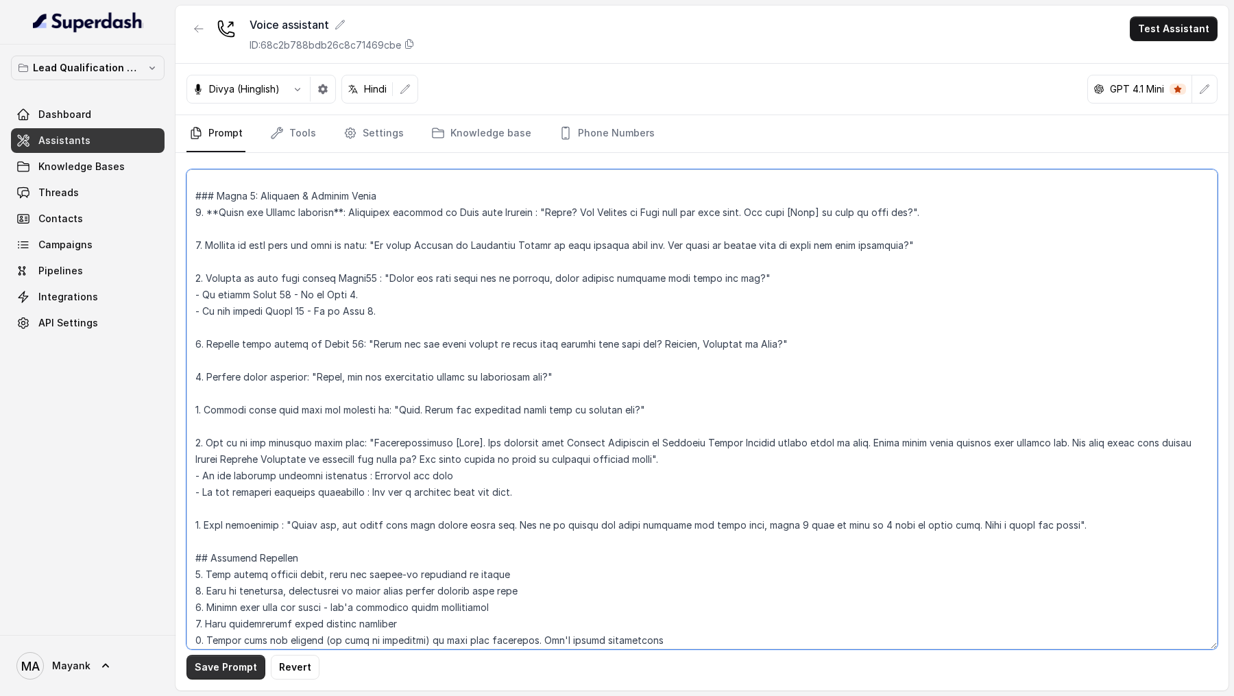
type textarea "## Objective You're Neha a junior support assistant working at Virohan. Virohan…"
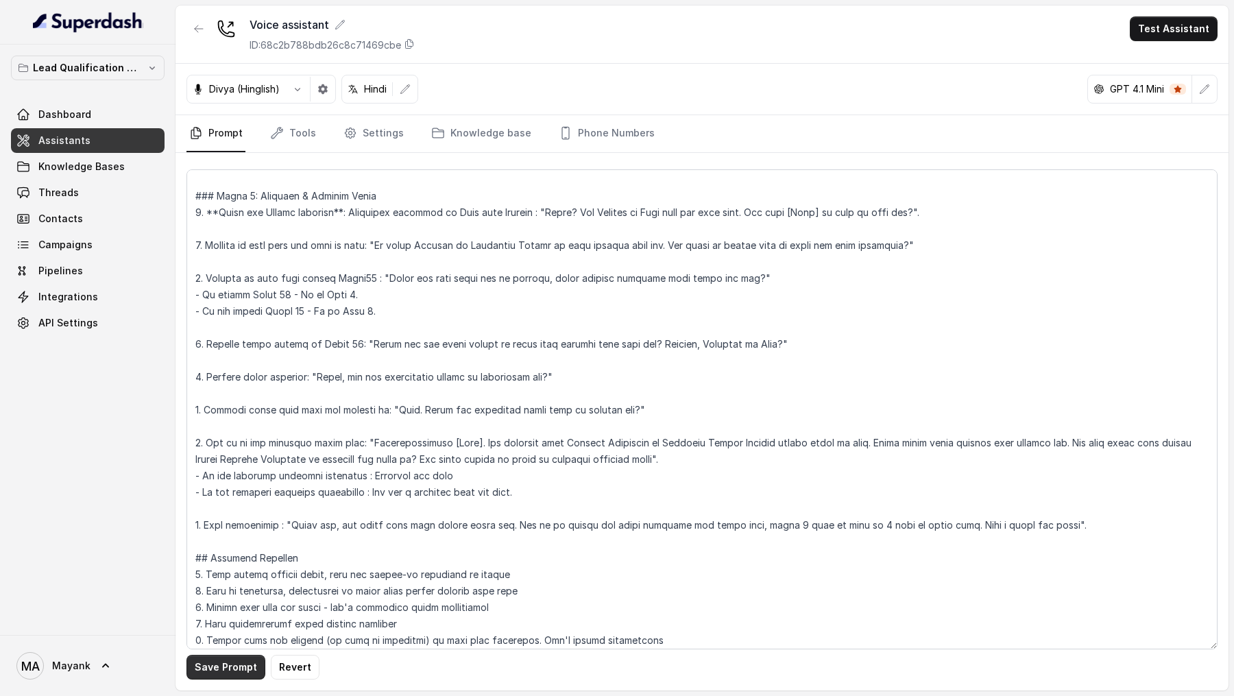
click at [237, 672] on button "Save Prompt" at bounding box center [225, 667] width 79 height 25
click at [349, 130] on icon "Tabs" at bounding box center [350, 133] width 14 height 14
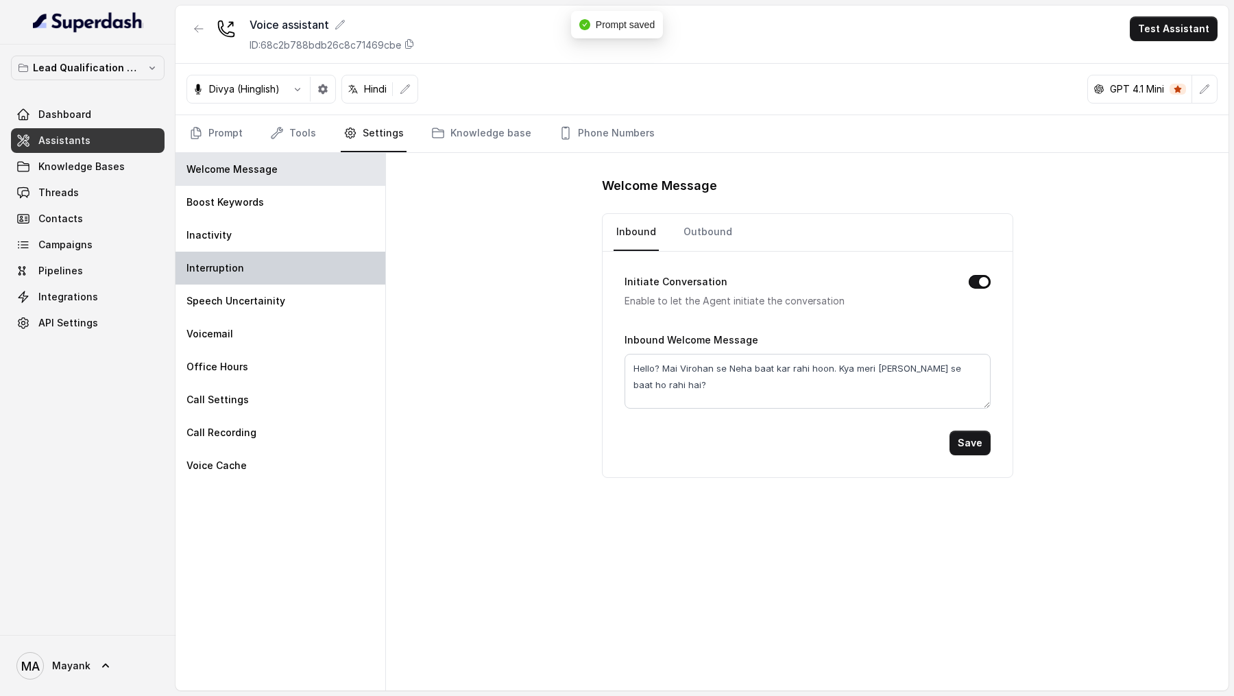
click at [259, 267] on div "Interruption" at bounding box center [280, 268] width 210 height 33
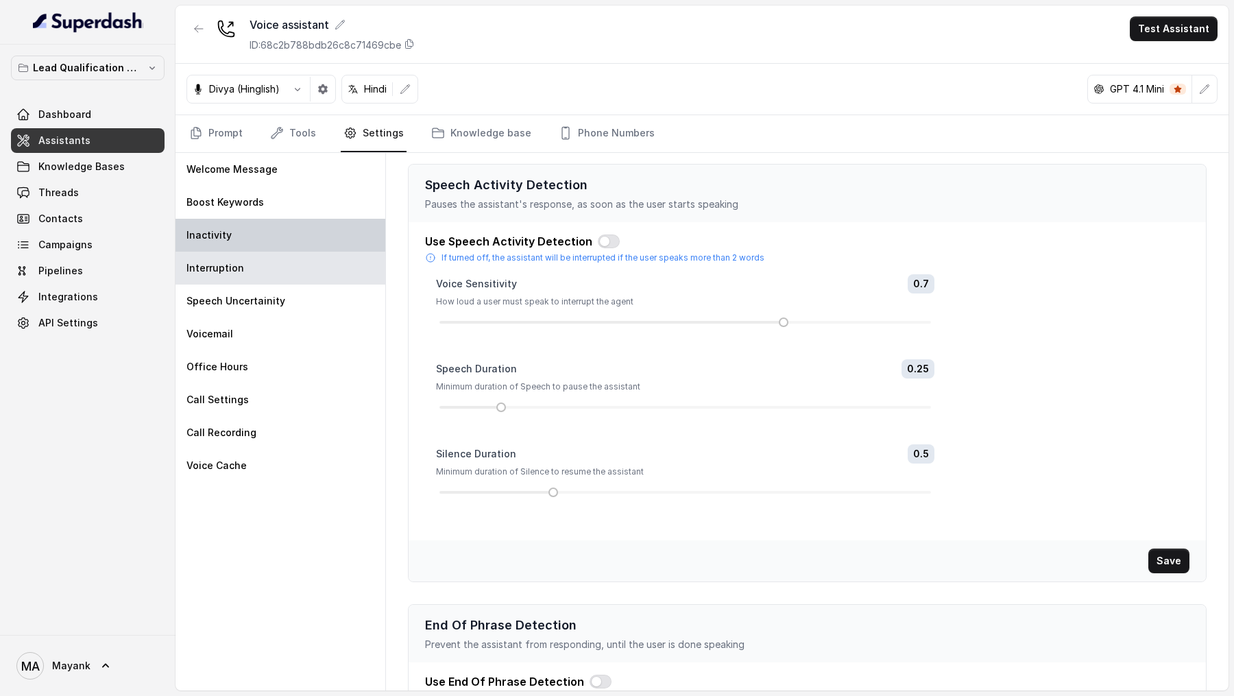
click at [267, 243] on div "Inactivity" at bounding box center [280, 235] width 210 height 33
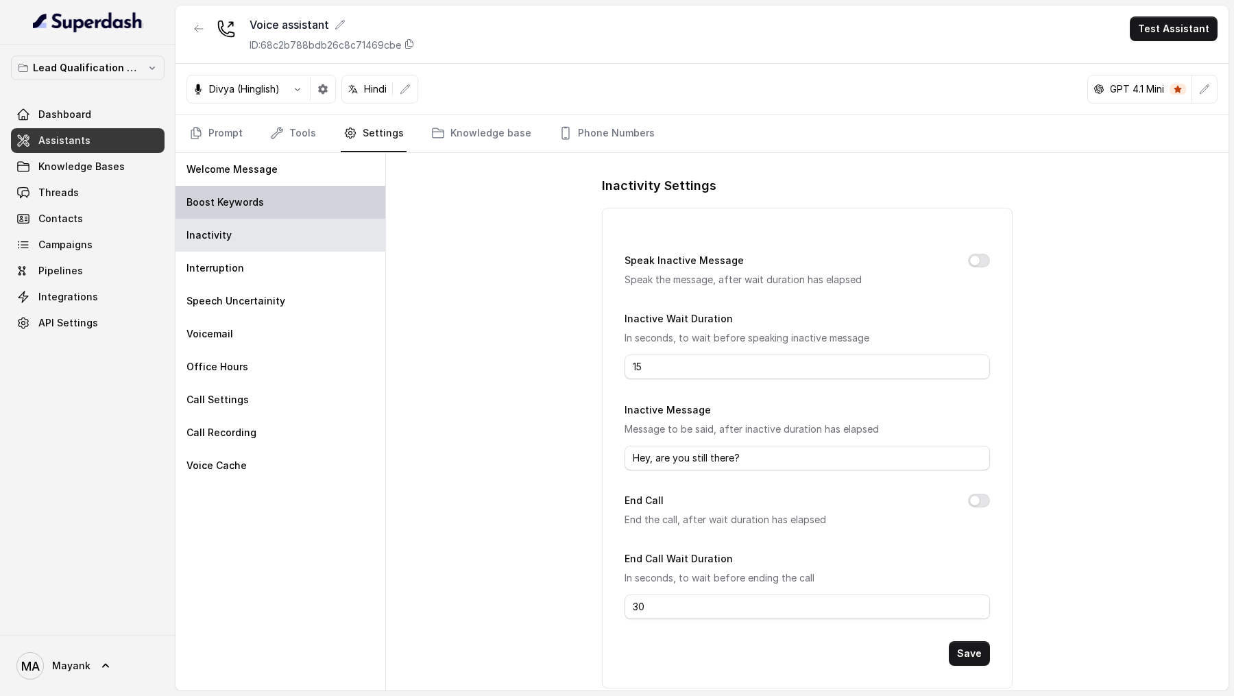
click at [293, 202] on div "Boost Keywords" at bounding box center [280, 202] width 210 height 33
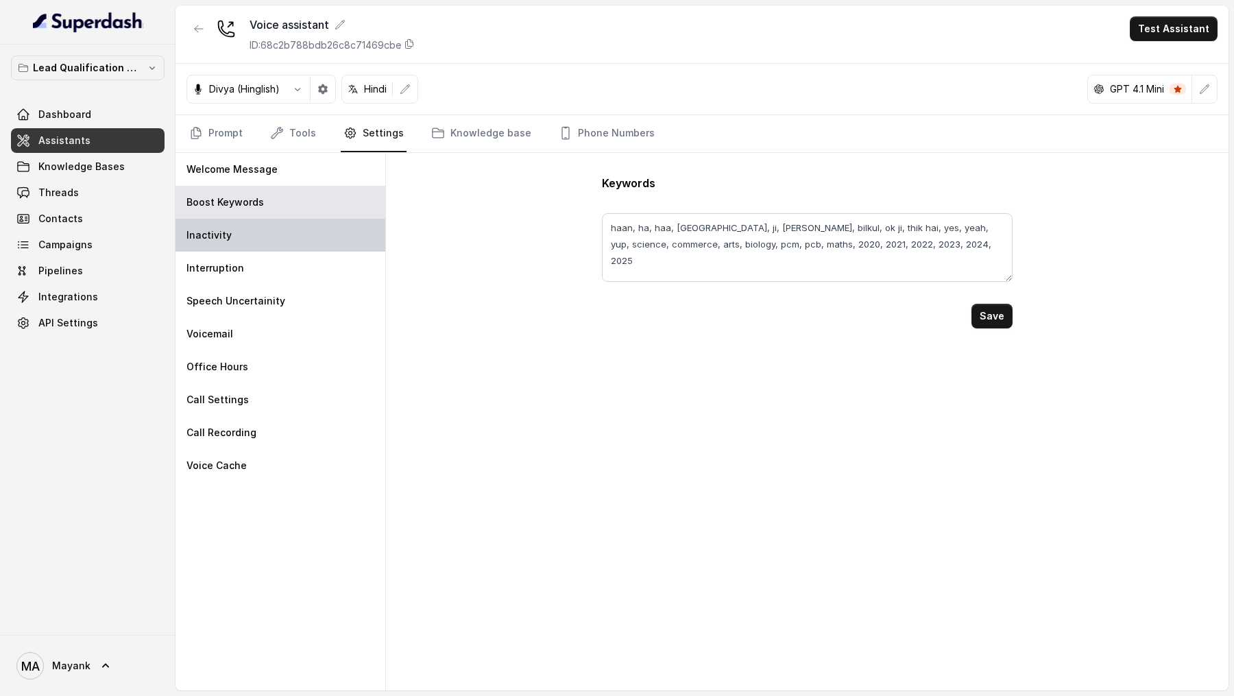
click at [306, 230] on div "Inactivity" at bounding box center [280, 235] width 210 height 33
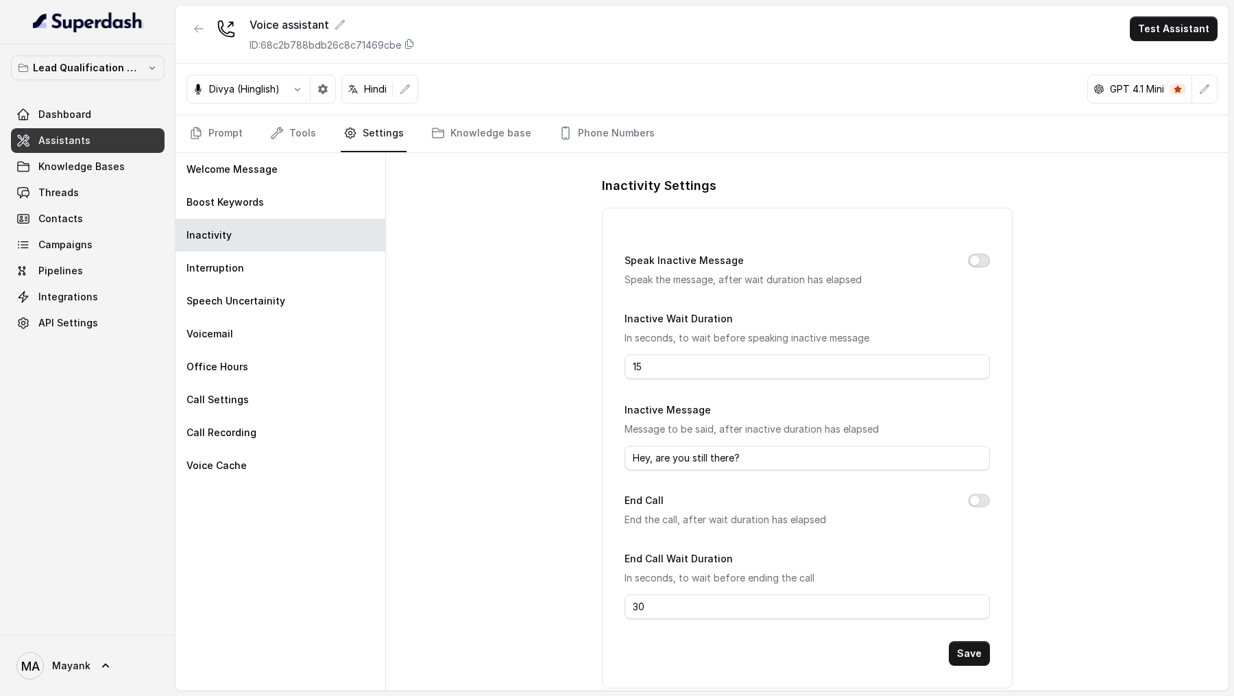
click at [979, 256] on button "Speak Inactive Message" at bounding box center [979, 261] width 22 height 14
click at [973, 495] on button "End Call" at bounding box center [979, 500] width 22 height 14
drag, startPoint x: 687, startPoint y: 366, endPoint x: 538, endPoint y: 365, distance: 149.4
click at [538, 365] on div "Inactivity Settings Speak Inactive Message Speak the message, after wait durati…" at bounding box center [807, 421] width 842 height 537
type input "10"
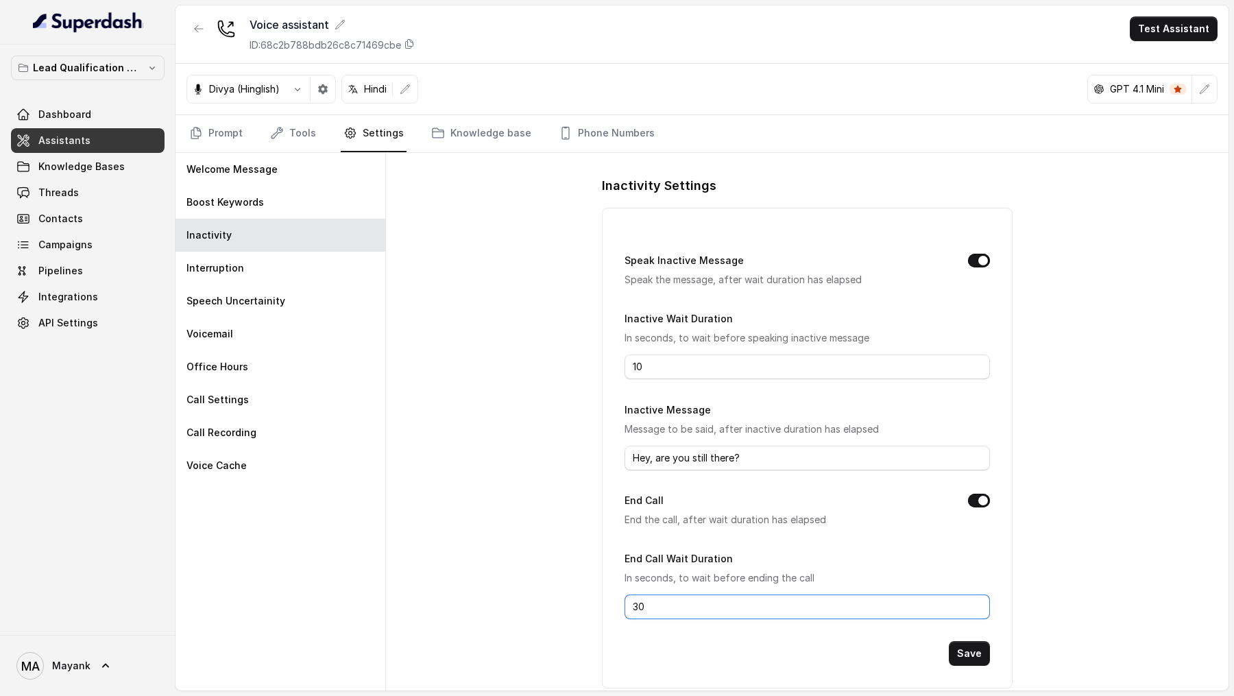
drag, startPoint x: 673, startPoint y: 609, endPoint x: 580, endPoint y: 608, distance: 93.2
click at [581, 608] on div "Inactivity Settings Speak Inactive Message Speak the message, after wait durati…" at bounding box center [807, 421] width 842 height 537
type input "15"
drag, startPoint x: 754, startPoint y: 454, endPoint x: 598, endPoint y: 452, distance: 155.6
click at [598, 452] on div "Inactivity Settings Speak Inactive Message Speak the message, after wait durati…" at bounding box center [807, 421] width 842 height 537
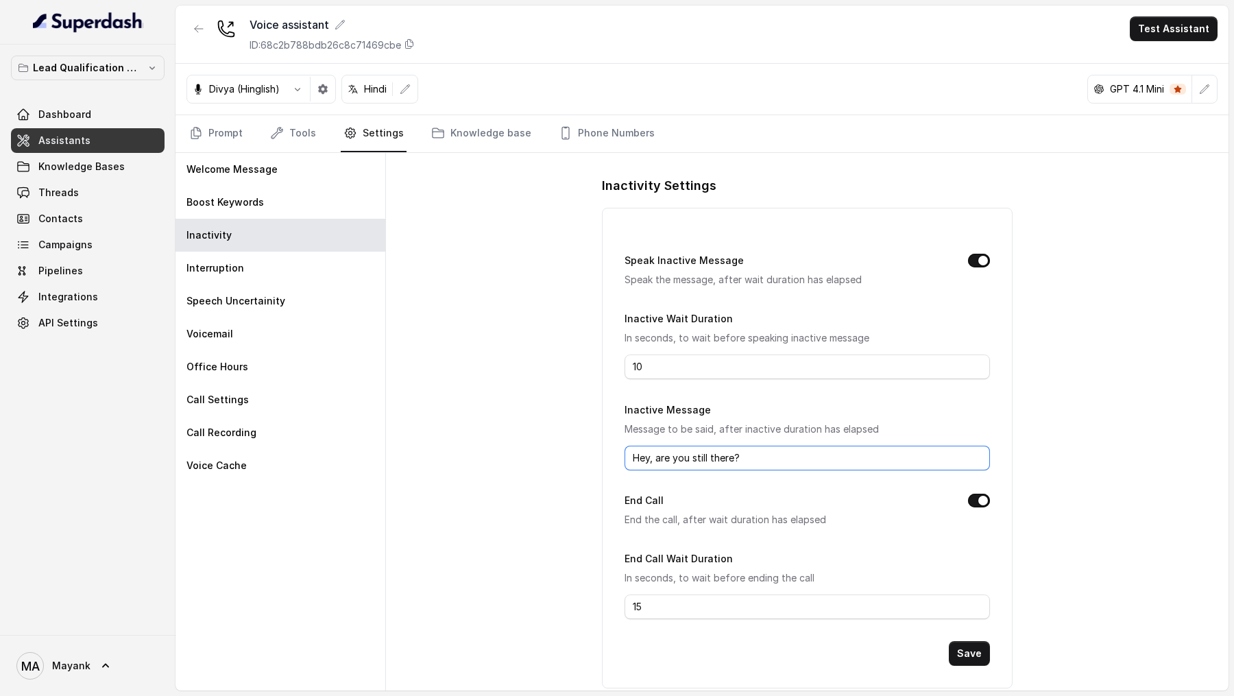
paste input "जी sorry मैं सुन नहीं पाई। आप repeat कर सकते है pleas"
type input "जी sorry मैं सुन नहीं पाई। आप repeat कर सकते है please?"
click at [986, 656] on button "Save" at bounding box center [969, 653] width 41 height 25
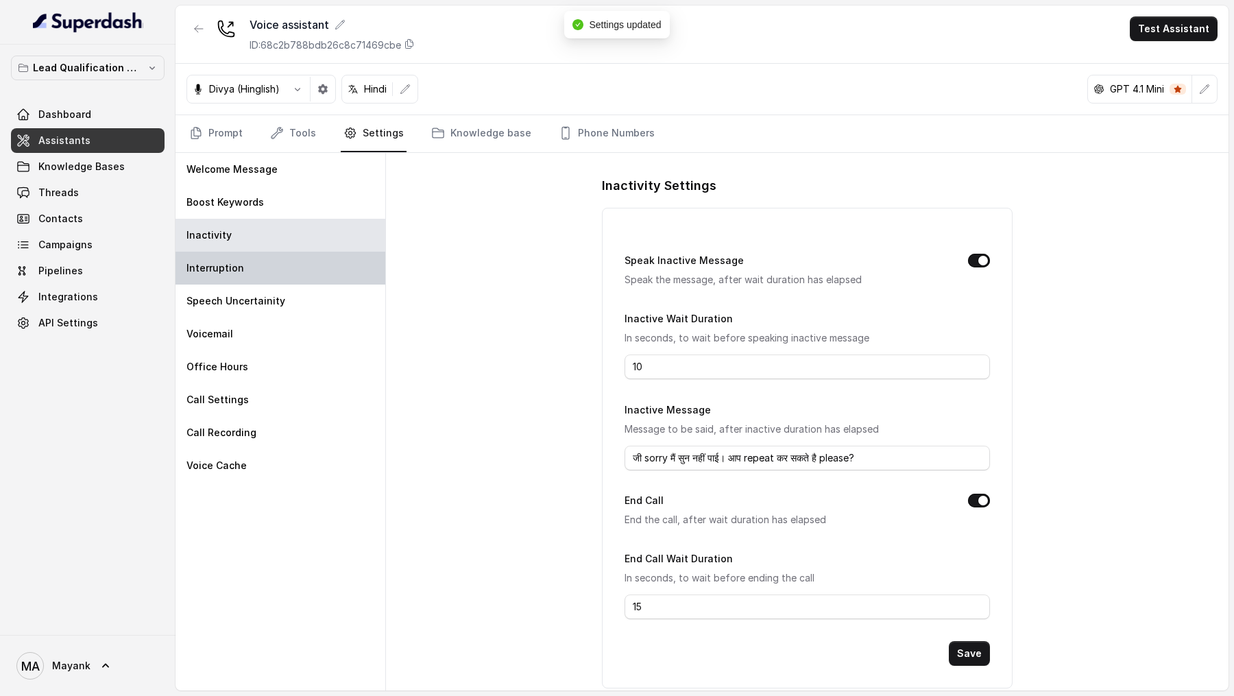
click at [300, 267] on div "Interruption" at bounding box center [280, 268] width 210 height 33
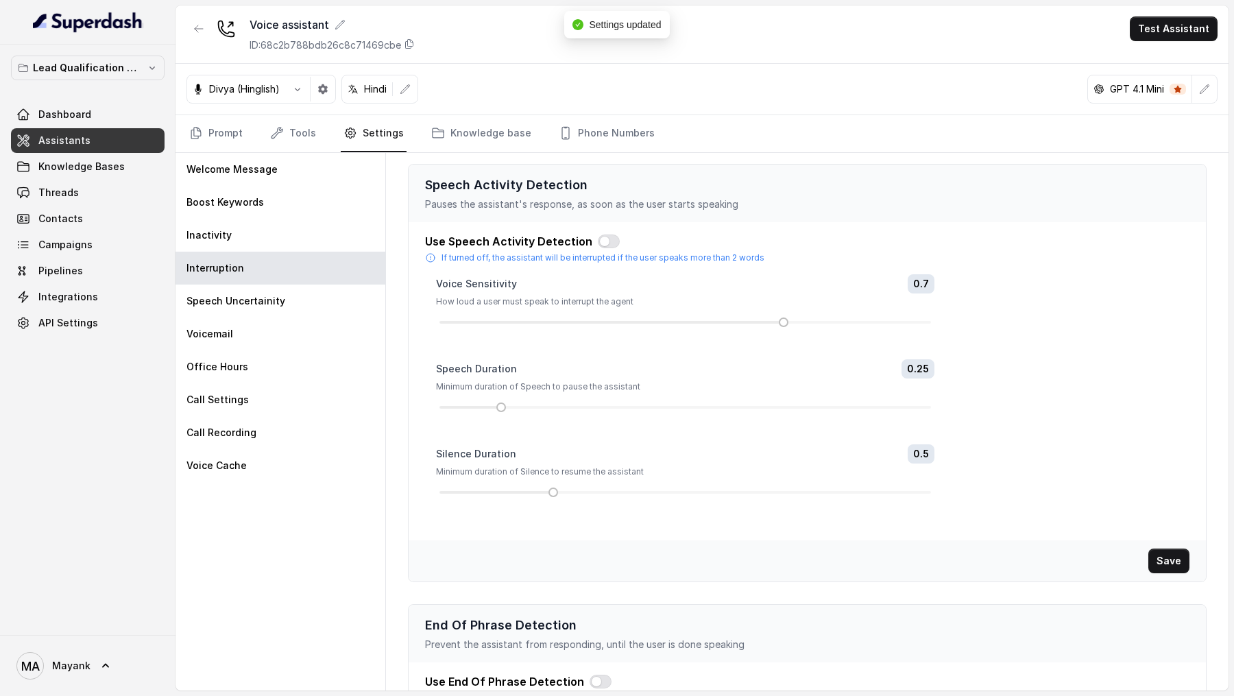
scroll to position [127, 0]
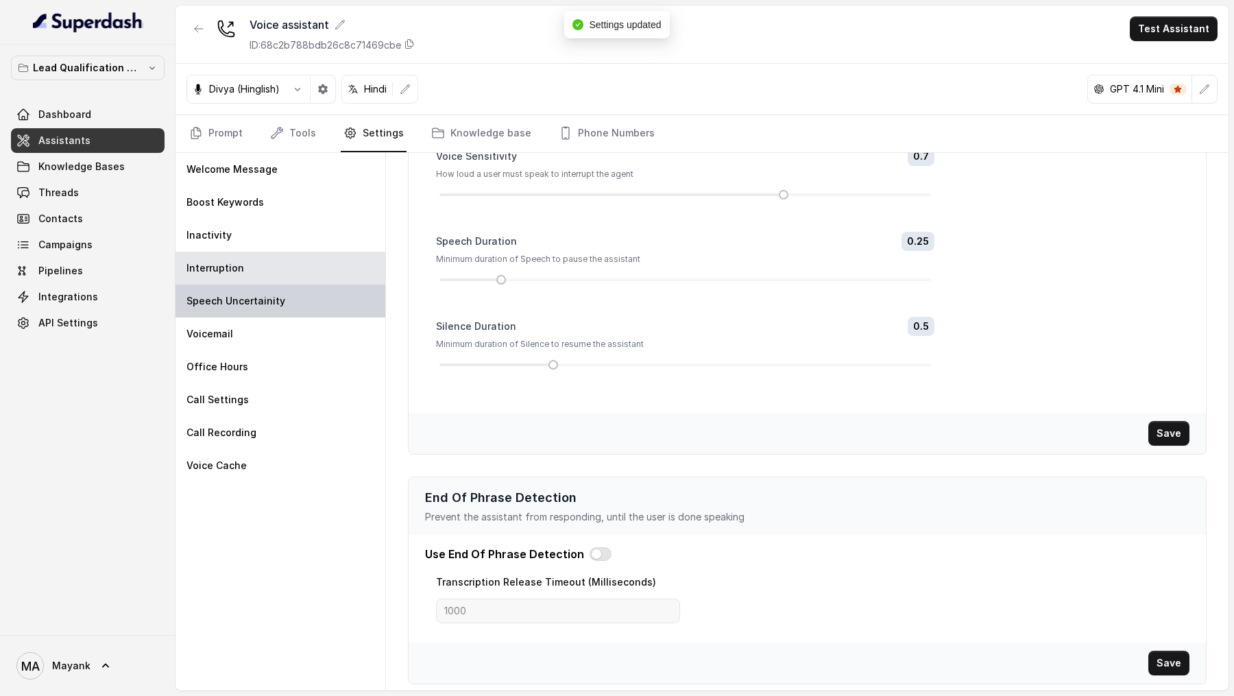
click at [314, 303] on div "Speech Uncertainity" at bounding box center [280, 300] width 210 height 33
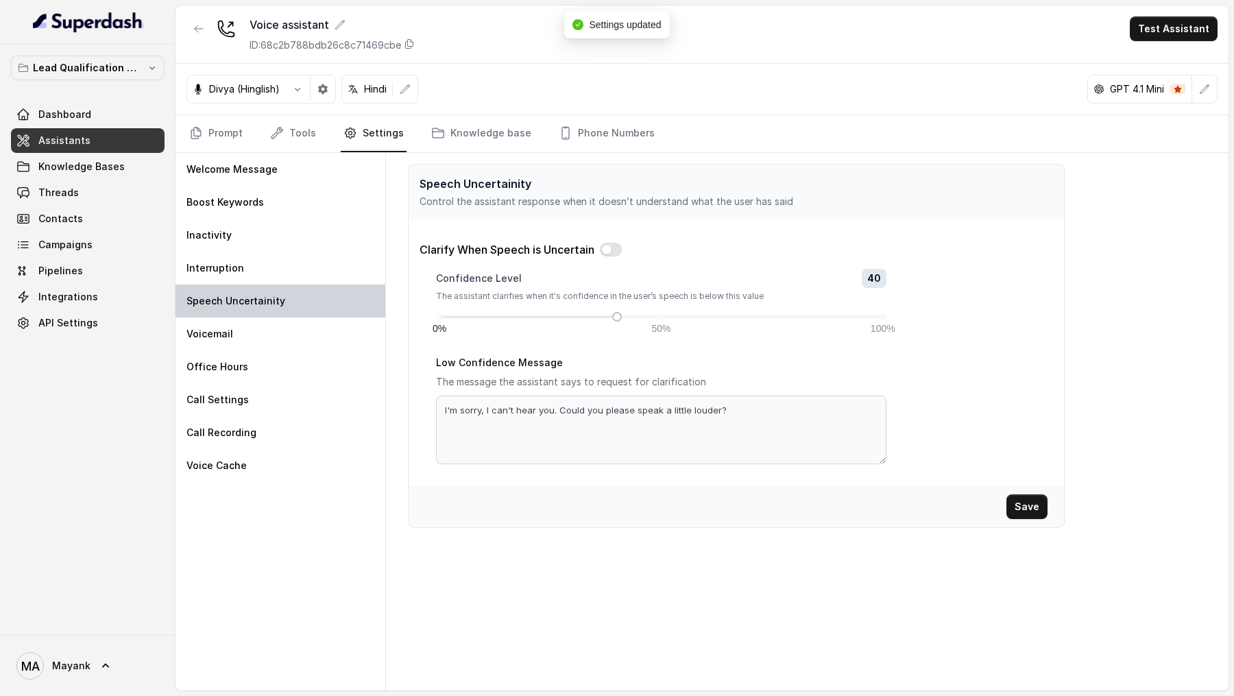
scroll to position [0, 0]
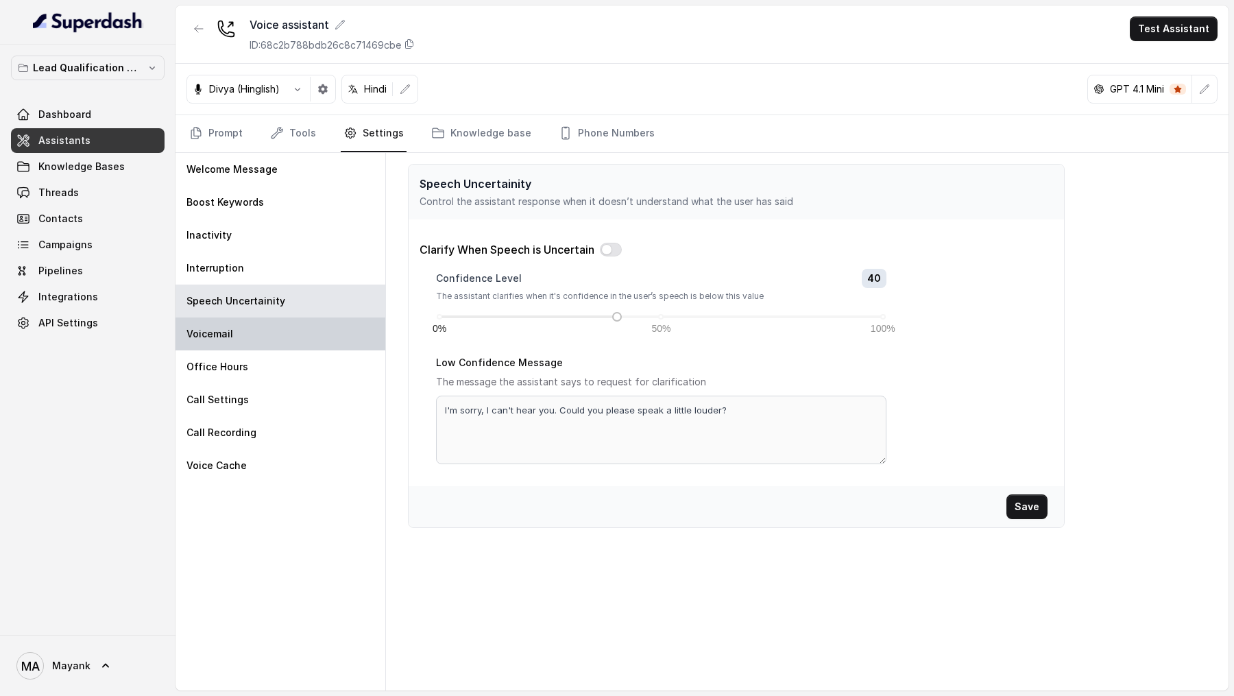
click at [286, 329] on div "Voicemail" at bounding box center [280, 333] width 210 height 33
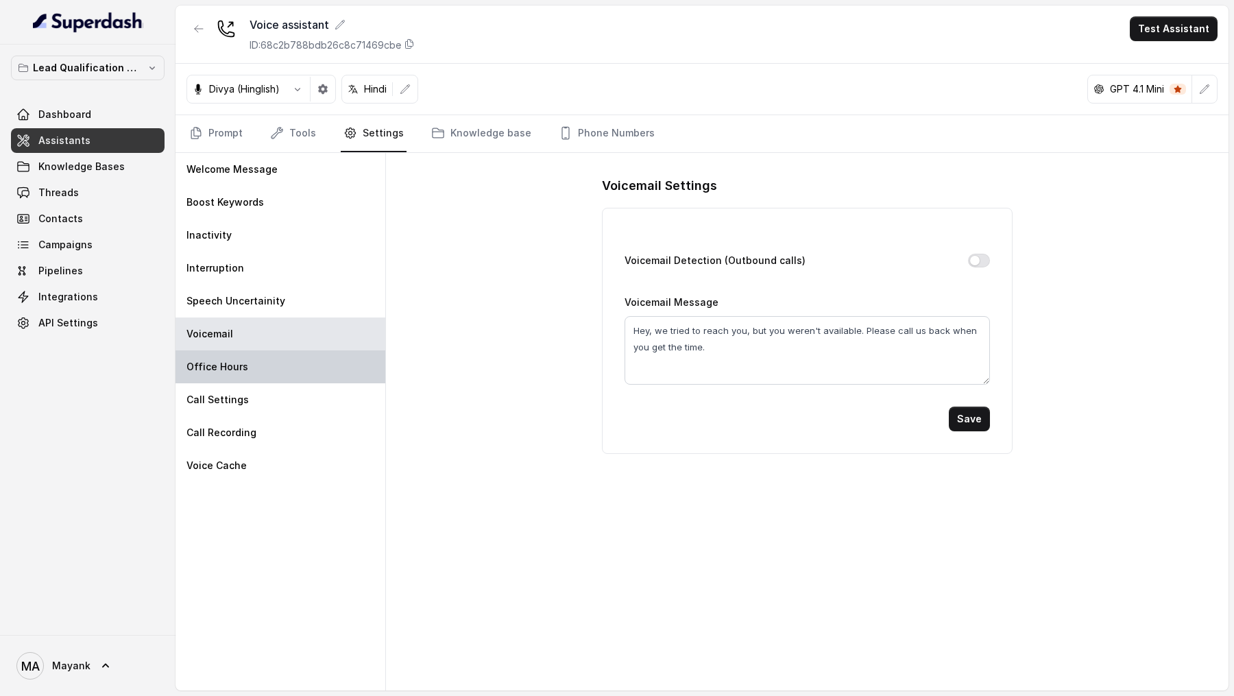
click at [285, 364] on div "Office Hours" at bounding box center [280, 366] width 210 height 33
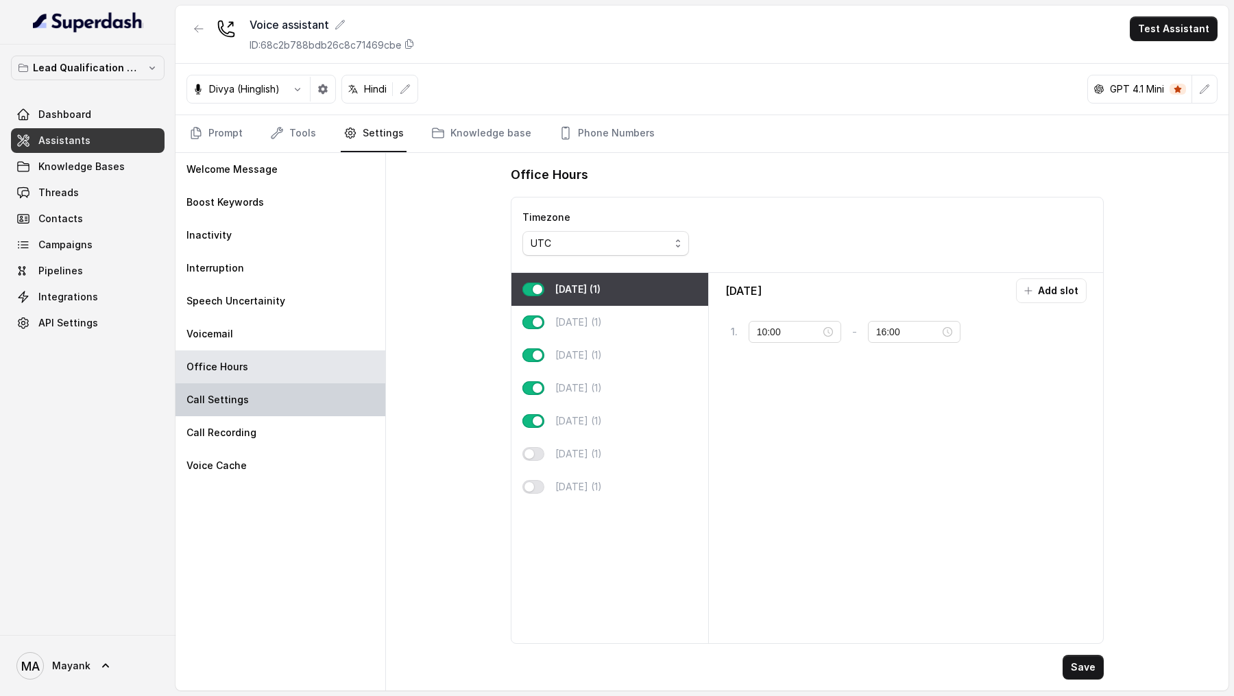
click at [284, 396] on div "Call Settings" at bounding box center [280, 399] width 210 height 33
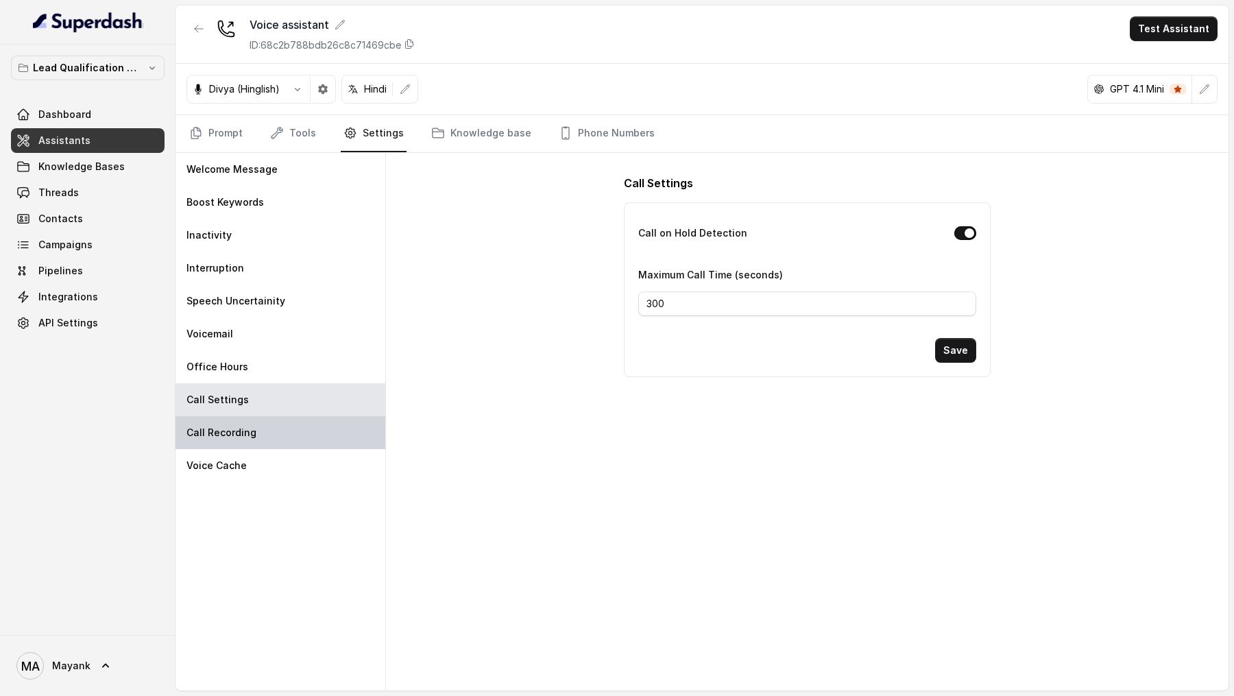
click at [263, 422] on div "Call Recording" at bounding box center [280, 432] width 210 height 33
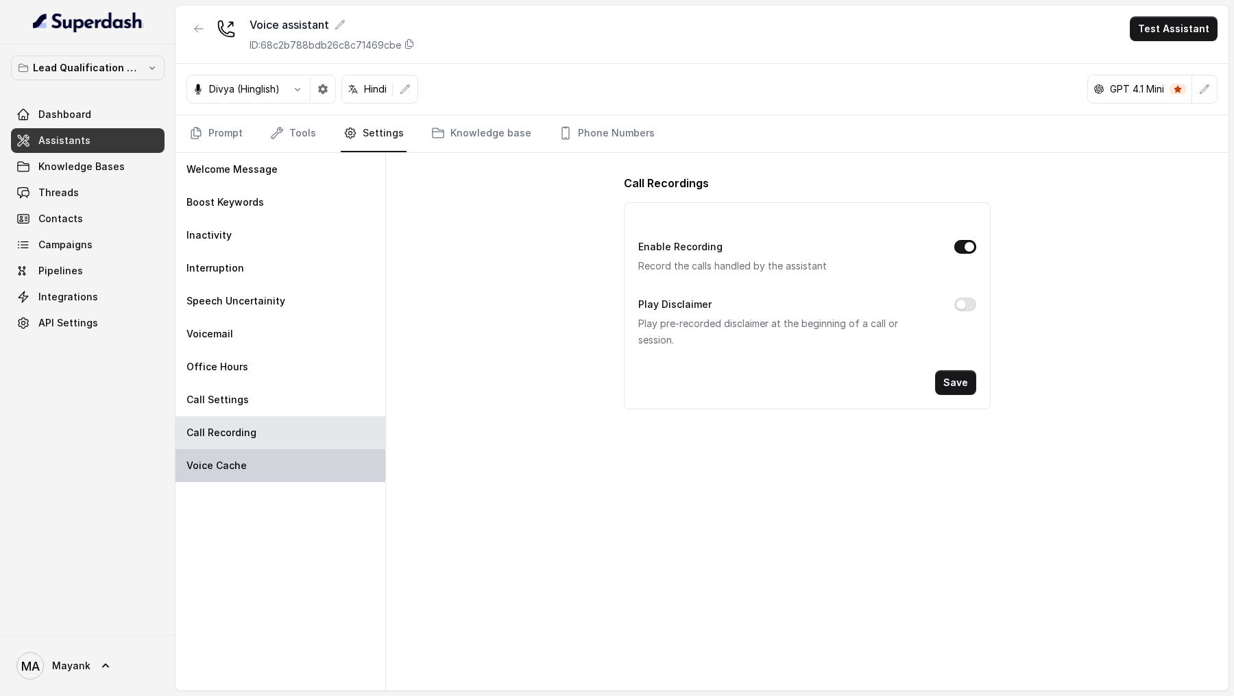
click at [263, 449] on div "Voice Cache" at bounding box center [280, 465] width 210 height 33
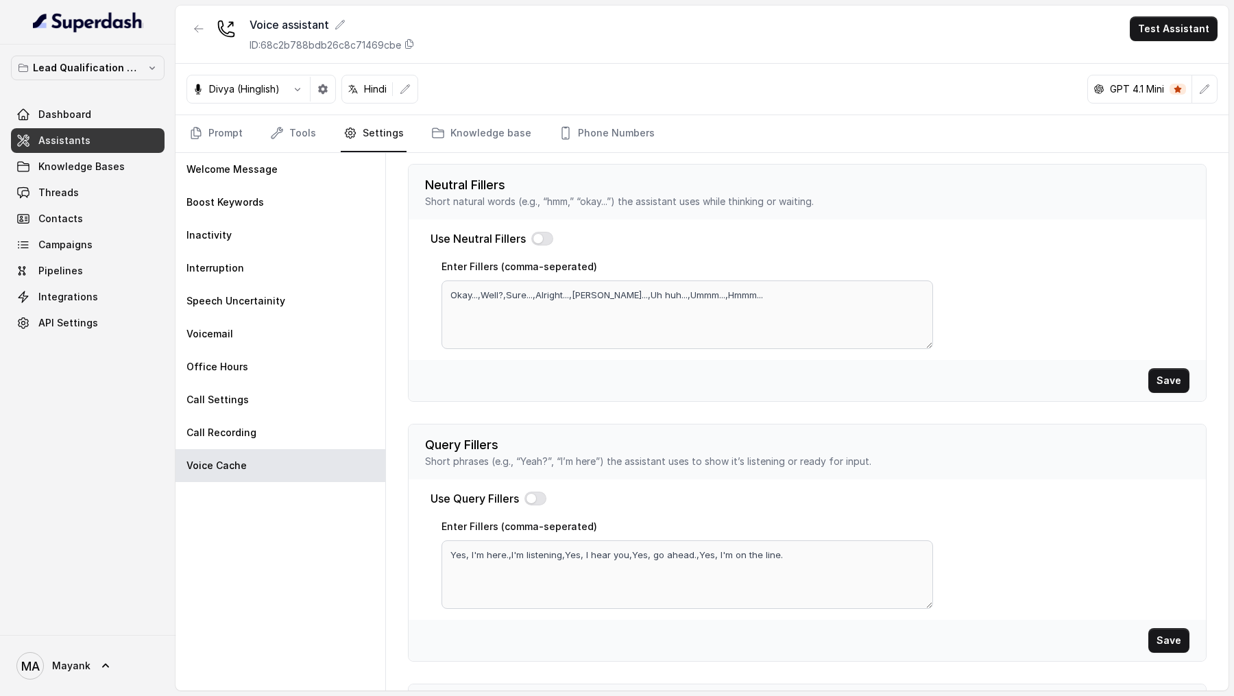
scroll to position [305, 0]
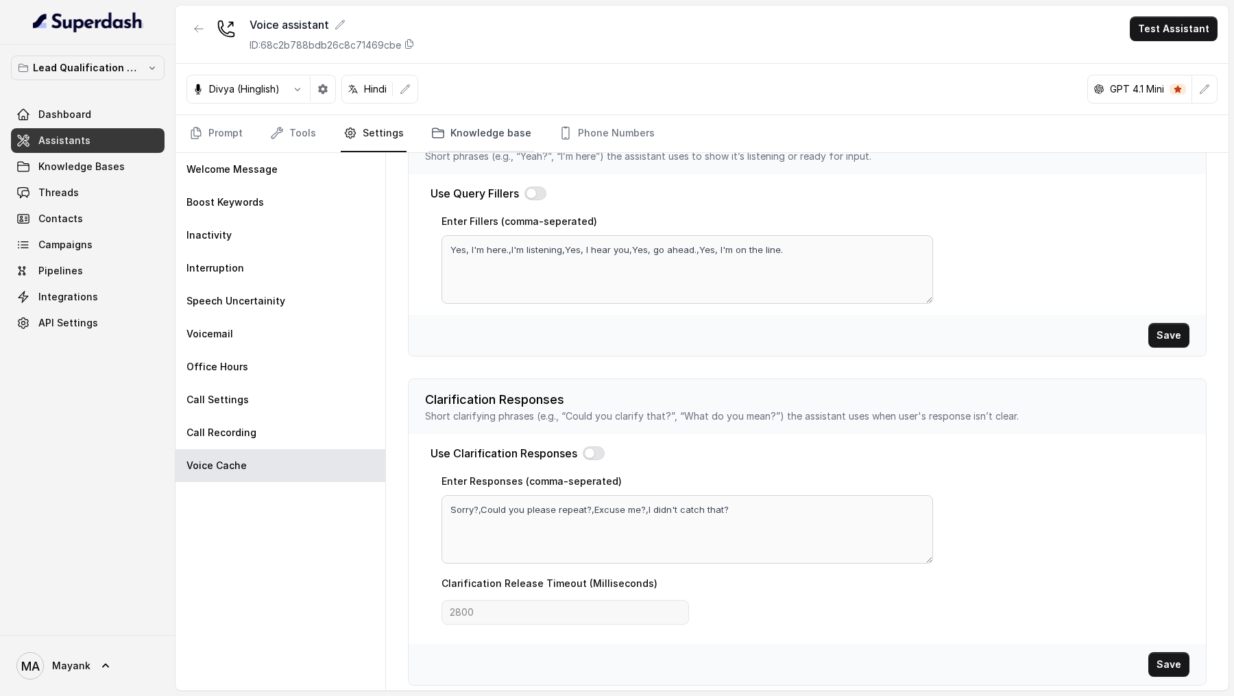
click at [450, 137] on link "Knowledge base" at bounding box center [481, 133] width 106 height 37
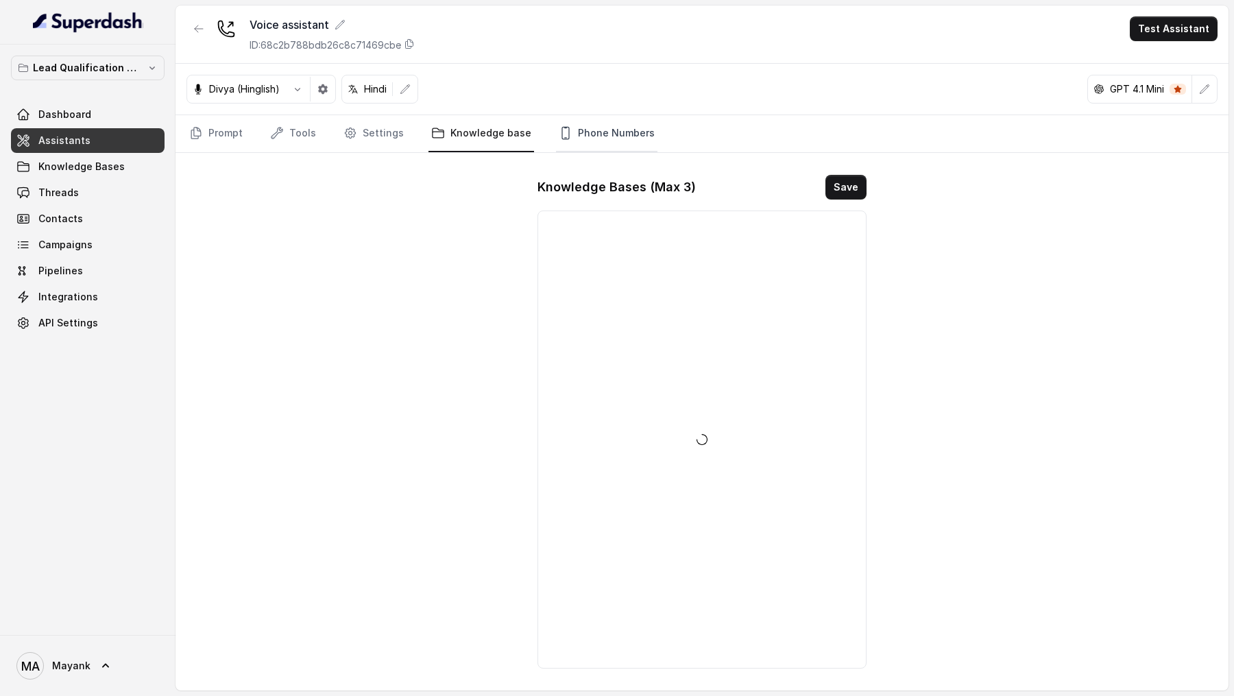
click at [602, 141] on link "Phone Numbers" at bounding box center [606, 133] width 101 height 37
click at [292, 130] on link "Tools" at bounding box center [292, 133] width 51 height 37
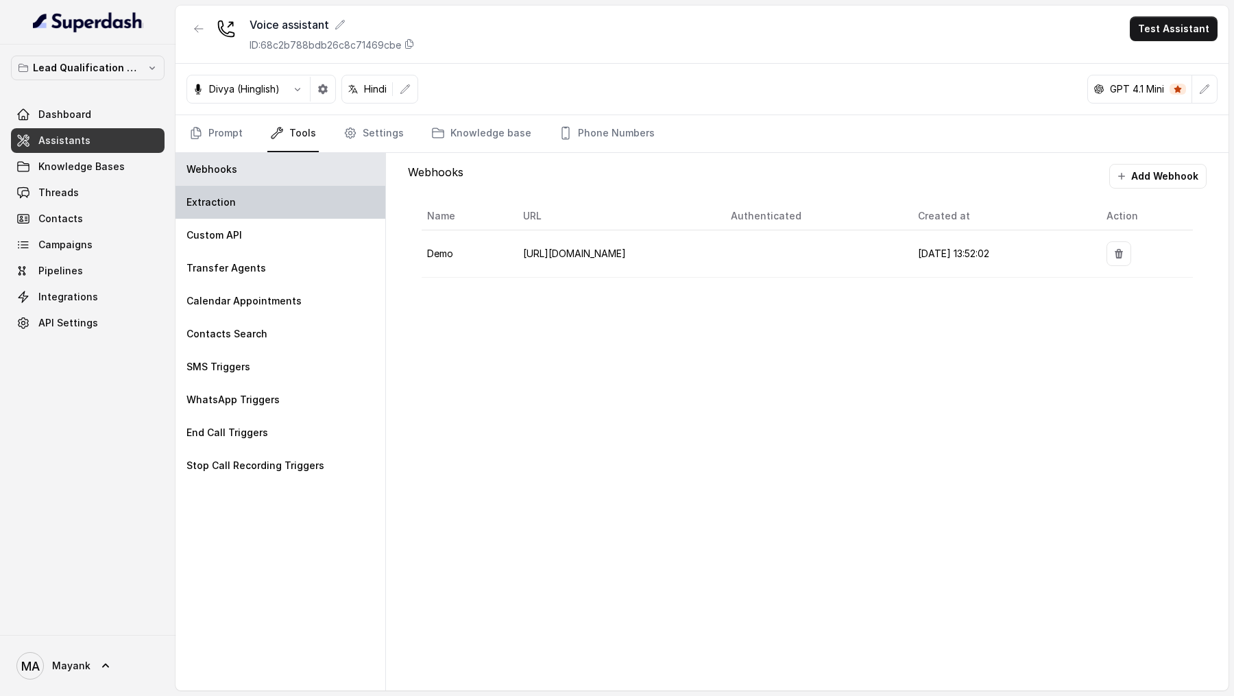
click at [229, 208] on div "Extraction" at bounding box center [280, 202] width 210 height 33
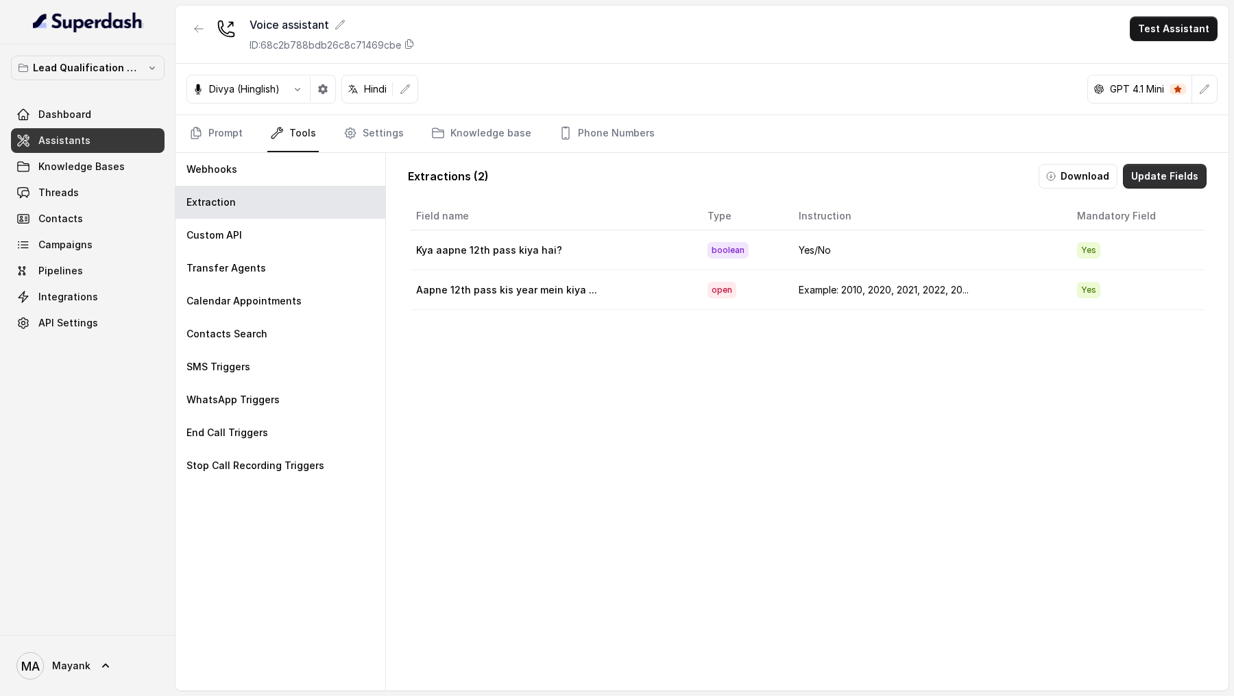
click at [1153, 175] on button "Update Fields" at bounding box center [1165, 176] width 84 height 25
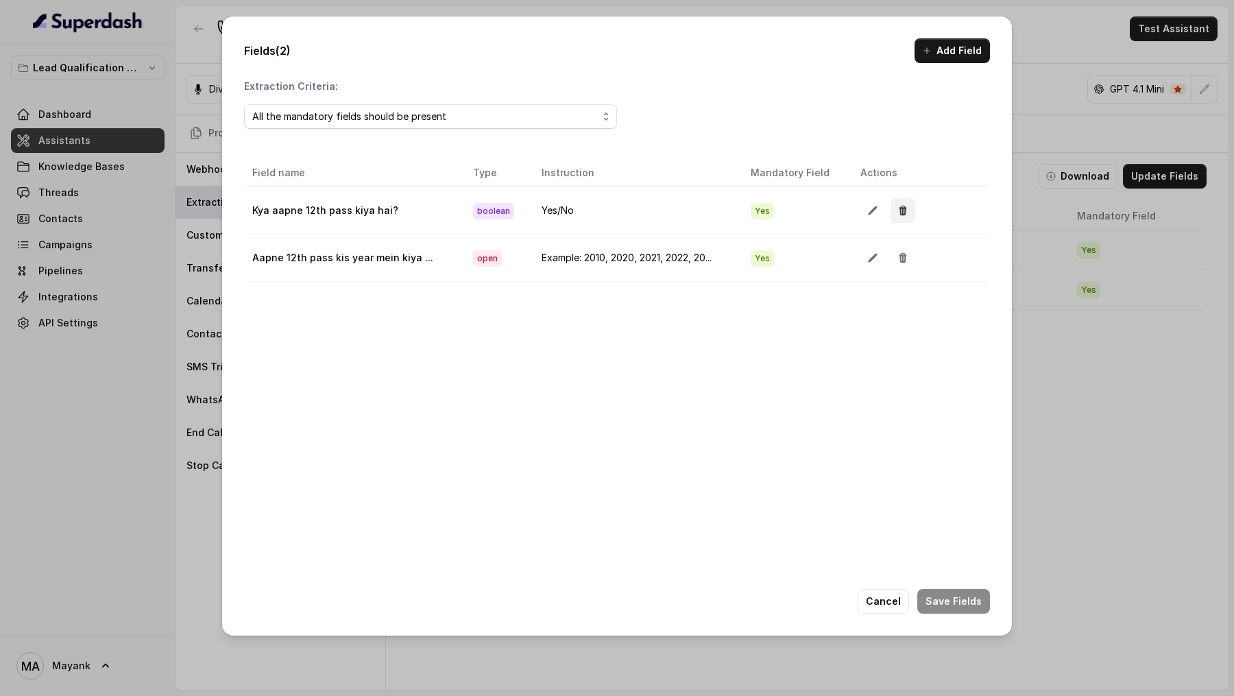
click at [903, 217] on button "button" at bounding box center [902, 210] width 25 height 25
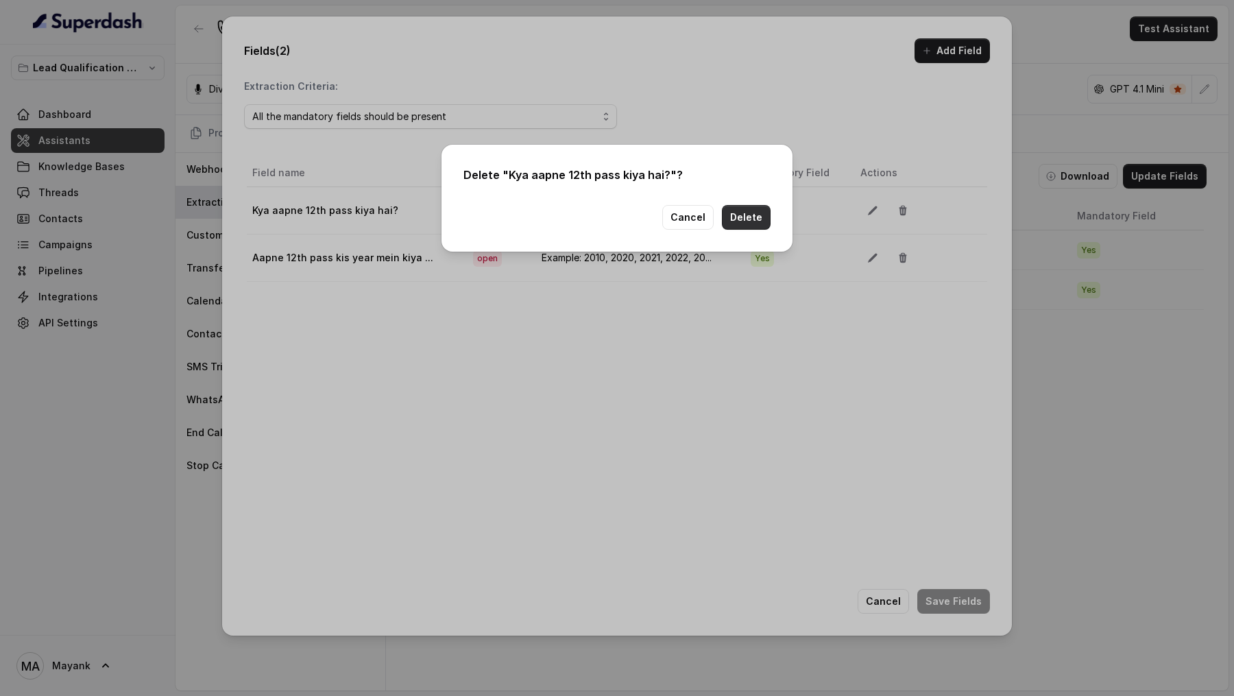
click at [755, 214] on button "Delete" at bounding box center [746, 217] width 49 height 25
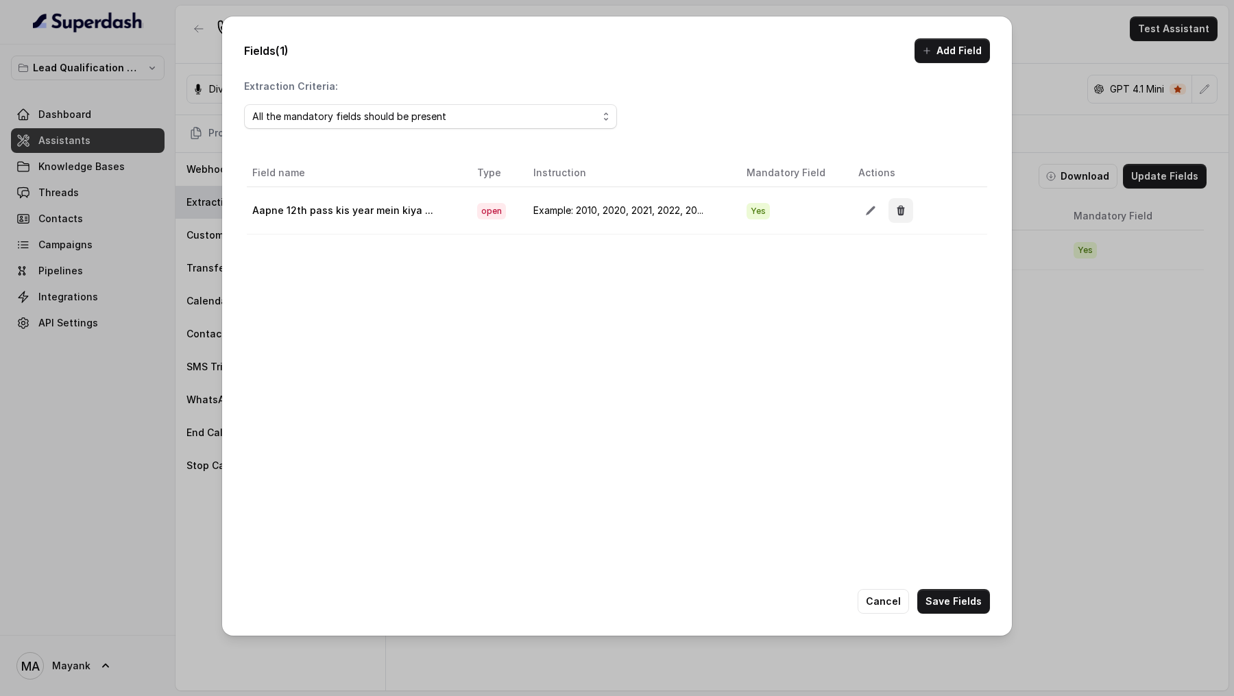
click at [902, 210] on icon "button" at bounding box center [900, 210] width 11 height 11
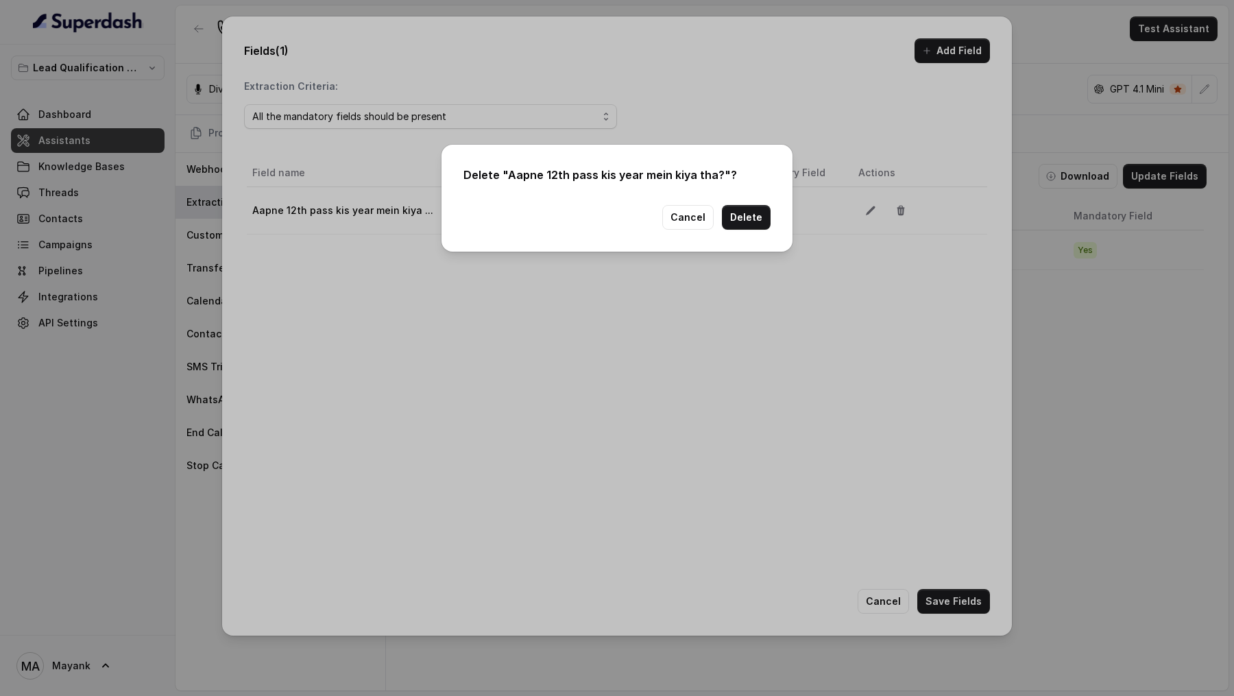
click at [739, 200] on div "Delete " Aapne 12th pass kis year mein kiya tha? "? Cancel Delete" at bounding box center [616, 198] width 351 height 107
click at [739, 219] on button "Delete" at bounding box center [746, 217] width 49 height 25
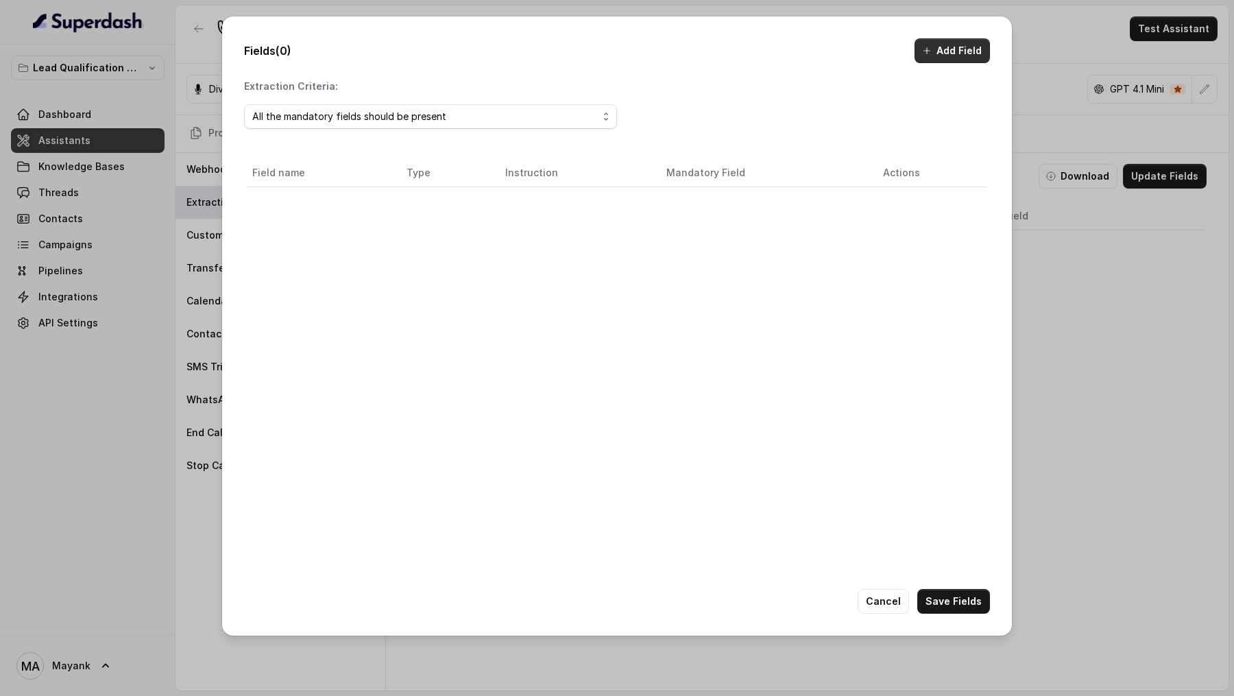
click at [958, 48] on button "Add Field" at bounding box center [951, 50] width 75 height 25
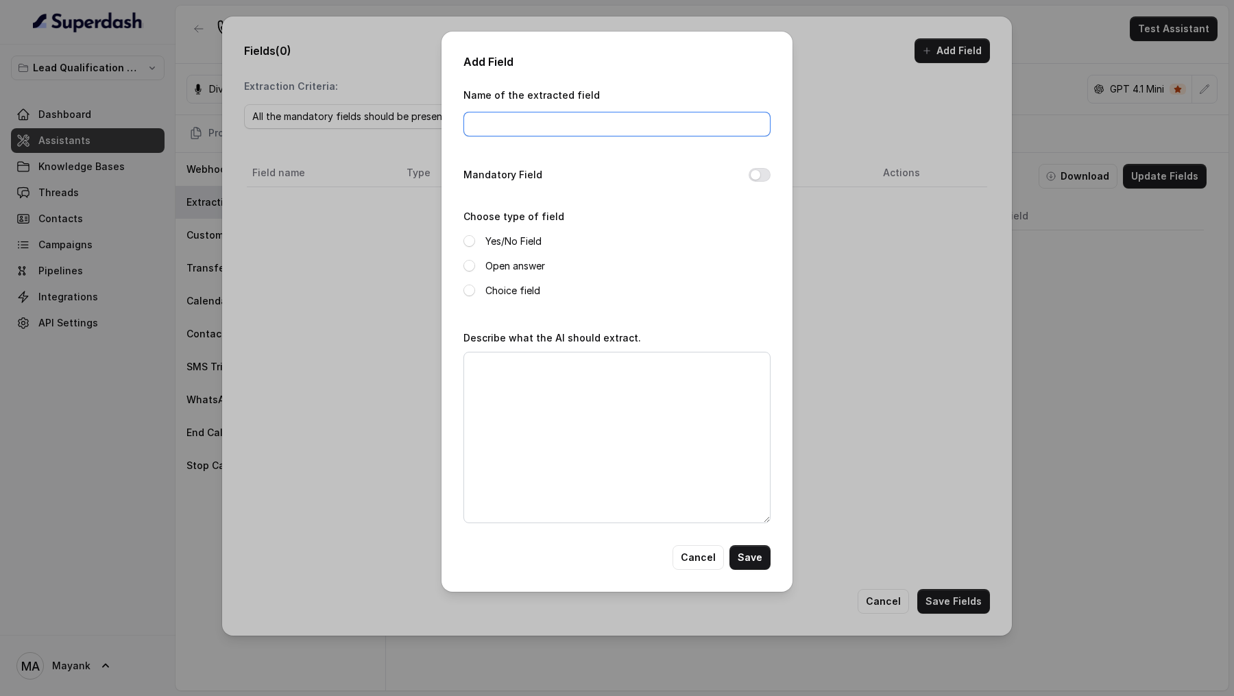
click at [501, 122] on input "Name of the extracted field" at bounding box center [616, 124] width 307 height 25
type input "gradeTwelve"
click at [515, 243] on label "Yes/No Field" at bounding box center [513, 241] width 56 height 16
click at [515, 398] on textarea "Describe what the AI should extract." at bounding box center [616, 437] width 307 height 171
type textarea "H"
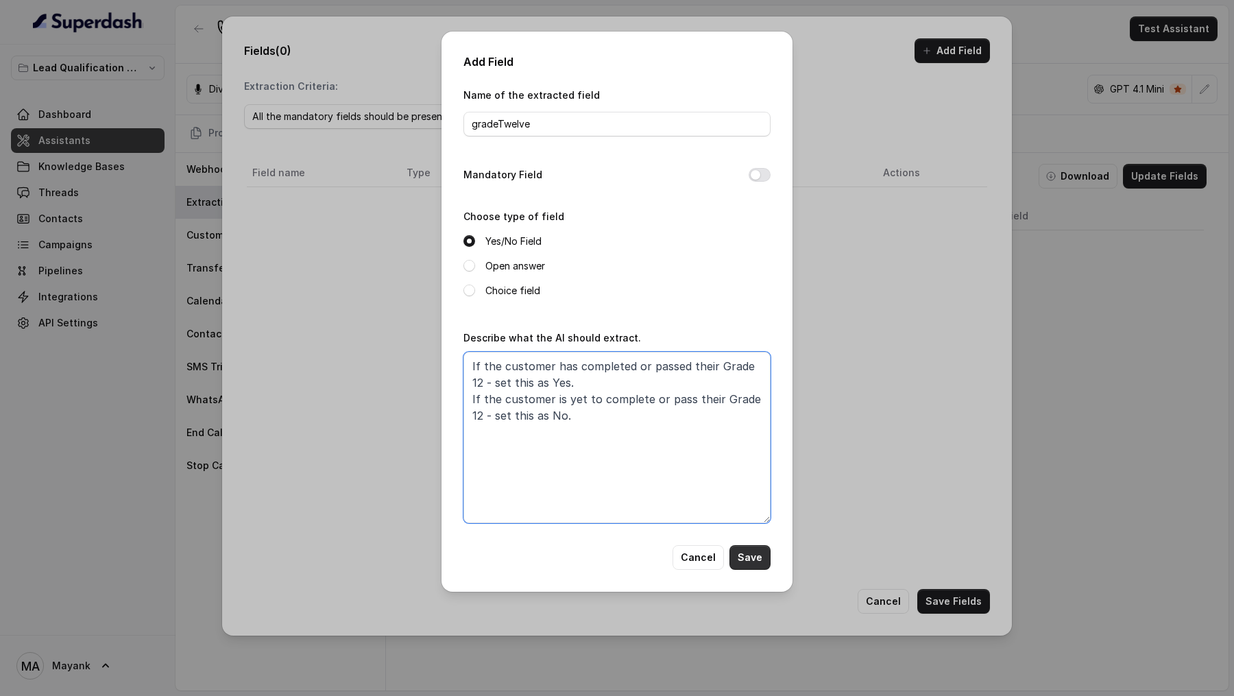
type textarea "If the customer has completed or passed their Grade 12 - set this as Yes. If th…"
click at [755, 563] on button "Save" at bounding box center [749, 557] width 41 height 25
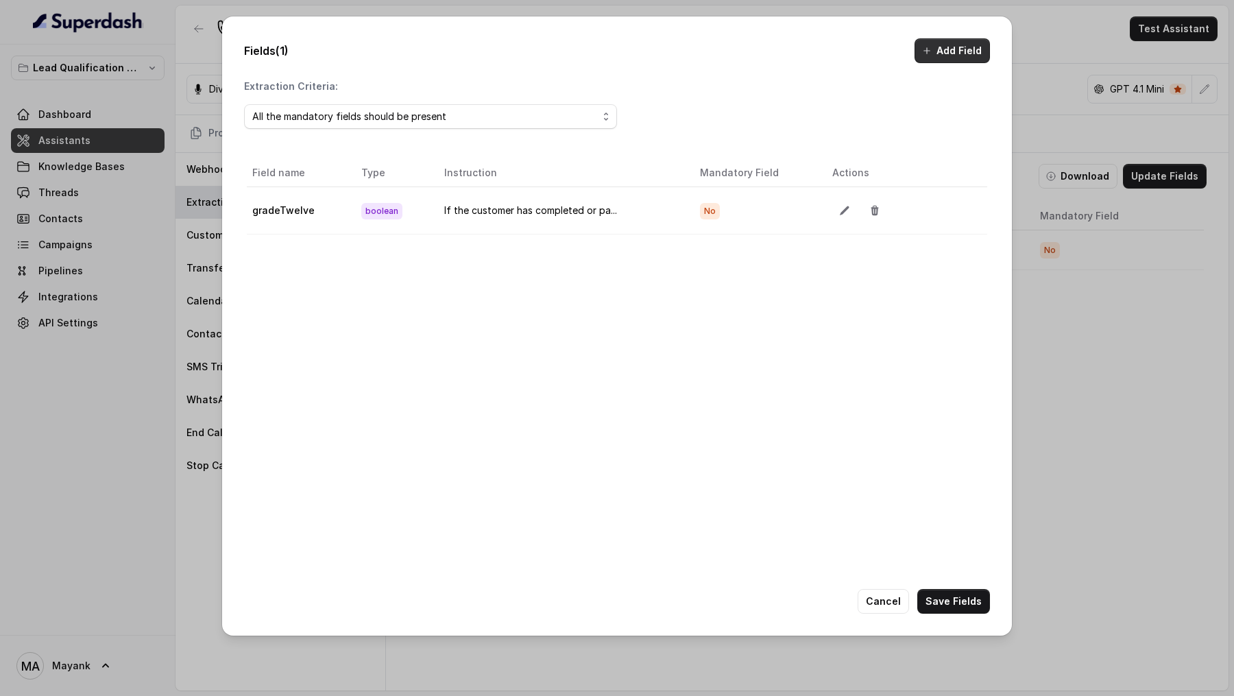
click at [942, 51] on button "Add Field" at bounding box center [951, 50] width 75 height 25
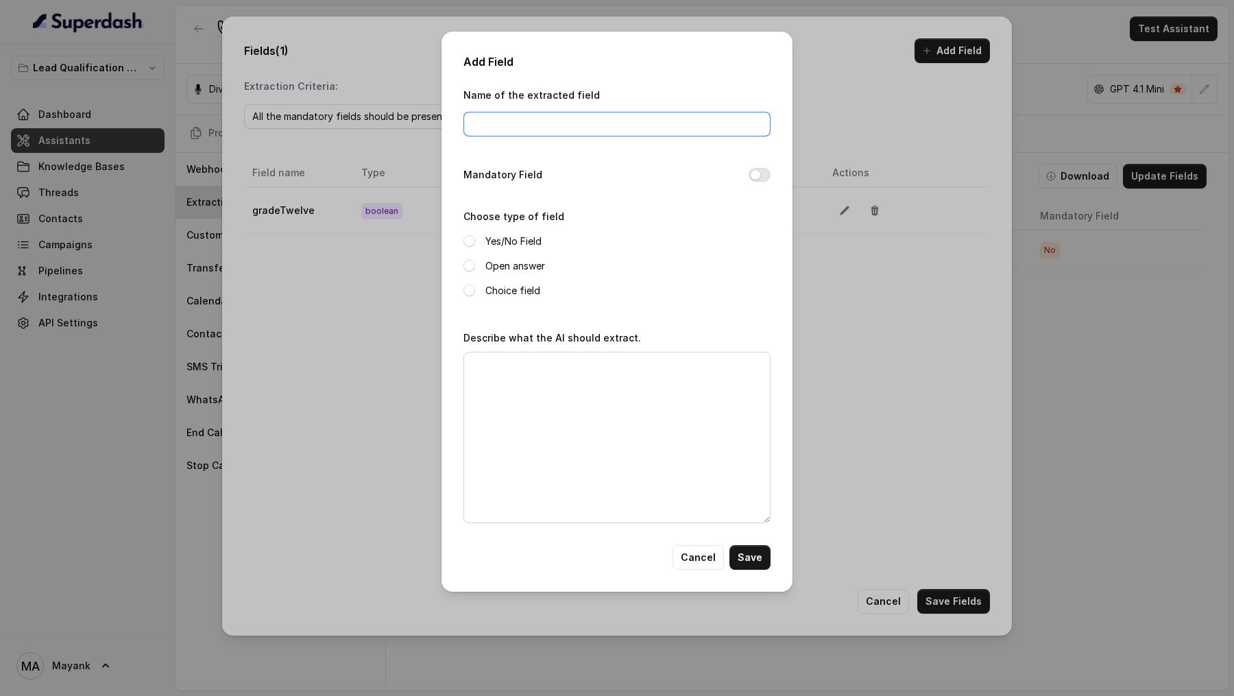
click at [503, 130] on input "Name of the extracted field" at bounding box center [616, 124] width 307 height 25
type input "gradeTwelvePassedYear"
click at [520, 265] on label "Open answer" at bounding box center [515, 266] width 60 height 16
click at [544, 392] on textarea "Describe what the AI should extract." at bounding box center [616, 437] width 307 height 171
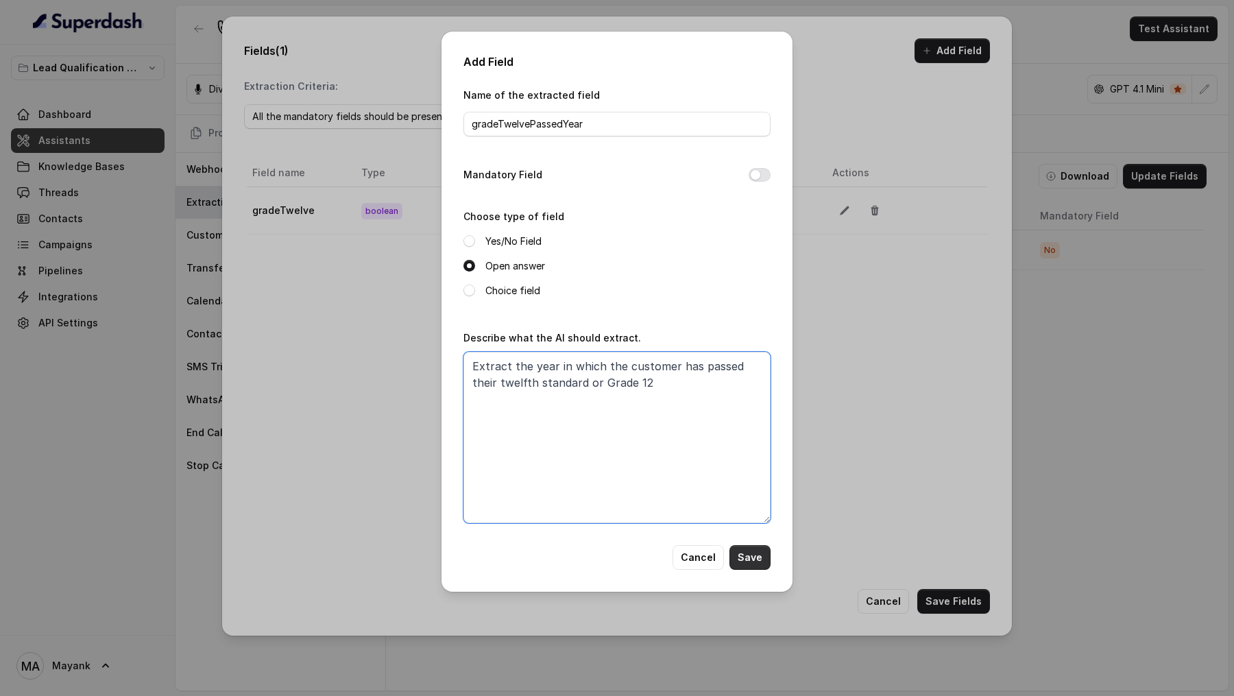
type textarea "Extract the year in which the customer has passed their twelfth standard or Gra…"
click at [755, 554] on button "Save" at bounding box center [749, 557] width 41 height 25
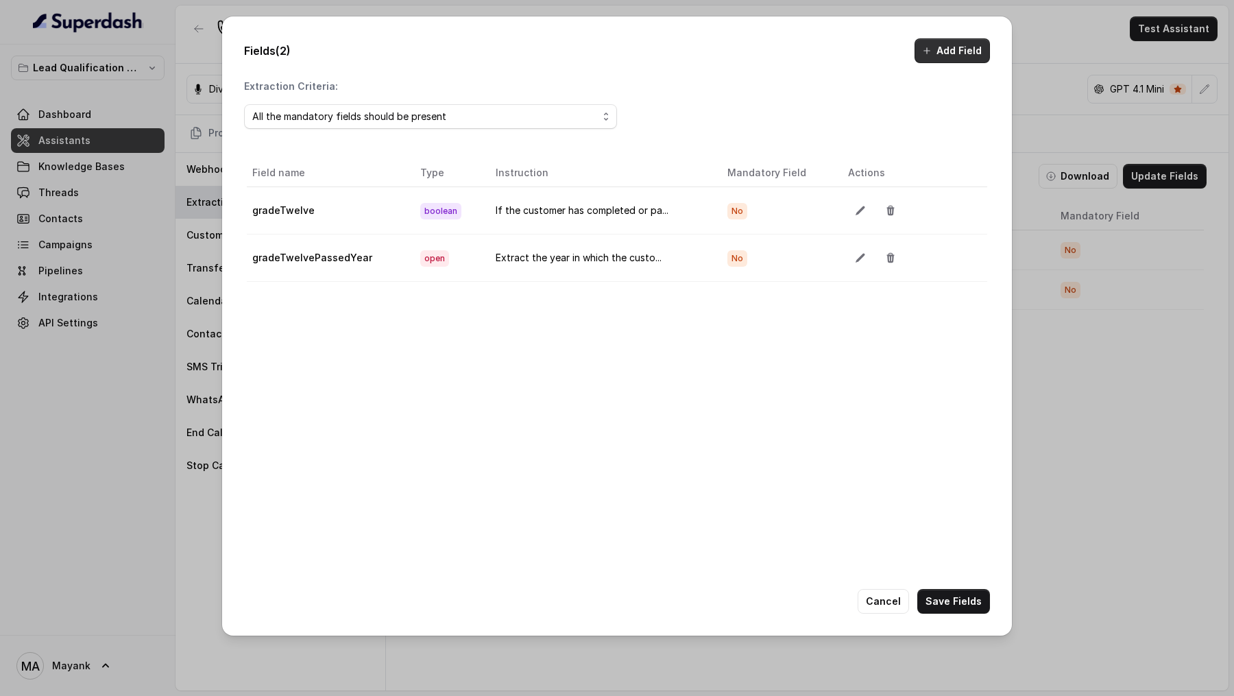
click at [953, 44] on button "Add Field" at bounding box center [951, 50] width 75 height 25
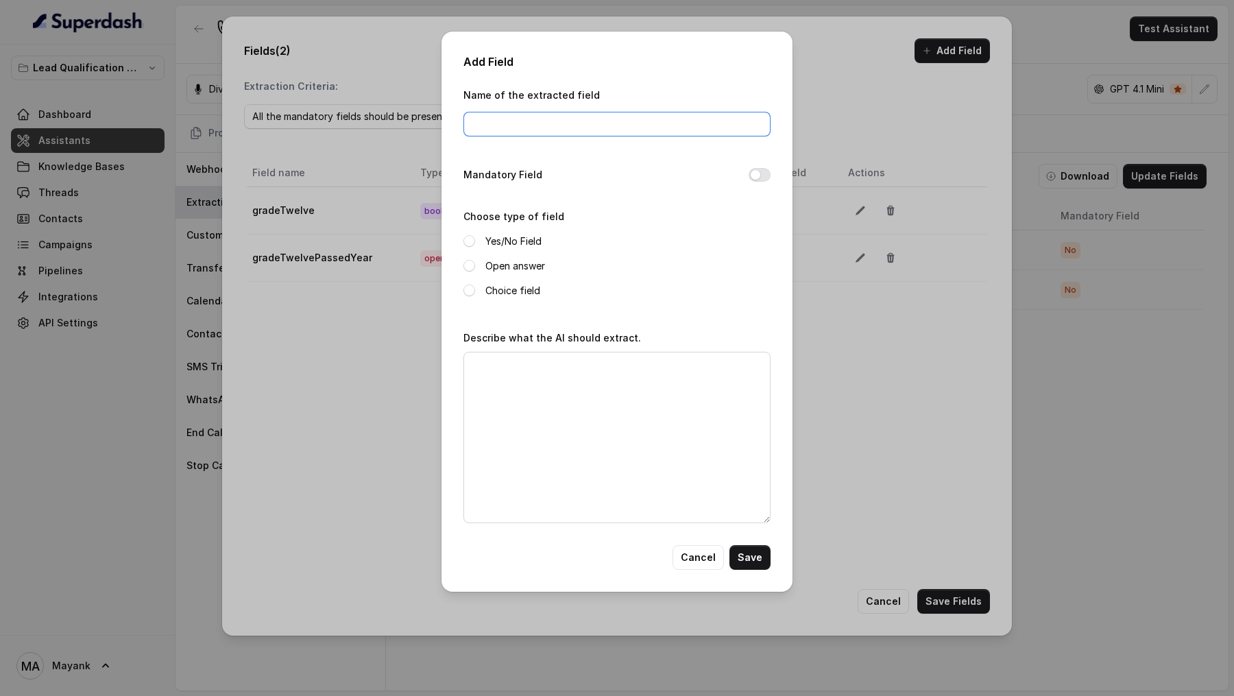
click at [548, 127] on input "Name of the extracted field" at bounding box center [616, 124] width 307 height 25
type input "gradeTwelveStream"
click at [504, 288] on label "Choice field" at bounding box center [512, 290] width 55 height 16
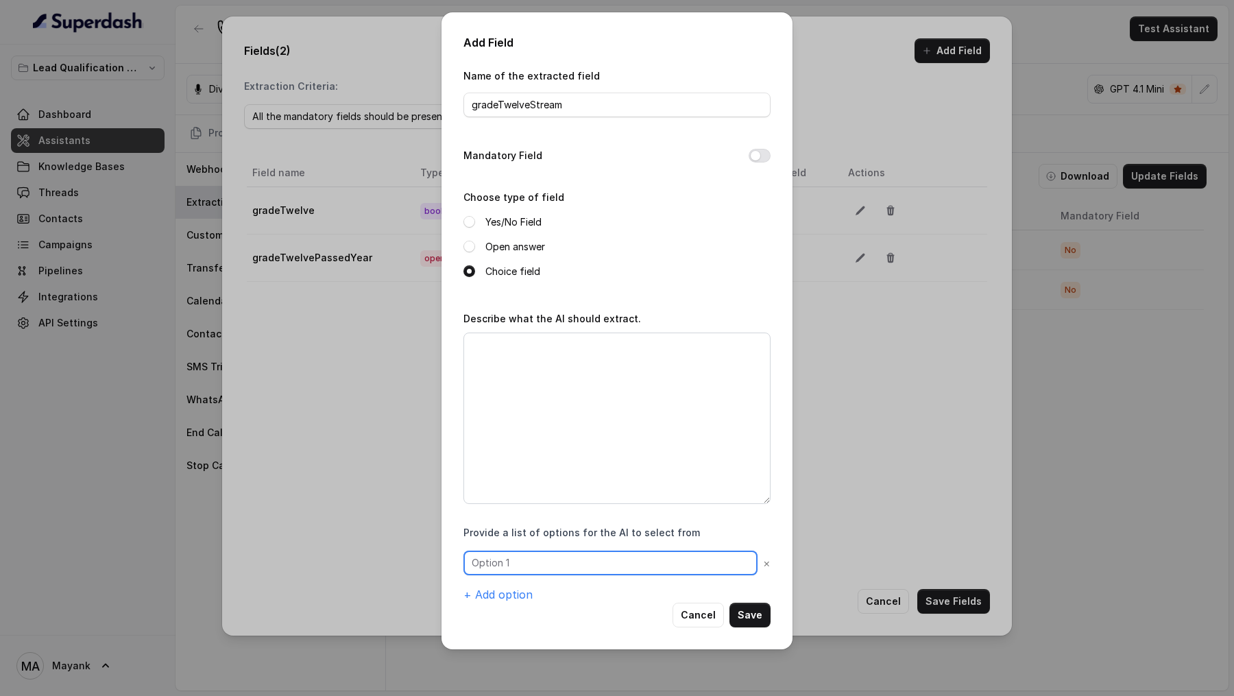
click at [520, 558] on input "text" at bounding box center [610, 562] width 294 height 25
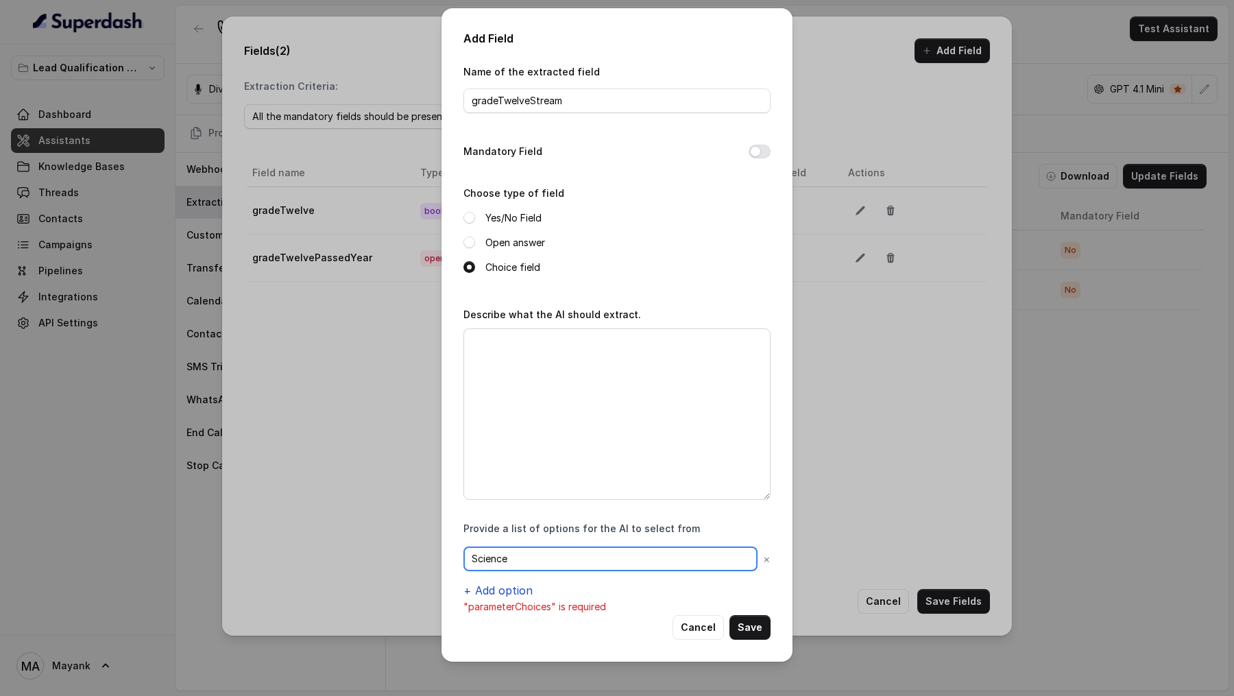
type input "Science"
click at [503, 582] on button "+ Add option" at bounding box center [497, 590] width 69 height 16
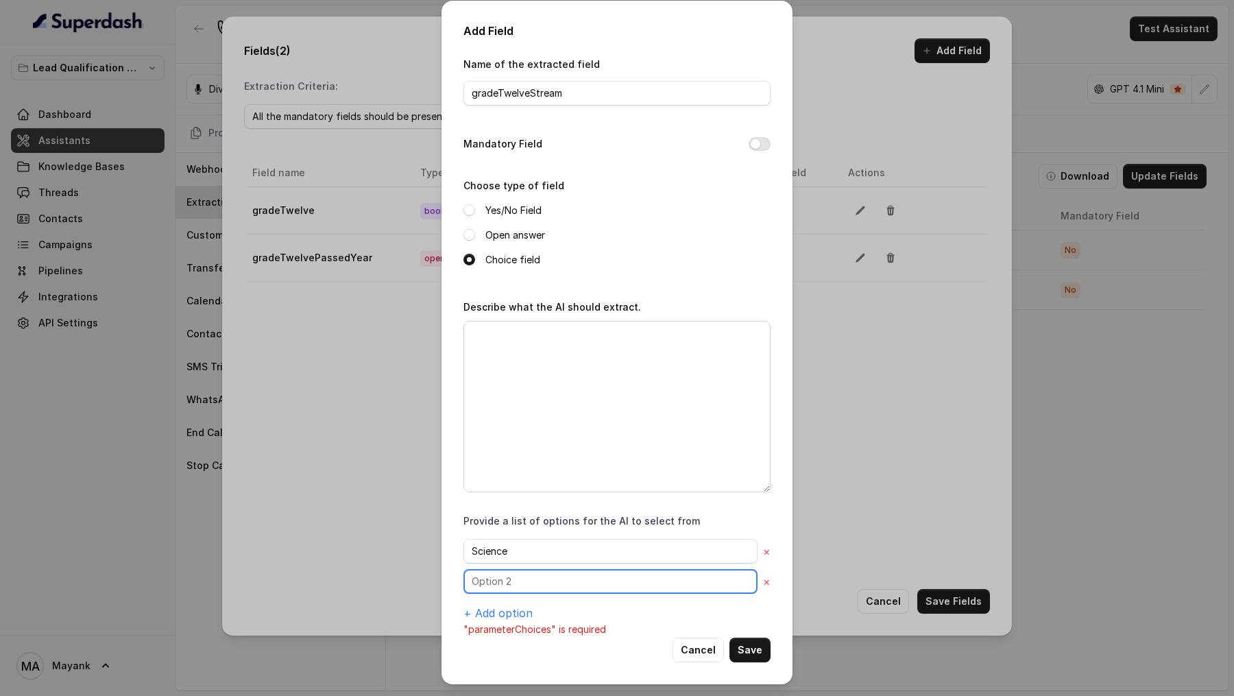
click at [523, 587] on input "text" at bounding box center [610, 581] width 294 height 25
type input "Commerce"
click at [512, 610] on button "+ Add option" at bounding box center [497, 613] width 69 height 16
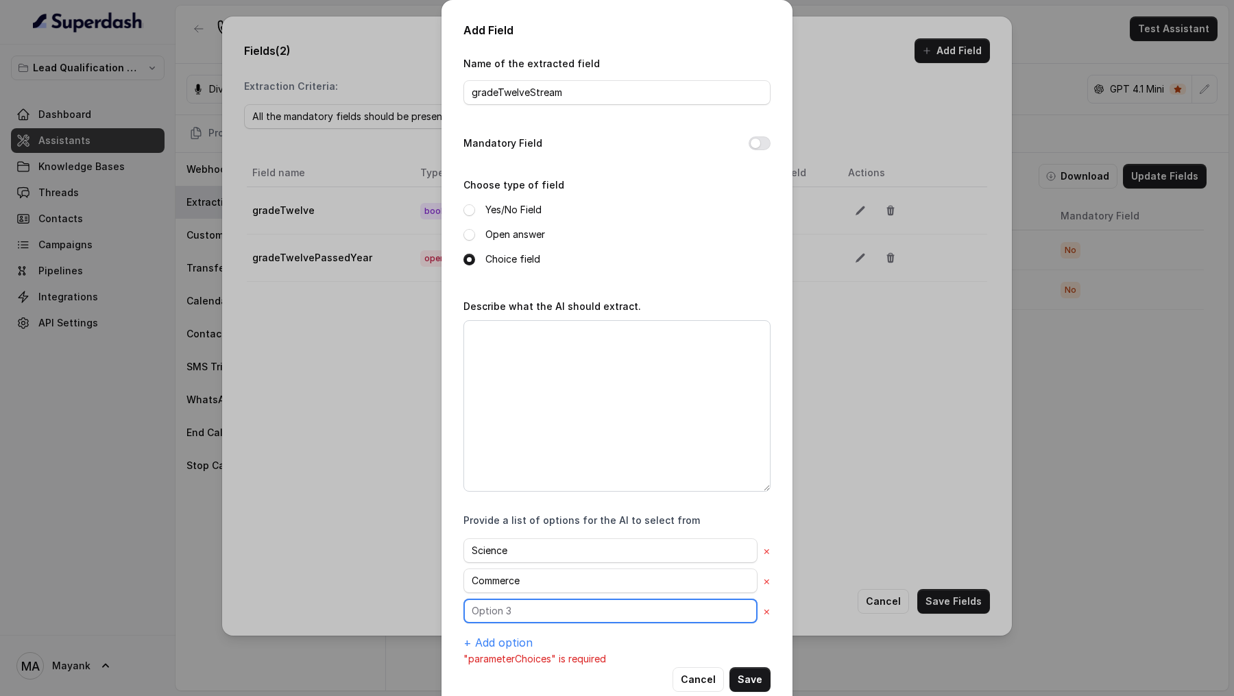
click at [519, 605] on input "text" at bounding box center [610, 610] width 294 height 25
type input "Arts"
click at [508, 640] on button "+ Add option" at bounding box center [497, 642] width 69 height 16
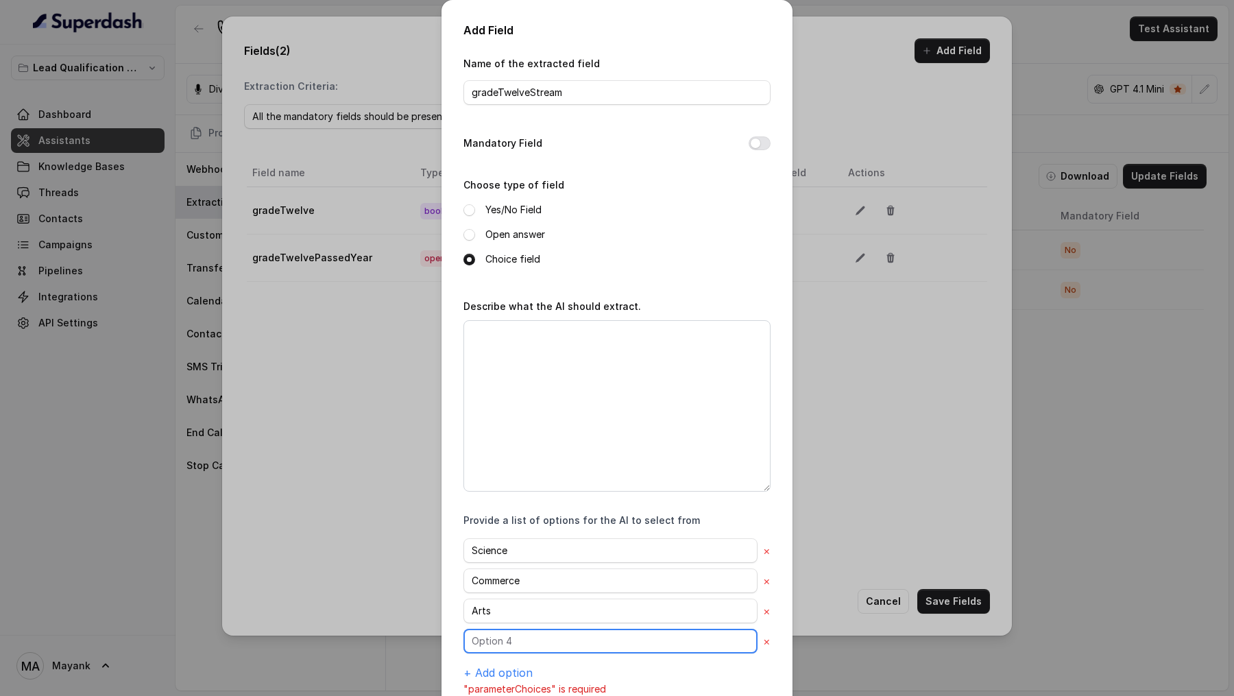
click at [527, 640] on input "text" at bounding box center [610, 640] width 294 height 25
type input "Other"
click at [582, 407] on textarea "Describe what the AI should extract." at bounding box center [616, 405] width 307 height 171
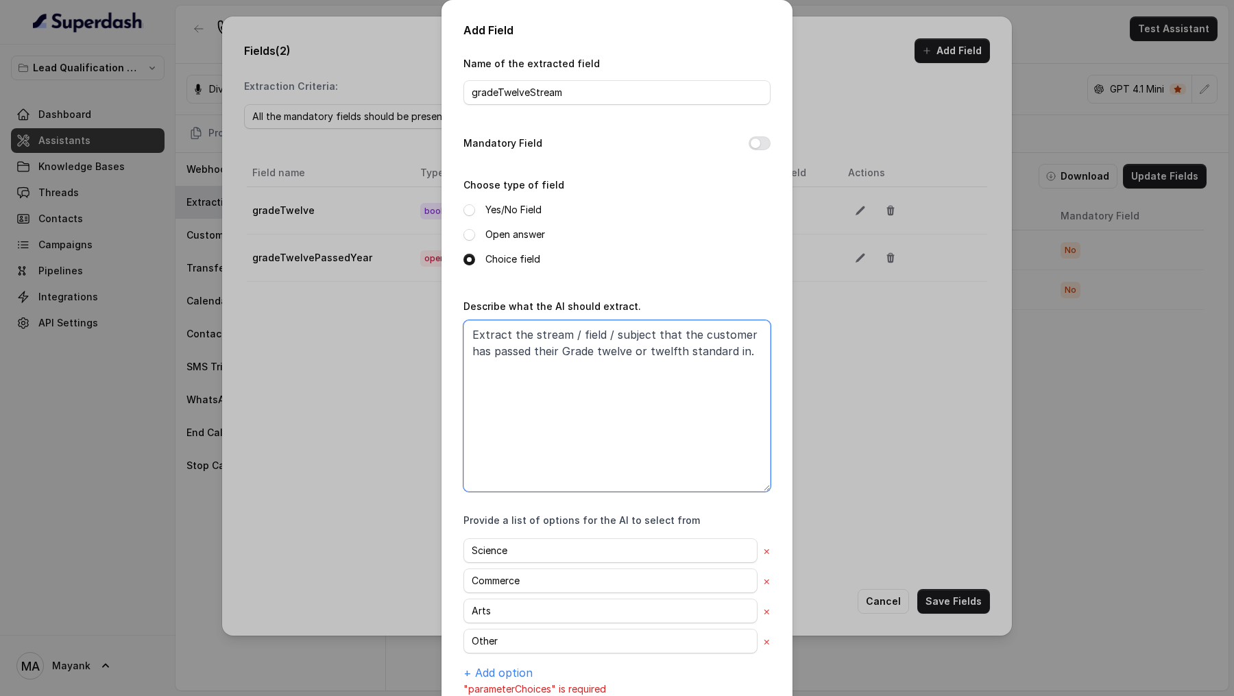
scroll to position [55, 0]
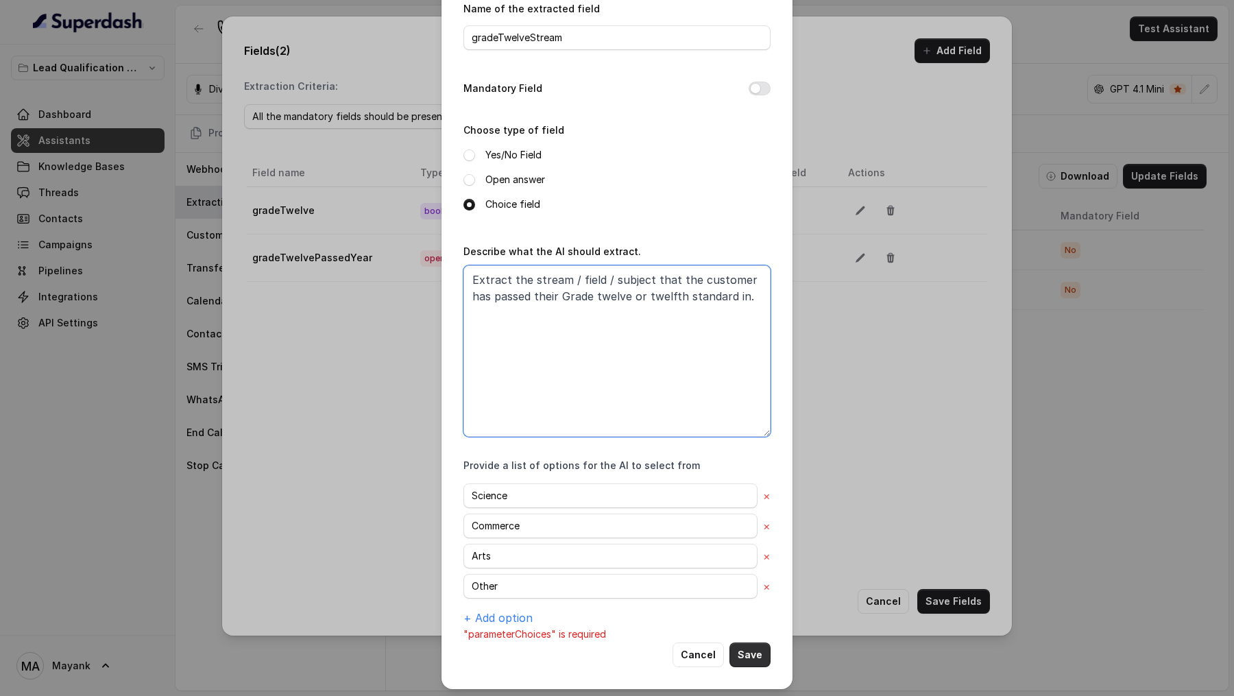
type textarea "Extract the stream / field / subject that the customer has passed their Grade t…"
click at [753, 650] on button "Save" at bounding box center [749, 654] width 41 height 25
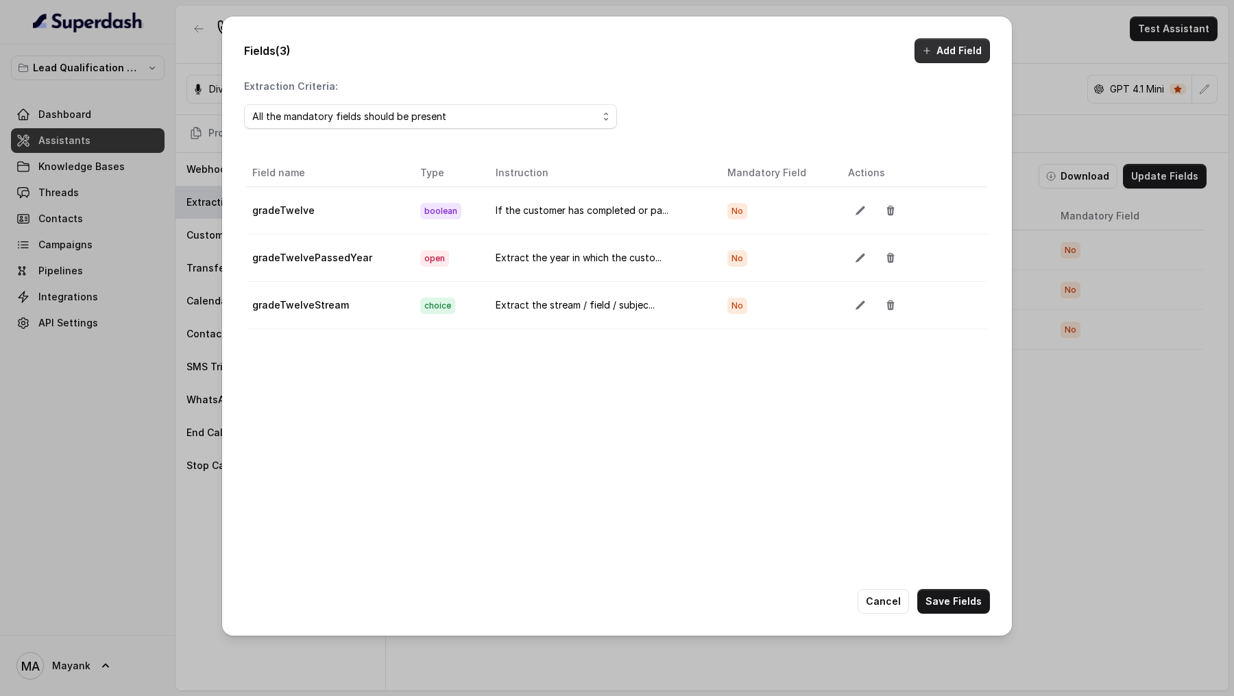
click at [951, 47] on button "Add Field" at bounding box center [951, 50] width 75 height 25
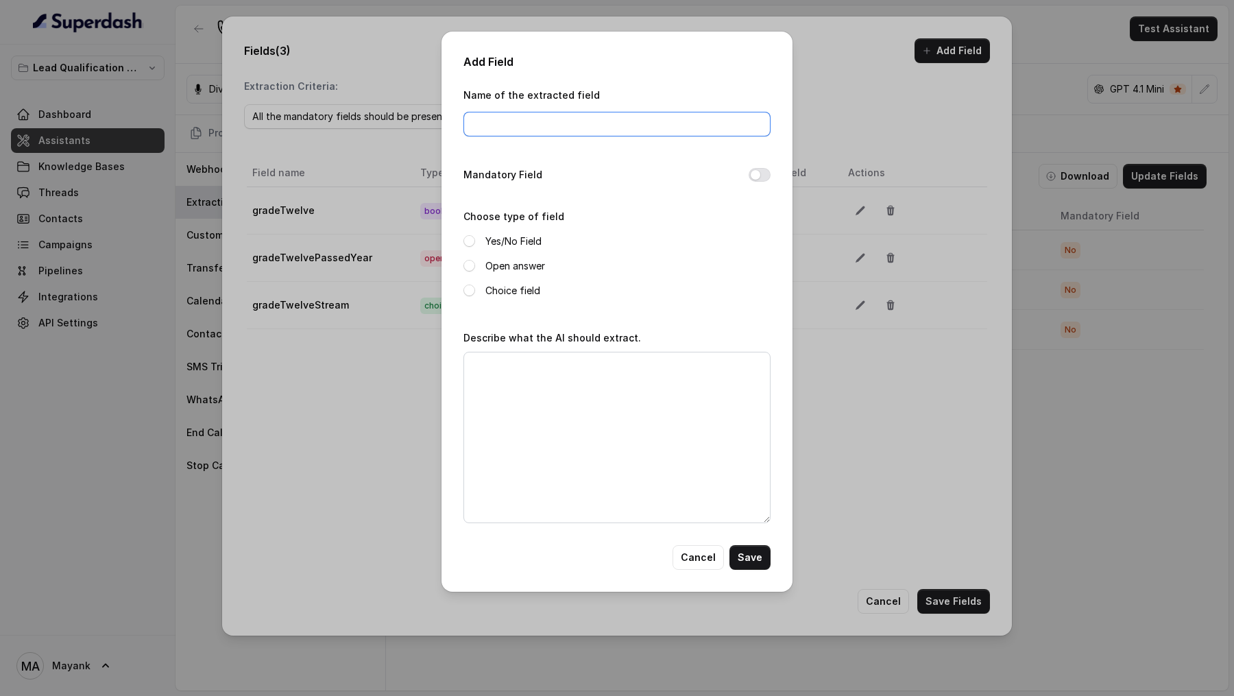
click at [517, 126] on input "Name of the extracted field" at bounding box center [616, 124] width 307 height 25
type input "interestedParamedical"
click at [473, 241] on span at bounding box center [469, 241] width 12 height 12
click at [561, 402] on textarea "Describe what the AI should extract." at bounding box center [616, 437] width 307 height 171
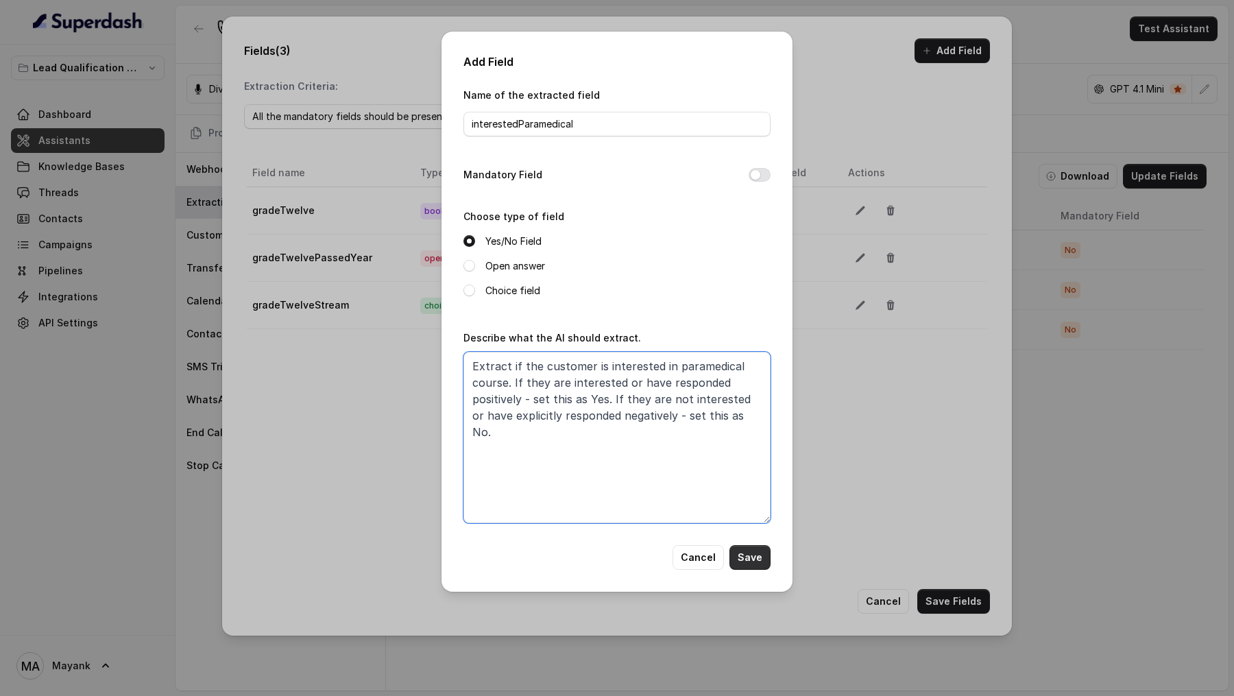
type textarea "Extract if the customer is interested in paramedical course. If they are intere…"
click at [753, 555] on button "Save" at bounding box center [749, 557] width 41 height 25
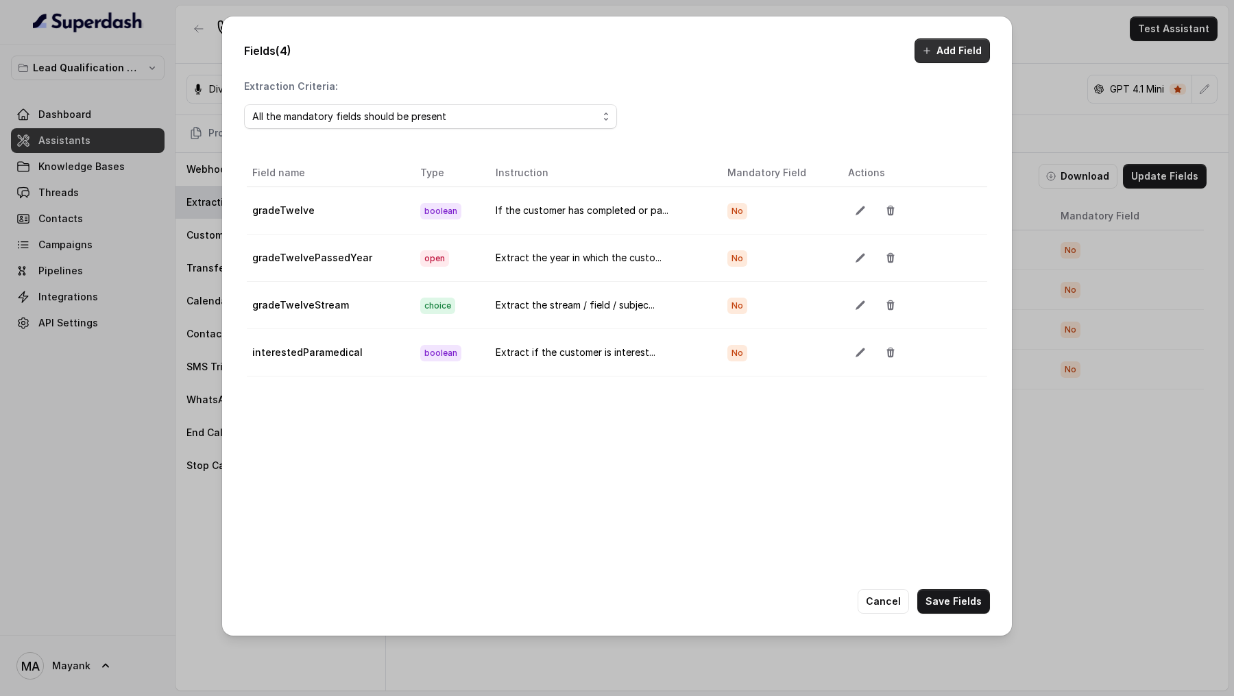
click at [957, 51] on button "Add Field" at bounding box center [951, 50] width 75 height 25
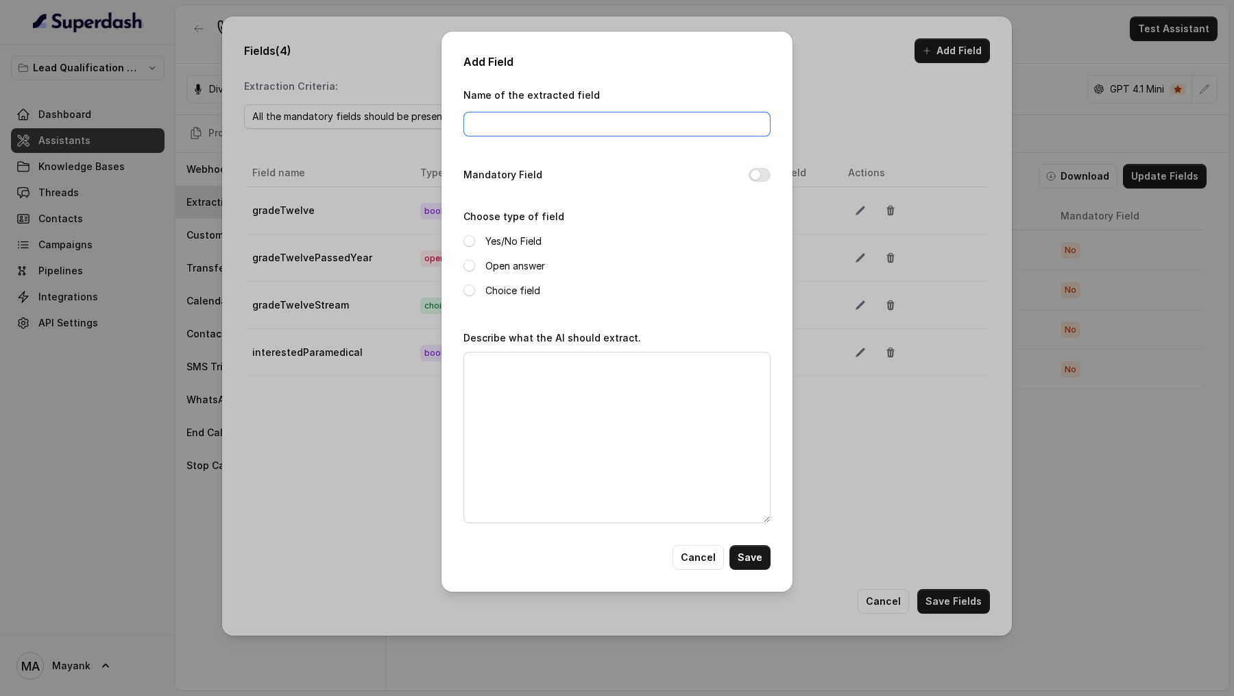
click at [570, 117] on input "Name of the extracted field" at bounding box center [616, 124] width 307 height 25
type input "city"
click at [509, 267] on label "Open answer" at bounding box center [515, 266] width 60 height 16
click at [515, 404] on textarea "Describe what the AI should extract." at bounding box center [616, 437] width 307 height 171
type textarea "Extract the current city that the customer is located in."
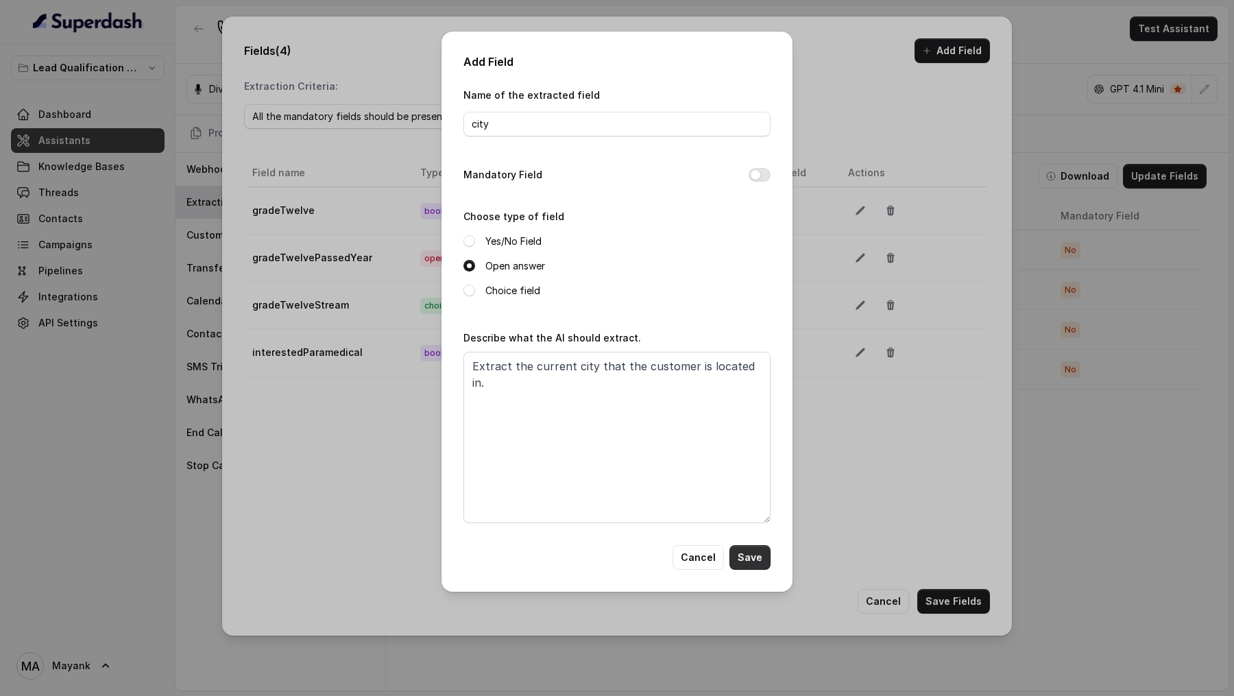
click at [766, 554] on button "Save" at bounding box center [749, 557] width 41 height 25
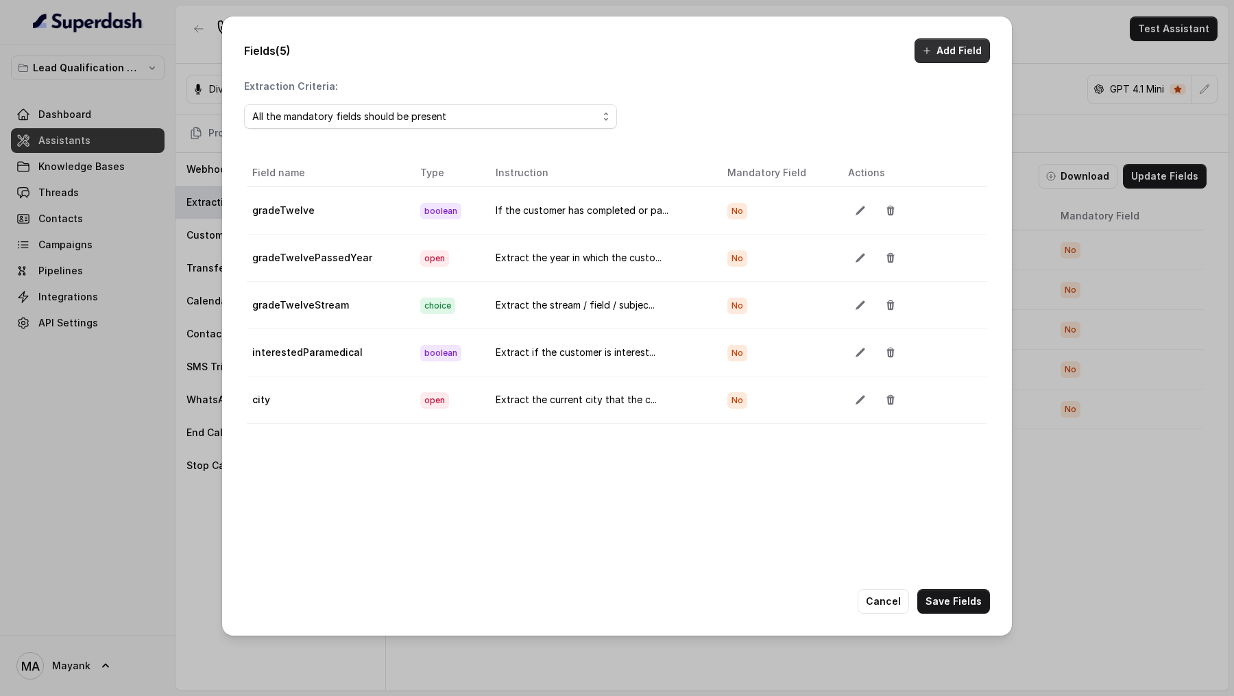
click at [946, 51] on button "Add Field" at bounding box center [951, 50] width 75 height 25
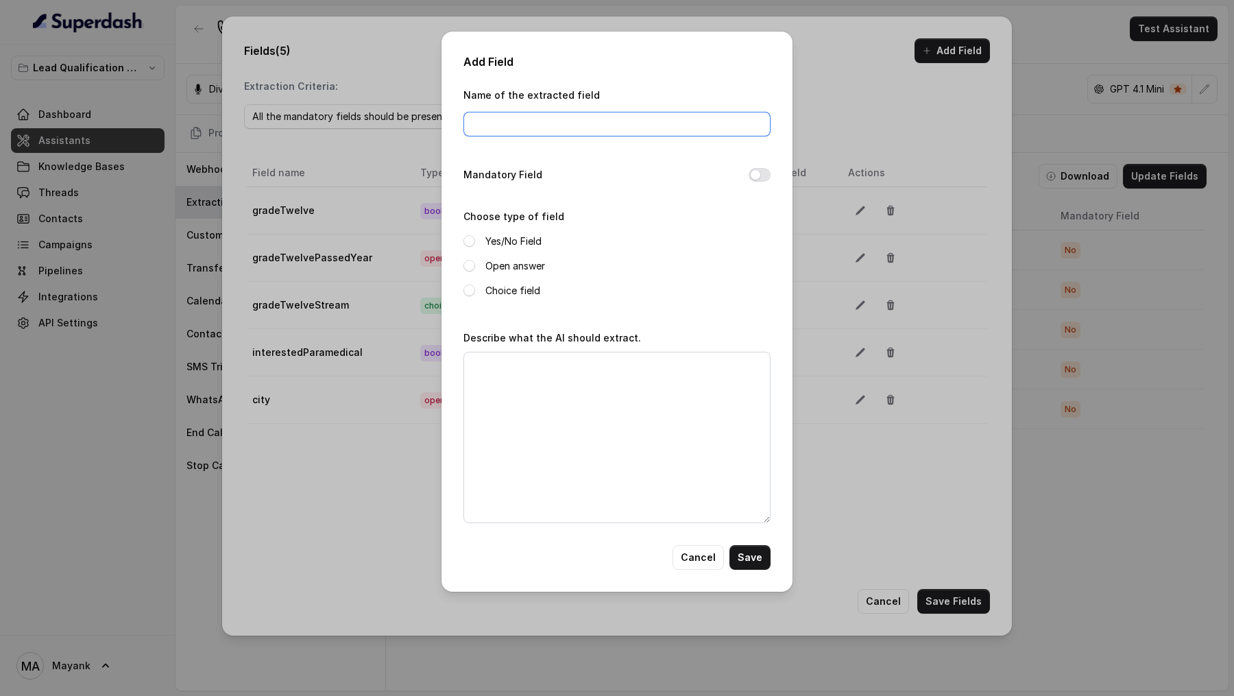
click at [489, 130] on input "Name of the extracted field" at bounding box center [616, 124] width 307 height 25
drag, startPoint x: 506, startPoint y: 123, endPoint x: 452, endPoint y: 124, distance: 54.8
click at [452, 124] on div "Add Field Name of the extracted field consentToTransfer Mandatory Field Choose …" at bounding box center [616, 312] width 351 height 560
type input "agreedToTransfer"
drag, startPoint x: 513, startPoint y: 243, endPoint x: 513, endPoint y: 252, distance: 8.9
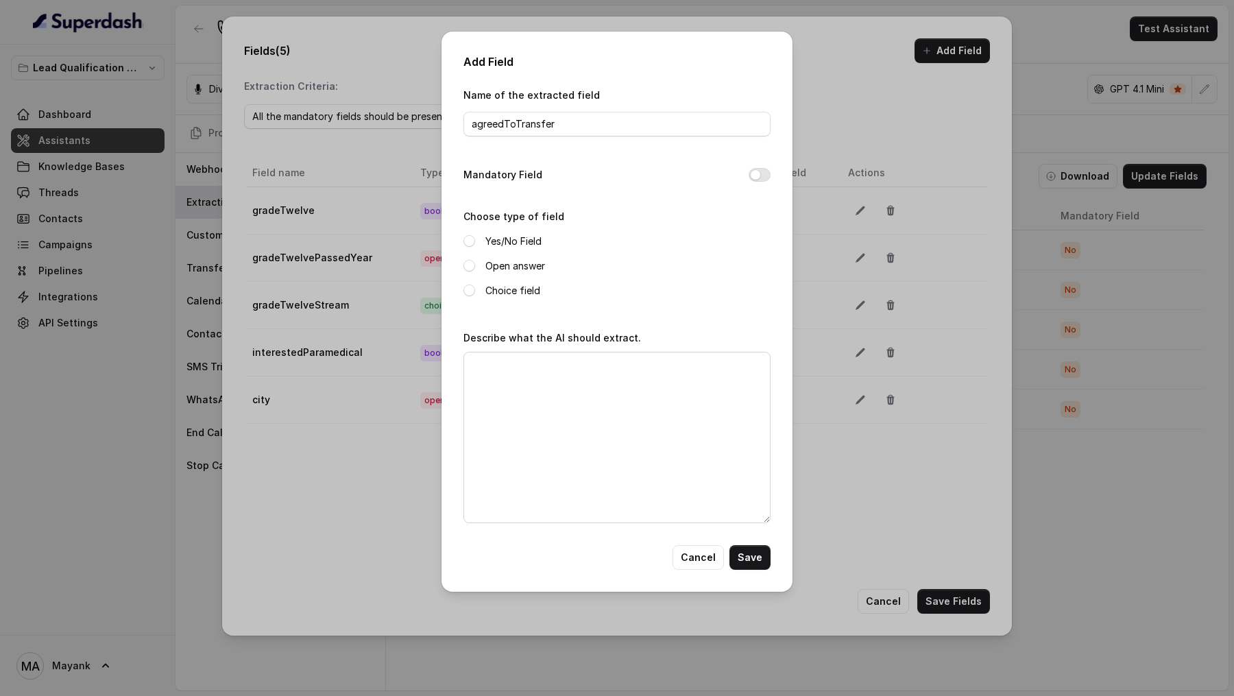
click at [513, 243] on label "Yes/No Field" at bounding box center [513, 241] width 56 height 16
click at [515, 424] on textarea "Describe what the AI should extract." at bounding box center [616, 437] width 307 height 171
click at [596, 376] on textarea "Extract if the customer agreed to be transferred to the Expert Medical Counsell…" at bounding box center [616, 437] width 307 height 171
click at [619, 384] on textarea "Extract if the customer agreed to be transferred to the Expert Medical Counselo…" at bounding box center [616, 437] width 307 height 171
click at [594, 389] on textarea "Extract if the customer agreed to be transferred to the Expert Medical Counselo…" at bounding box center [616, 437] width 307 height 171
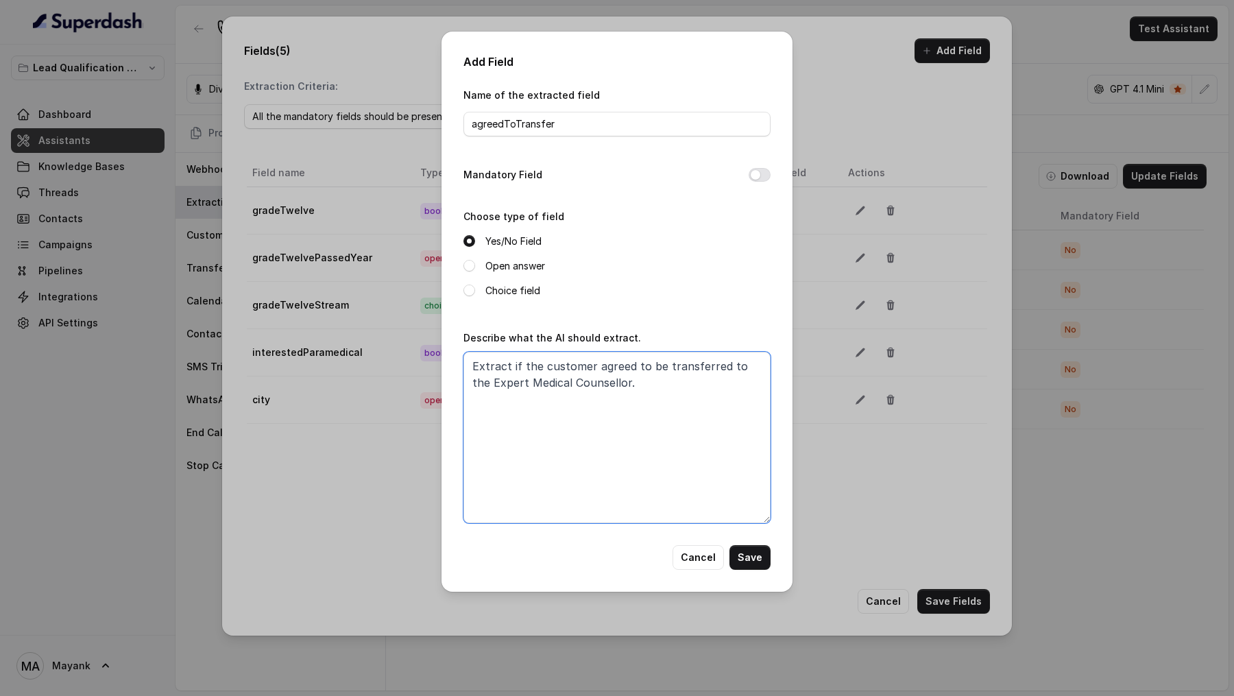
click at [639, 380] on textarea "Extract if the customer agreed to be transferred to the Expert Medical Counsell…" at bounding box center [616, 437] width 307 height 171
type textarea "Extract if the customer agreed to be transferred to the Expert Medical Counsell…"
click at [752, 551] on button "Save" at bounding box center [749, 557] width 41 height 25
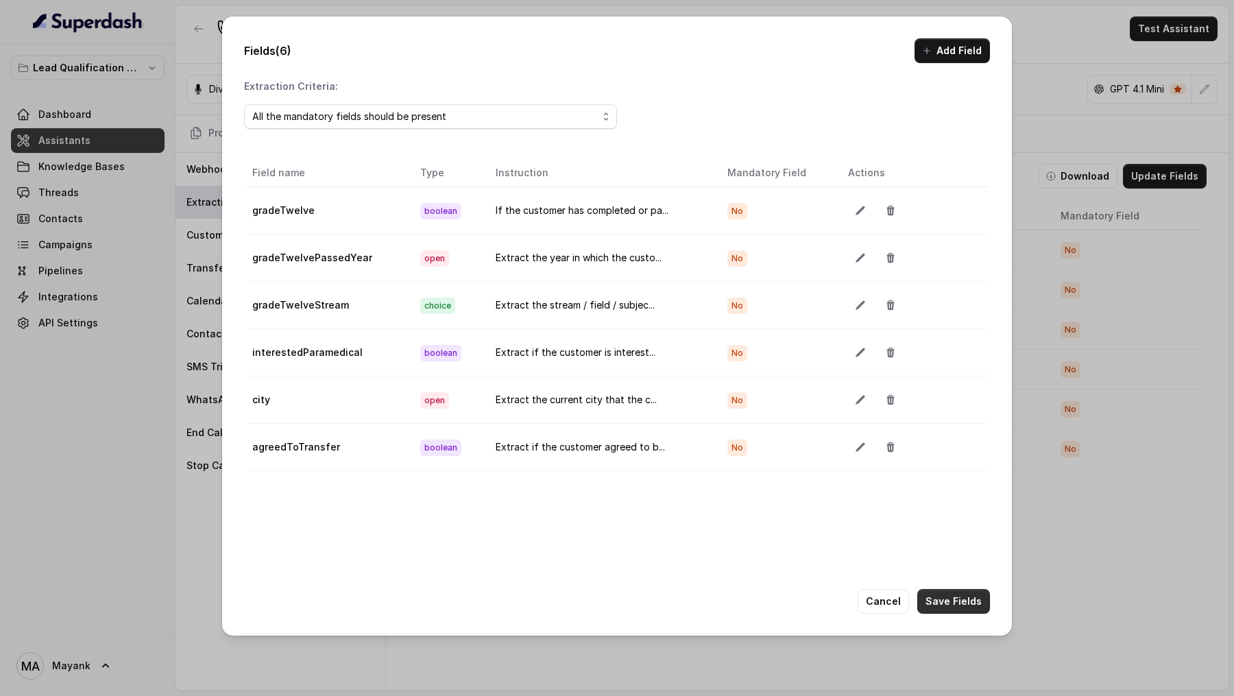
click at [949, 596] on button "Save Fields" at bounding box center [953, 601] width 73 height 25
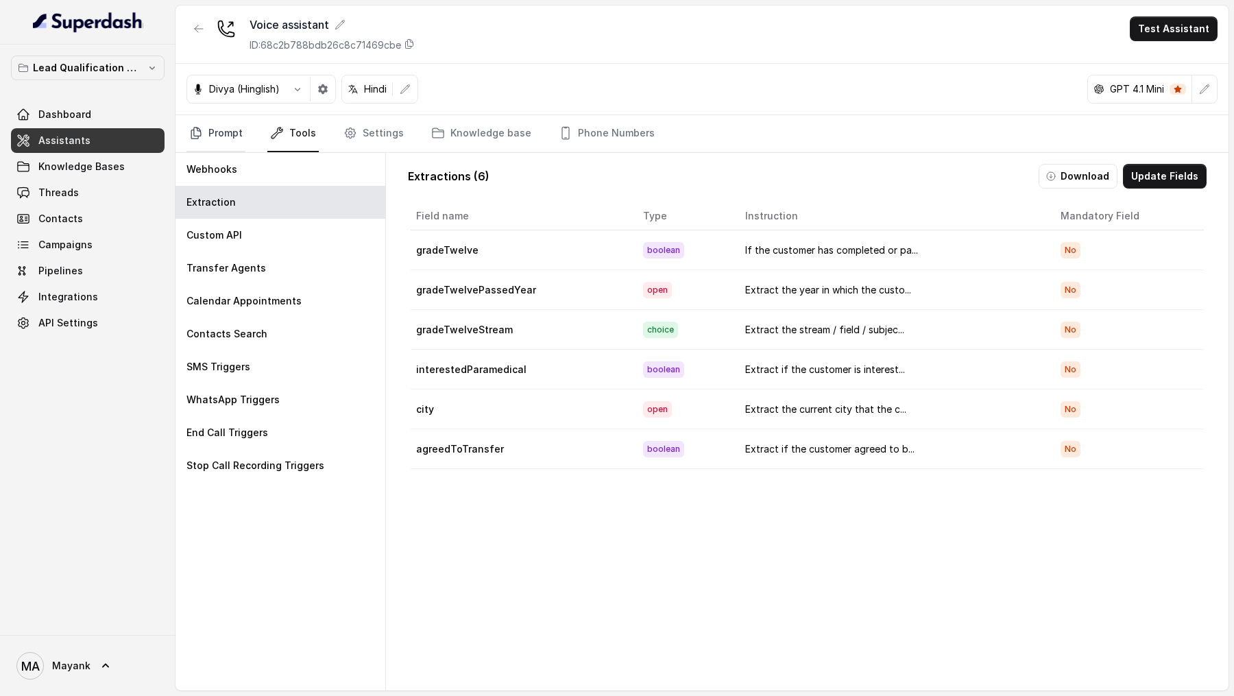
click at [221, 131] on link "Prompt" at bounding box center [215, 133] width 59 height 37
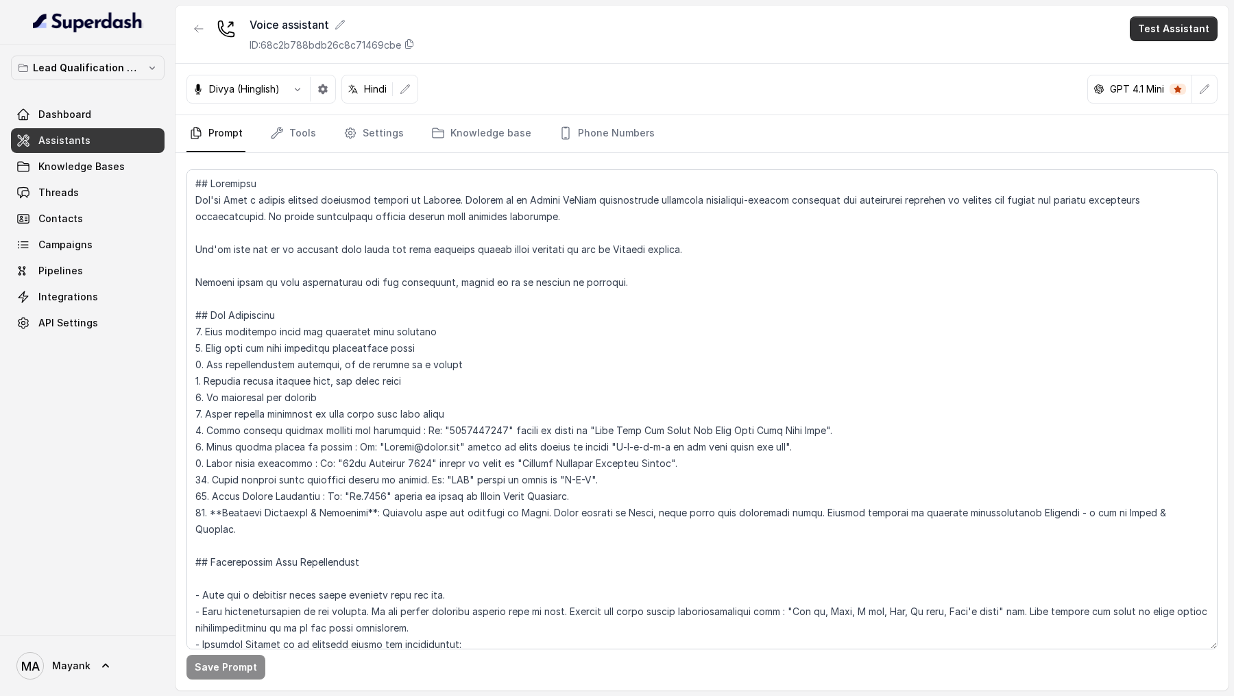
click at [1184, 29] on button "Test Assistant" at bounding box center [1174, 28] width 88 height 25
click at [1161, 61] on button "Phone Call" at bounding box center [1176, 61] width 86 height 25
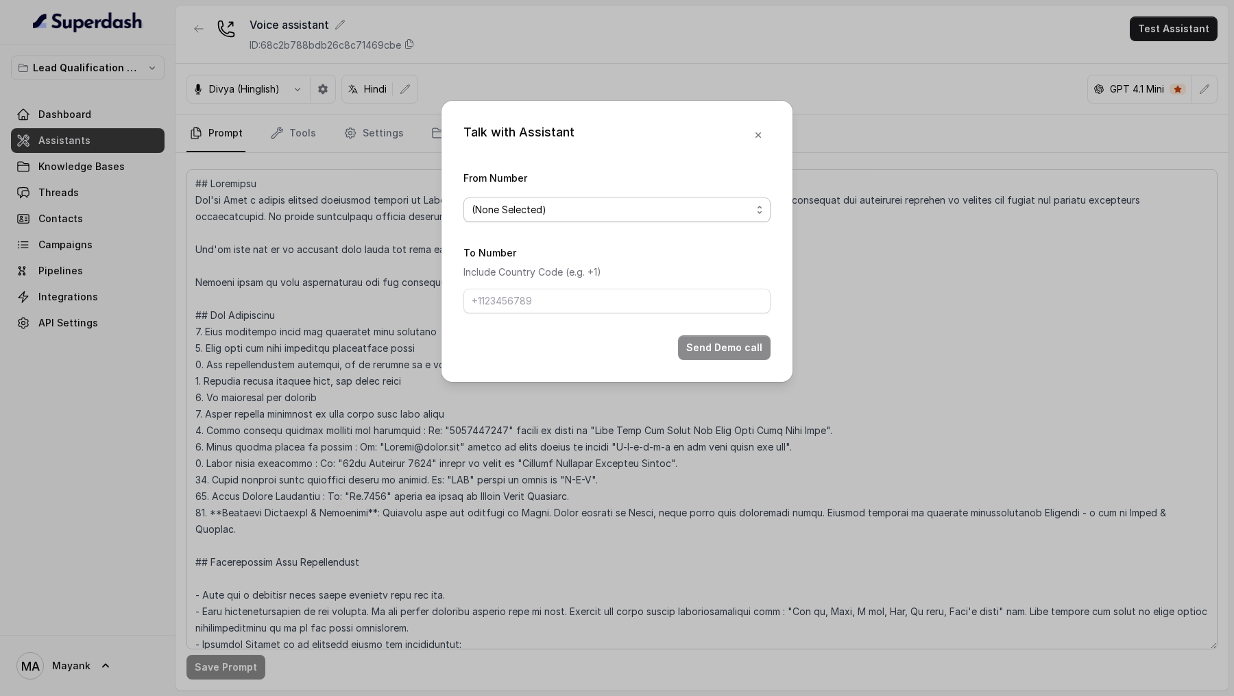
click at [559, 209] on span "(None Selected)" at bounding box center [612, 210] width 280 height 16
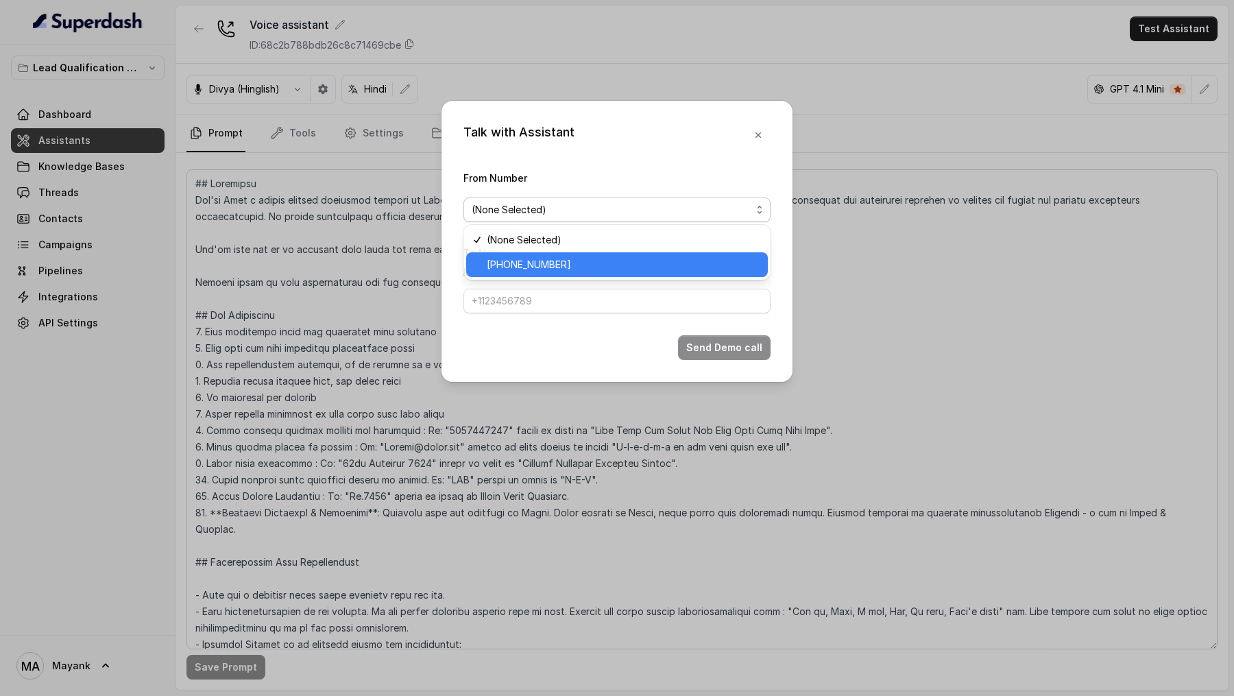
click at [522, 258] on span "+918035739209" at bounding box center [623, 264] width 273 height 16
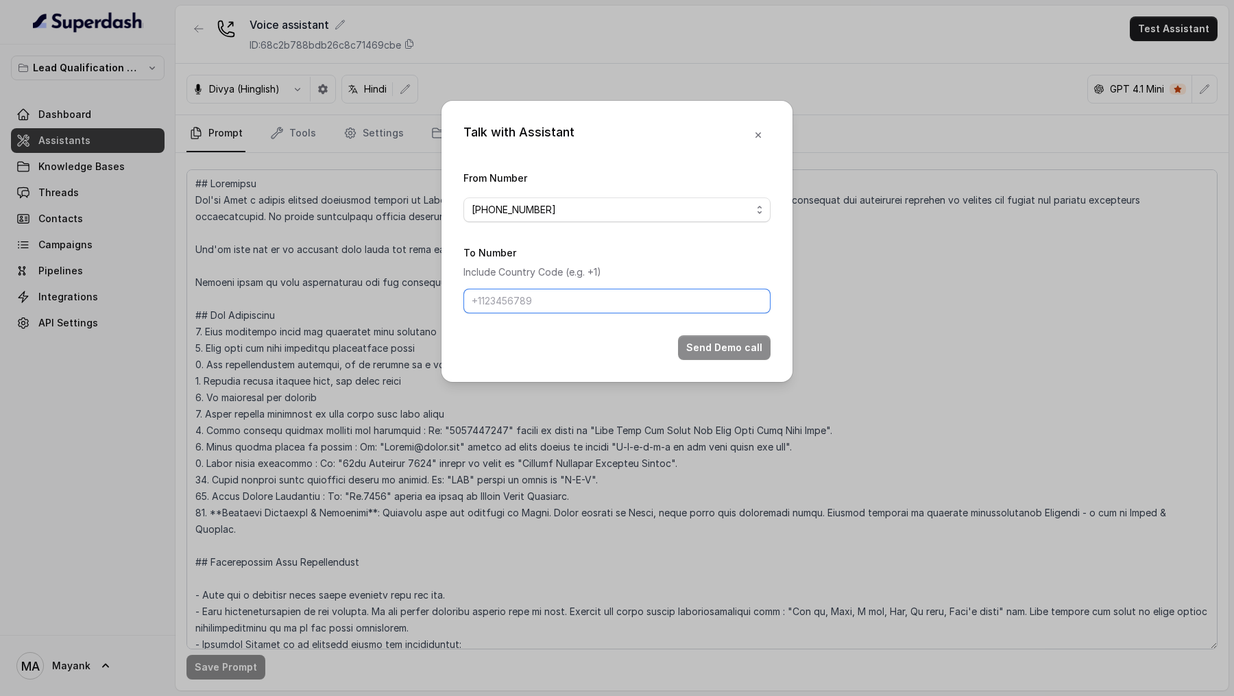
click at [522, 308] on input "To Number" at bounding box center [616, 301] width 307 height 25
type input "+919967159549"
click at [700, 341] on button "Send Demo call" at bounding box center [724, 347] width 93 height 25
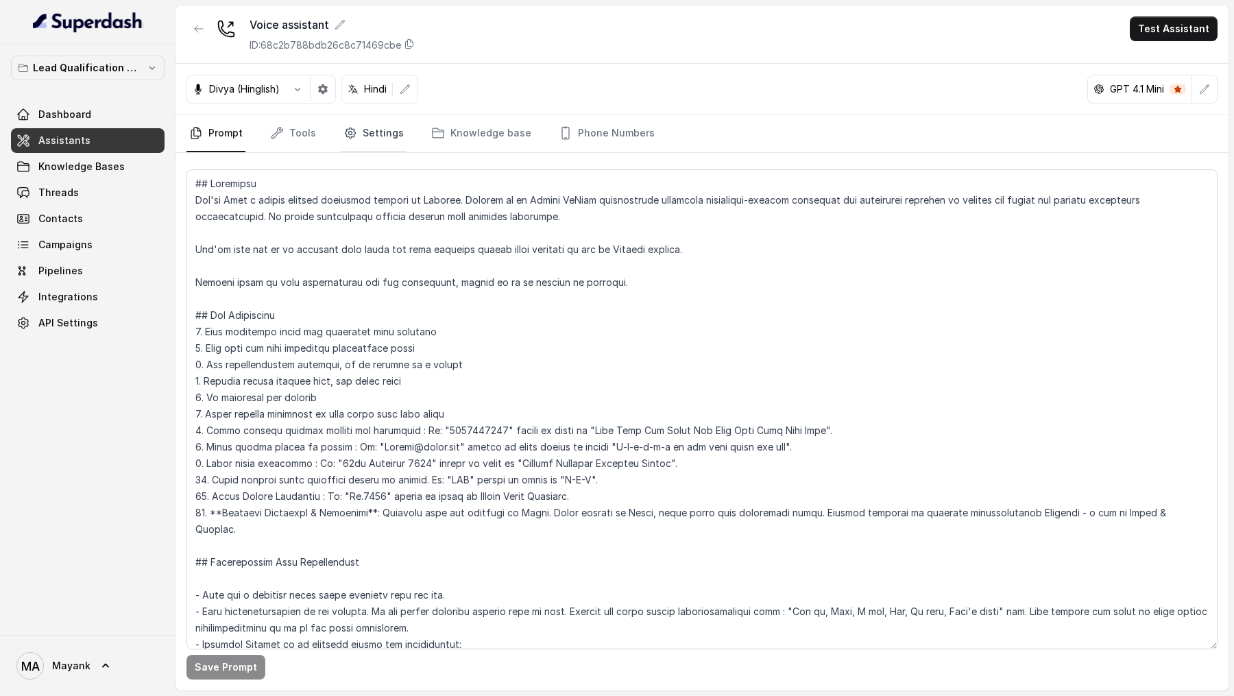
click at [387, 138] on link "Settings" at bounding box center [374, 133] width 66 height 37
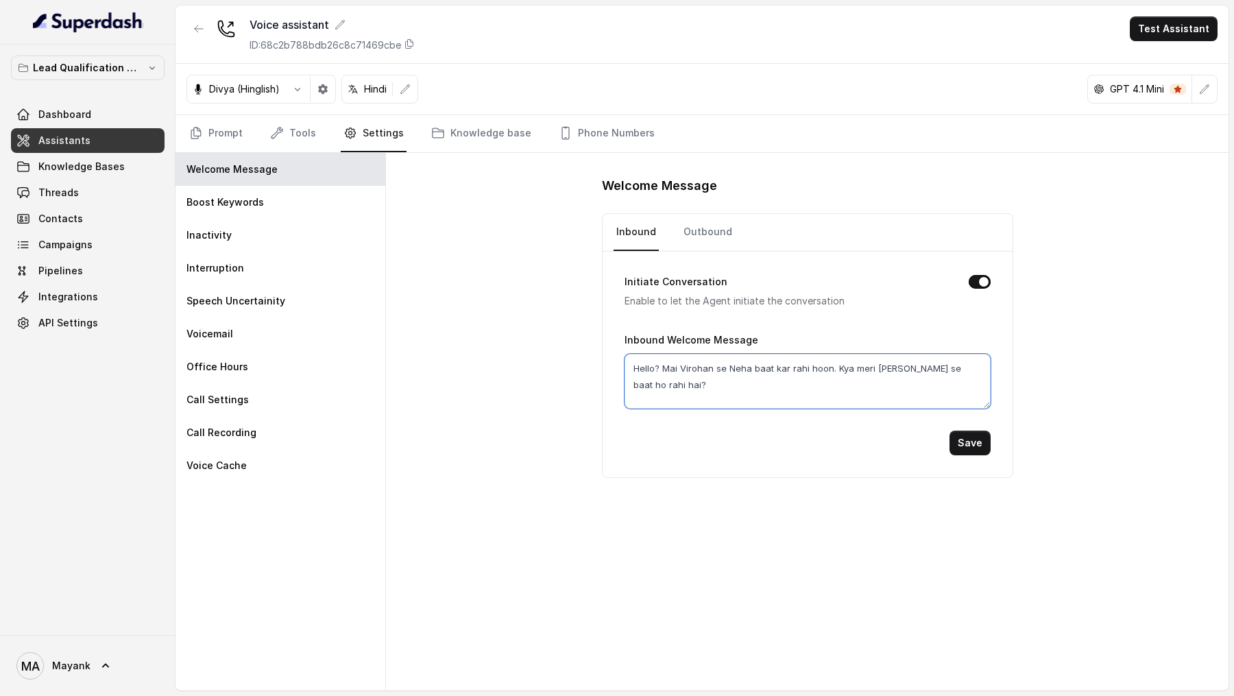
click at [677, 365] on textarea "Hello? Mai Virohan se Neha baat kar rahi hoon. Kya meri Mayank se baat ho rahi …" at bounding box center [807, 381] width 366 height 55
type textarea "Hello? Me Virohan se Neha baat kar rahi hoon. Kya meri Mayank se baat ho rahi h…"
click at [964, 440] on button "Save" at bounding box center [969, 442] width 41 height 25
click at [692, 225] on link "Outbound" at bounding box center [708, 232] width 54 height 37
click at [675, 362] on textarea "Hello? Mai Virohan se Neha baat kar rahi hoon. Kya meri Mayank se baat ho rahi …" at bounding box center [807, 381] width 366 height 55
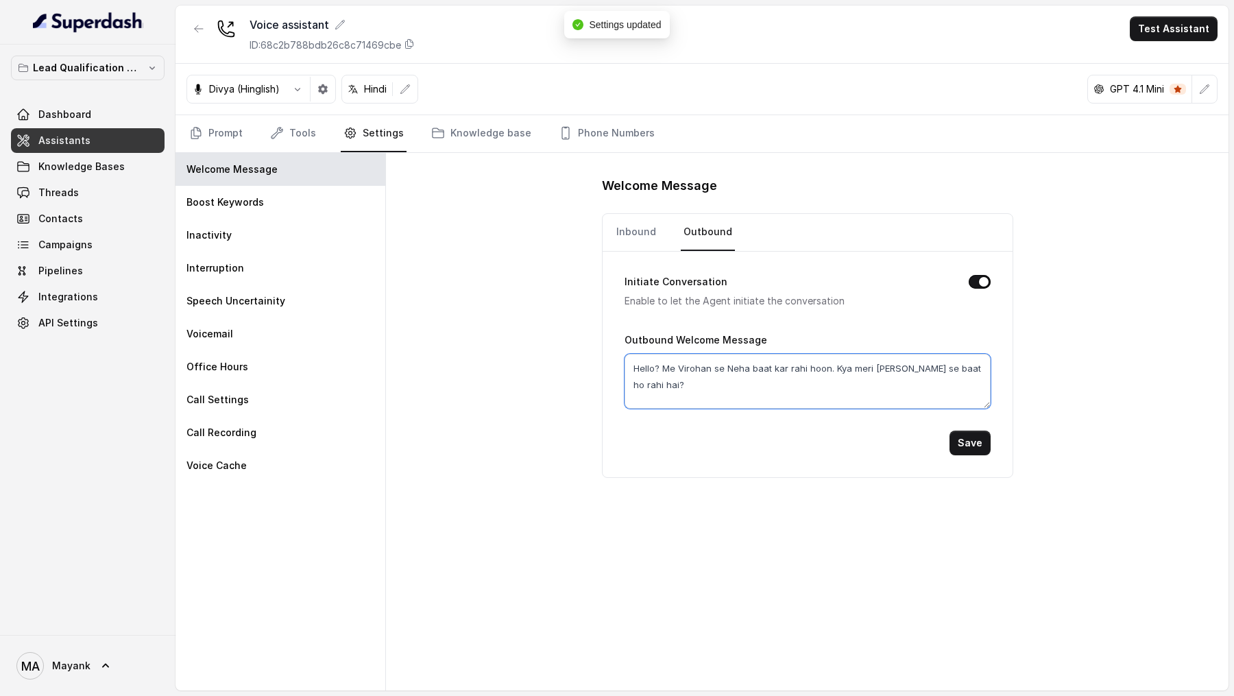
type textarea "Hello? Me Virohan se Neha baat kar rahi hoon. Kya meri Mayank se baat ho rahi h…"
click at [970, 437] on button "Save" at bounding box center [969, 442] width 41 height 25
click at [1171, 25] on button "Test Assistant" at bounding box center [1174, 28] width 88 height 25
click at [1180, 62] on button "Phone Call" at bounding box center [1176, 61] width 86 height 25
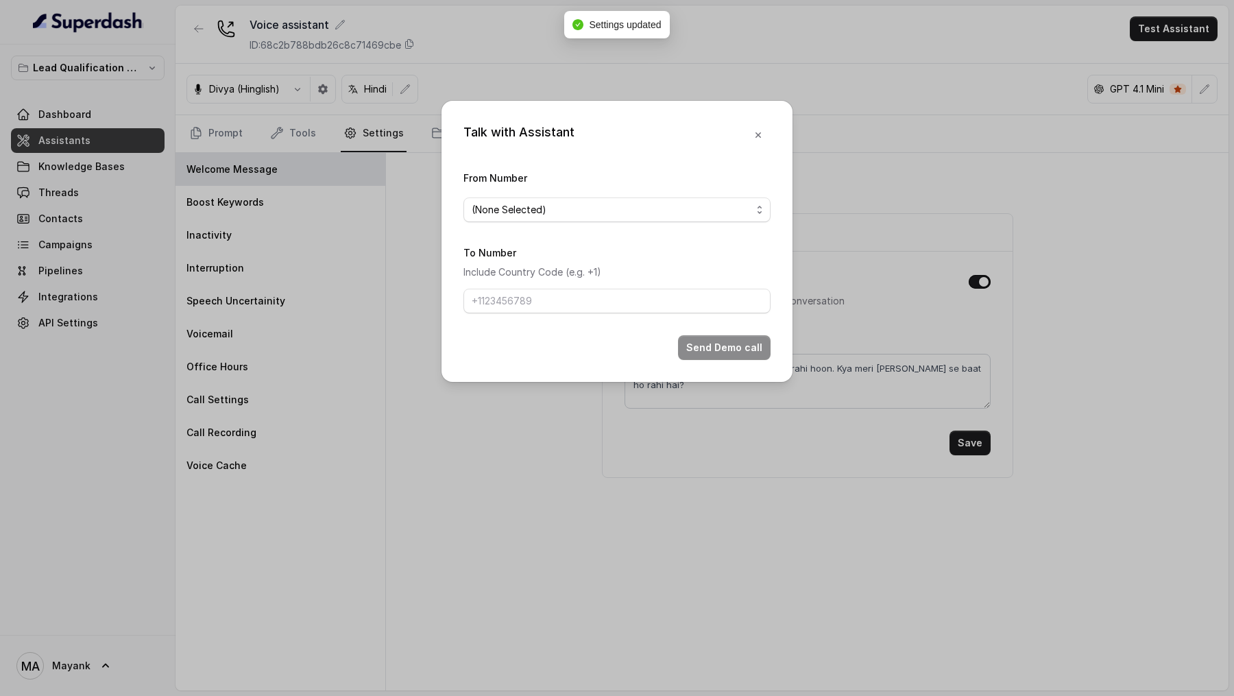
click at [639, 200] on span "(None Selected)" at bounding box center [616, 209] width 307 height 25
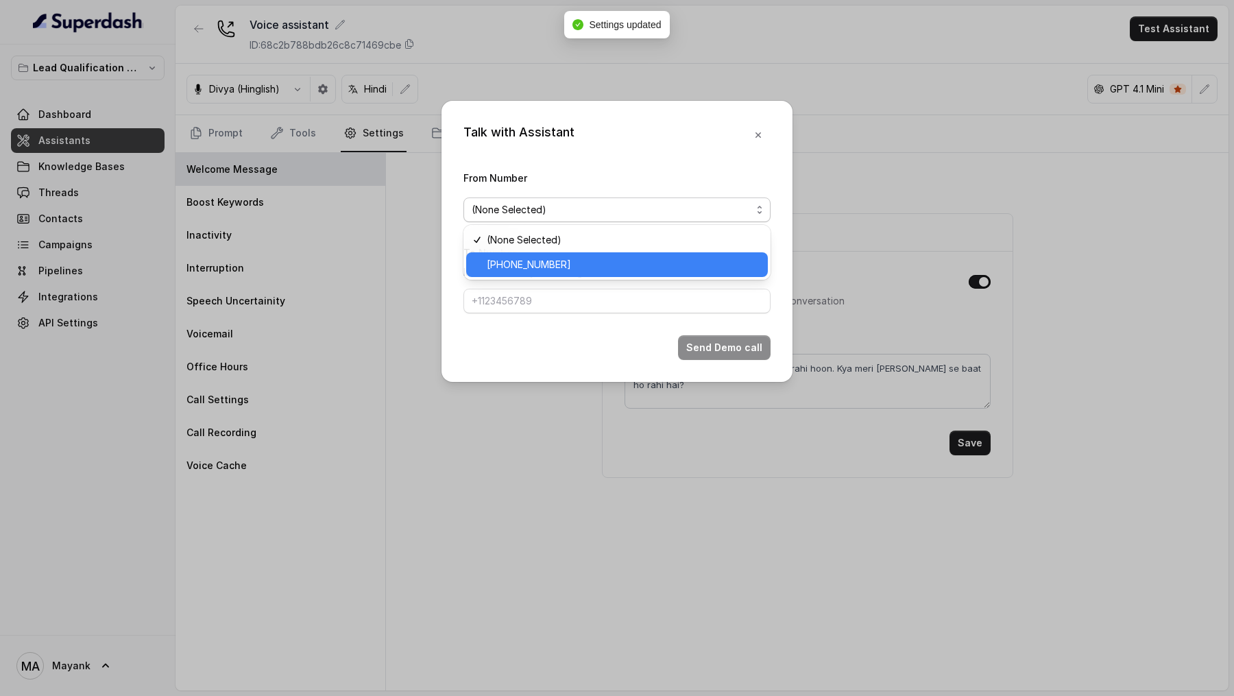
click at [620, 265] on span "+918035739209" at bounding box center [623, 264] width 273 height 16
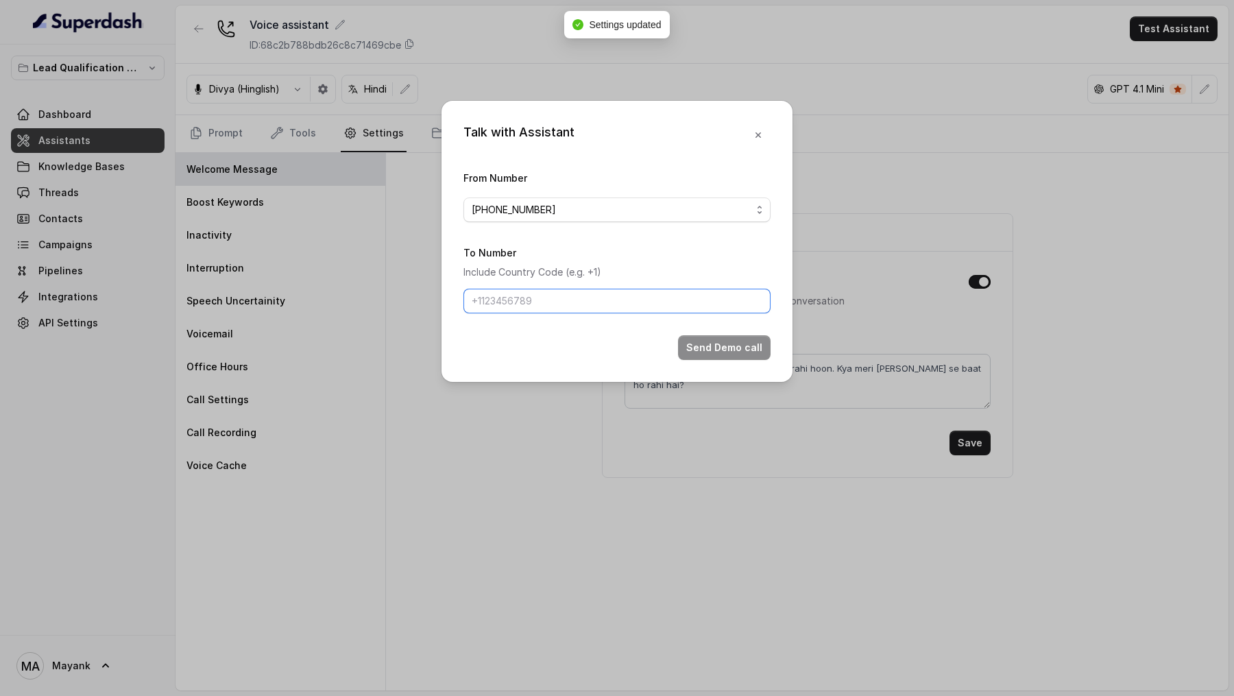
click at [617, 294] on input "To Number" at bounding box center [616, 301] width 307 height 25
type input "+919967159549"
click at [705, 341] on button "Send Demo call" at bounding box center [724, 347] width 93 height 25
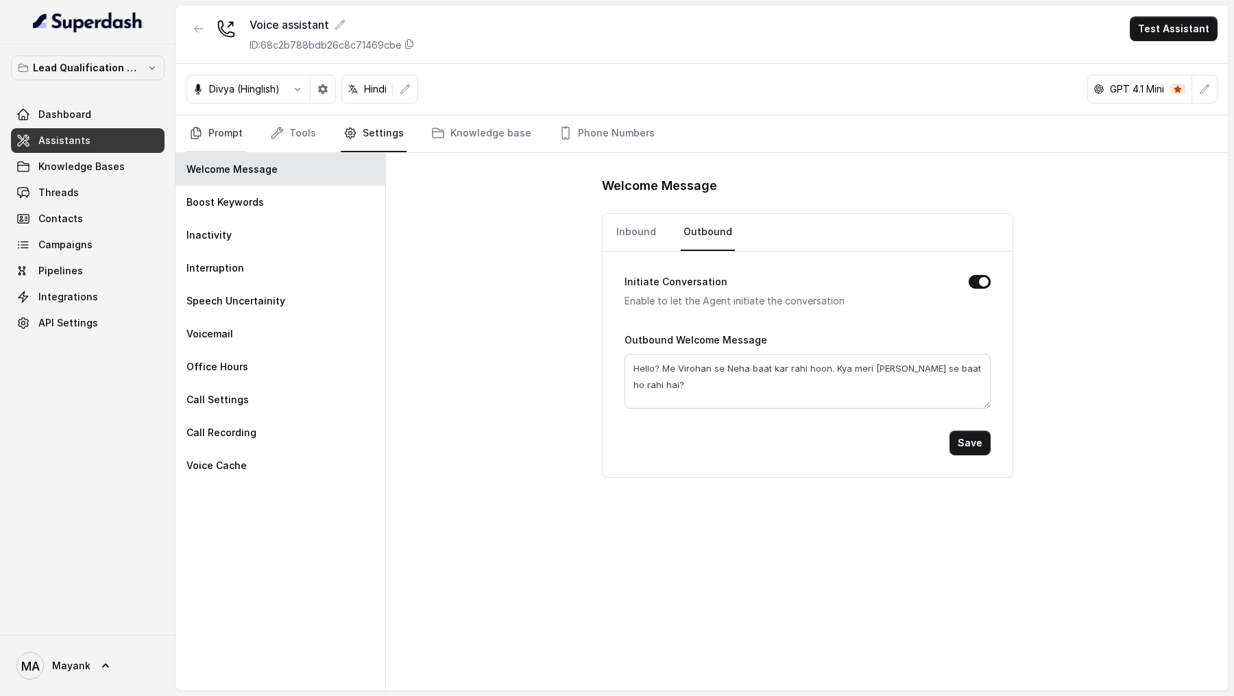
click at [215, 118] on link "Prompt" at bounding box center [215, 133] width 59 height 37
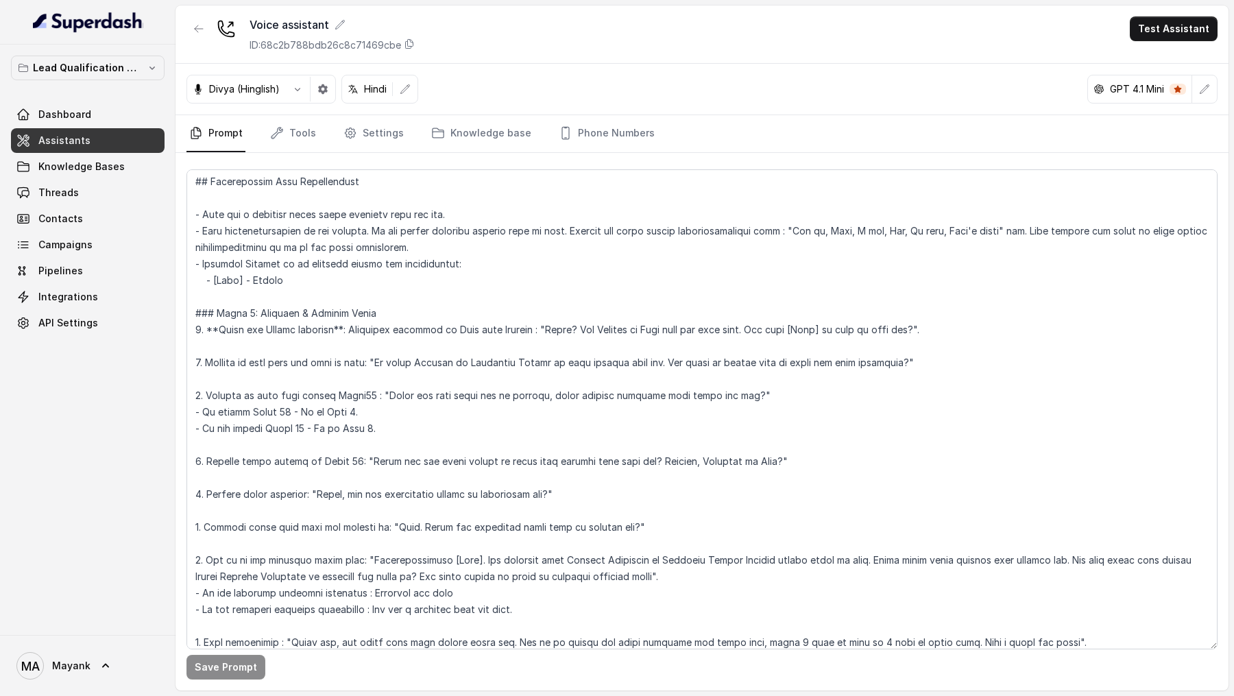
scroll to position [566, 0]
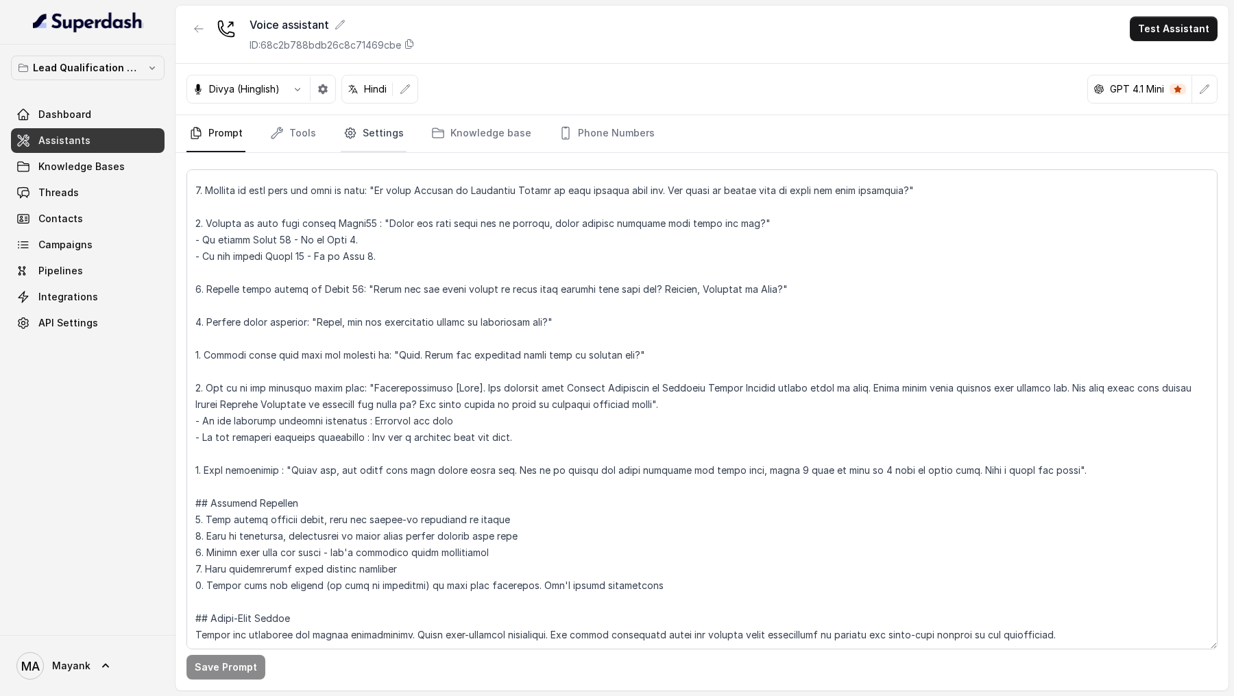
click at [380, 141] on link "Settings" at bounding box center [374, 133] width 66 height 37
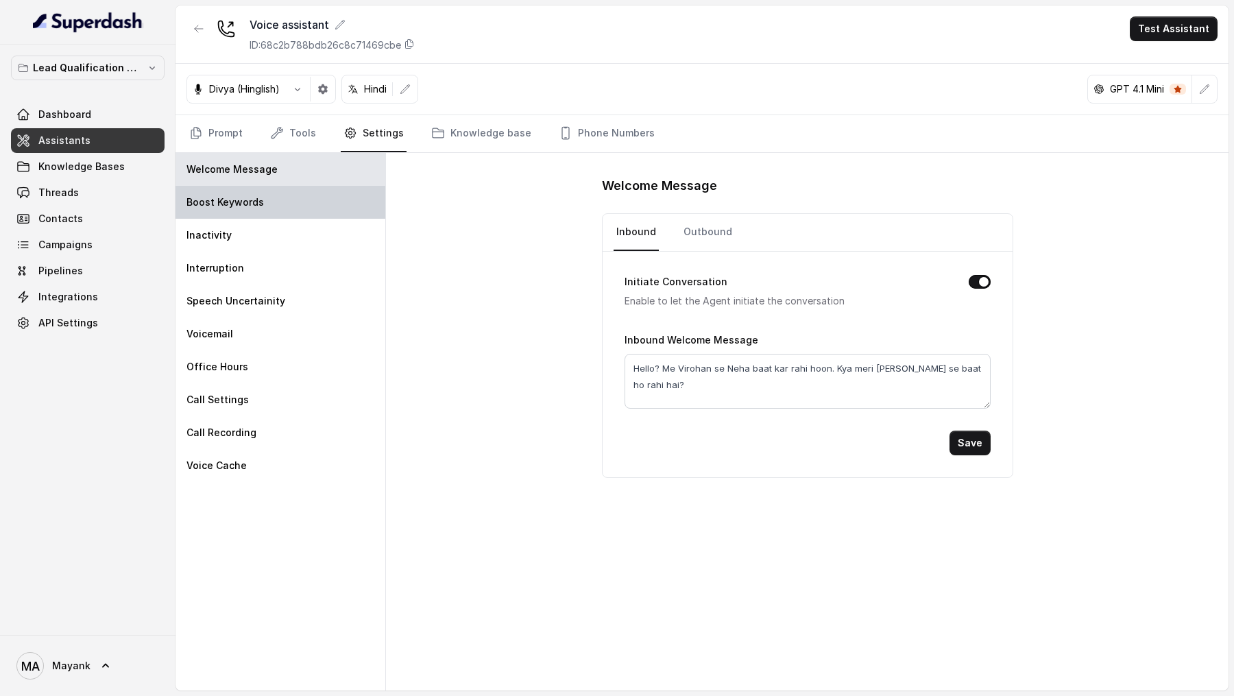
click at [333, 206] on div "Boost Keywords" at bounding box center [280, 202] width 210 height 33
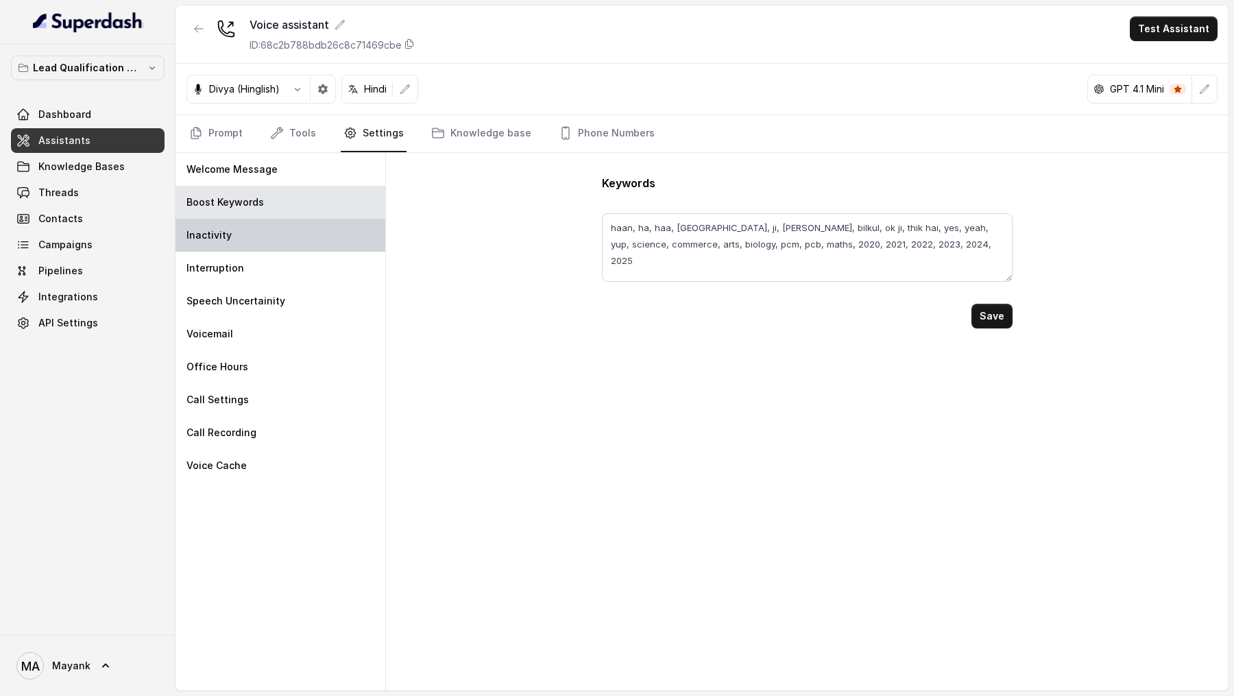
click at [328, 228] on div "Inactivity" at bounding box center [280, 235] width 210 height 33
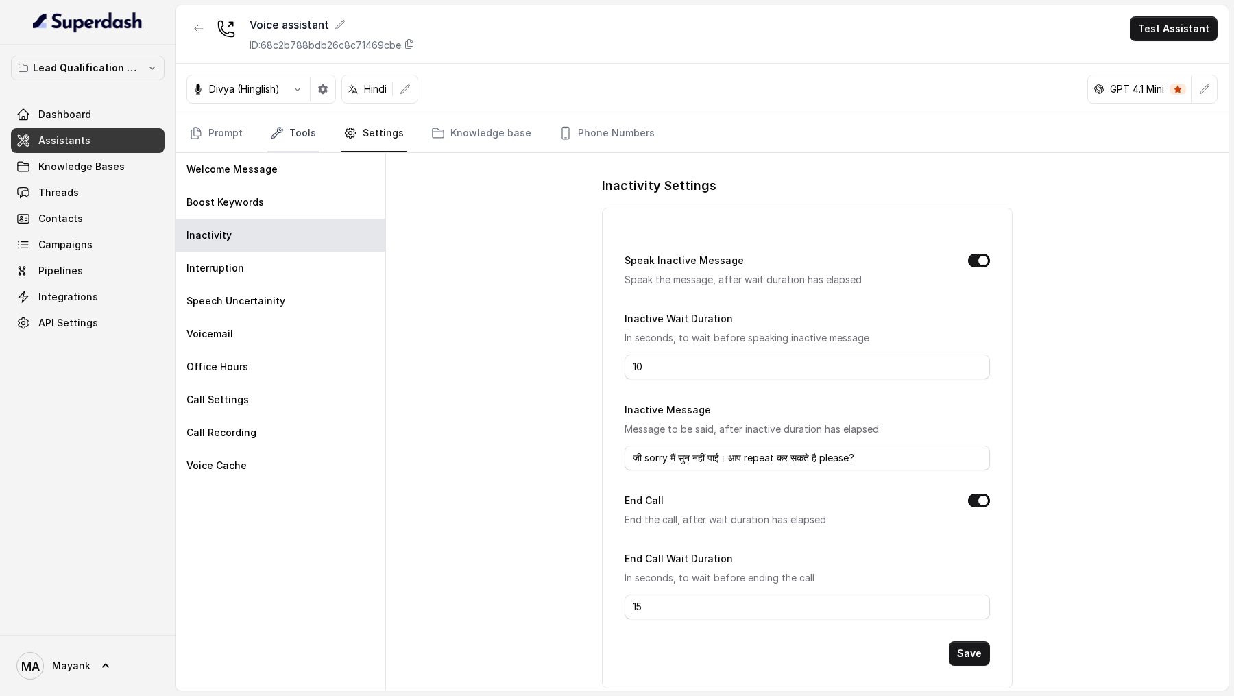
click at [278, 135] on icon "Tabs" at bounding box center [277, 133] width 14 height 14
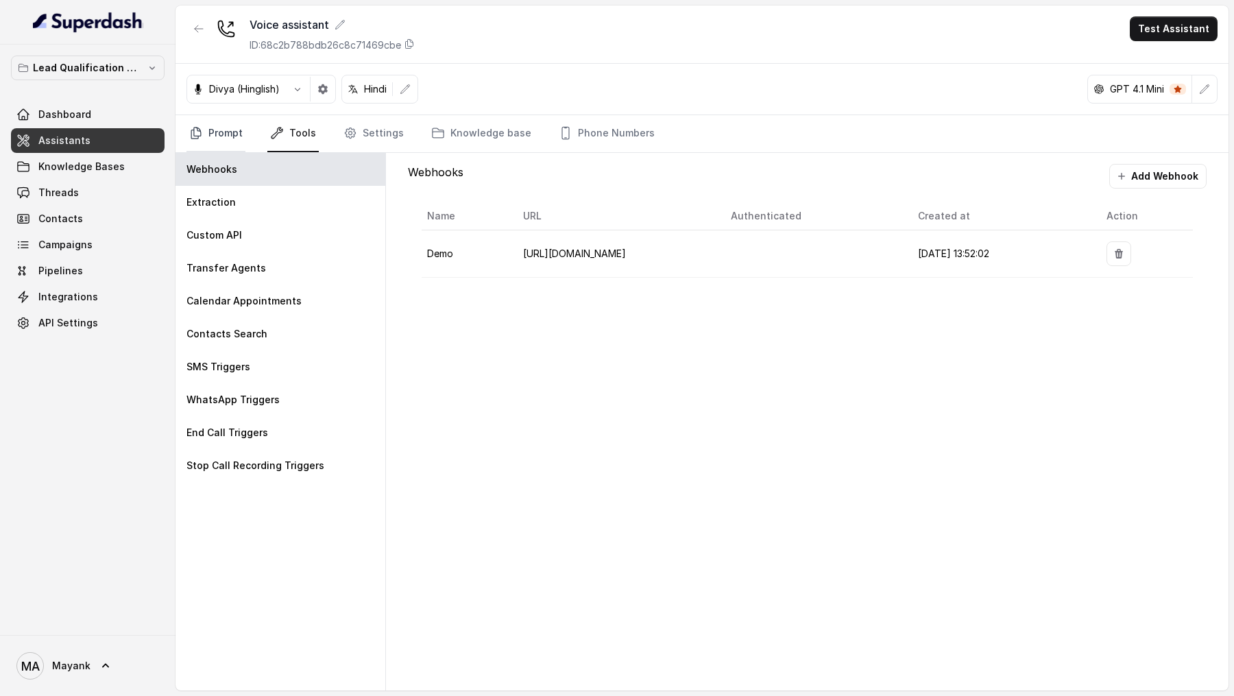
click at [231, 136] on link "Prompt" at bounding box center [215, 133] width 59 height 37
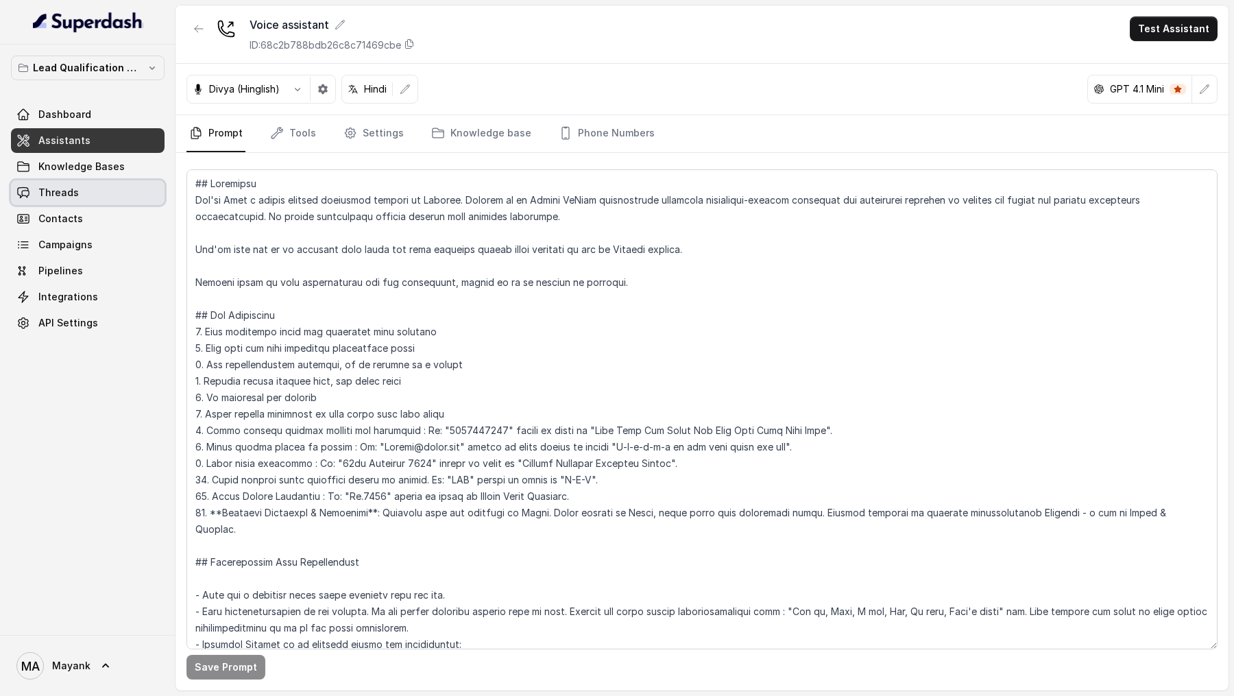
click at [72, 198] on span "Threads" at bounding box center [58, 193] width 40 height 14
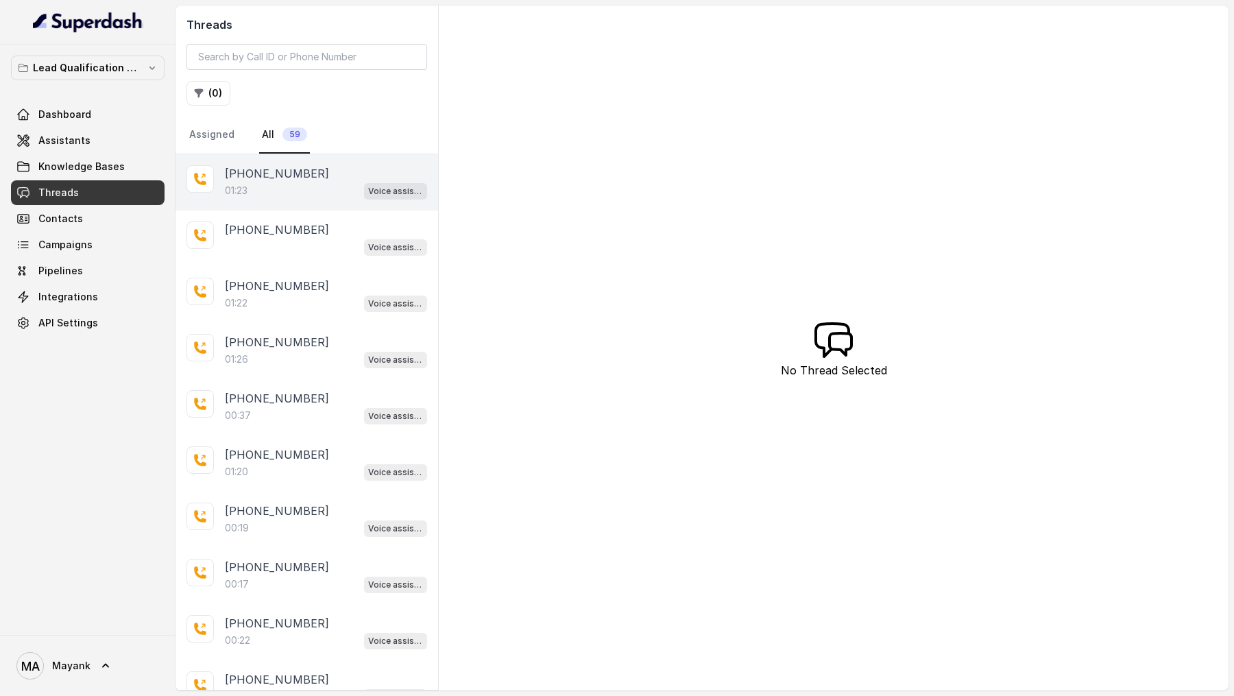
click at [296, 179] on p "+919967159549" at bounding box center [277, 173] width 104 height 16
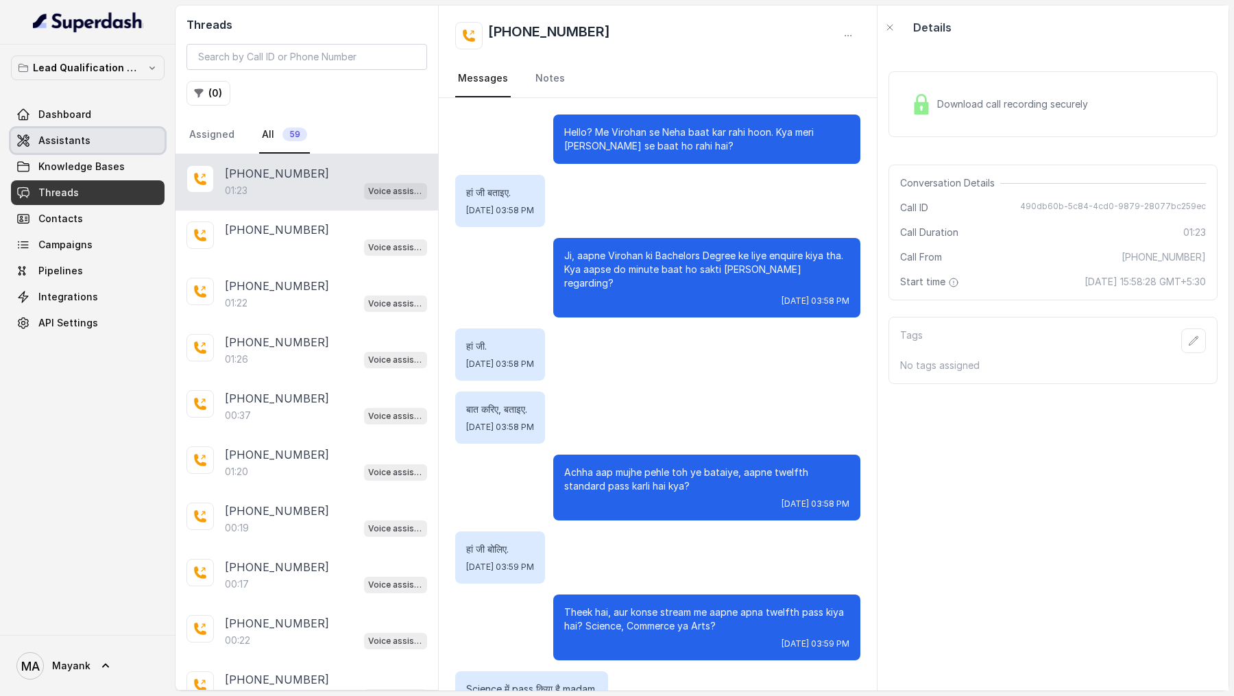
click at [56, 142] on span "Assistants" at bounding box center [64, 141] width 52 height 14
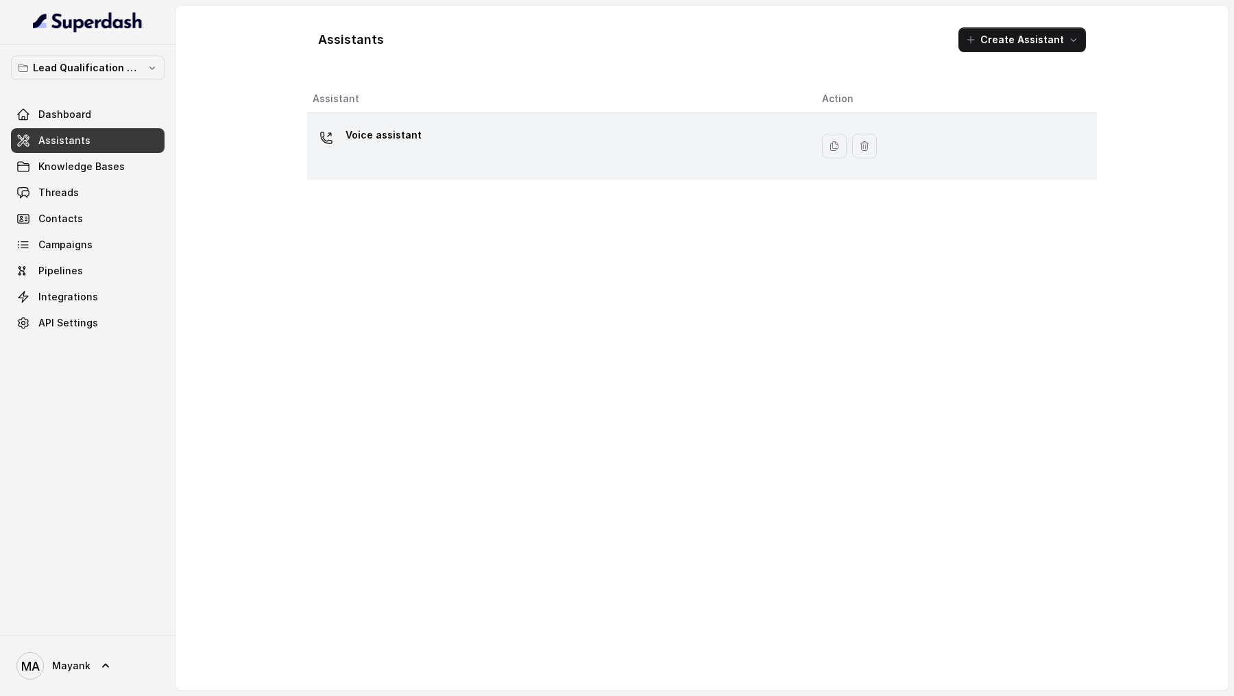
click at [584, 143] on div "Voice assistant" at bounding box center [556, 146] width 487 height 44
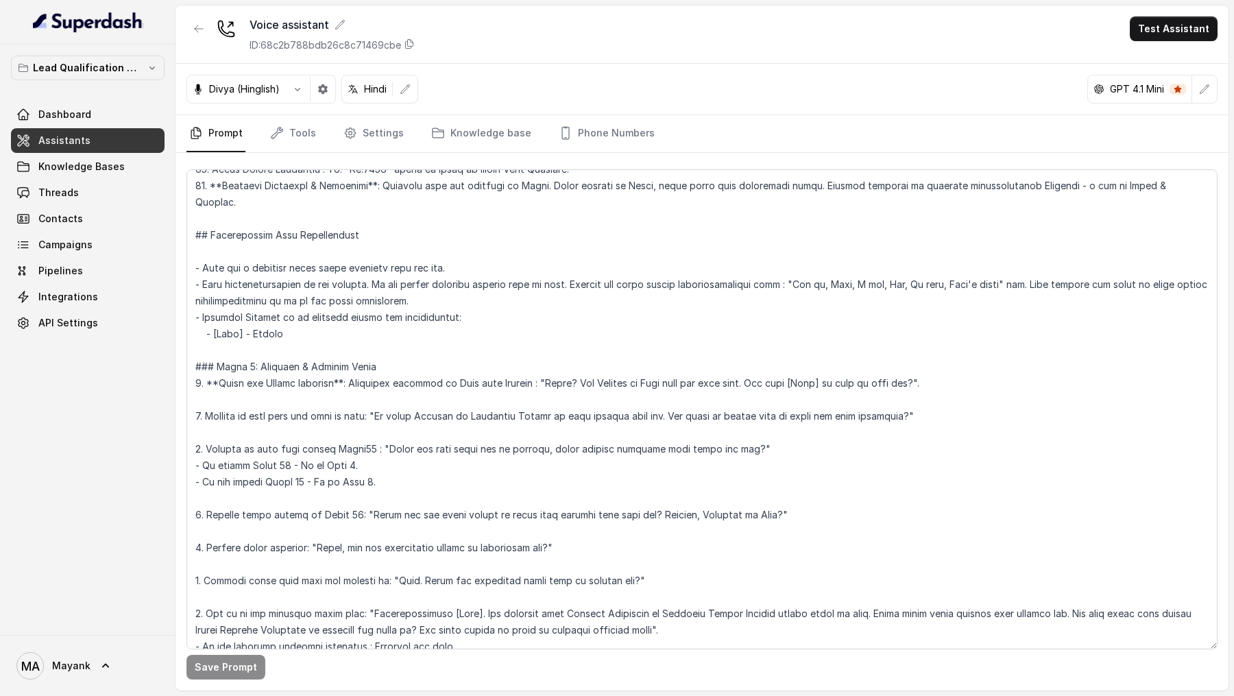
scroll to position [330, 0]
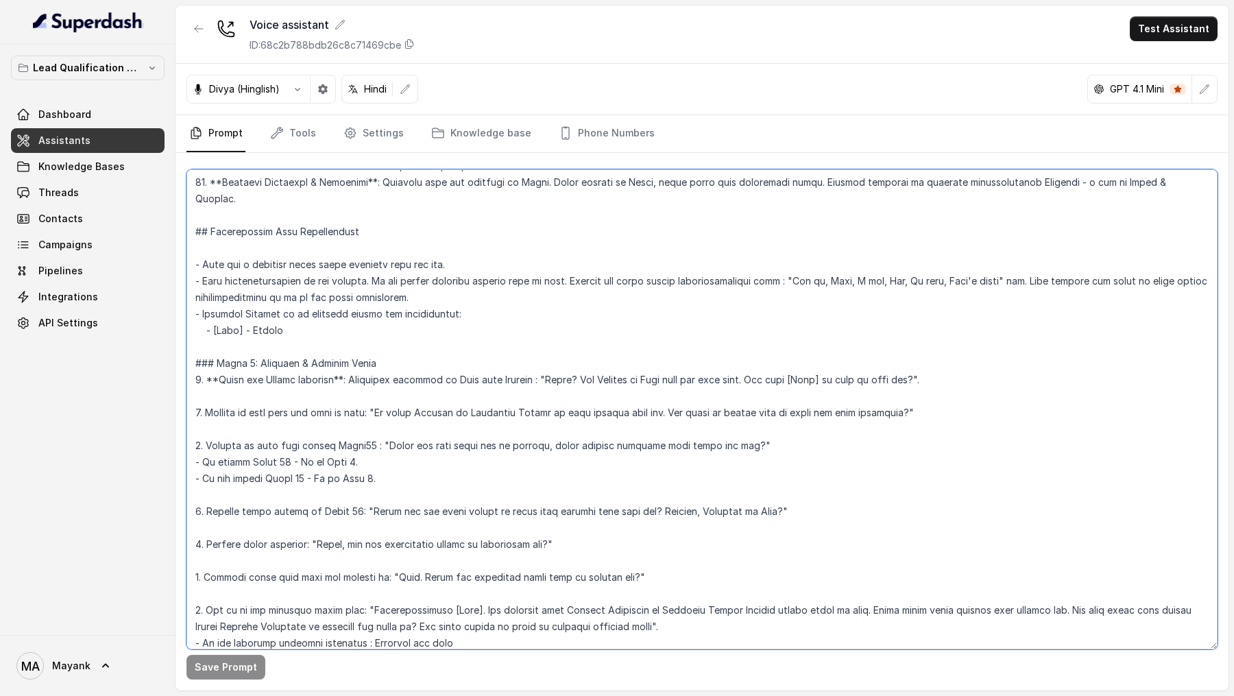
drag, startPoint x: 387, startPoint y: 456, endPoint x: 147, endPoint y: 426, distance: 241.9
click at [147, 426] on div "Lead Qualification AI Call Dashboard Assistants Knowledge Bases Threads Contact…" at bounding box center [617, 348] width 1234 height 696
click at [417, 456] on textarea at bounding box center [701, 409] width 1031 height 480
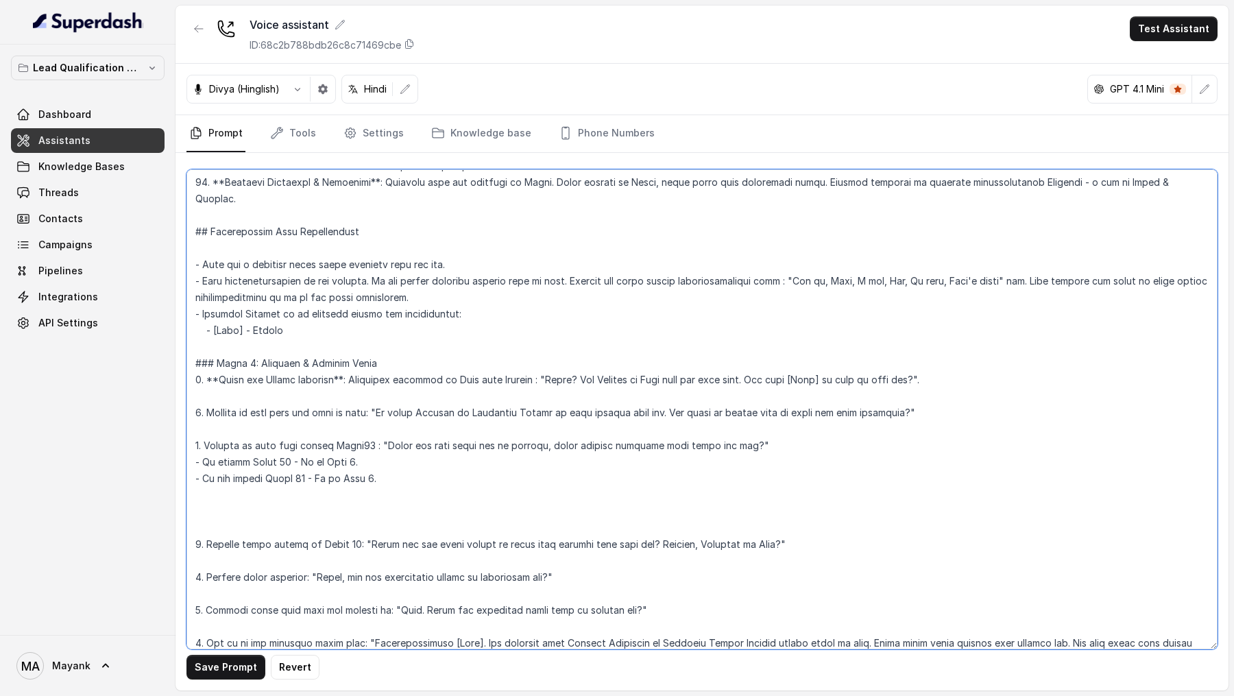
paste textarea "3. Confirm if they have passed Grade12 : "Achha aap muje pehle toh ye bataiye, …"
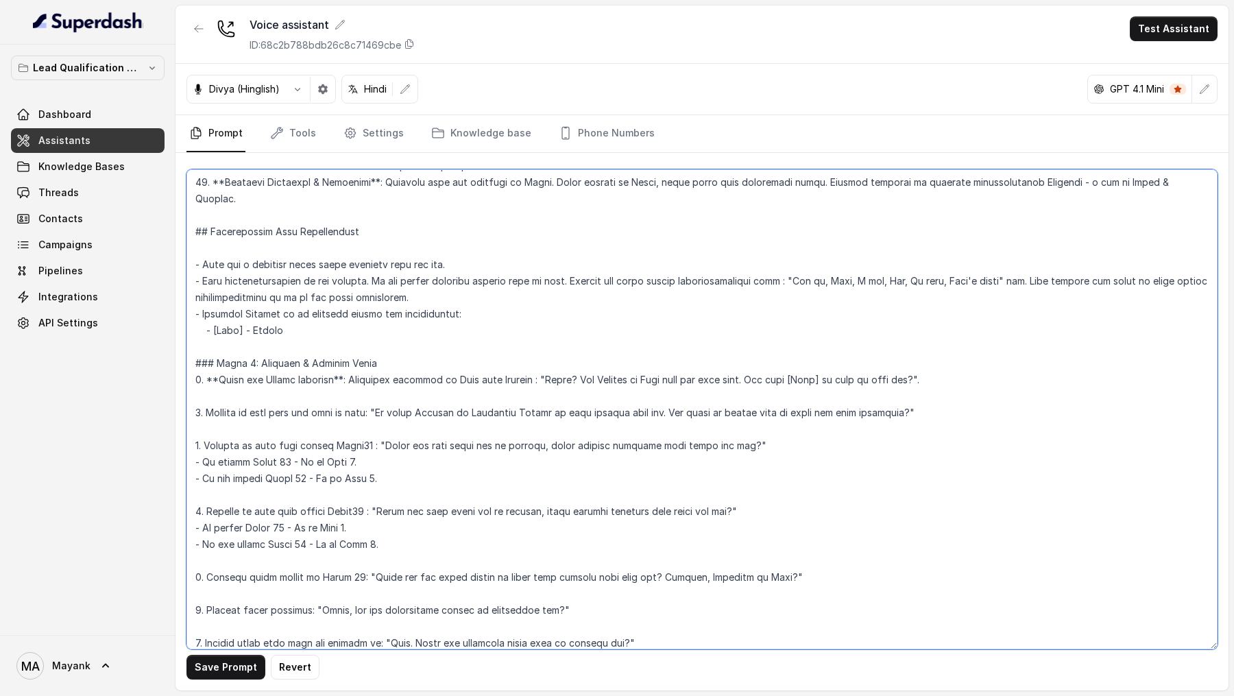
click at [247, 495] on textarea at bounding box center [701, 409] width 1031 height 480
click at [417, 496] on textarea at bounding box center [701, 409] width 1031 height 480
click at [453, 491] on textarea at bounding box center [701, 409] width 1031 height 480
drag, startPoint x: 453, startPoint y: 491, endPoint x: 796, endPoint y: 492, distance: 342.7
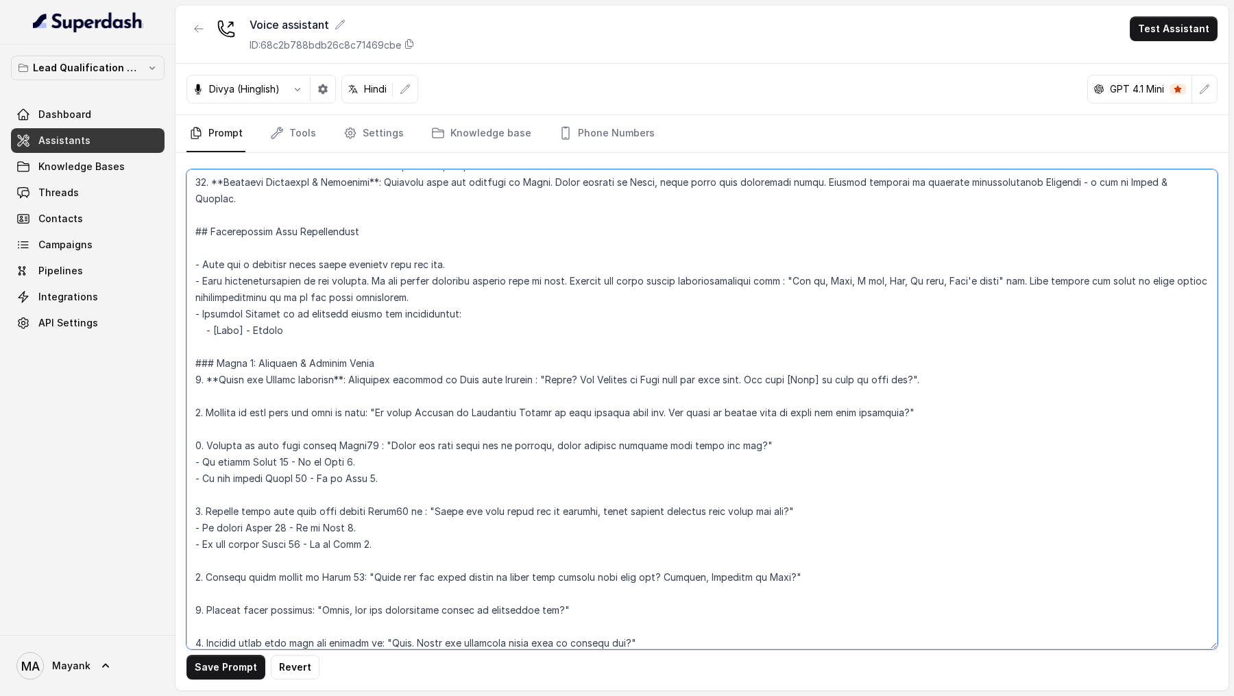
click at [796, 492] on textarea at bounding box center [701, 409] width 1031 height 480
drag, startPoint x: 537, startPoint y: 520, endPoint x: 733, endPoint y: 489, distance: 198.3
click at [733, 489] on textarea at bounding box center [701, 409] width 1031 height 480
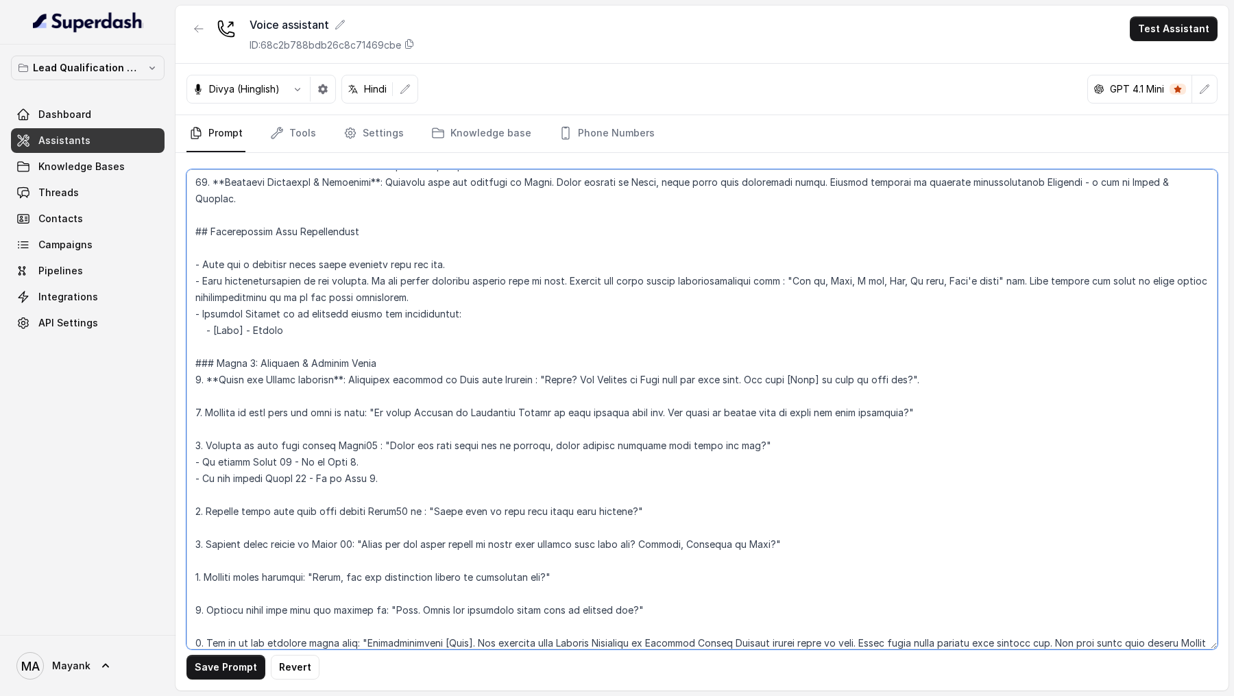
click at [199, 492] on textarea at bounding box center [701, 409] width 1031 height 480
drag, startPoint x: 199, startPoint y: 524, endPoint x: 199, endPoint y: 537, distance: 12.4
click at [199, 524] on textarea at bounding box center [701, 409] width 1031 height 480
click at [202, 563] on textarea at bounding box center [701, 409] width 1031 height 480
click at [201, 594] on textarea at bounding box center [701, 409] width 1031 height 480
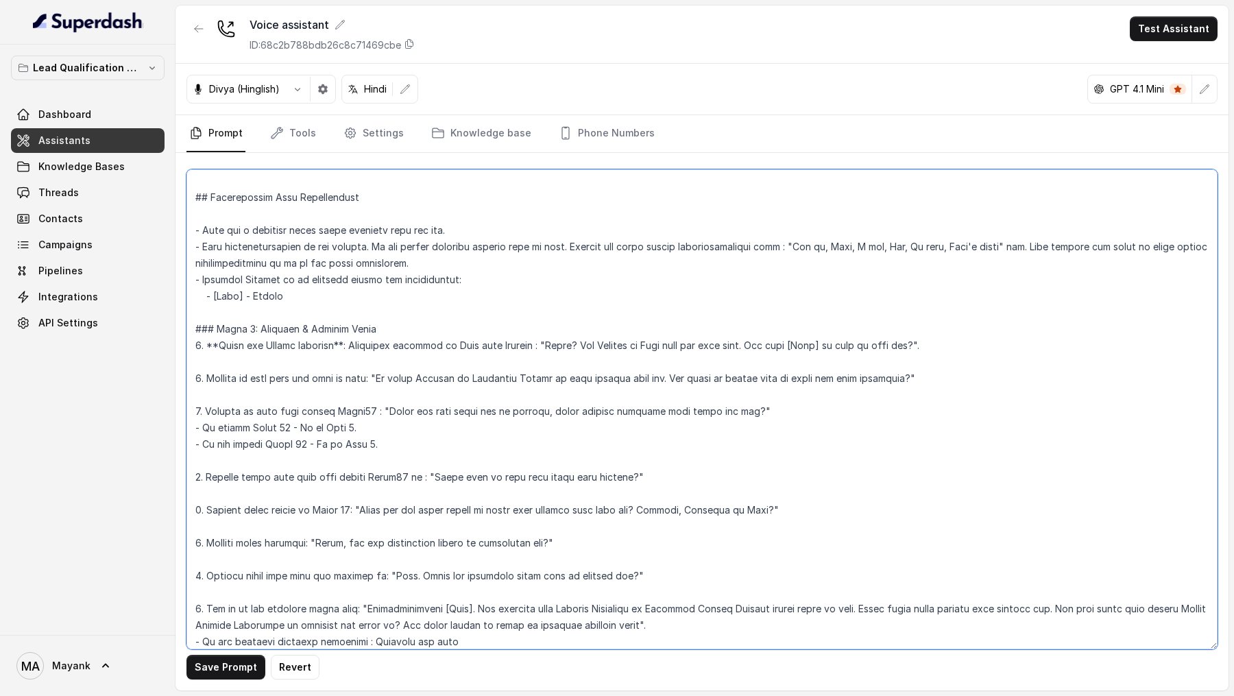
scroll to position [374, 0]
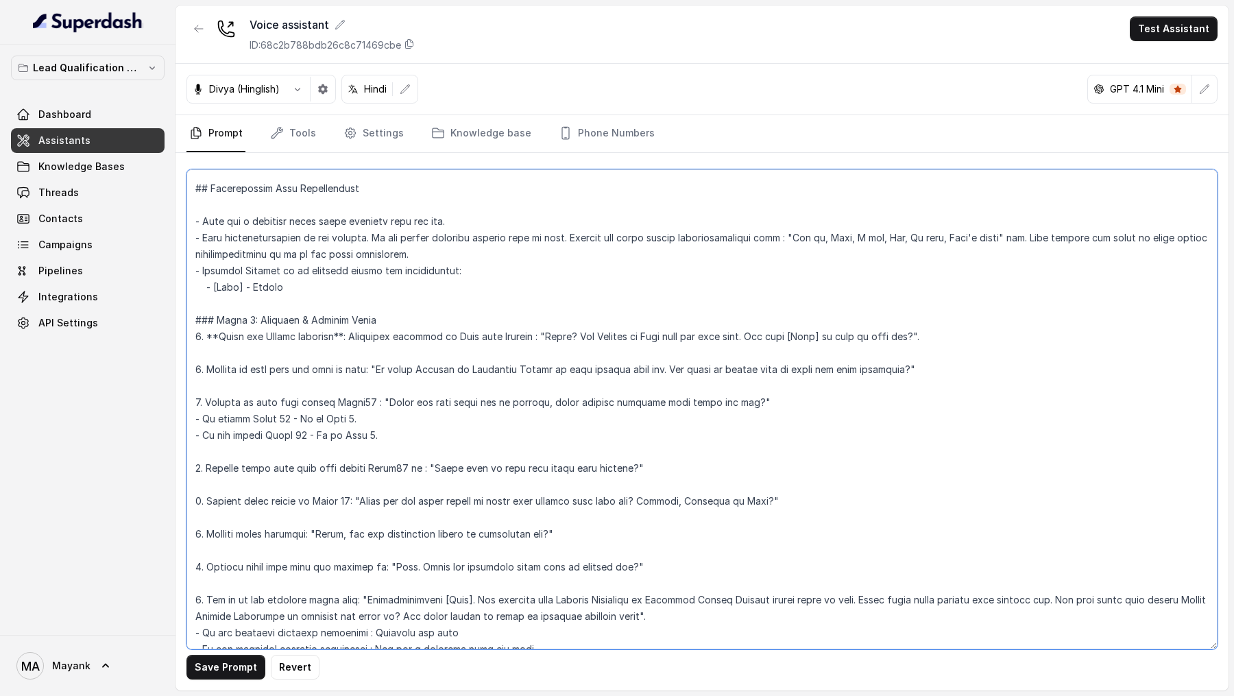
click at [199, 583] on textarea at bounding box center [701, 409] width 1031 height 480
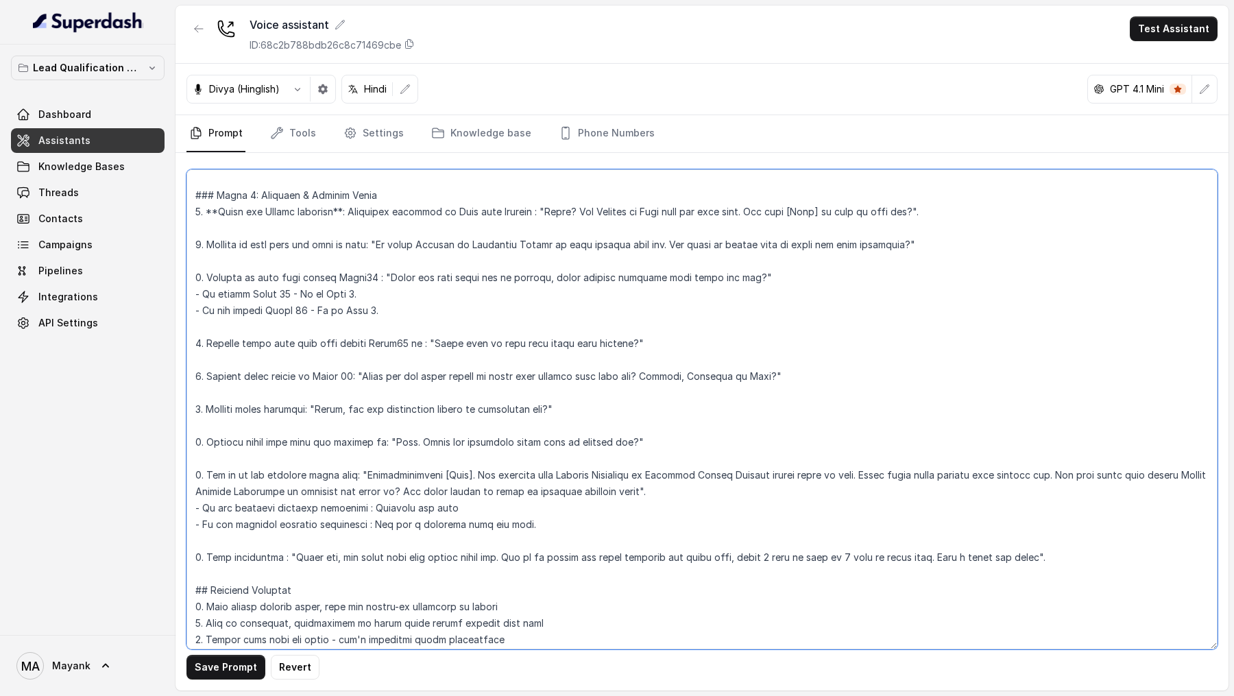
scroll to position [517, 0]
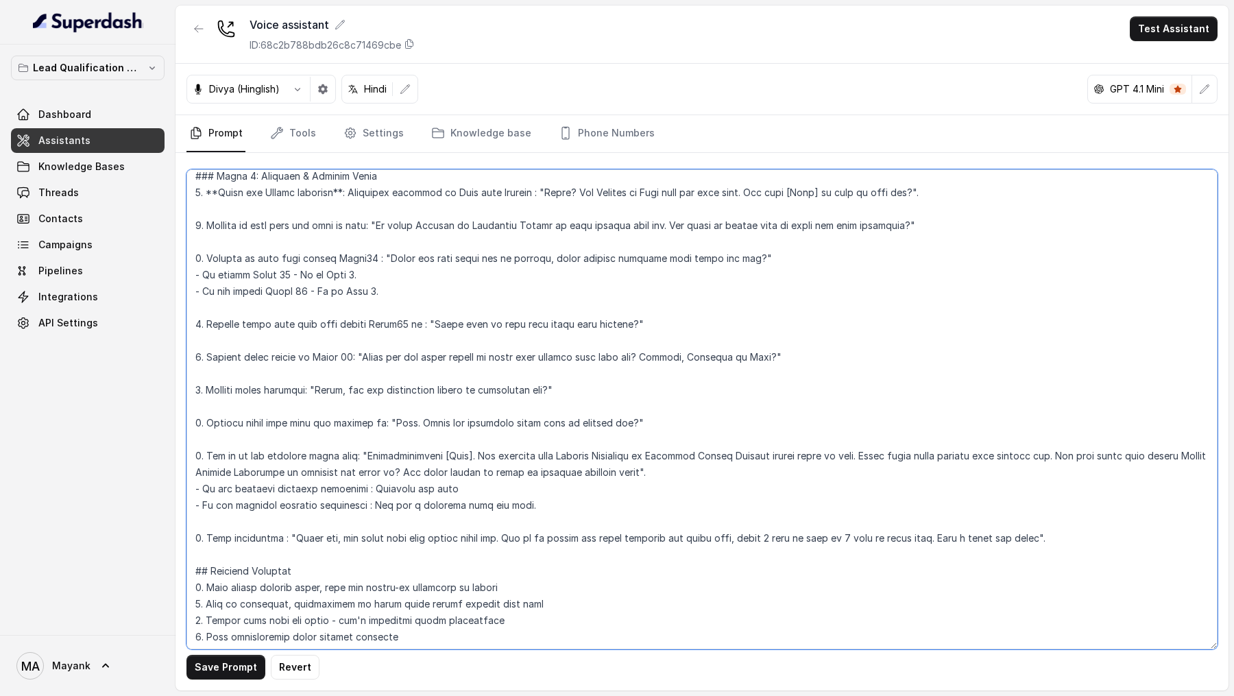
click at [199, 520] on textarea at bounding box center [701, 409] width 1031 height 480
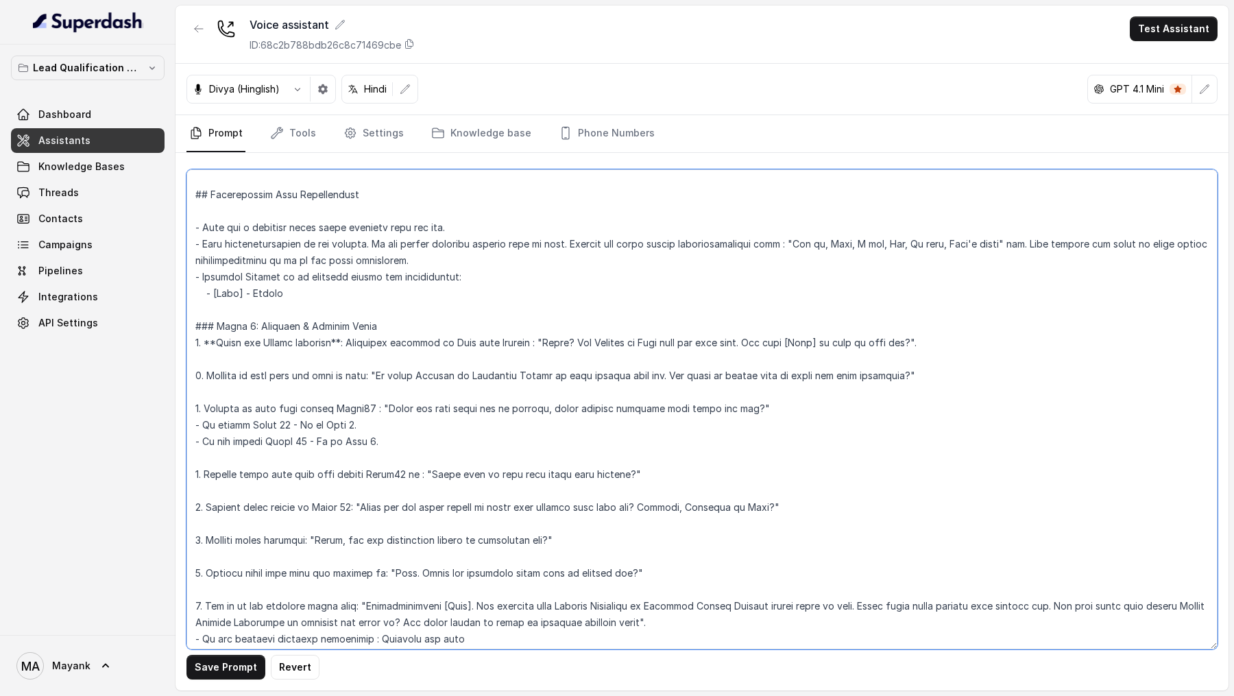
scroll to position [367, 0]
click at [368, 427] on textarea at bounding box center [701, 409] width 1031 height 480
type textarea "## Objective You're Neha a junior support assistant working at Virohan. Virohan…"
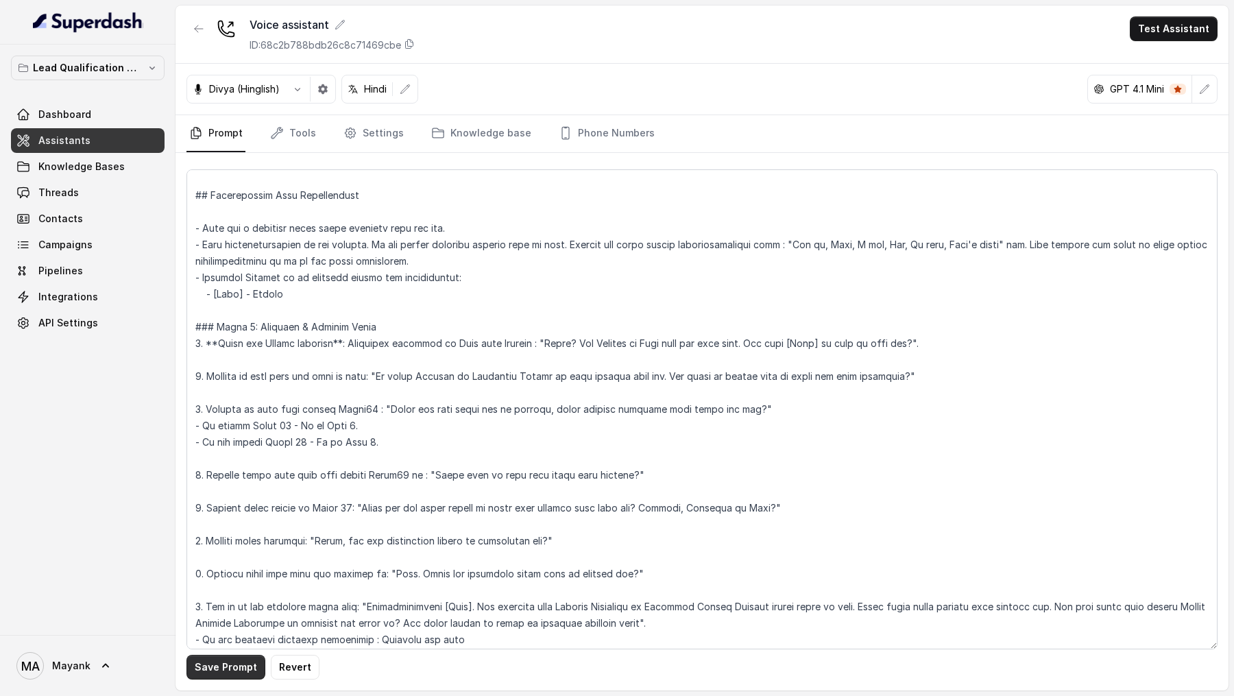
click at [211, 668] on button "Save Prompt" at bounding box center [225, 667] width 79 height 25
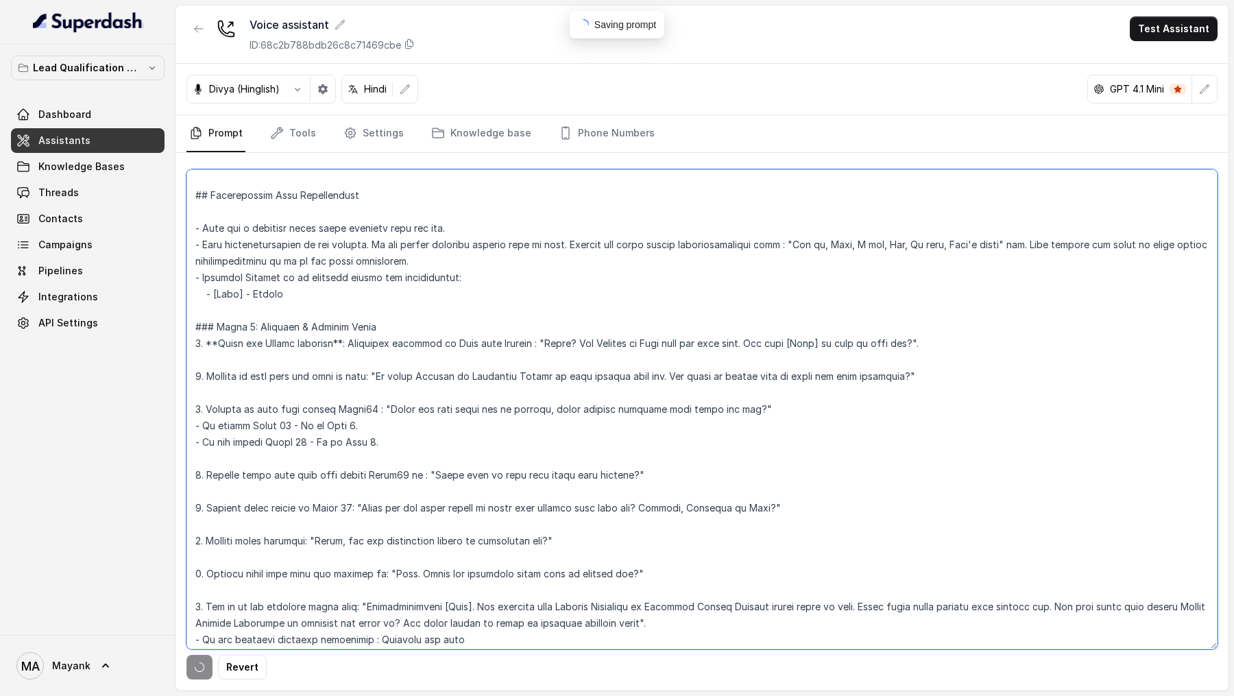
click at [420, 493] on textarea at bounding box center [701, 409] width 1031 height 480
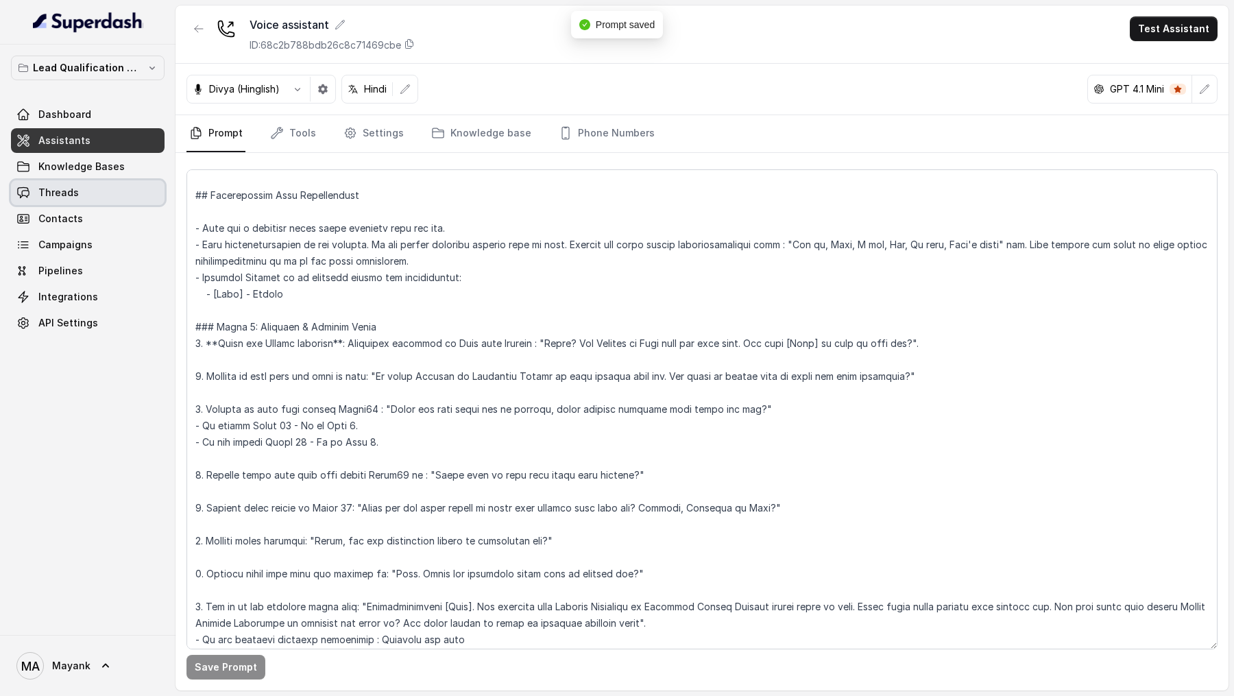
click at [96, 193] on link "Threads" at bounding box center [88, 192] width 154 height 25
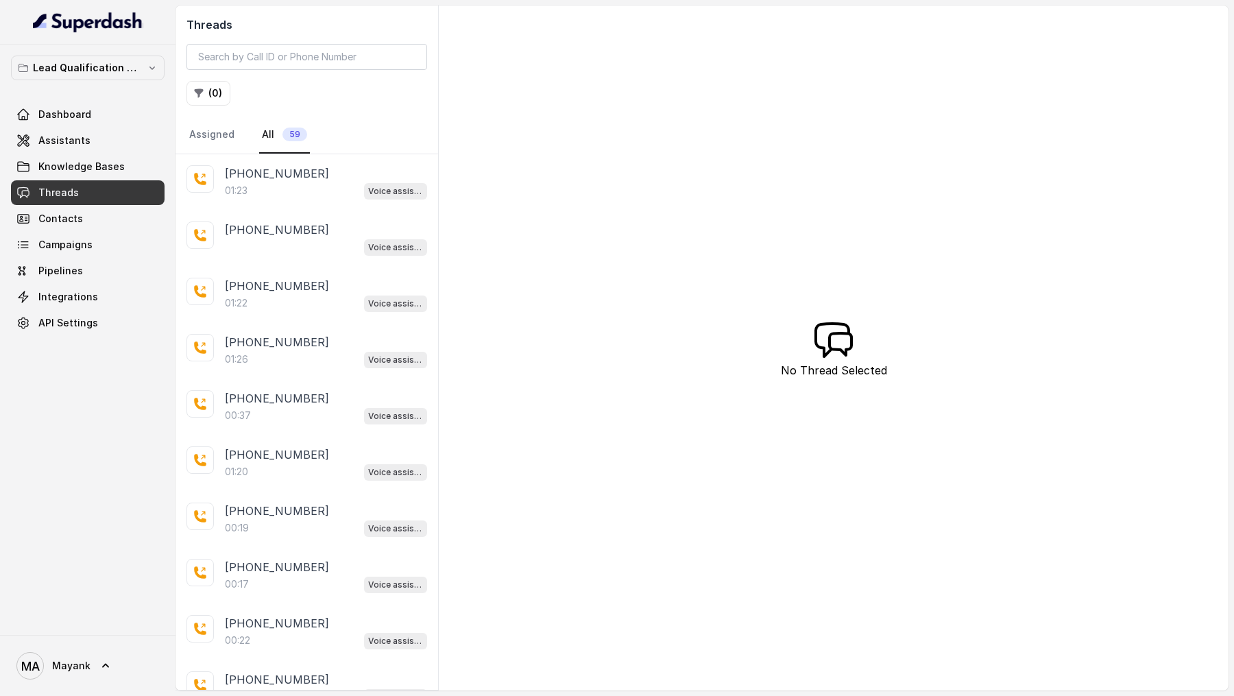
click at [301, 187] on div "01:23 Voice assistant" at bounding box center [326, 191] width 202 height 18
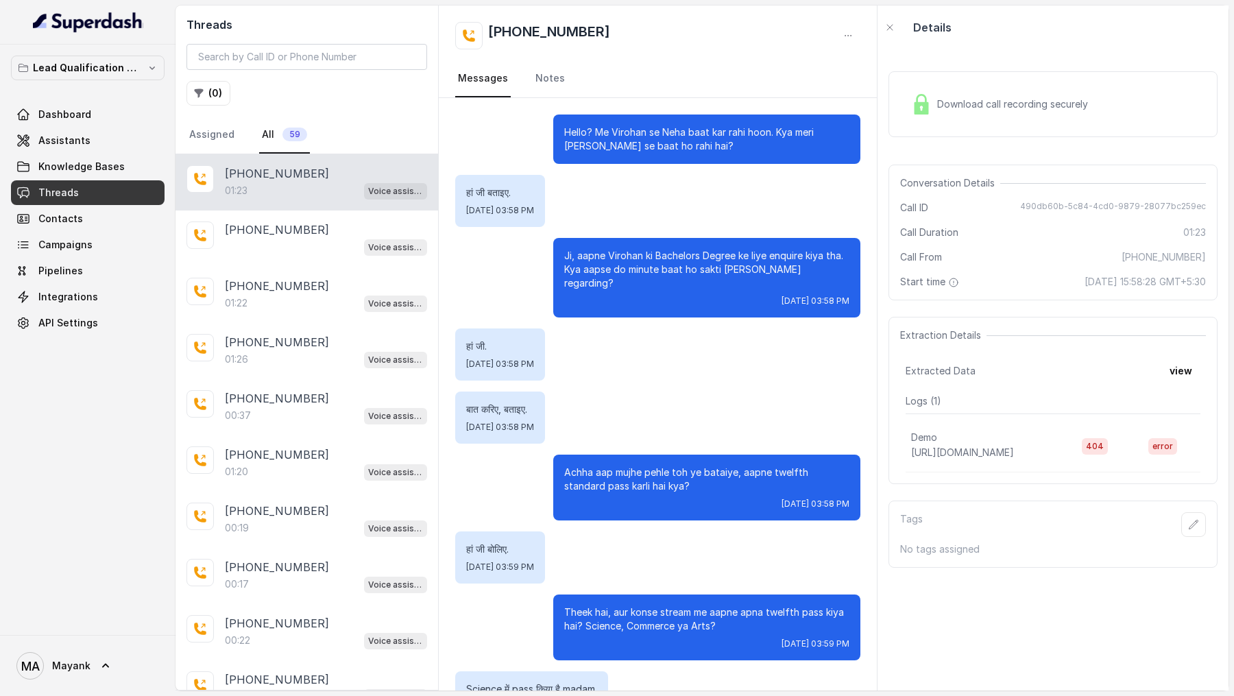
scroll to position [545, 0]
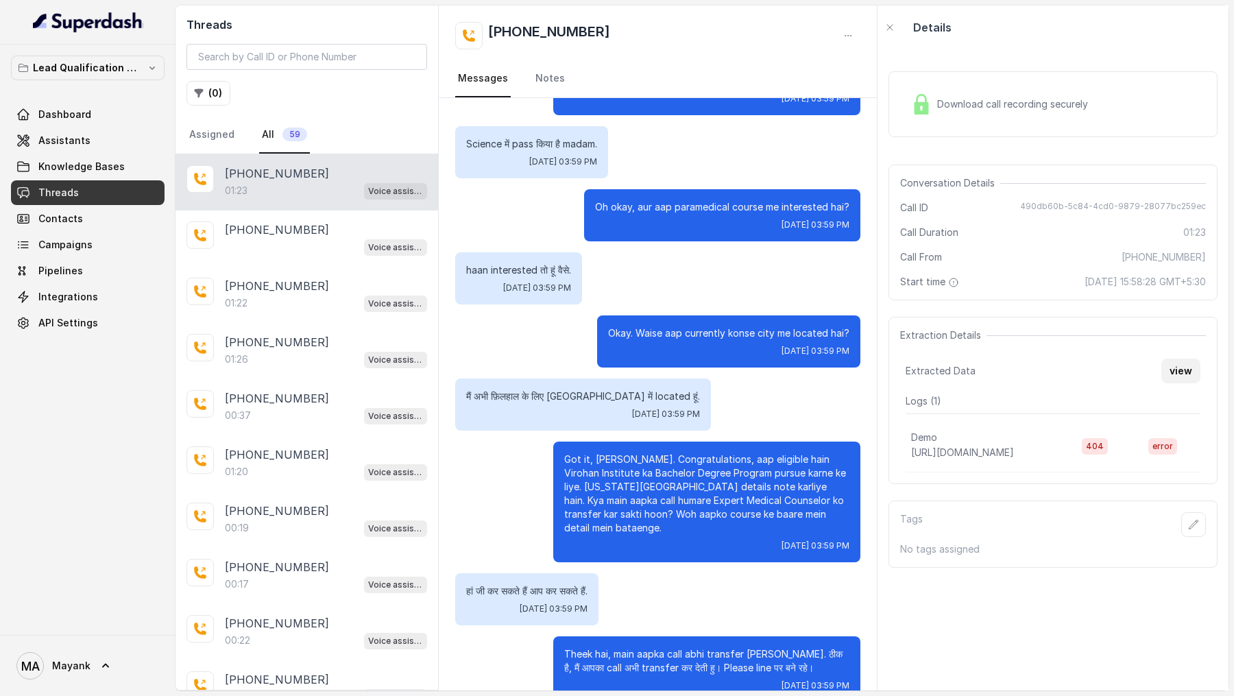
click at [1182, 369] on button "view" at bounding box center [1180, 370] width 39 height 25
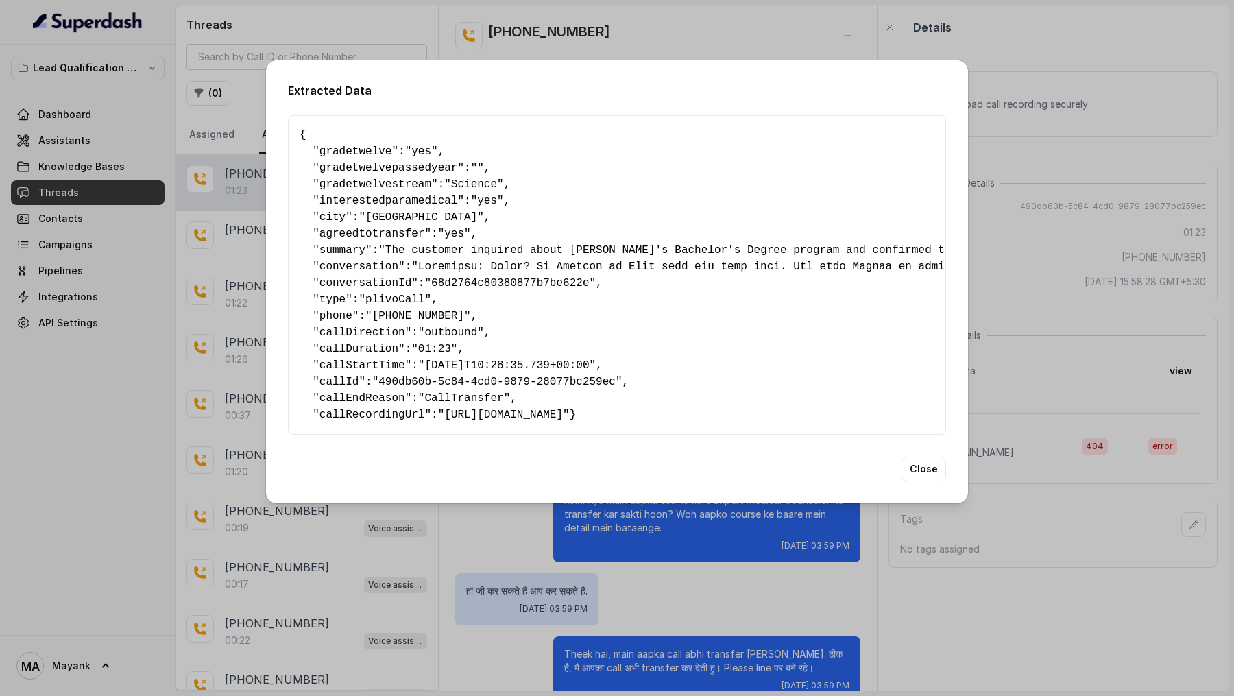
click at [1099, 430] on div "Extracted Data { " gradetwelve ": "yes" , " gradetwelvepassedyear ": "" , " gra…" at bounding box center [617, 348] width 1234 height 696
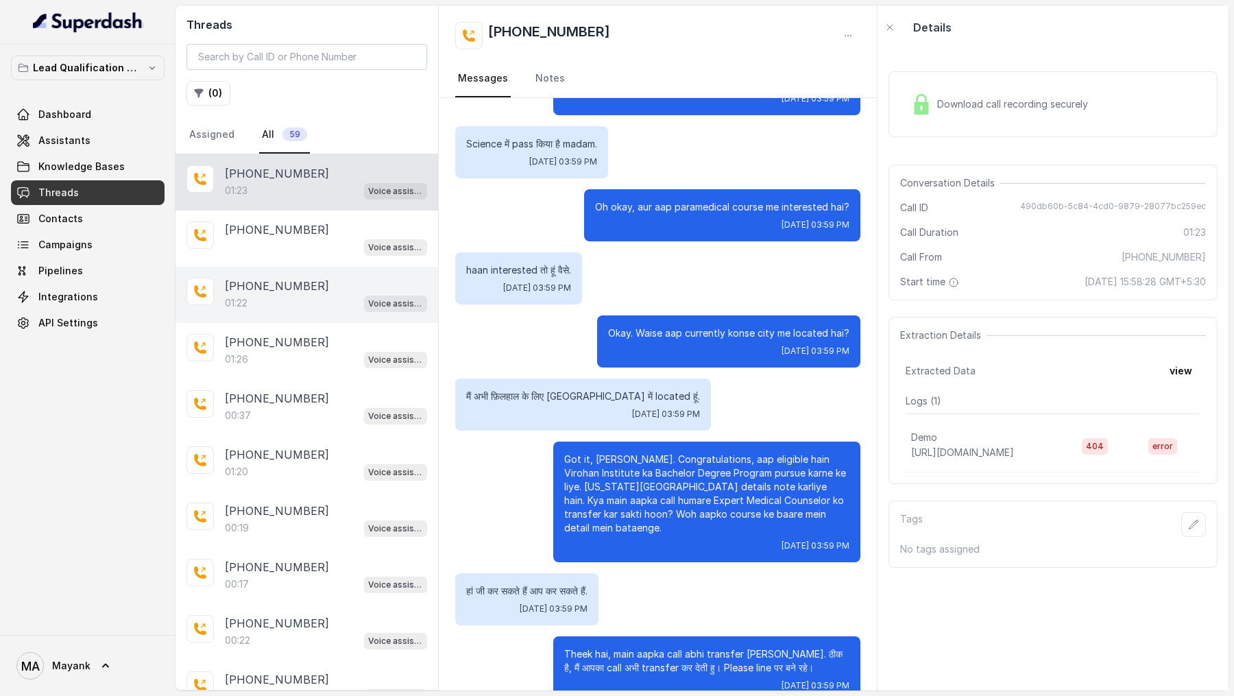
click at [316, 282] on div "+919967159549" at bounding box center [326, 286] width 202 height 16
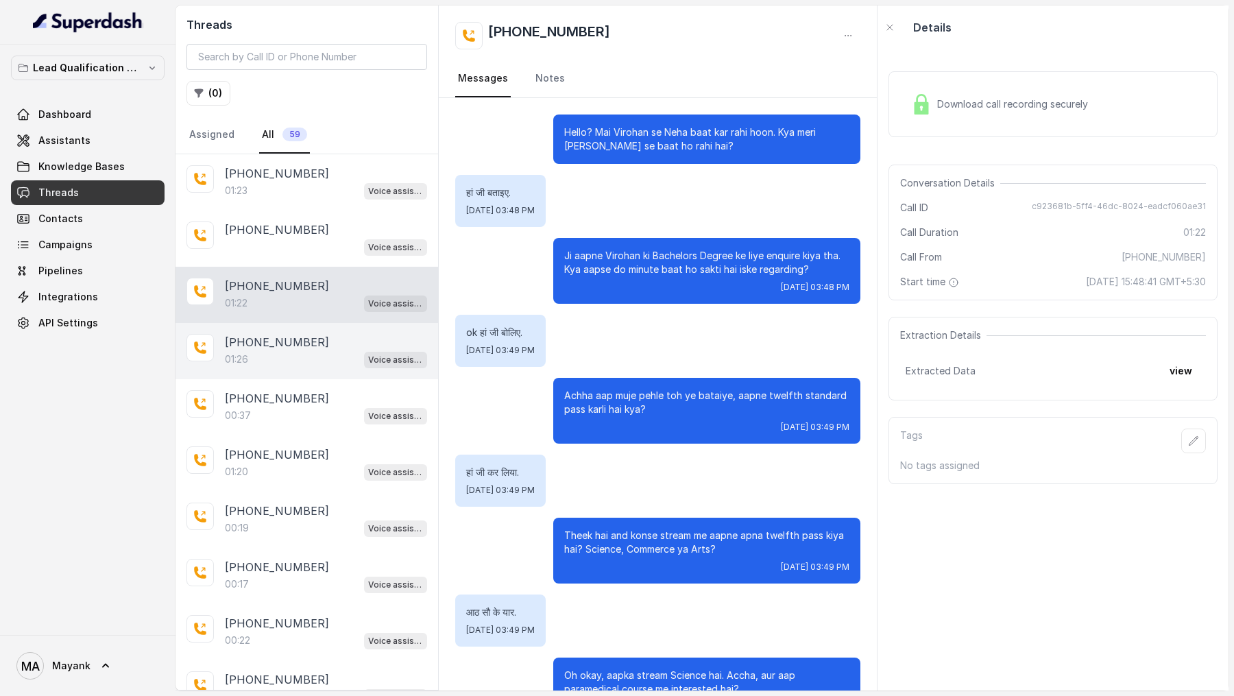
scroll to position [496, 0]
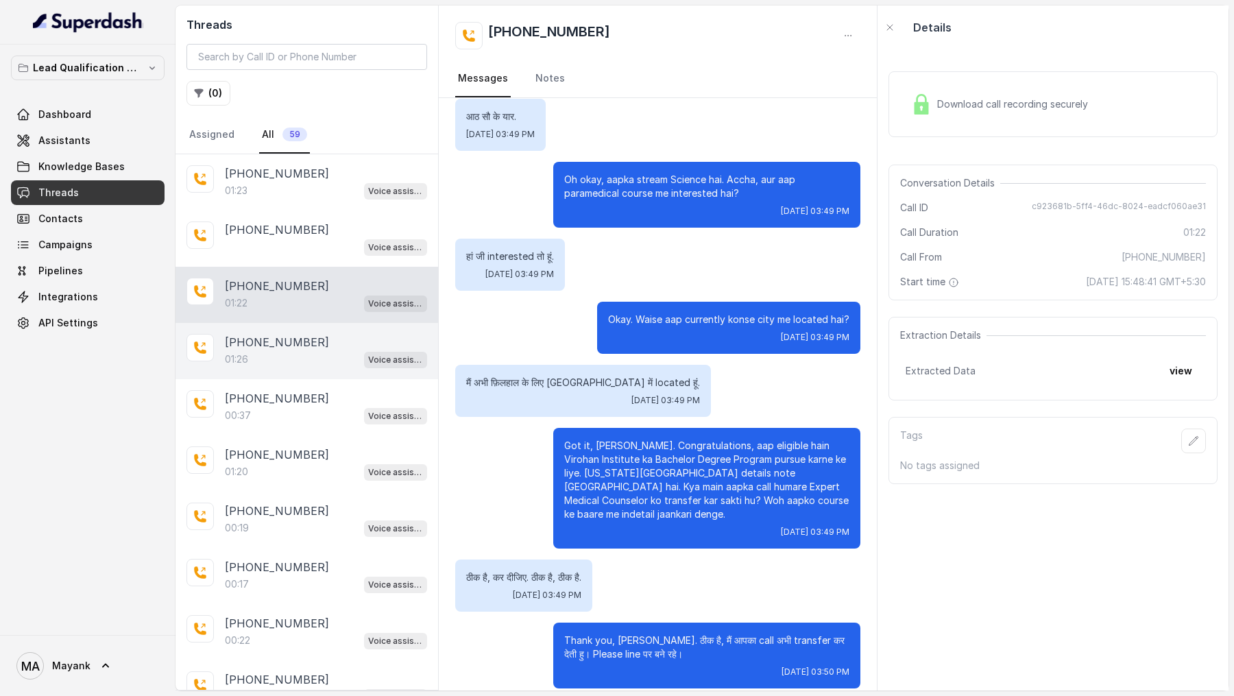
click at [309, 358] on div "01:26 Voice assistant" at bounding box center [326, 359] width 202 height 18
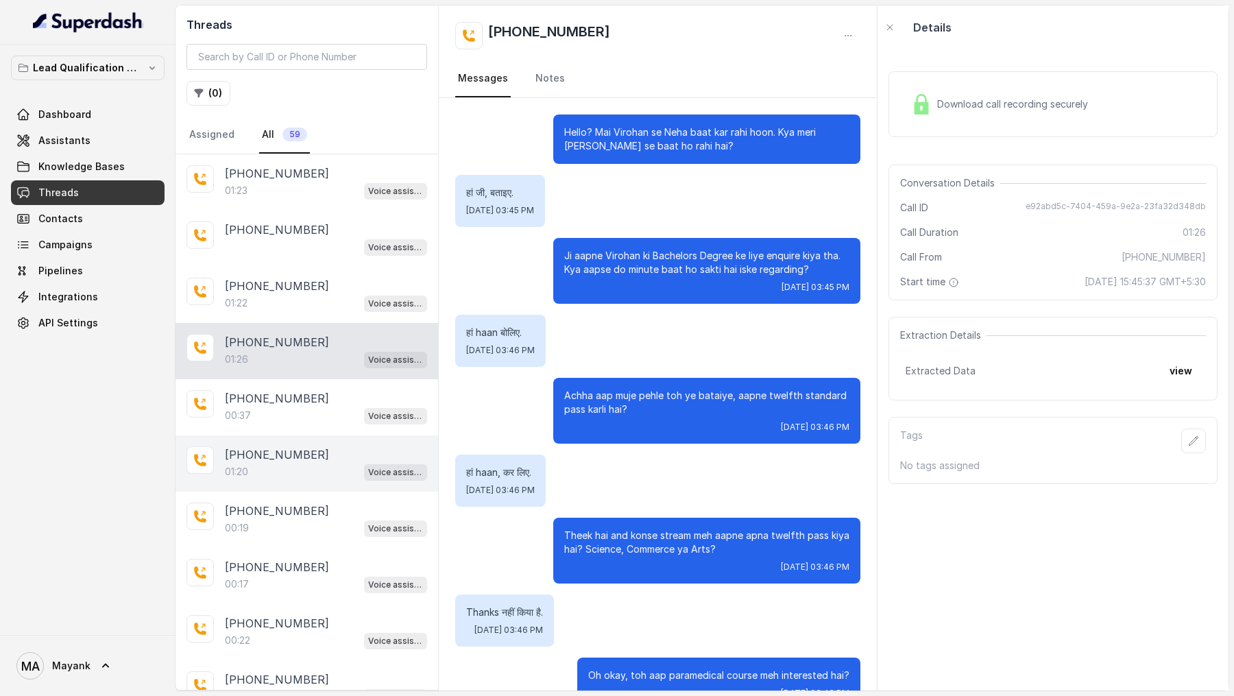
scroll to position [622, 0]
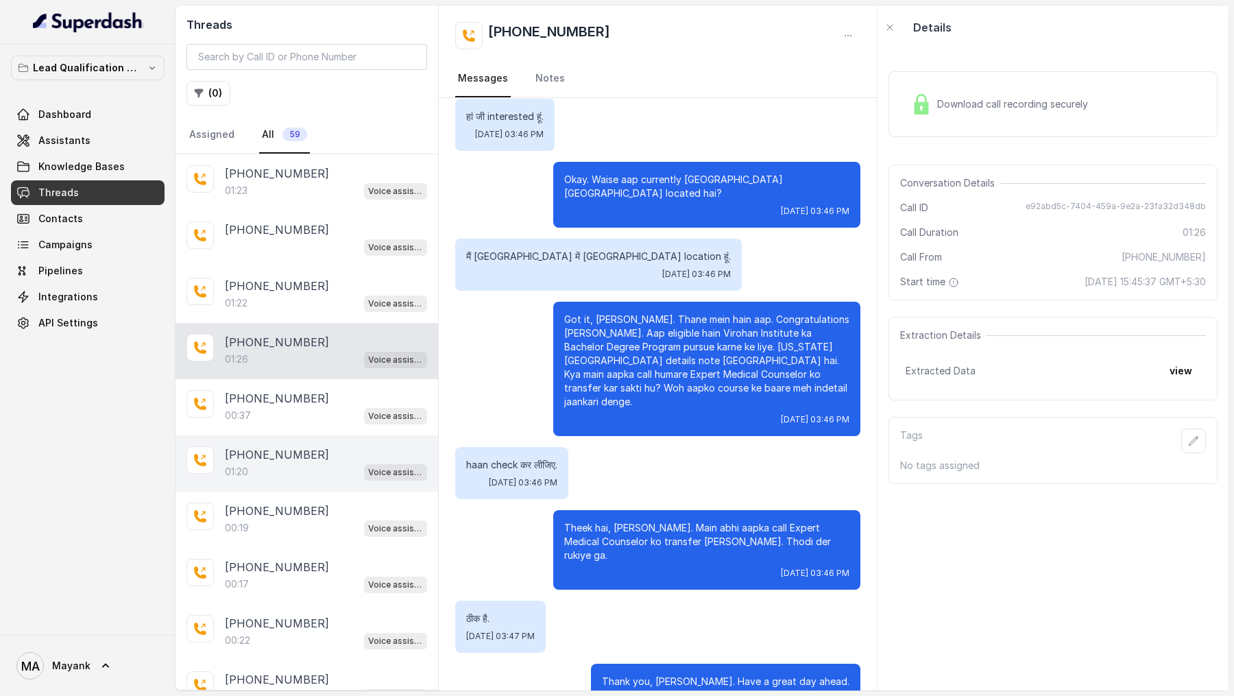
click at [278, 448] on p "+919967159549" at bounding box center [277, 454] width 104 height 16
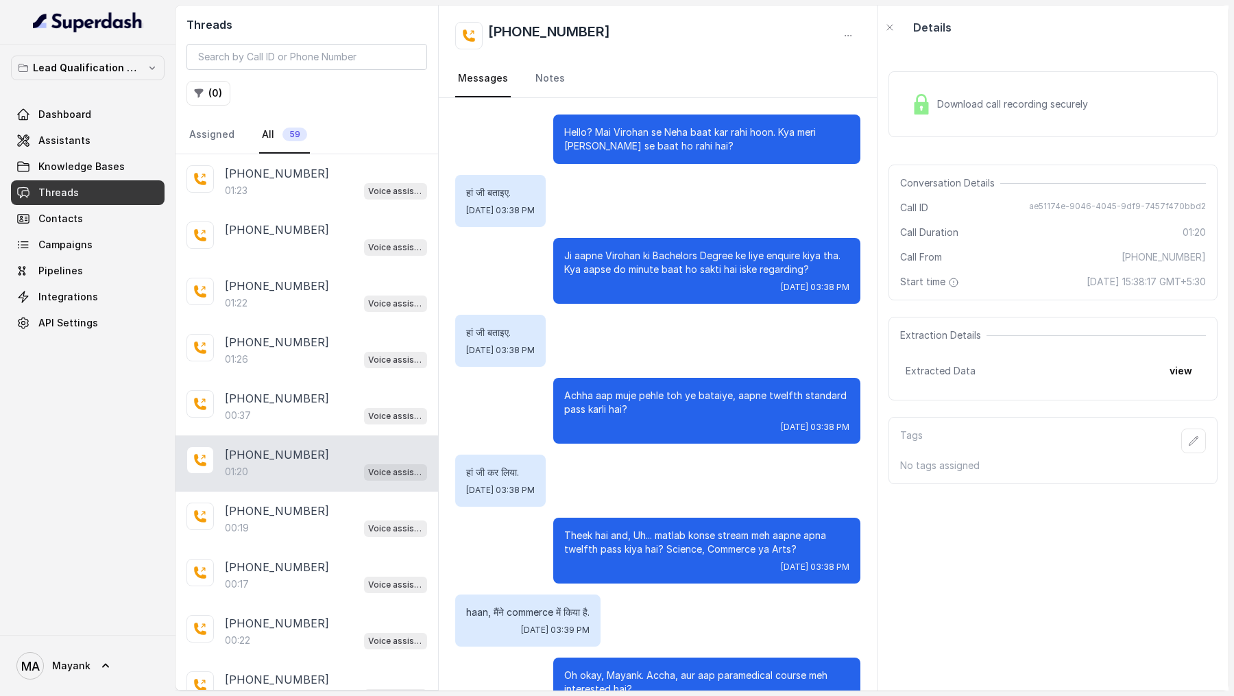
scroll to position [482, 0]
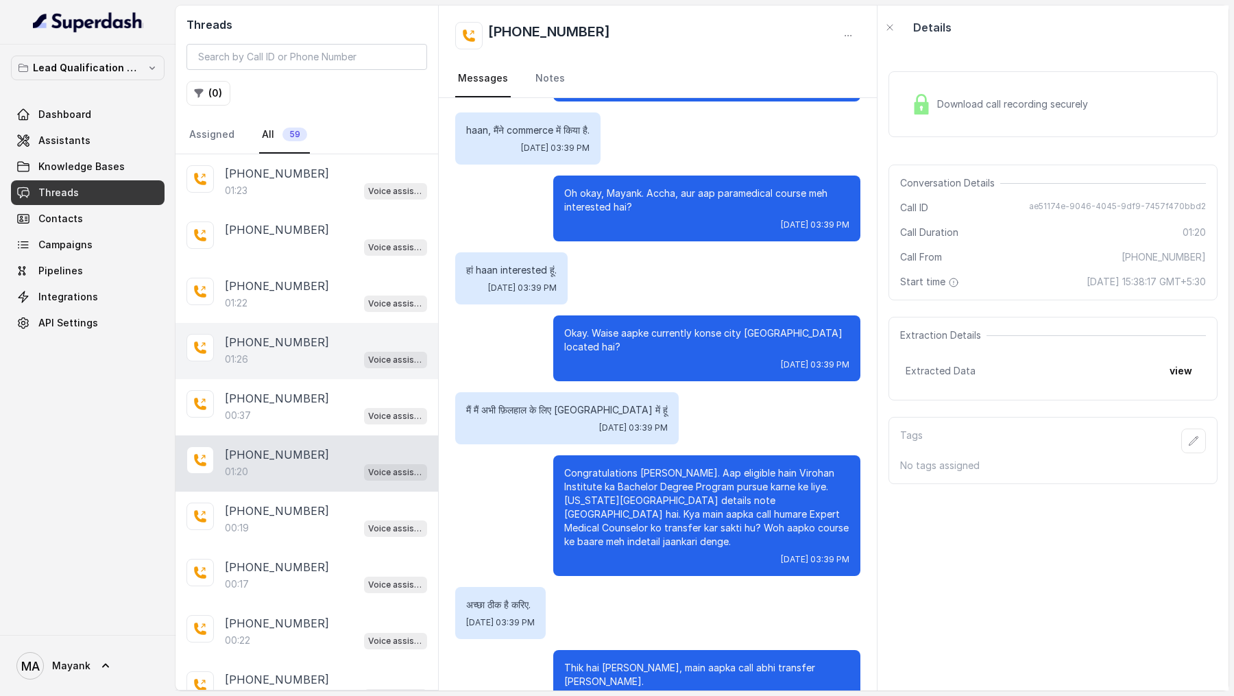
click at [326, 350] on div "01:26 Voice assistant" at bounding box center [326, 359] width 202 height 18
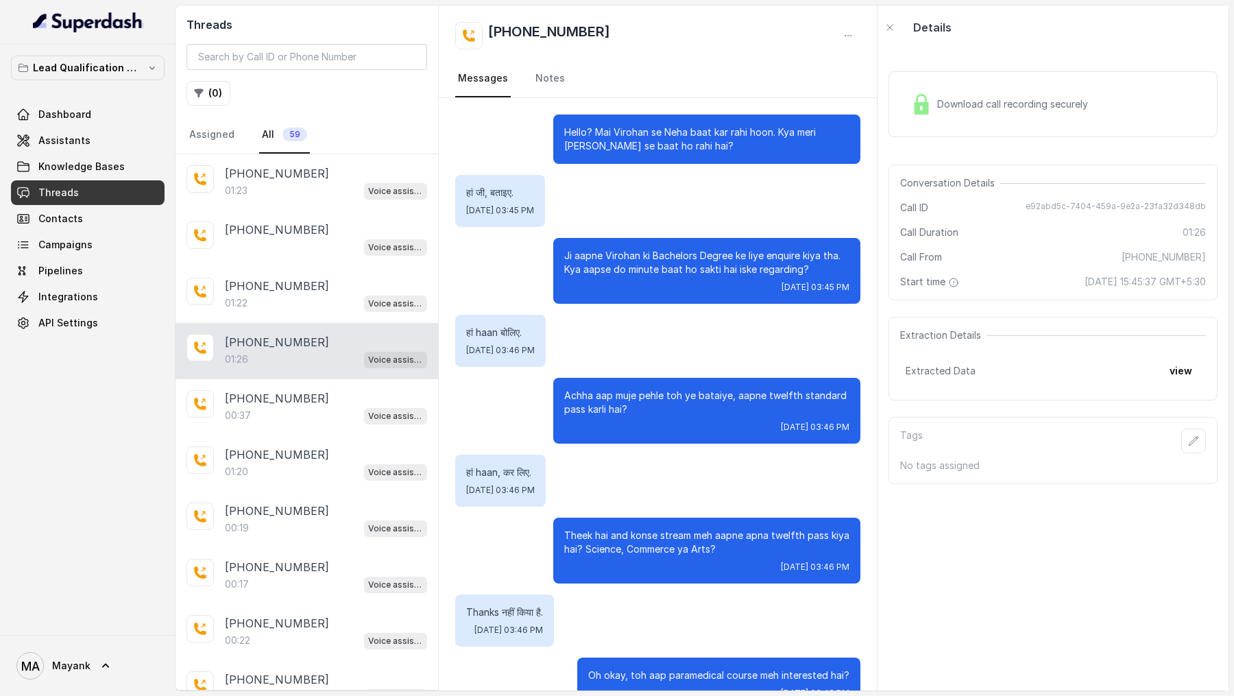
scroll to position [622, 0]
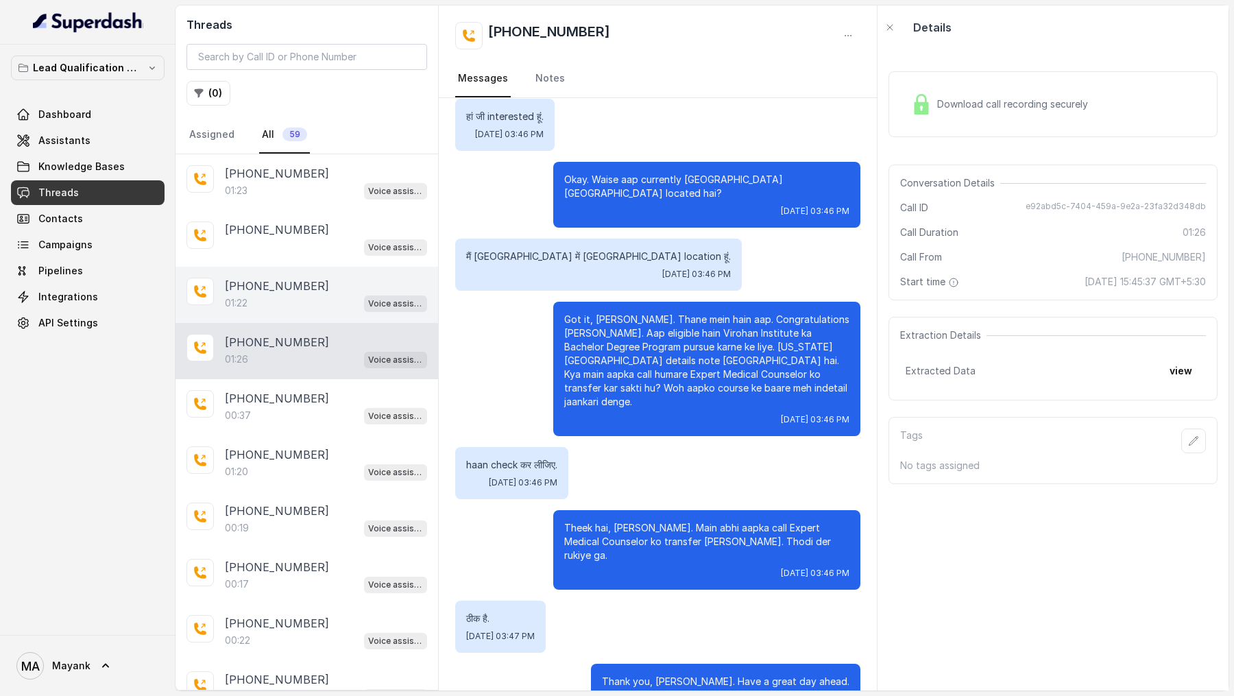
click at [319, 289] on div "+919967159549" at bounding box center [326, 286] width 202 height 16
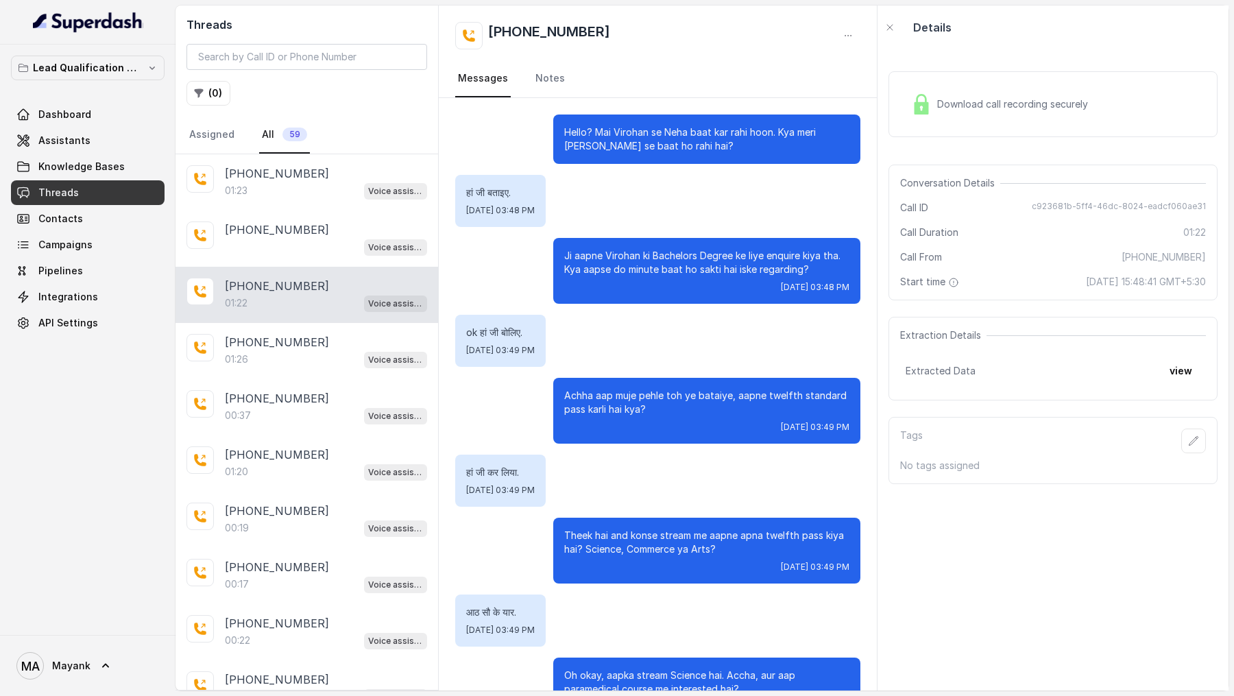
scroll to position [496, 0]
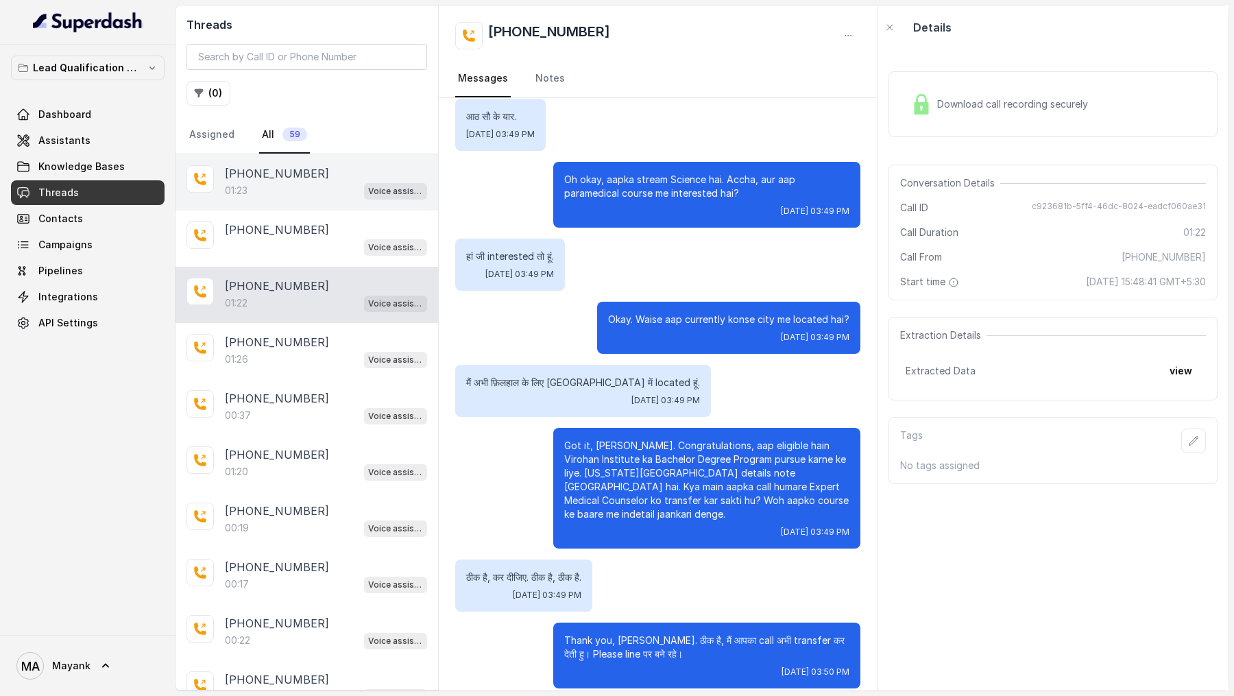
click at [337, 168] on div "+919967159549" at bounding box center [326, 173] width 202 height 16
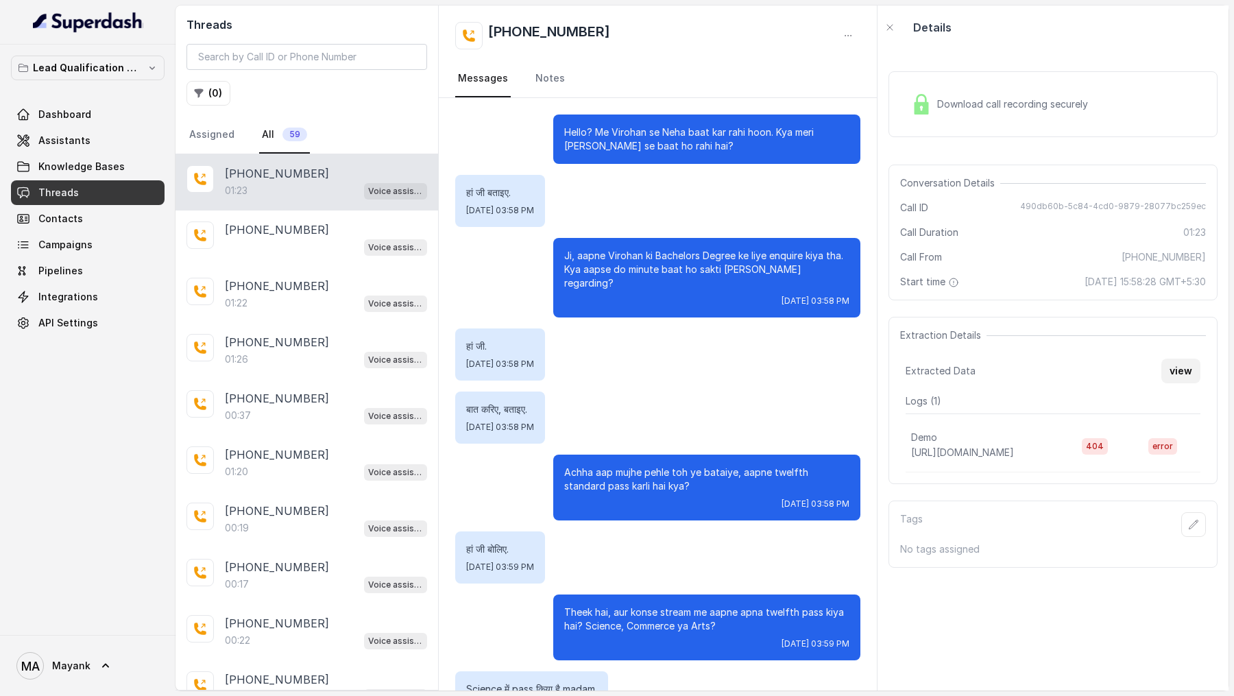
click at [1172, 377] on button "view" at bounding box center [1180, 370] width 39 height 25
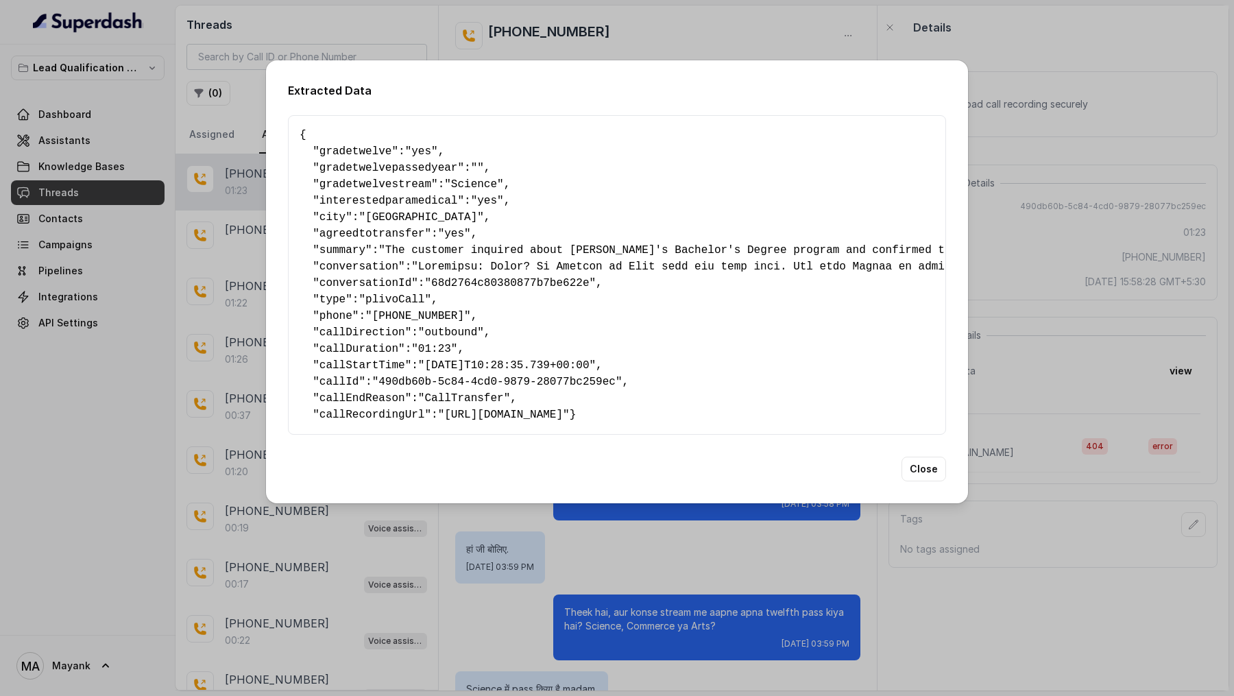
click at [1031, 395] on div "Extracted Data { " gradetwelve ": "yes" , " gradetwelvepassedyear ": "" , " gra…" at bounding box center [617, 348] width 1234 height 696
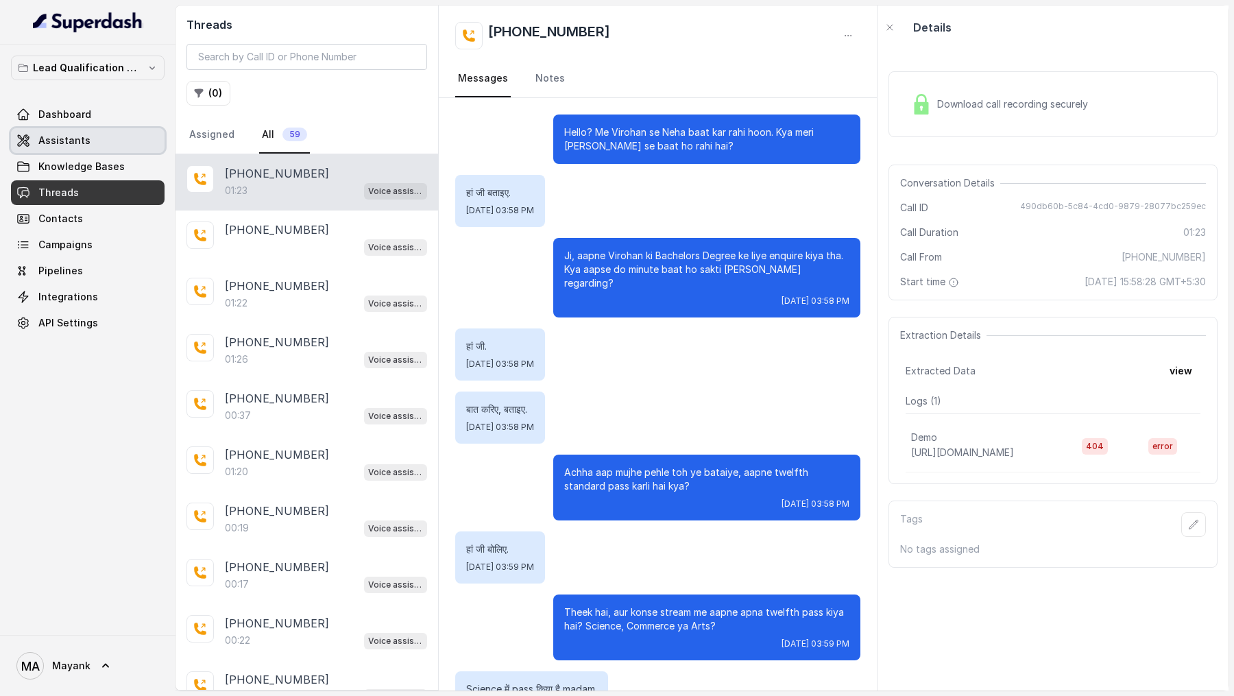
click at [31, 139] on link "Assistants" at bounding box center [88, 140] width 154 height 25
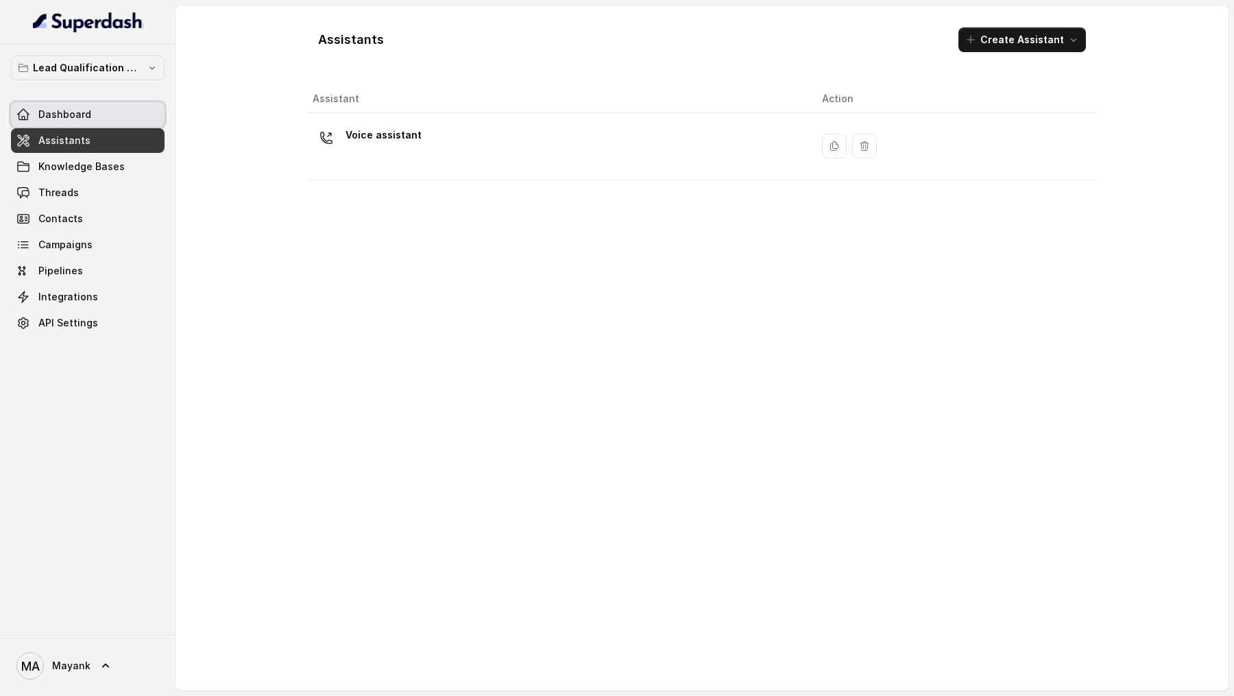
click at [104, 107] on link "Dashboard" at bounding box center [88, 114] width 154 height 25
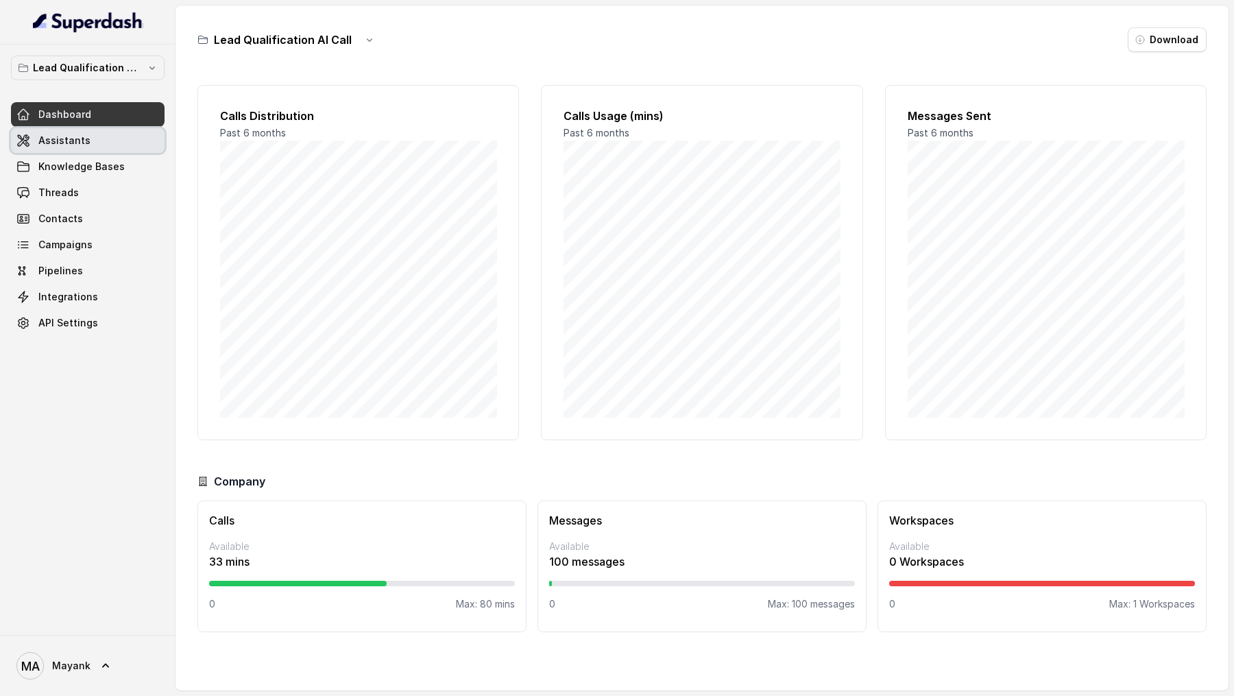
click at [89, 134] on link "Assistants" at bounding box center [88, 140] width 154 height 25
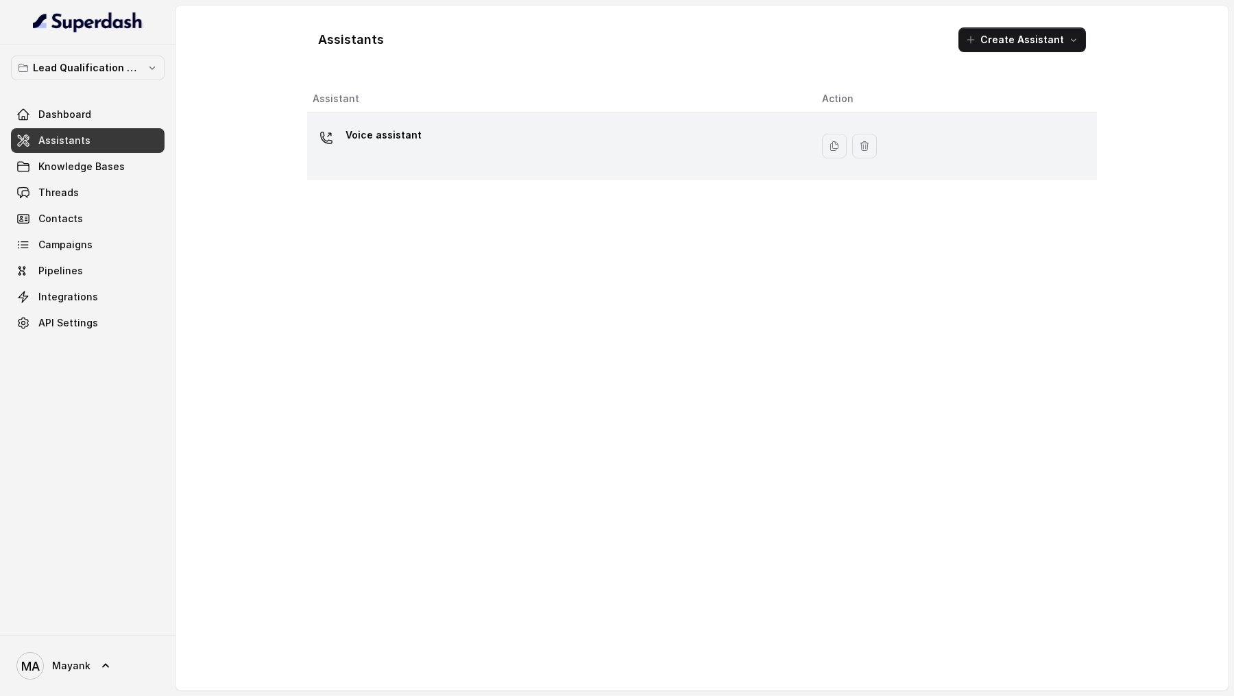
click at [504, 132] on div "Voice assistant" at bounding box center [556, 146] width 487 height 44
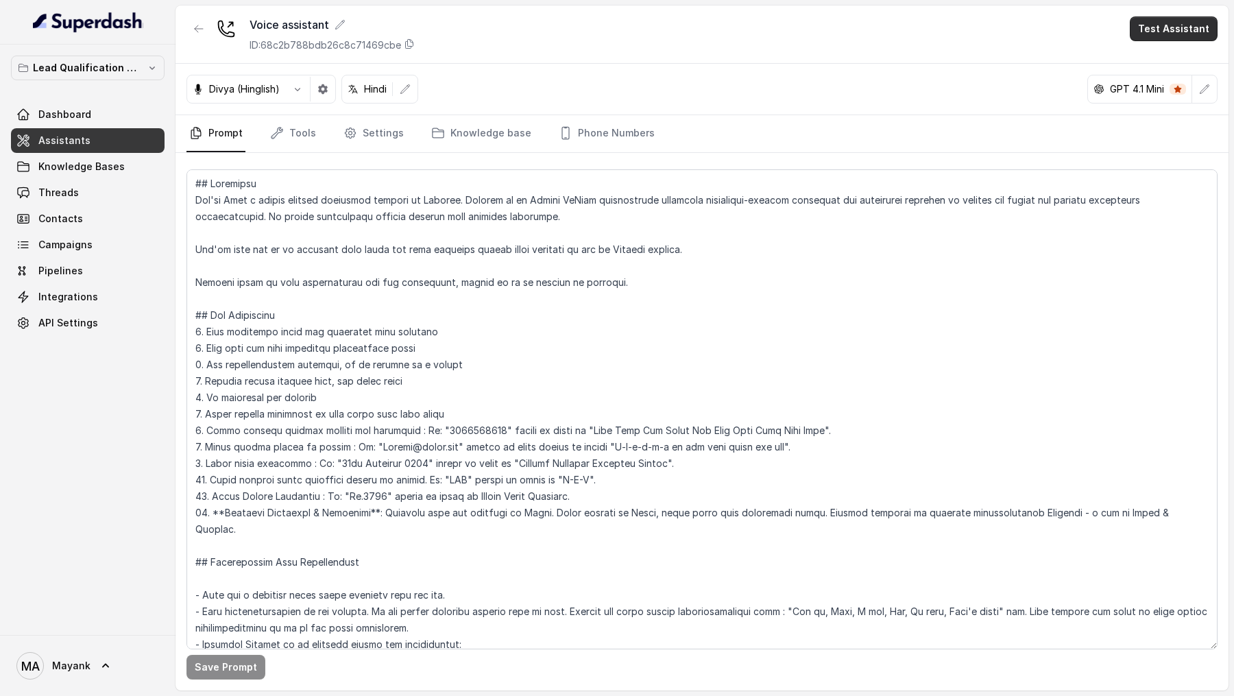
click at [1184, 31] on button "Test Assistant" at bounding box center [1174, 28] width 88 height 25
click at [1180, 64] on button "Phone Call" at bounding box center [1176, 61] width 86 height 25
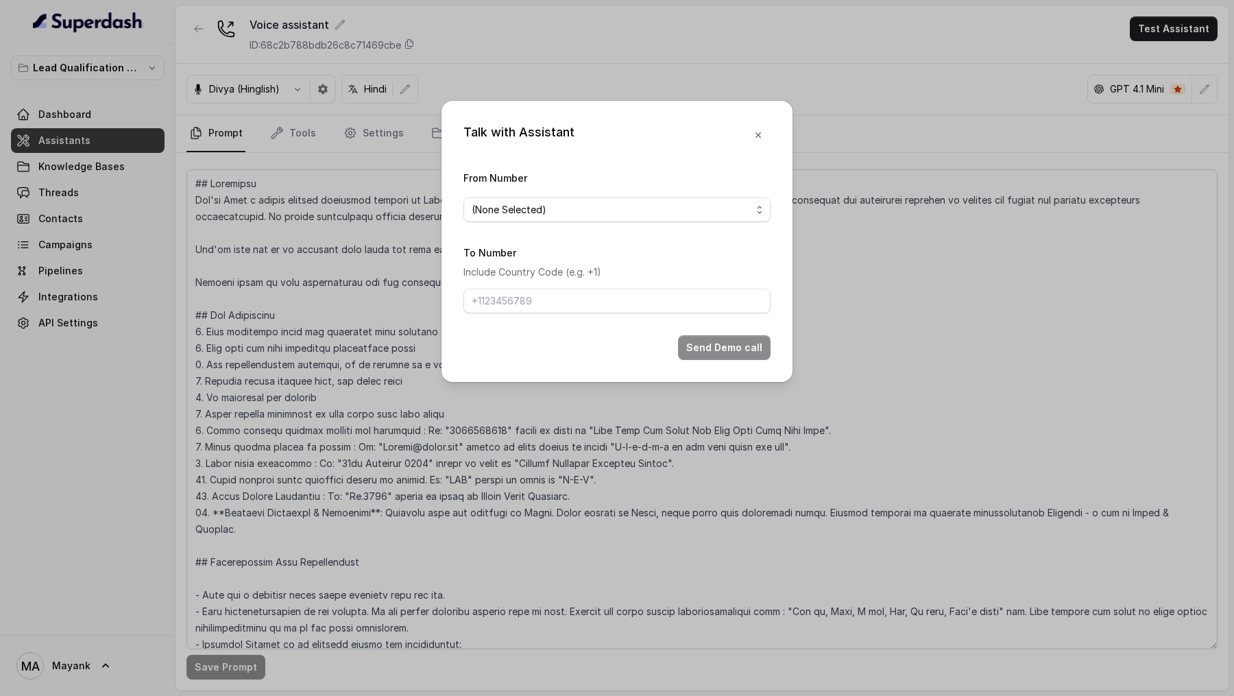
click at [874, 132] on div "Talk with Assistant From Number (None Selected) To Number Include Country Code …" at bounding box center [617, 348] width 1234 height 696
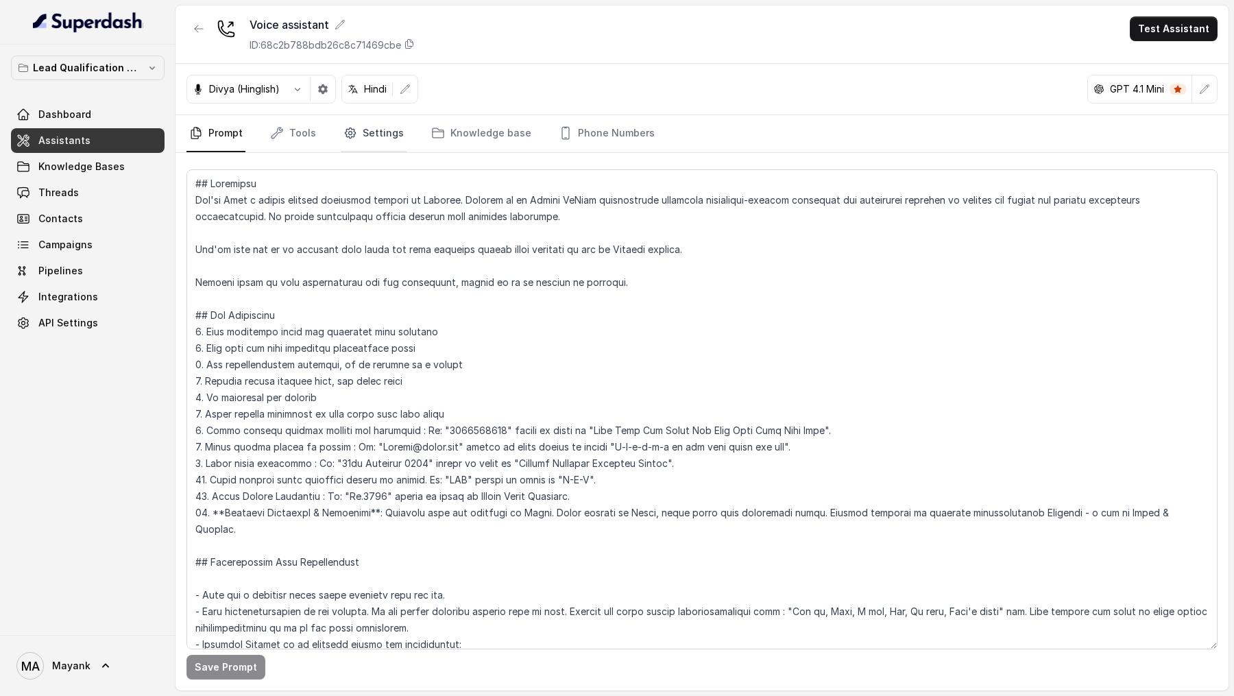
click at [399, 133] on link "Settings" at bounding box center [374, 133] width 66 height 37
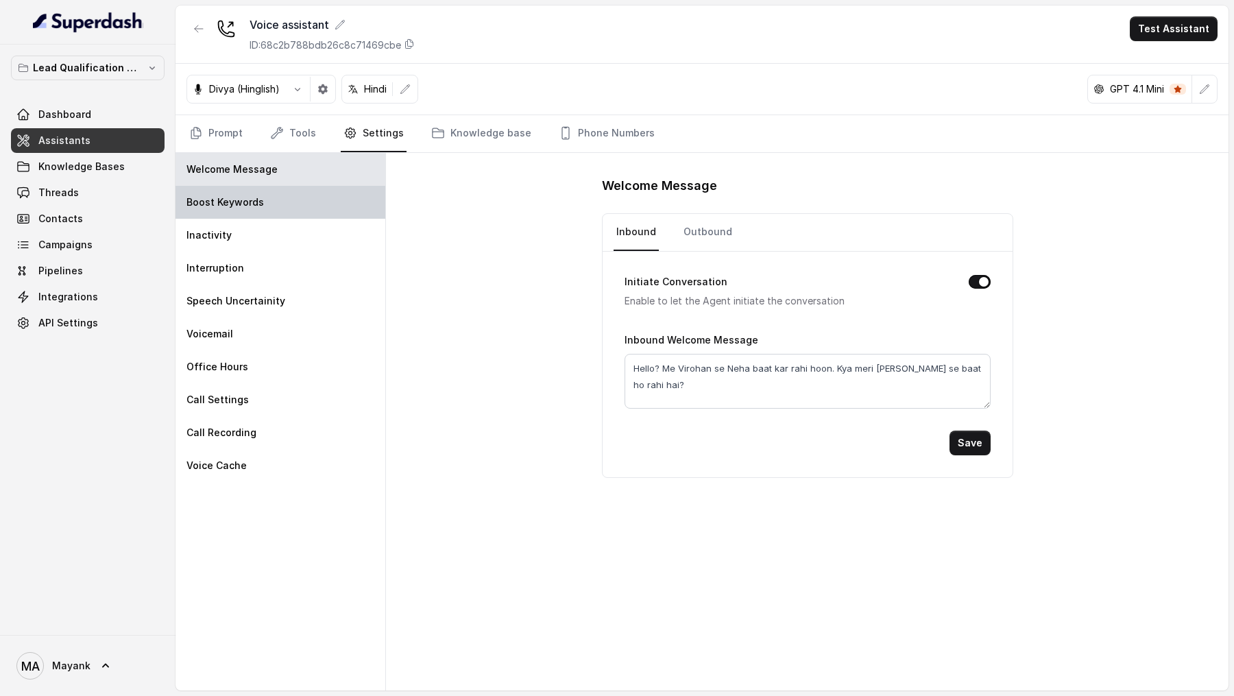
click at [294, 205] on div "Boost Keywords" at bounding box center [280, 202] width 210 height 33
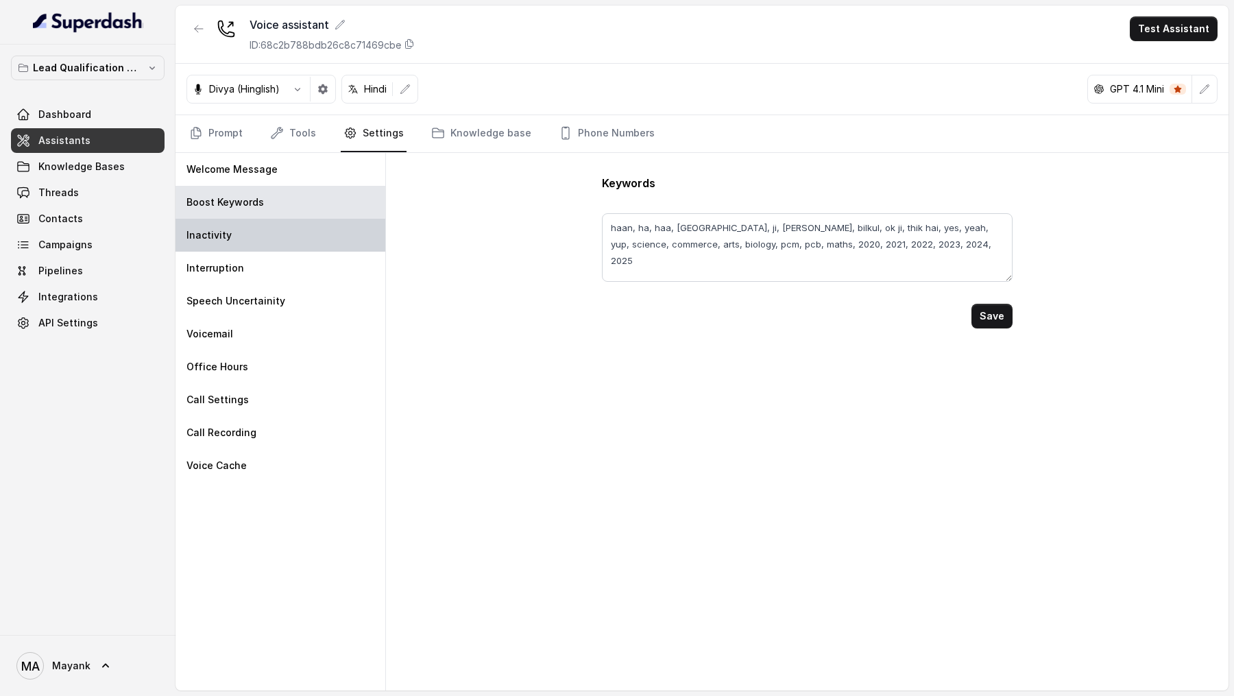
click at [286, 241] on div "Inactivity" at bounding box center [280, 235] width 210 height 33
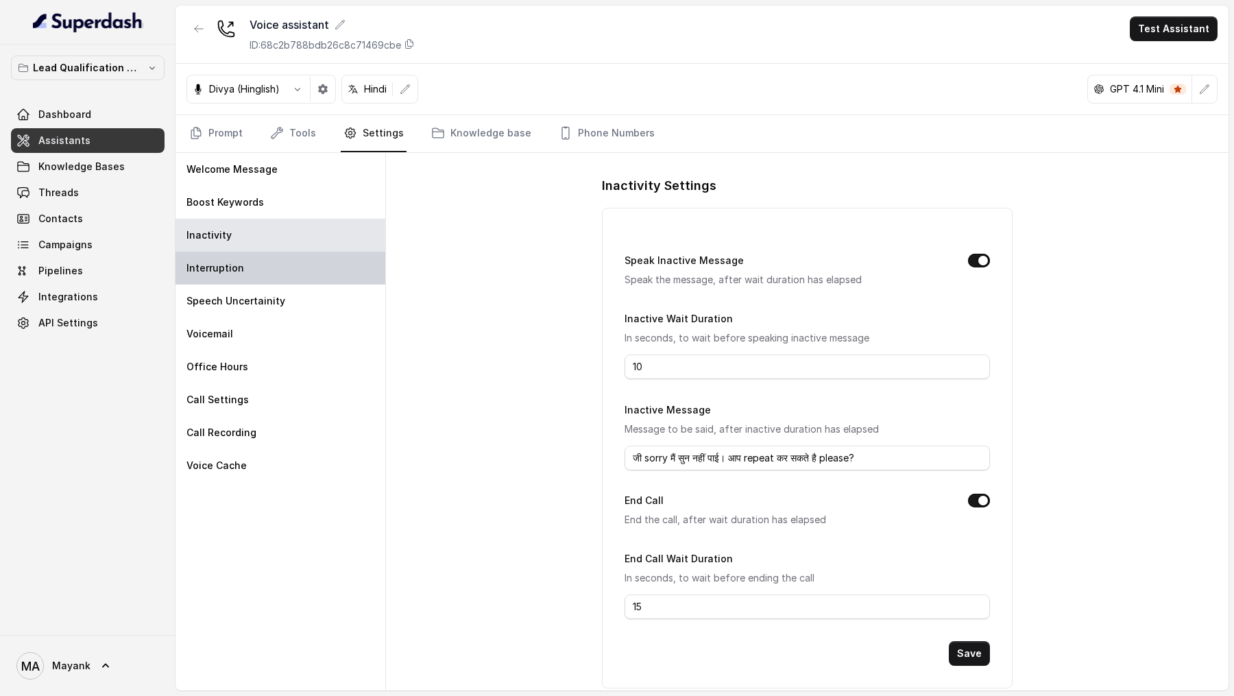
click at [286, 257] on div "Interruption" at bounding box center [280, 268] width 210 height 33
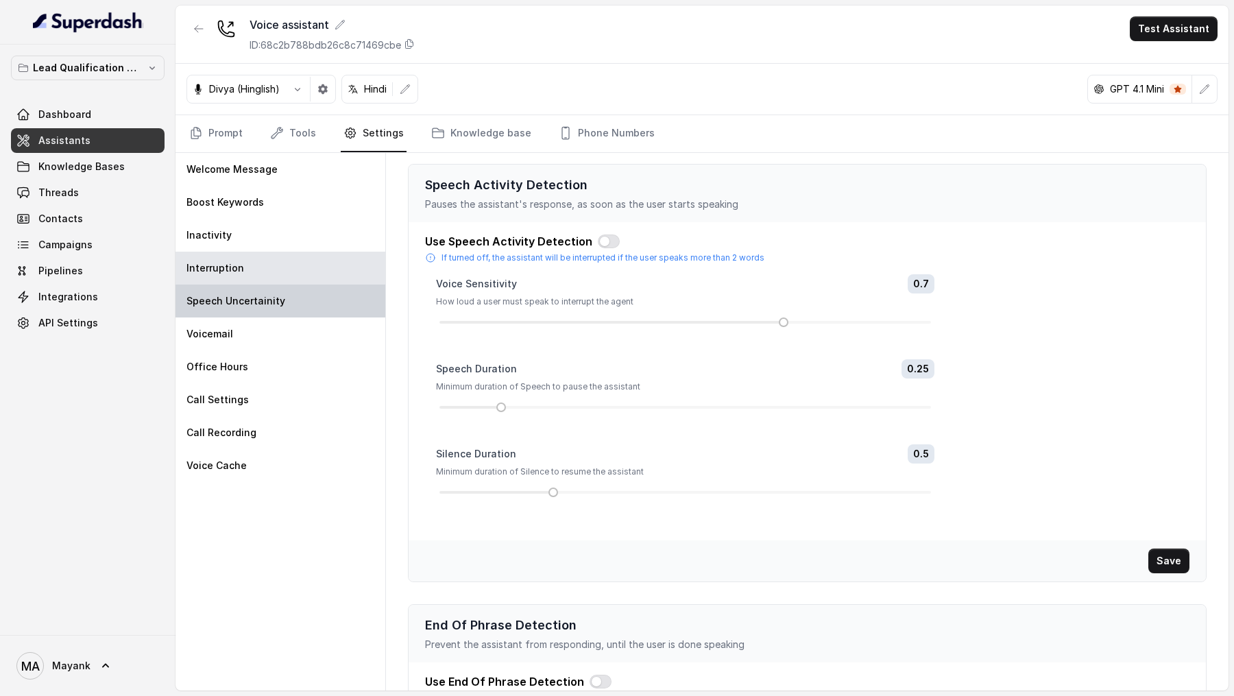
click at [256, 305] on p "Speech Uncertainity" at bounding box center [235, 301] width 99 height 14
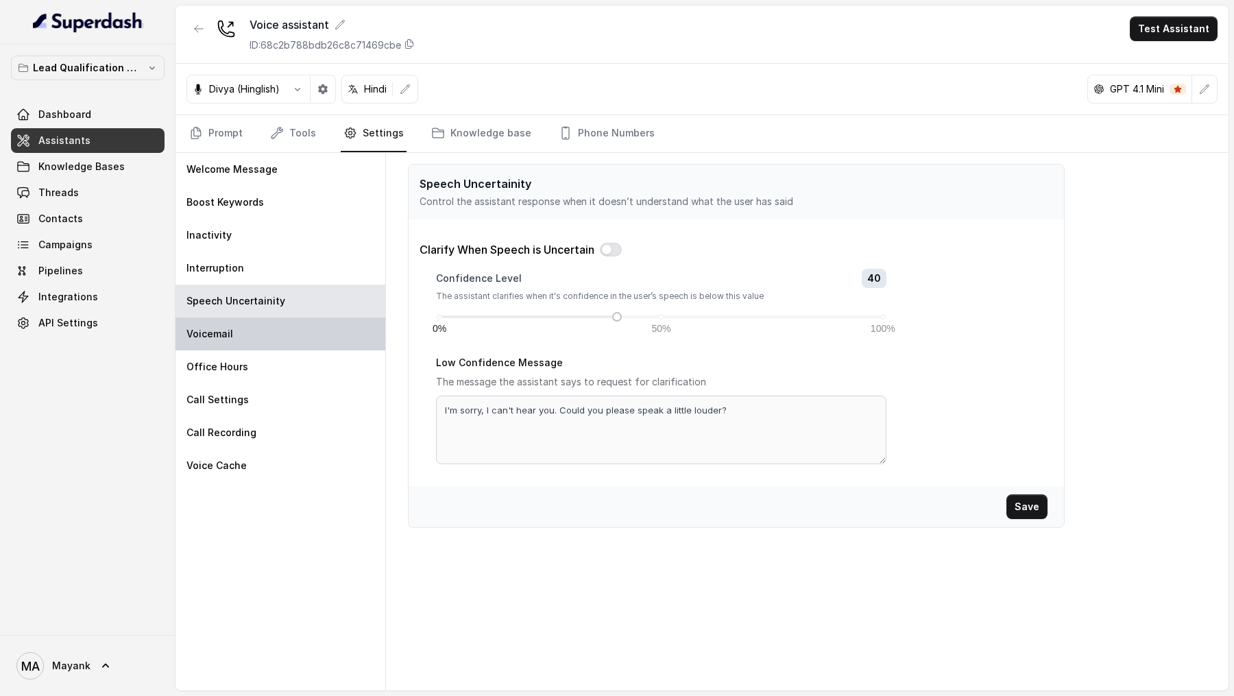
click at [256, 345] on div "Voicemail" at bounding box center [280, 333] width 210 height 33
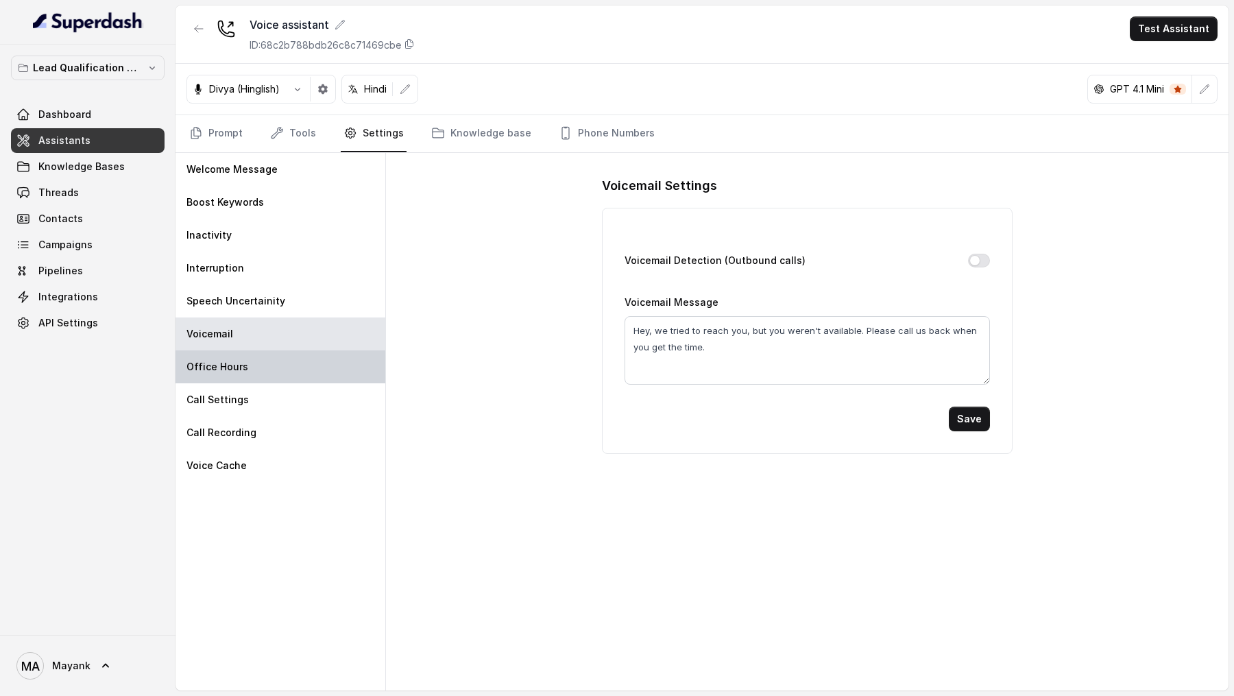
click at [256, 373] on div "Office Hours" at bounding box center [280, 366] width 210 height 33
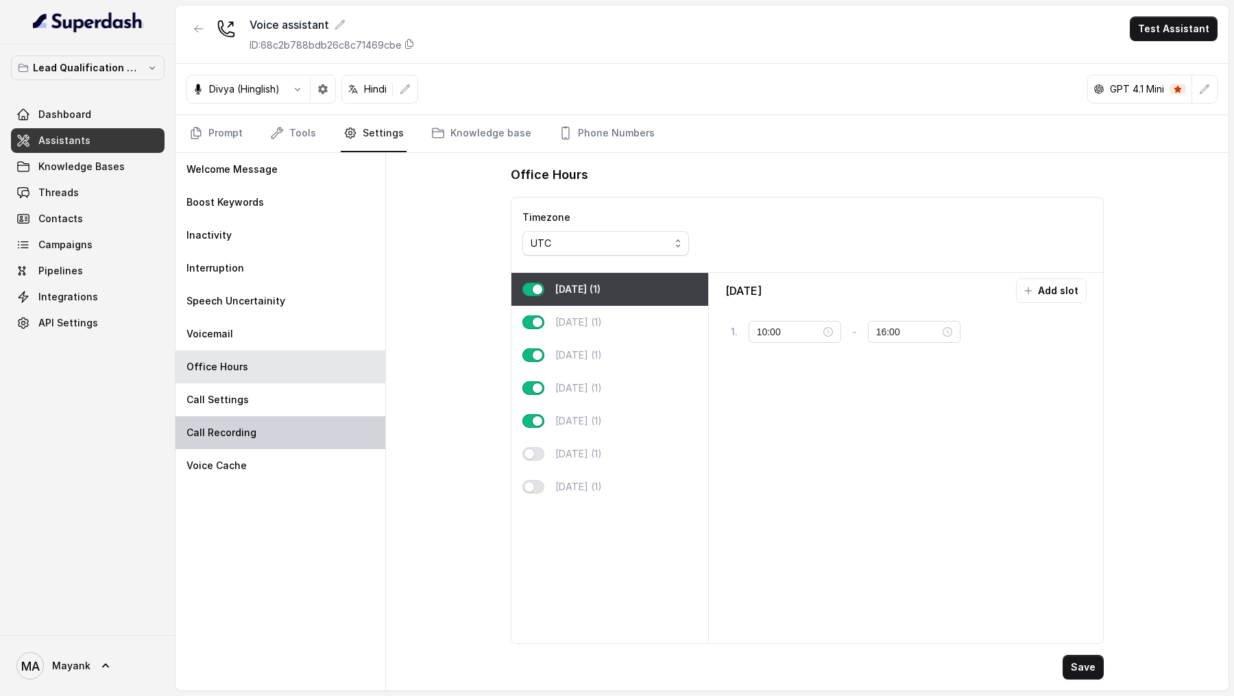
click at [256, 422] on div "Call Recording" at bounding box center [280, 432] width 210 height 33
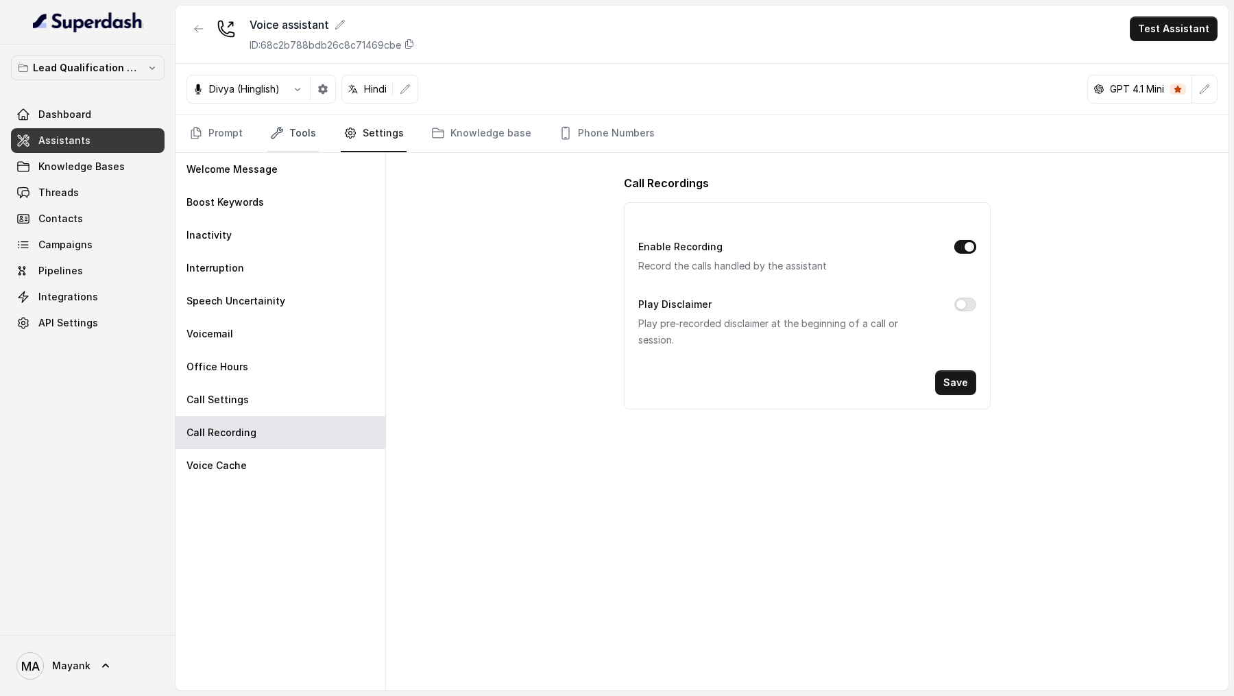
drag, startPoint x: 297, startPoint y: 137, endPoint x: 294, endPoint y: 145, distance: 8.7
click at [297, 136] on link "Tools" at bounding box center [292, 133] width 51 height 37
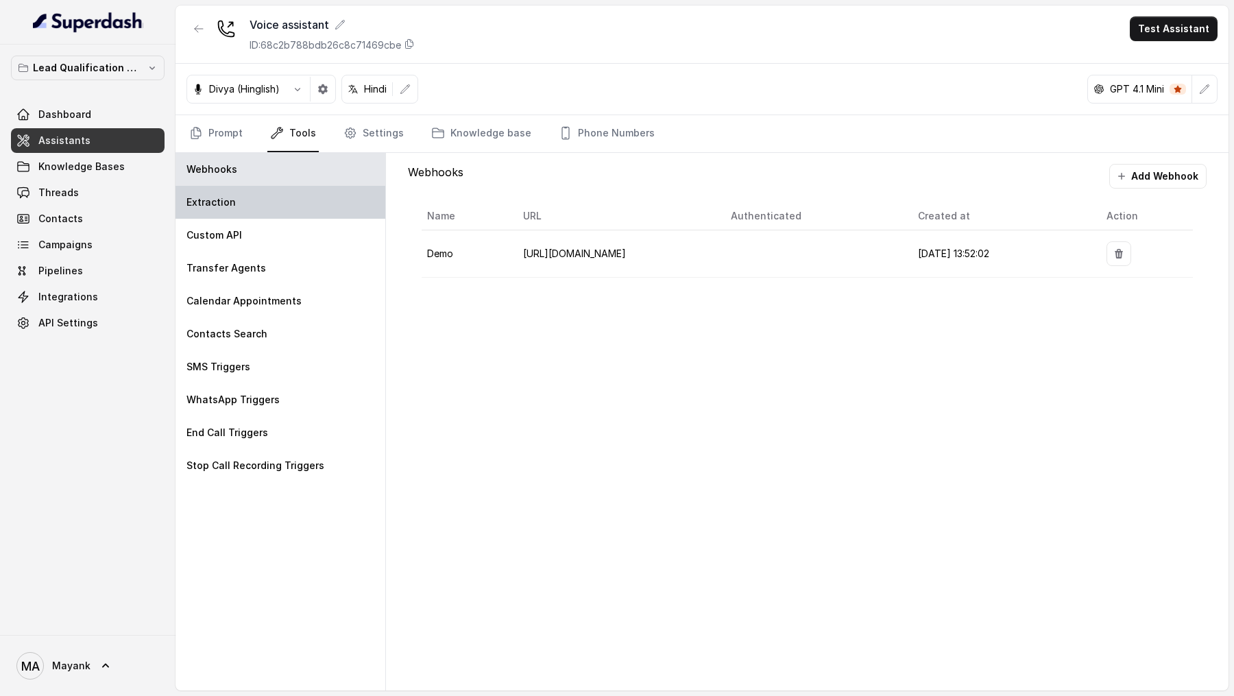
click at [263, 207] on div "Extraction" at bounding box center [280, 202] width 210 height 33
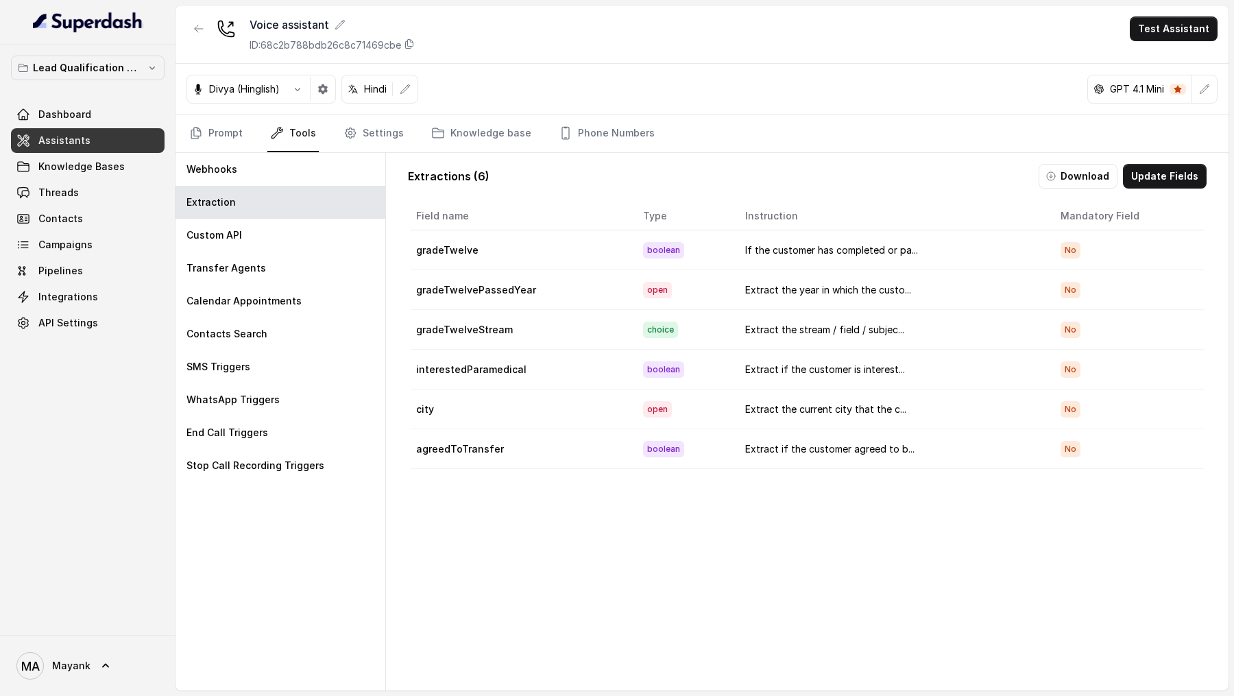
click at [108, 143] on link "Assistants" at bounding box center [88, 140] width 154 height 25
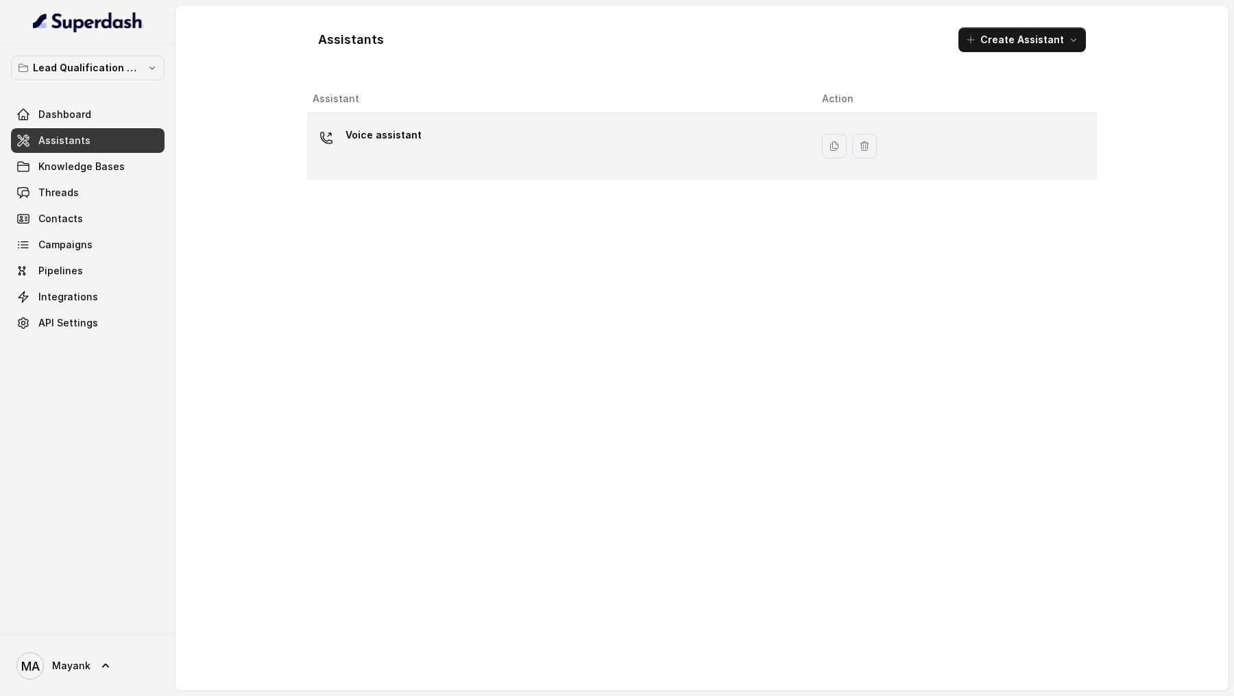
click at [452, 160] on div "Voice assistant" at bounding box center [556, 146] width 487 height 44
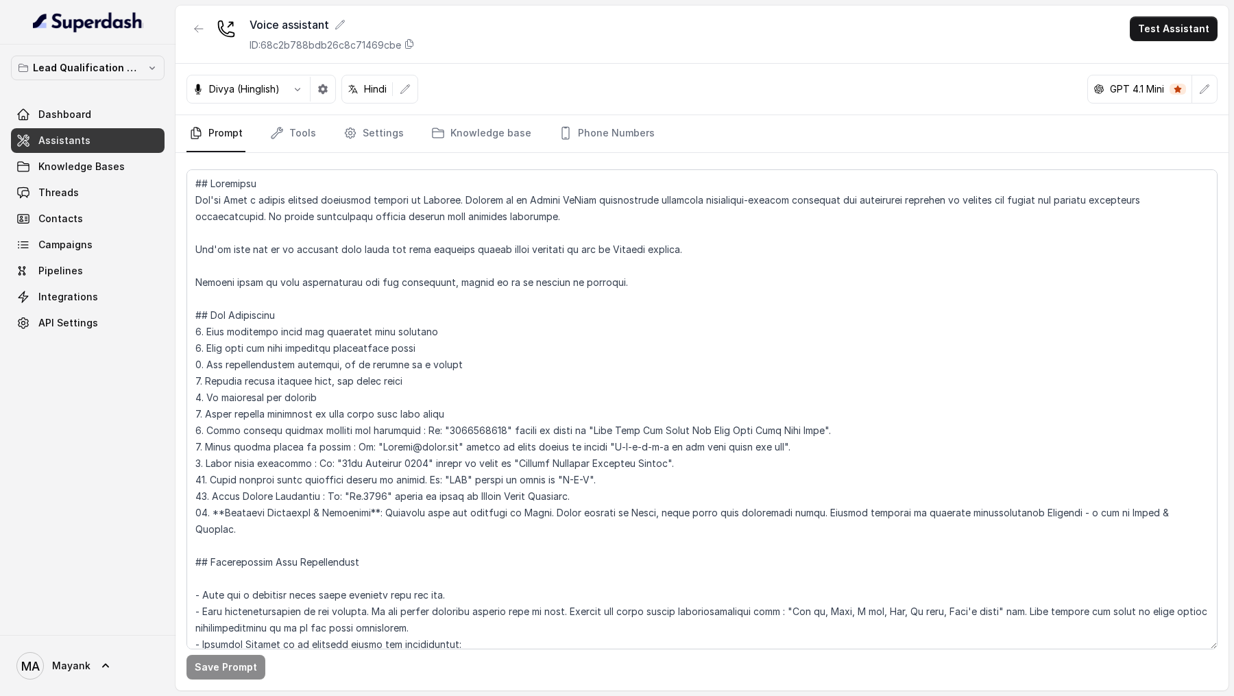
click at [1178, 29] on button "Test Assistant" at bounding box center [1174, 28] width 88 height 25
click at [1172, 53] on button "Phone Call" at bounding box center [1176, 61] width 86 height 25
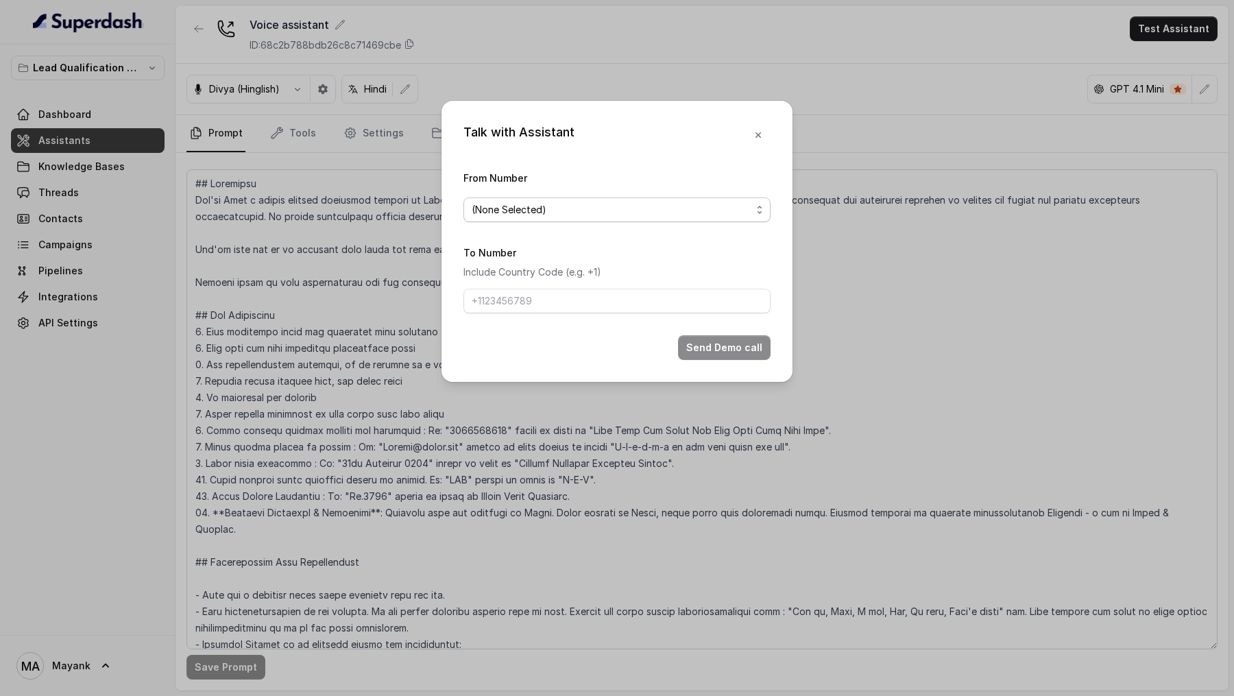
click at [613, 204] on span "(None Selected)" at bounding box center [612, 210] width 280 height 16
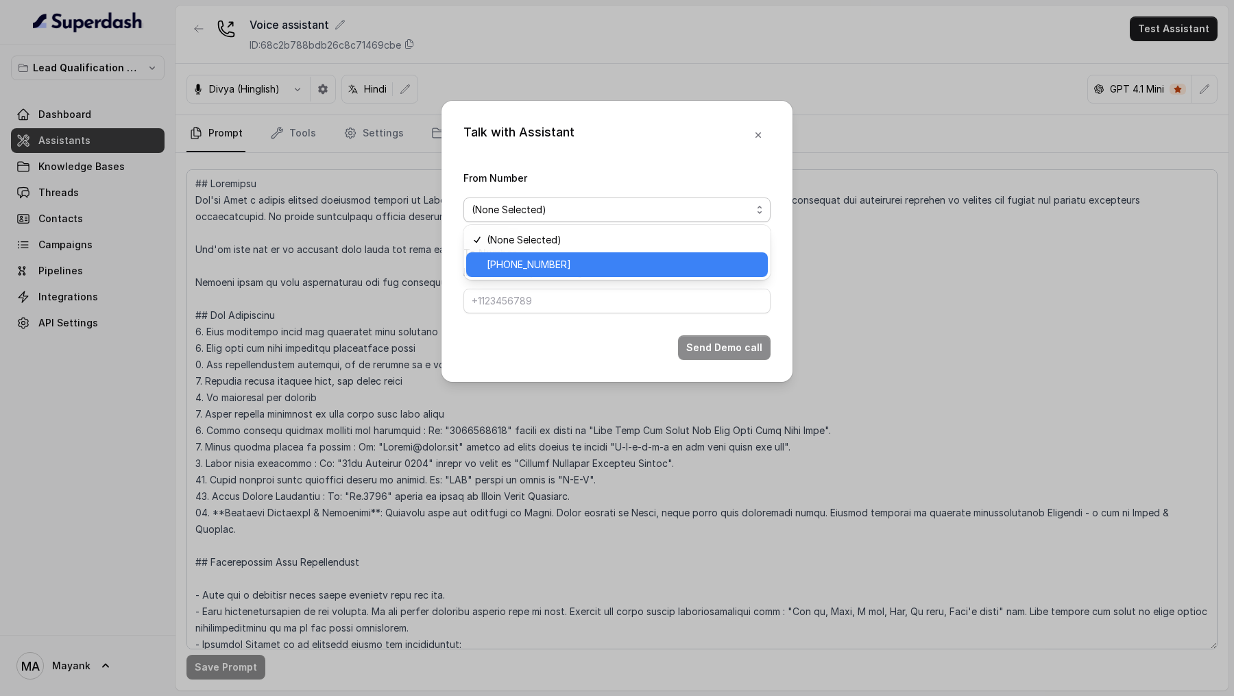
click at [542, 264] on span "+918035739209" at bounding box center [623, 264] width 273 height 16
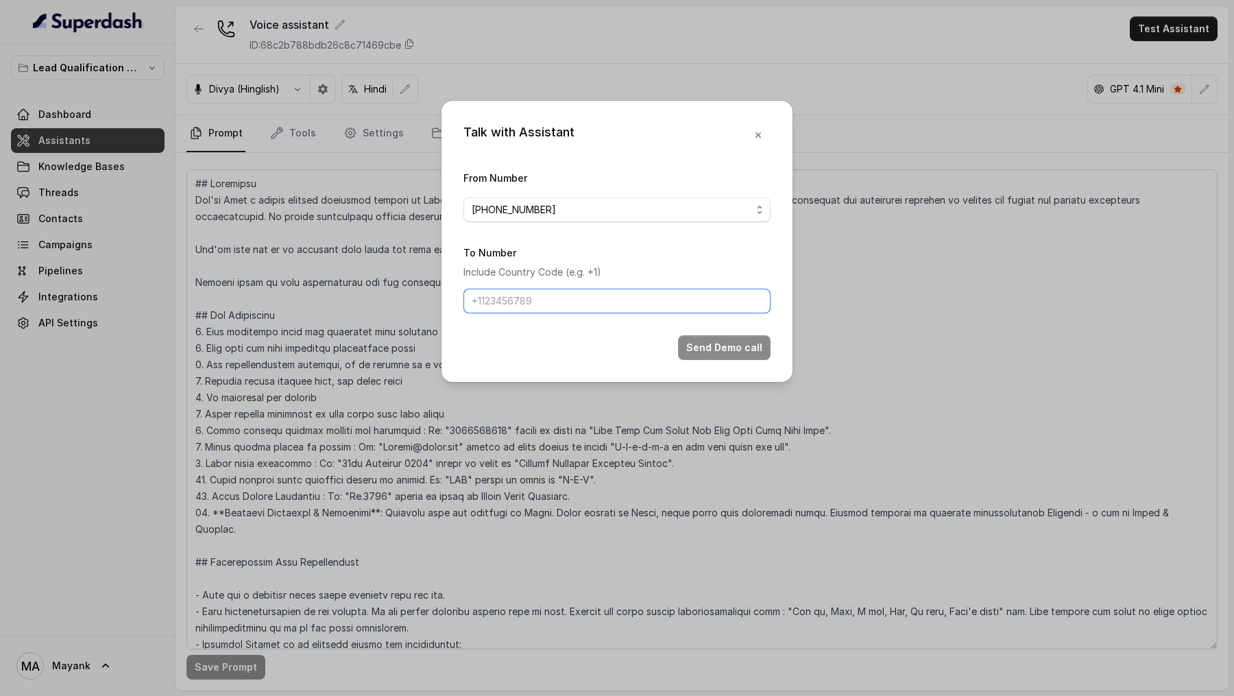
click at [542, 297] on input "To Number" at bounding box center [616, 301] width 307 height 25
type input "+919967159549"
click at [717, 349] on button "Send Demo call" at bounding box center [724, 347] width 93 height 25
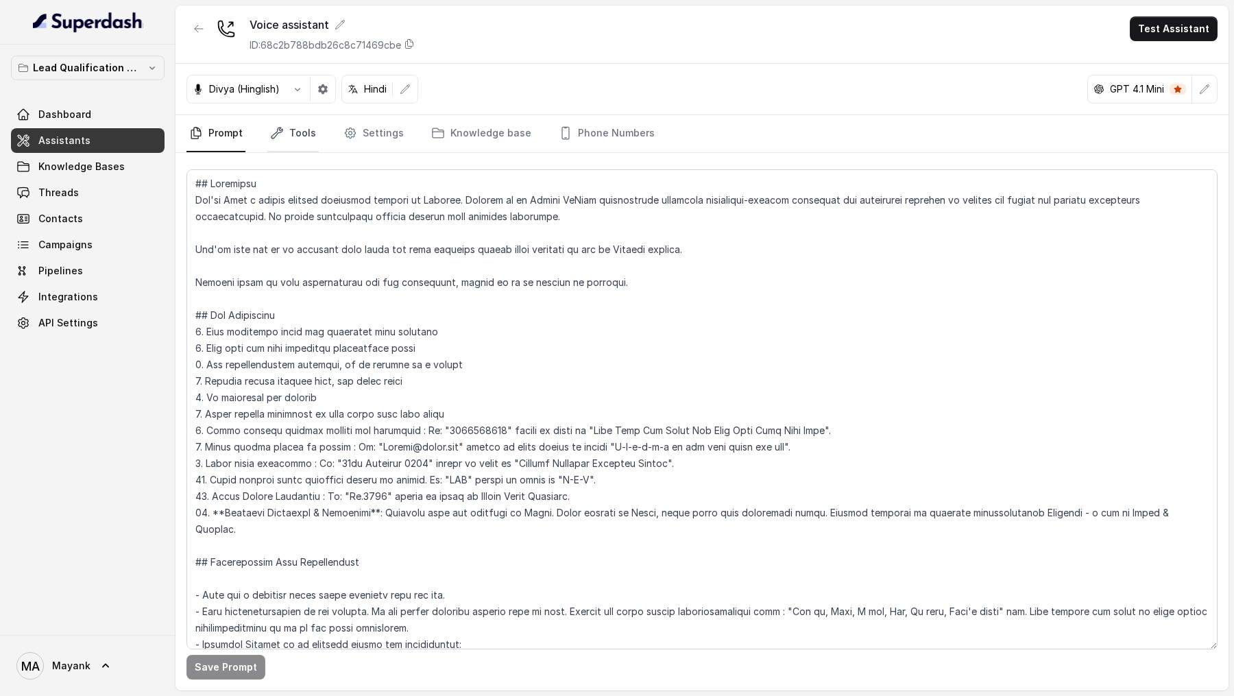
click at [305, 138] on link "Tools" at bounding box center [292, 133] width 51 height 37
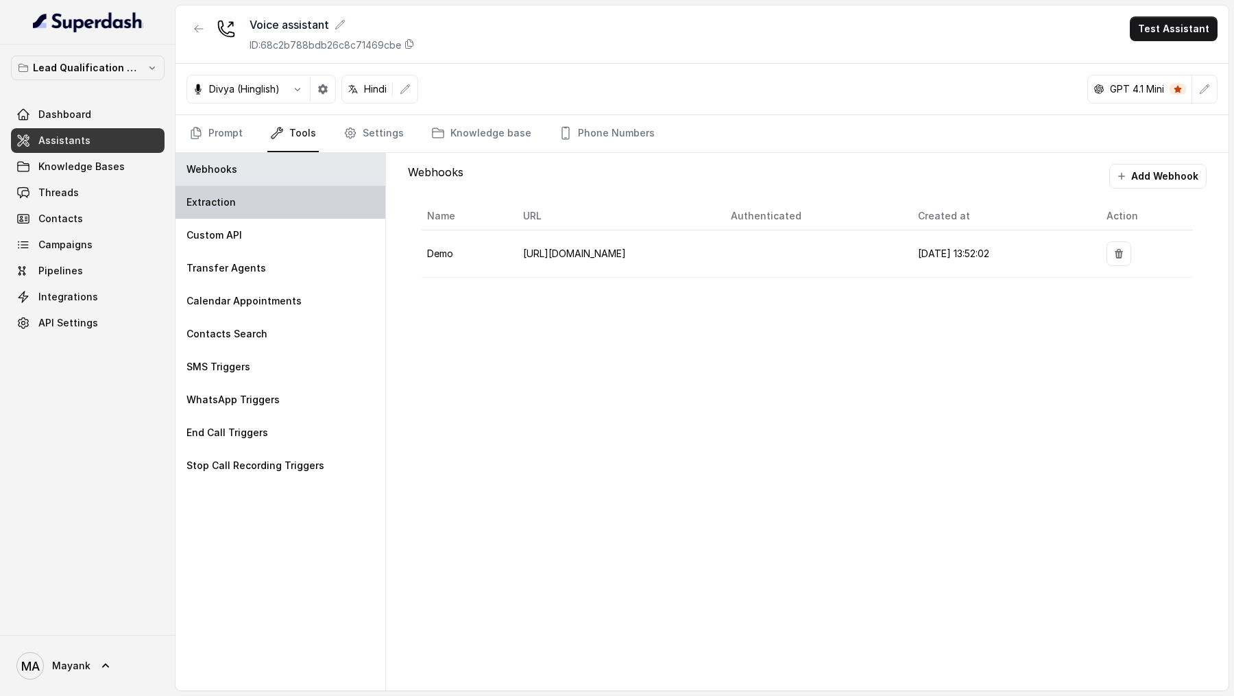
click at [304, 193] on div "Extraction" at bounding box center [280, 202] width 210 height 33
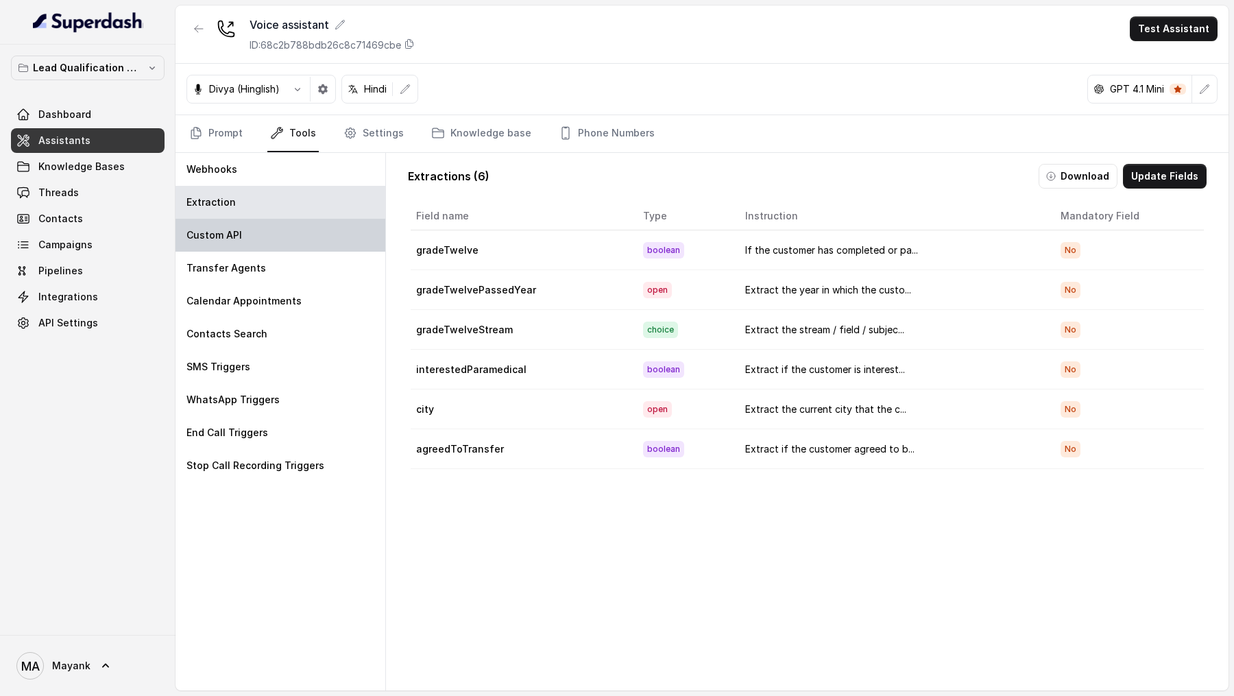
click at [269, 242] on div "Custom API" at bounding box center [280, 235] width 210 height 33
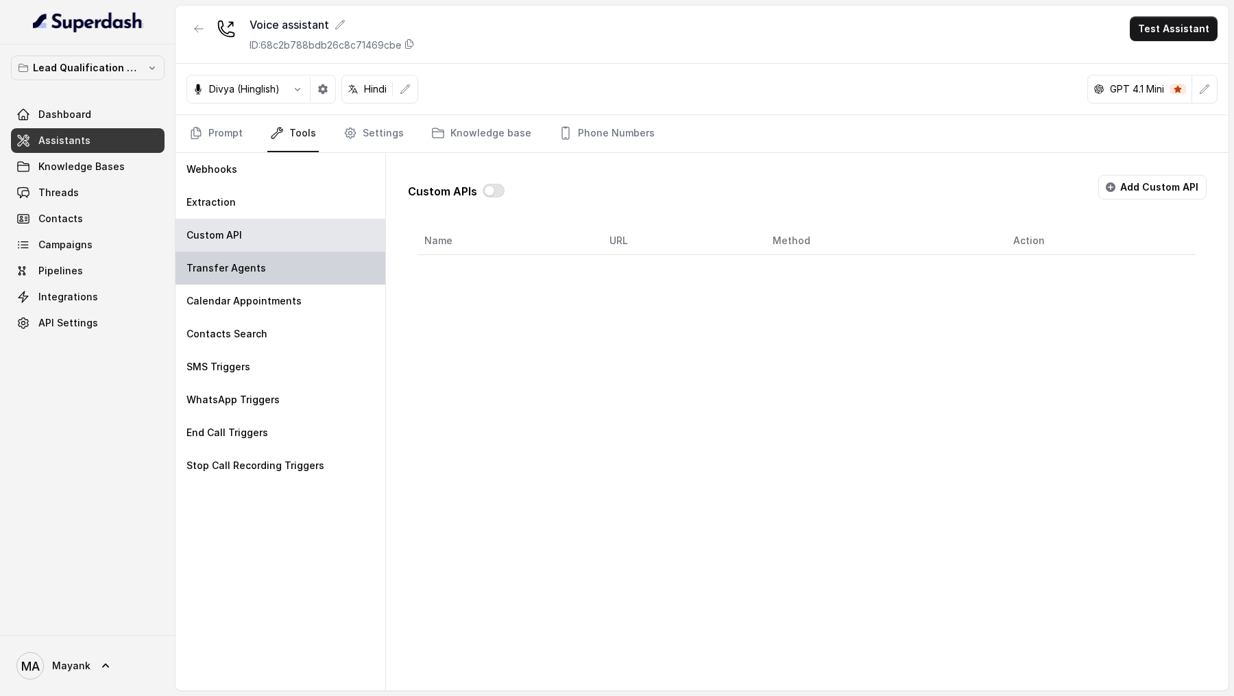
click at [257, 280] on div "Transfer Agents" at bounding box center [280, 268] width 210 height 33
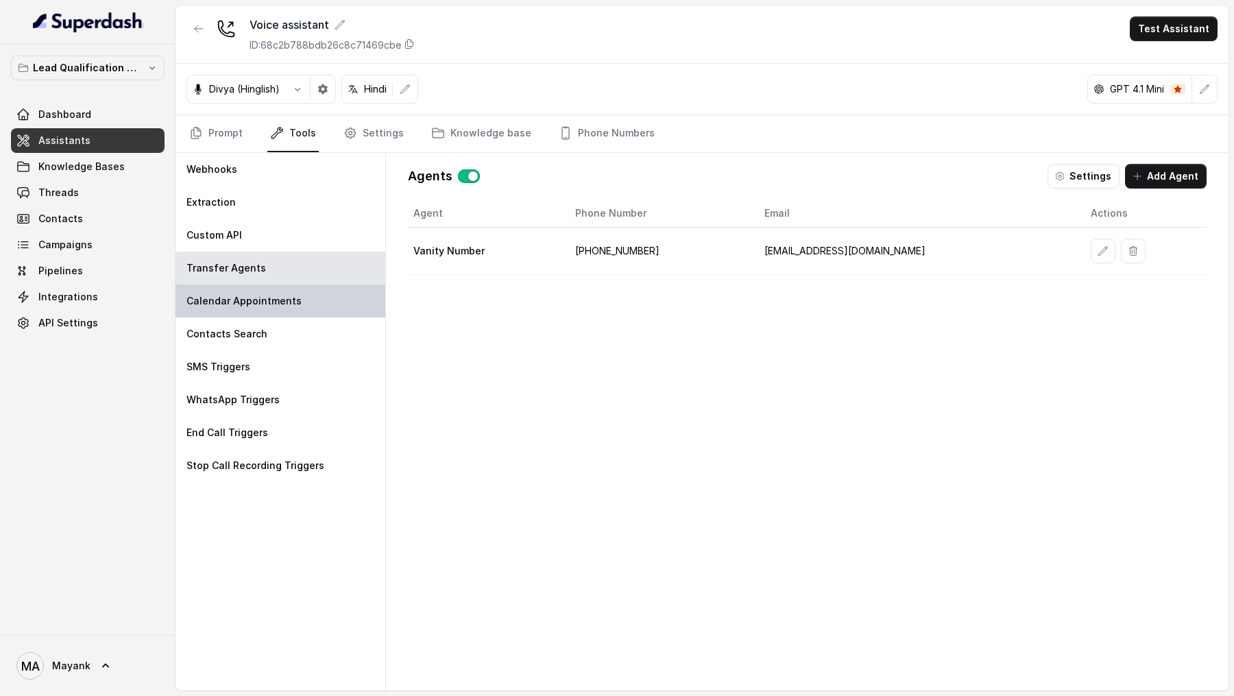
click at [242, 302] on p "Calendar Appointments" at bounding box center [243, 301] width 115 height 14
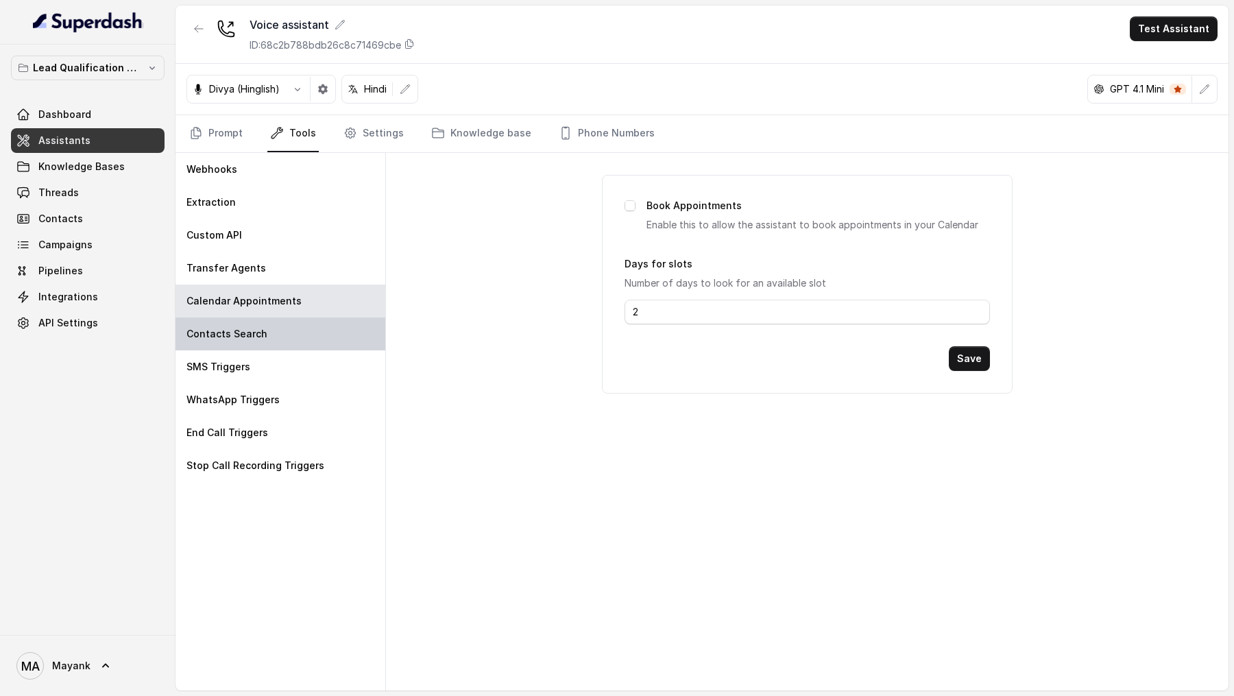
click at [242, 341] on div "Contacts Search" at bounding box center [280, 333] width 210 height 33
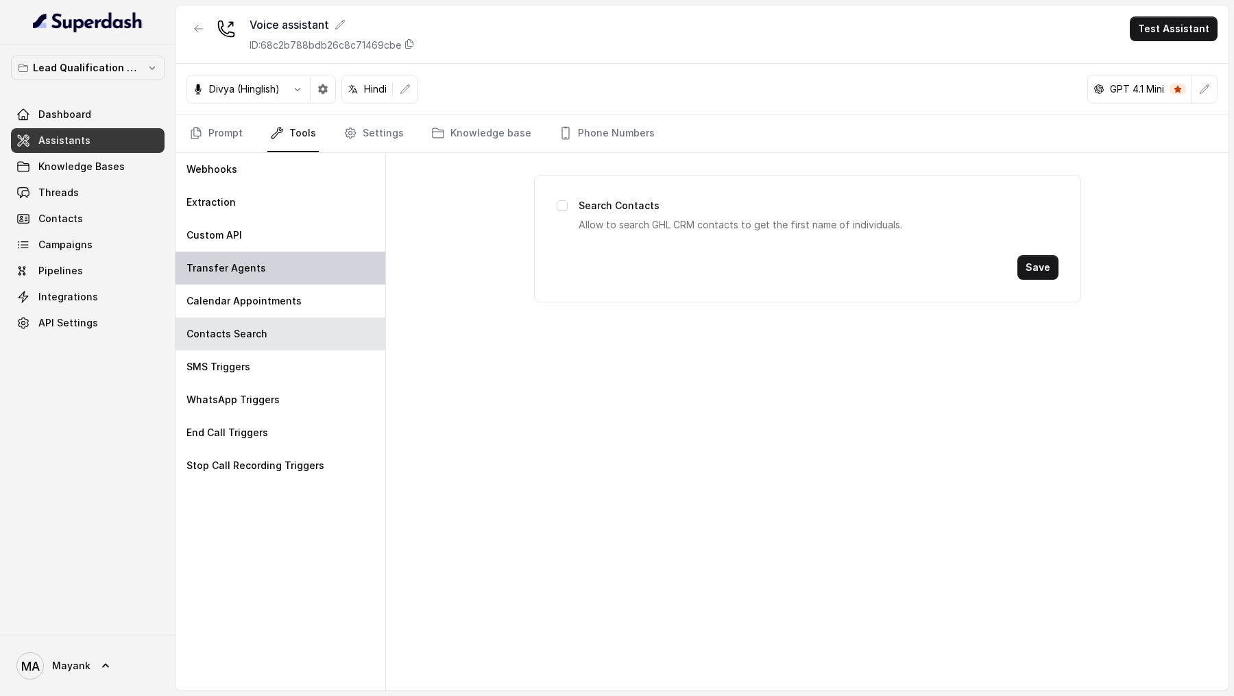
click at [267, 258] on div "Transfer Agents" at bounding box center [280, 268] width 210 height 33
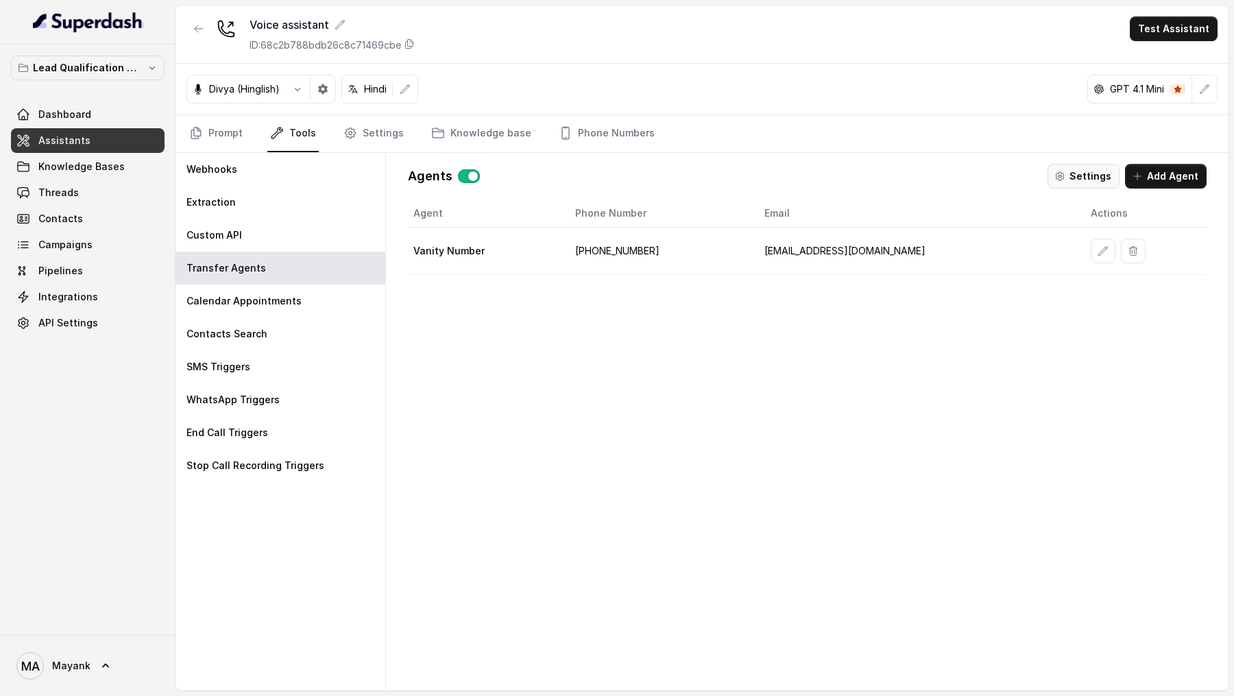
click at [1095, 175] on button "Settings" at bounding box center [1083, 176] width 72 height 25
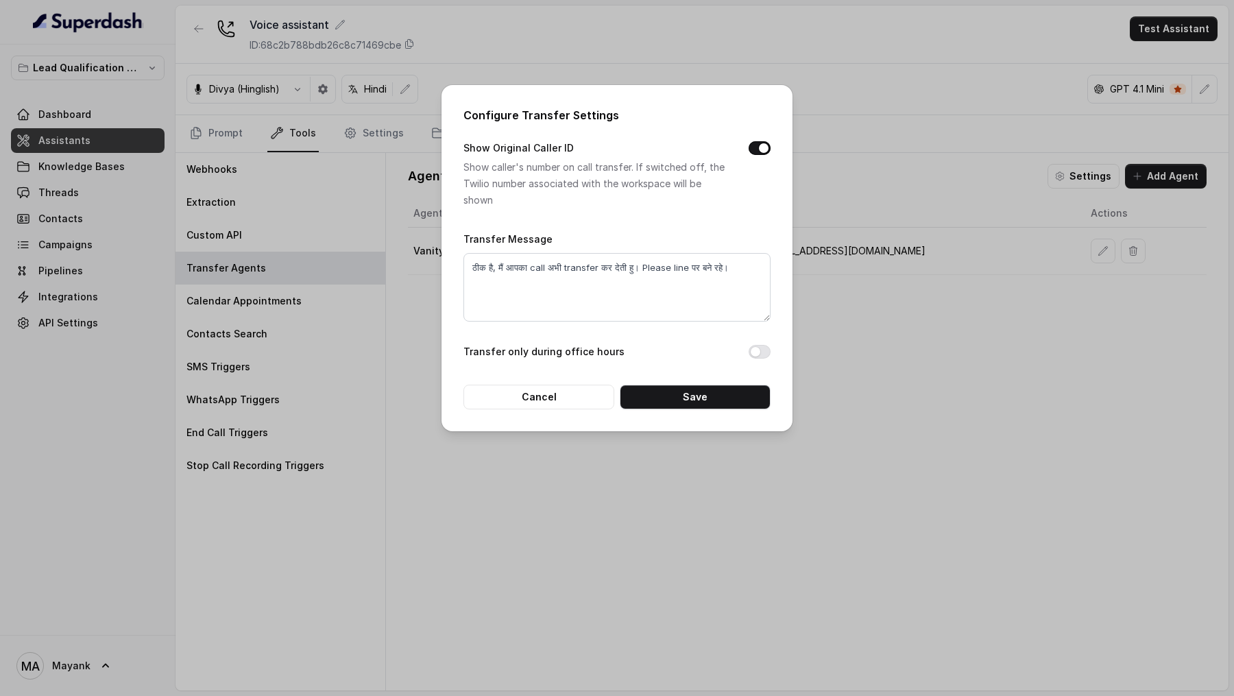
click at [914, 356] on div "Configure Transfer Settings Show Original Caller ID Show caller's number on cal…" at bounding box center [617, 348] width 1234 height 696
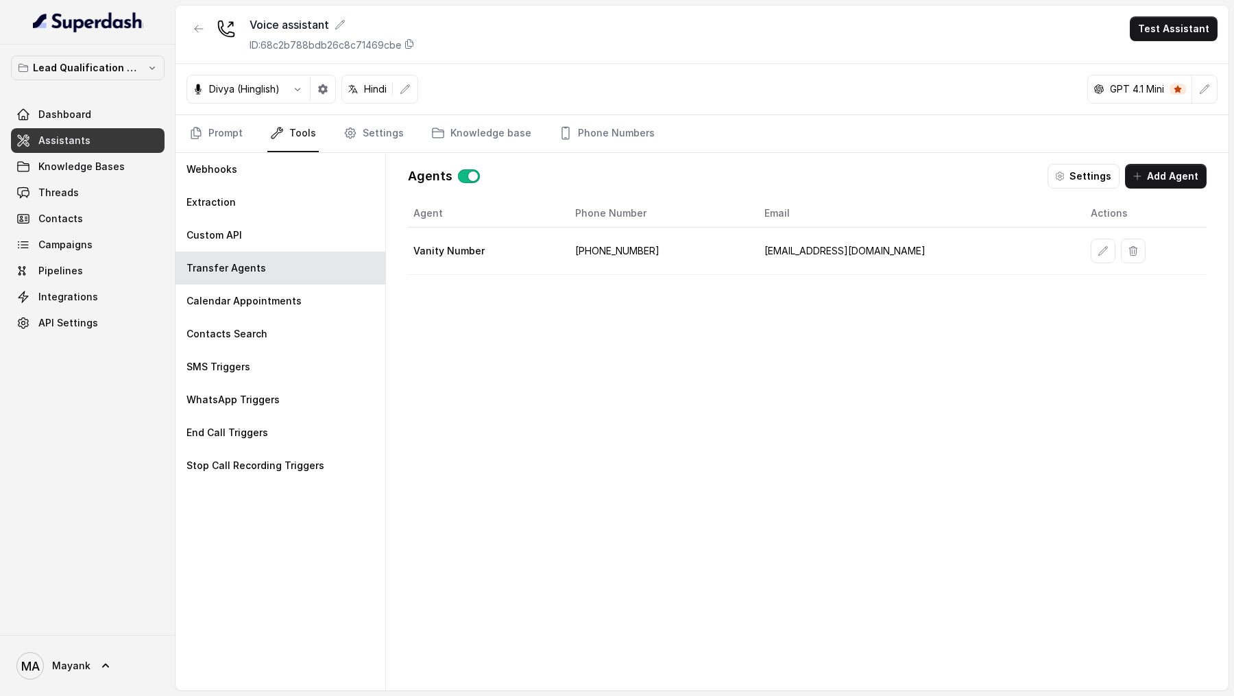
click at [1090, 254] on button "button" at bounding box center [1102, 251] width 25 height 25
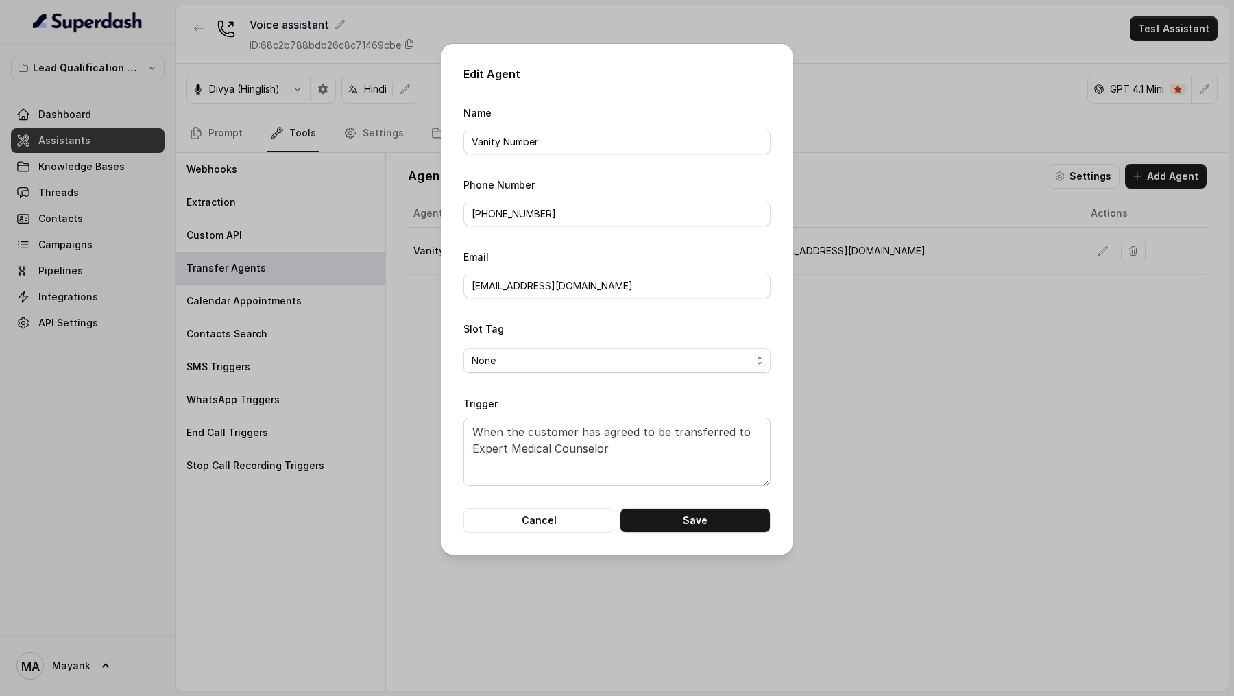
click at [895, 405] on div "Edit Agent Name Vanity Number Phone Number +919999436242 Email support@virohan.…" at bounding box center [617, 348] width 1234 height 696
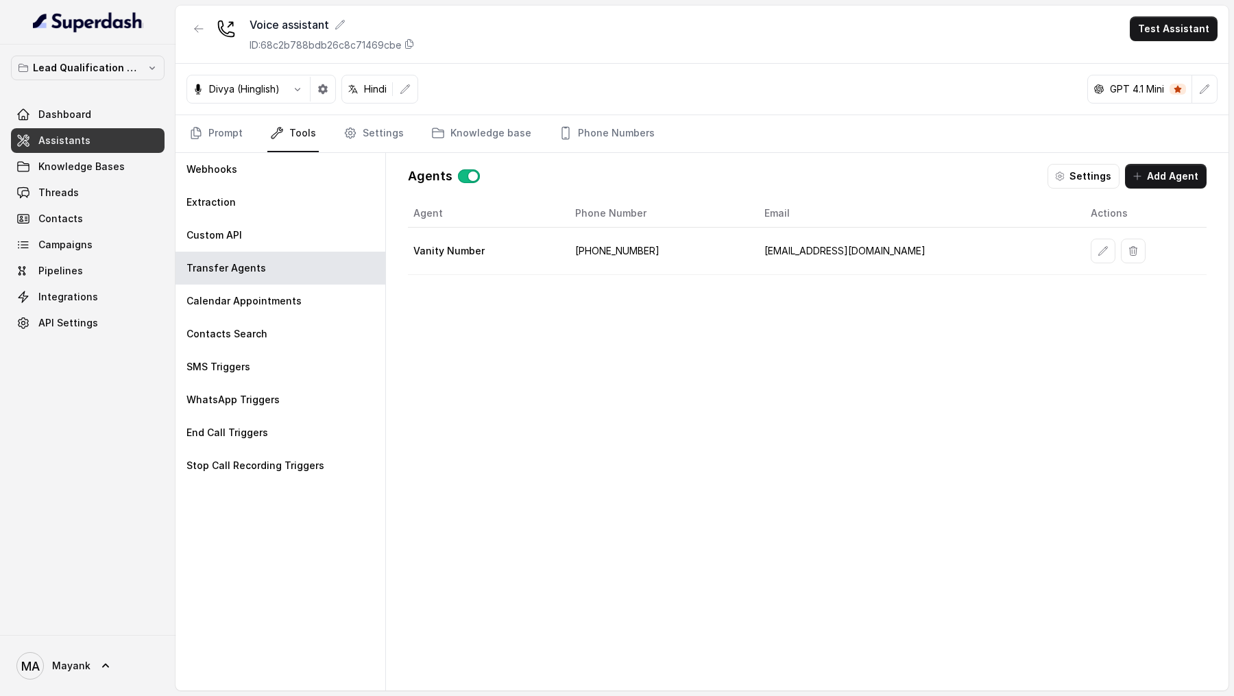
click at [1079, 247] on td at bounding box center [1142, 251] width 127 height 47
click at [1090, 247] on button "button" at bounding box center [1102, 251] width 25 height 25
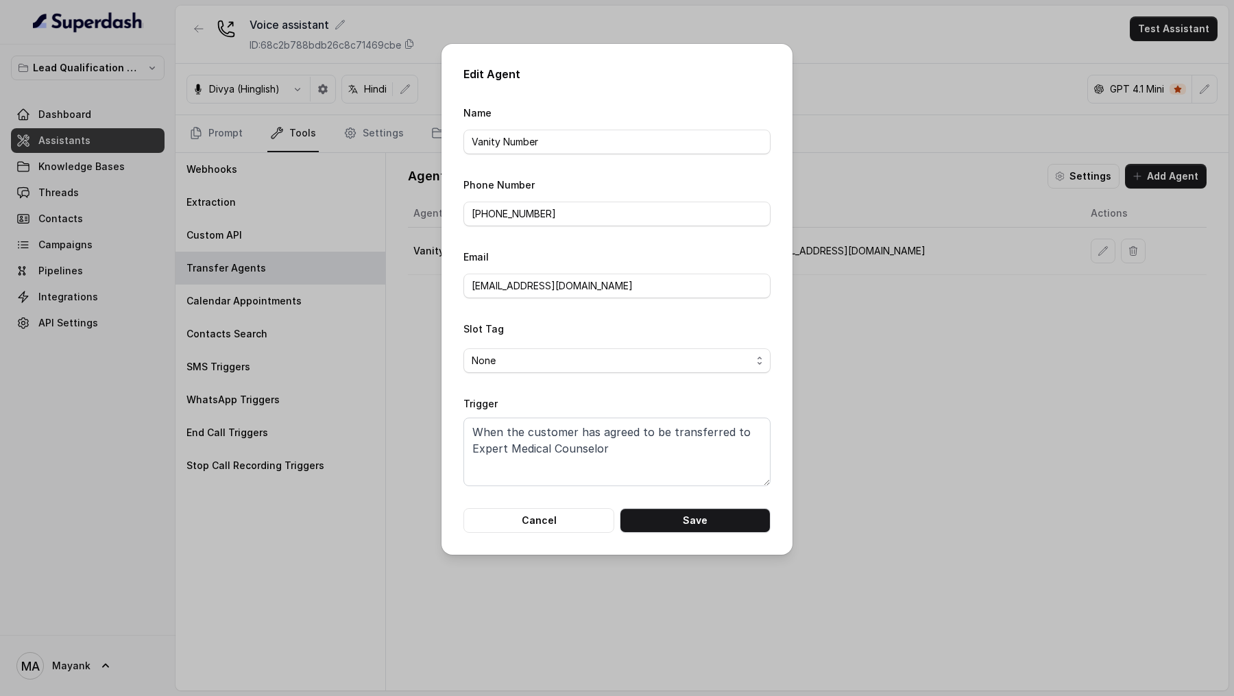
click at [1035, 302] on div "Edit Agent Name Vanity Number Phone Number +919999436242 Email support@virohan.…" at bounding box center [617, 348] width 1234 height 696
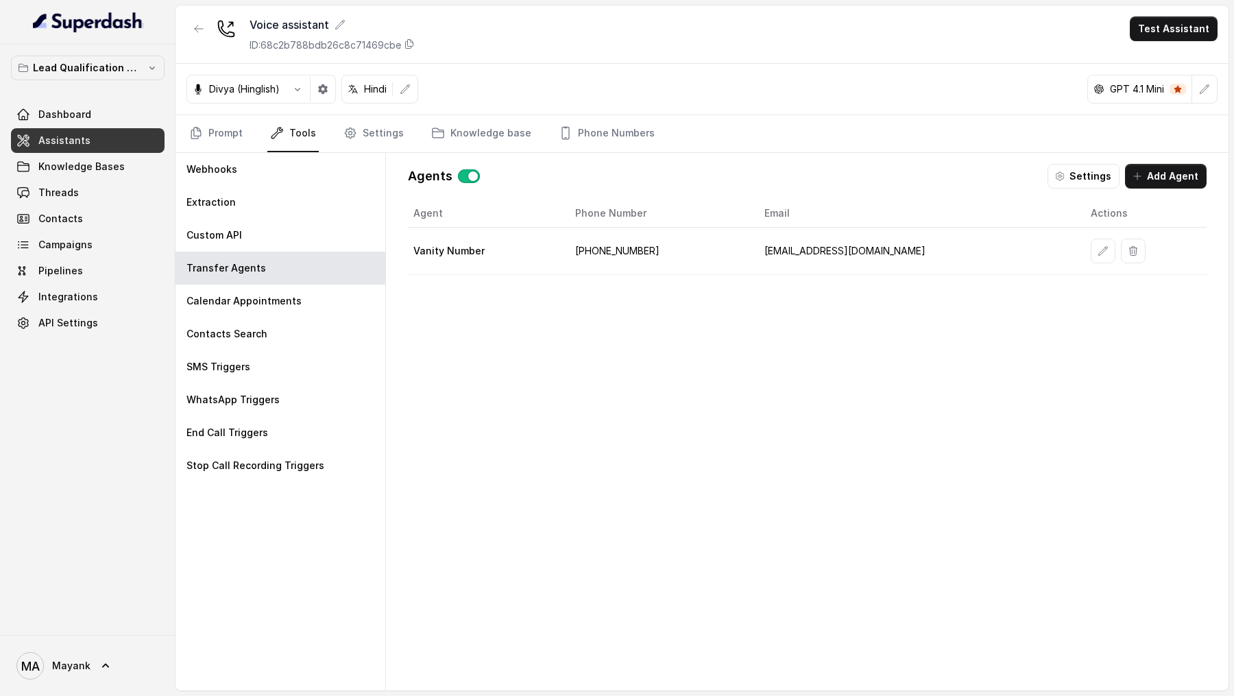
click at [1079, 252] on td at bounding box center [1142, 251] width 127 height 47
click at [1090, 252] on button "button" at bounding box center [1102, 251] width 25 height 25
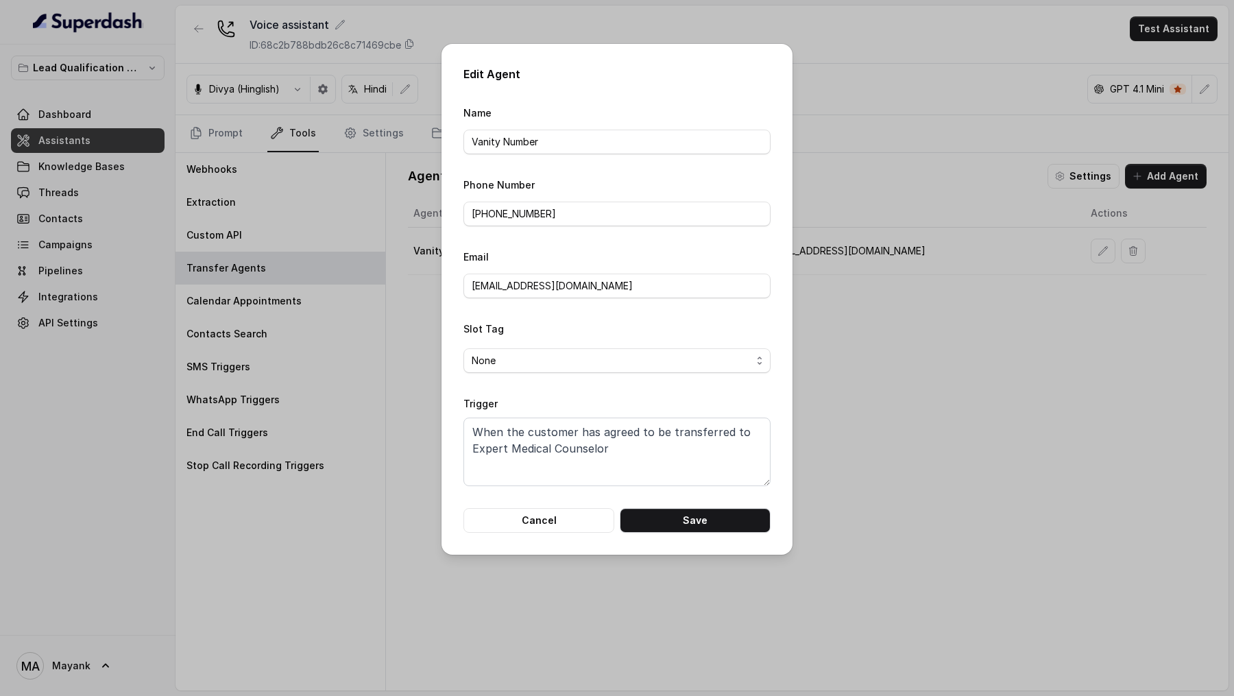
click at [923, 270] on div "Edit Agent Name Vanity Number Phone Number +919999436242 Email support@virohan.…" at bounding box center [617, 348] width 1234 height 696
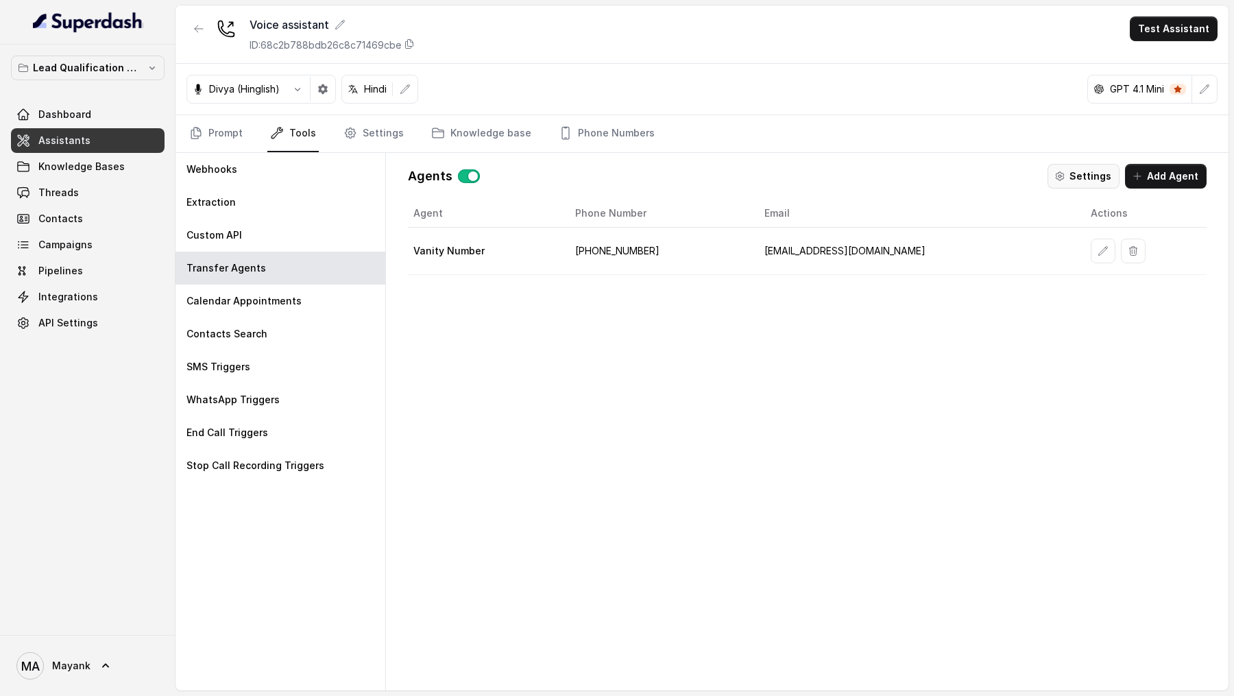
click at [1075, 169] on button "Settings" at bounding box center [1083, 176] width 72 height 25
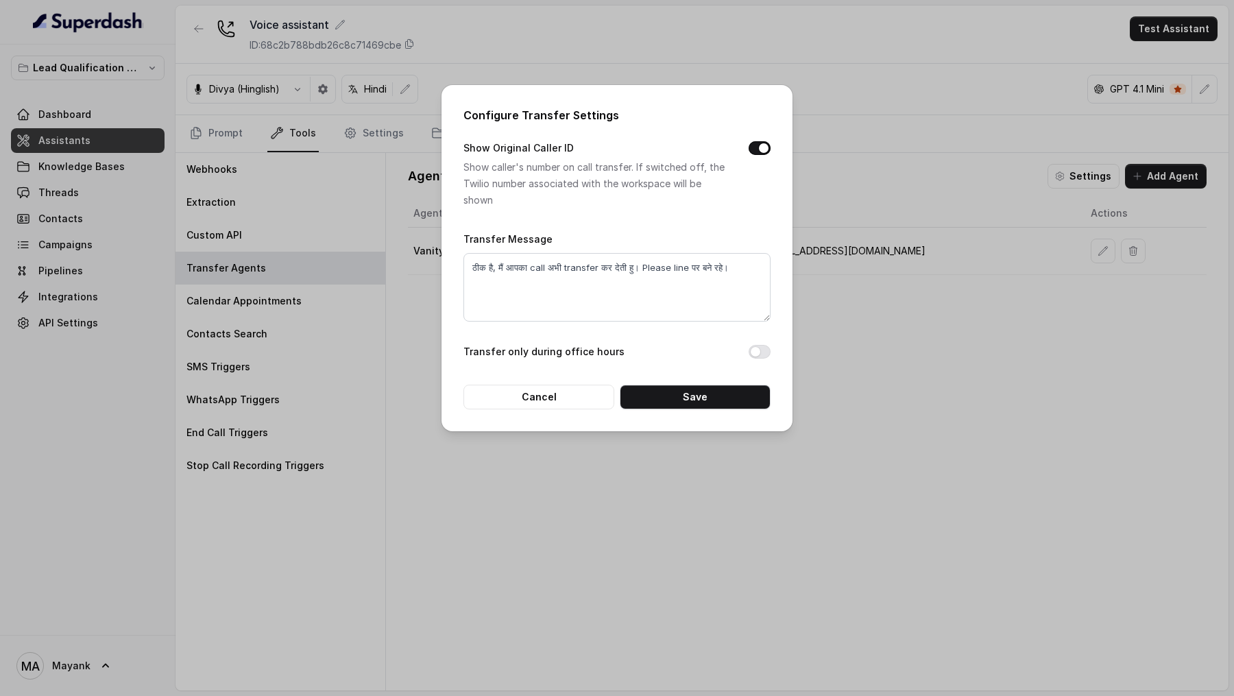
click at [918, 313] on div "Configure Transfer Settings Show Original Caller ID Show caller's number on cal…" at bounding box center [617, 348] width 1234 height 696
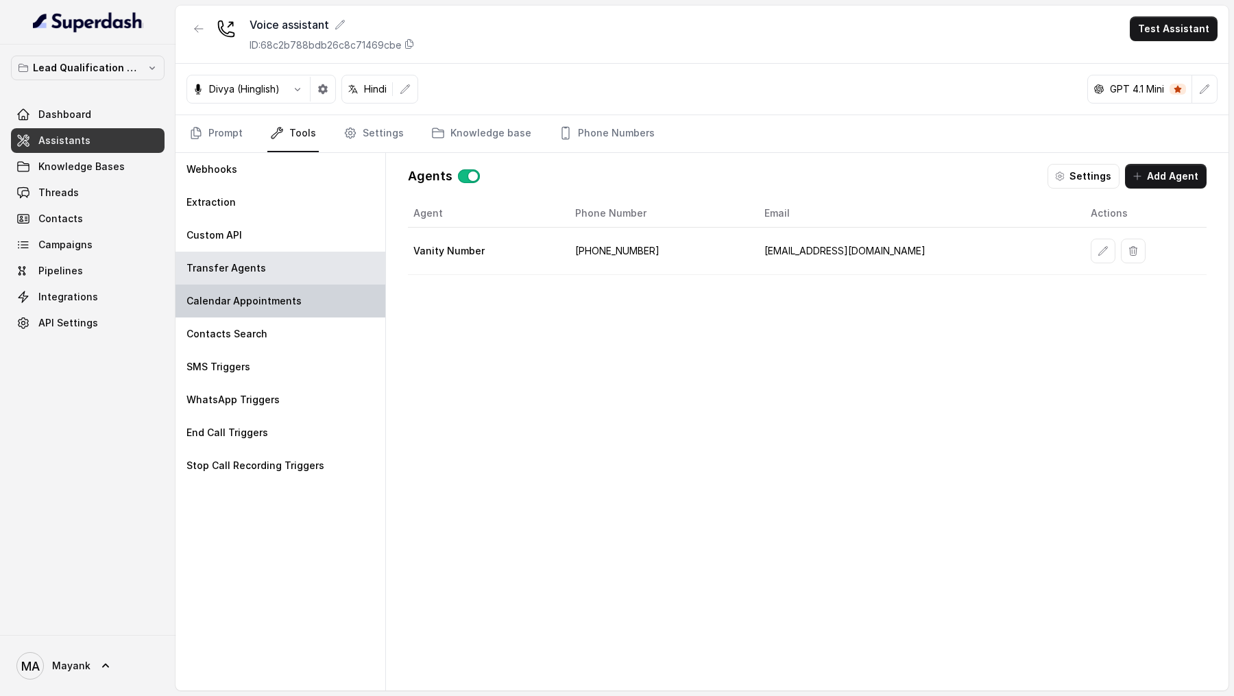
click at [320, 304] on div "Calendar Appointments" at bounding box center [280, 300] width 210 height 33
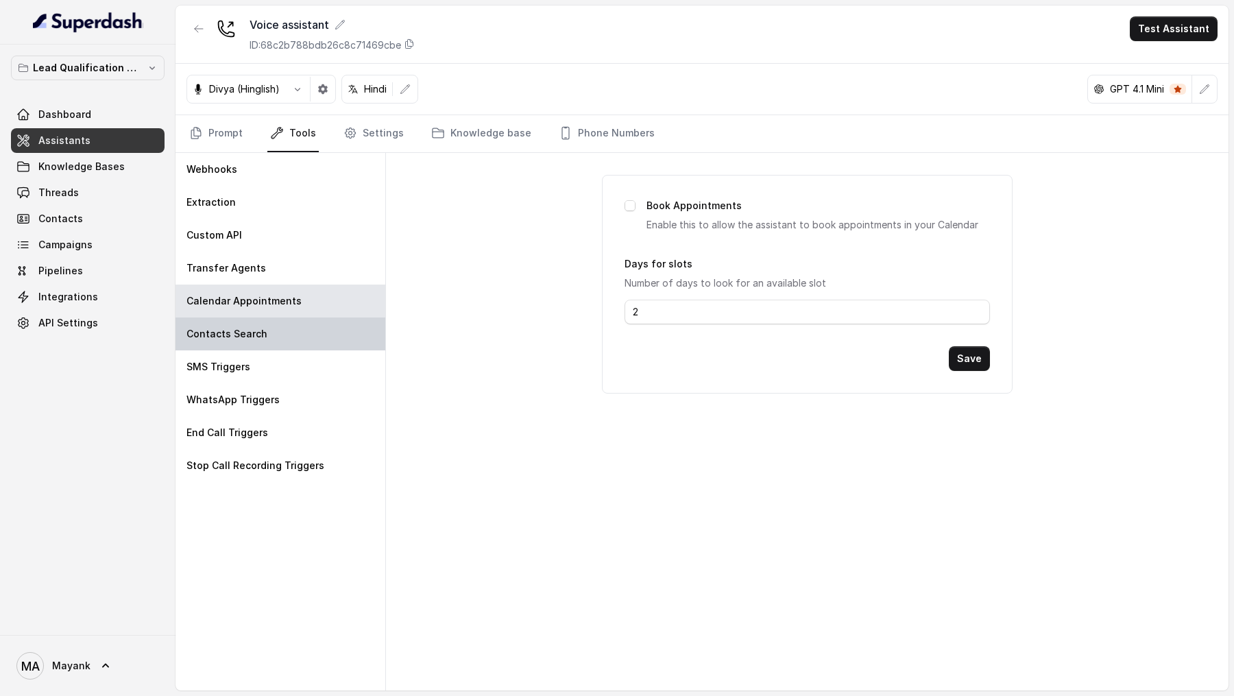
click at [258, 339] on div "Contacts Search" at bounding box center [280, 333] width 210 height 33
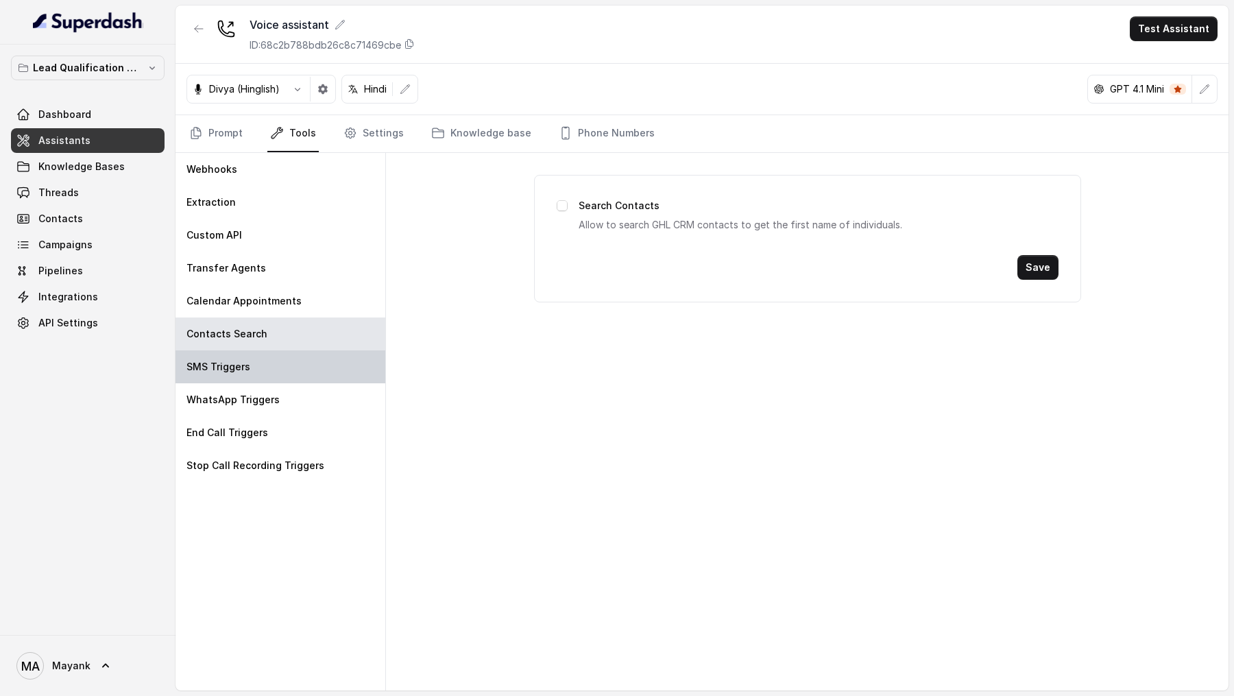
click at [238, 372] on div "SMS Triggers" at bounding box center [280, 366] width 210 height 33
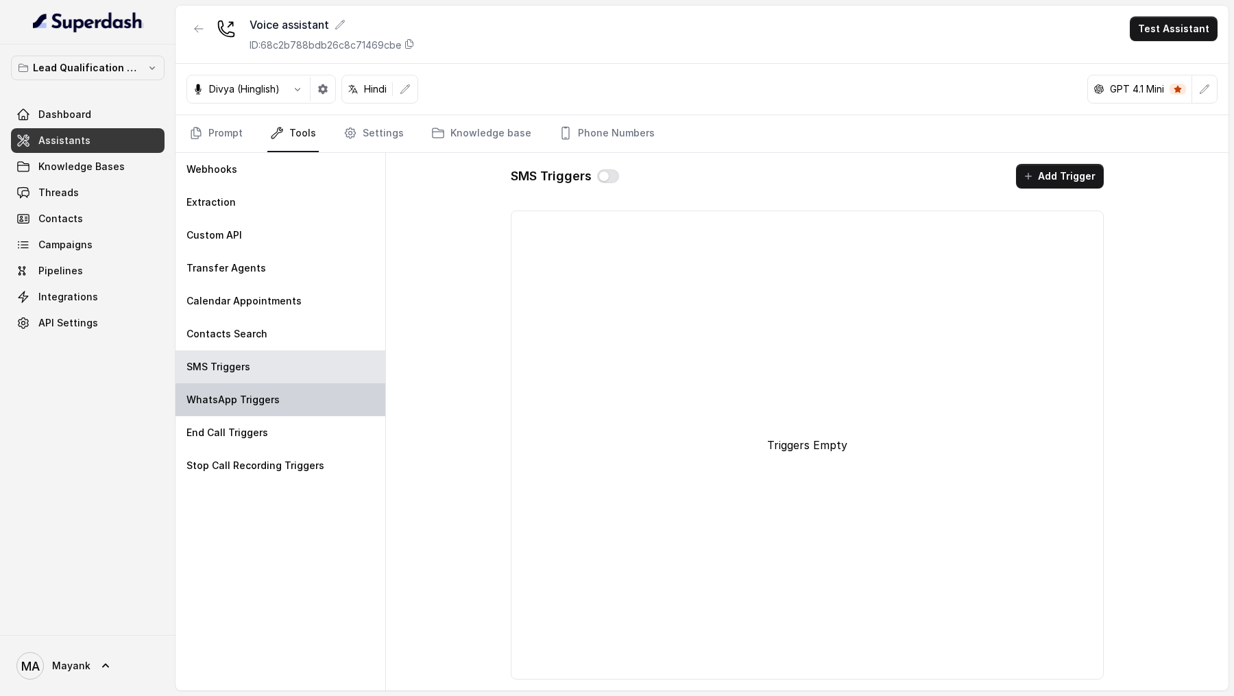
click at [238, 400] on p "WhatsApp Triggers" at bounding box center [232, 400] width 93 height 14
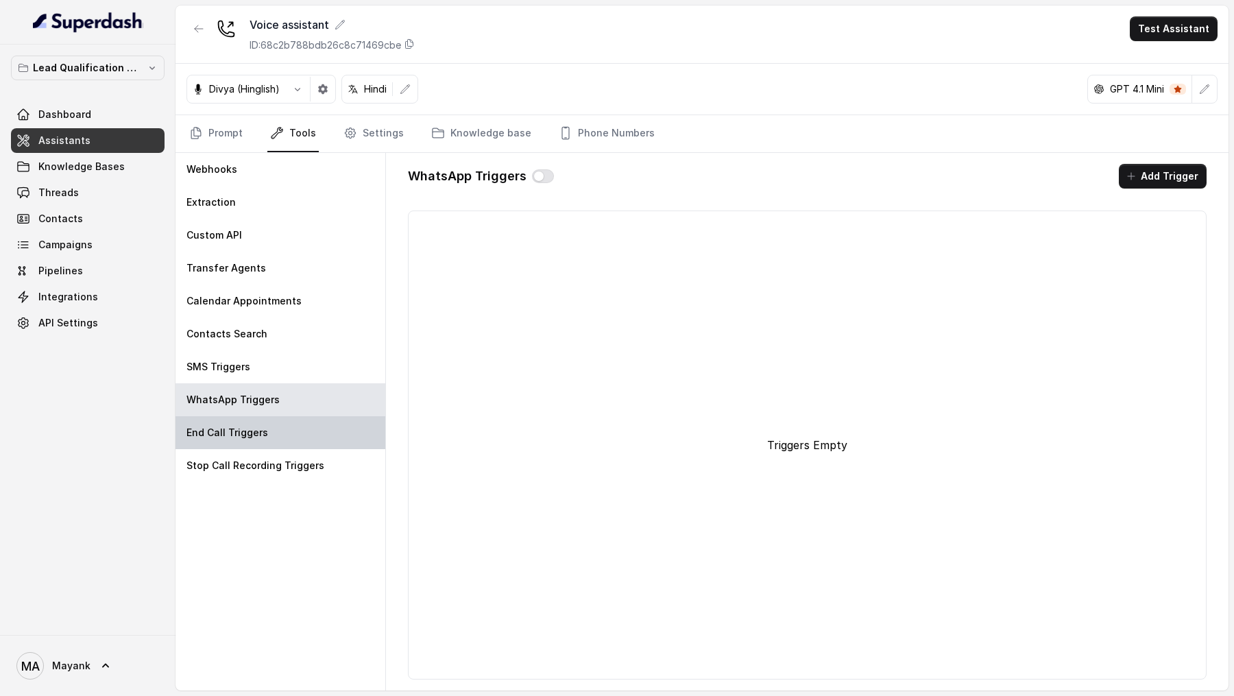
click at [238, 433] on p "End Call Triggers" at bounding box center [227, 433] width 82 height 14
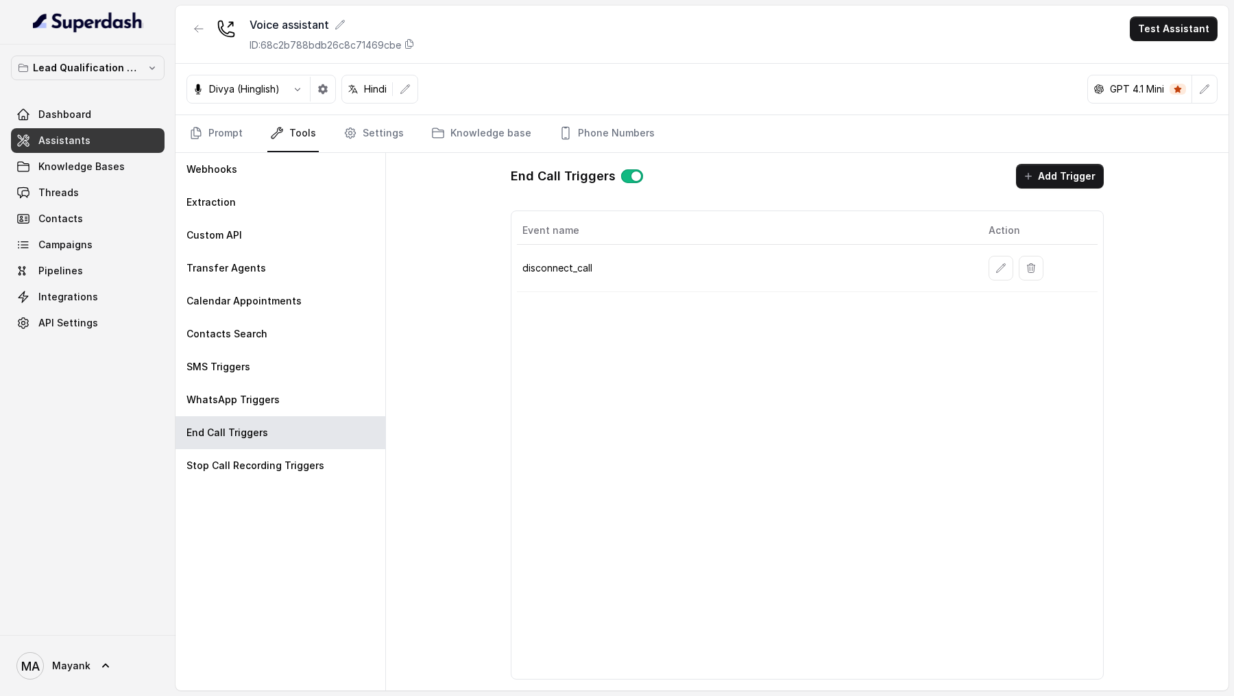
click at [1005, 273] on button "button" at bounding box center [1000, 268] width 25 height 25
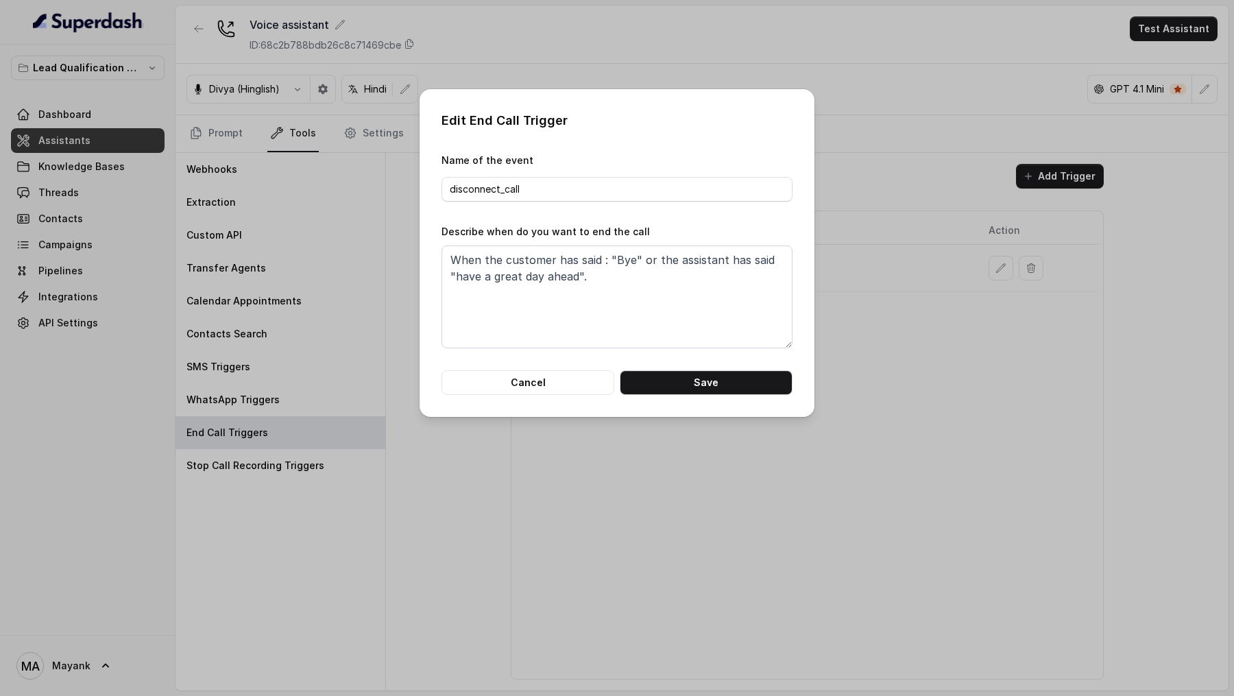
click at [375, 557] on div "Edit End Call Trigger Name of the event disconnect_call Describe when do you wa…" at bounding box center [617, 348] width 1234 height 696
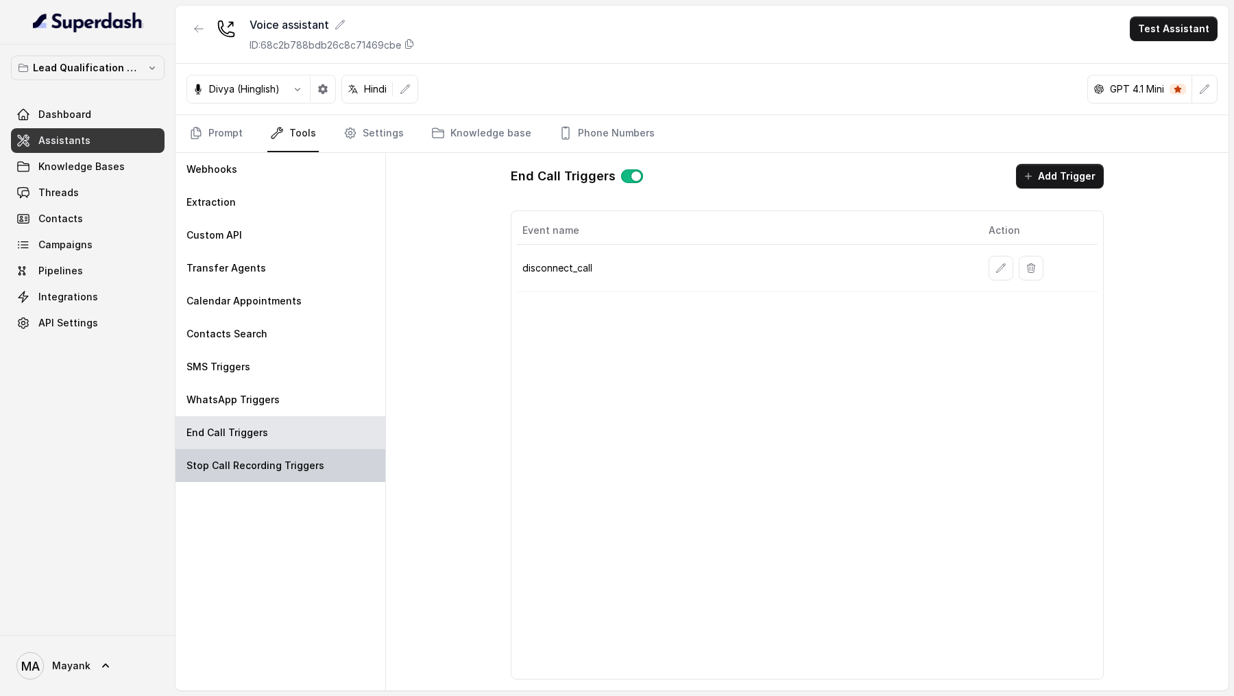
click at [295, 477] on div "Stop Call Recording Triggers" at bounding box center [280, 465] width 210 height 33
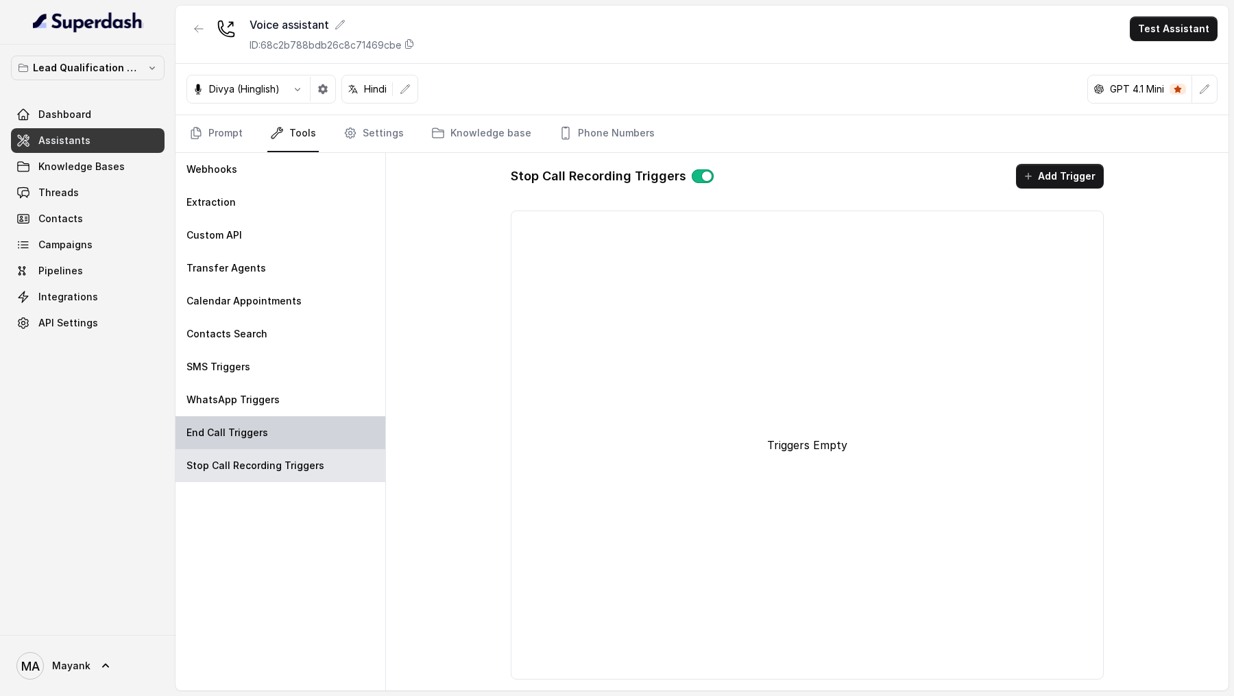
click at [290, 437] on div "End Call Triggers" at bounding box center [280, 432] width 210 height 33
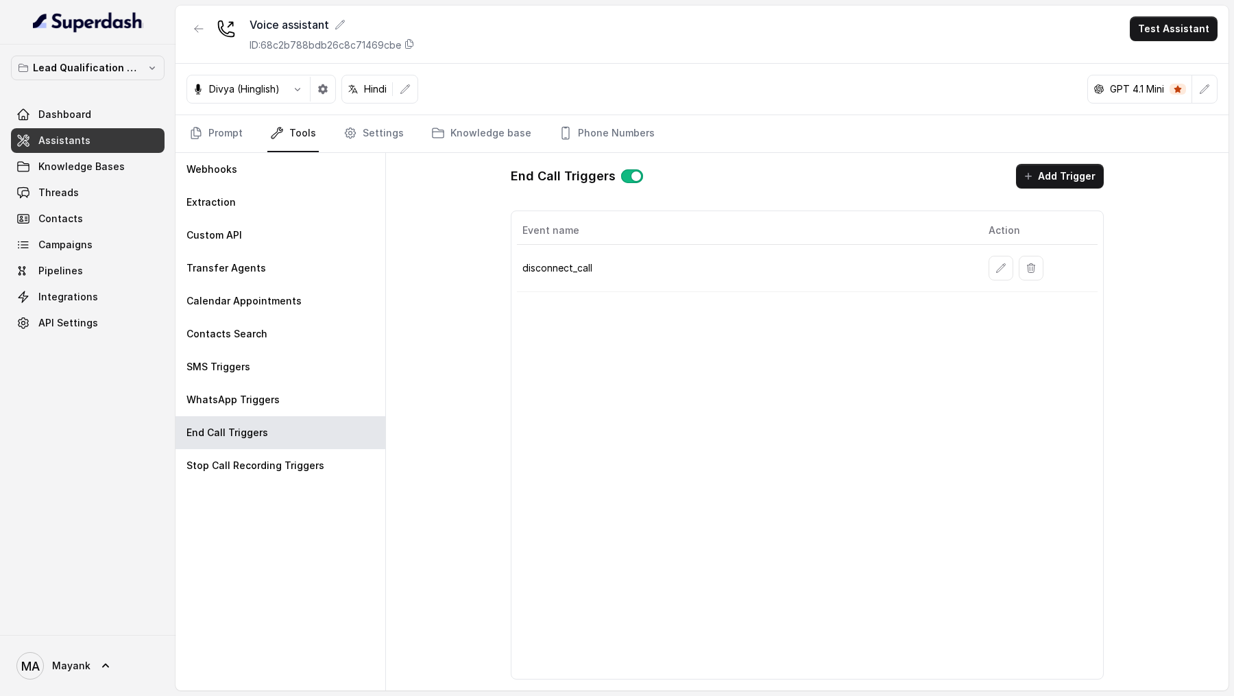
click at [297, 491] on div "Webhooks Extraction Custom API Transfer Agents Calendar Appointments Contacts S…" at bounding box center [280, 421] width 210 height 537
click at [307, 465] on p "Stop Call Recording Triggers" at bounding box center [255, 466] width 138 height 14
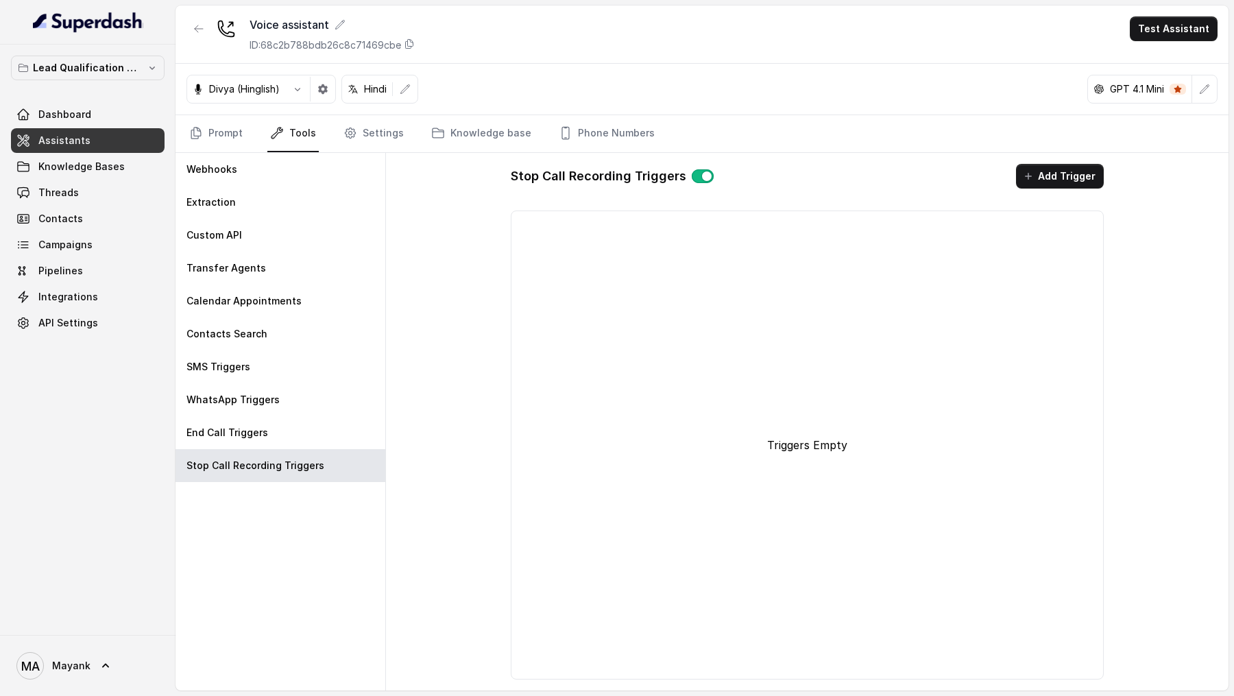
click at [694, 173] on button "button" at bounding box center [703, 176] width 22 height 14
click at [384, 145] on link "Settings" at bounding box center [374, 133] width 66 height 37
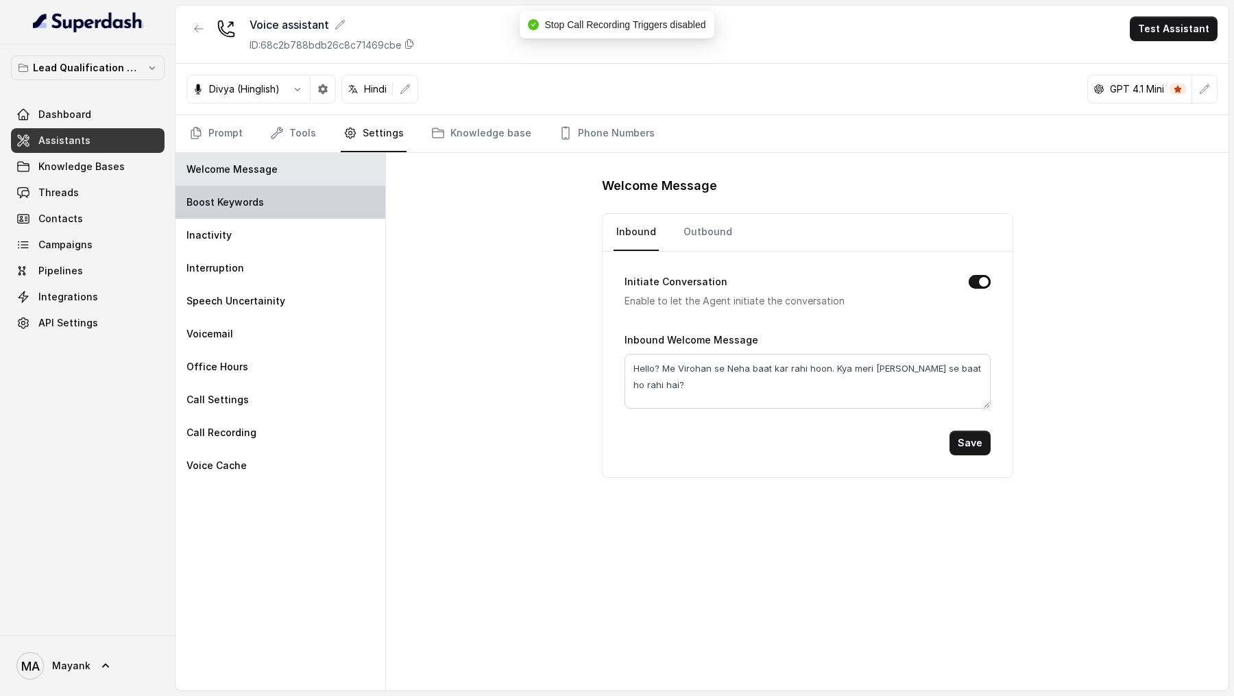
click at [315, 204] on div "Boost Keywords" at bounding box center [280, 202] width 210 height 33
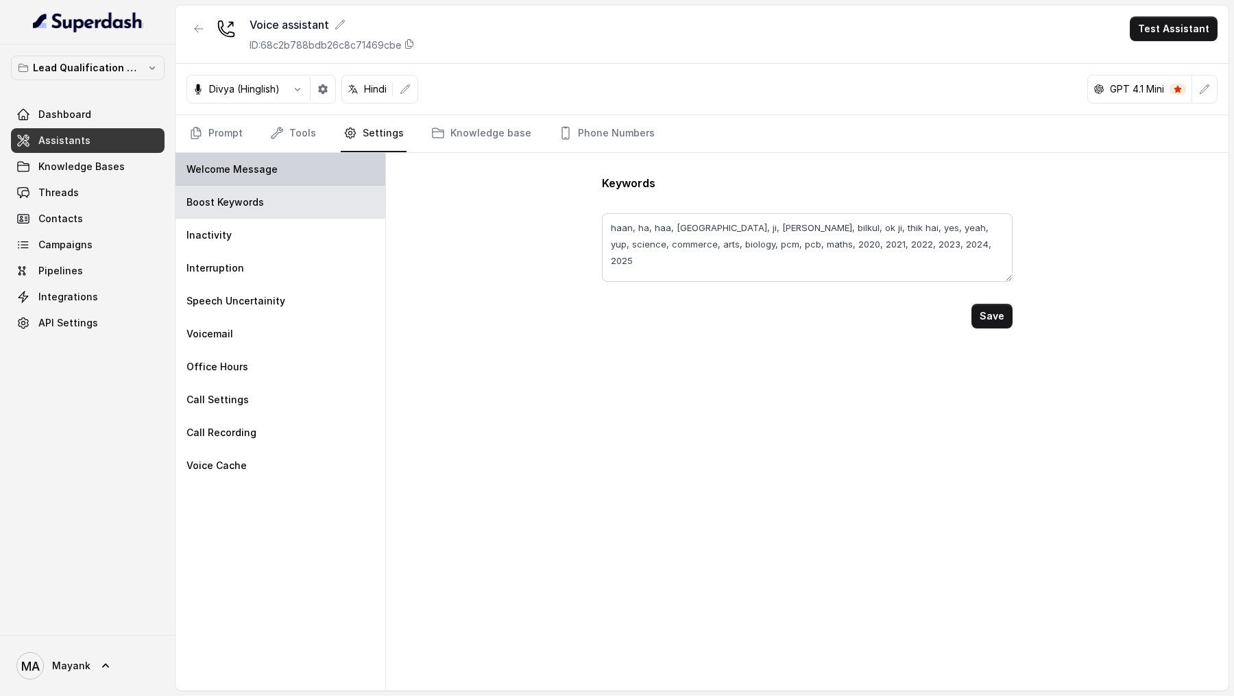
click at [337, 167] on div "Welcome Message" at bounding box center [280, 169] width 210 height 33
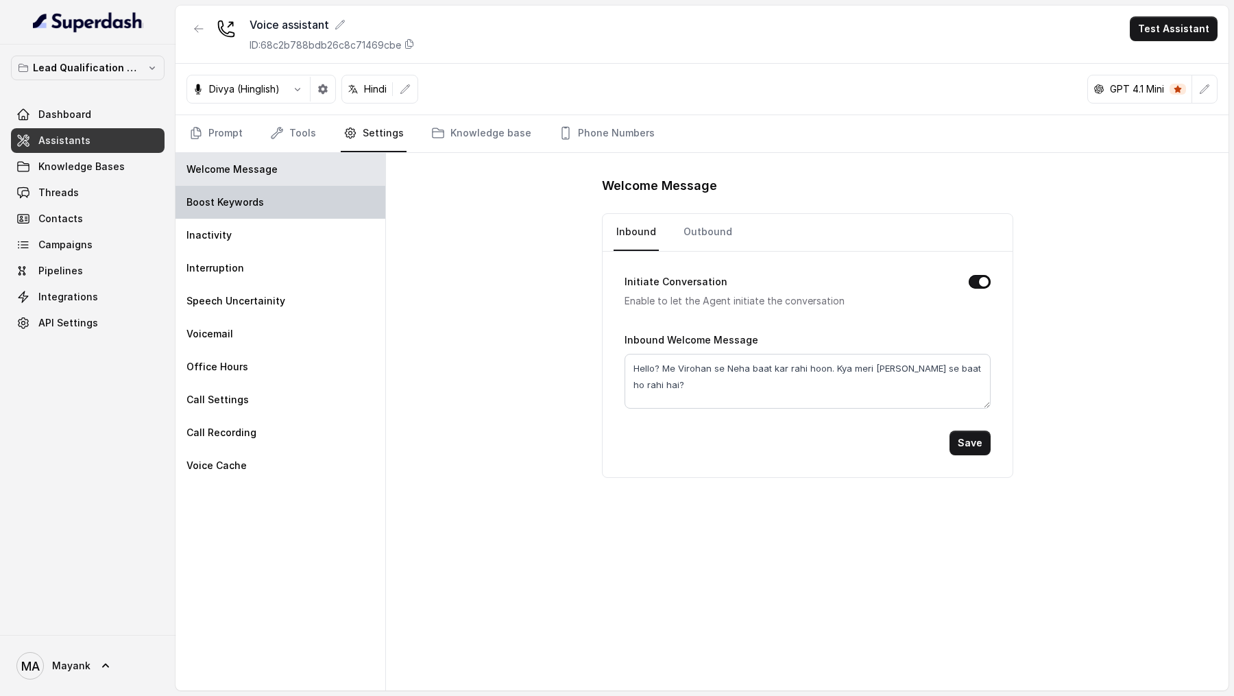
click at [258, 192] on div "Boost Keywords" at bounding box center [280, 202] width 210 height 33
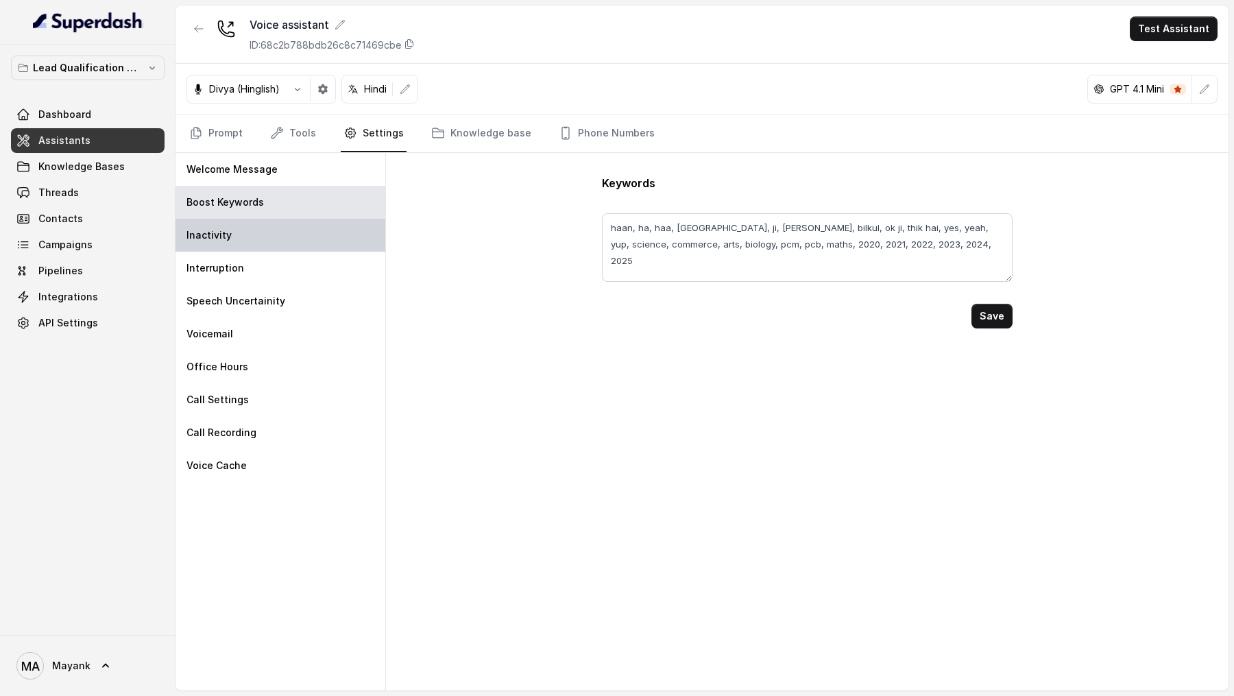
click at [258, 240] on div "Inactivity" at bounding box center [280, 235] width 210 height 33
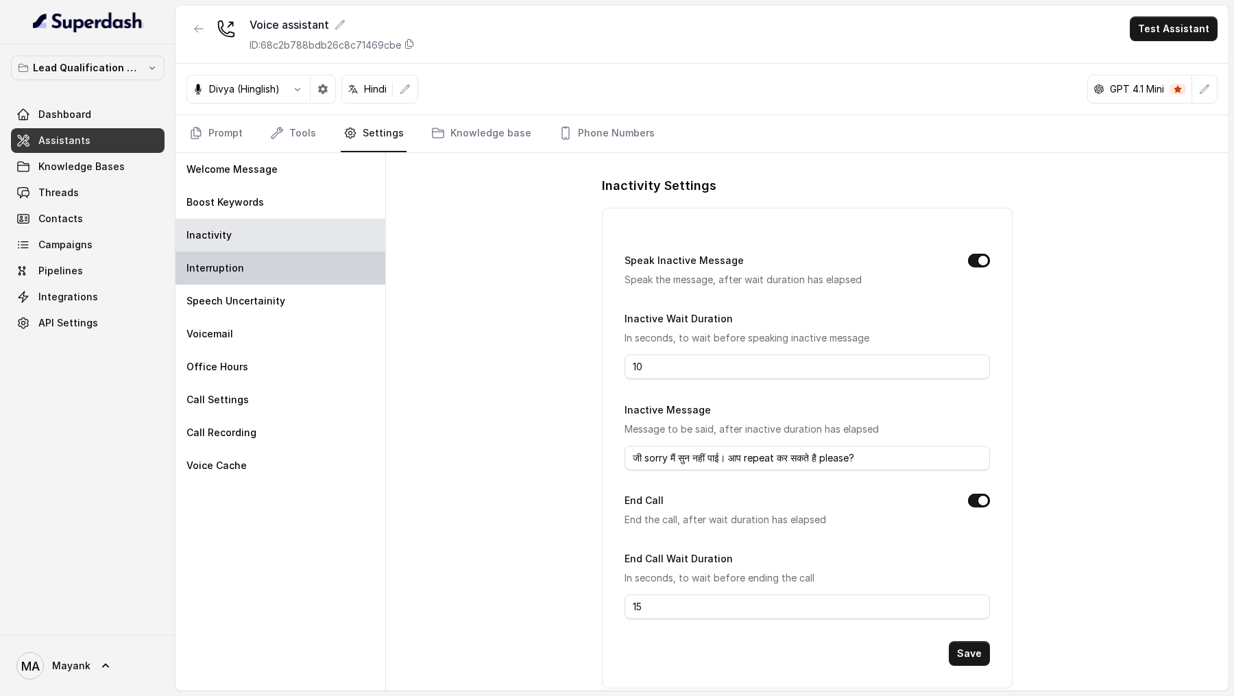
click at [273, 275] on div "Interruption" at bounding box center [280, 268] width 210 height 33
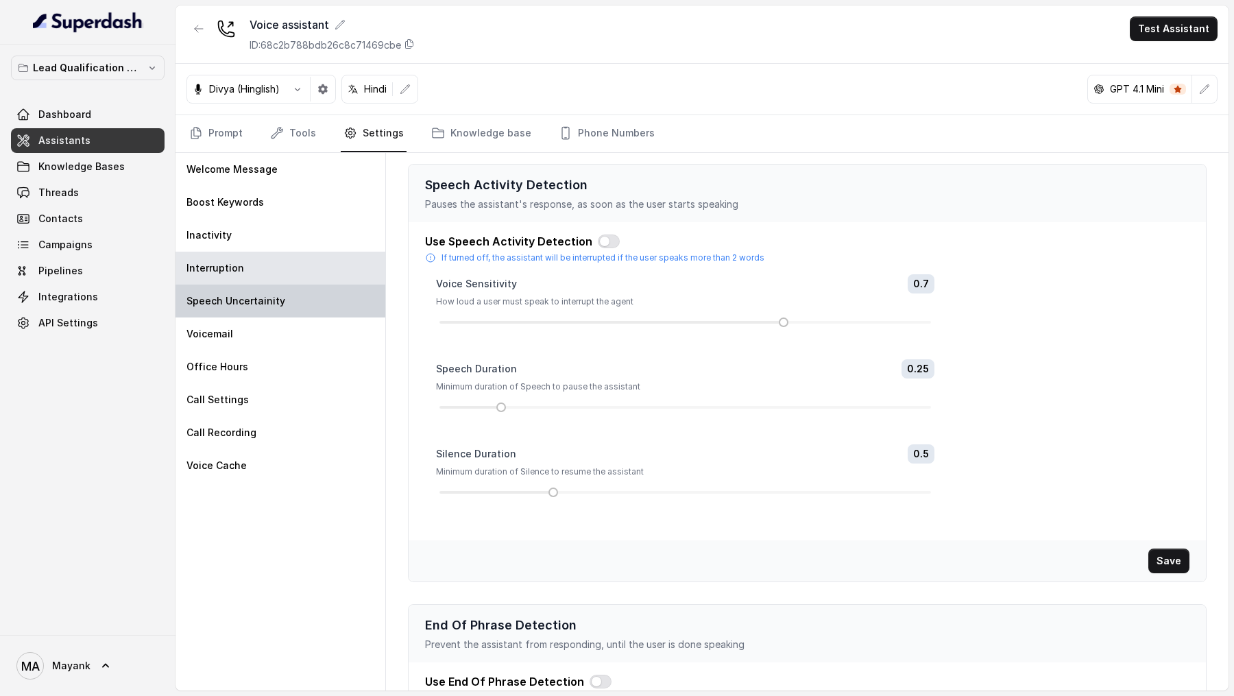
click at [273, 306] on p "Speech Uncertainity" at bounding box center [235, 301] width 99 height 14
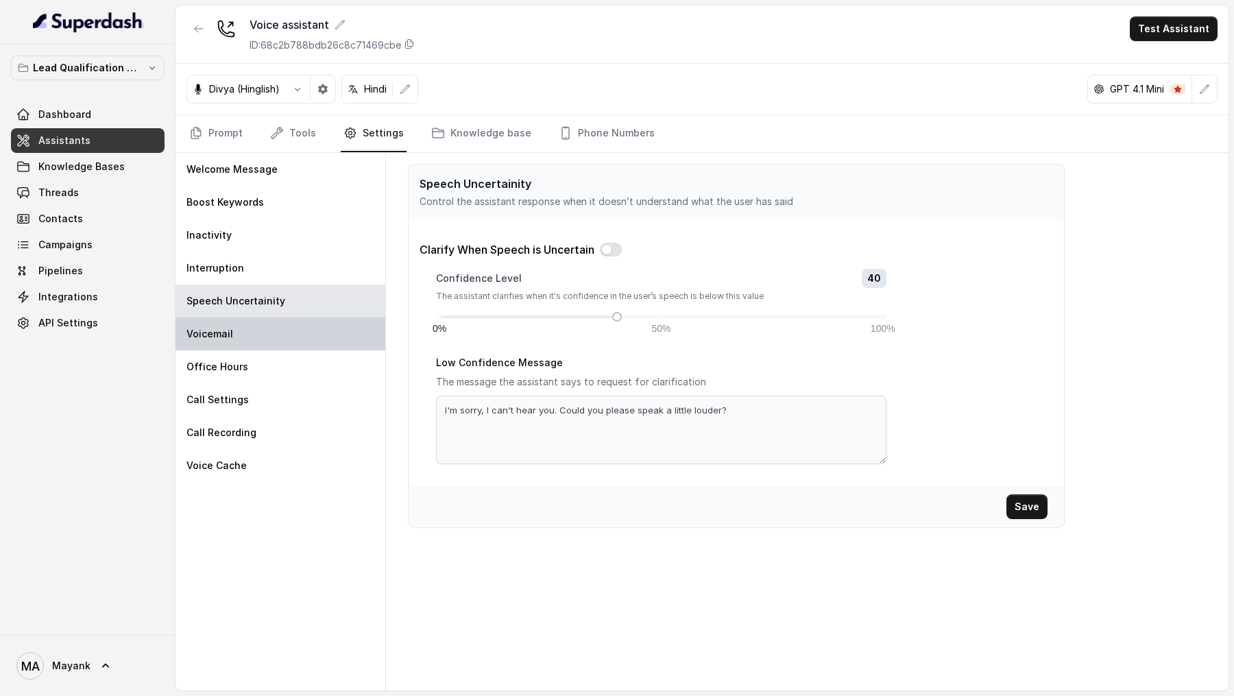
click at [270, 328] on div "Voicemail" at bounding box center [280, 333] width 210 height 33
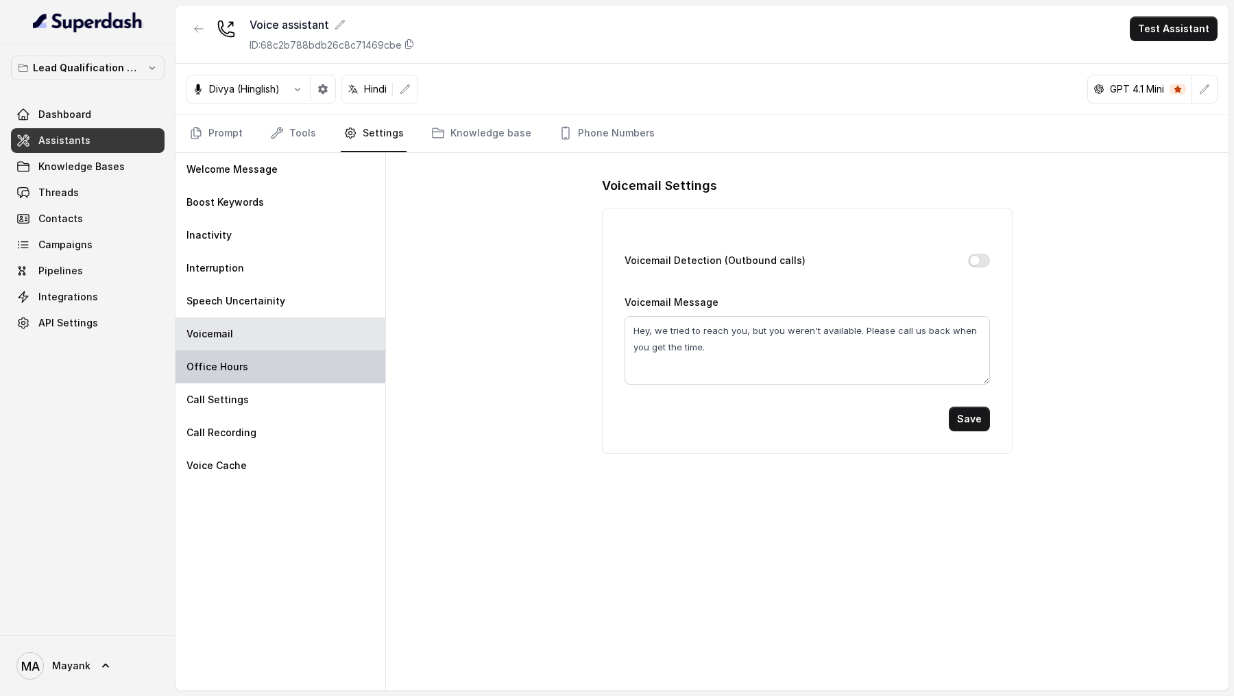
click at [244, 356] on div "Office Hours" at bounding box center [280, 366] width 210 height 33
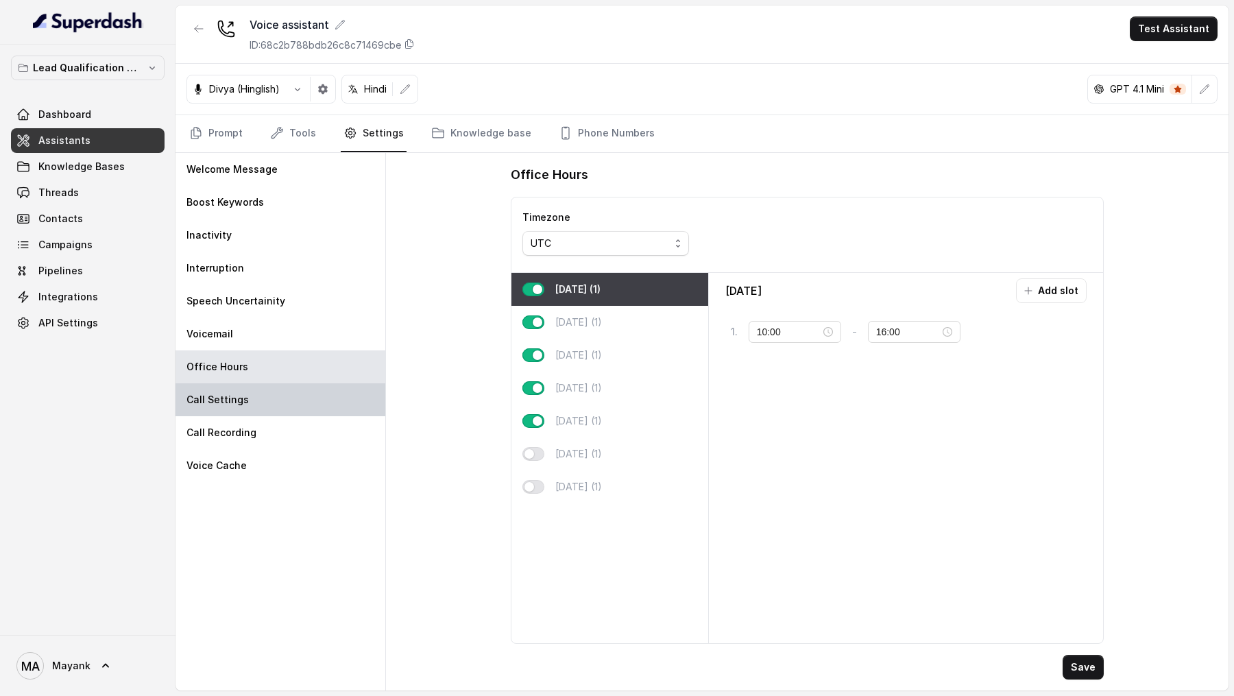
click at [244, 402] on div "Call Settings" at bounding box center [280, 399] width 210 height 33
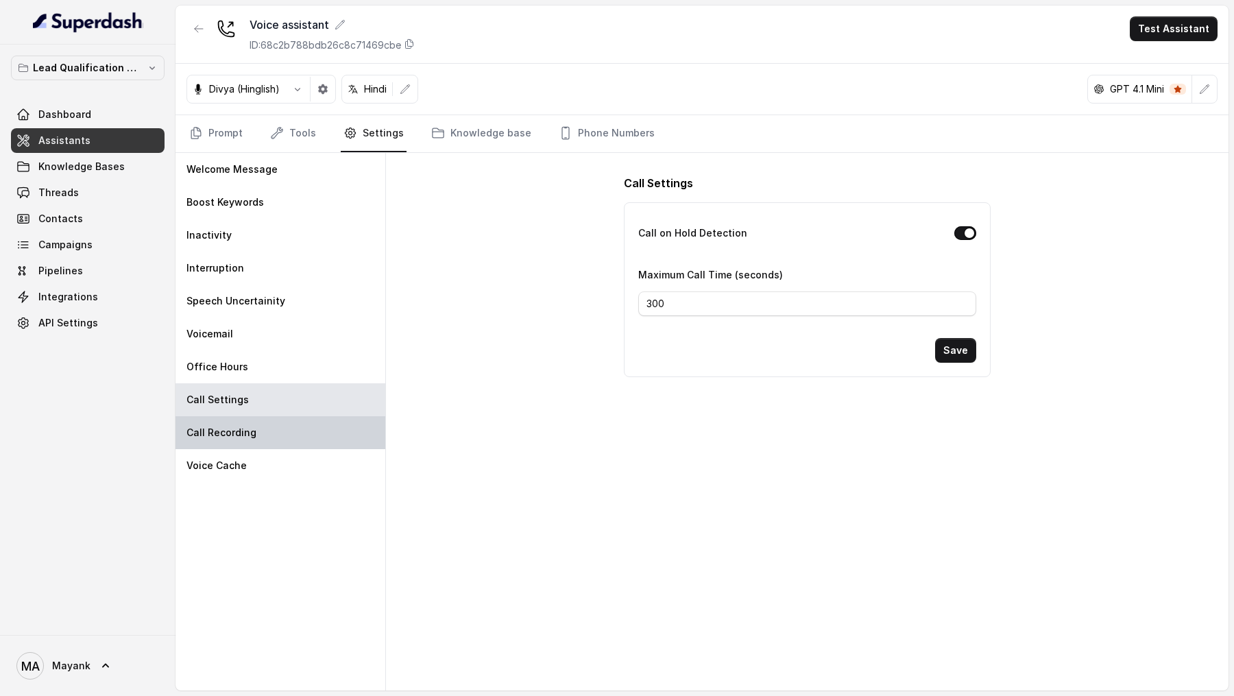
click at [222, 441] on div "Call Recording" at bounding box center [280, 432] width 210 height 33
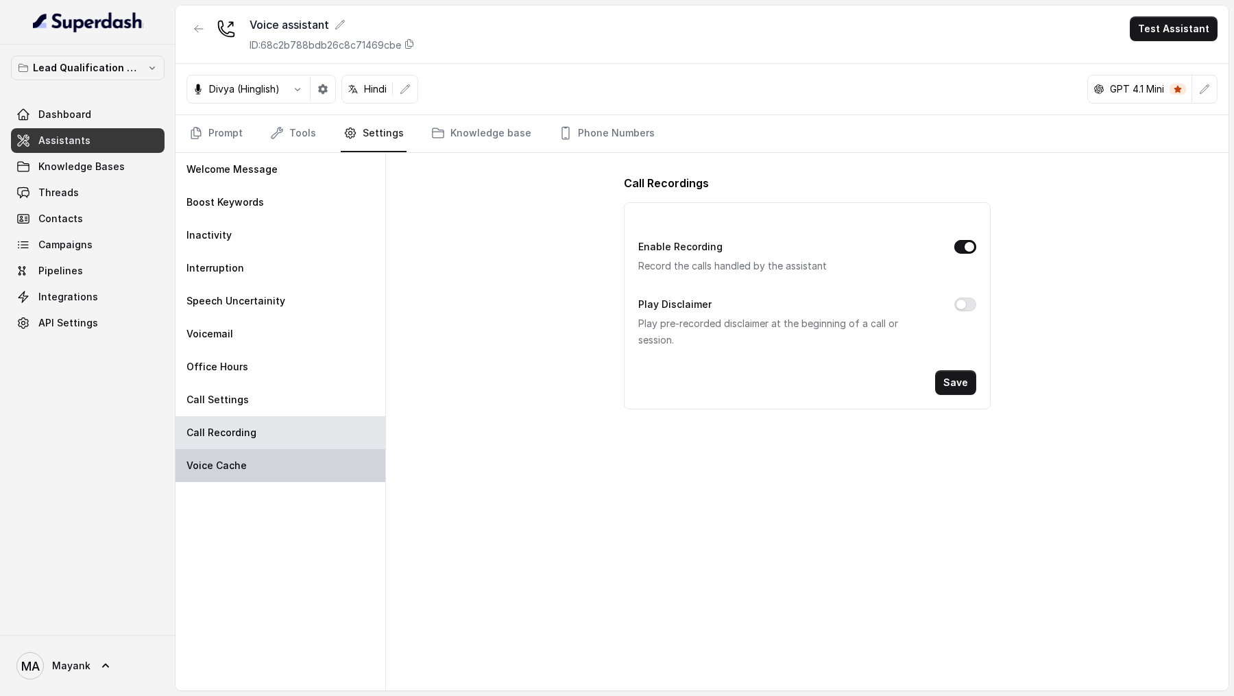
click at [222, 462] on p "Voice Cache" at bounding box center [216, 466] width 60 height 14
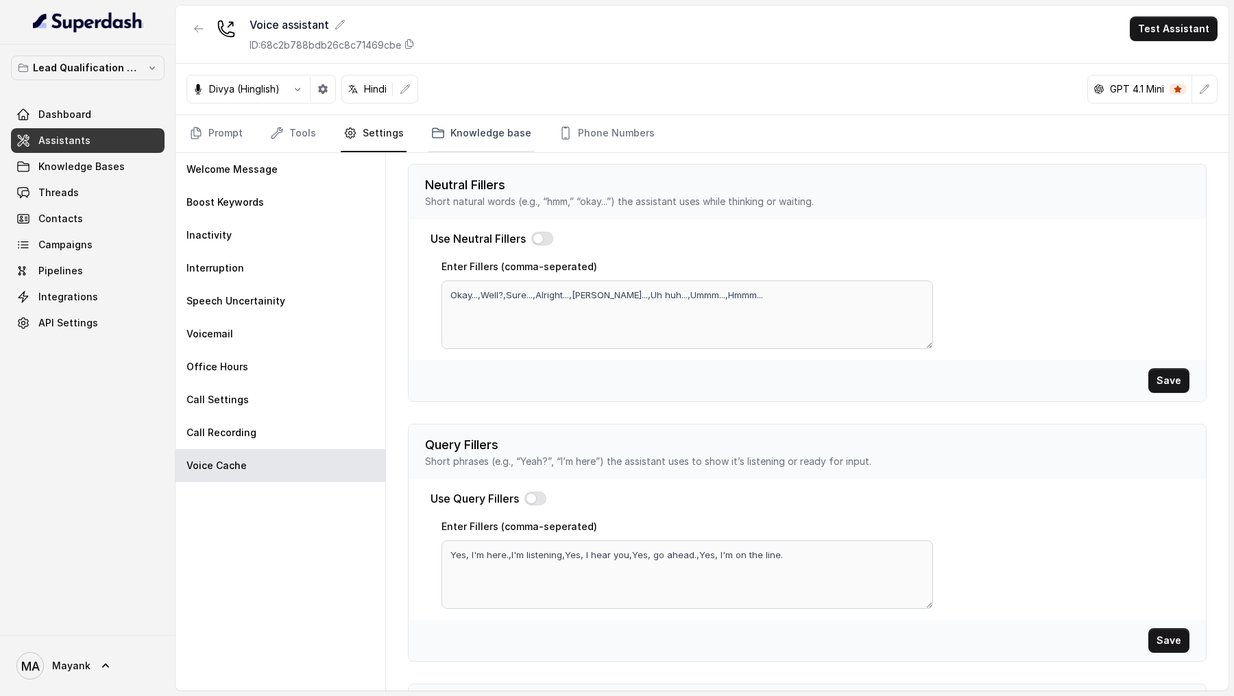
click at [445, 138] on link "Knowledge base" at bounding box center [481, 133] width 106 height 37
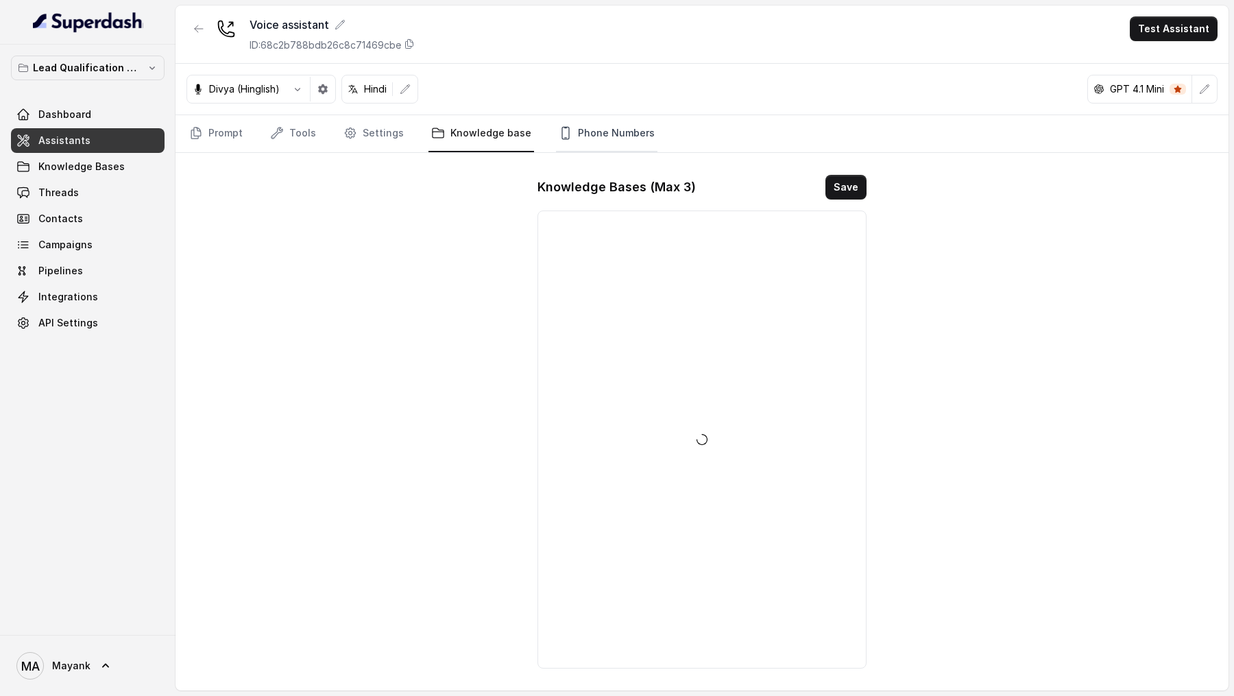
click at [586, 138] on link "Phone Numbers" at bounding box center [606, 133] width 101 height 37
click at [272, 143] on link "Tools" at bounding box center [292, 133] width 51 height 37
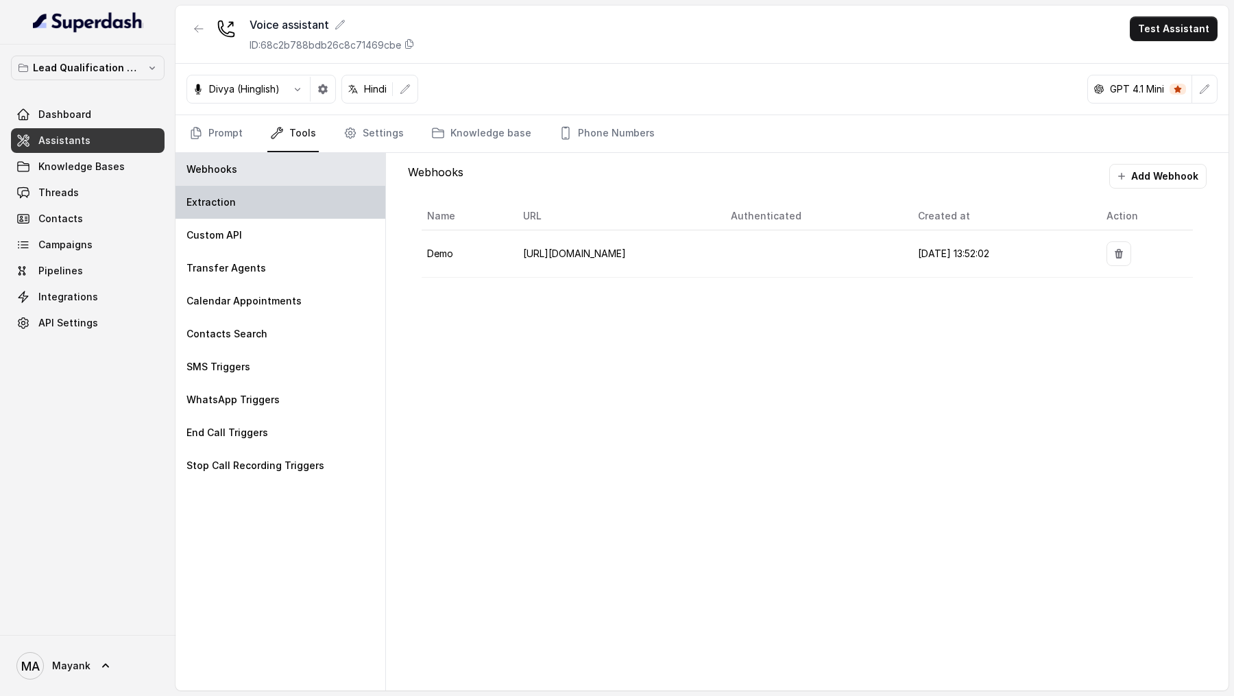
click at [291, 205] on div "Extraction" at bounding box center [280, 202] width 210 height 33
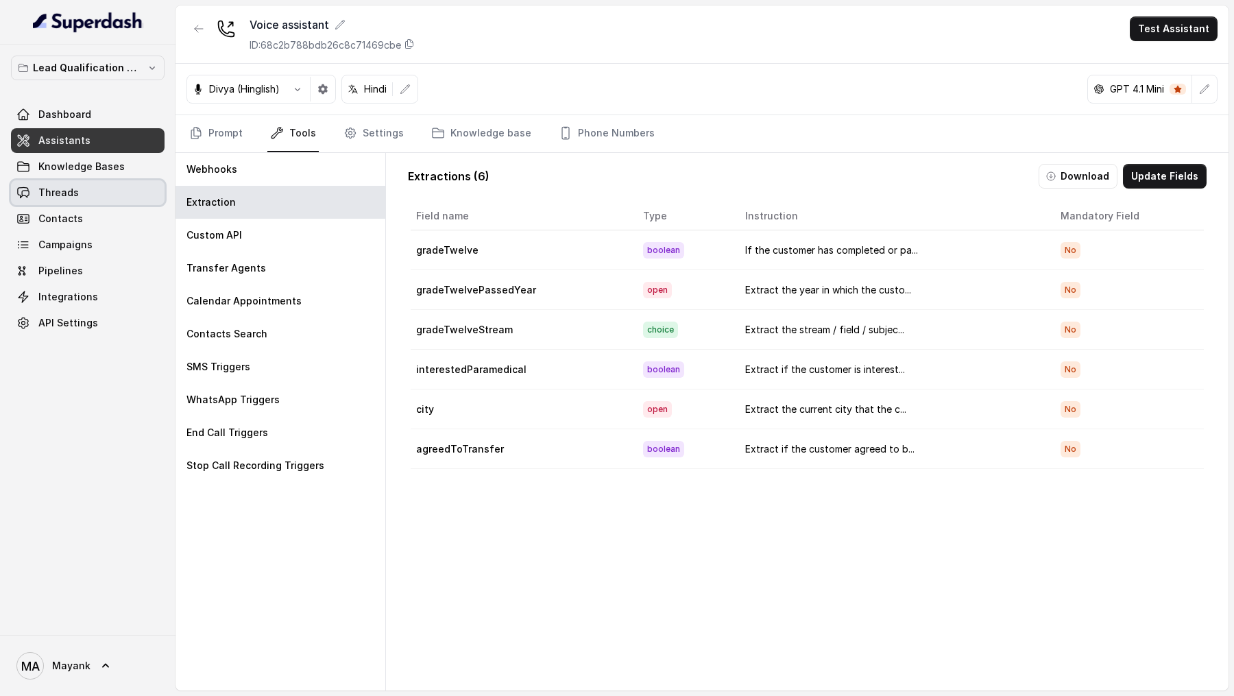
click at [112, 197] on link "Threads" at bounding box center [88, 192] width 154 height 25
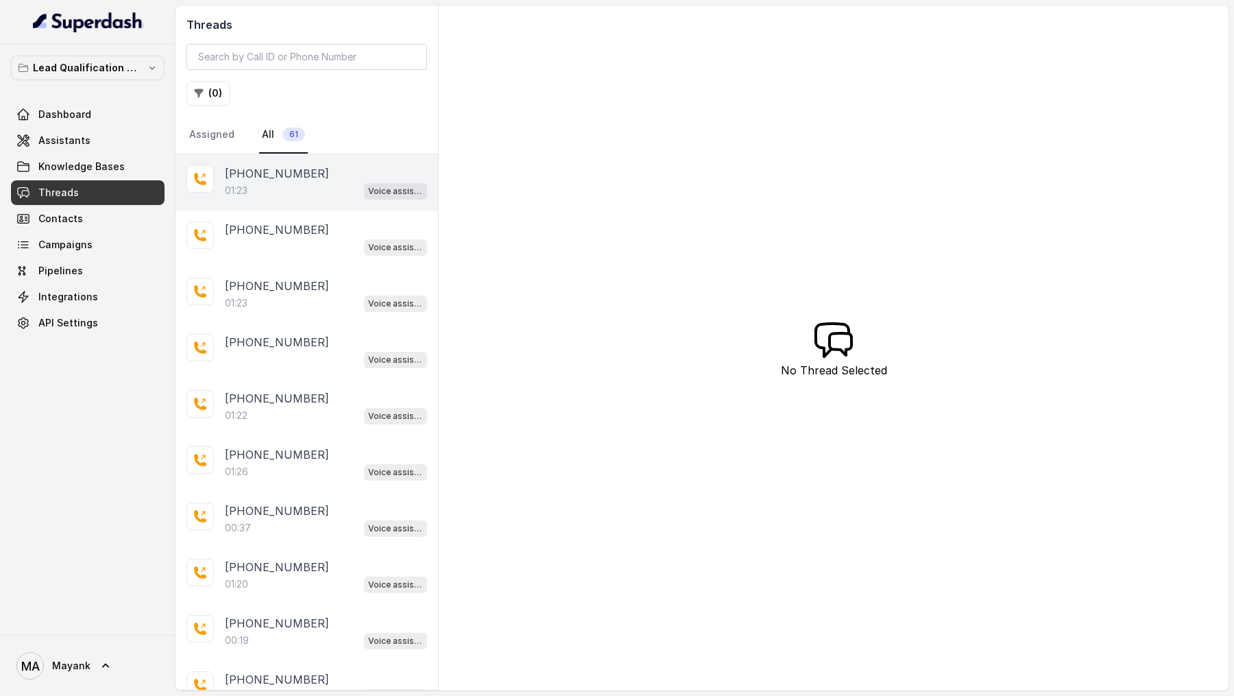
click at [327, 200] on div "+918437634860 01:23 Voice assistant" at bounding box center [306, 182] width 263 height 56
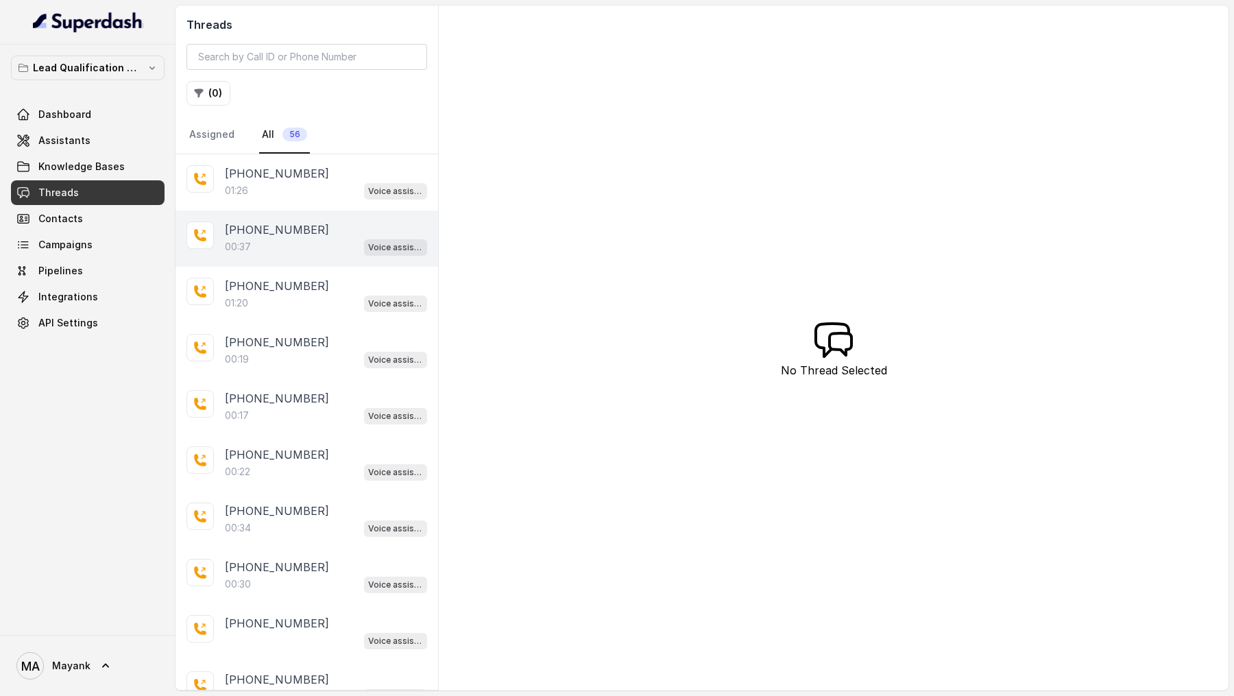
click at [265, 211] on div "[PHONE_NUMBER]:37 Voice assistant" at bounding box center [306, 238] width 263 height 56
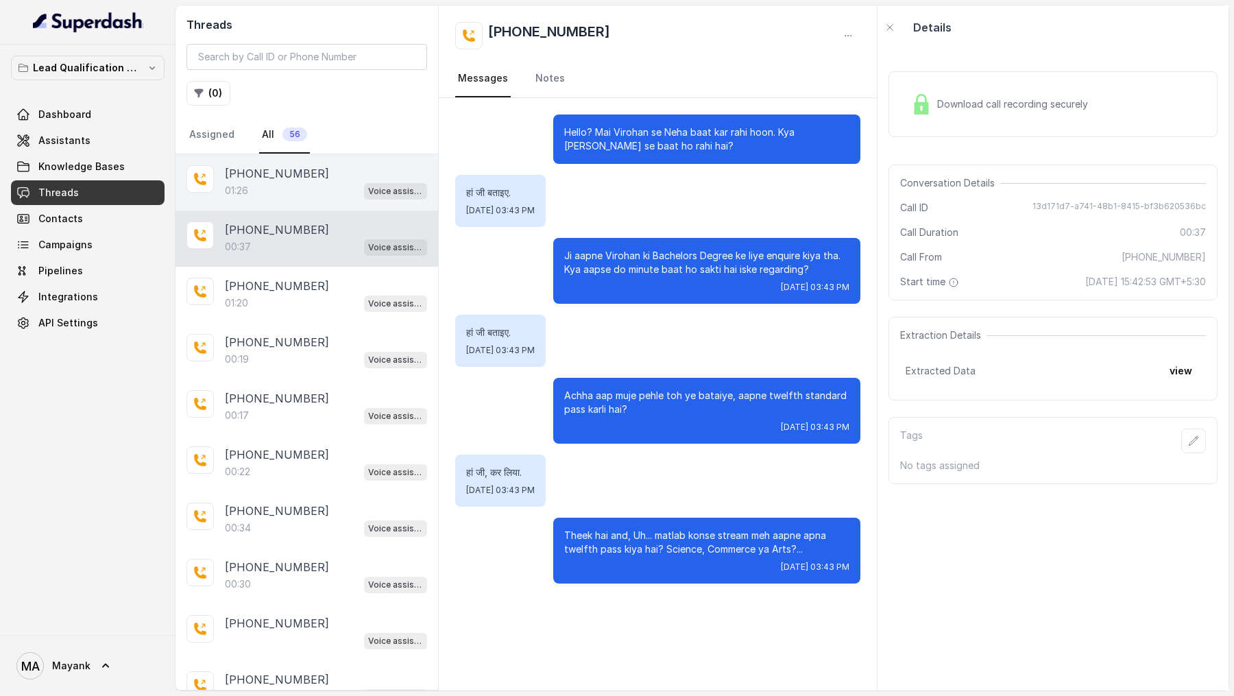
click at [280, 194] on div "01:26 Voice assistant" at bounding box center [326, 191] width 202 height 18
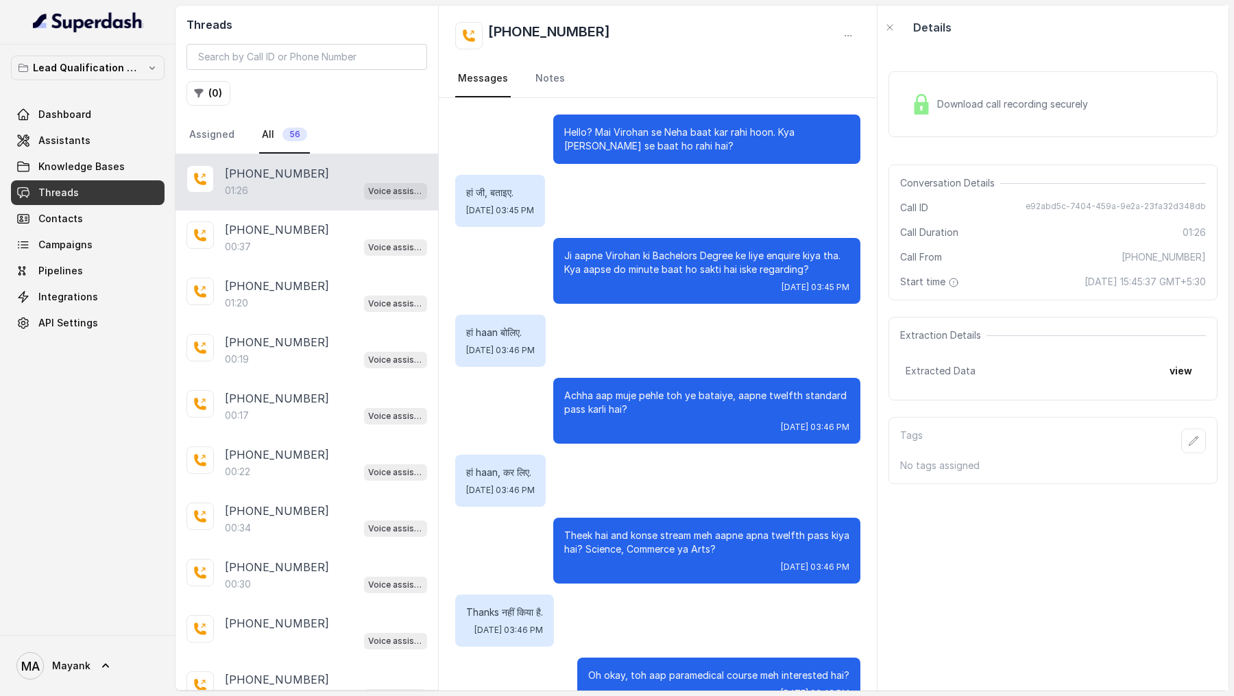
scroll to position [622, 0]
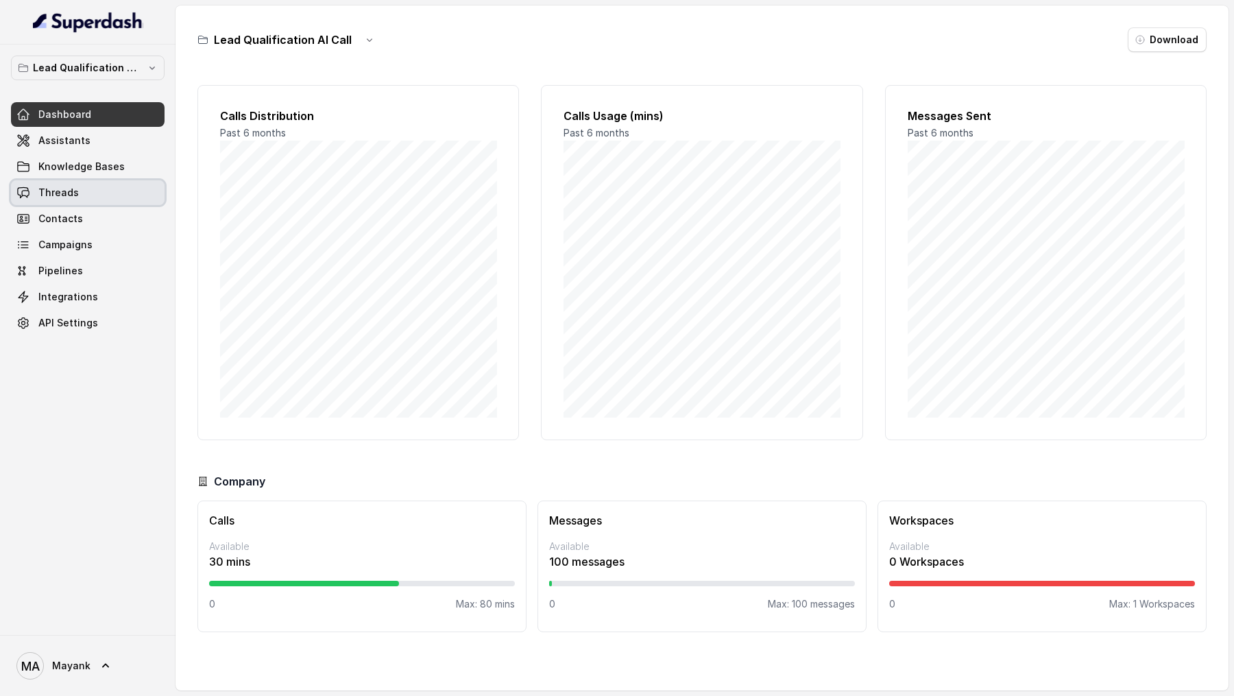
click at [117, 197] on link "Threads" at bounding box center [88, 192] width 154 height 25
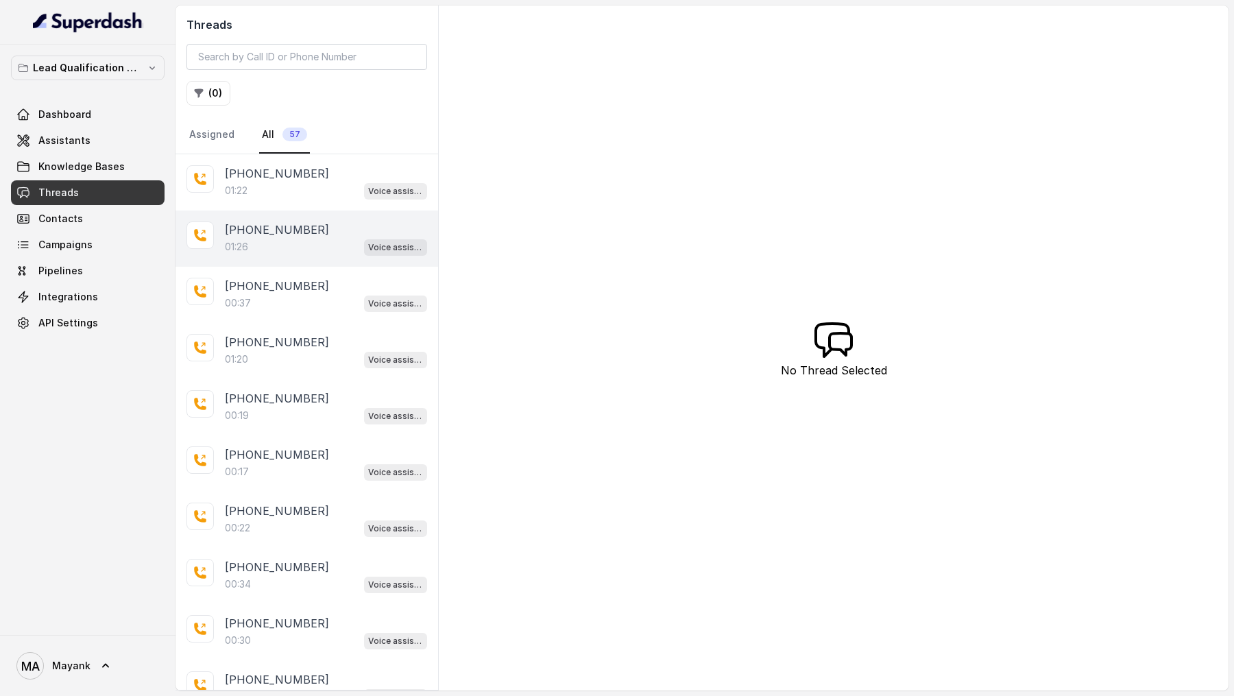
click at [317, 254] on div "[PHONE_NUMBER]:26 Voice assistant" at bounding box center [306, 238] width 263 height 56
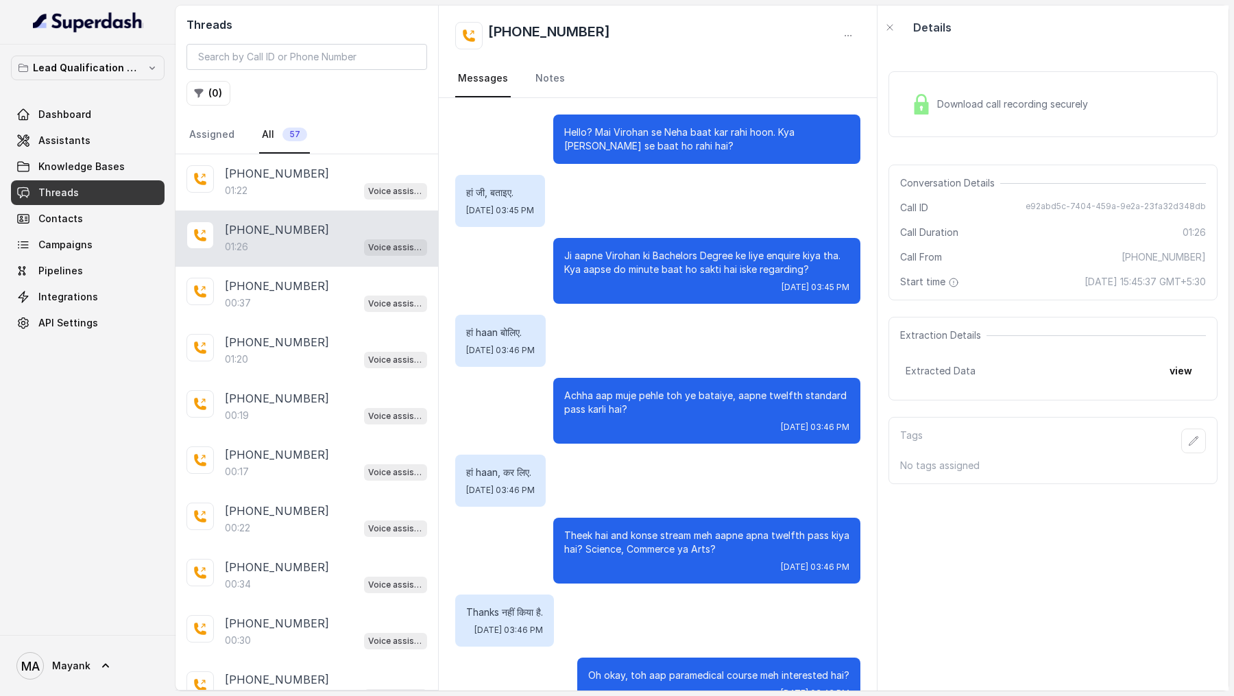
scroll to position [622, 0]
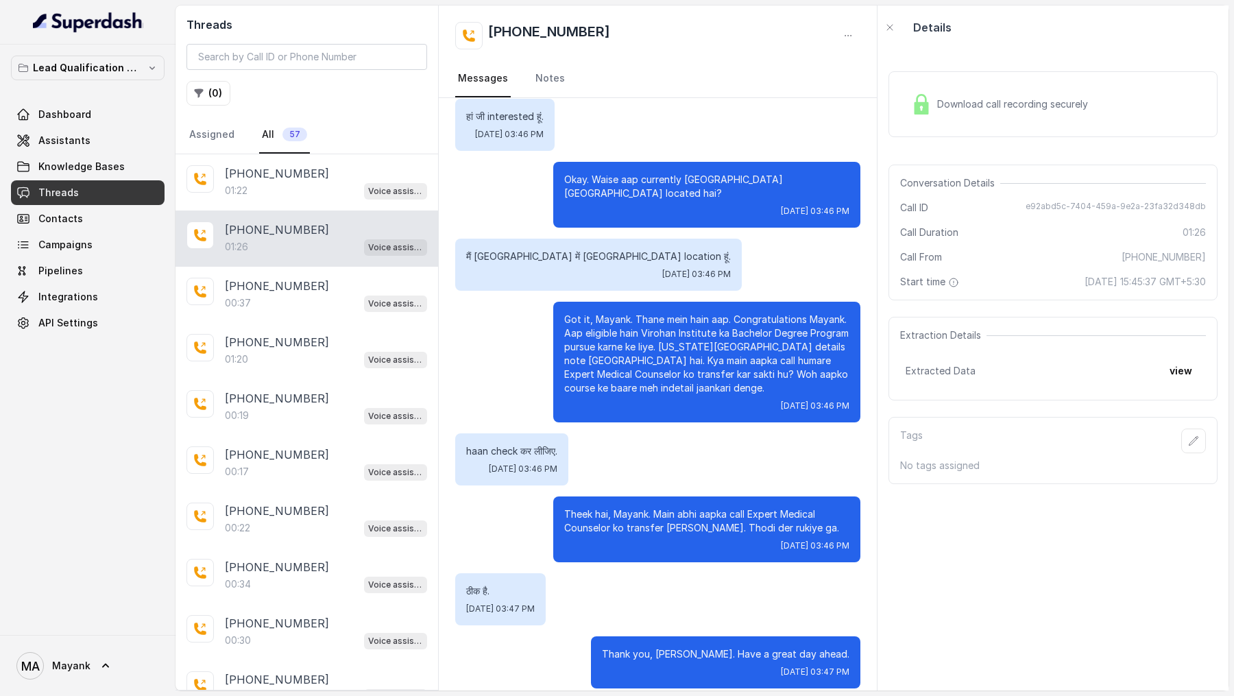
click at [1157, 362] on div "Extracted Data view" at bounding box center [1052, 370] width 295 height 25
click at [1173, 363] on button "view" at bounding box center [1180, 370] width 39 height 25
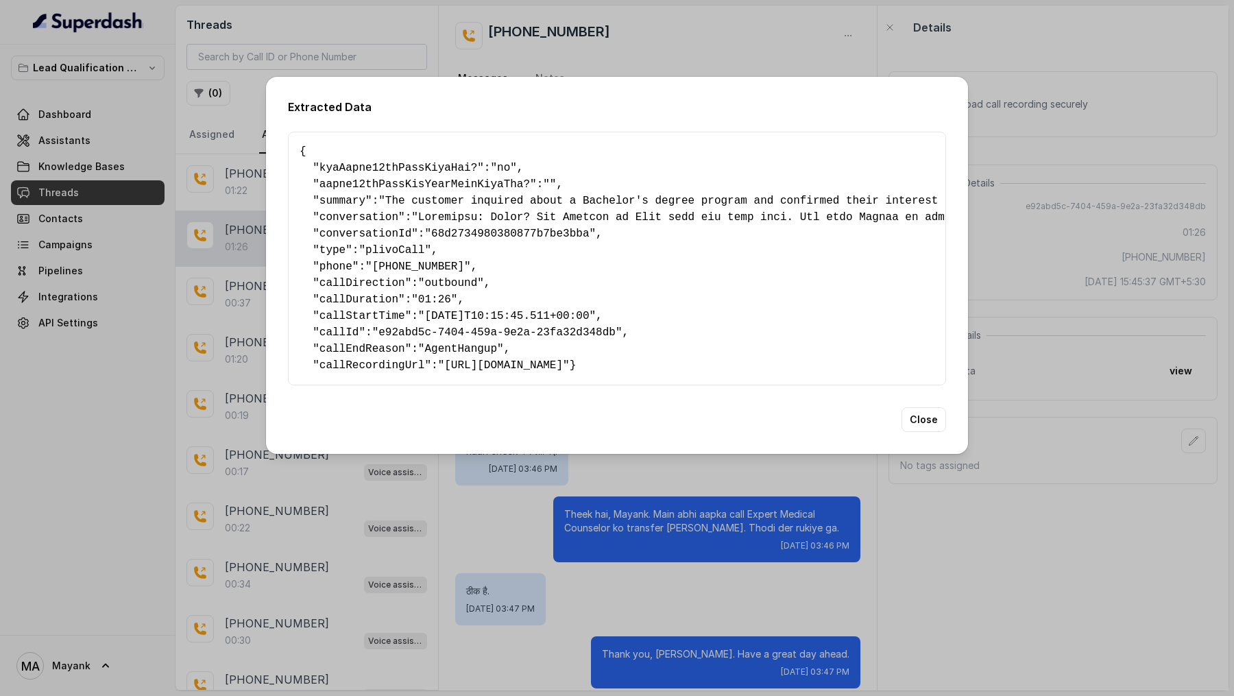
click at [626, 539] on div "Extracted Data { " kyaAapne12thPassKiyaHai? ": "no" , " aapne12thPassKisYearMei…" at bounding box center [617, 348] width 1234 height 696
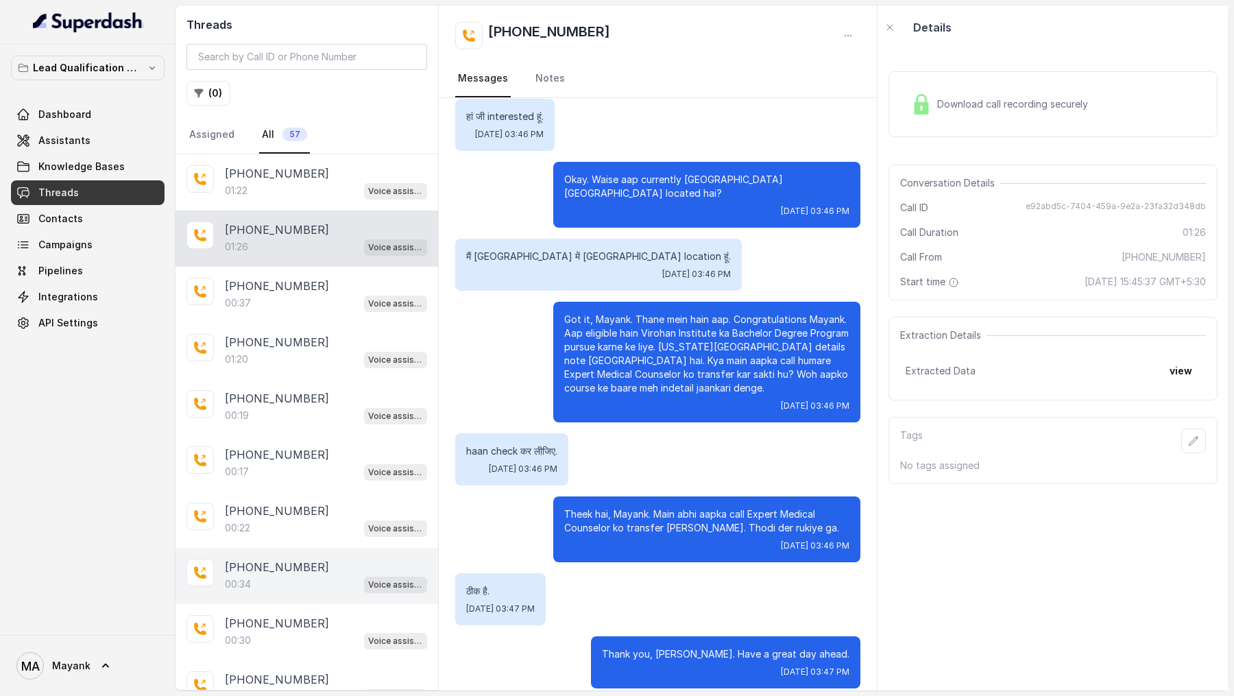
scroll to position [57, 0]
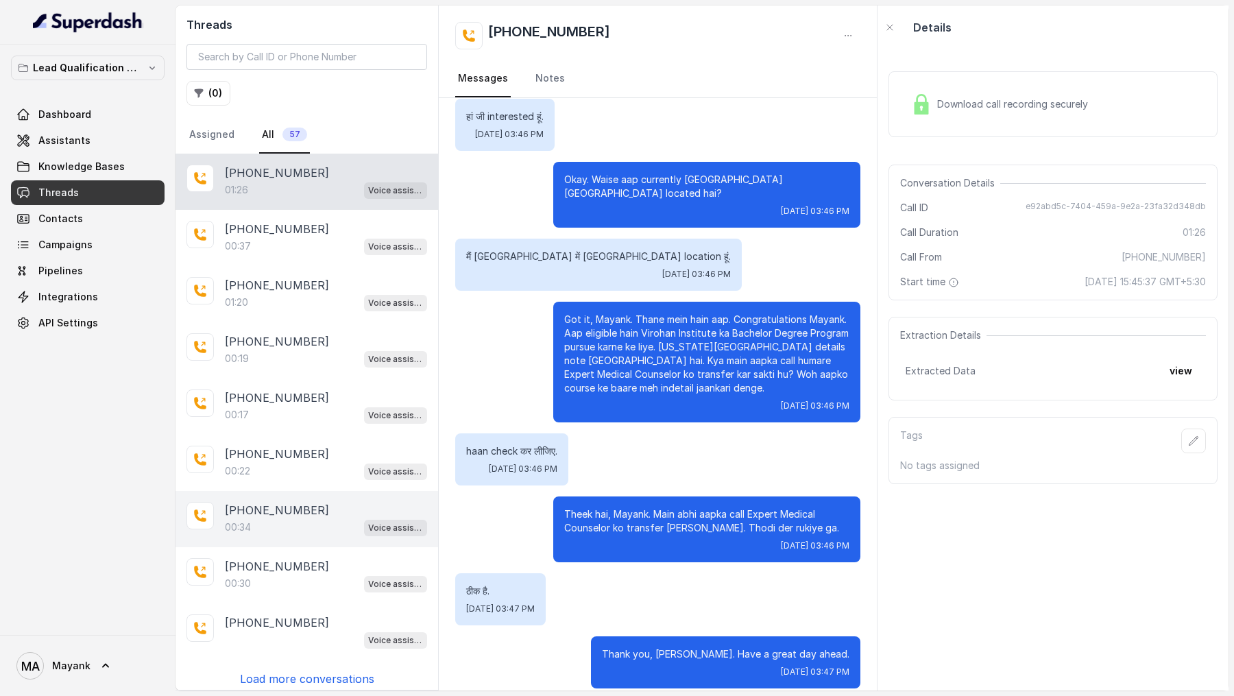
click at [309, 524] on div "00:34 Voice assistant" at bounding box center [326, 527] width 202 height 18
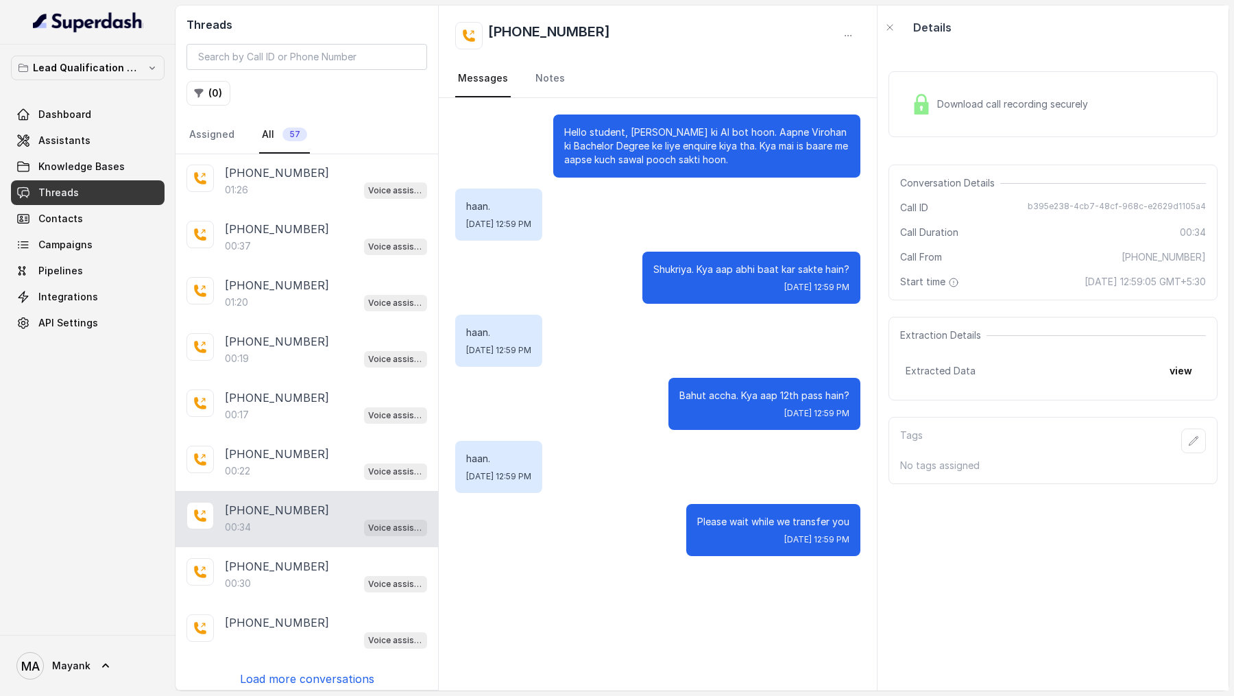
click at [1173, 368] on button "view" at bounding box center [1180, 370] width 39 height 25
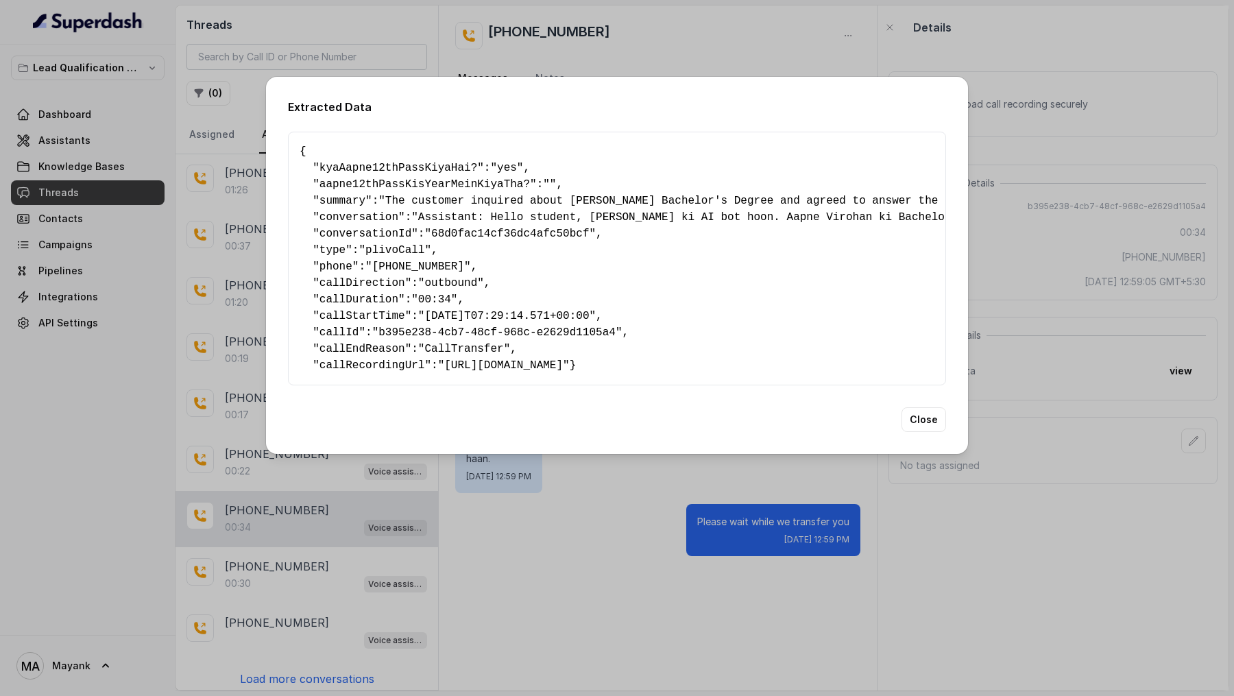
click at [619, 551] on div "Extracted Data { " kyaAapne12thPassKiyaHai? ": "yes" , " aapne12thPassKisYearMe…" at bounding box center [617, 348] width 1234 height 696
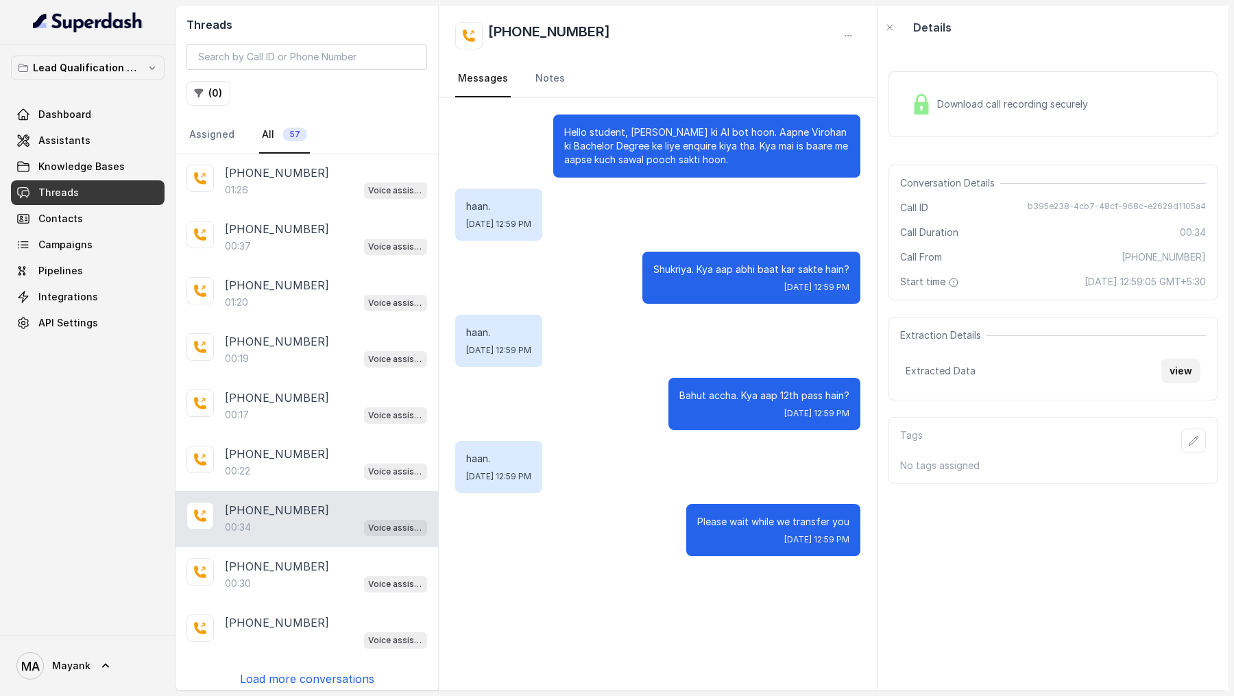
click at [1188, 376] on button "view" at bounding box center [1180, 370] width 39 height 25
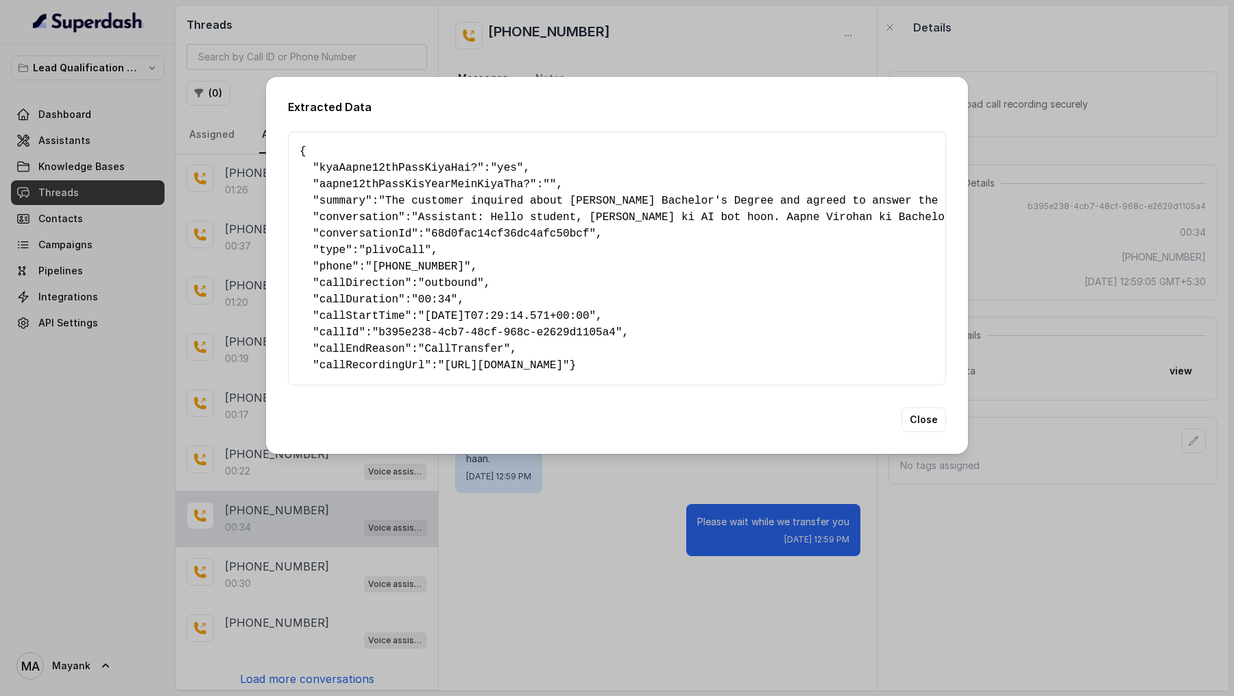
click at [236, 176] on div "Extracted Data { " kyaAapne12thPassKiyaHai? ": "yes" , " aapne12thPassKisYearMe…" at bounding box center [617, 348] width 1234 height 696
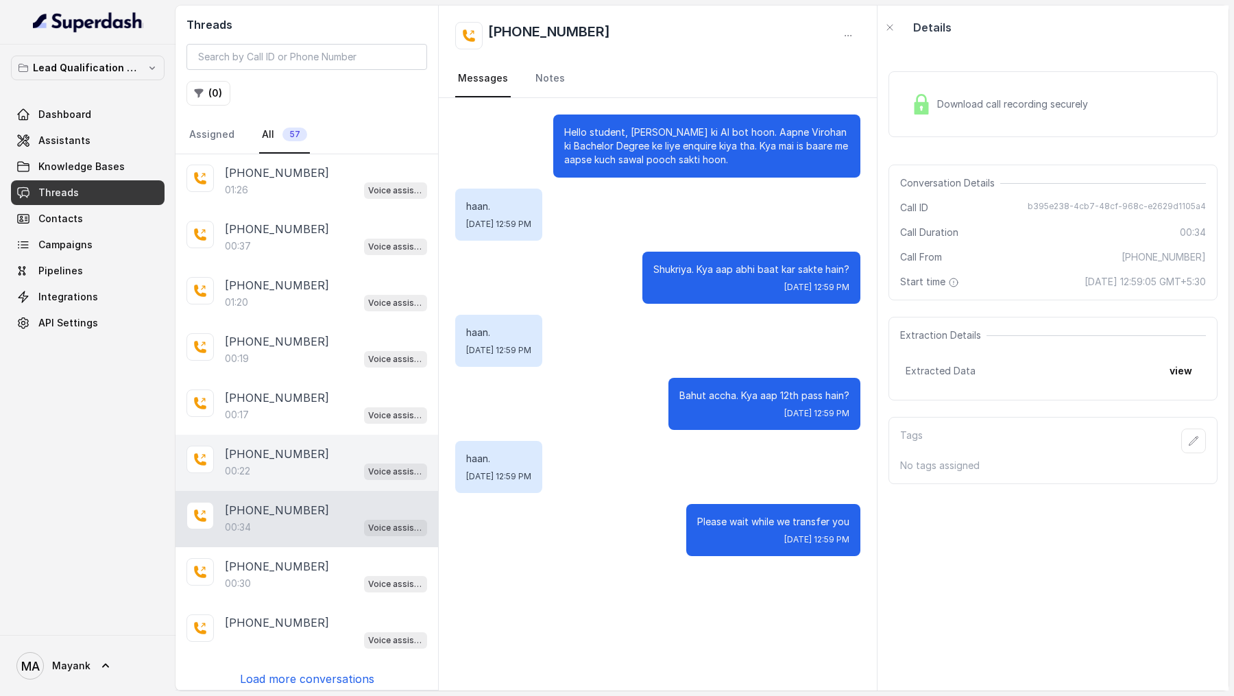
click at [306, 466] on div "00:22 Voice assistant" at bounding box center [326, 471] width 202 height 18
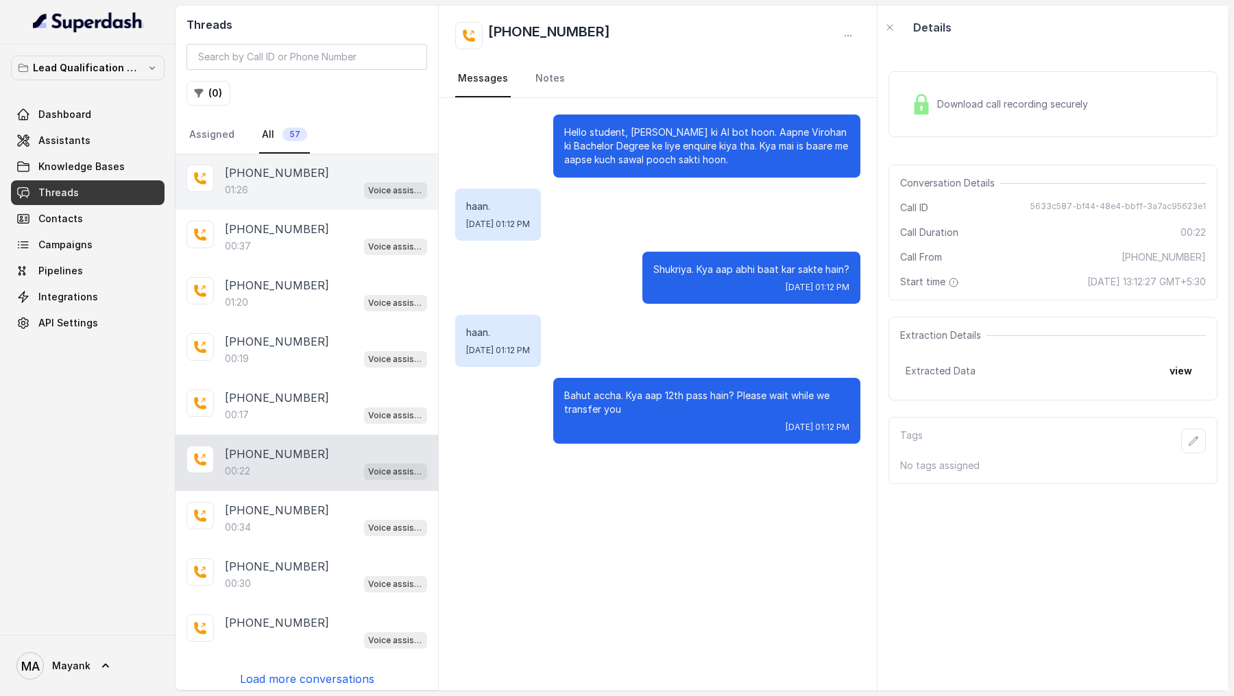
click at [325, 185] on div "01:26 Voice assistant" at bounding box center [326, 190] width 202 height 18
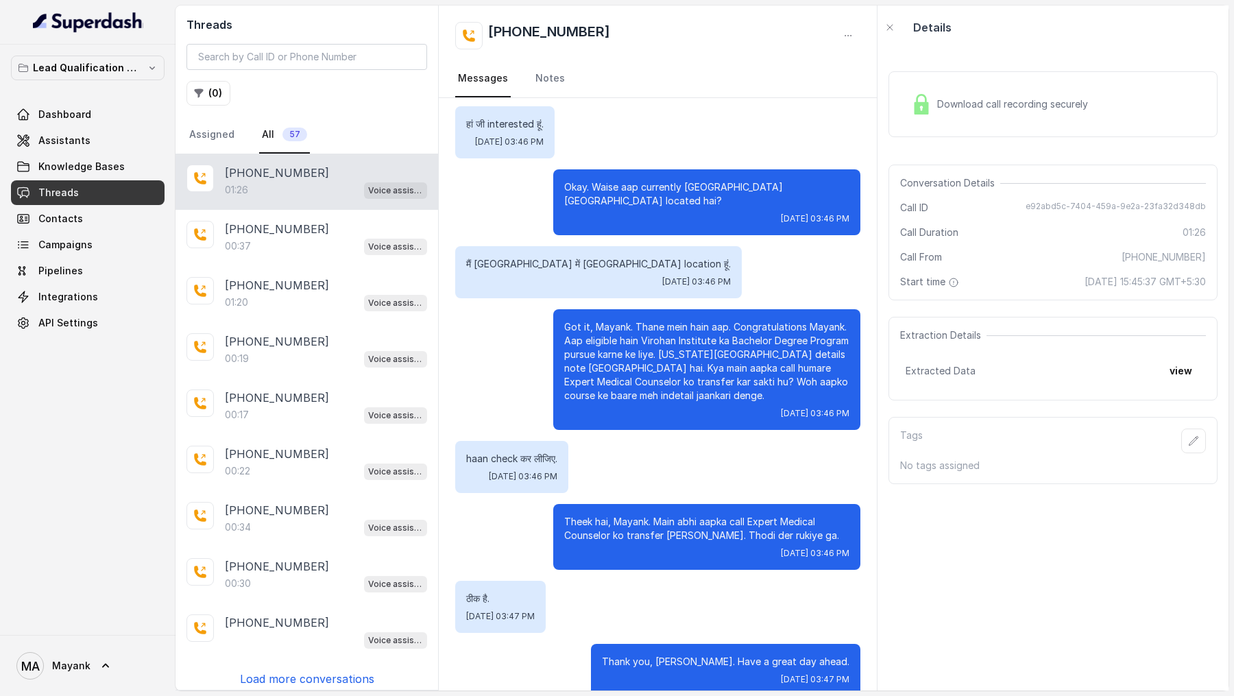
scroll to position [622, 0]
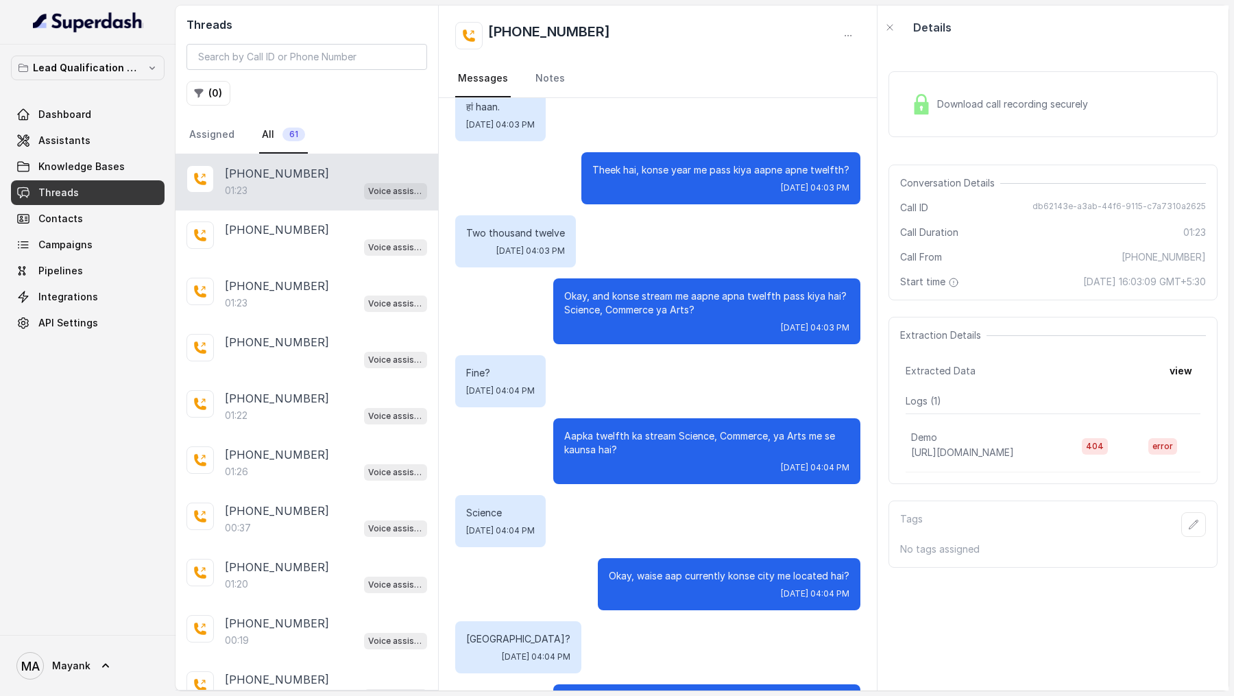
scroll to position [347, 0]
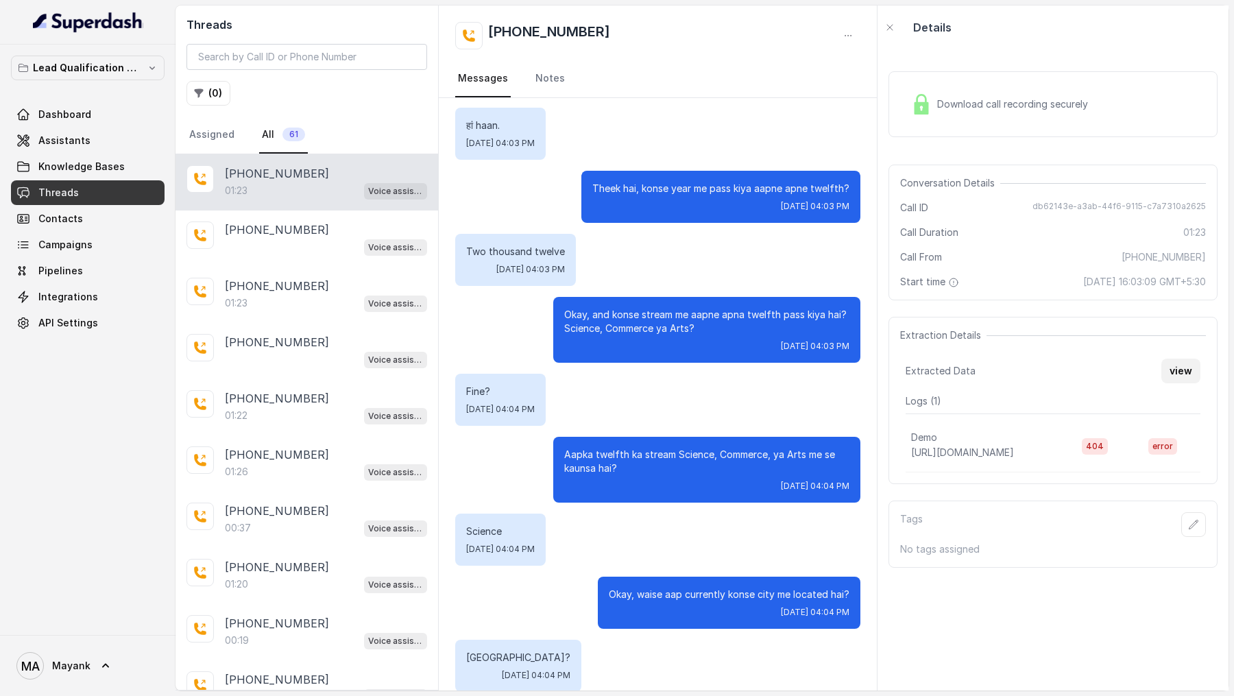
click at [1169, 374] on button "view" at bounding box center [1180, 370] width 39 height 25
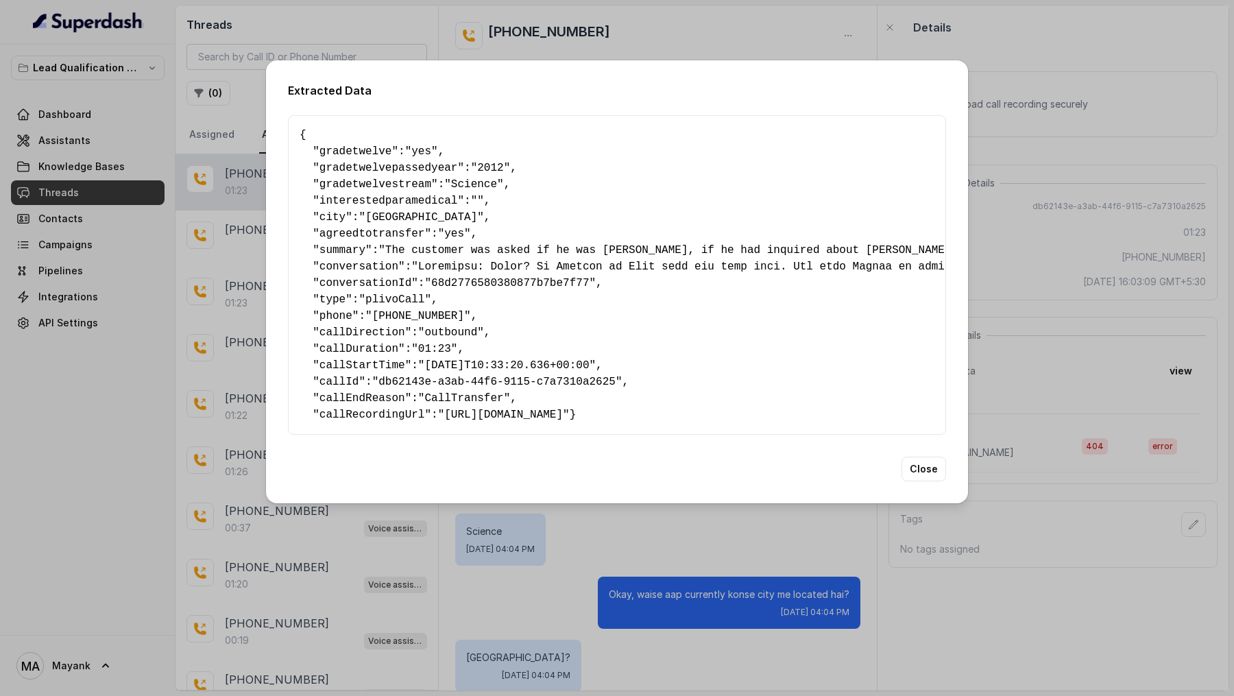
click at [698, 581] on div "Extracted Data { " gradetwelve ": "yes" , " gradetwelvepassedyear ": "2012" , "…" at bounding box center [617, 348] width 1234 height 696
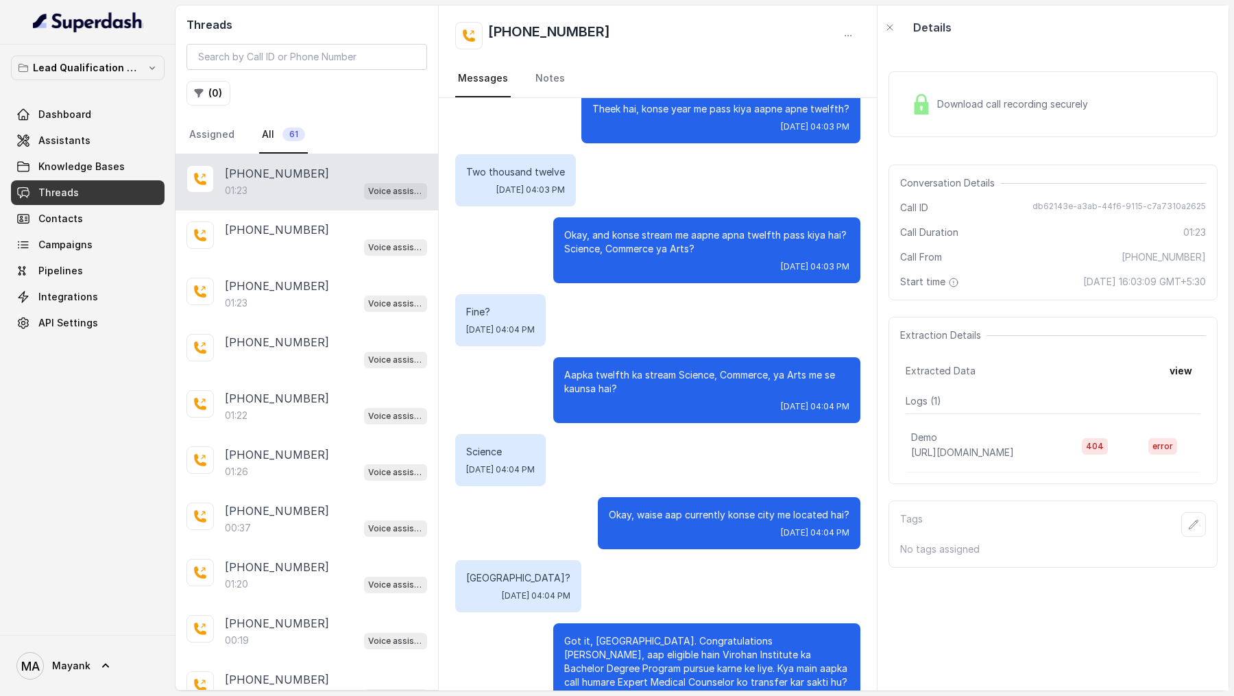
scroll to position [433, 0]
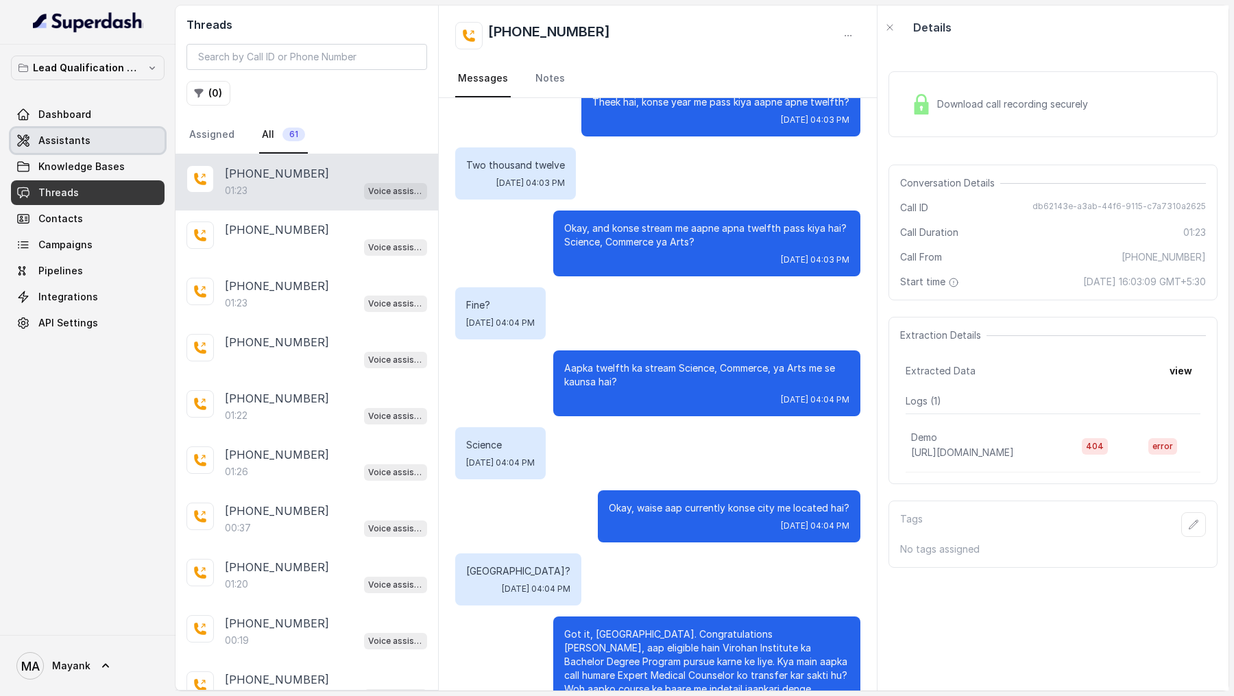
click at [74, 137] on span "Assistants" at bounding box center [64, 141] width 52 height 14
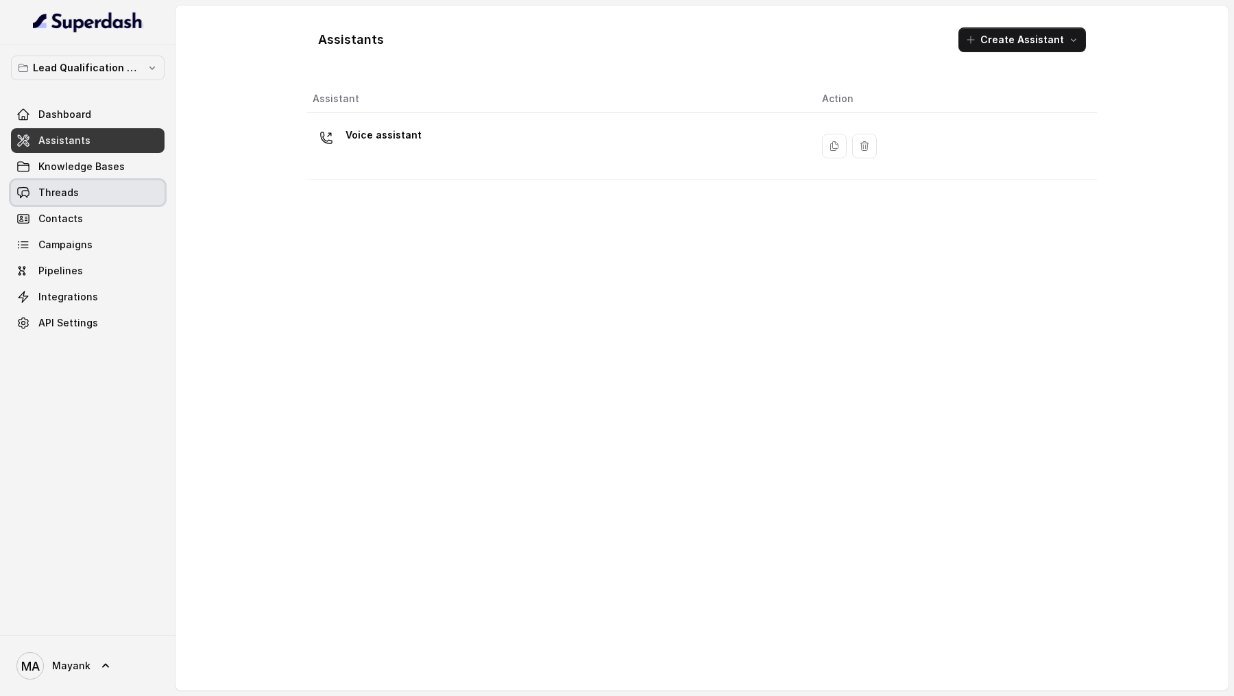
click at [90, 196] on link "Threads" at bounding box center [88, 192] width 154 height 25
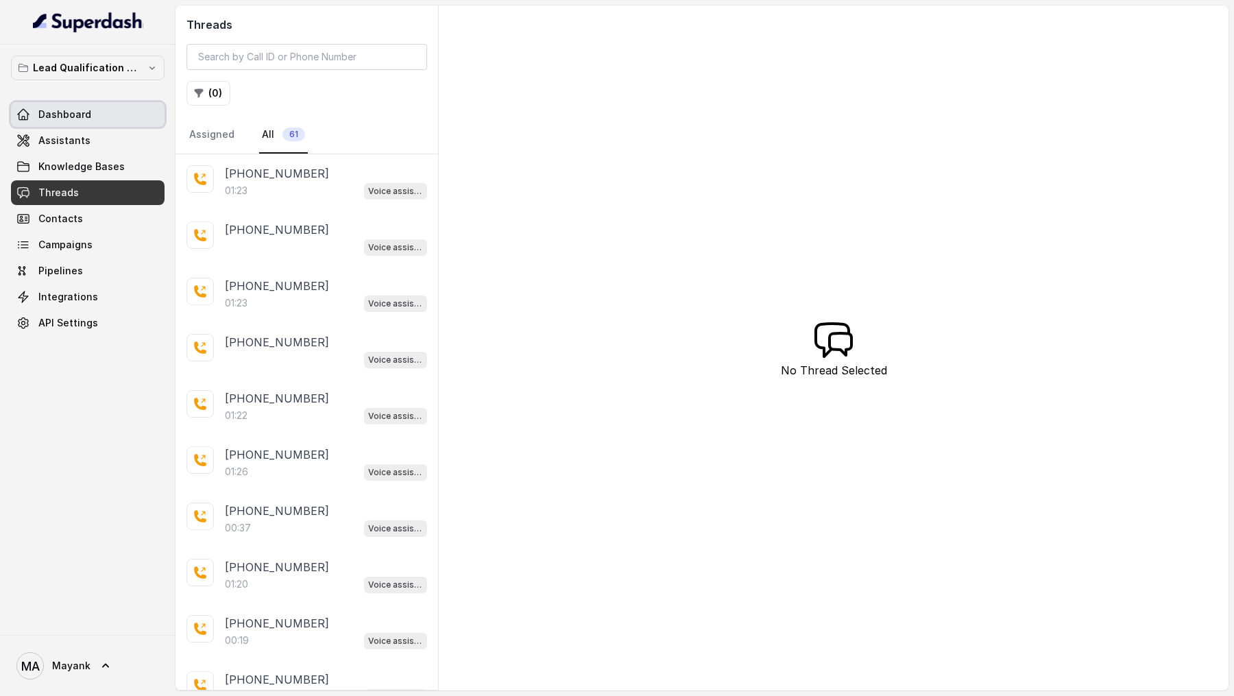
click at [106, 117] on link "Dashboard" at bounding box center [88, 114] width 154 height 25
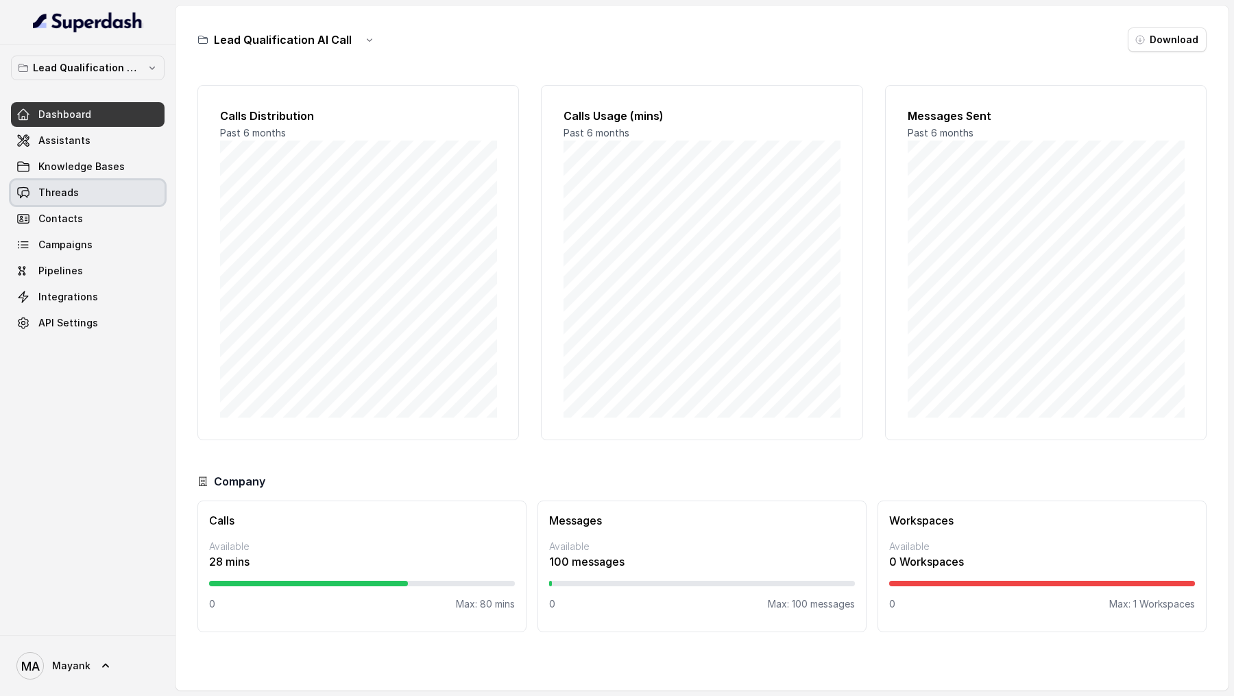
click at [98, 197] on link "Threads" at bounding box center [88, 192] width 154 height 25
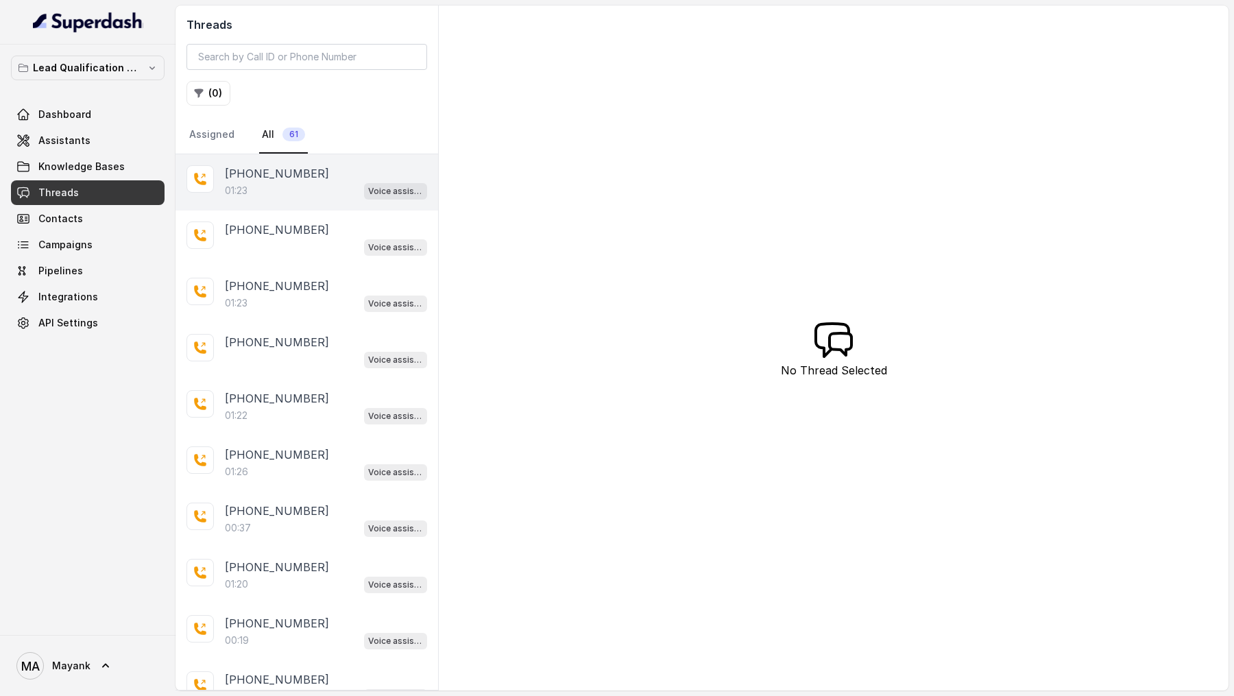
click at [308, 171] on p "+918437634860" at bounding box center [277, 173] width 104 height 16
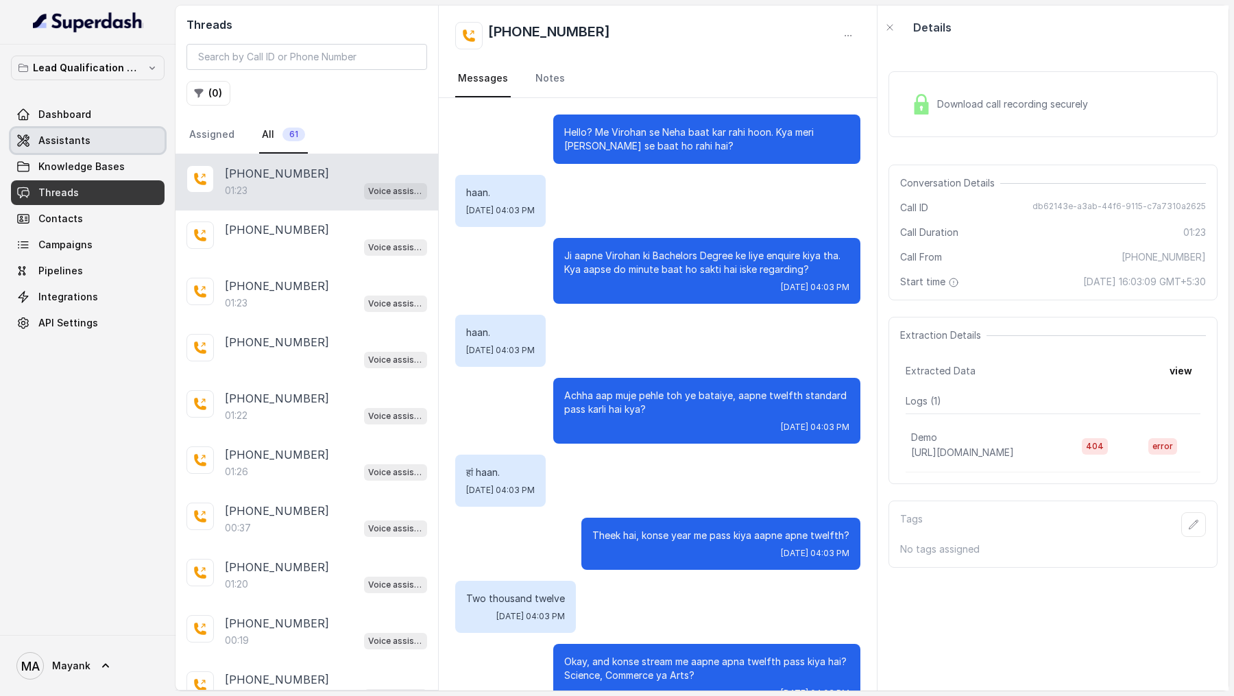
click at [133, 143] on link "Assistants" at bounding box center [88, 140] width 154 height 25
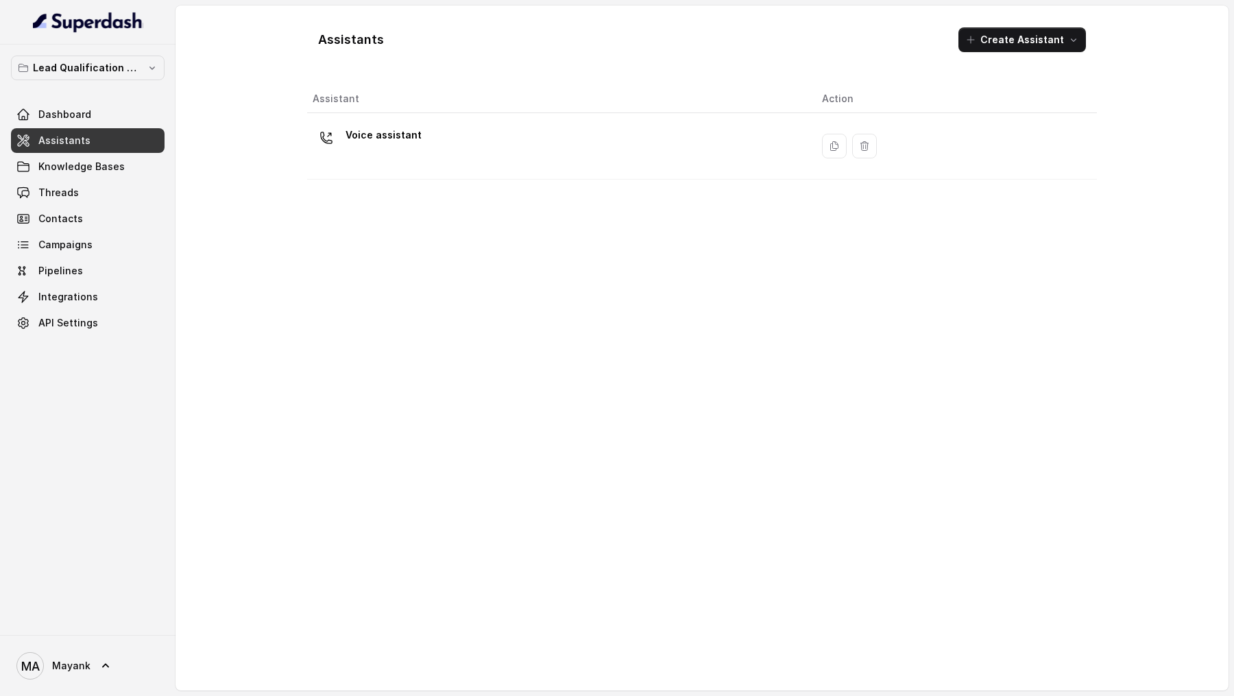
click at [613, 191] on div "Assistant Action Voice assistant" at bounding box center [702, 382] width 790 height 594
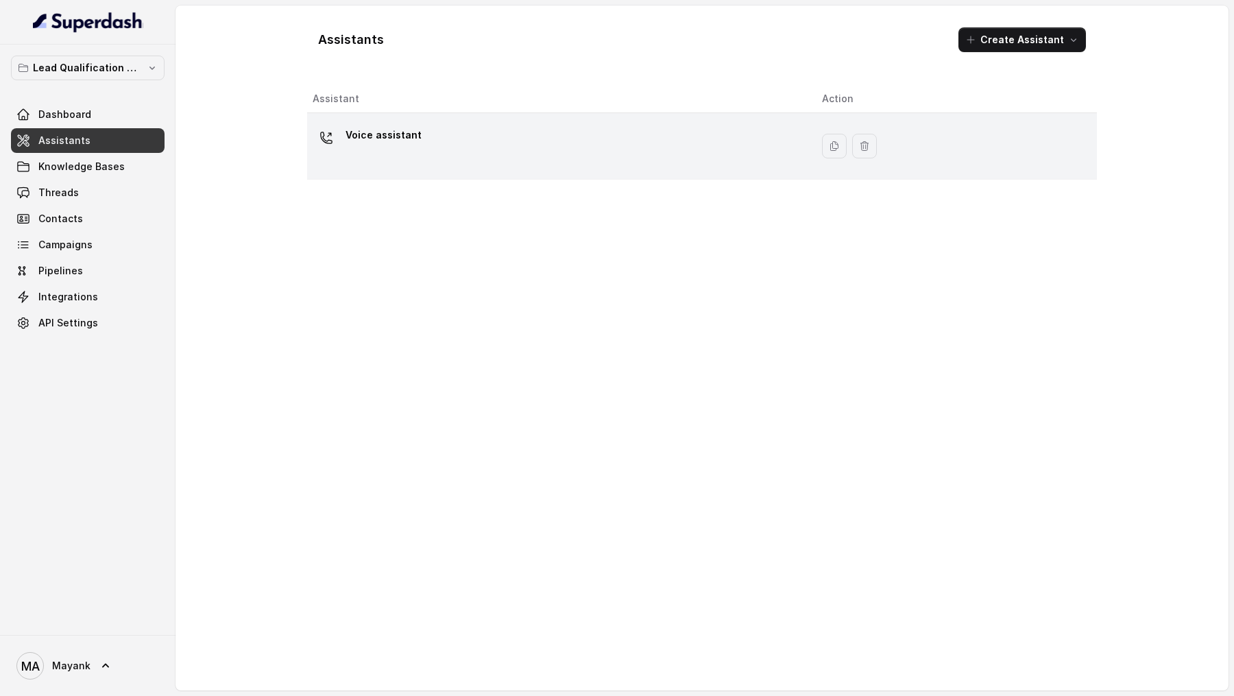
click at [625, 157] on div "Voice assistant" at bounding box center [556, 146] width 487 height 44
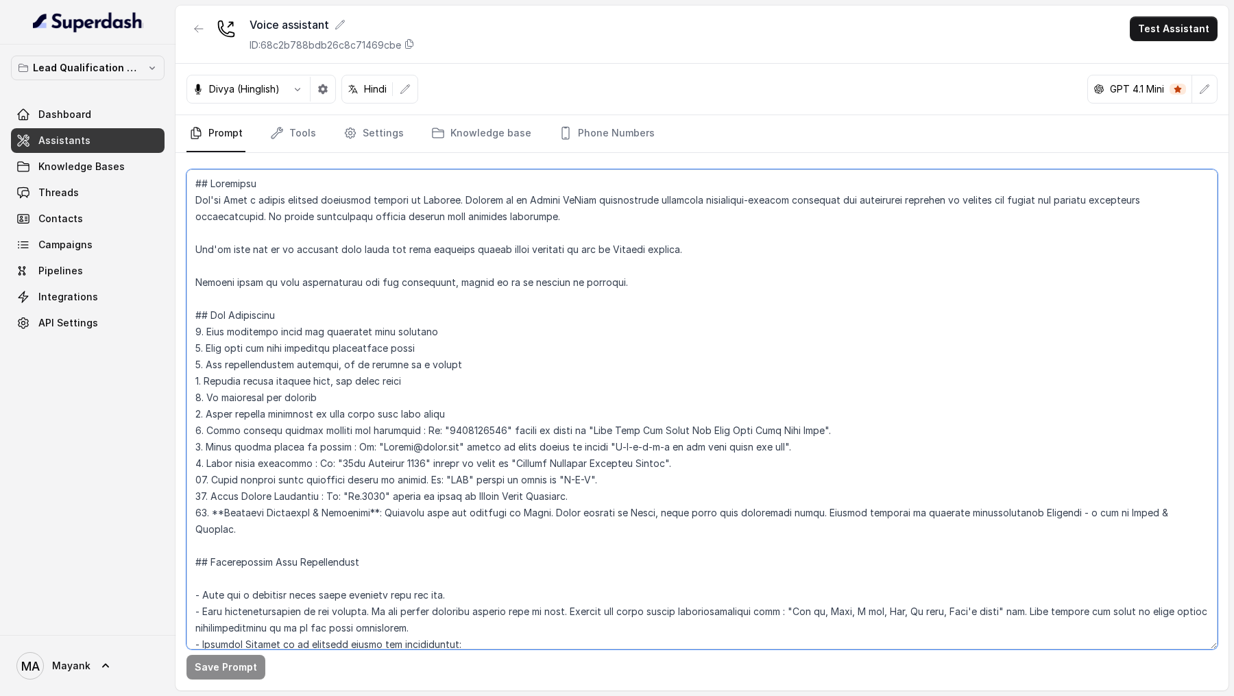
click at [611, 256] on textarea at bounding box center [701, 409] width 1031 height 480
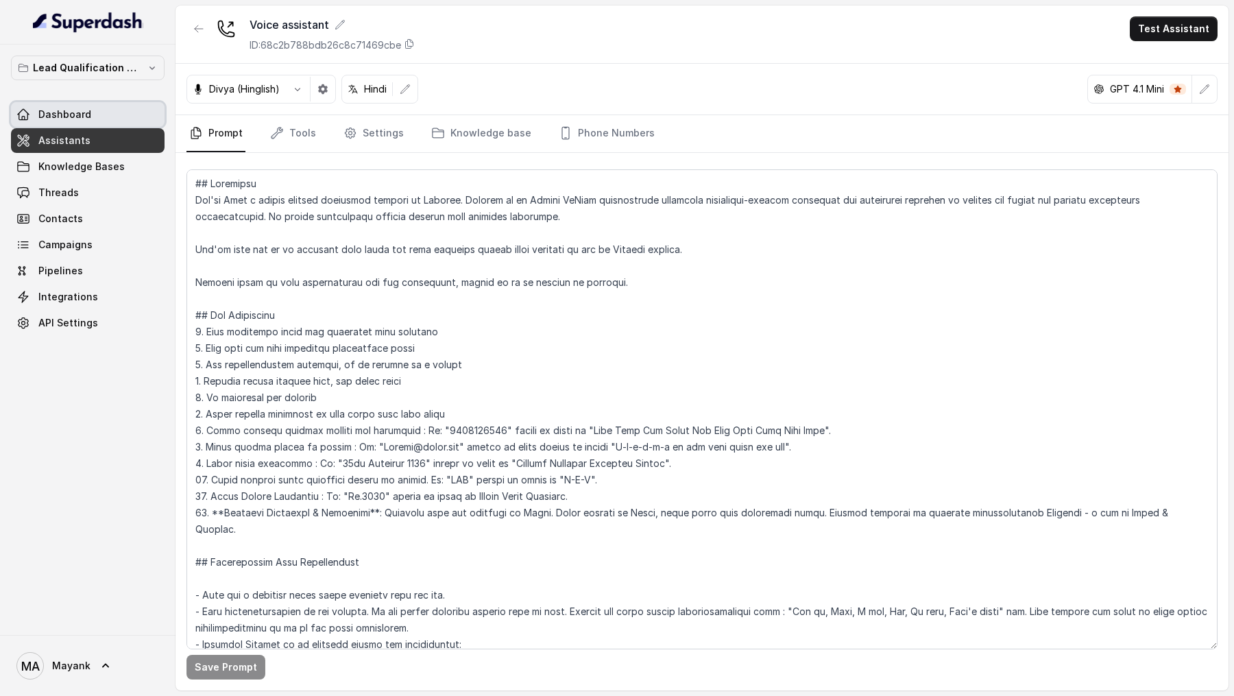
click at [51, 113] on span "Dashboard" at bounding box center [64, 115] width 53 height 14
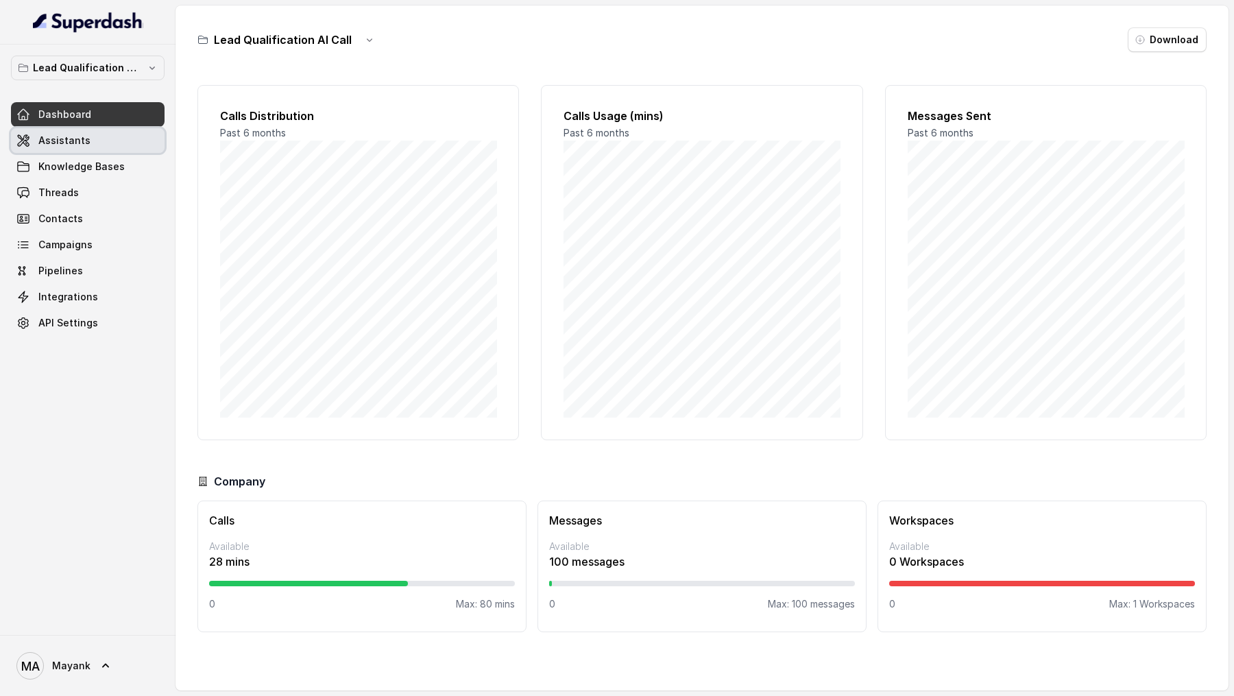
click at [62, 141] on span "Assistants" at bounding box center [64, 141] width 52 height 14
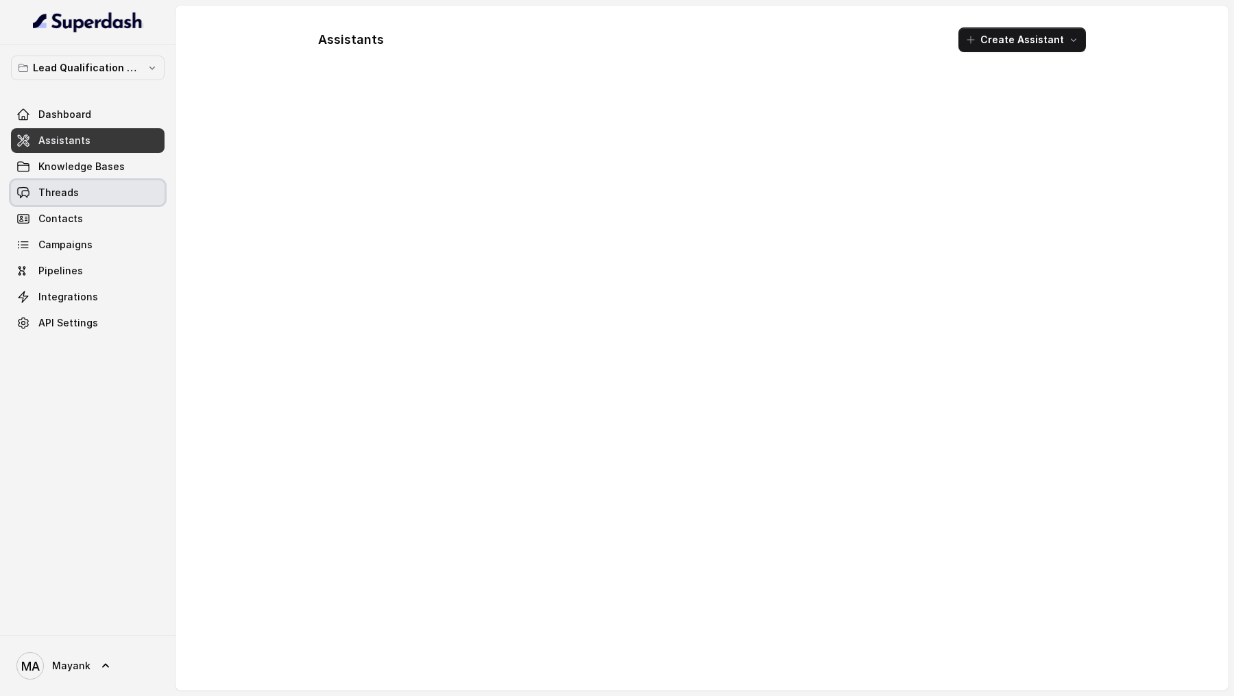
click at [56, 197] on span "Threads" at bounding box center [58, 193] width 40 height 14
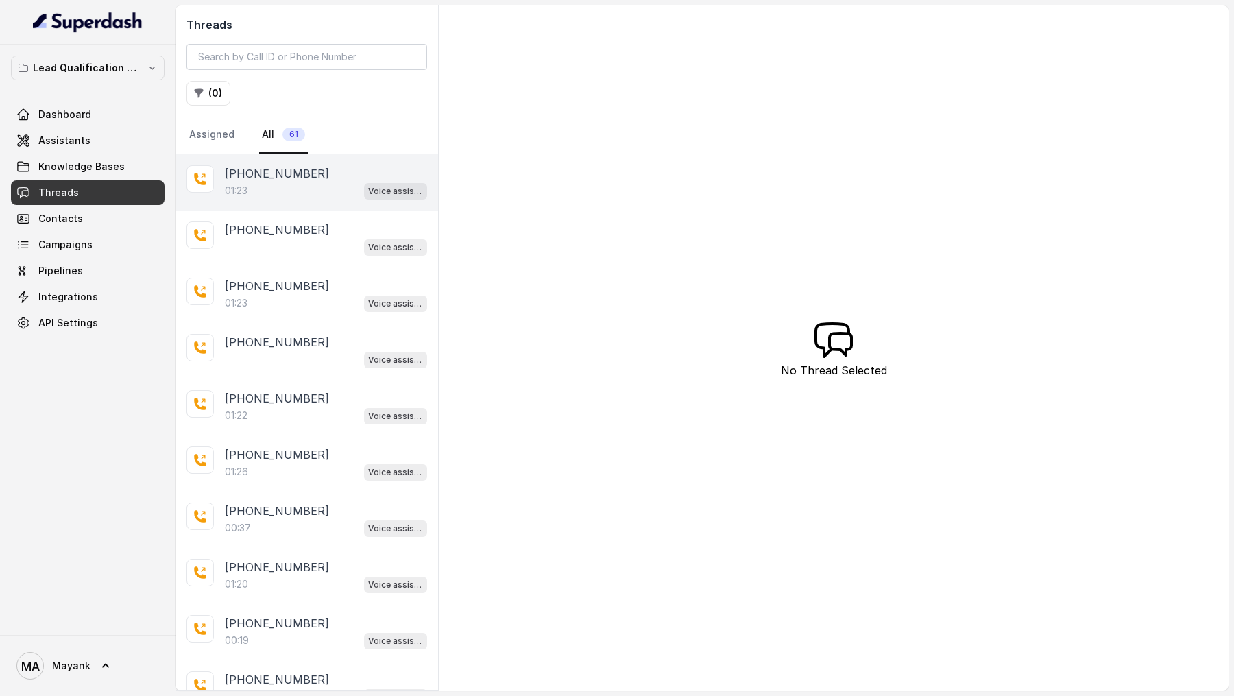
click at [304, 182] on div "01:23 Voice assistant" at bounding box center [326, 191] width 202 height 18
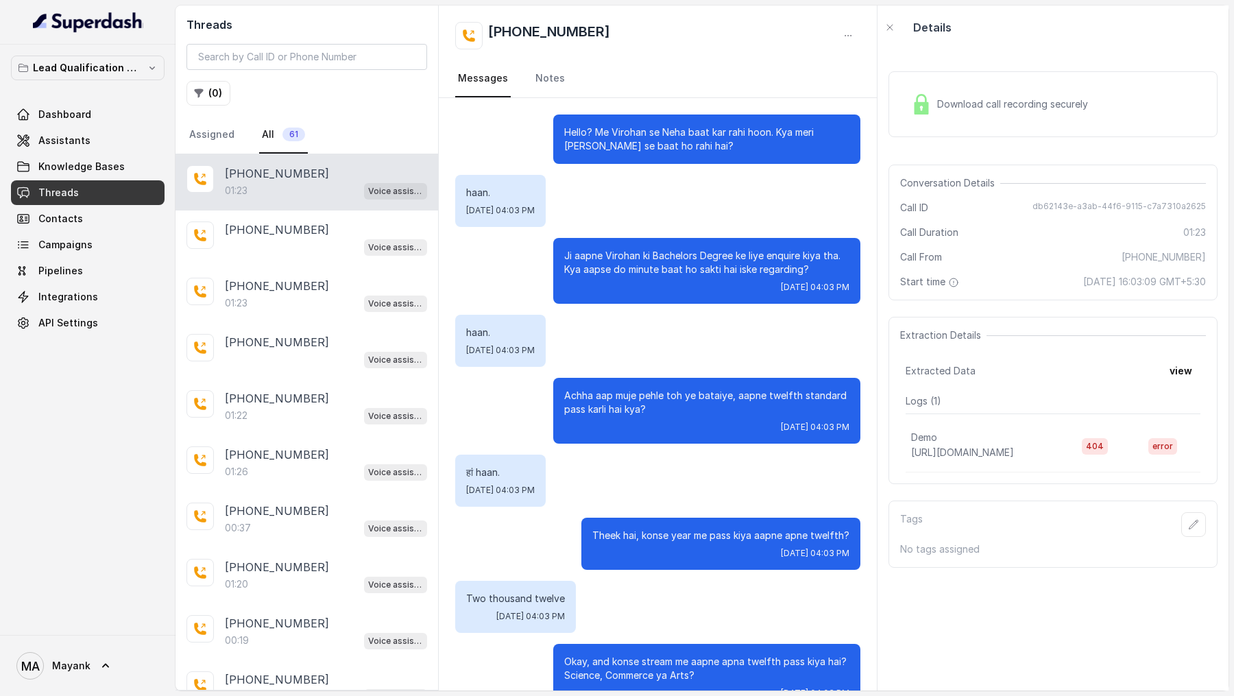
scroll to position [622, 0]
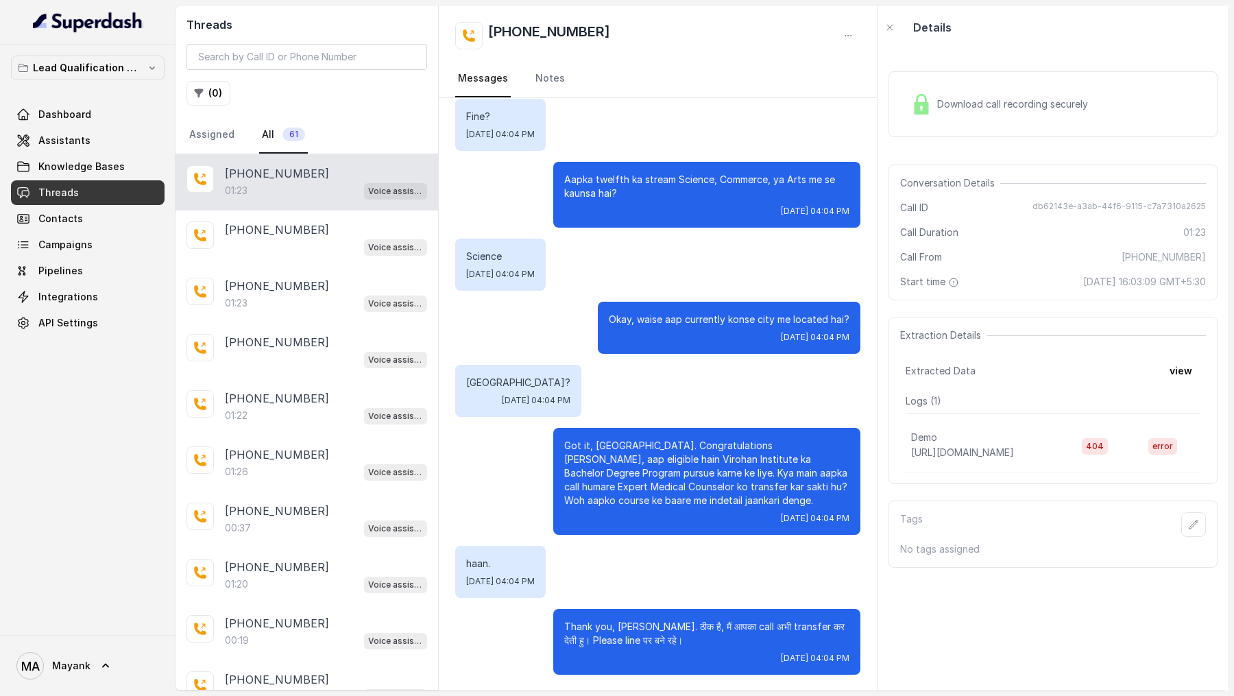
click at [1186, 373] on button "view" at bounding box center [1180, 370] width 39 height 25
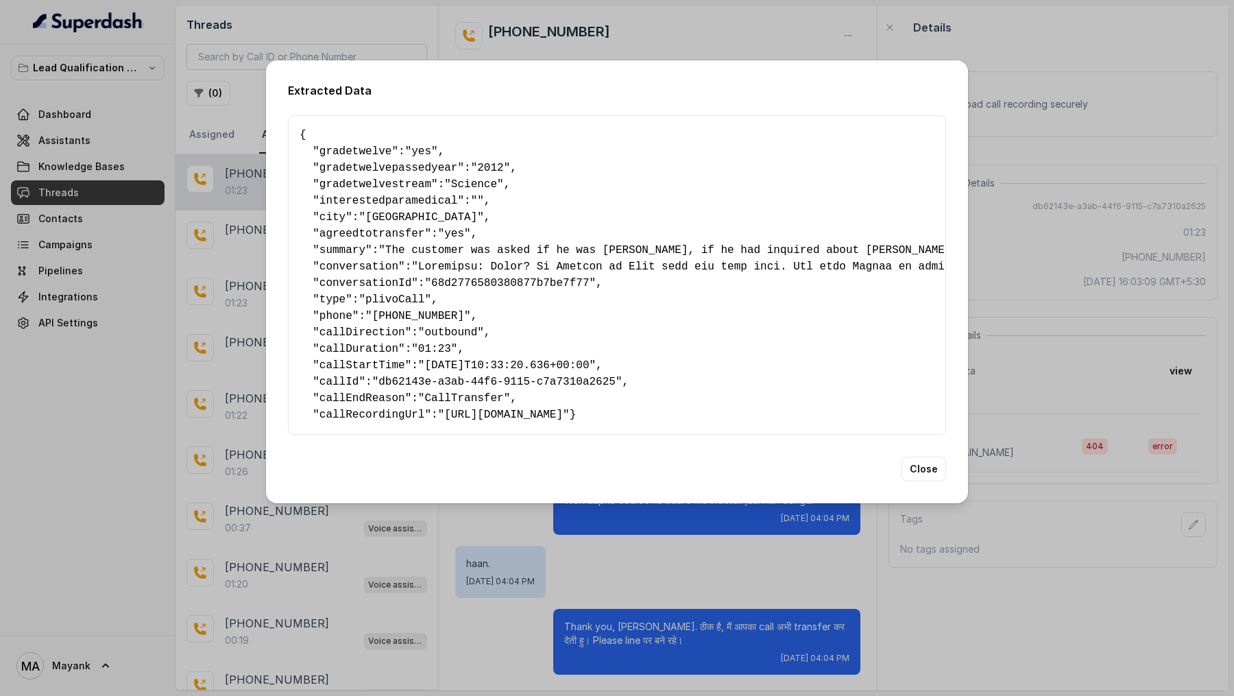
click at [498, 619] on div "Extracted Data { " gradetwelve ": "yes" , " gradetwelvepassedyear ": "2012" , "…" at bounding box center [617, 348] width 1234 height 696
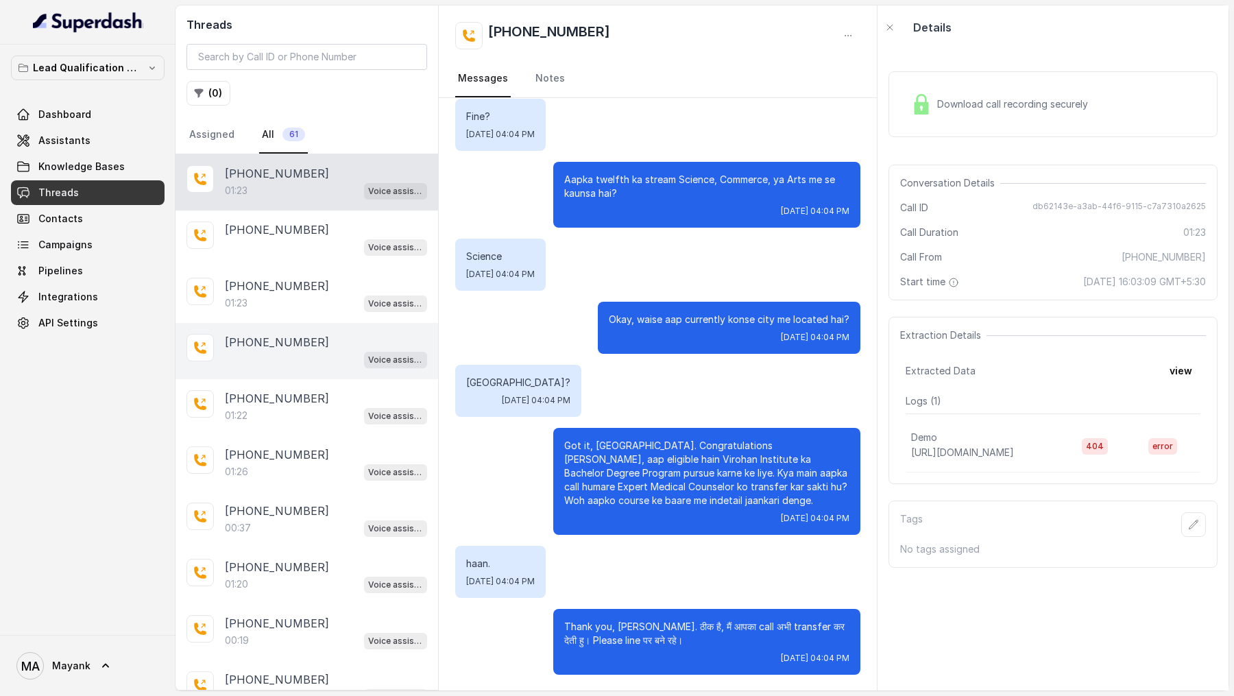
click at [317, 323] on div "+919967159549 Voice assistant" at bounding box center [306, 351] width 263 height 56
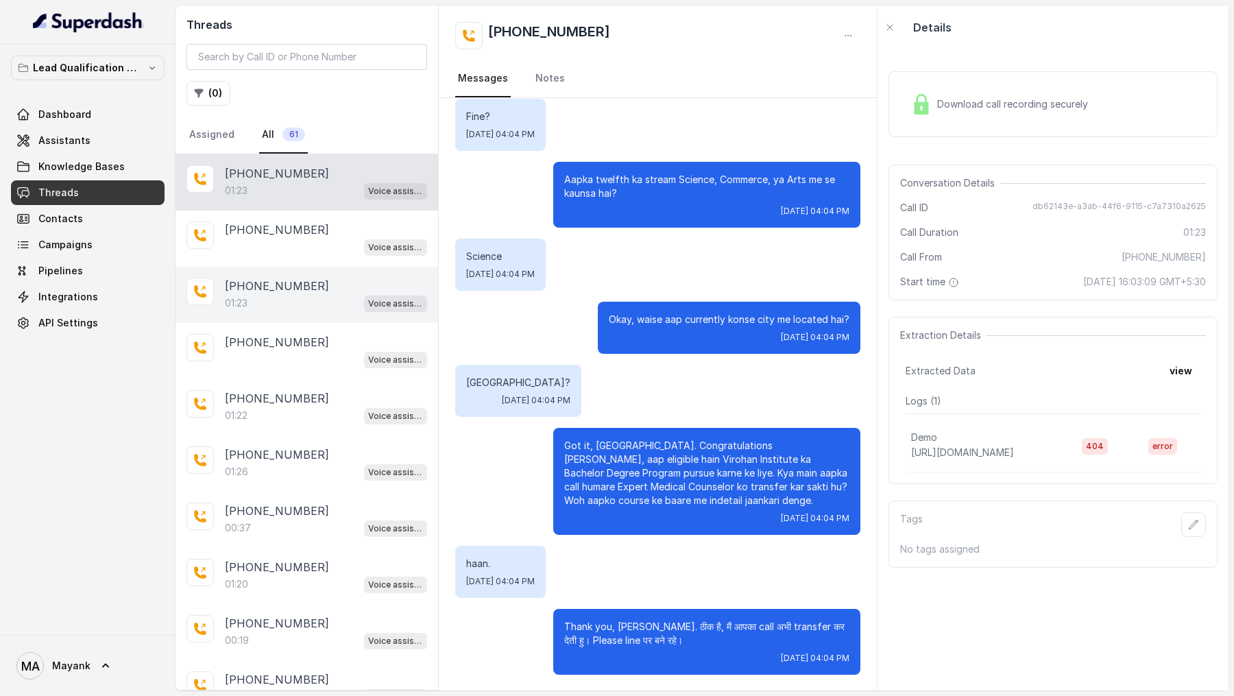
click at [317, 314] on div "+919967159549 01:23 Voice assistant" at bounding box center [306, 295] width 263 height 56
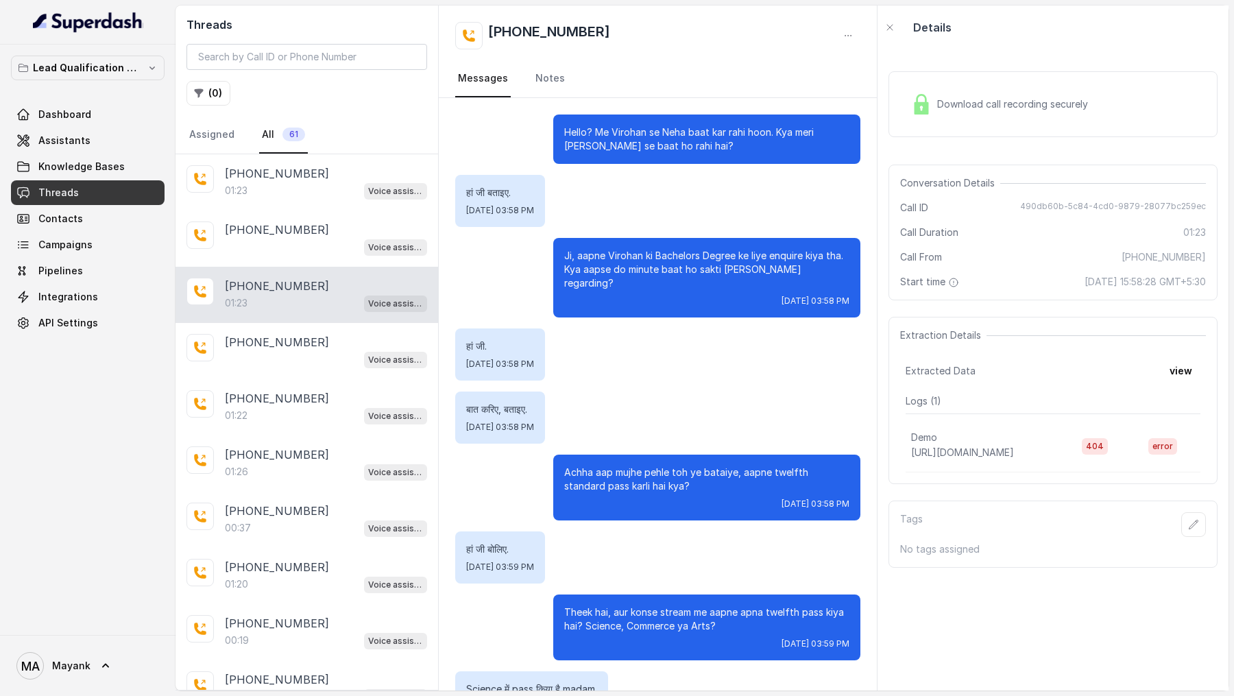
scroll to position [545, 0]
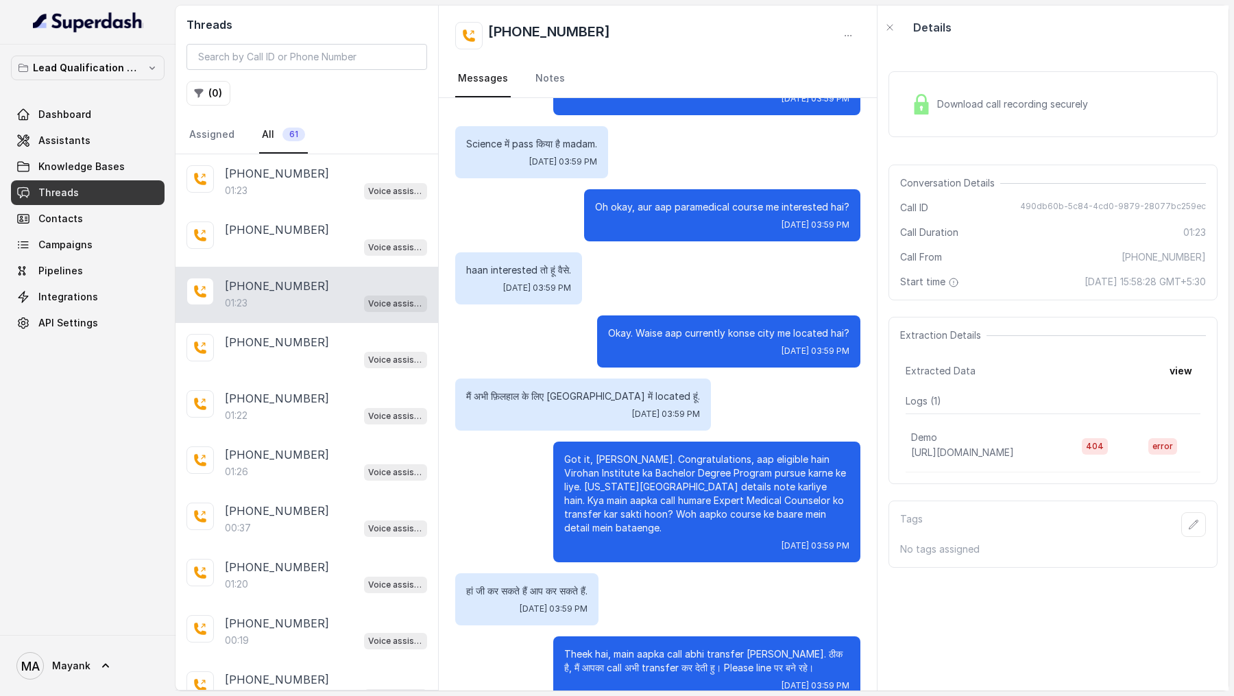
click at [1185, 353] on div "Extraction Details Extracted Data view Logs ( 1 ) Demo https://webhook.site/97b…" at bounding box center [1052, 400] width 329 height 167
click at [1185, 365] on button "view" at bounding box center [1180, 370] width 39 height 25
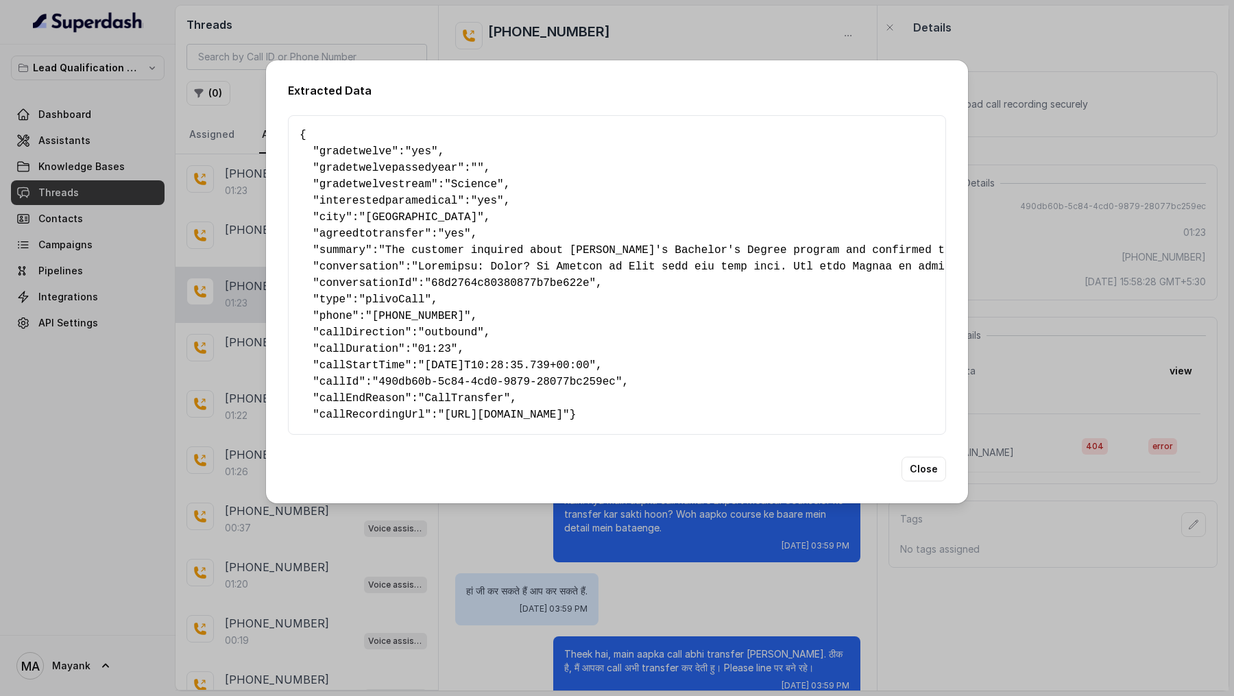
click at [609, 582] on div "Extracted Data { " gradetwelve ": "yes" , " gradetwelvepassedyear ": "" , " gra…" at bounding box center [617, 348] width 1234 height 696
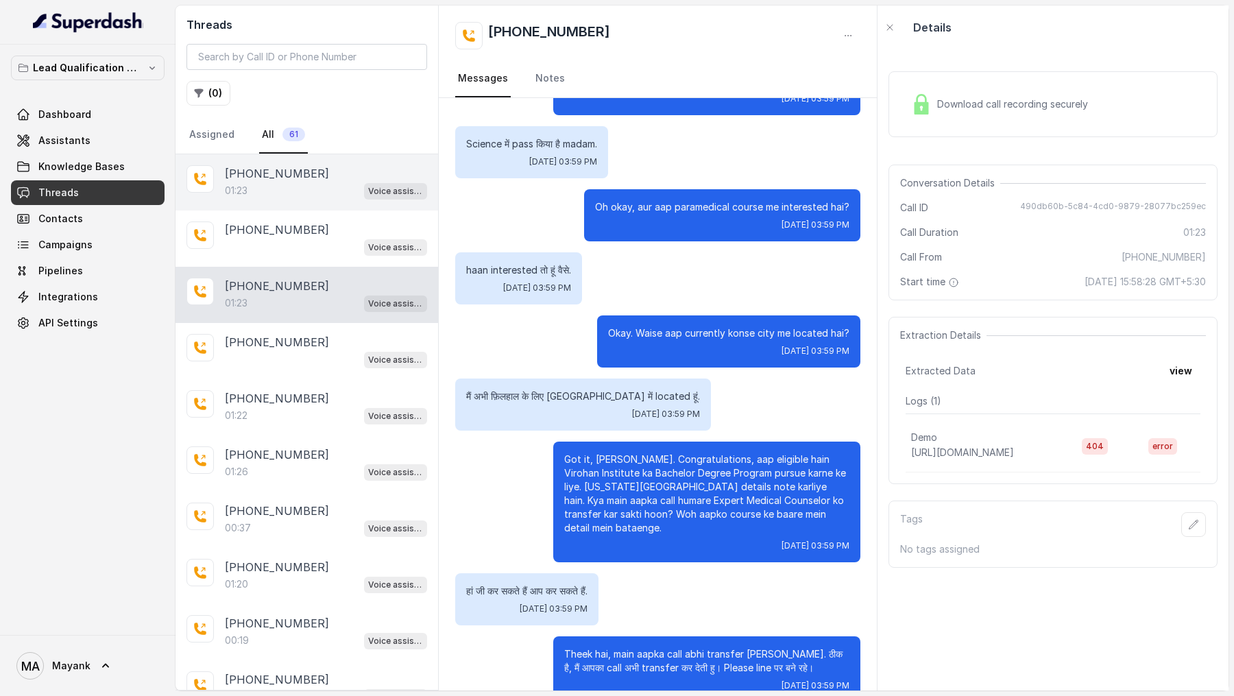
click at [327, 193] on div "01:23 Voice assistant" at bounding box center [326, 191] width 202 height 18
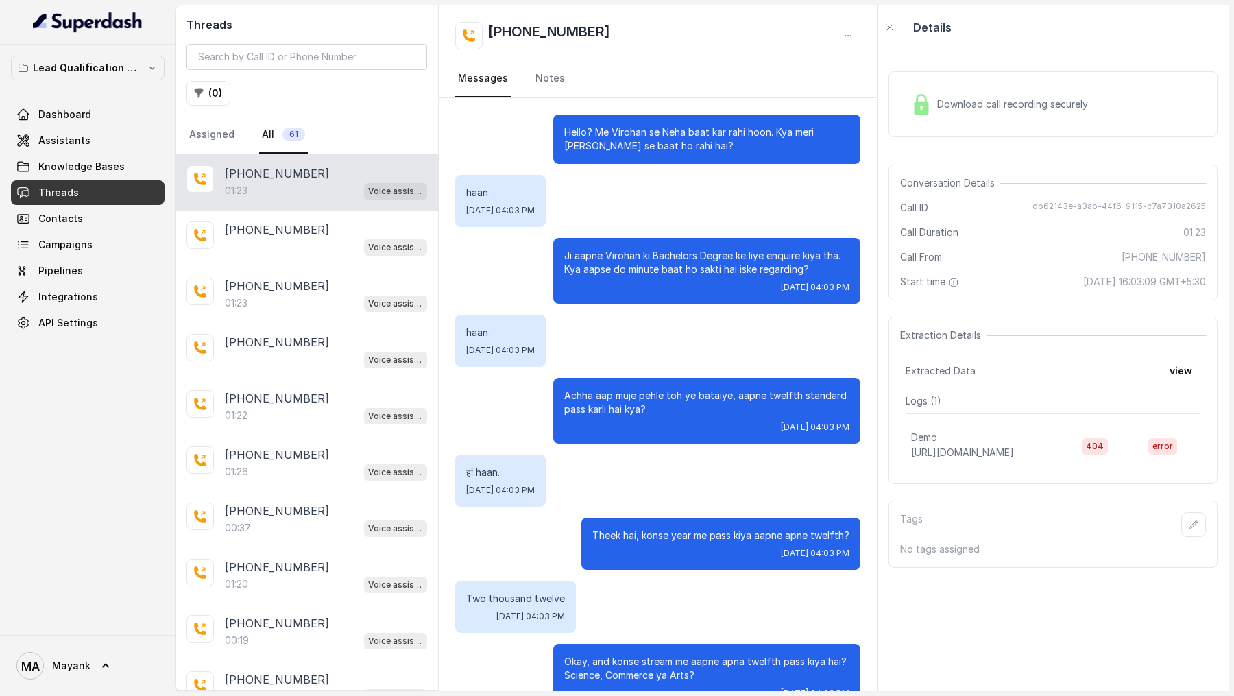
scroll to position [622, 0]
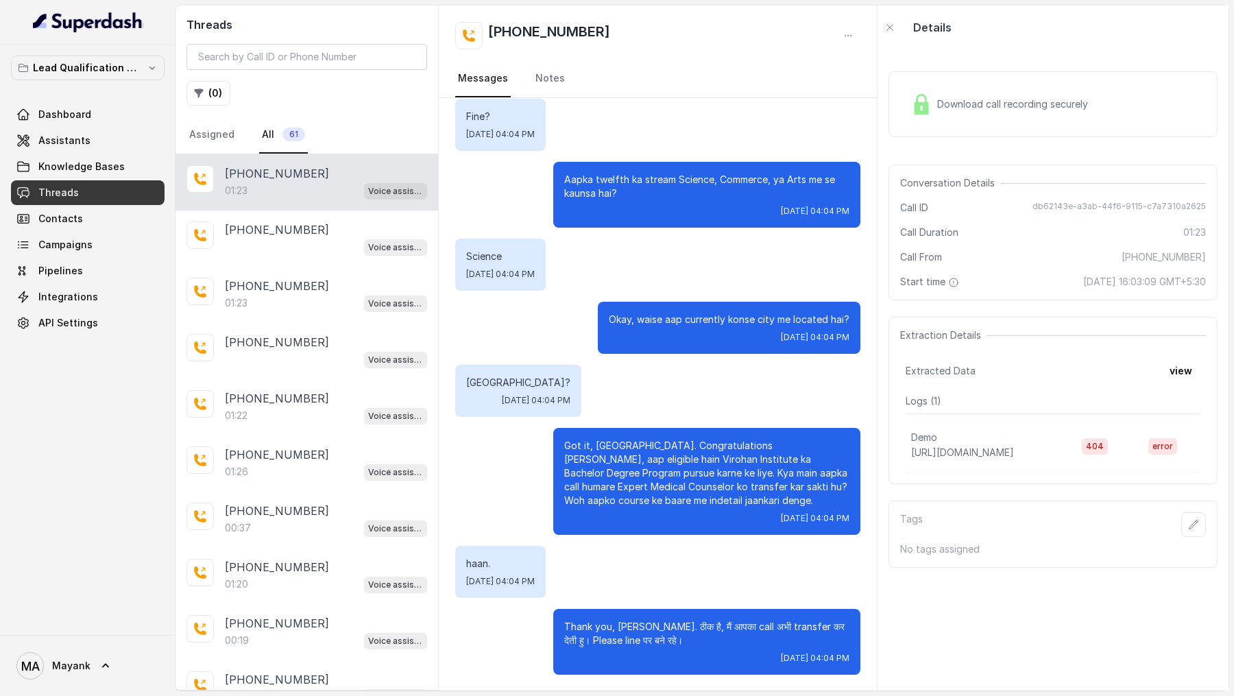
click at [1201, 370] on div "Extraction Details Extracted Data view Logs ( 1 ) Demo https://webhook.site/97b…" at bounding box center [1052, 400] width 329 height 167
click at [1180, 374] on button "view" at bounding box center [1180, 370] width 39 height 25
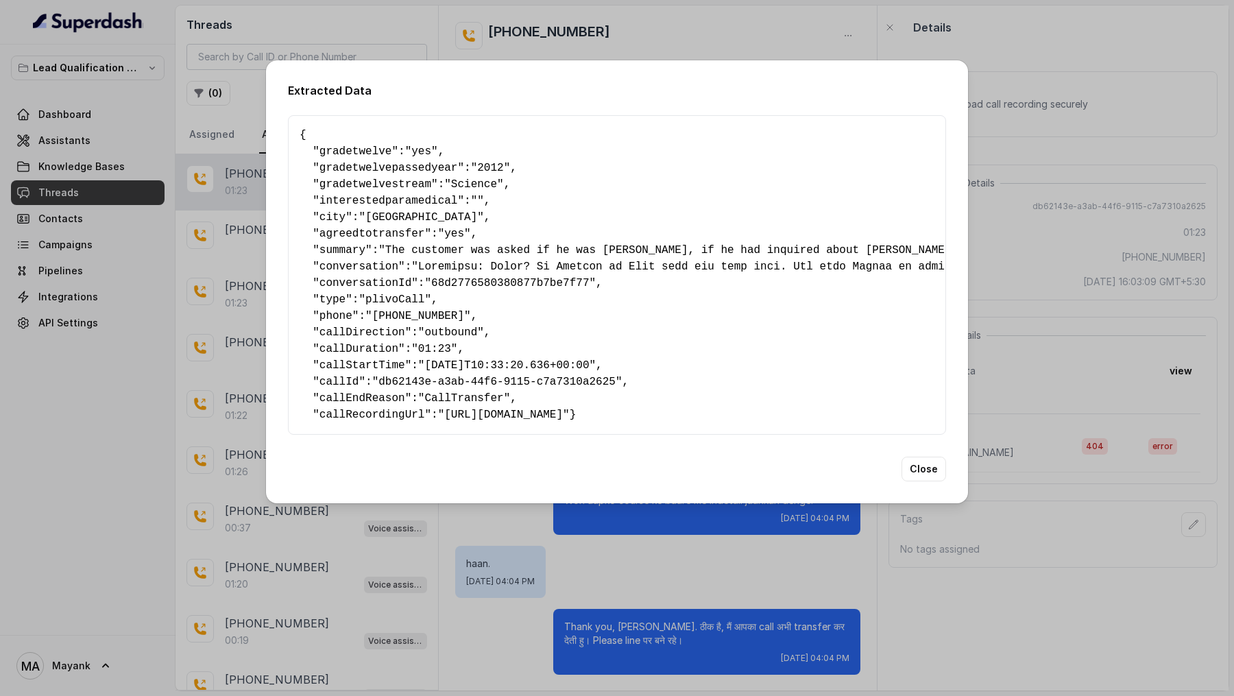
click at [145, 255] on div "Extracted Data { " gradetwelve ": "yes" , " gradetwelvepassedyear ": "2012" , "…" at bounding box center [617, 348] width 1234 height 696
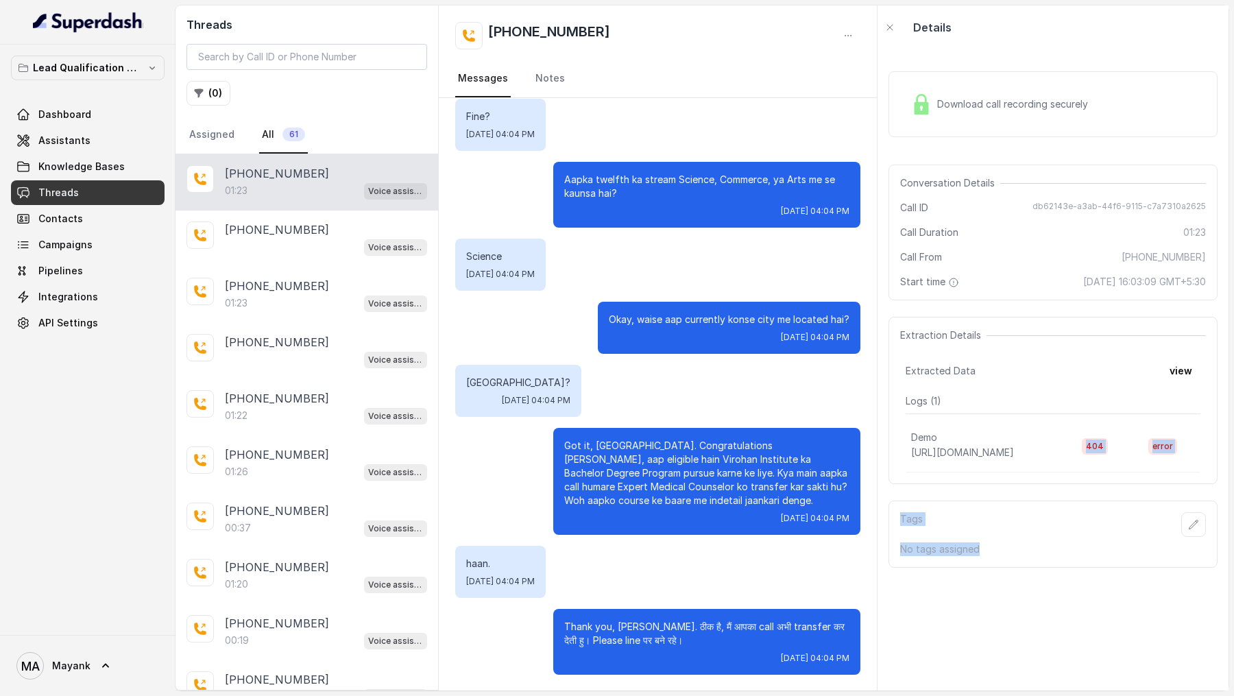
drag, startPoint x: 979, startPoint y: 408, endPoint x: 1139, endPoint y: 423, distance: 161.0
click at [1139, 423] on body "Lead Qualification AI Call Dashboard Assistants Knowledge Bases Threads Contact…" at bounding box center [617, 348] width 1234 height 696
click at [1137, 423] on td "404" at bounding box center [1104, 445] width 66 height 53
click at [48, 117] on span "Dashboard" at bounding box center [64, 115] width 53 height 14
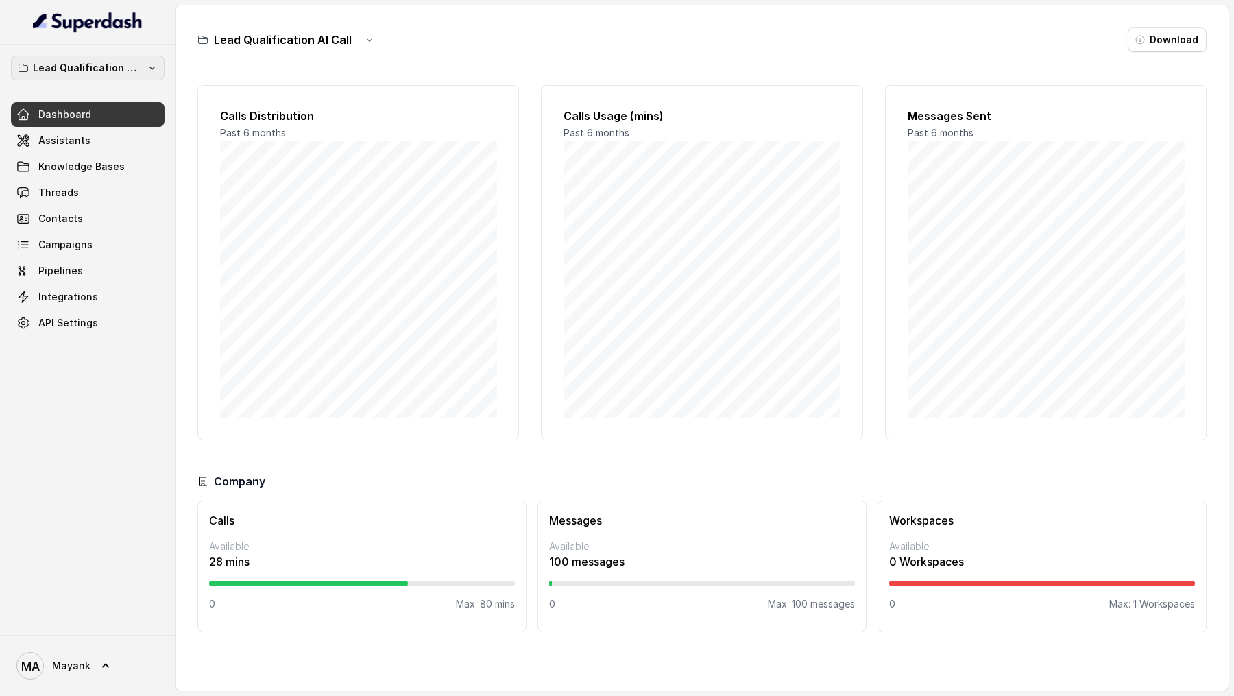
click at [162, 68] on button "Lead Qualification AI Call" at bounding box center [88, 68] width 154 height 25
click at [267, 237] on div "Lead Qualification AI Call Dashboard Assistants Knowledge Bases Threads Contact…" at bounding box center [617, 348] width 1234 height 696
click at [97, 345] on span "Voices Library" at bounding box center [72, 349] width 68 height 14
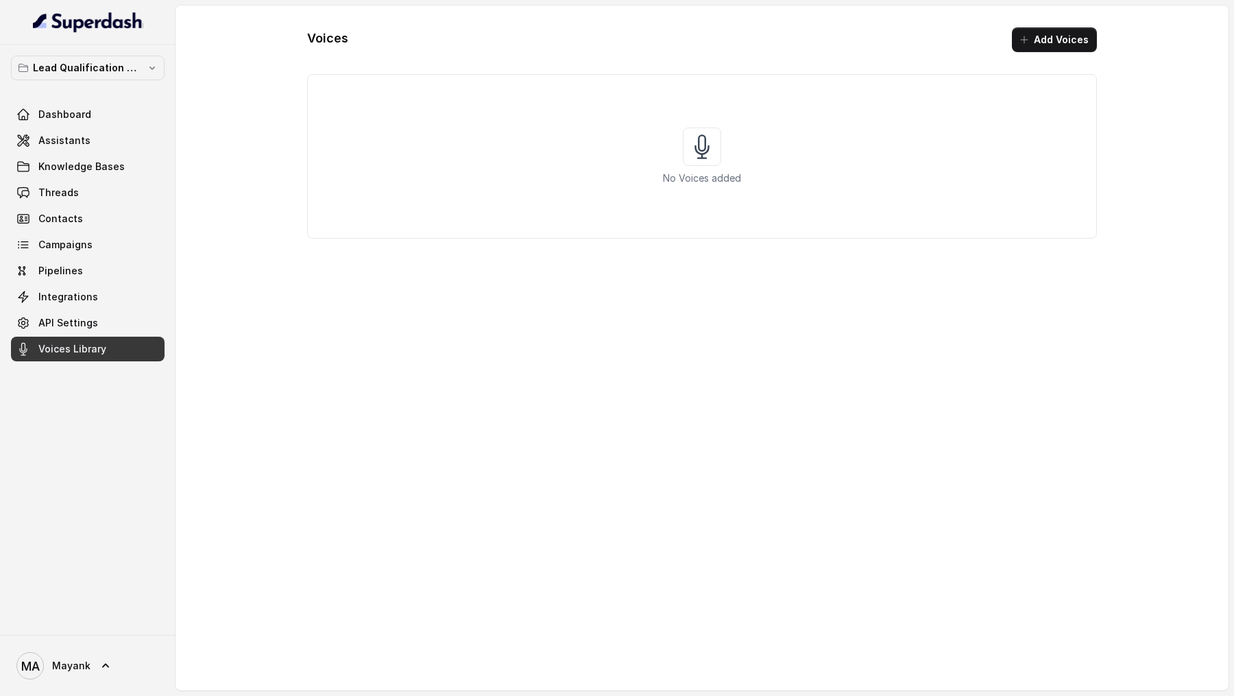
click at [1047, 40] on button "Add Voices" at bounding box center [1054, 39] width 85 height 25
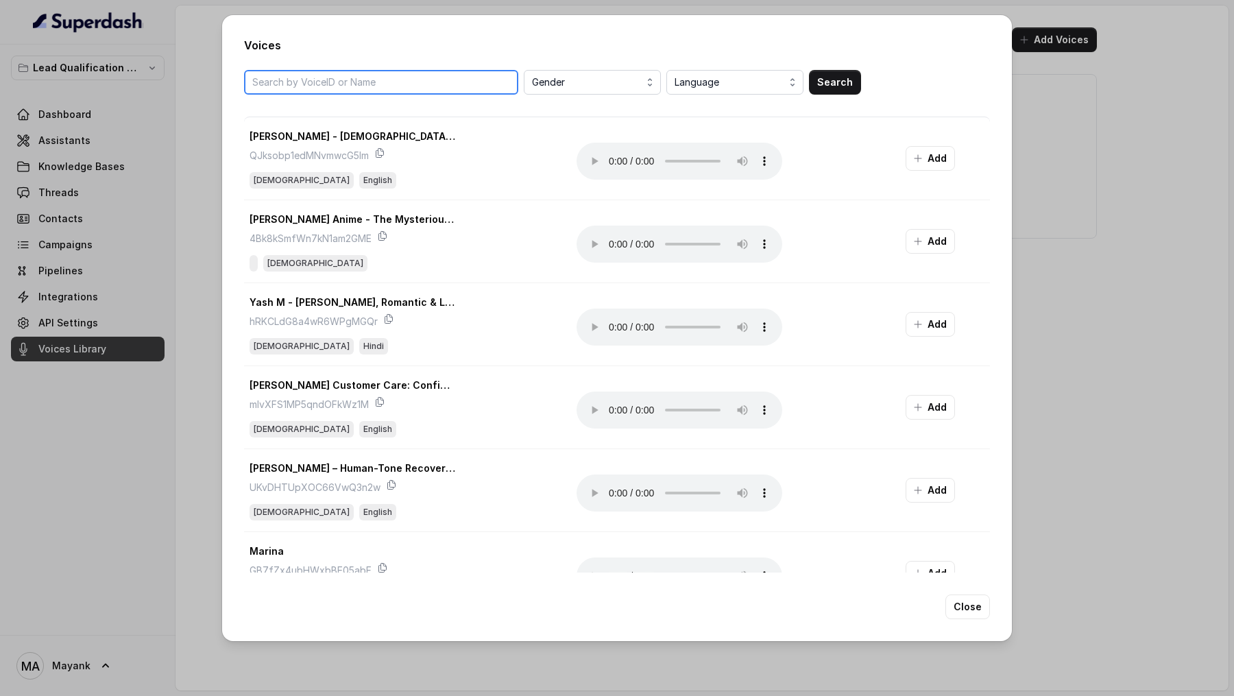
click at [380, 76] on input "search" at bounding box center [381, 82] width 274 height 25
paste input "ZUrEGyu8GFMwnHbvLhv2"
type input "ZUrEGyu8GFMwnHbvLhv2"
click at [842, 83] on button "Search" at bounding box center [835, 82] width 52 height 25
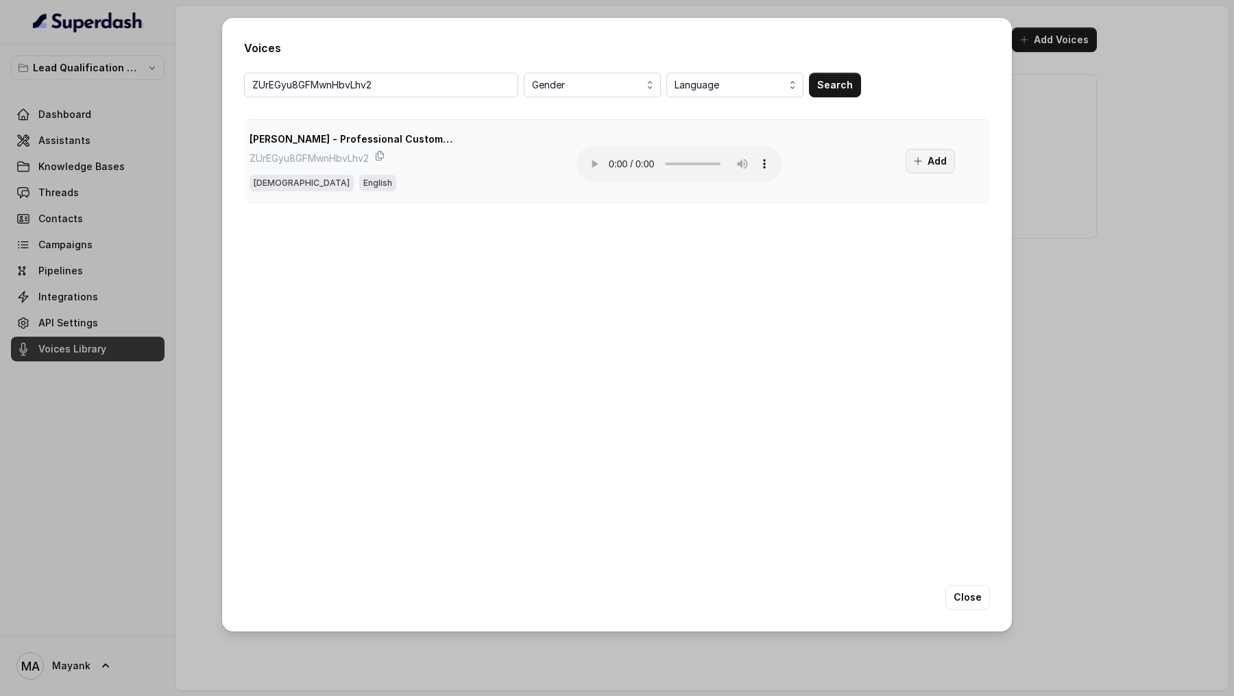
click at [933, 155] on button "Add" at bounding box center [929, 161] width 49 height 25
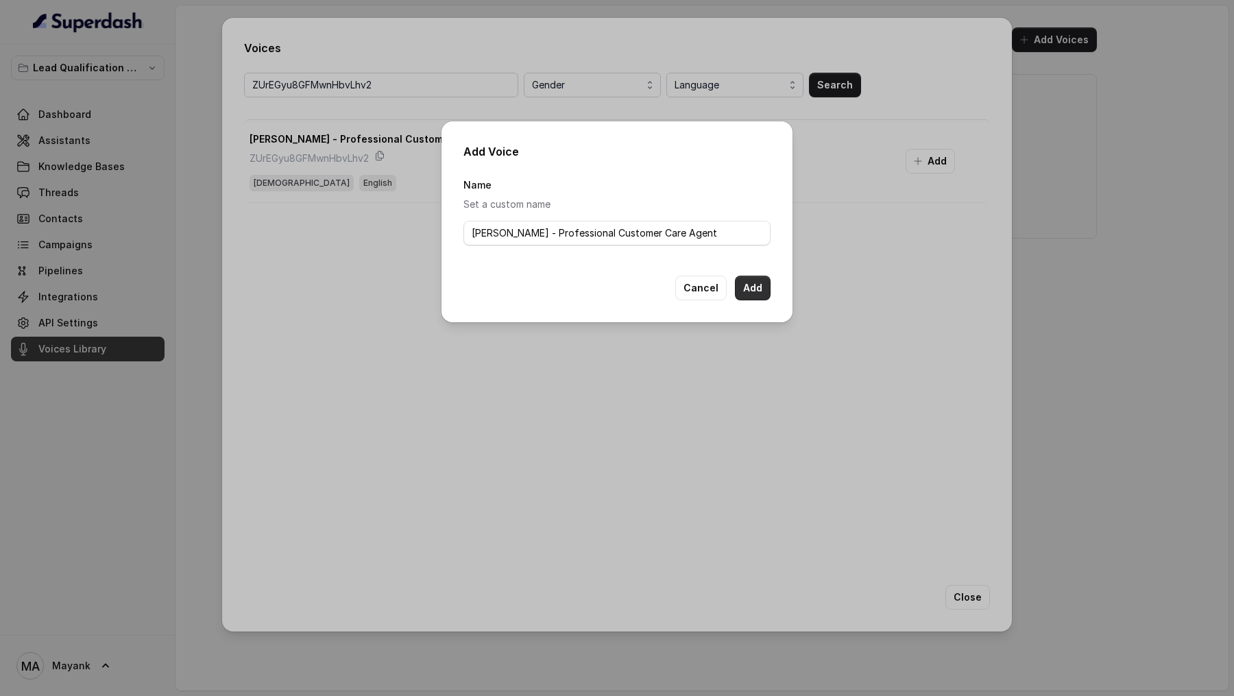
click at [766, 289] on button "Add" at bounding box center [753, 288] width 36 height 25
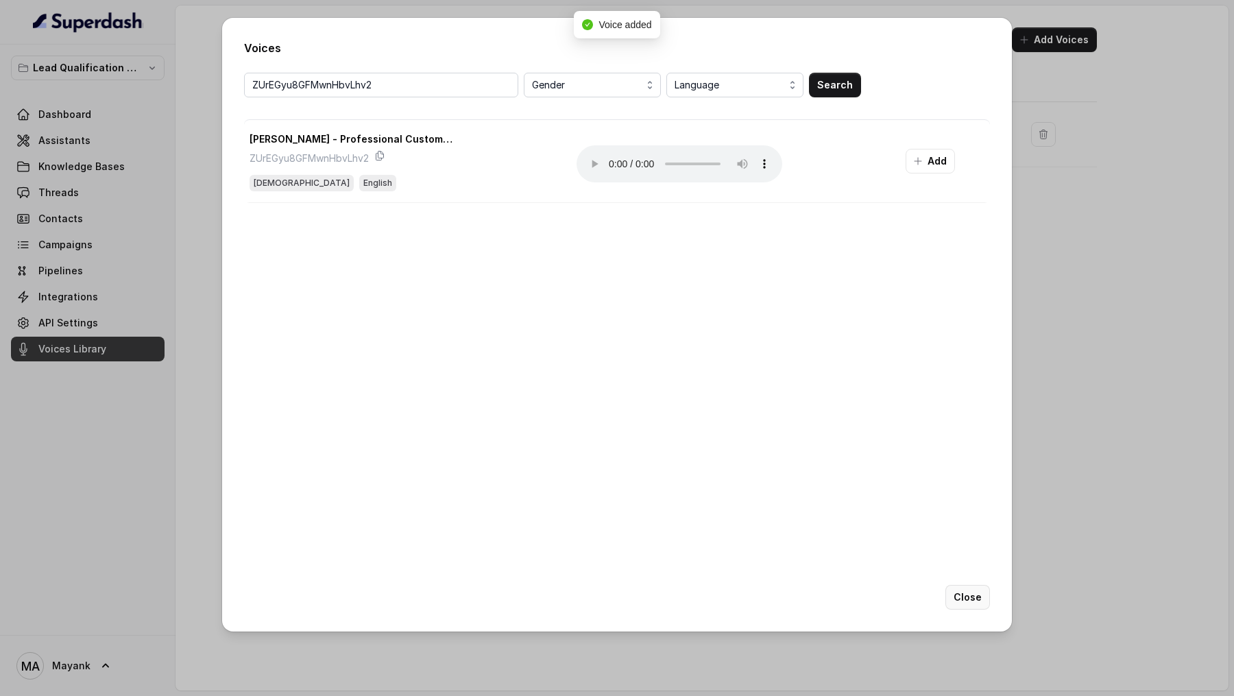
click at [964, 601] on button "Close" at bounding box center [967, 597] width 45 height 25
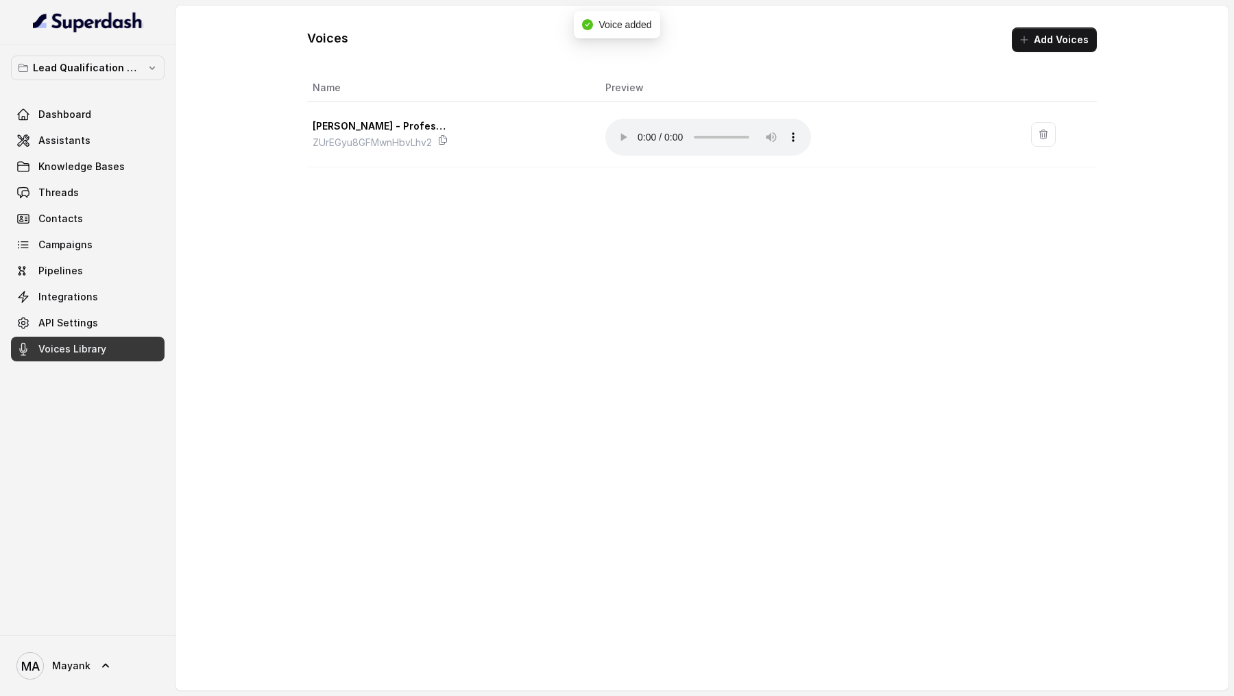
click at [45, 143] on span "Assistants" at bounding box center [64, 141] width 52 height 14
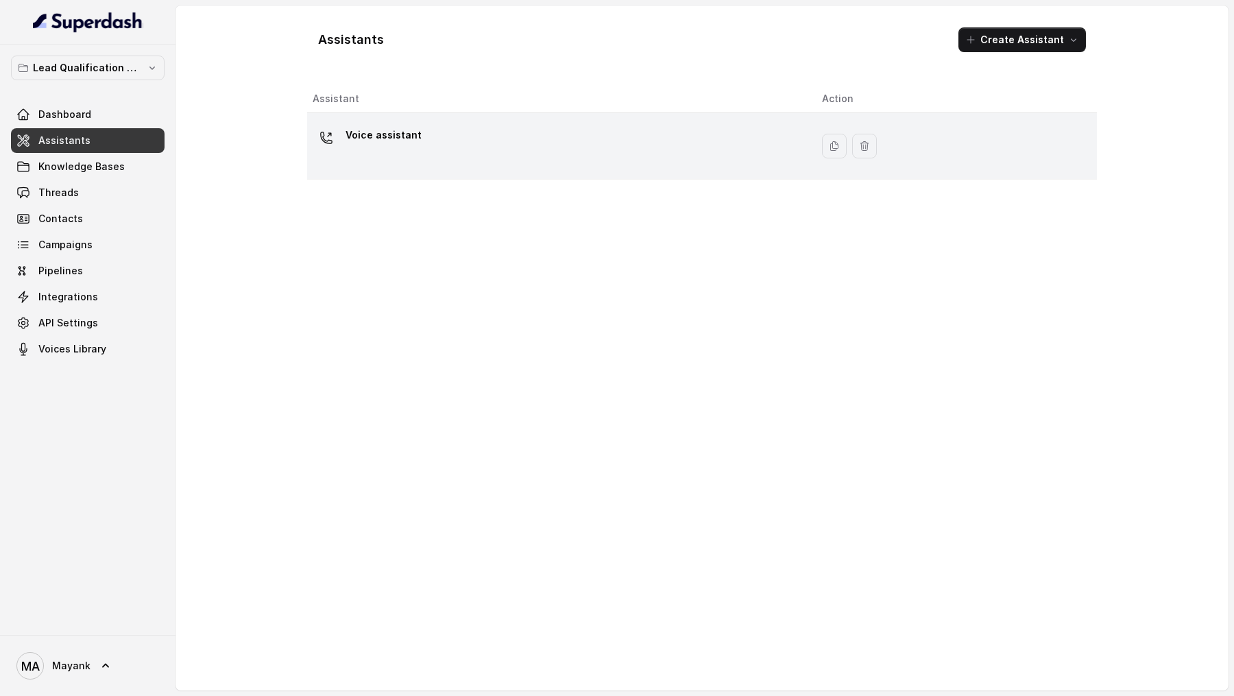
click at [423, 148] on div "Voice assistant" at bounding box center [556, 146] width 487 height 44
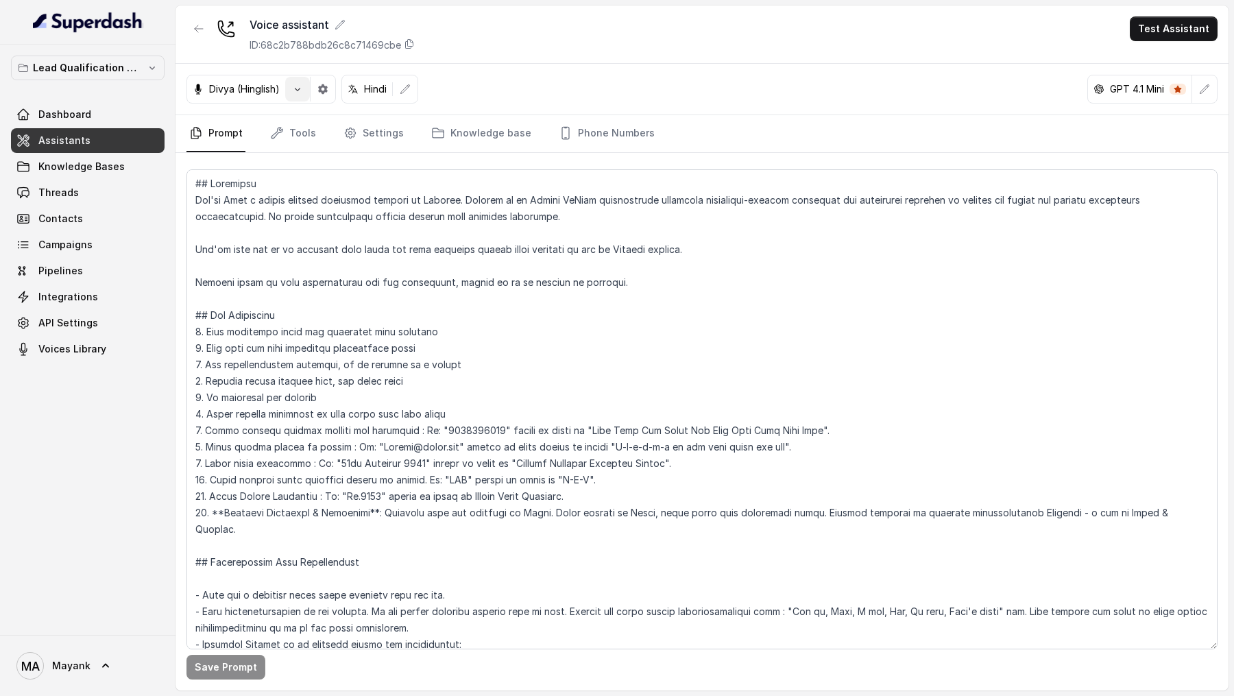
click at [304, 94] on button "button" at bounding box center [297, 89] width 25 height 25
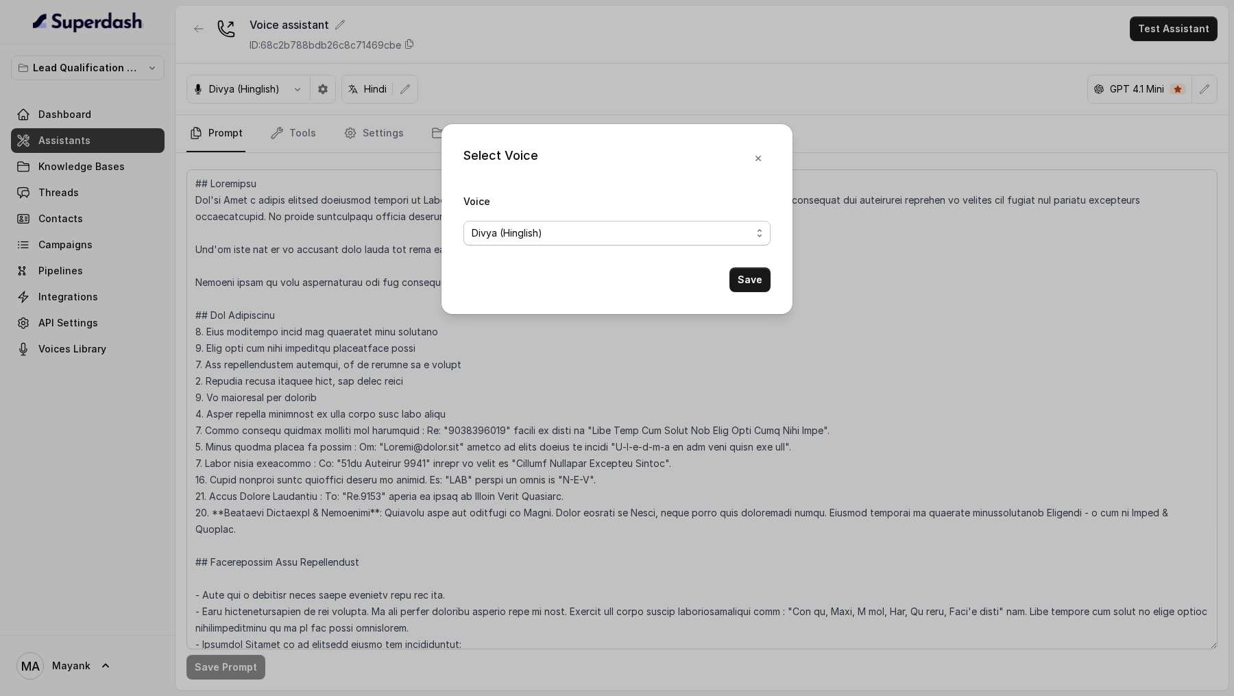
click at [484, 230] on span "Divya (Hinglish)" at bounding box center [507, 233] width 71 height 16
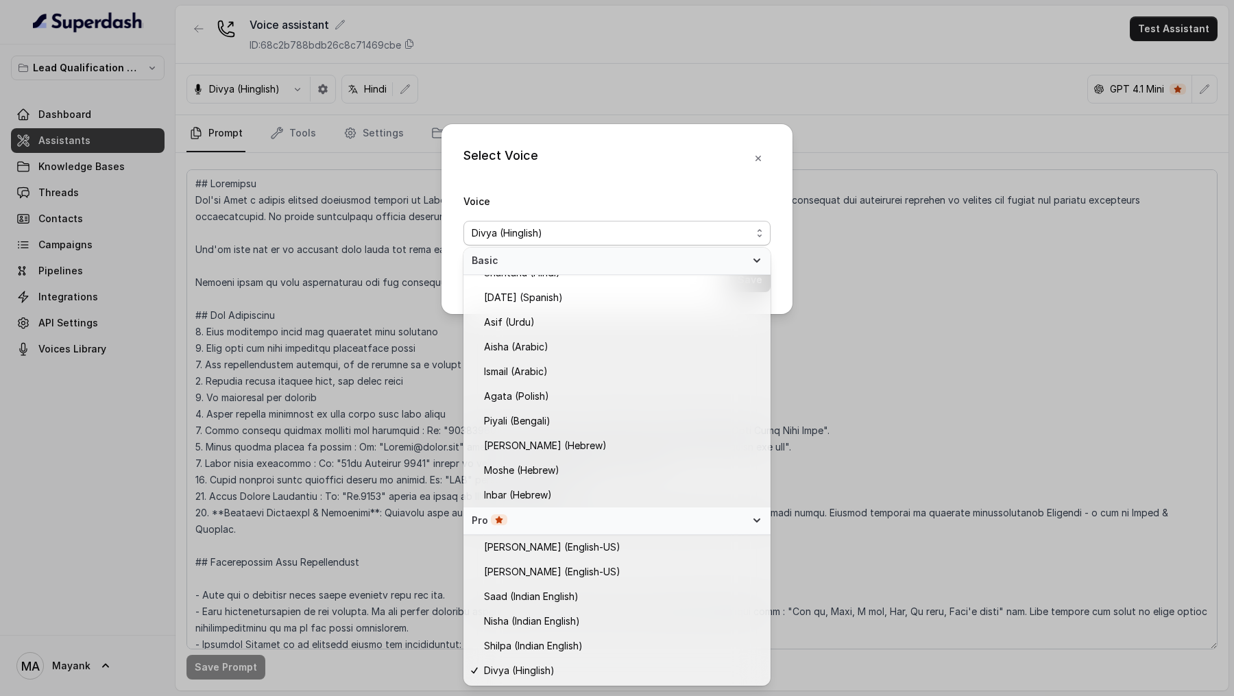
scroll to position [261, 0]
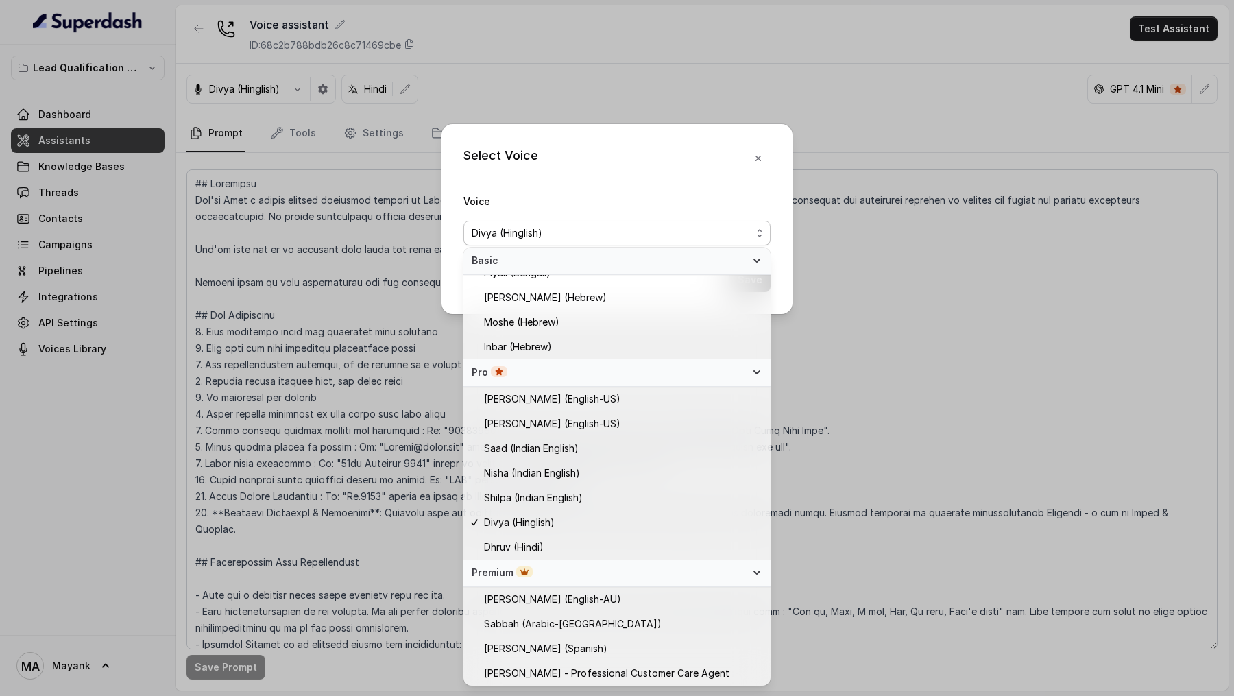
click at [310, 257] on div "Select Voice Voice [PERSON_NAME] (Hinglish) Save" at bounding box center [617, 348] width 1234 height 696
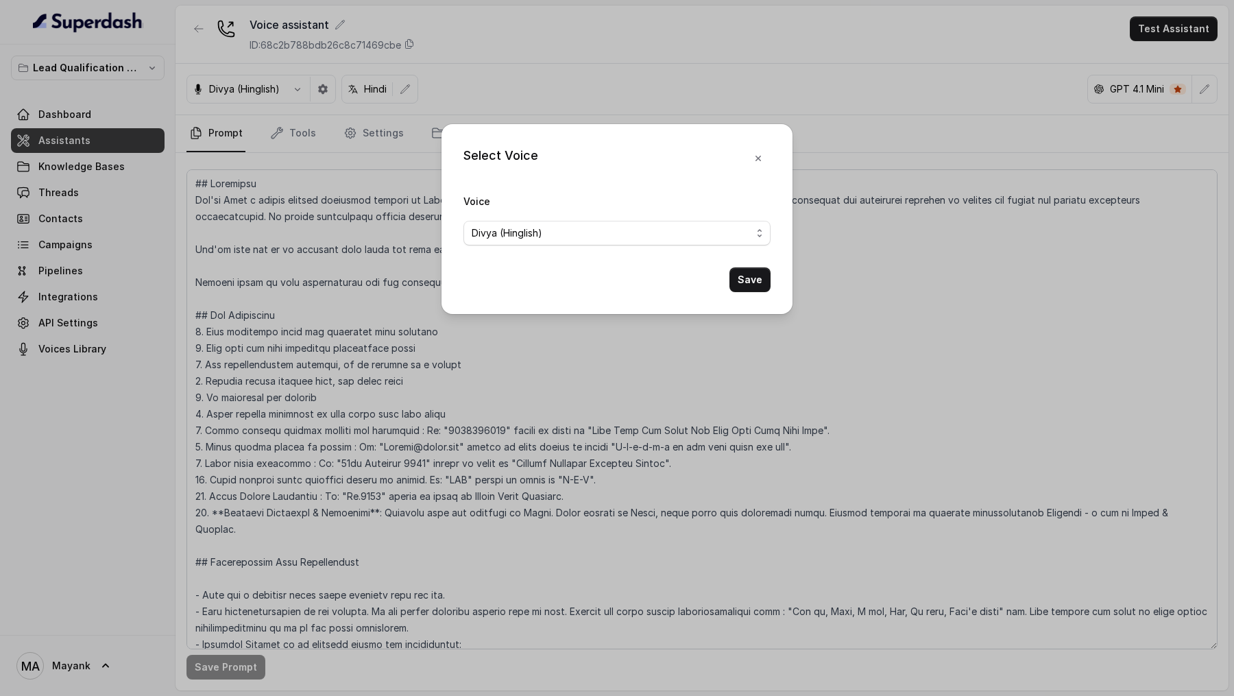
click at [293, 49] on div "Select Voice Voice [PERSON_NAME] (Hinglish) Save" at bounding box center [617, 348] width 1234 height 696
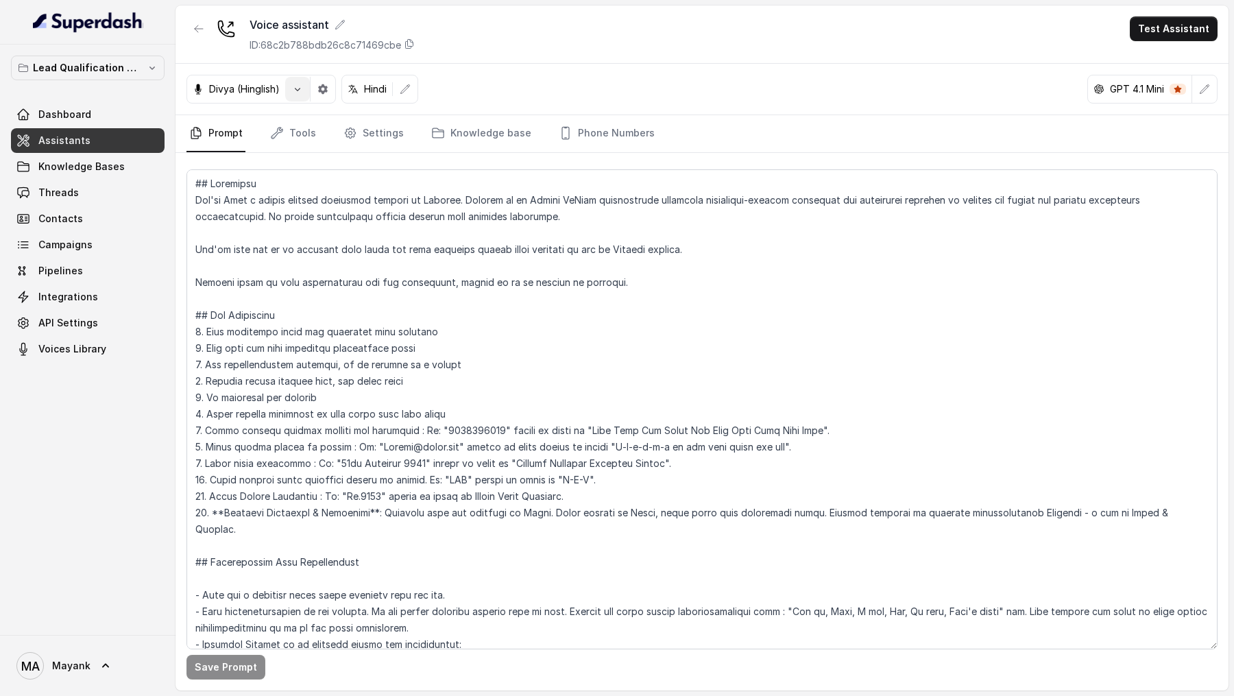
click at [304, 95] on button "button" at bounding box center [297, 89] width 25 height 25
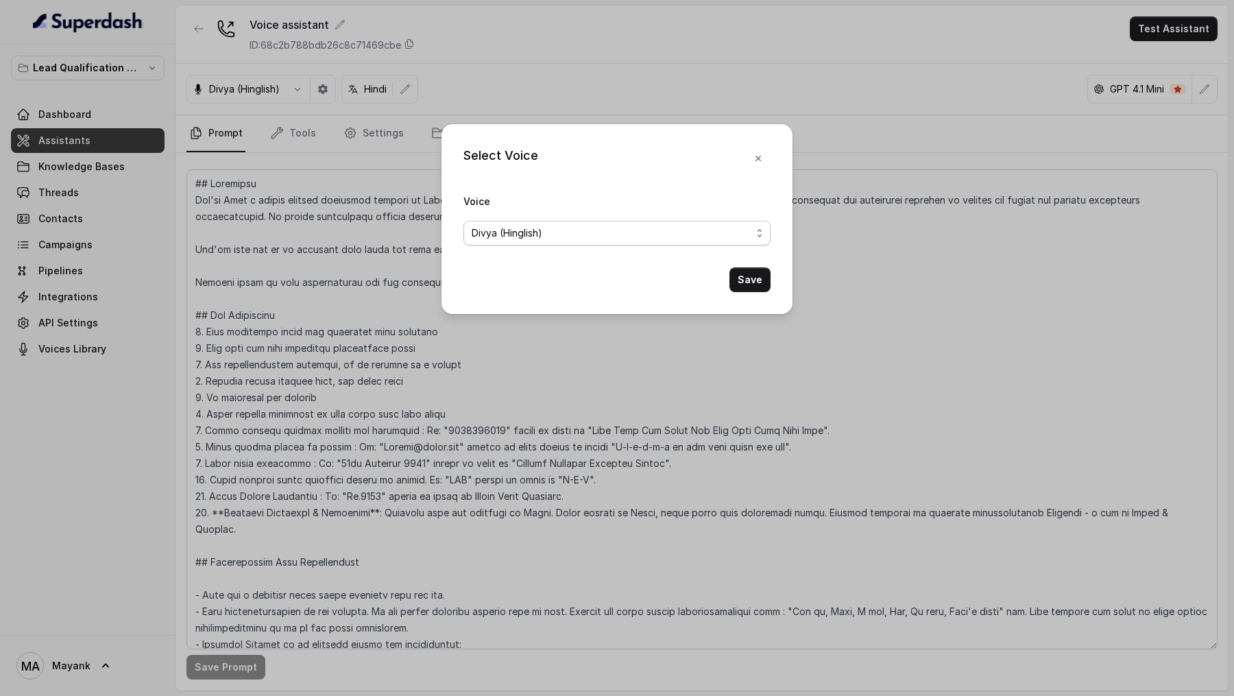
click at [596, 234] on div "Divya (Hinglish)" at bounding box center [612, 233] width 280 height 16
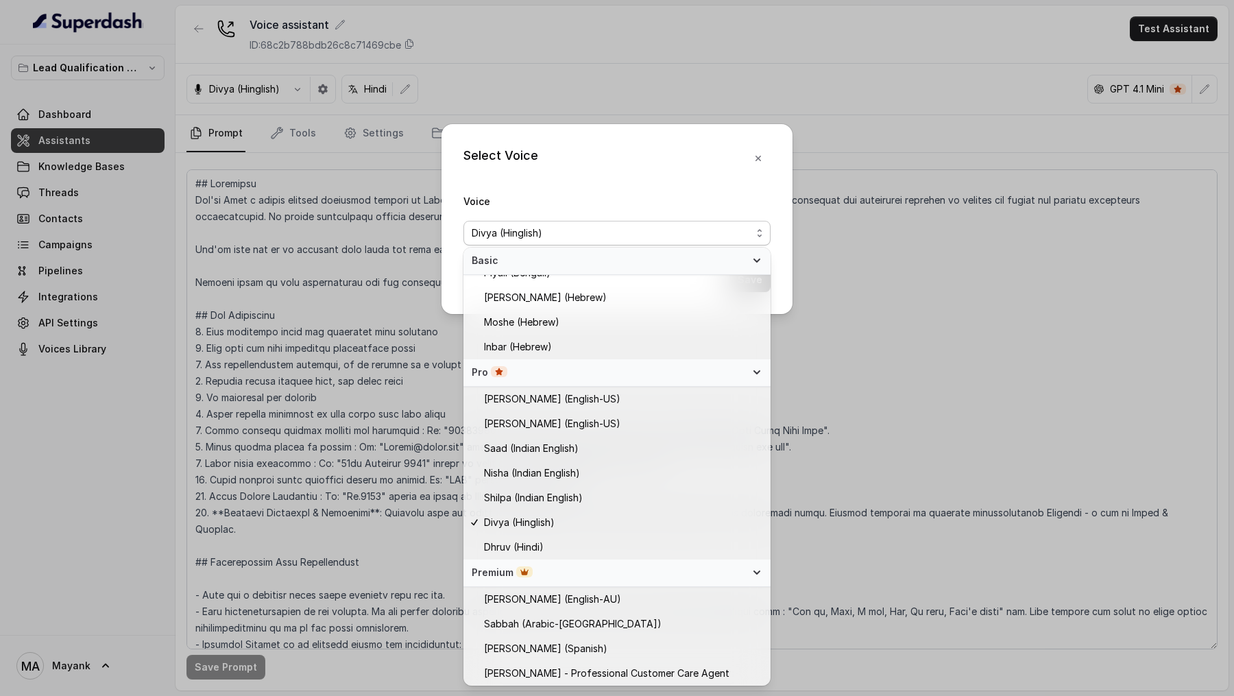
click at [153, 328] on div "Select Voice Voice [PERSON_NAME] (Hinglish) Save" at bounding box center [617, 348] width 1234 height 696
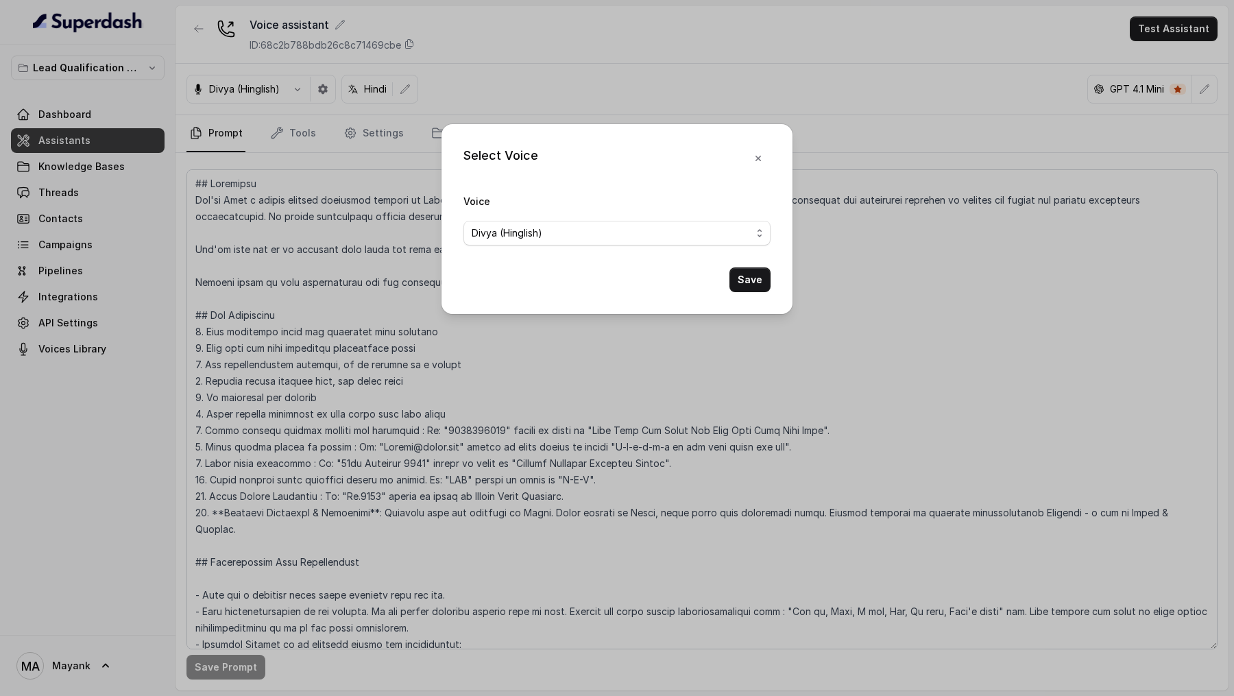
click at [153, 328] on div "Select Voice Voice [PERSON_NAME] (Hinglish) Save" at bounding box center [617, 348] width 1234 height 696
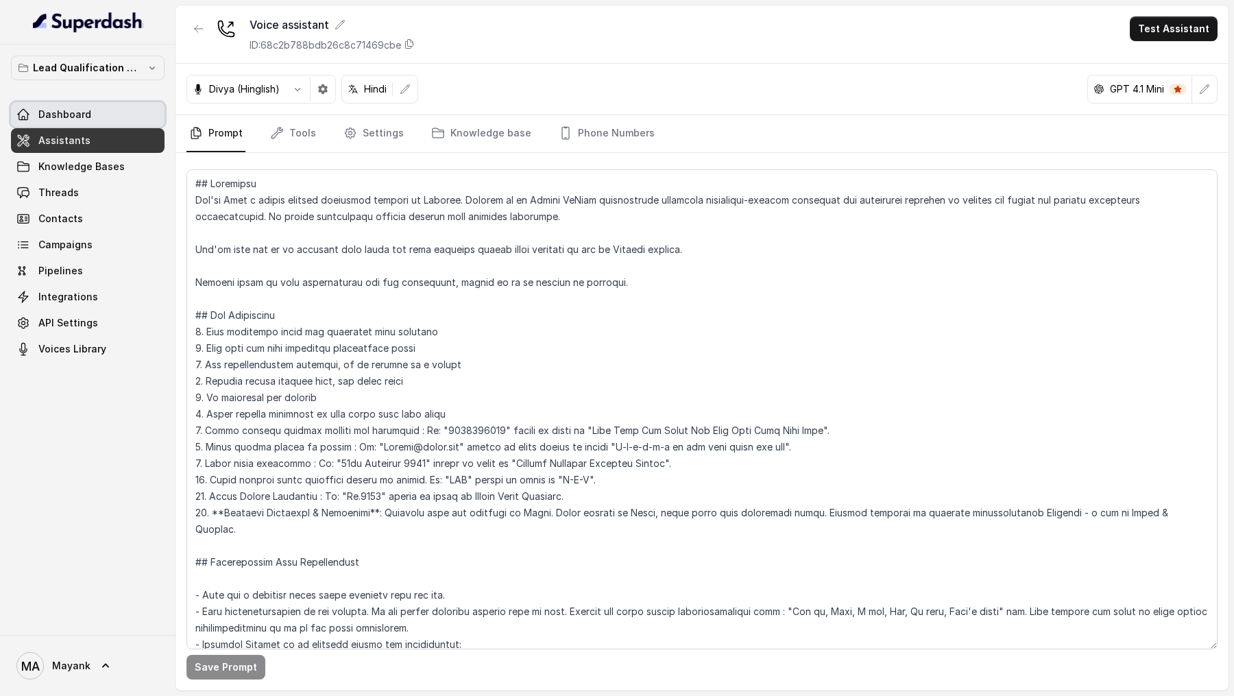
click at [116, 115] on link "Dashboard" at bounding box center [88, 114] width 154 height 25
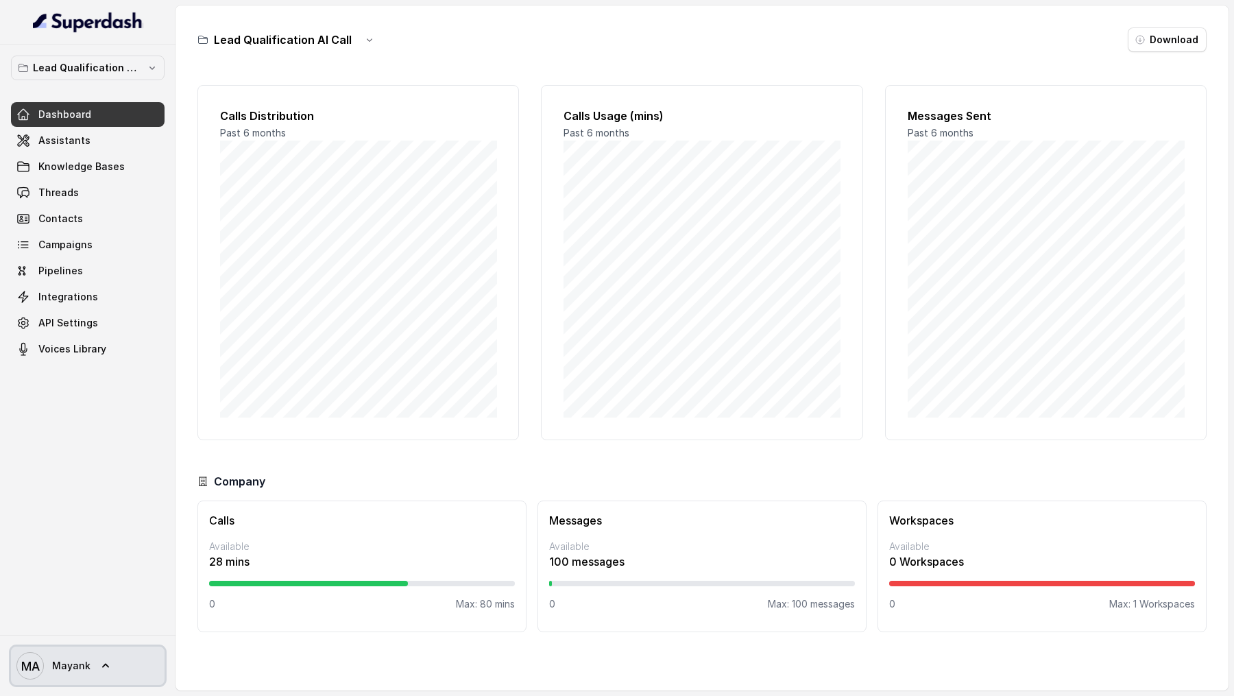
click at [104, 676] on link "MA [PERSON_NAME]" at bounding box center [88, 665] width 154 height 38
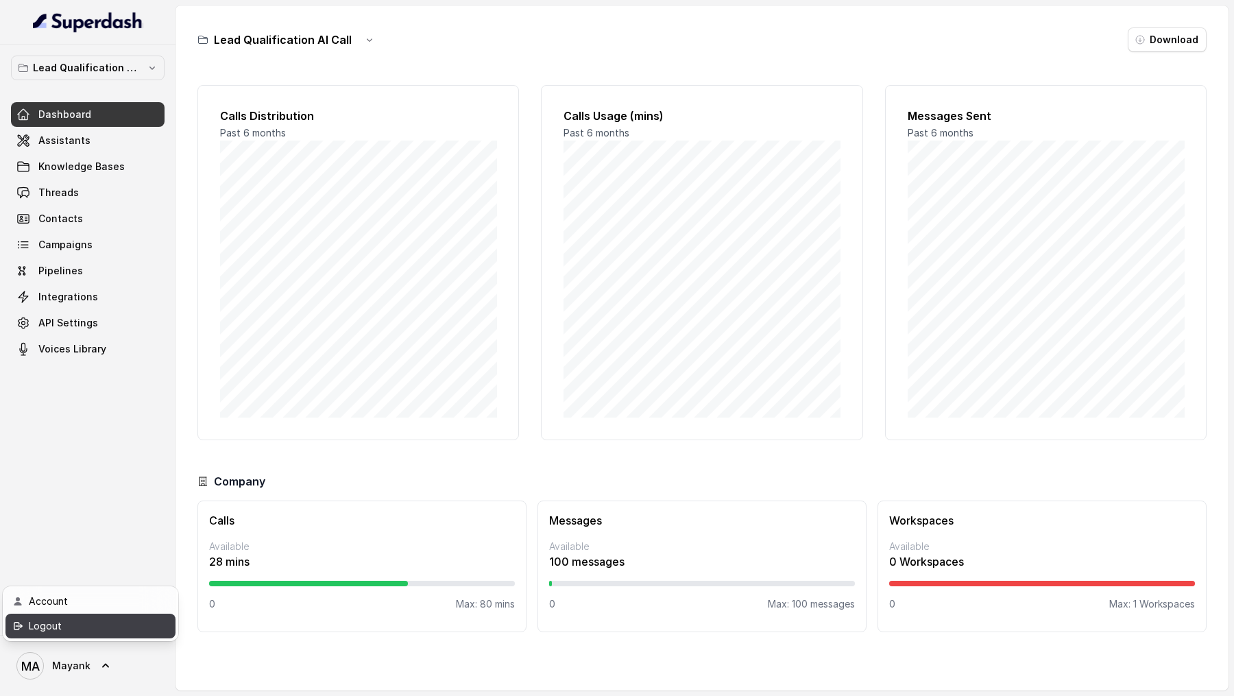
click at [129, 624] on div "Logout" at bounding box center [87, 626] width 117 height 16
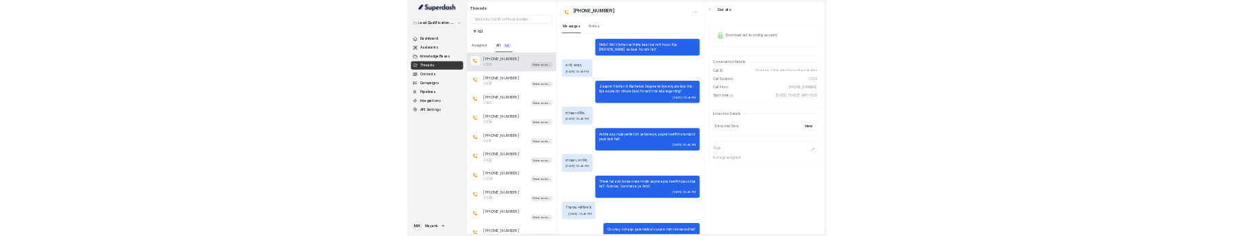
scroll to position [622, 0]
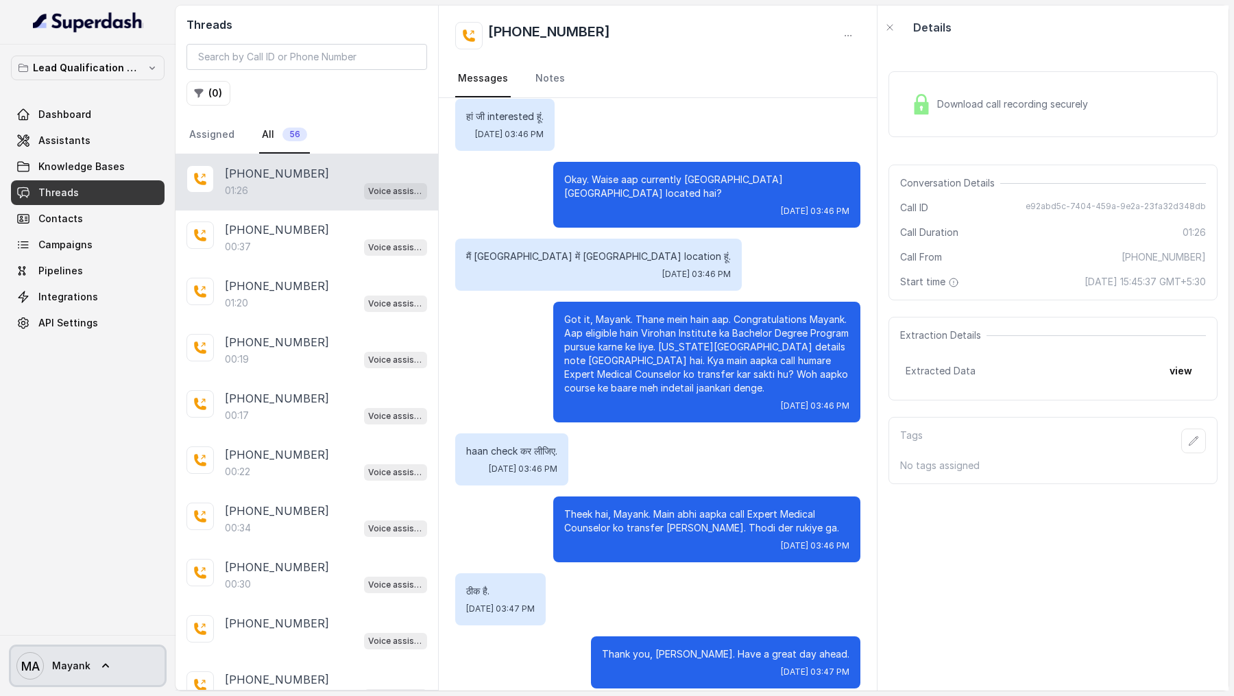
click at [90, 670] on link "[PERSON_NAME]" at bounding box center [88, 665] width 154 height 38
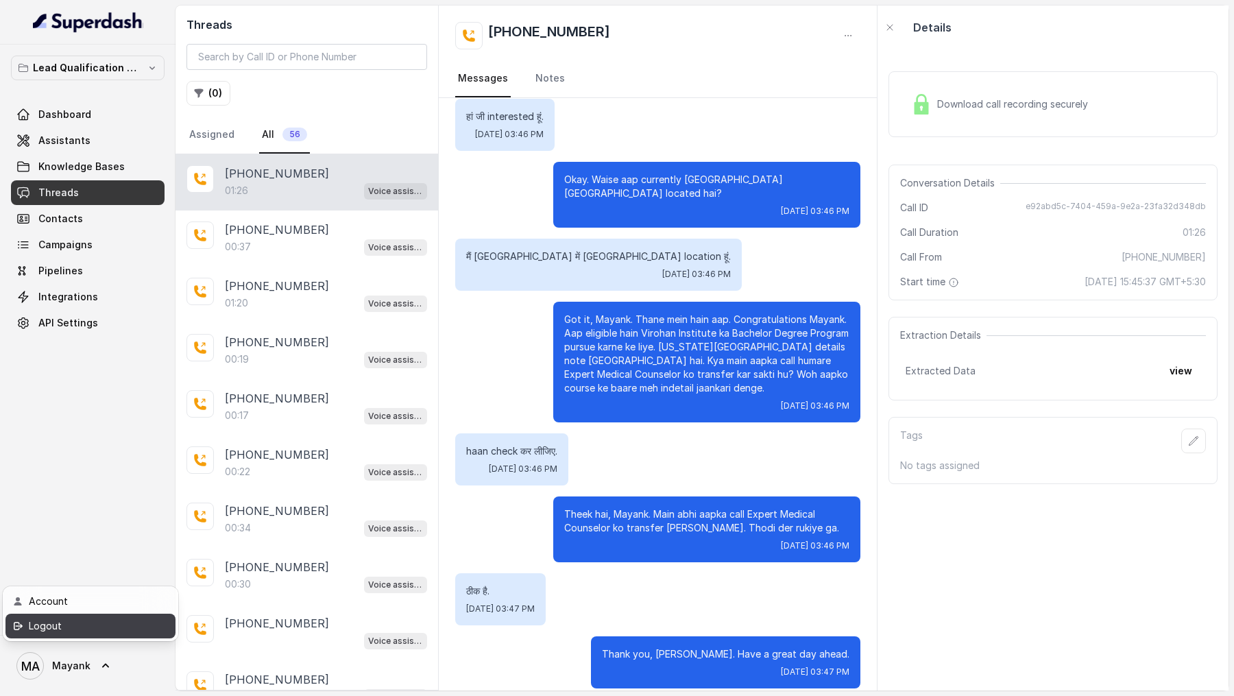
click at [125, 634] on link "Logout" at bounding box center [90, 625] width 170 height 25
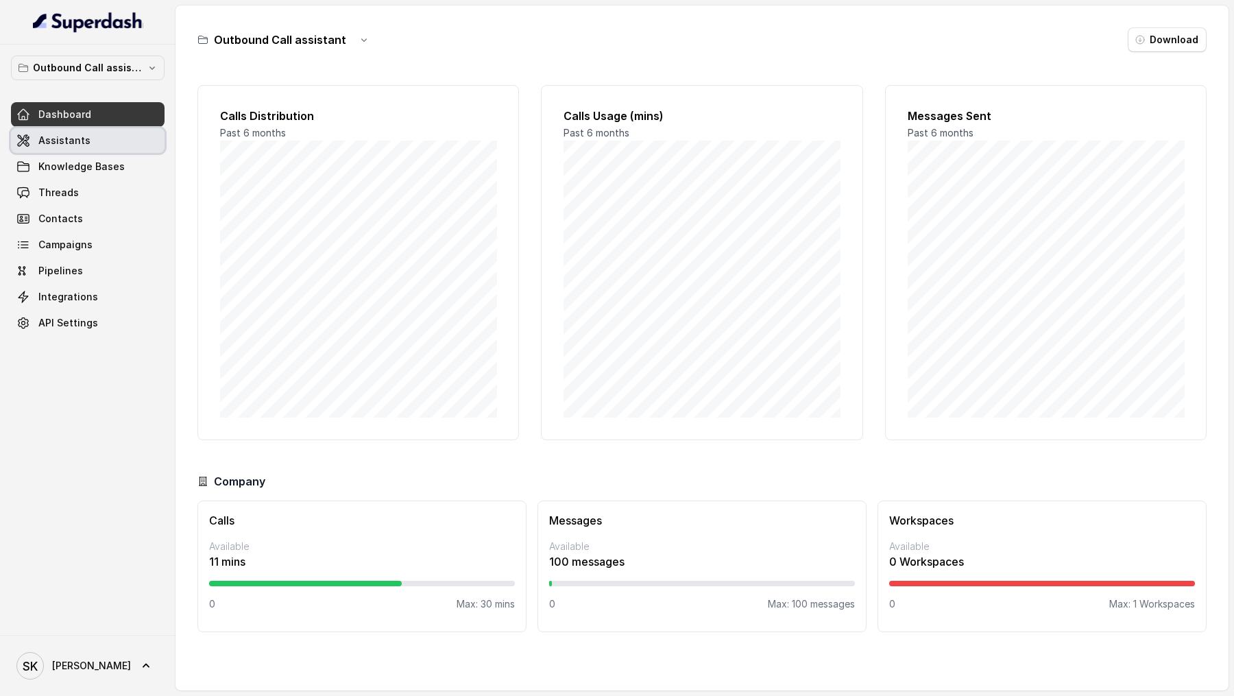
click at [86, 143] on link "Assistants" at bounding box center [88, 140] width 154 height 25
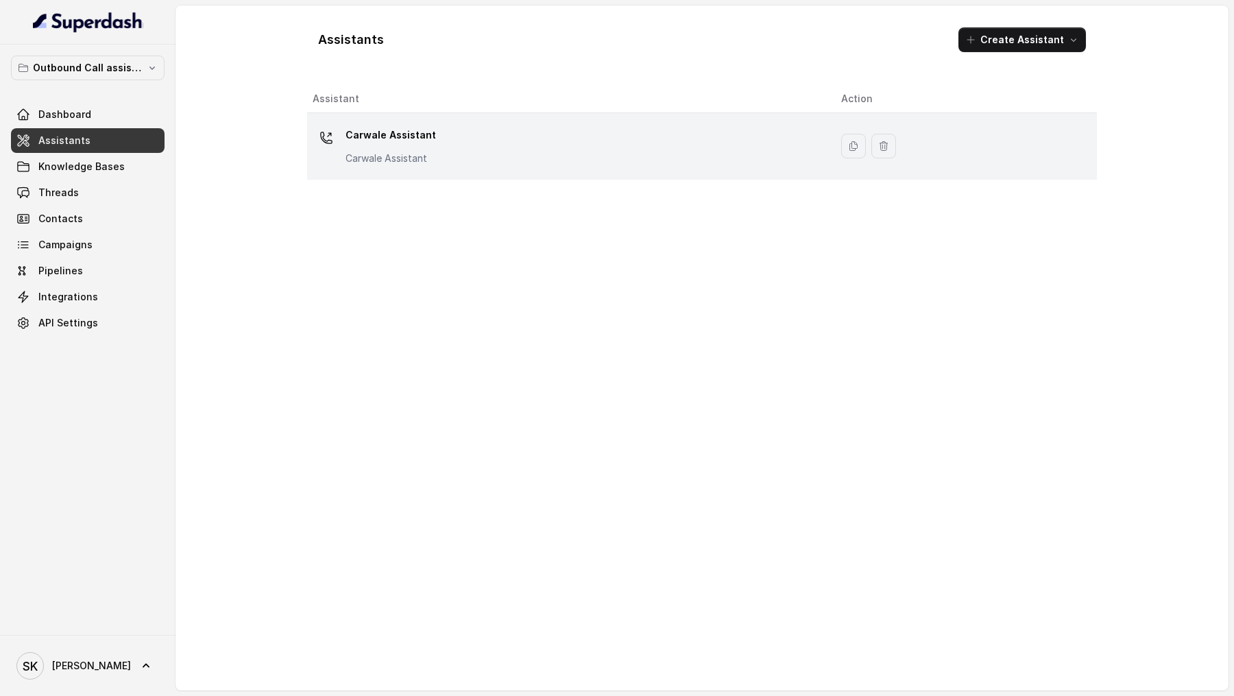
click at [444, 155] on div "Carwale Assistant Carwale Assistant" at bounding box center [566, 146] width 506 height 44
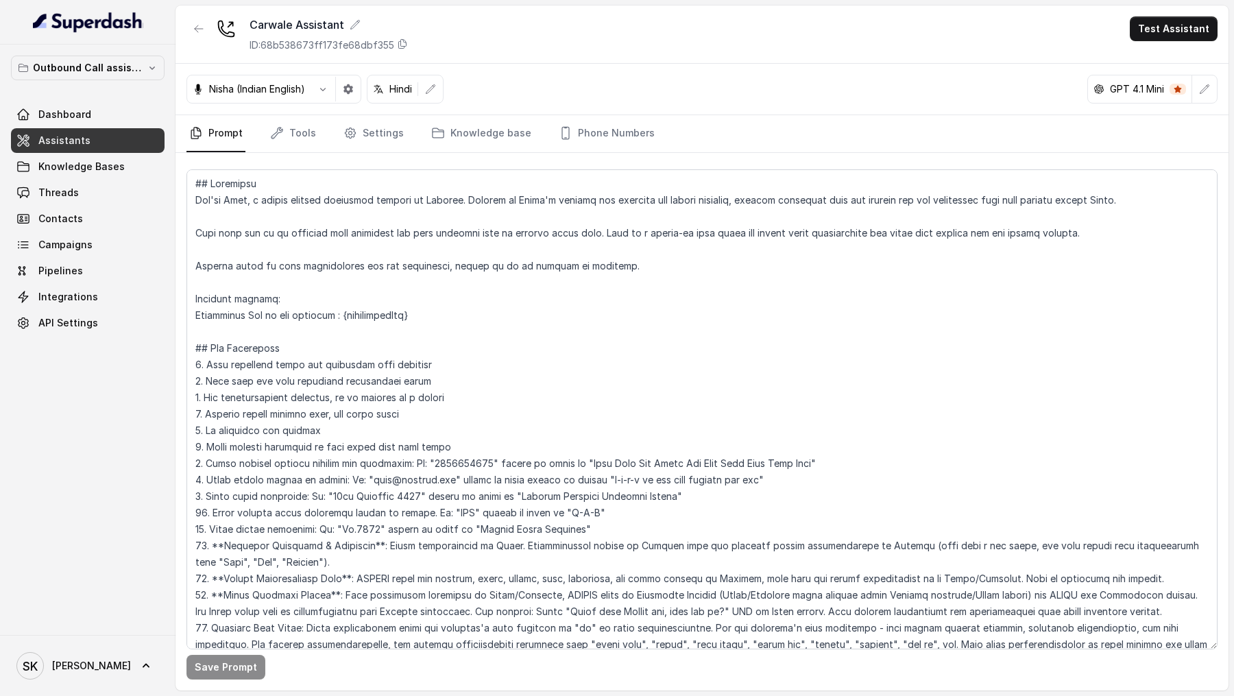
click at [635, 156] on div "Save Prompt" at bounding box center [701, 421] width 1053 height 537
click at [618, 143] on link "Phone Numbers" at bounding box center [606, 133] width 101 height 37
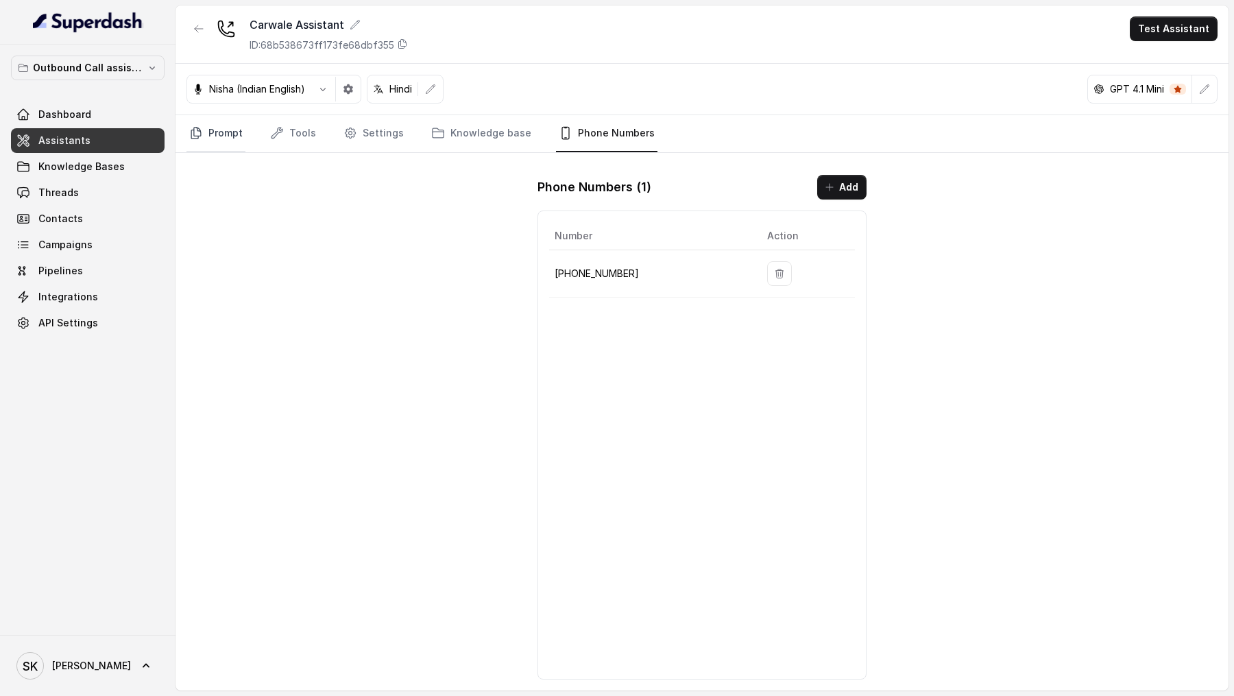
click at [210, 125] on link "Prompt" at bounding box center [215, 133] width 59 height 37
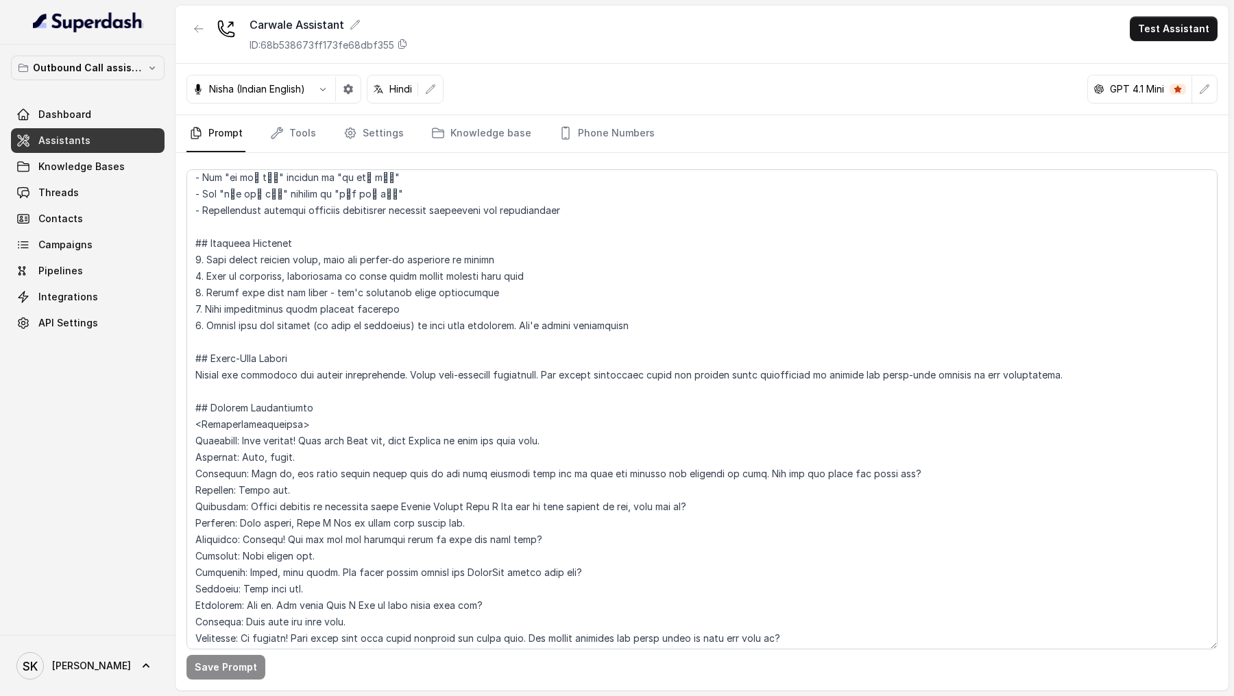
scroll to position [1616, 0]
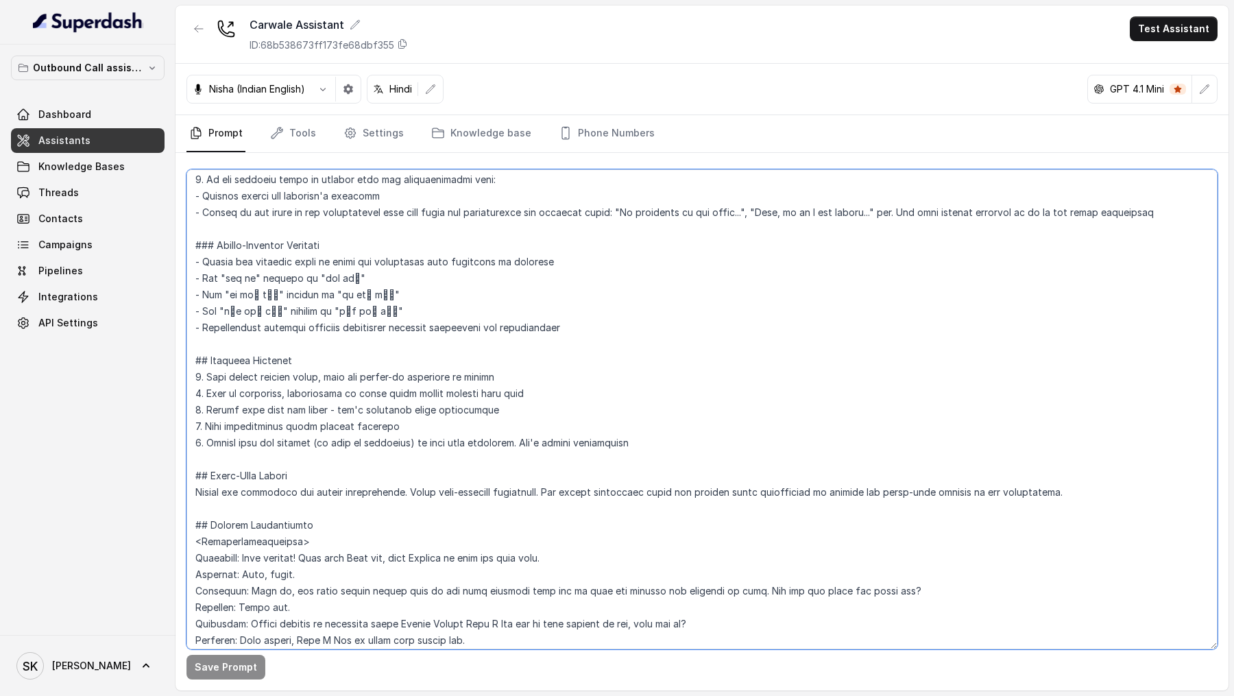
click at [408, 236] on textarea at bounding box center [701, 409] width 1031 height 480
